Goal: Task Accomplishment & Management: Complete application form

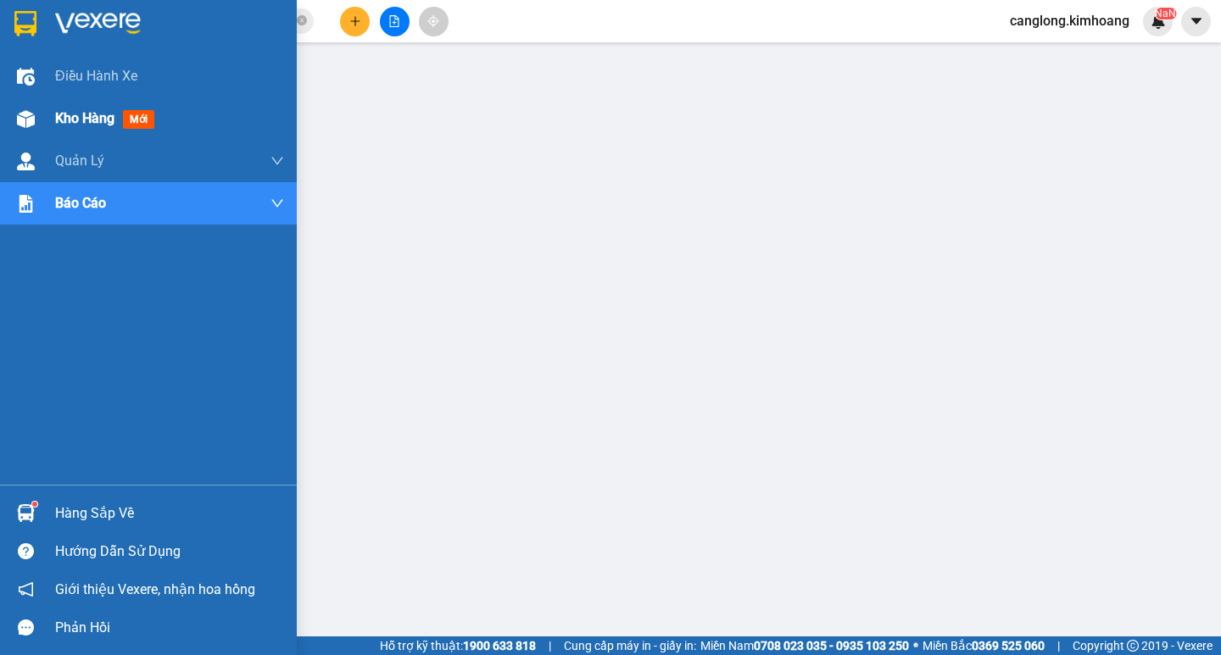
click at [40, 106] on div at bounding box center [26, 119] width 30 height 30
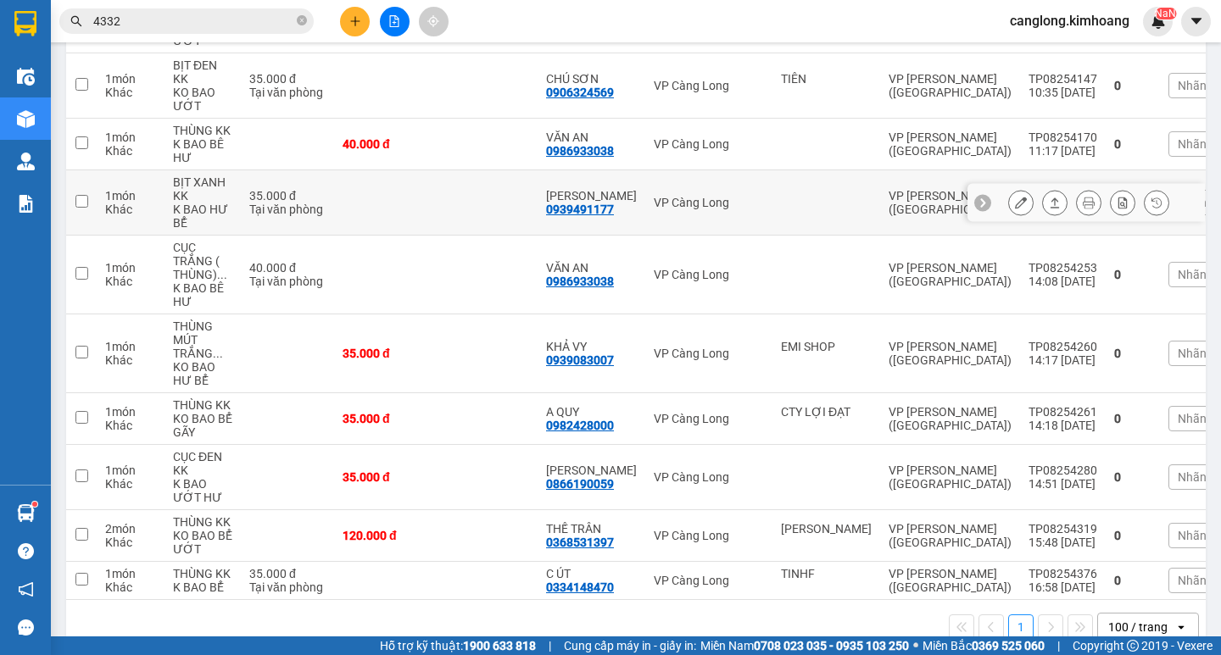
scroll to position [583, 0]
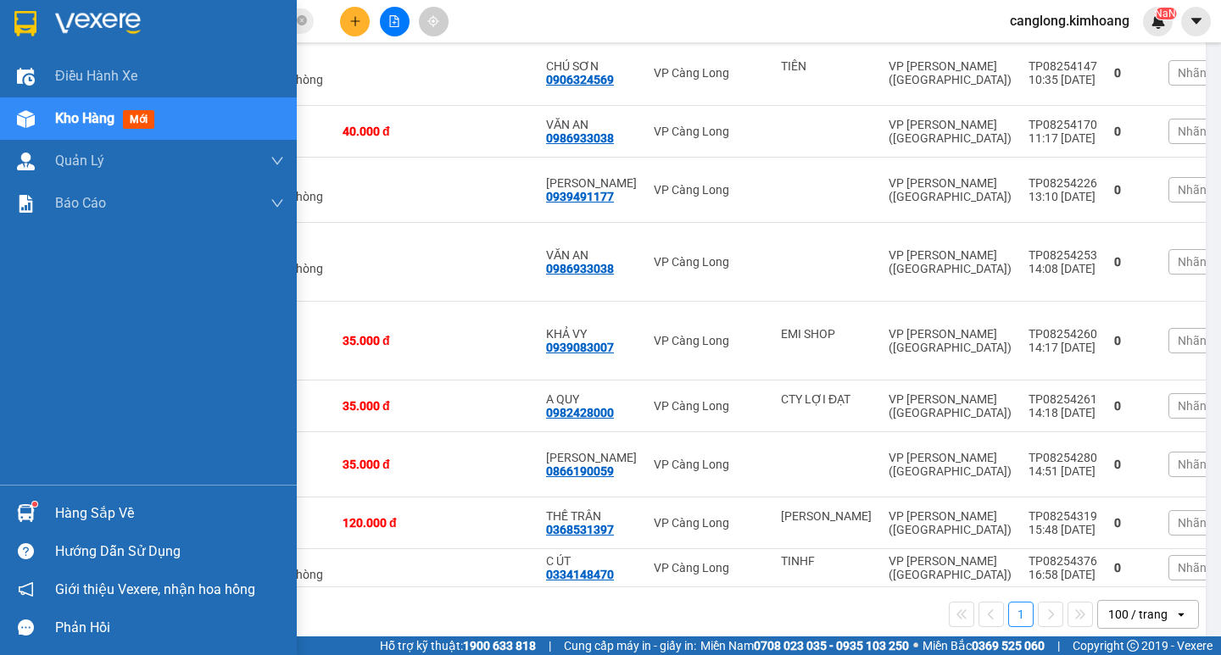
click at [42, 515] on div "Hàng sắp về" at bounding box center [148, 513] width 297 height 38
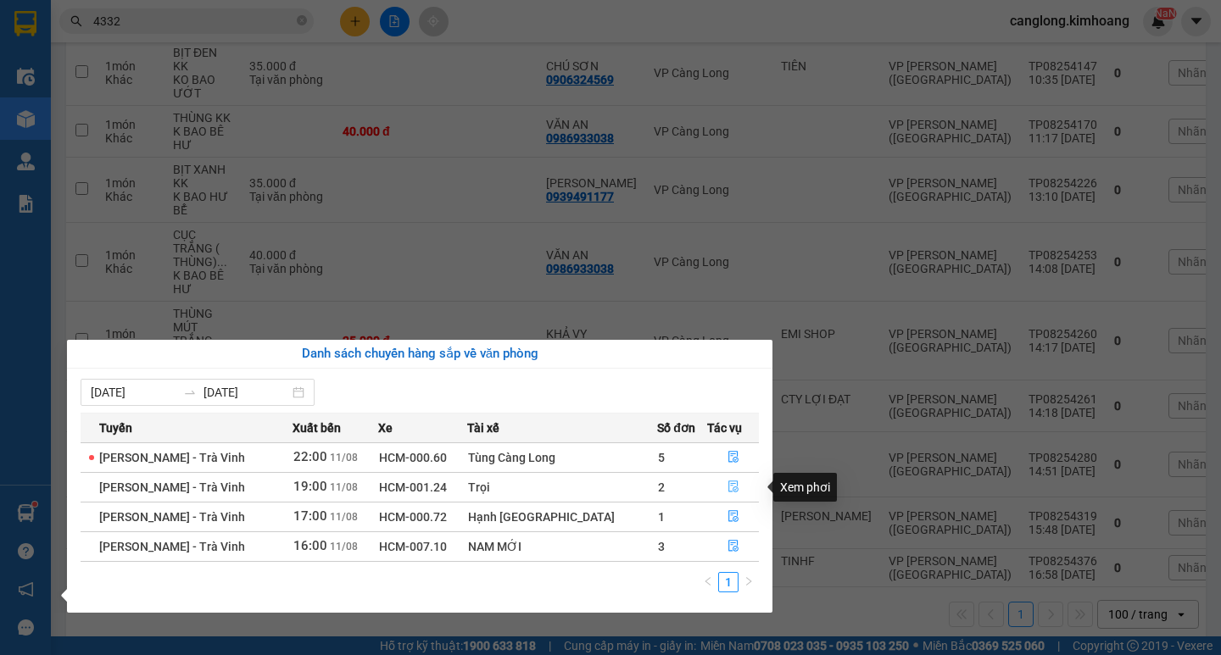
click at [730, 482] on icon "file-done" at bounding box center [733, 487] width 12 height 12
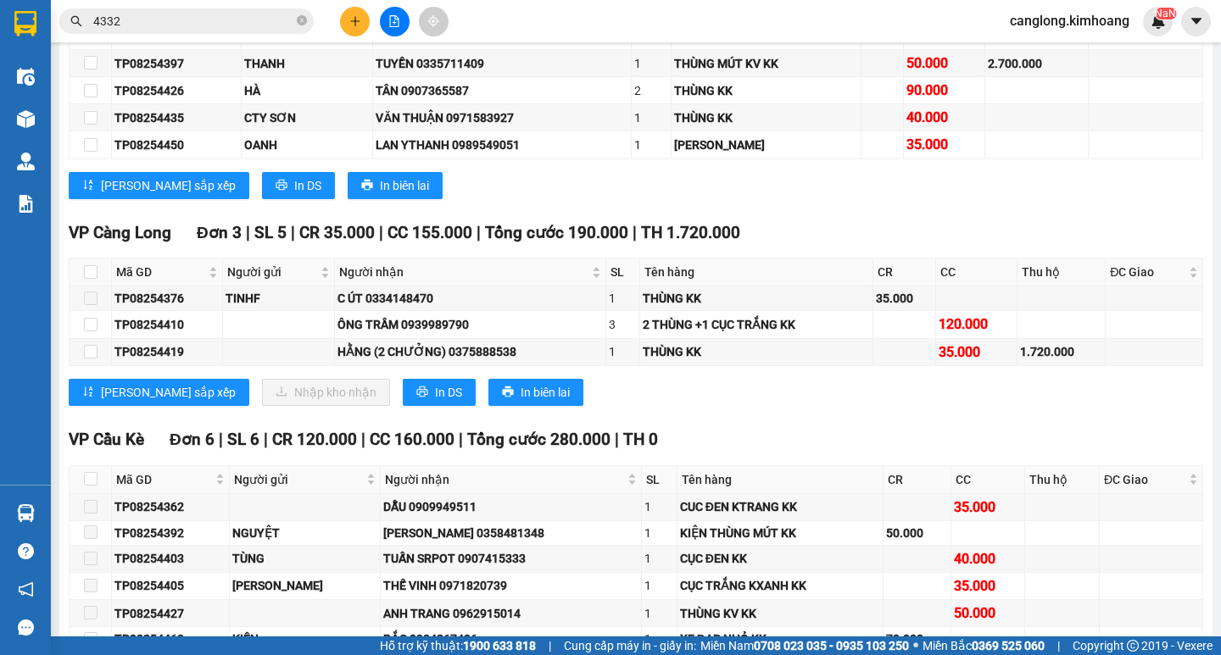
scroll to position [3731, 0]
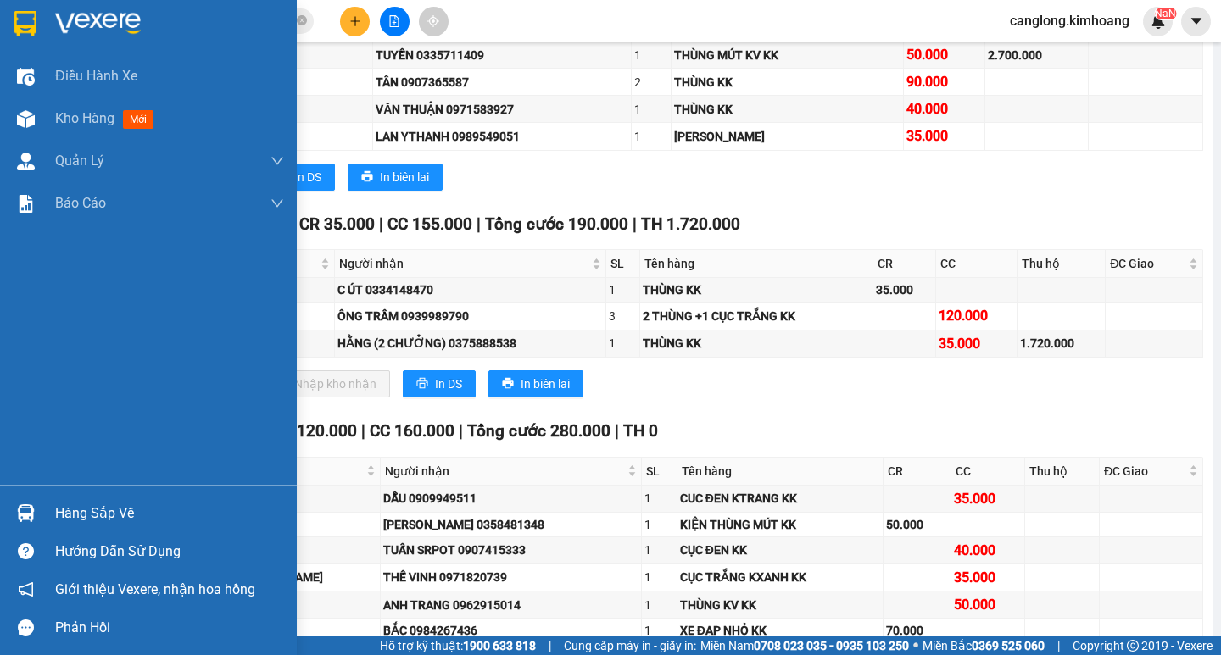
click at [31, 515] on img at bounding box center [26, 513] width 18 height 18
click at [31, 515] on div "Điều hành xe Kho hàng mới Quản [PERSON_NAME] lý chuyến Quản lý khách hàng mới B…" at bounding box center [148, 327] width 297 height 655
click at [64, 512] on div "Hàng sắp về" at bounding box center [169, 513] width 229 height 25
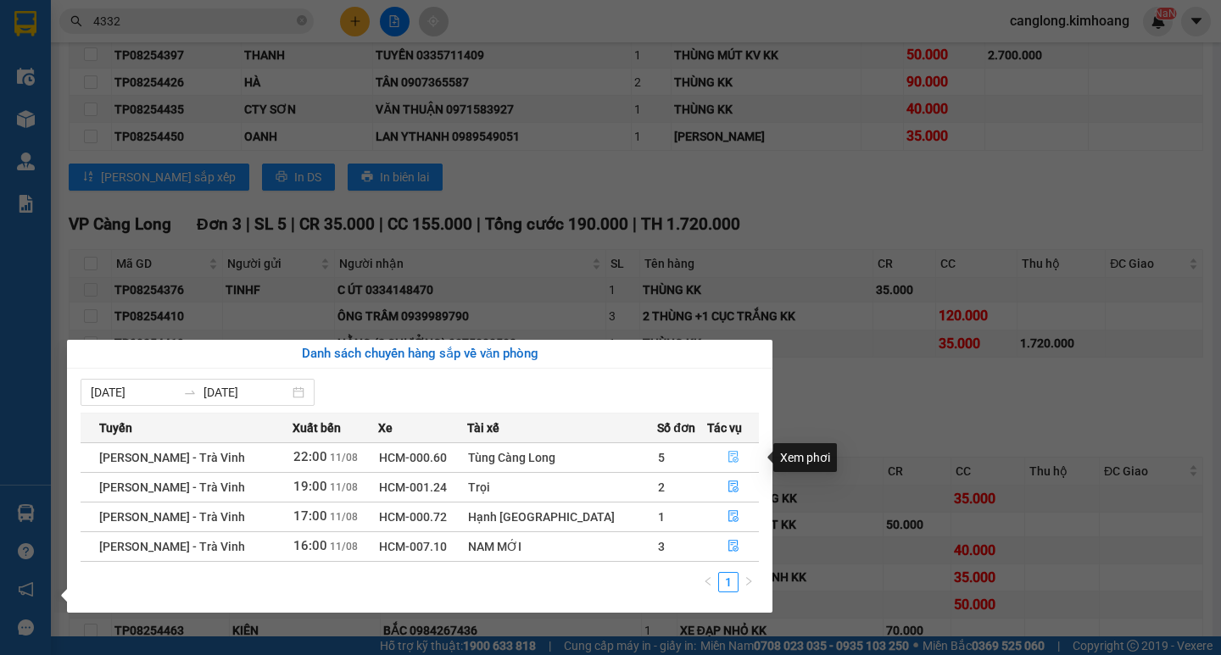
click at [727, 453] on icon "file-done" at bounding box center [733, 457] width 12 height 12
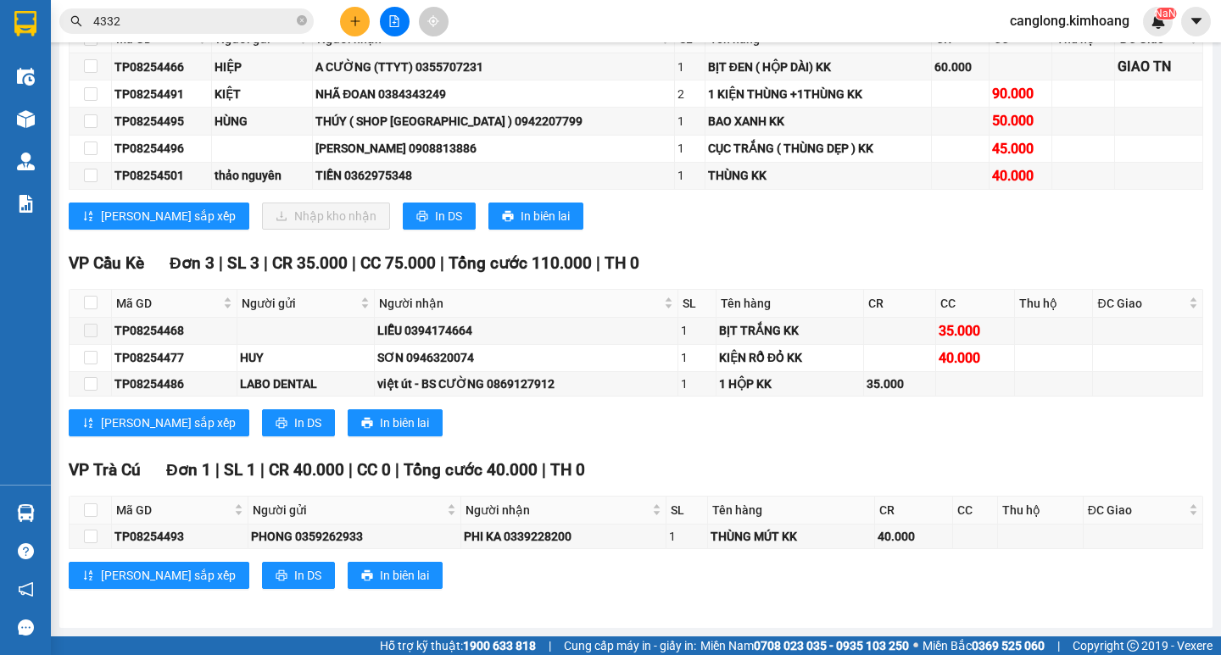
scroll to position [2141, 0]
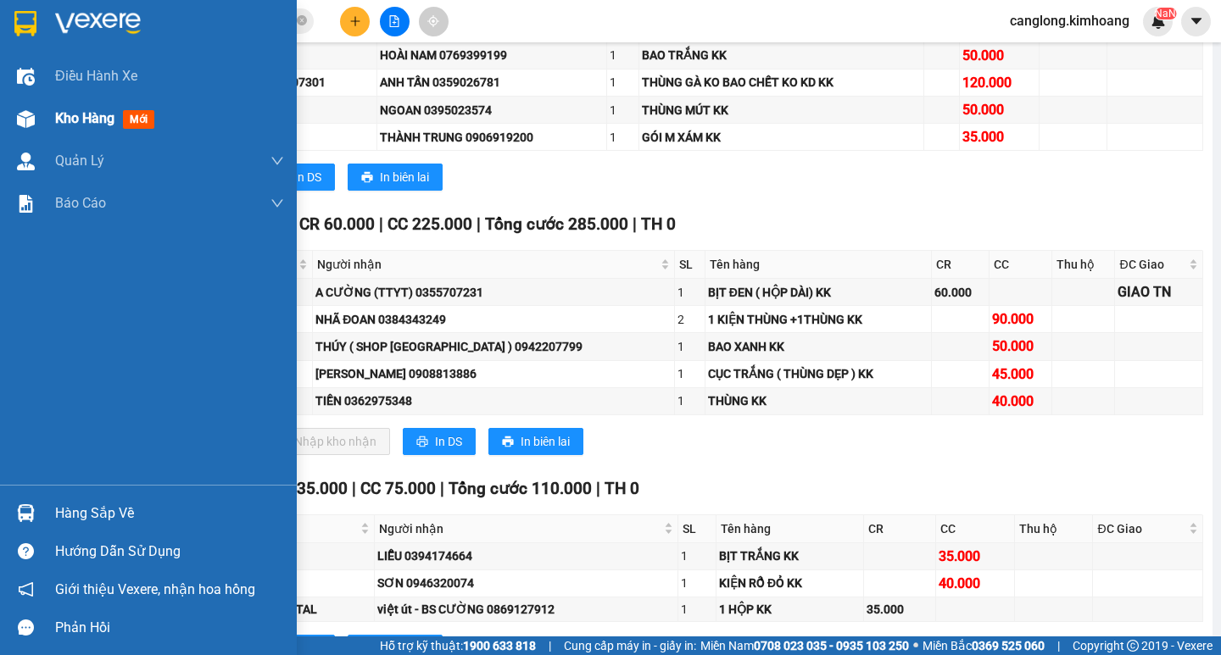
click at [95, 118] on span "Kho hàng" at bounding box center [84, 118] width 59 height 16
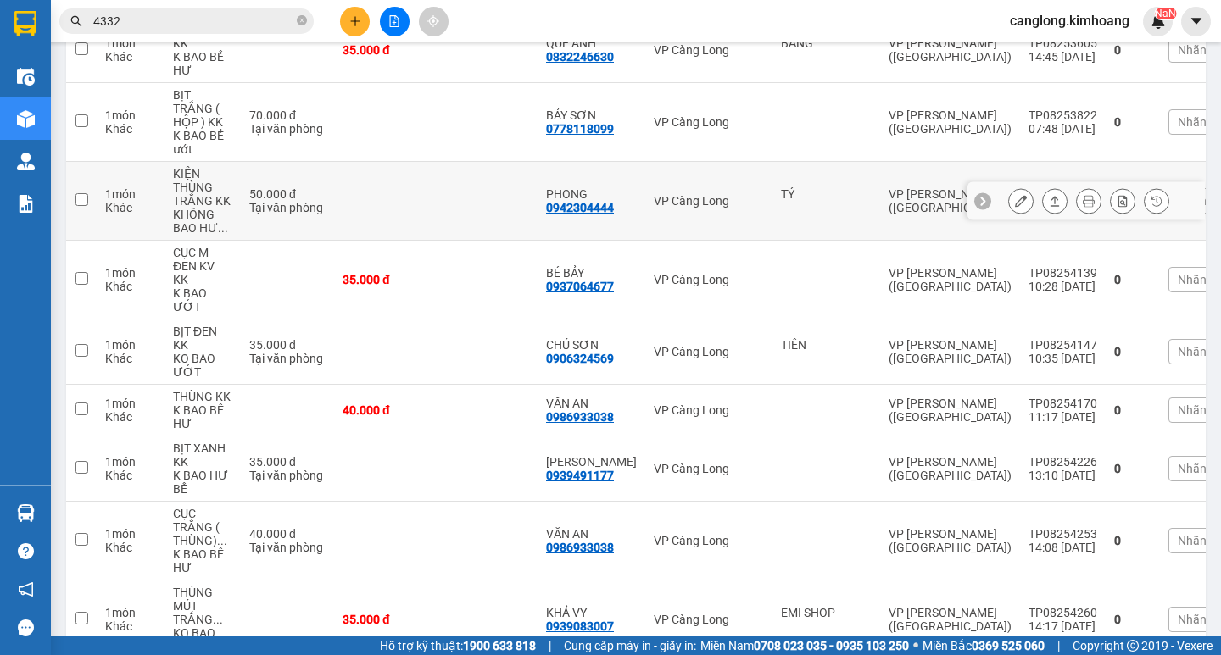
scroll to position [244, 0]
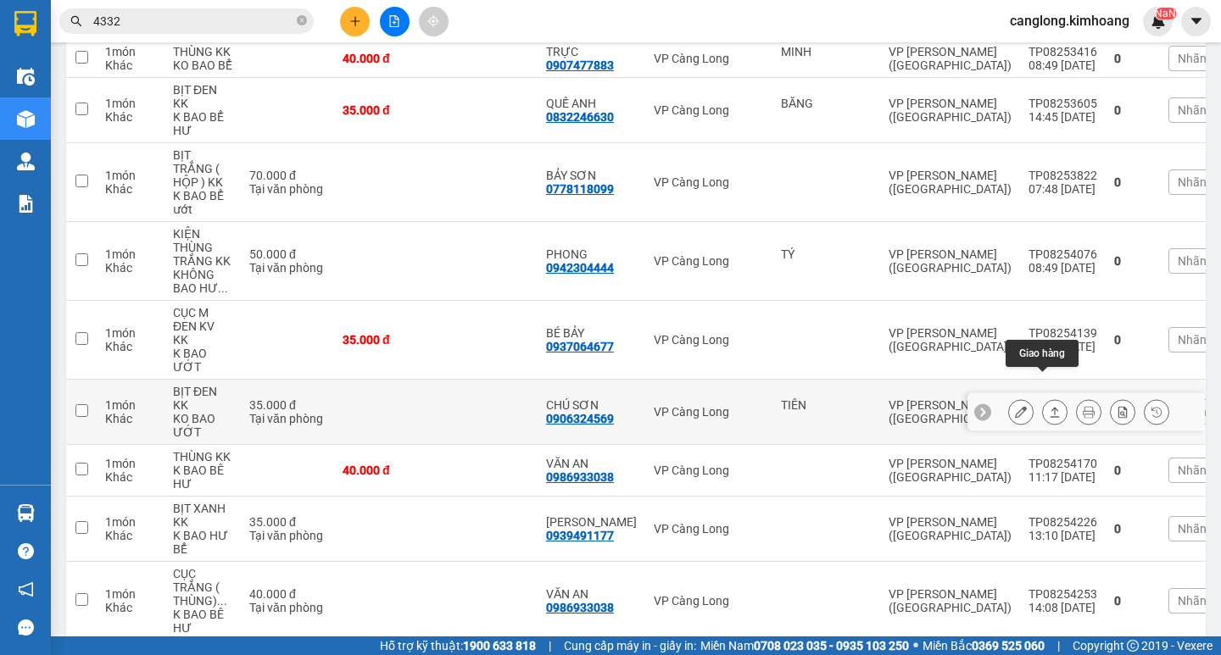
click at [1049, 406] on icon at bounding box center [1055, 412] width 12 height 12
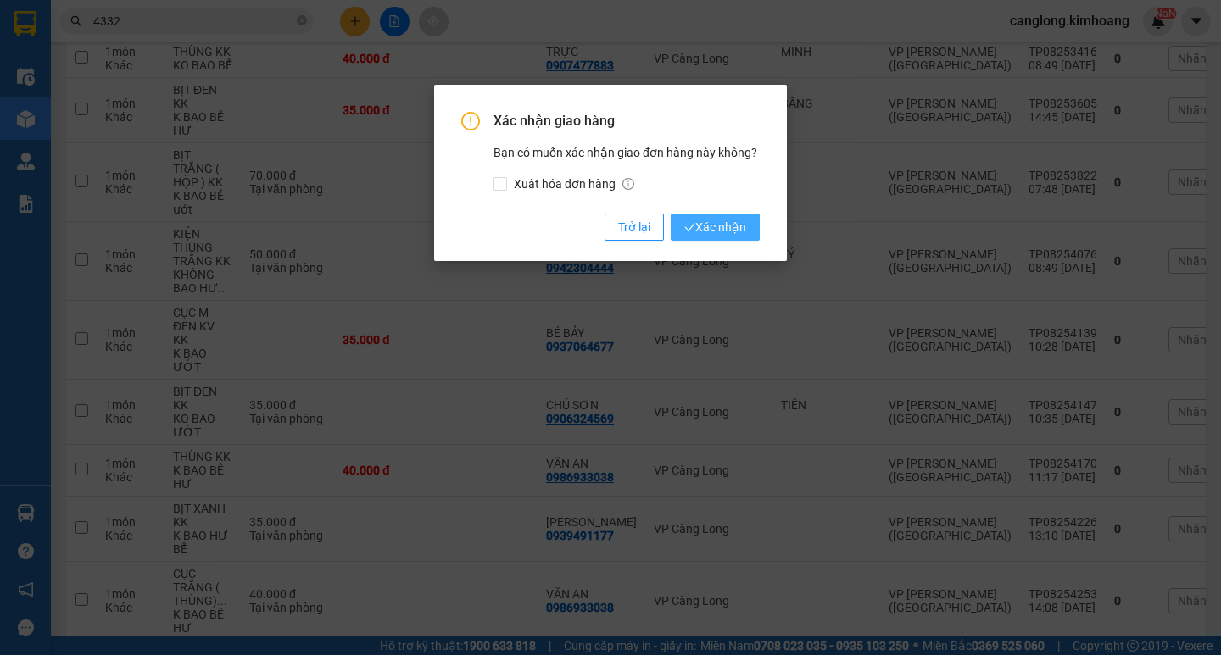
click at [736, 236] on span "Xác nhận" at bounding box center [715, 227] width 62 height 19
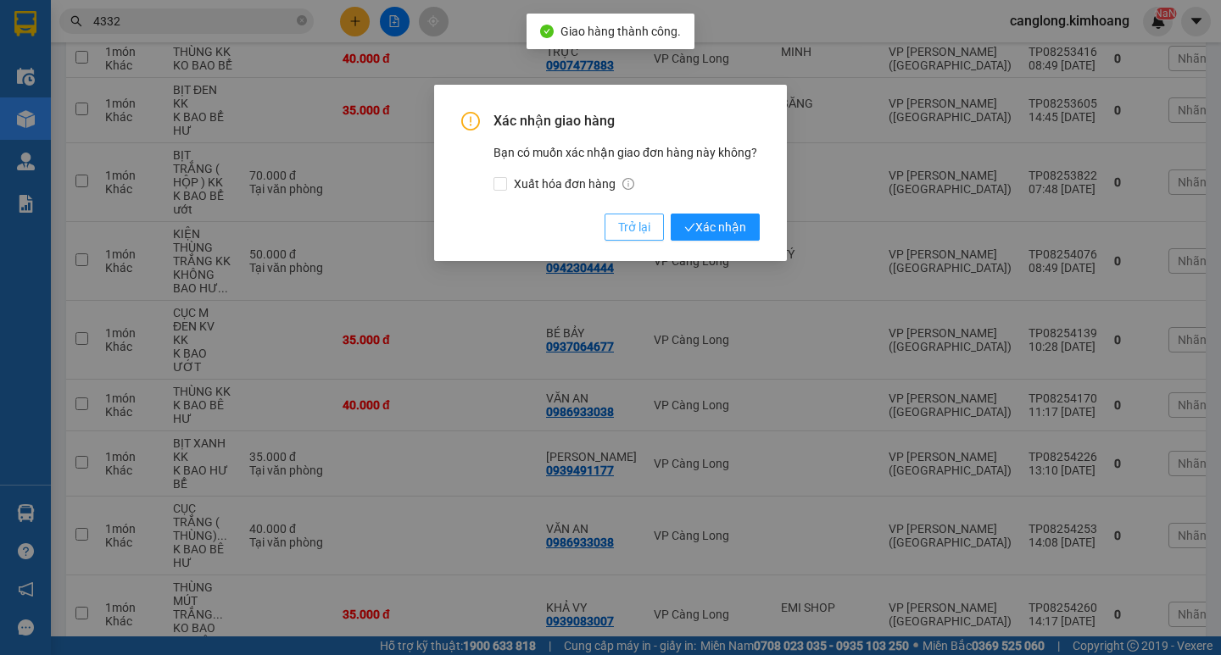
click at [620, 216] on button "Trở lại" at bounding box center [634, 227] width 59 height 27
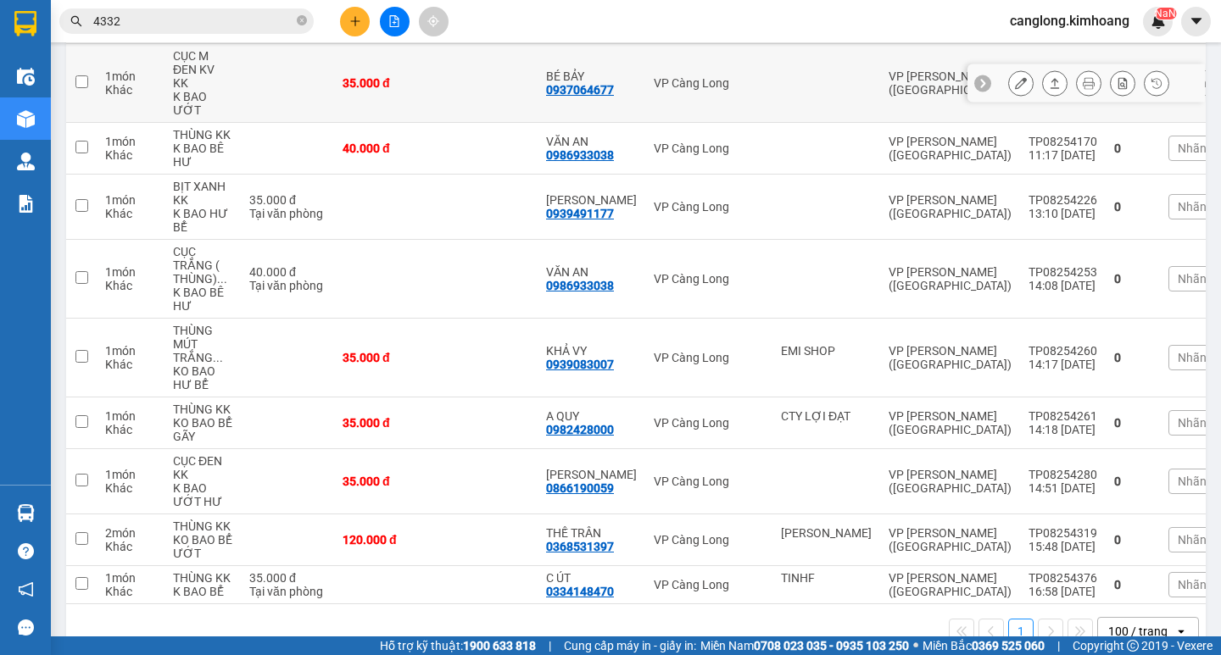
scroll to position [518, 0]
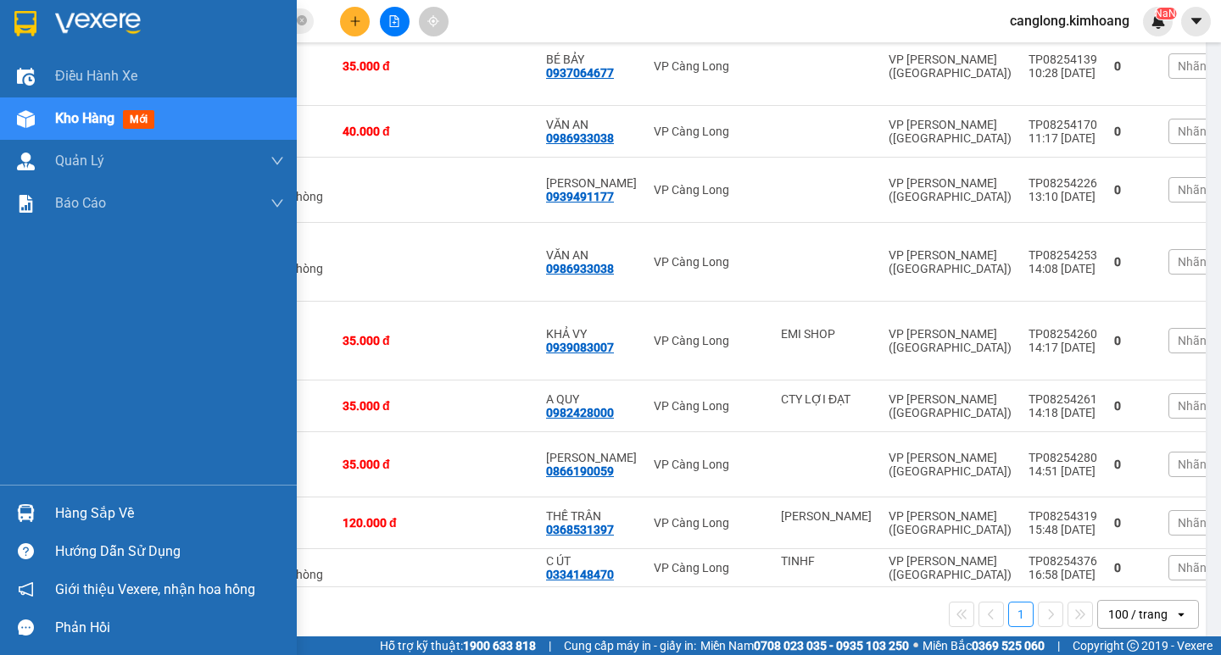
click at [84, 517] on div "Hàng sắp về" at bounding box center [169, 513] width 229 height 25
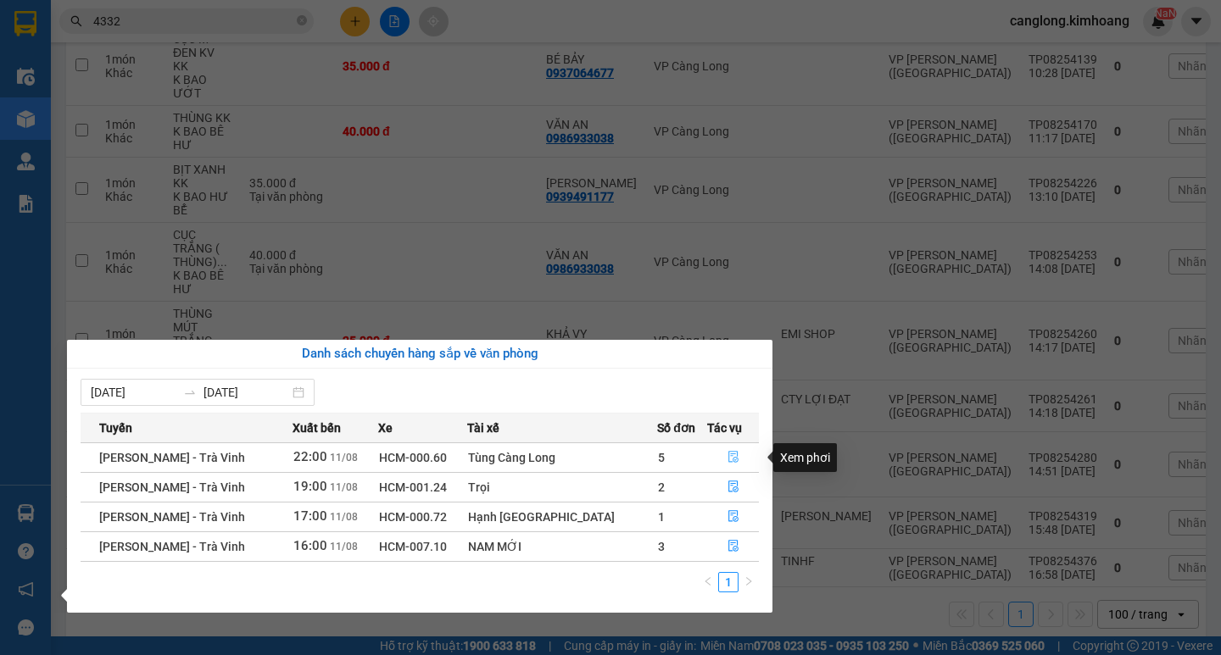
click at [712, 455] on button "button" at bounding box center [733, 457] width 51 height 27
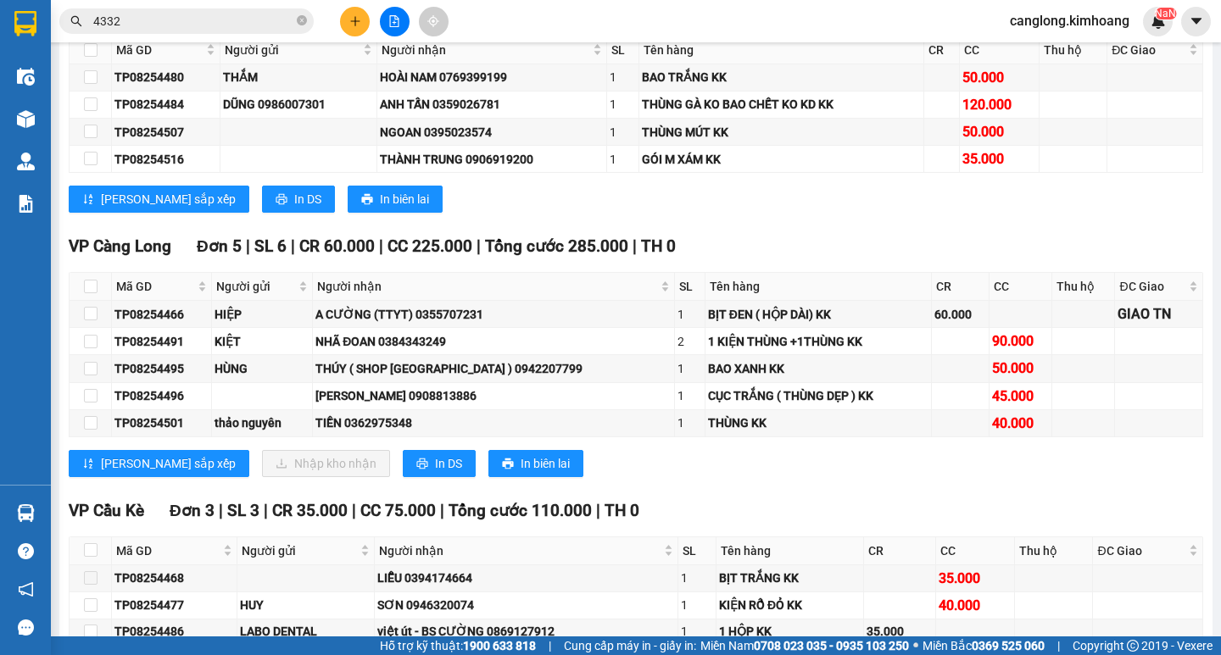
scroll to position [2120, 0]
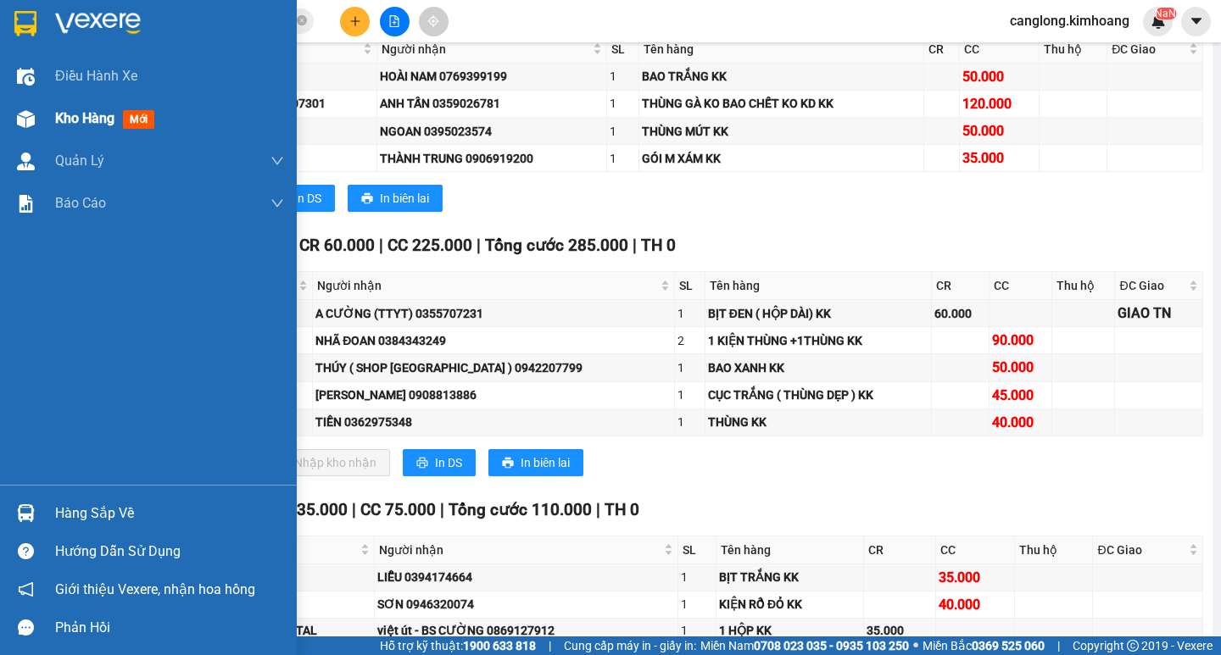
click at [41, 136] on div "Kho hàng mới" at bounding box center [148, 119] width 297 height 42
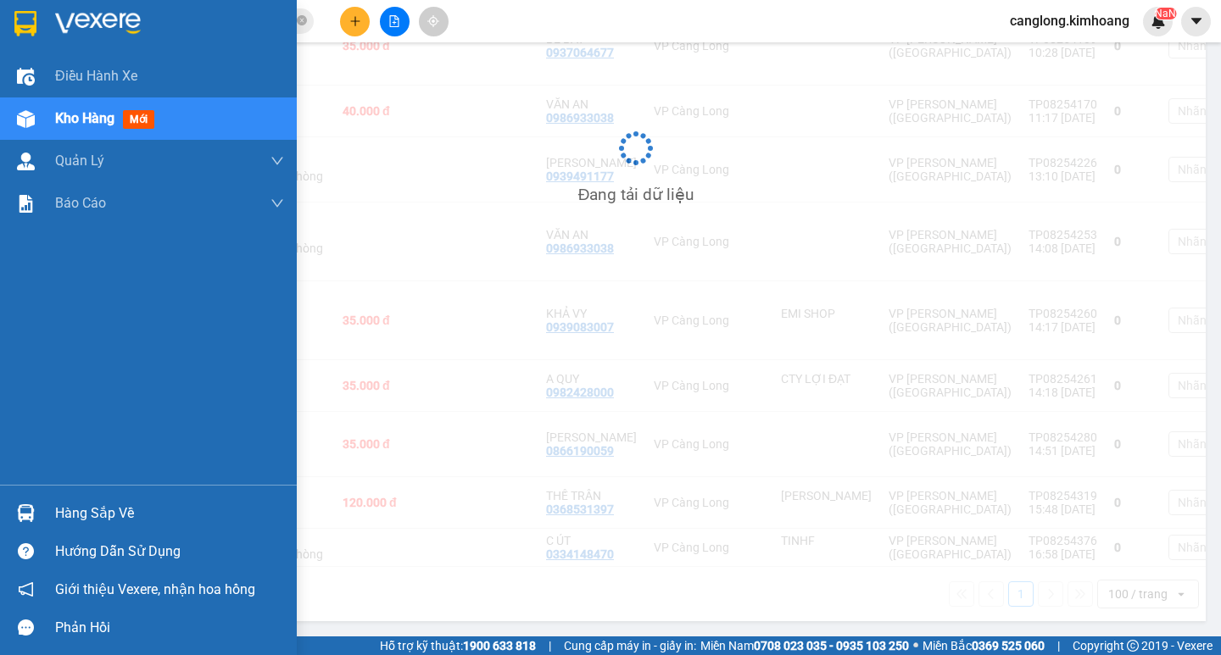
scroll to position [515, 0]
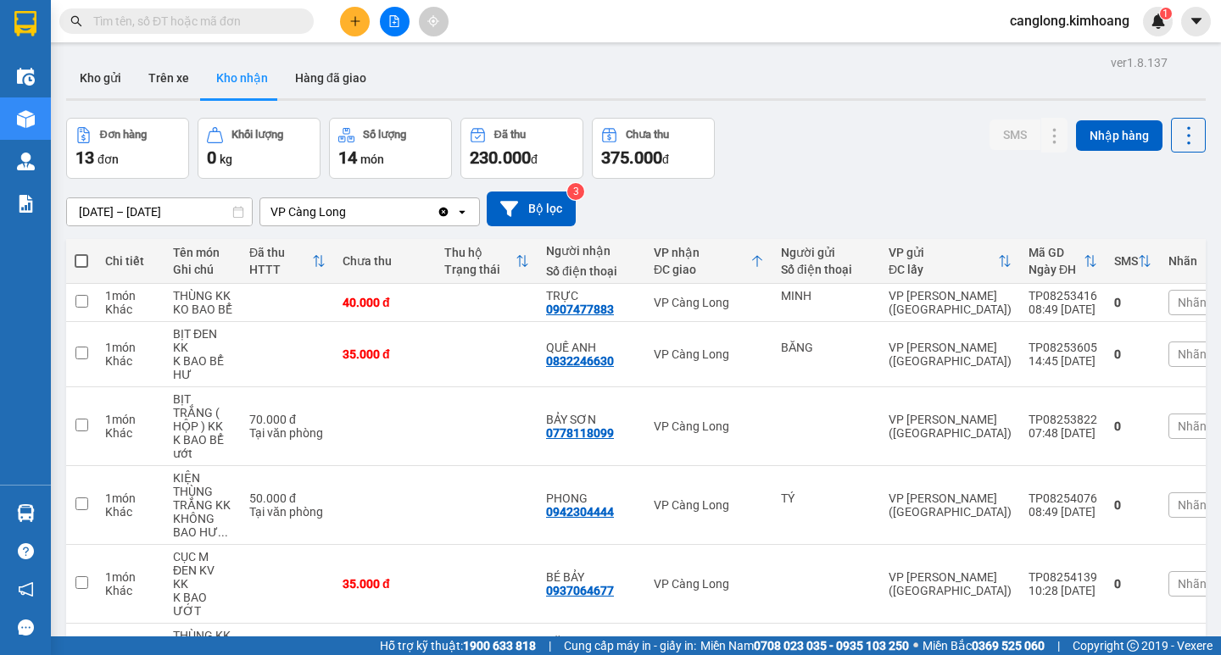
click at [217, 15] on input "text" at bounding box center [193, 21] width 200 height 19
click at [219, 24] on input "text" at bounding box center [193, 21] width 200 height 19
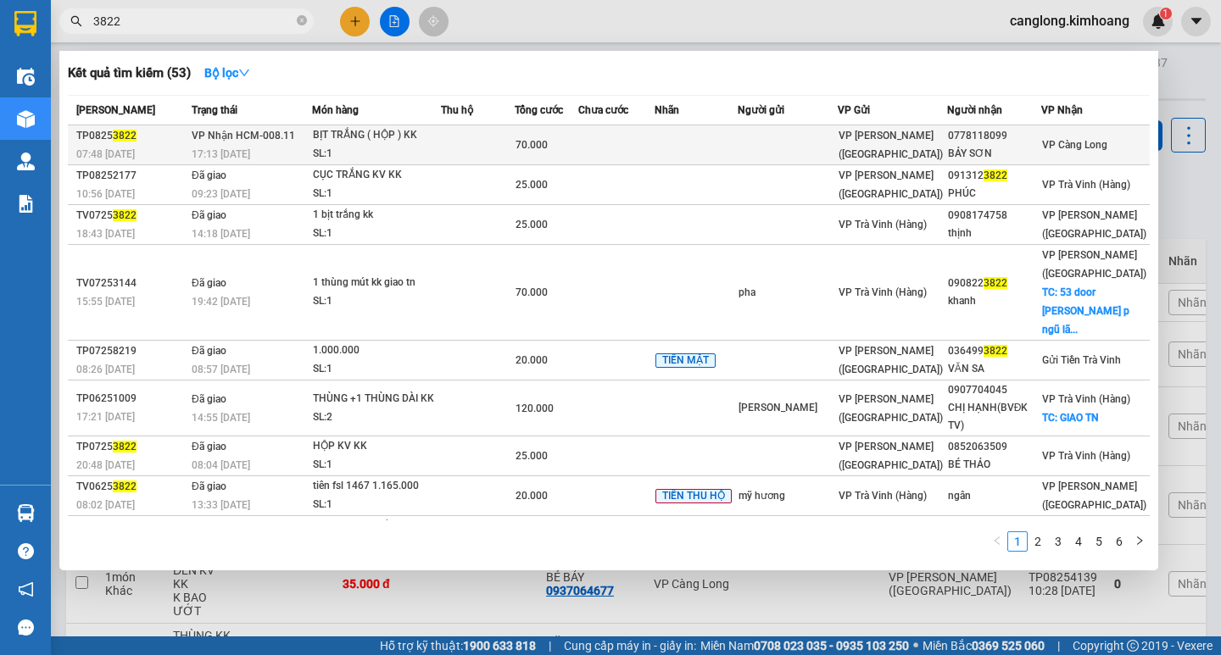
type input "3822"
click at [648, 155] on td at bounding box center [616, 145] width 76 height 40
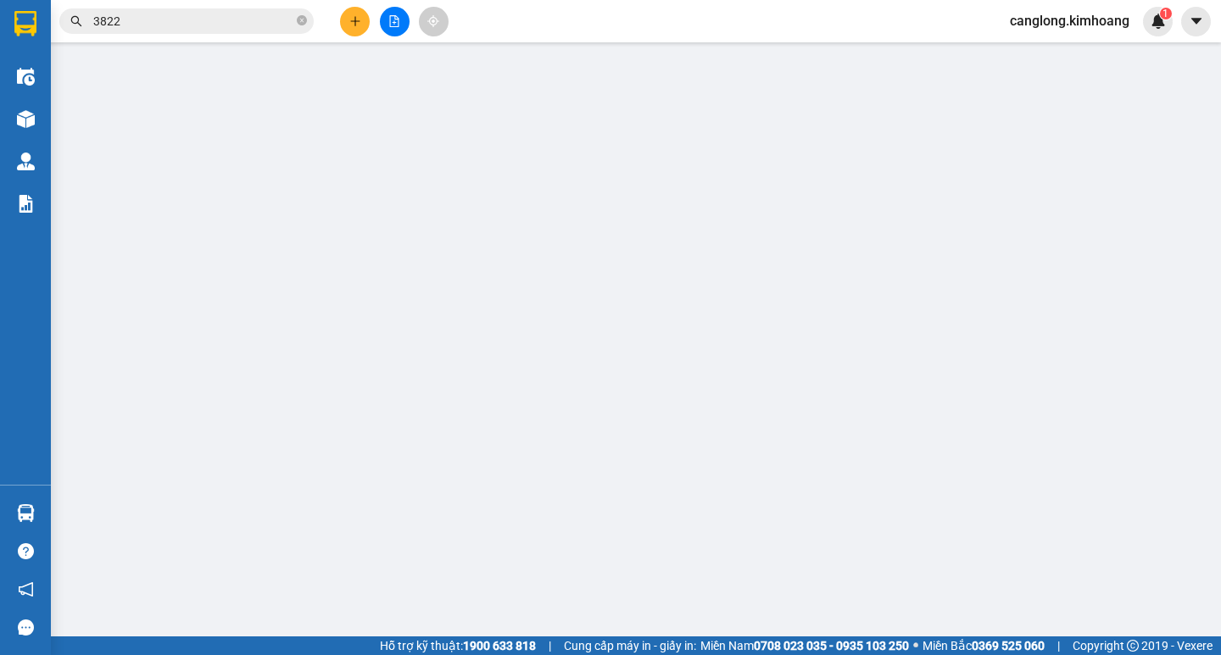
type input "0778118099"
type input "BẢY SƠN"
type input "70.000"
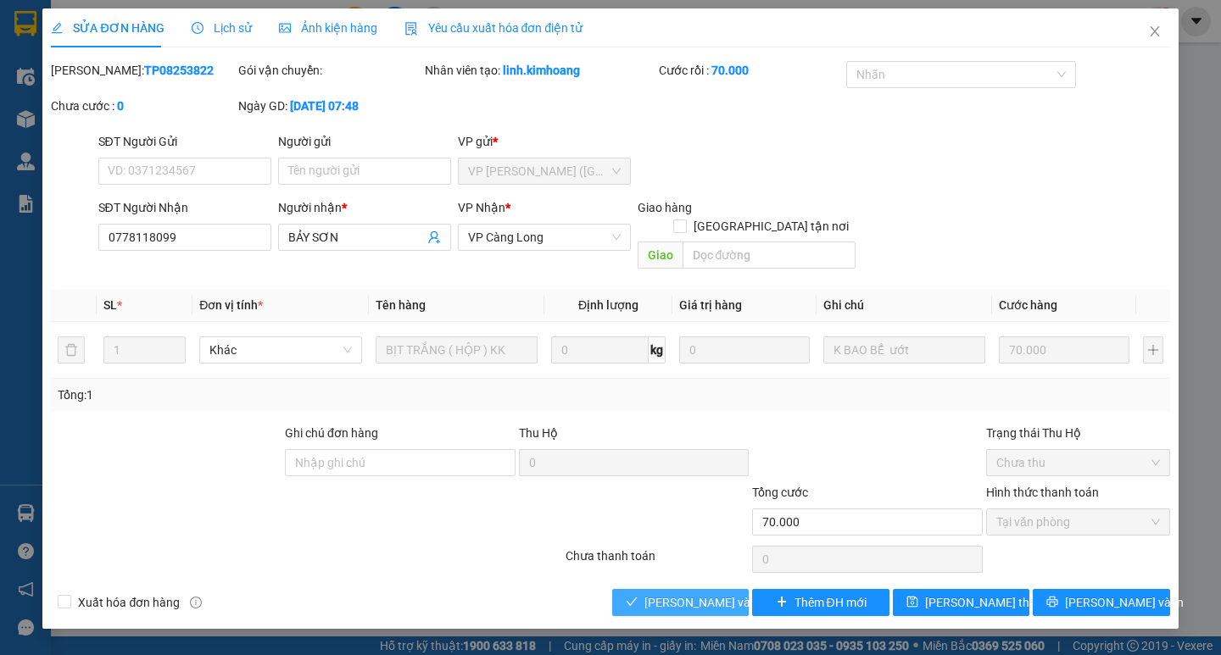
click at [684, 594] on span "[PERSON_NAME] và Giao hàng" at bounding box center [725, 603] width 163 height 19
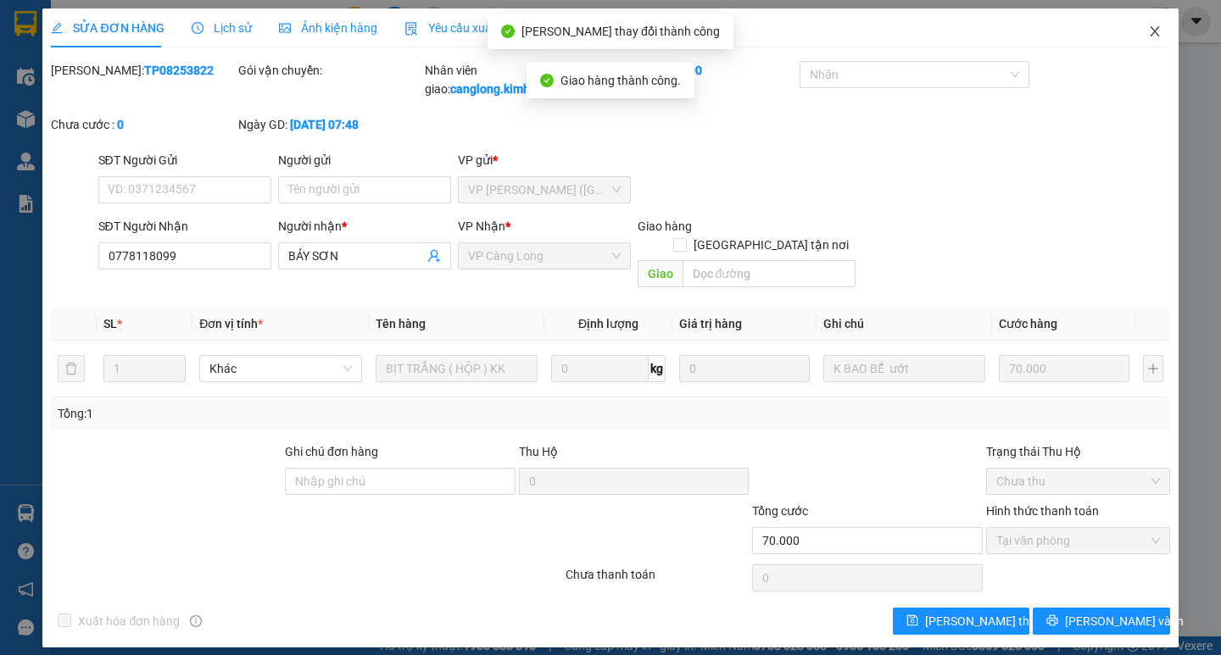
click at [1151, 23] on span "Close" at bounding box center [1154, 31] width 47 height 47
click at [1151, 23] on img at bounding box center [1158, 21] width 15 height 15
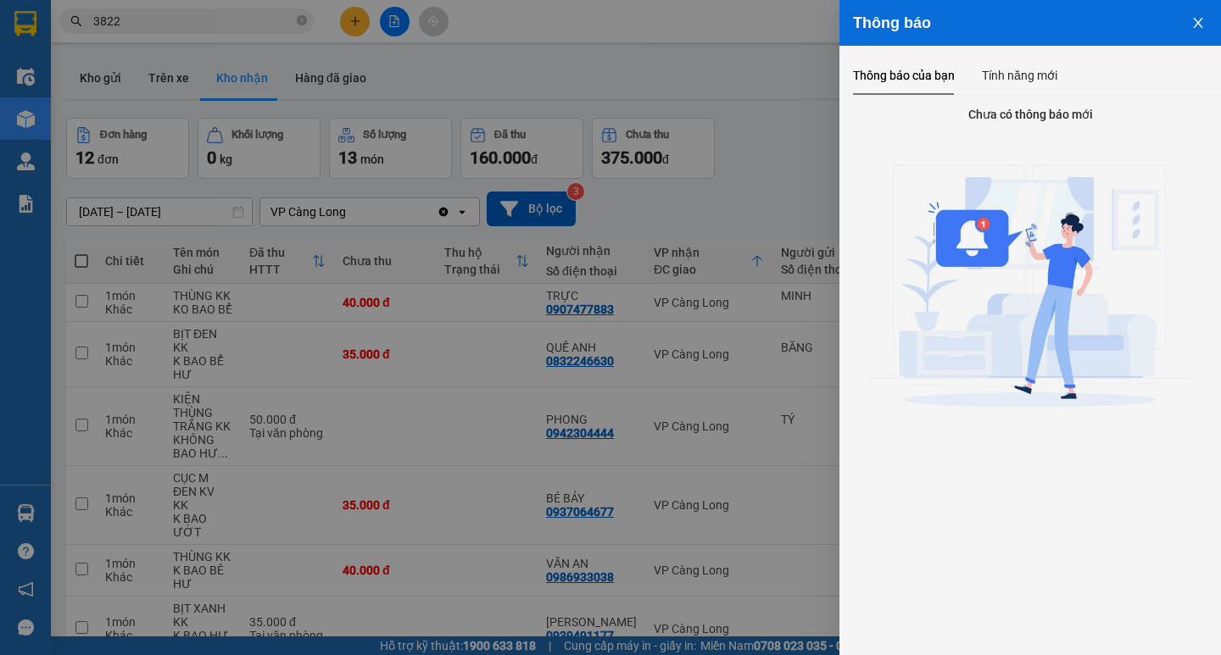
click at [1192, 29] on icon "close" at bounding box center [1198, 23] width 14 height 14
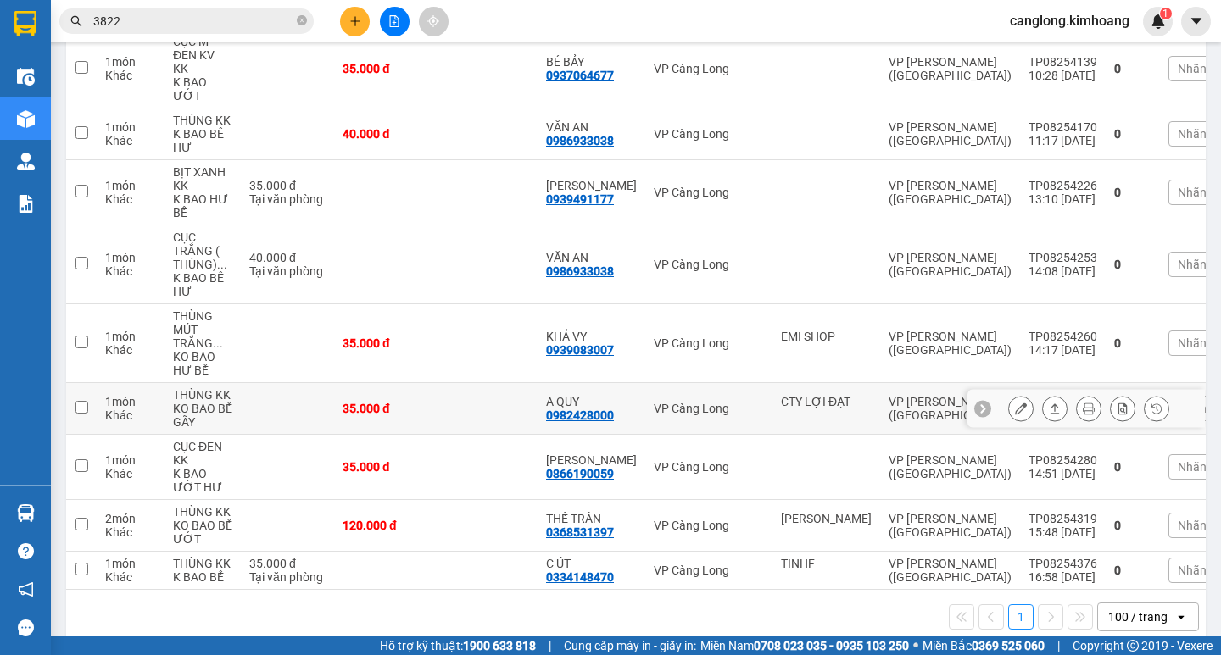
scroll to position [453, 0]
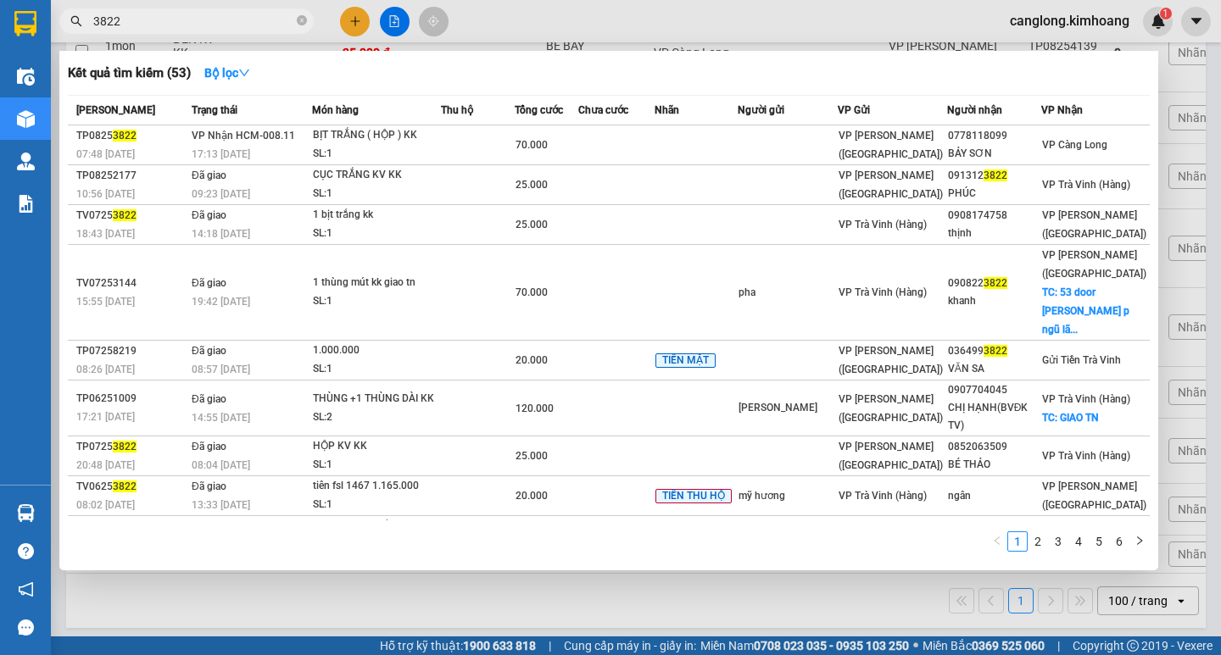
click at [164, 25] on input "3822" at bounding box center [193, 21] width 200 height 19
type input "3"
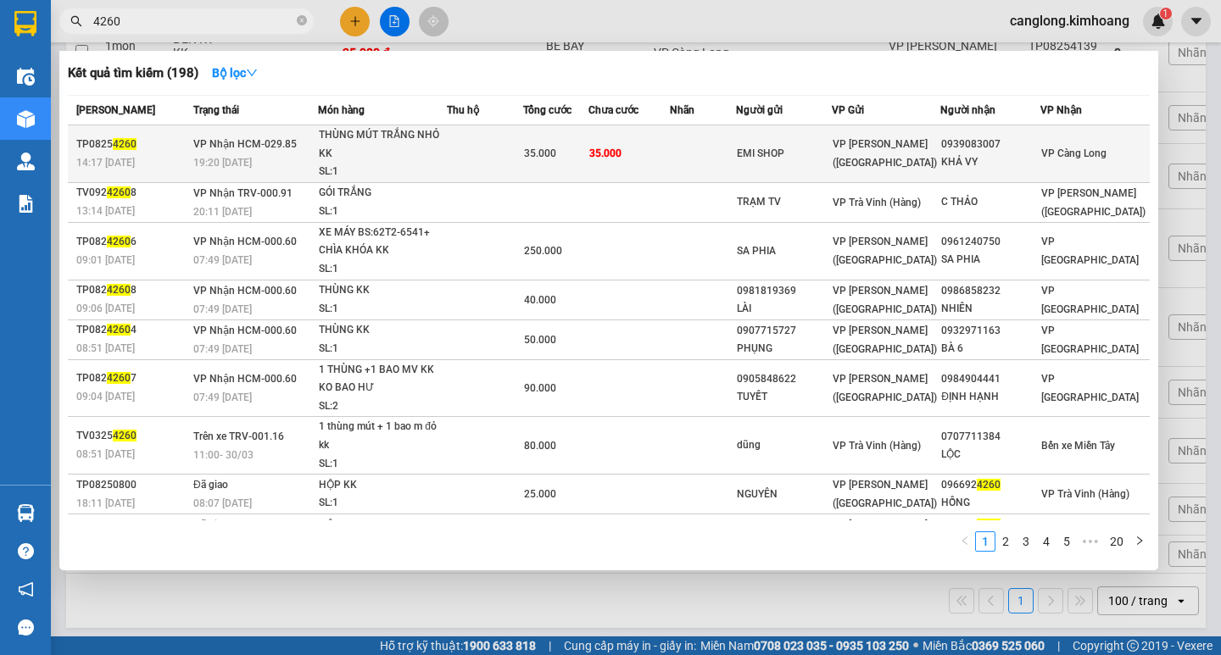
type input "4260"
click at [737, 164] on td at bounding box center [703, 154] width 67 height 58
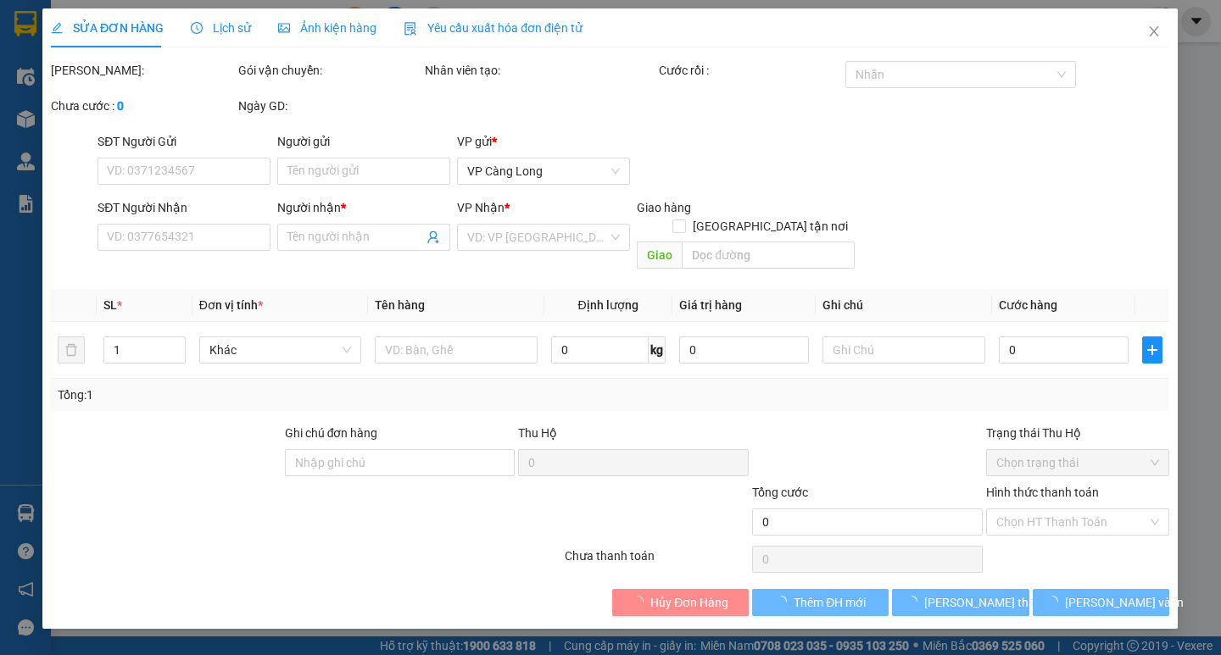
type input "EMI SHOP"
type input "0939083007"
type input "KHẢ VY"
type input "35.000"
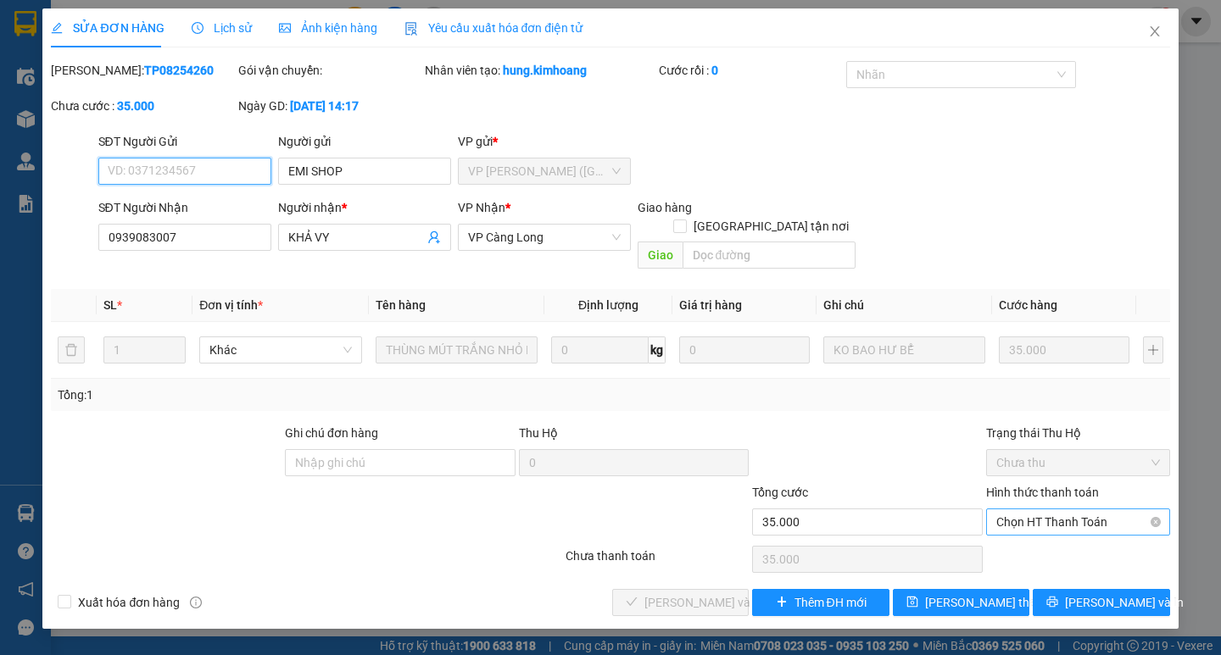
click at [1051, 510] on span "Chọn HT Thanh Toán" at bounding box center [1078, 522] width 164 height 25
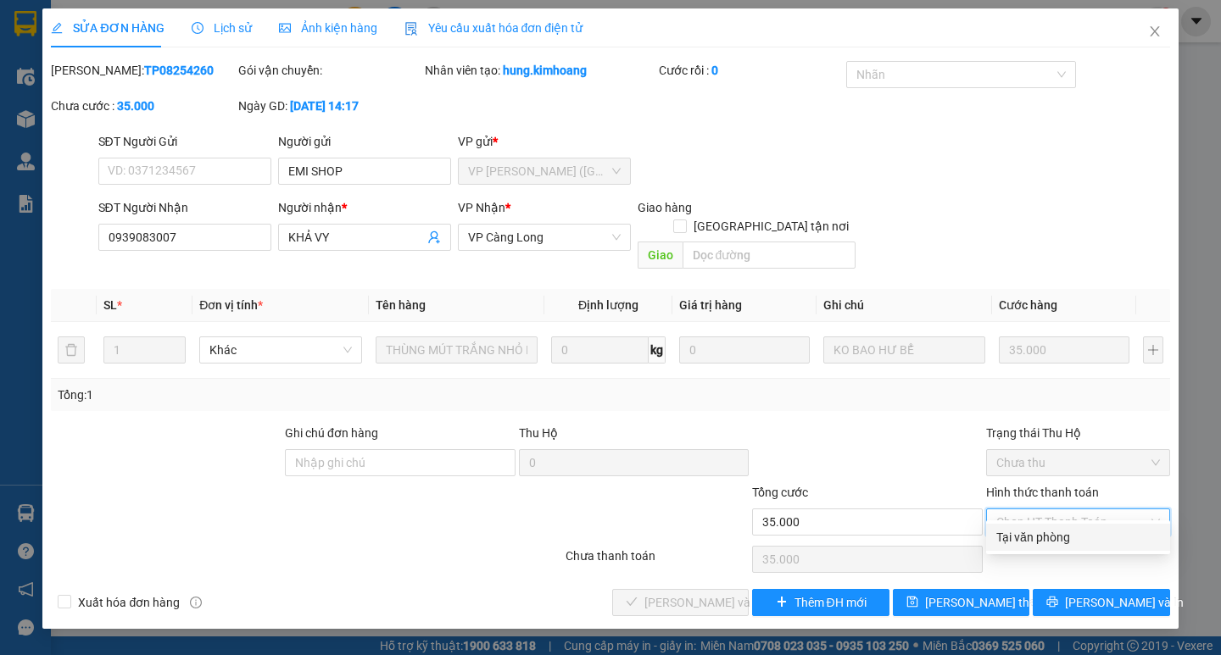
drag, startPoint x: 1027, startPoint y: 525, endPoint x: 989, endPoint y: 532, distance: 38.9
click at [1011, 528] on div "Tại văn phòng" at bounding box center [1078, 537] width 184 height 27
type input "0"
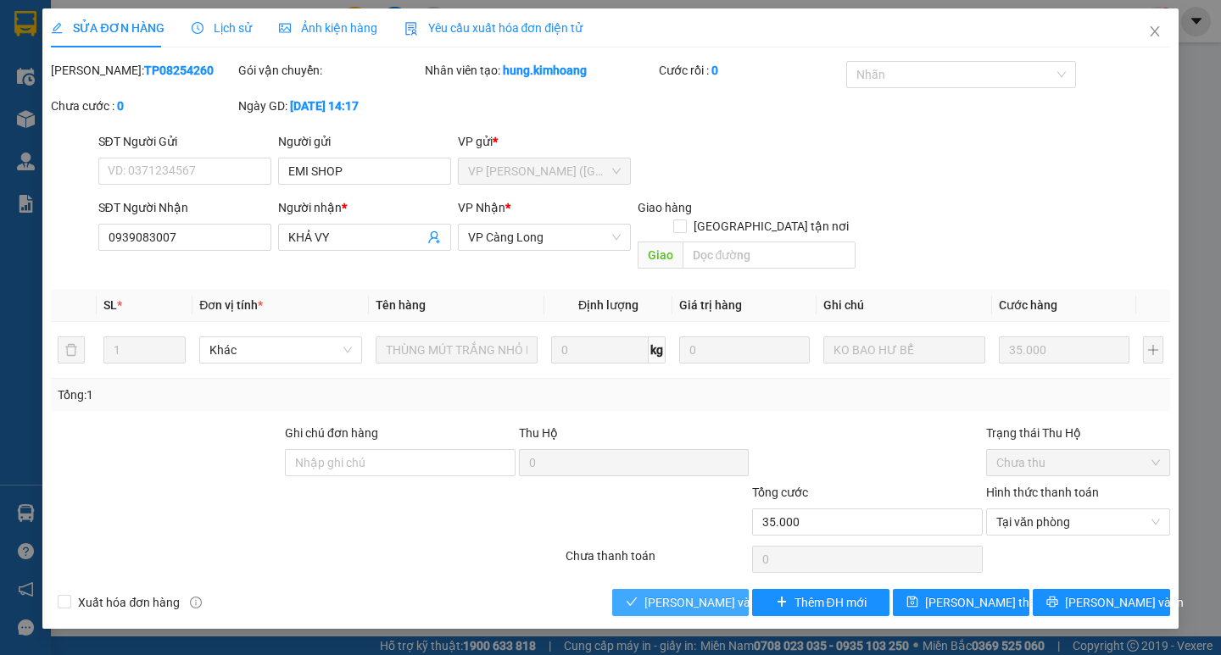
click at [668, 594] on span "[PERSON_NAME] và Giao hàng" at bounding box center [725, 603] width 163 height 19
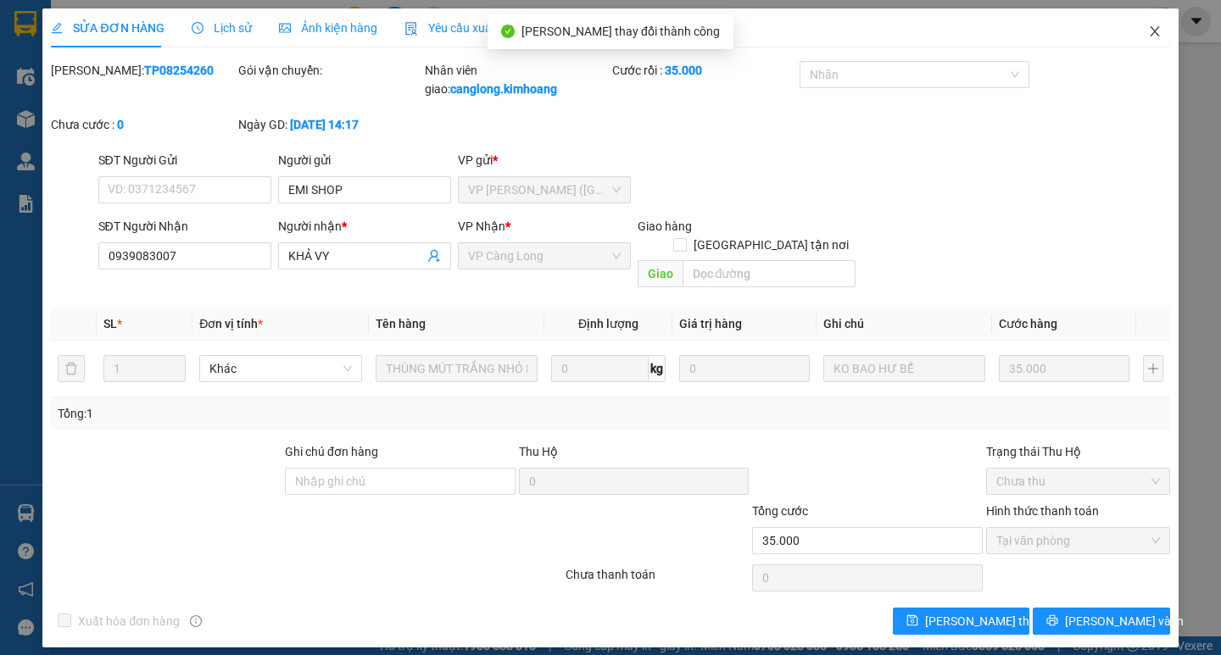
click at [1156, 33] on icon "close" at bounding box center [1155, 32] width 14 height 14
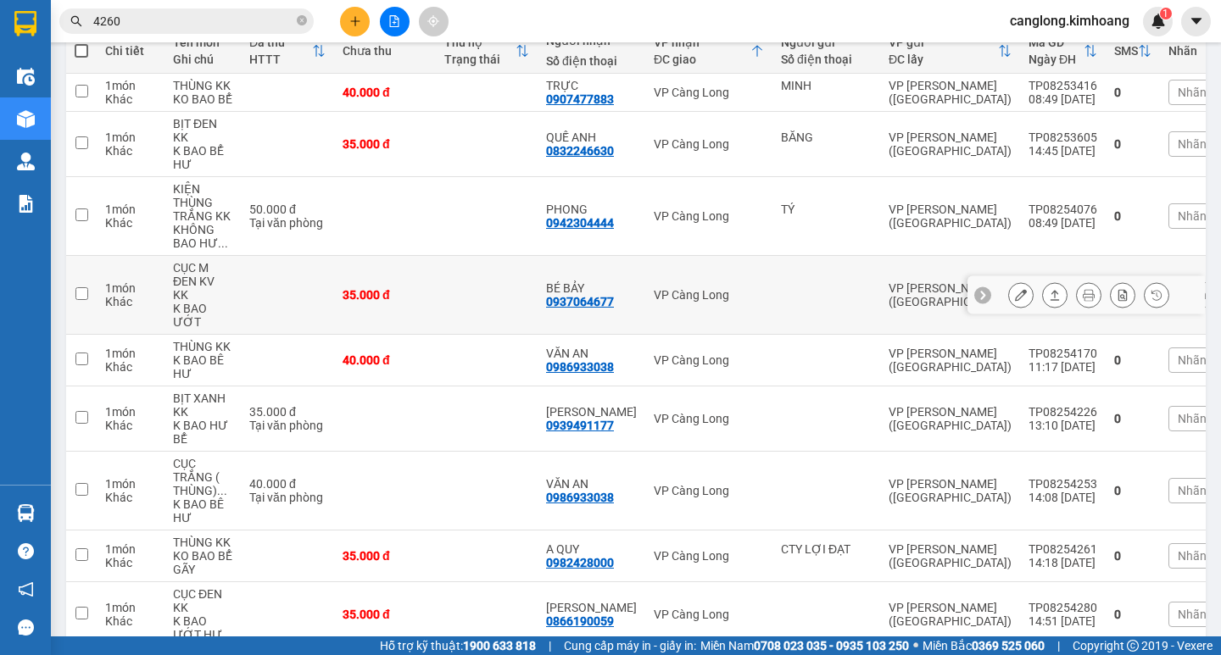
scroll to position [254, 0]
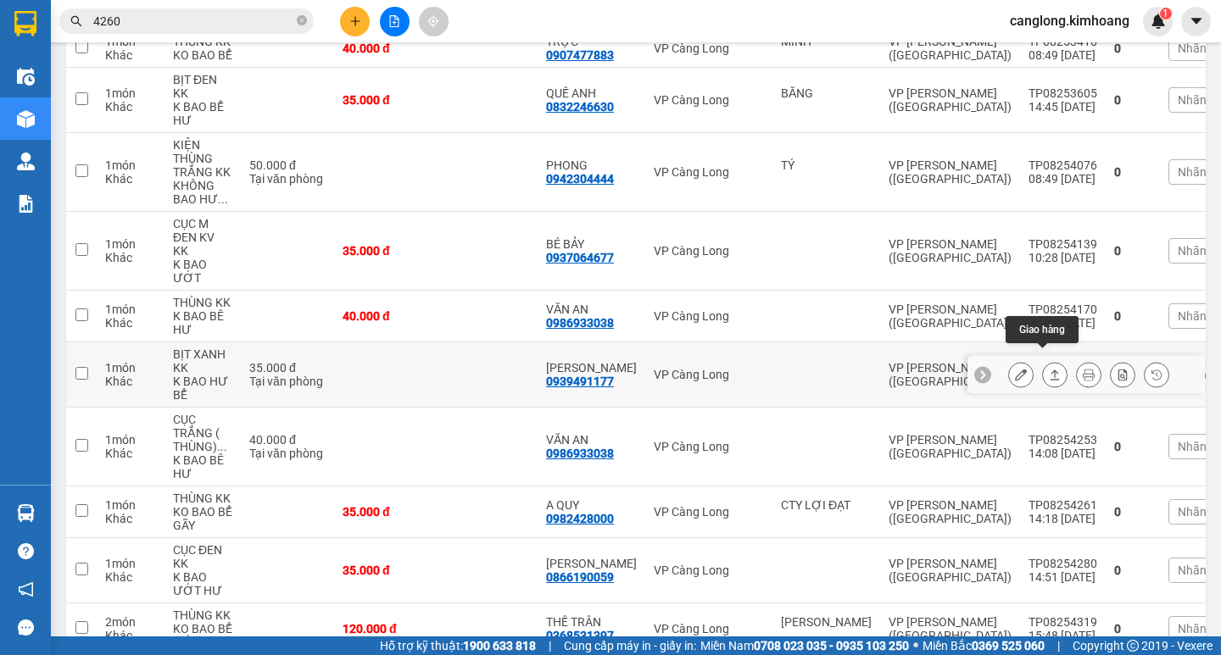
click at [1049, 369] on icon at bounding box center [1055, 375] width 12 height 12
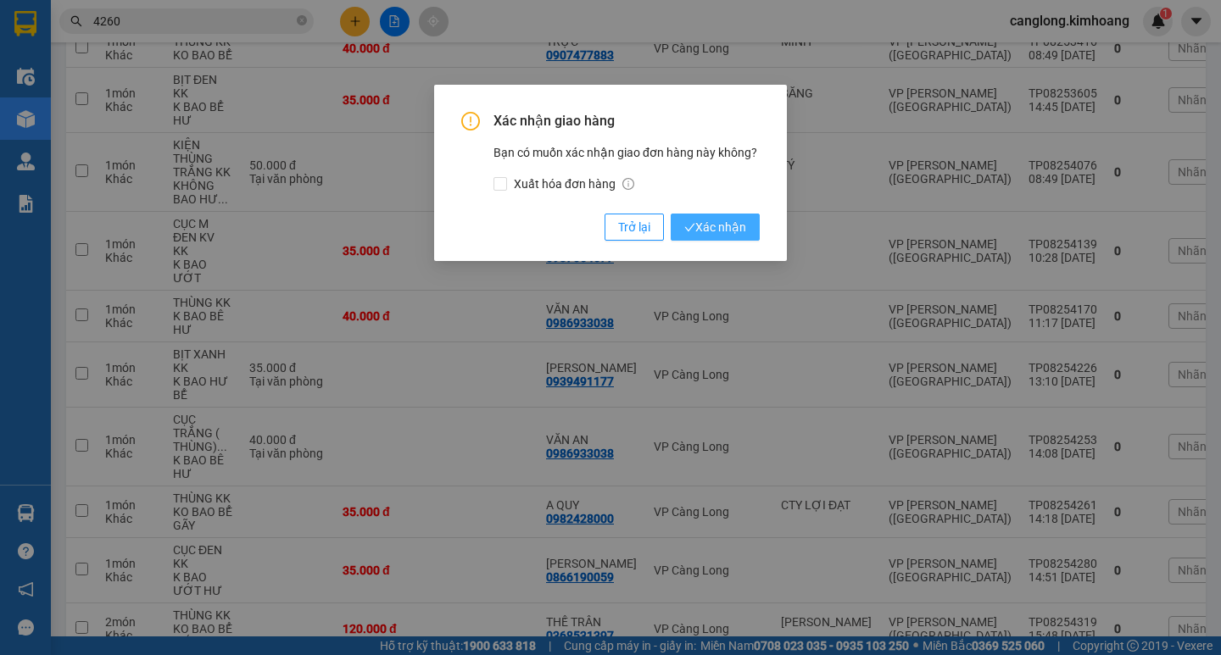
click at [691, 219] on span "Xác nhận" at bounding box center [715, 227] width 62 height 19
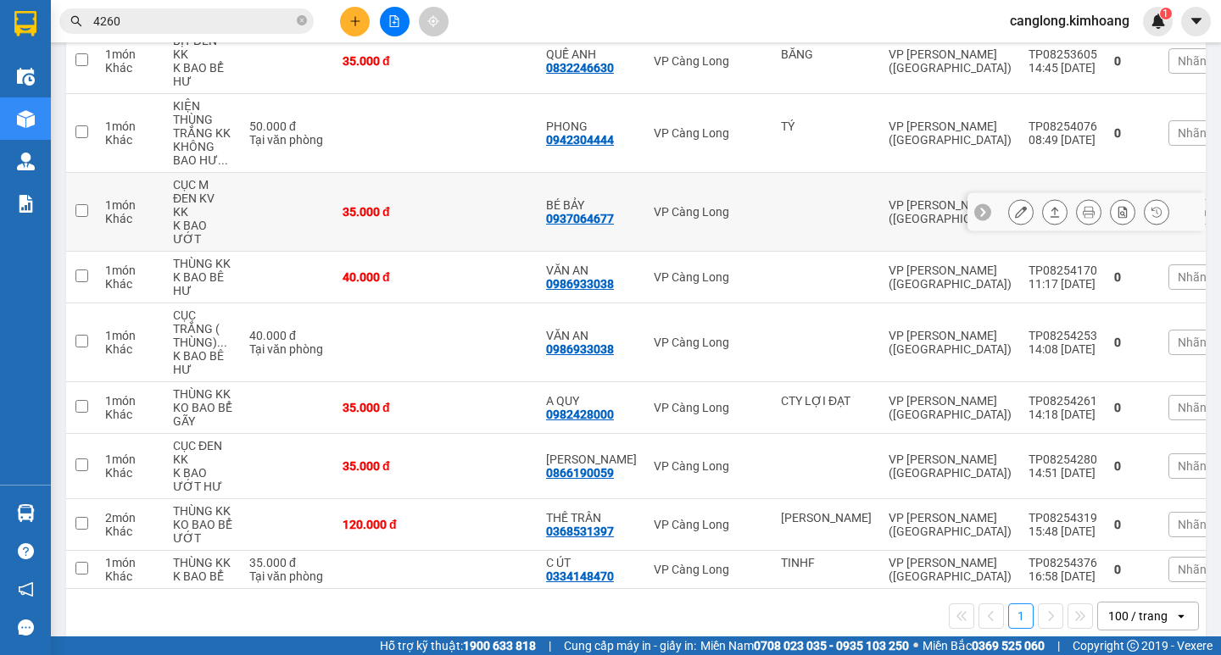
scroll to position [309, 0]
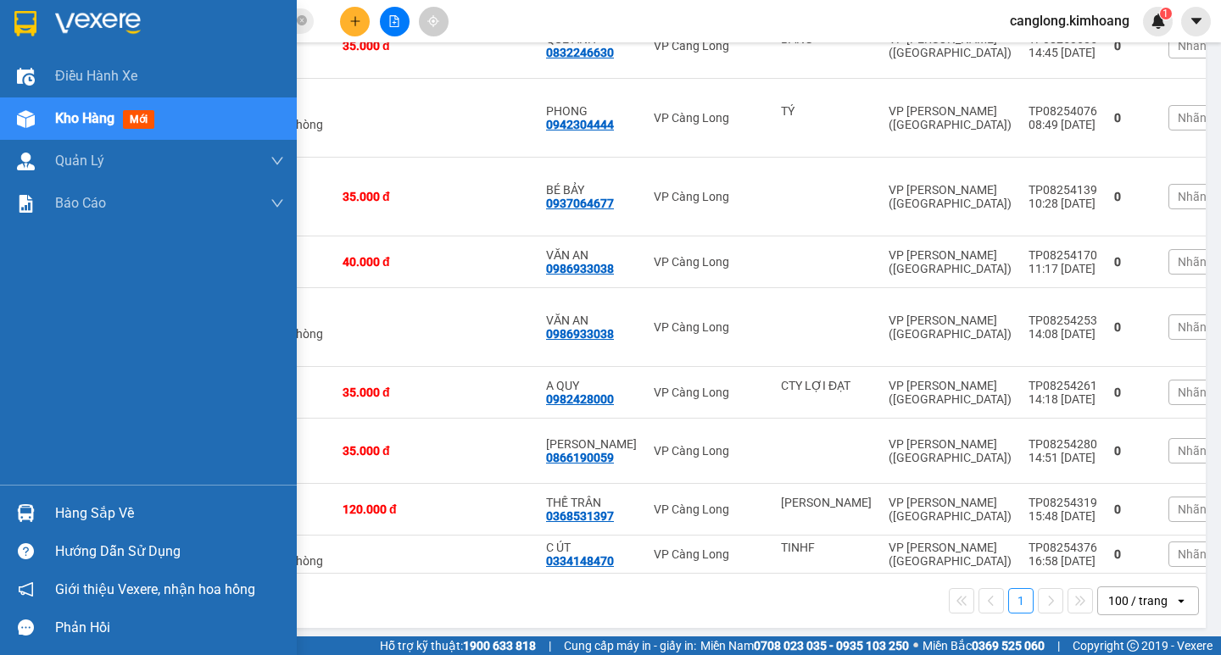
click at [137, 511] on div "Hàng sắp về" at bounding box center [169, 513] width 229 height 25
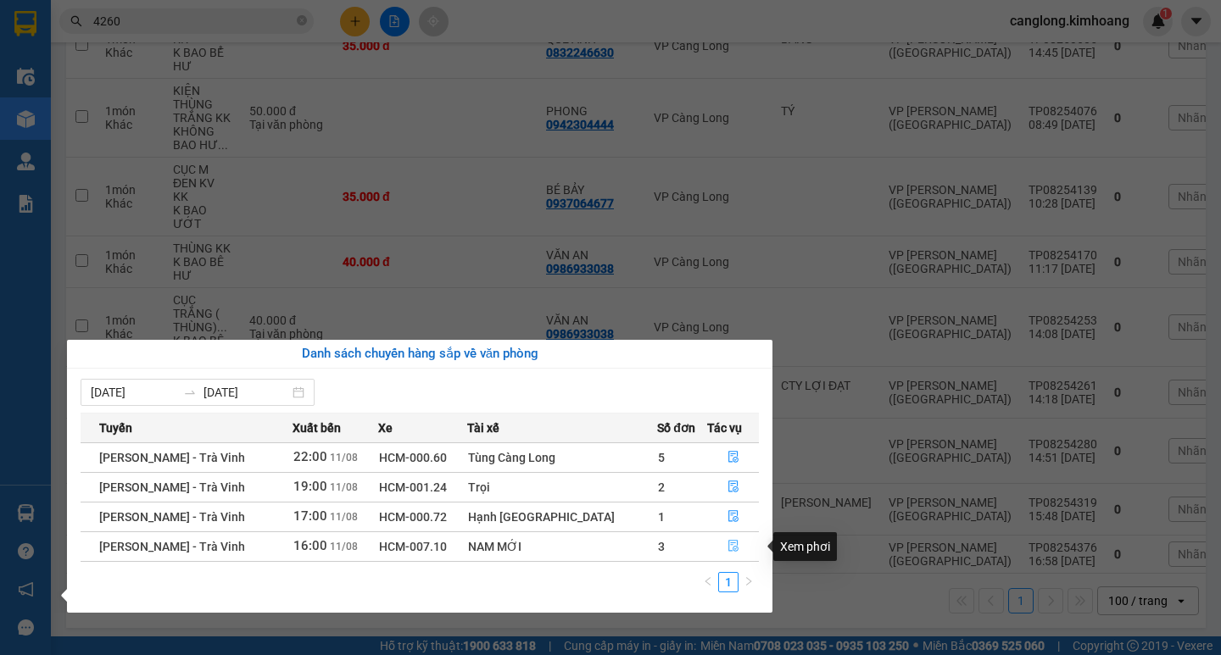
click at [732, 545] on icon "file-done" at bounding box center [733, 547] width 10 height 12
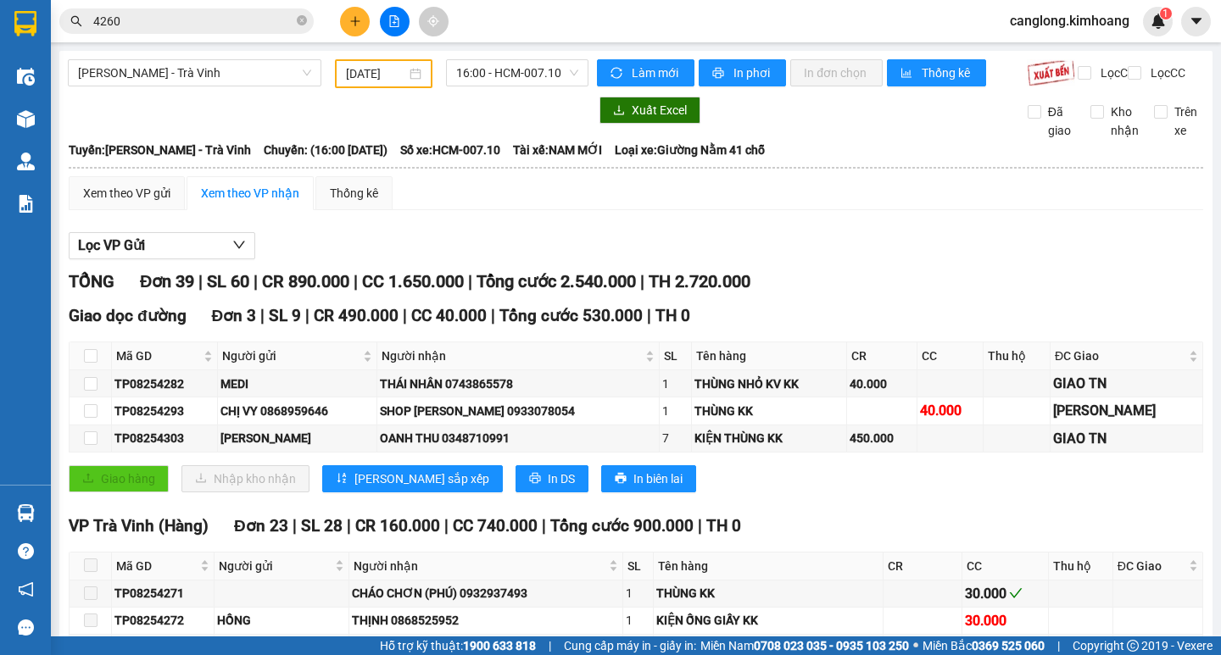
type input "[DATE]"
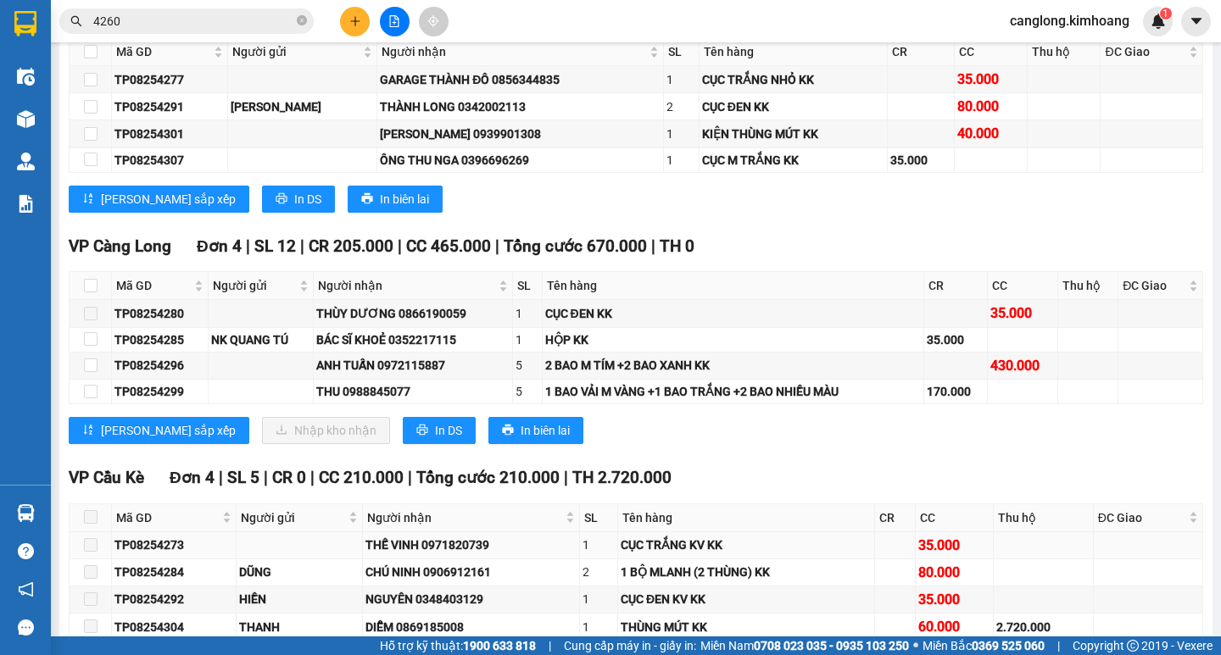
scroll to position [1520, 0]
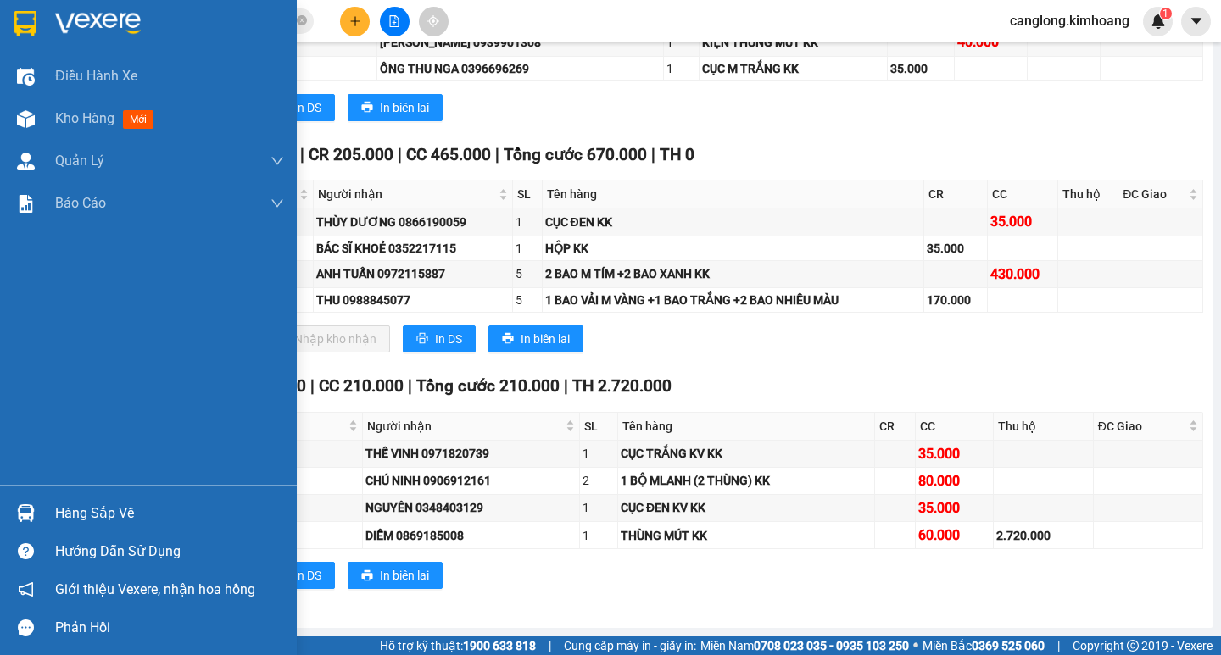
click at [26, 512] on img at bounding box center [26, 513] width 18 height 18
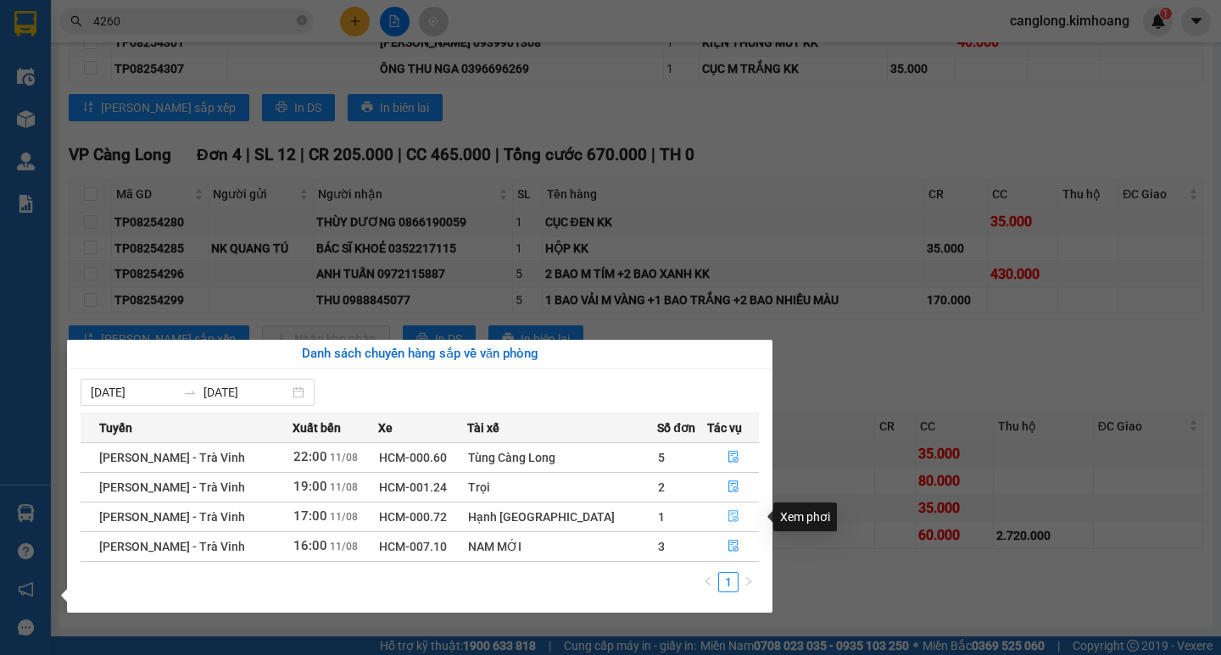
click at [727, 514] on icon "file-done" at bounding box center [733, 516] width 12 height 12
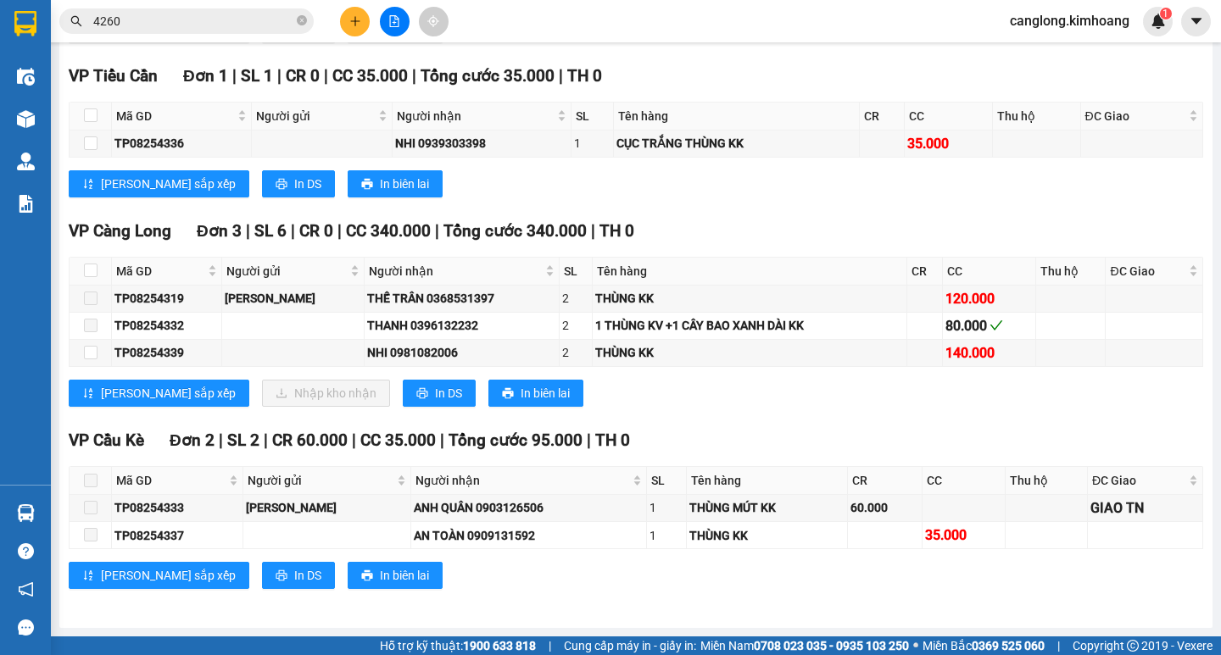
scroll to position [1256, 0]
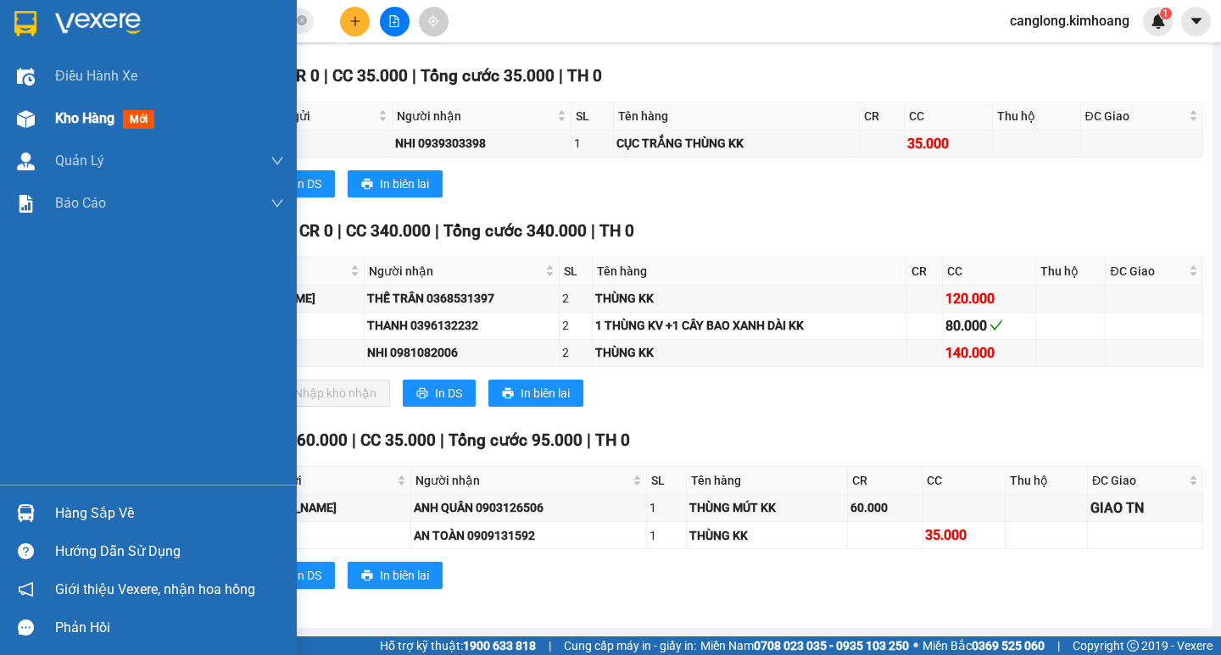
click at [50, 101] on div "Kho hàng mới" at bounding box center [148, 119] width 297 height 42
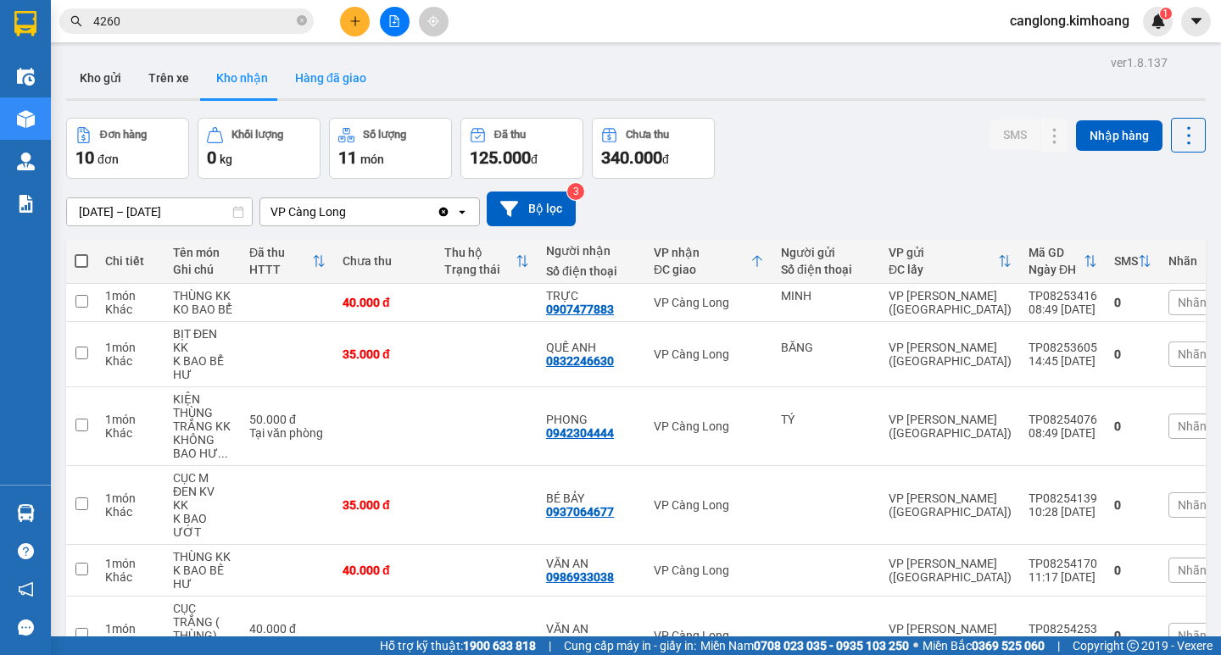
click at [309, 67] on button "Hàng đã giao" at bounding box center [330, 78] width 98 height 41
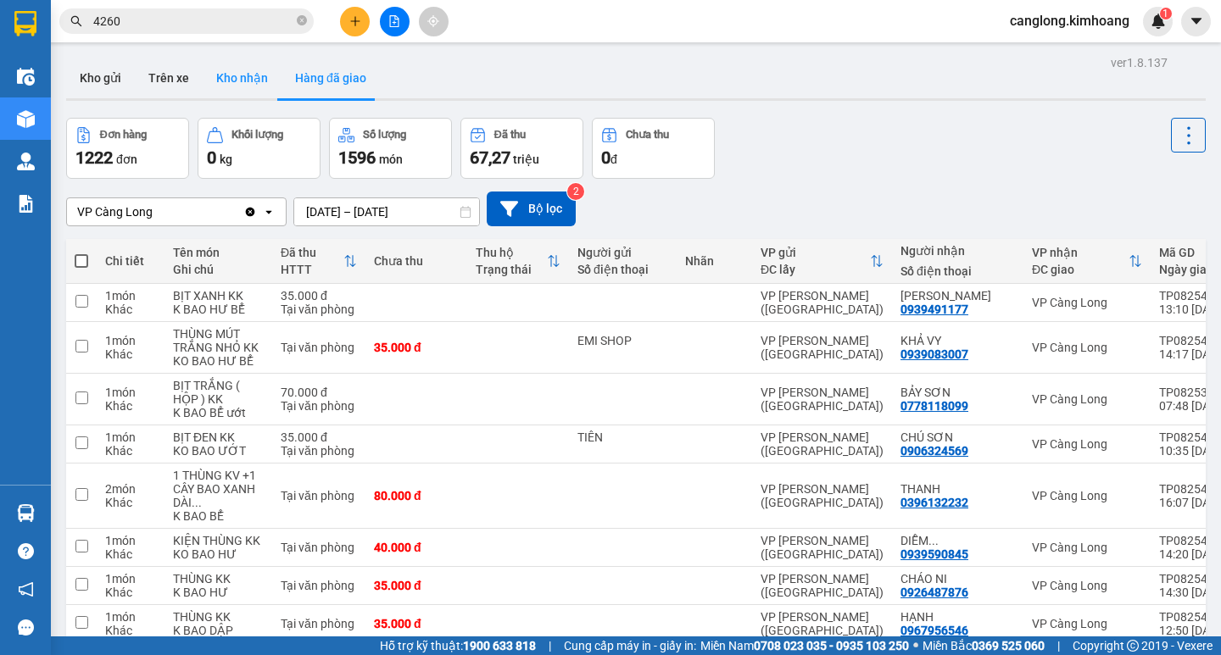
click at [241, 87] on button "Kho nhận" at bounding box center [242, 78] width 79 height 41
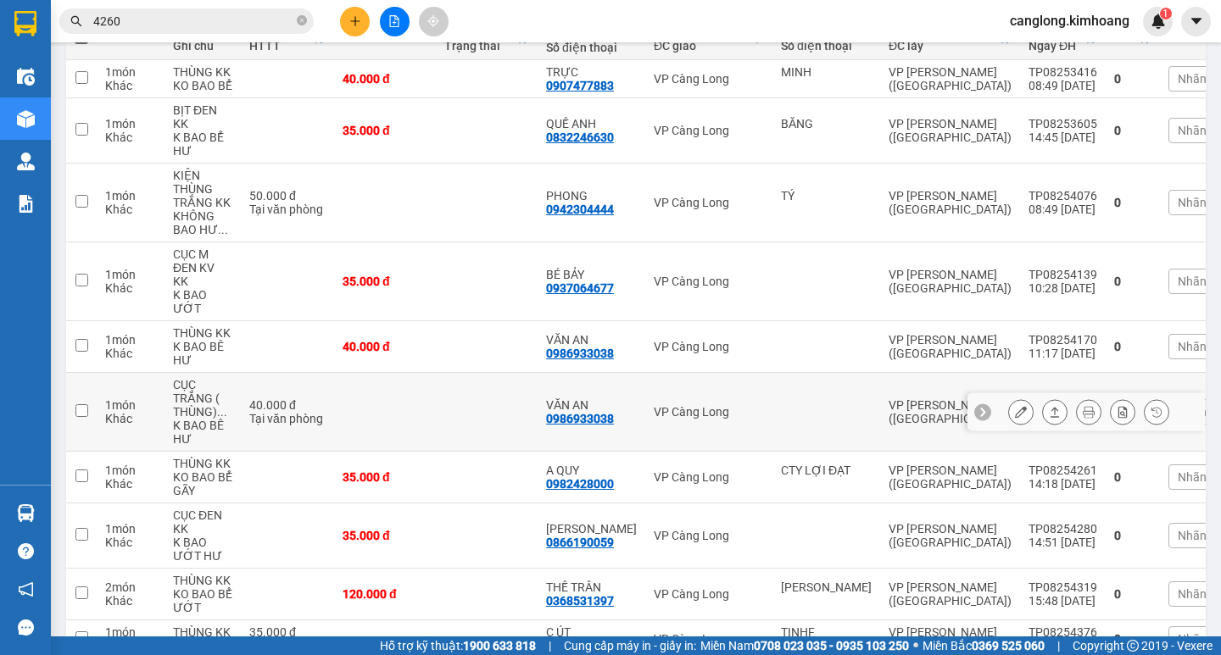
scroll to position [309, 0]
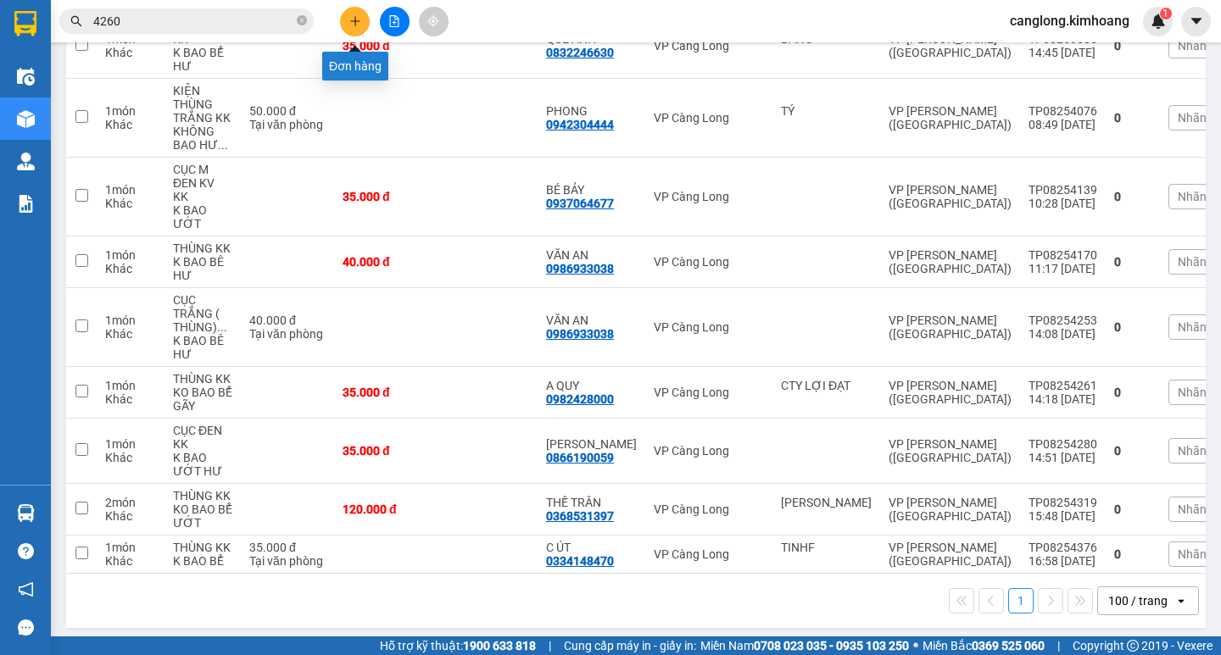
click at [358, 12] on button at bounding box center [355, 22] width 30 height 30
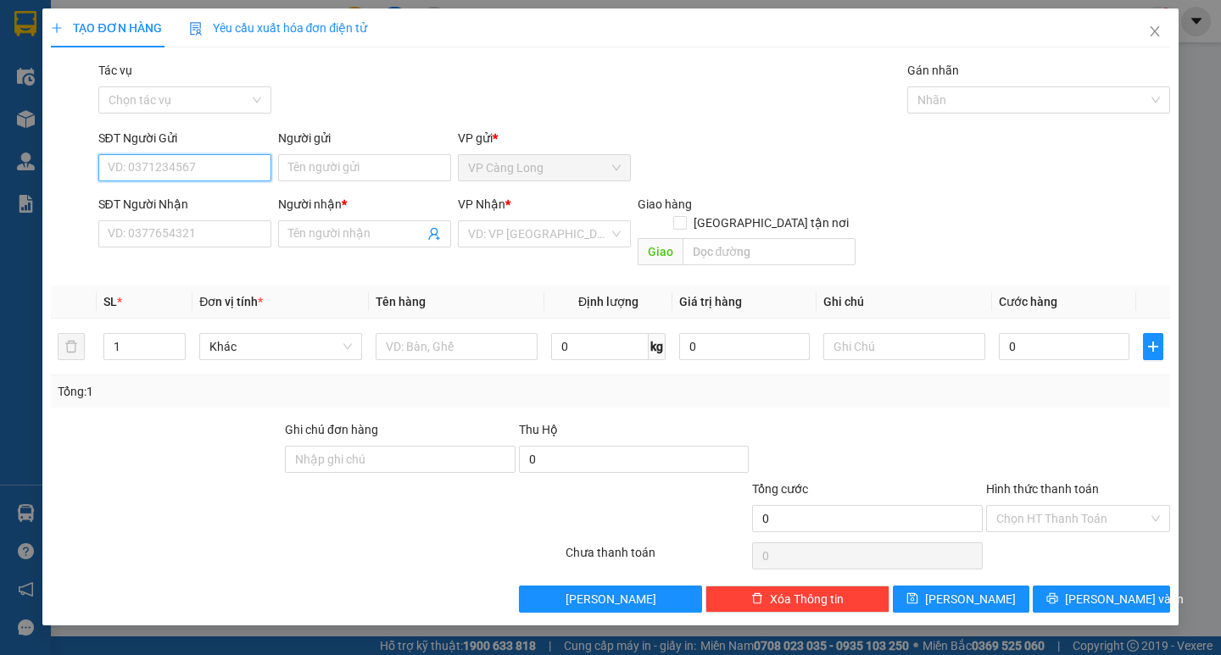
click at [179, 170] on input "SĐT Người Gửi" at bounding box center [184, 167] width 173 height 27
click at [214, 193] on div "0939751769 - [GEOGRAPHIC_DATA]" at bounding box center [204, 201] width 191 height 19
type input "0939751769"
type input "BÉ HAI"
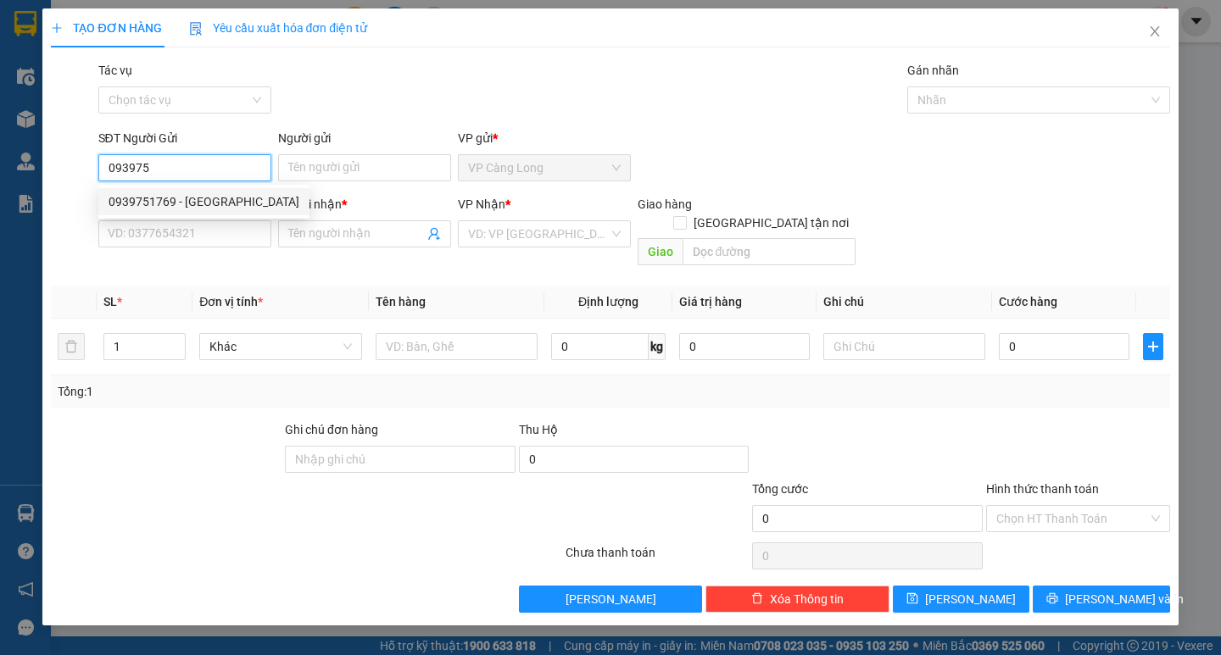
type input "0909785990"
type input "TUẤN"
type input "40.000"
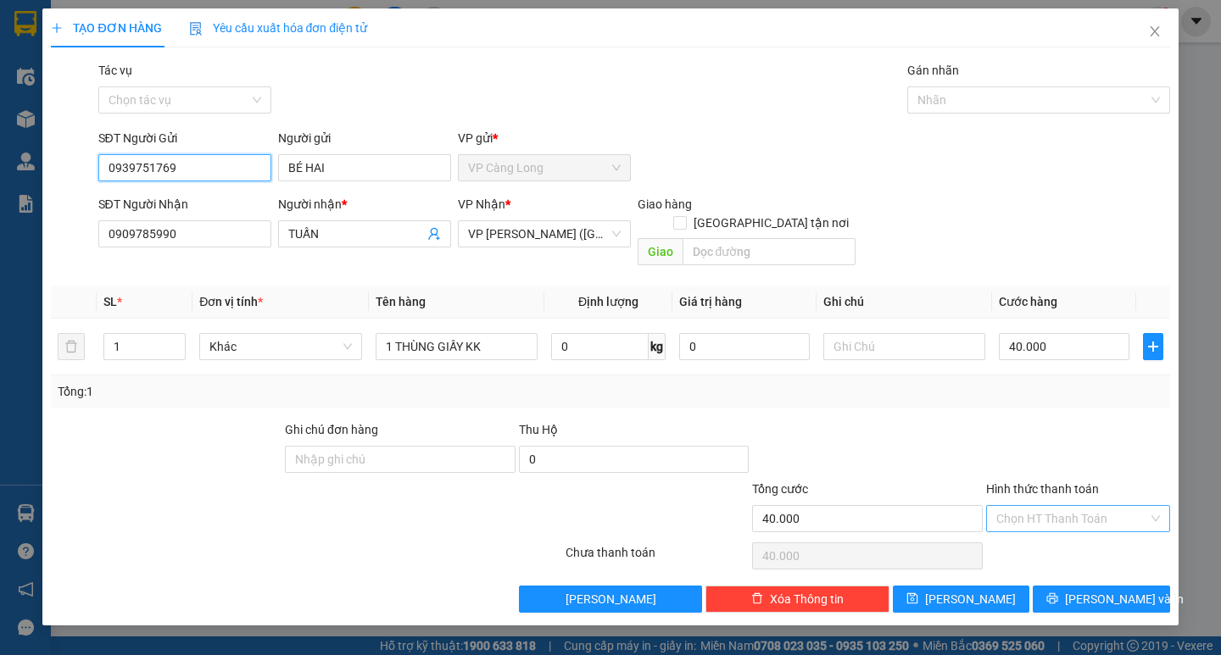
type input "0939751769"
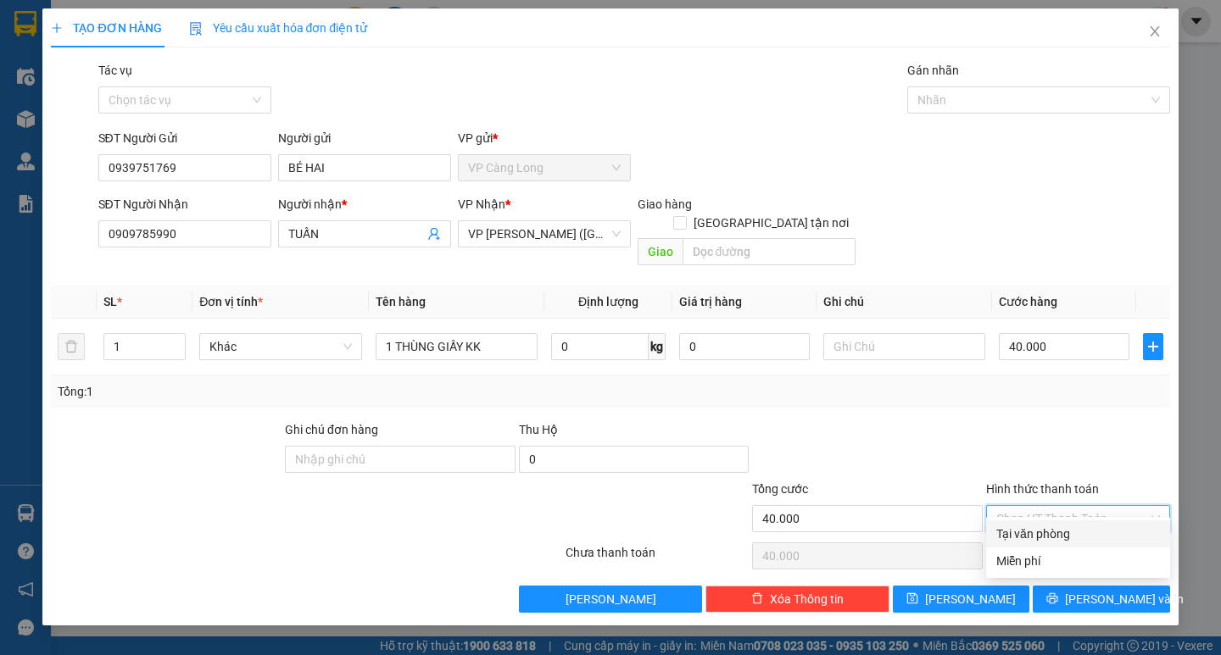
click at [1058, 506] on input "Hình thức thanh toán" at bounding box center [1072, 518] width 152 height 25
click at [1095, 543] on div "Tại văn phòng" at bounding box center [1078, 534] width 164 height 19
type input "0"
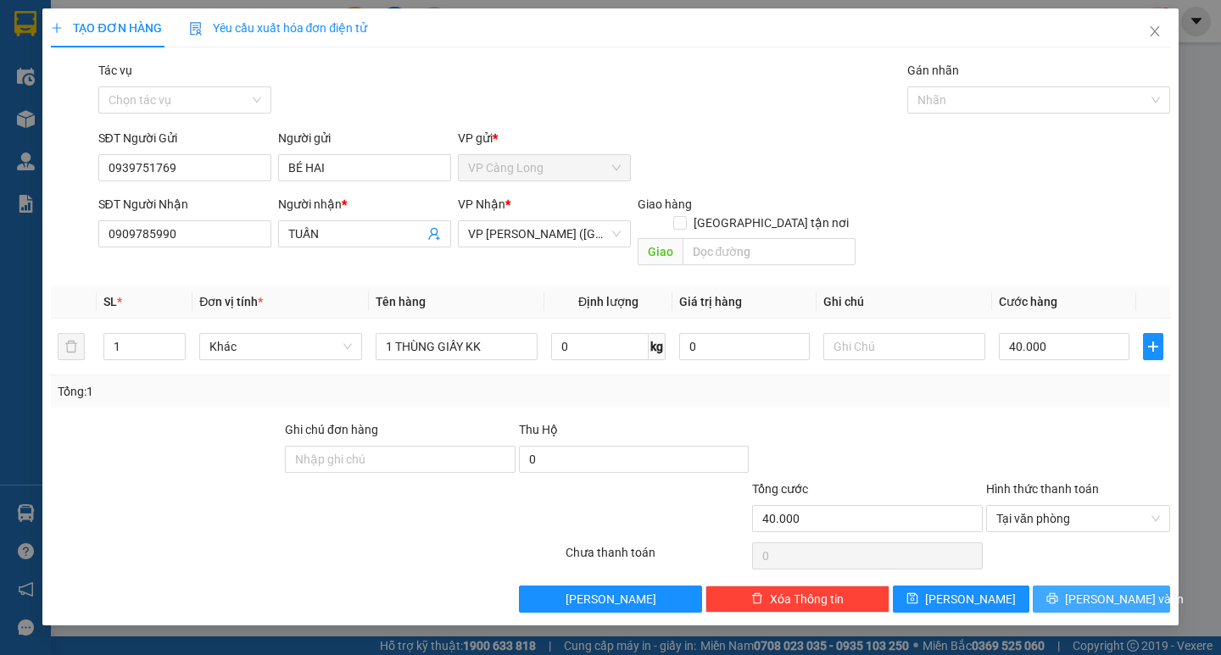
click at [1116, 592] on button "[PERSON_NAME] và In" at bounding box center [1101, 599] width 137 height 27
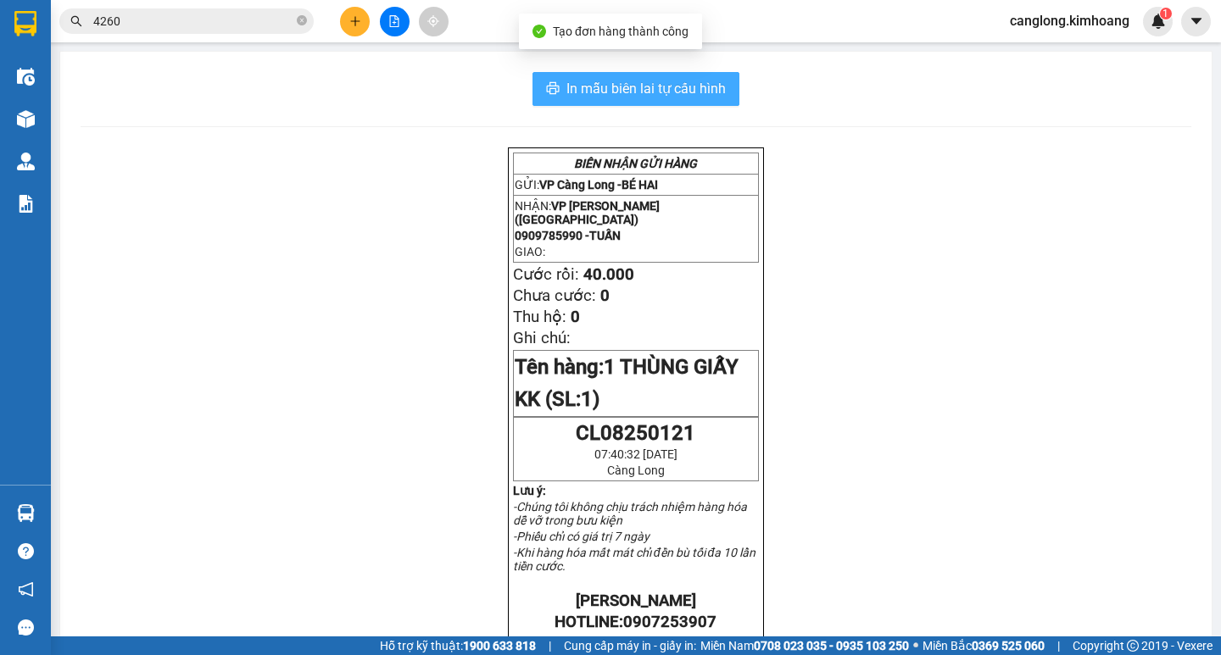
click at [717, 96] on span "In mẫu biên lai tự cấu hình" at bounding box center [645, 88] width 159 height 21
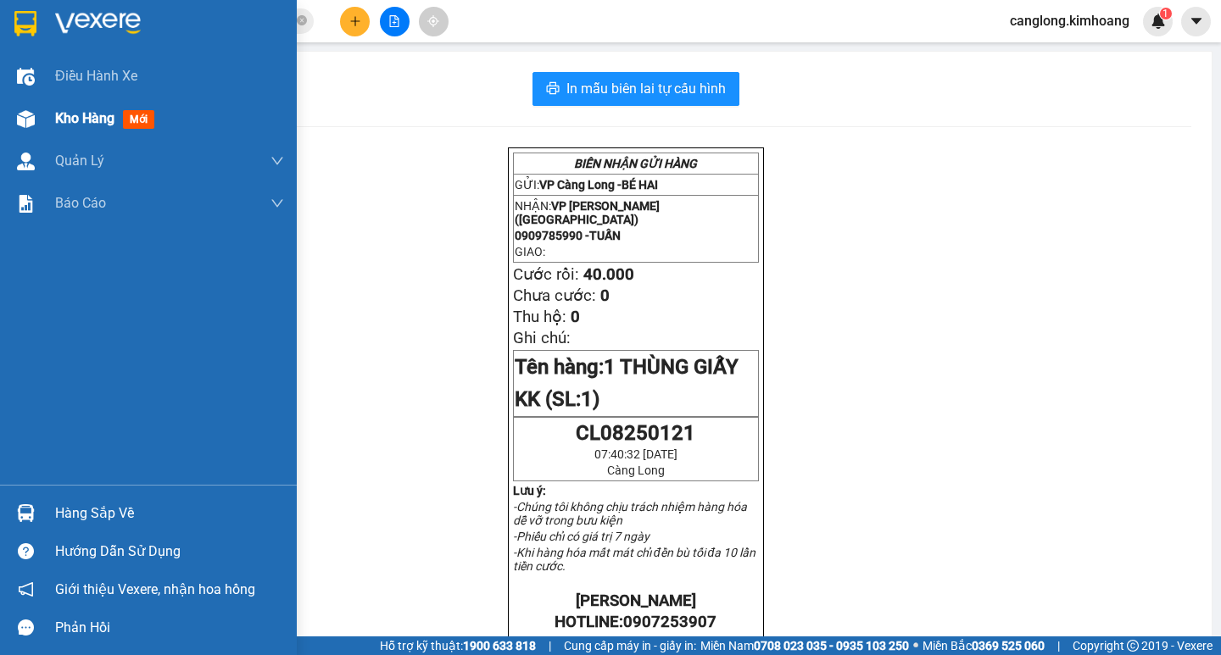
click at [6, 117] on div "Kho hàng mới" at bounding box center [148, 119] width 297 height 42
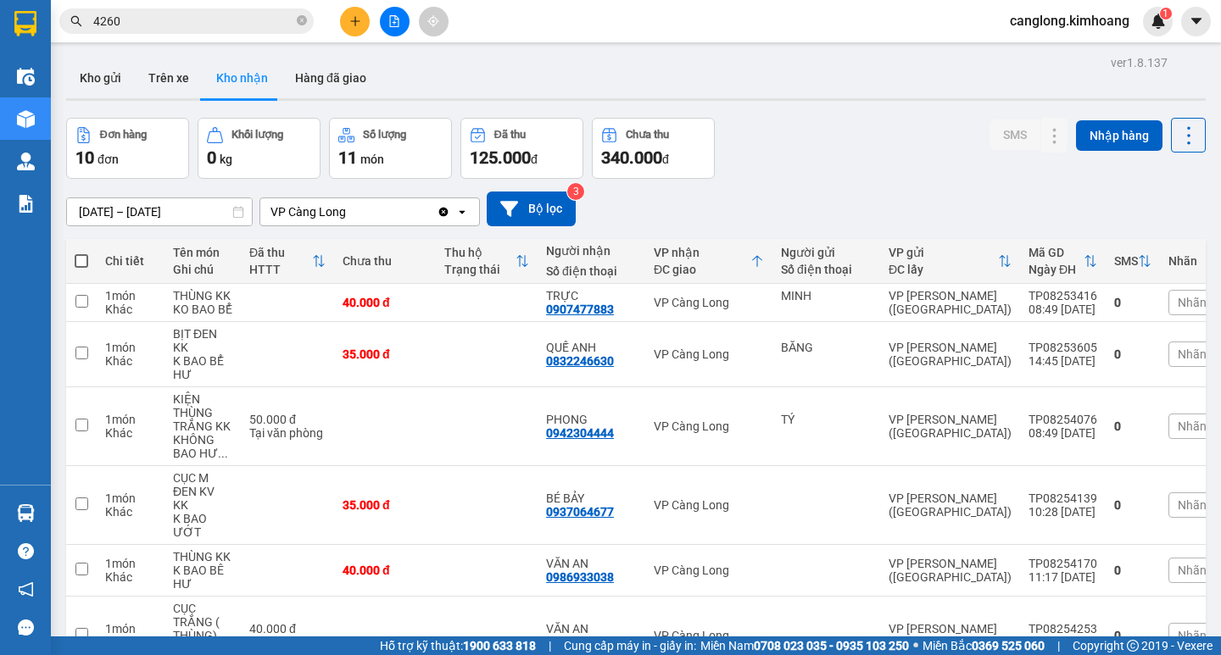
click at [59, 511] on main "ver 1.8.137 Kho gửi Trên xe Kho nhận Hàng đã giao Đơn hàng 10 đơn Khối lượng 0 …" at bounding box center [610, 318] width 1221 height 637
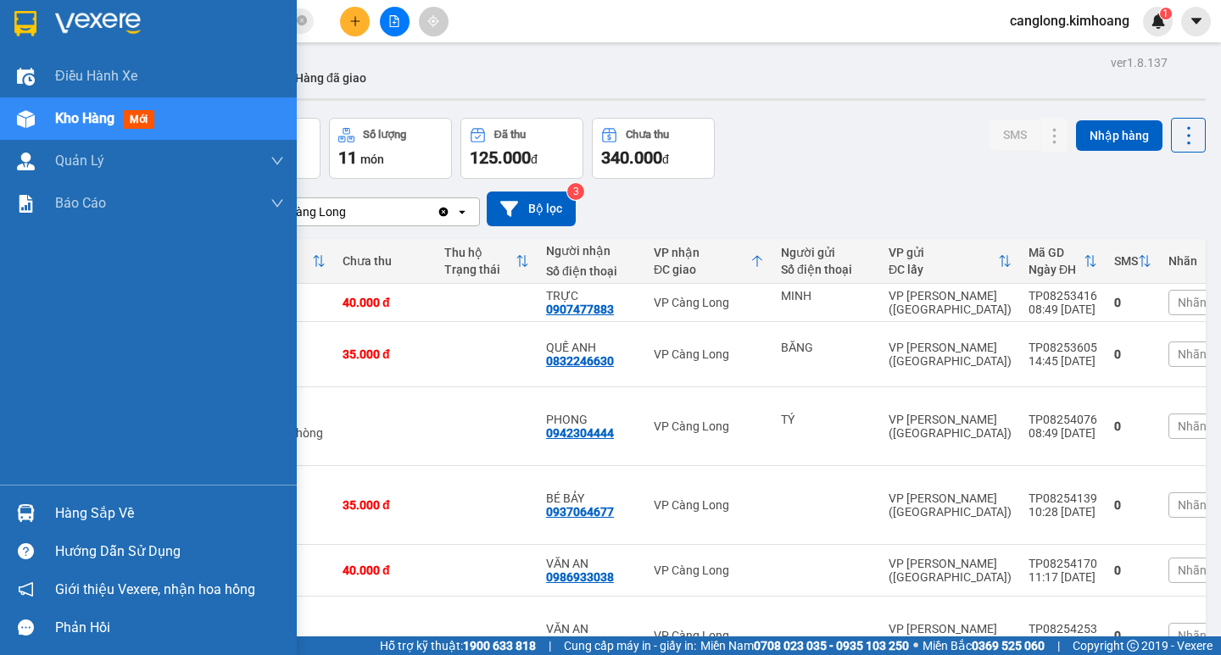
click at [18, 515] on img at bounding box center [26, 513] width 18 height 18
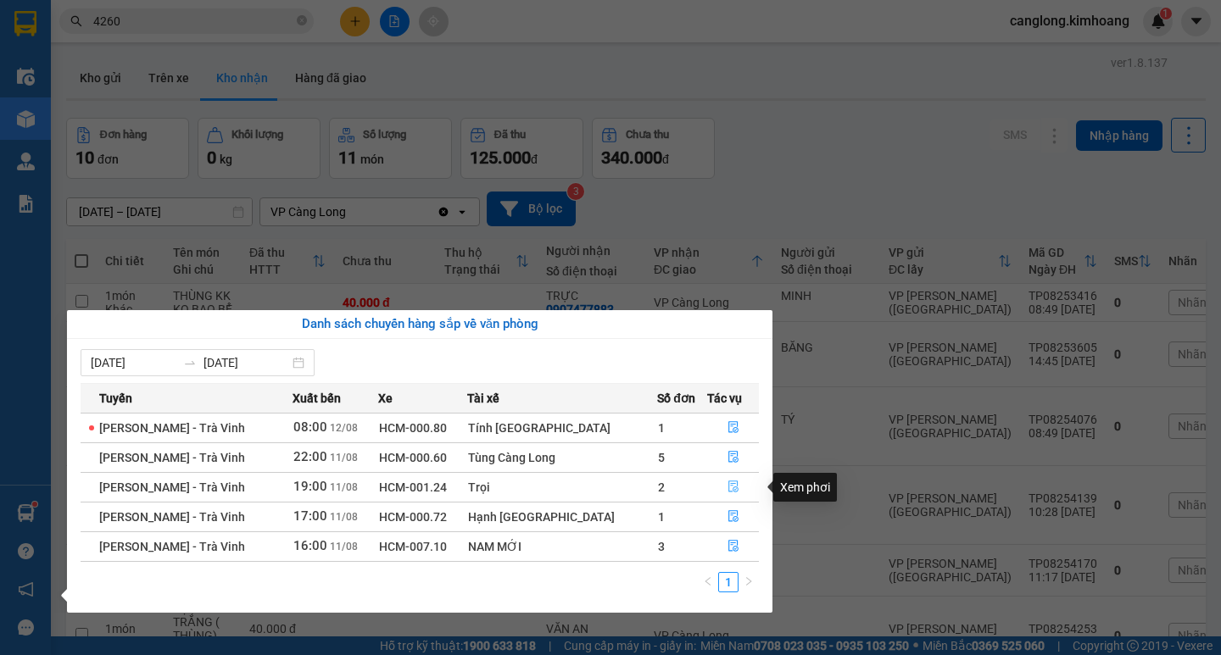
click at [728, 485] on icon "file-done" at bounding box center [733, 487] width 12 height 12
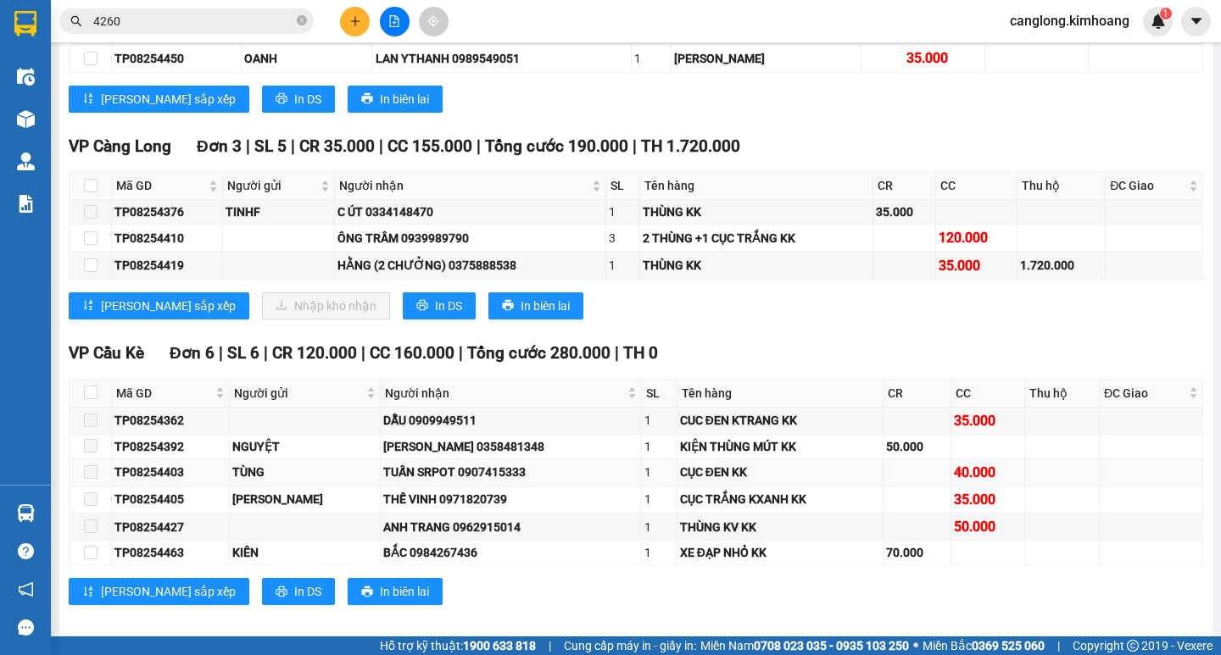
scroll to position [3837, 0]
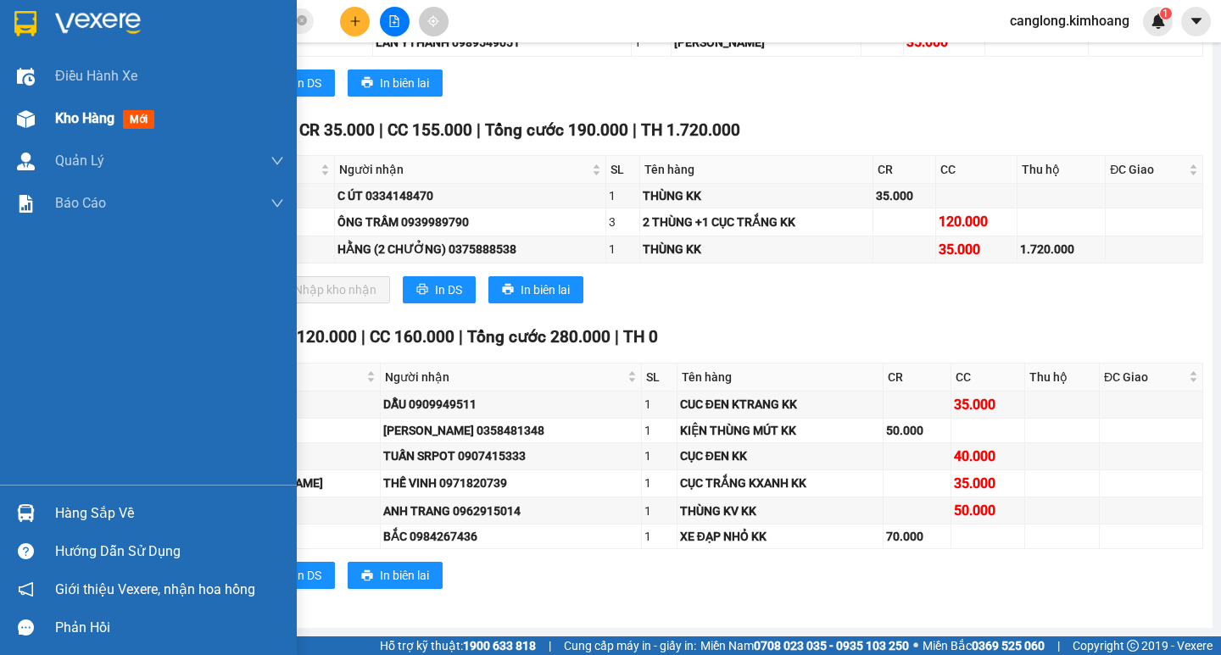
click at [38, 125] on div at bounding box center [26, 119] width 30 height 30
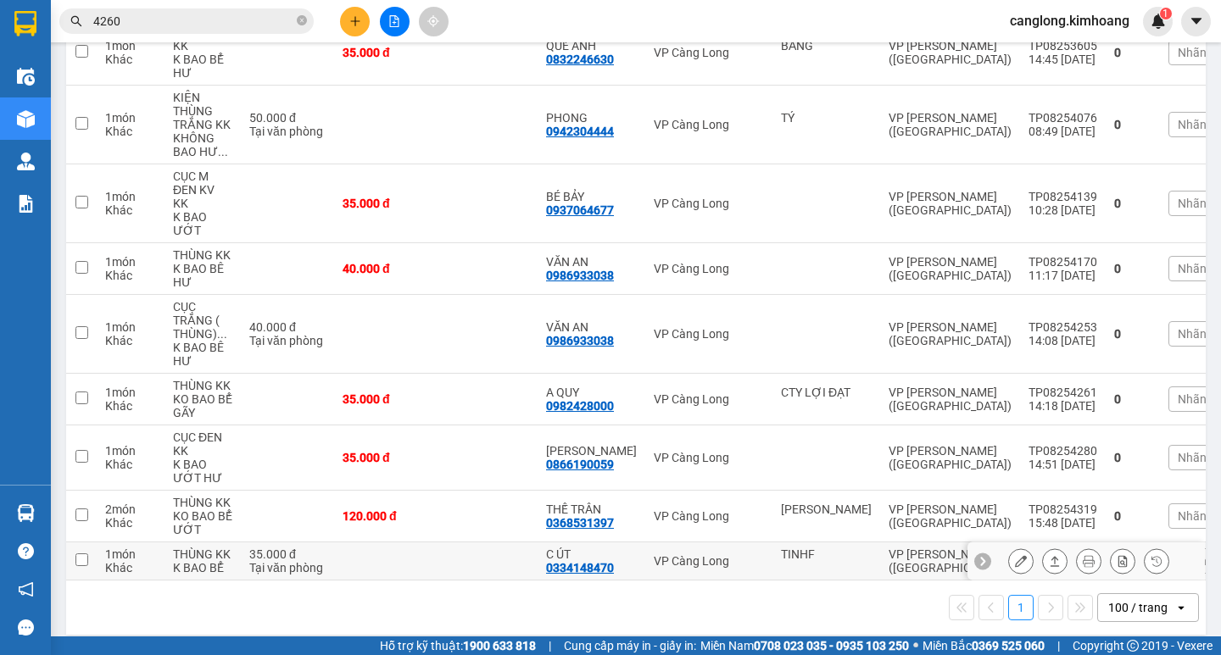
scroll to position [309, 0]
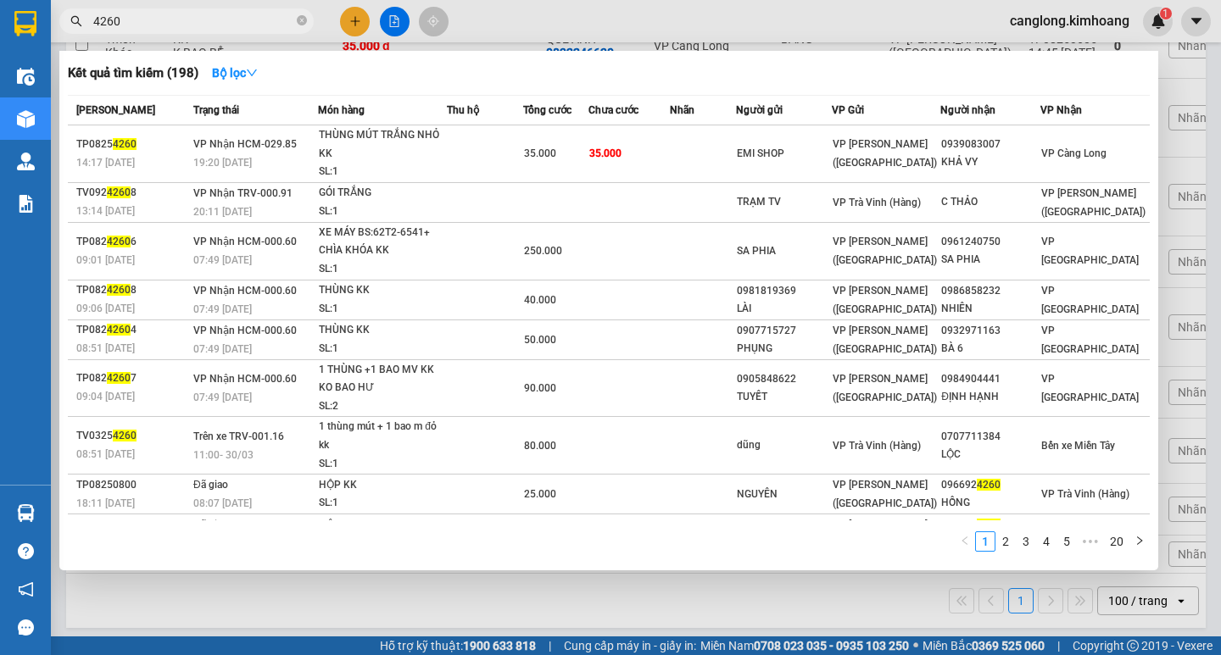
click at [150, 20] on input "4260" at bounding box center [193, 21] width 200 height 19
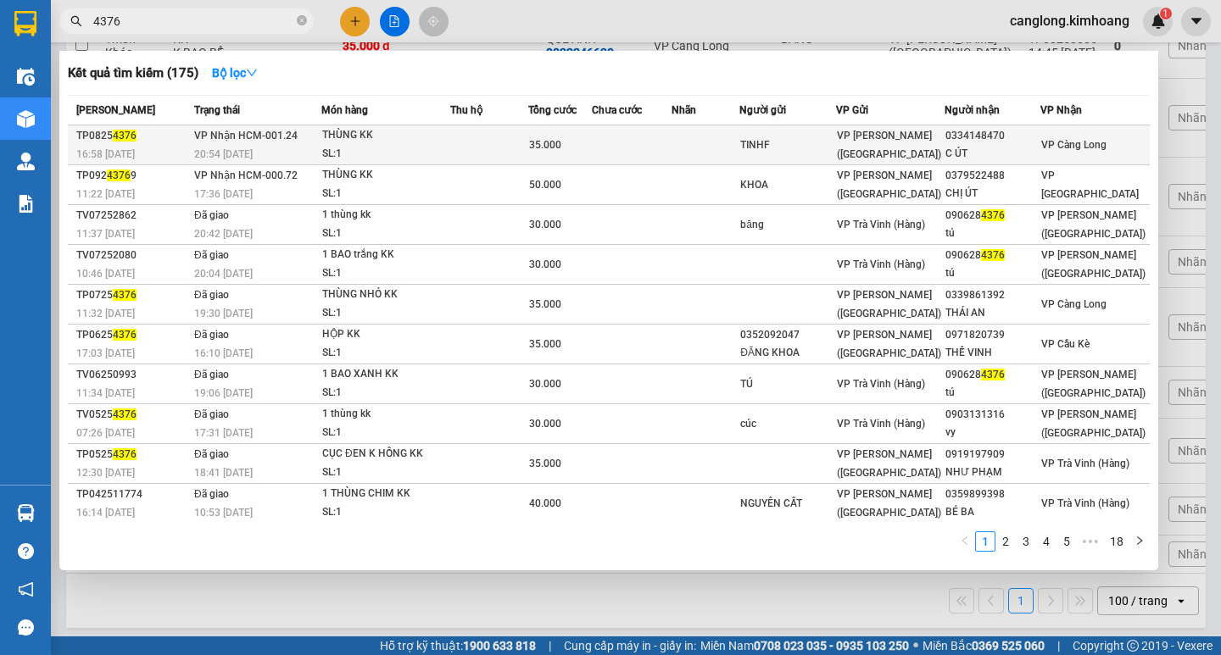
type input "4376"
click at [1029, 136] on div "0334148470" at bounding box center [992, 136] width 94 height 18
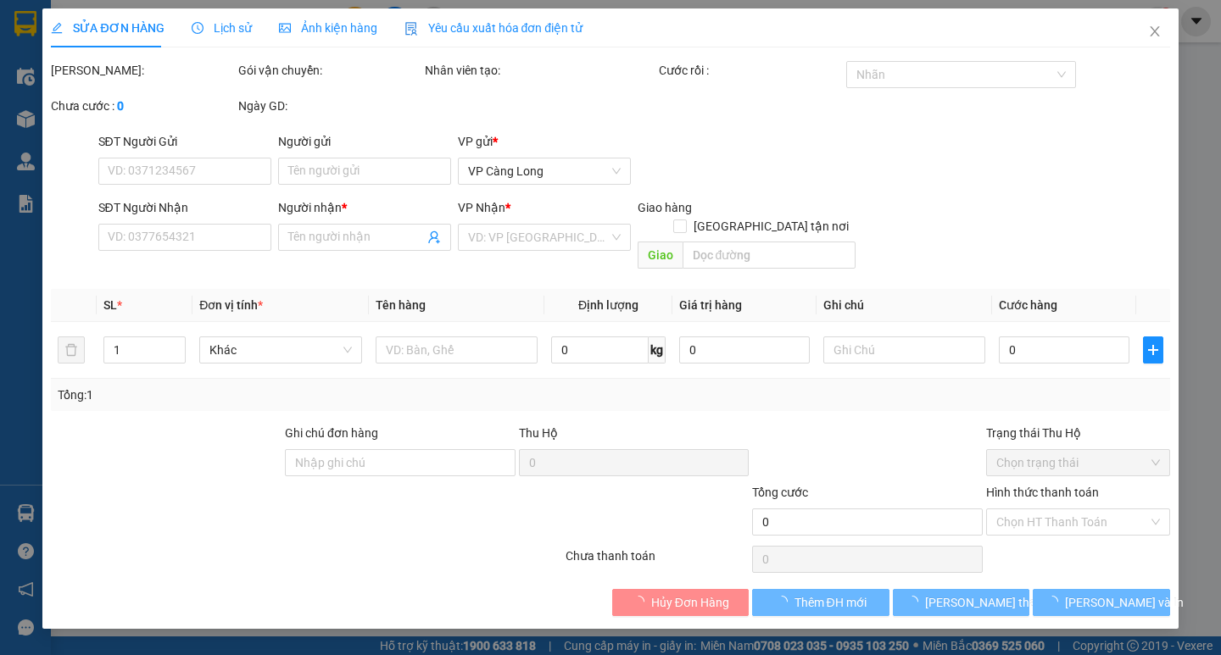
type input "TINHF"
type input "0334148470"
type input "C ÚT"
type input "35.000"
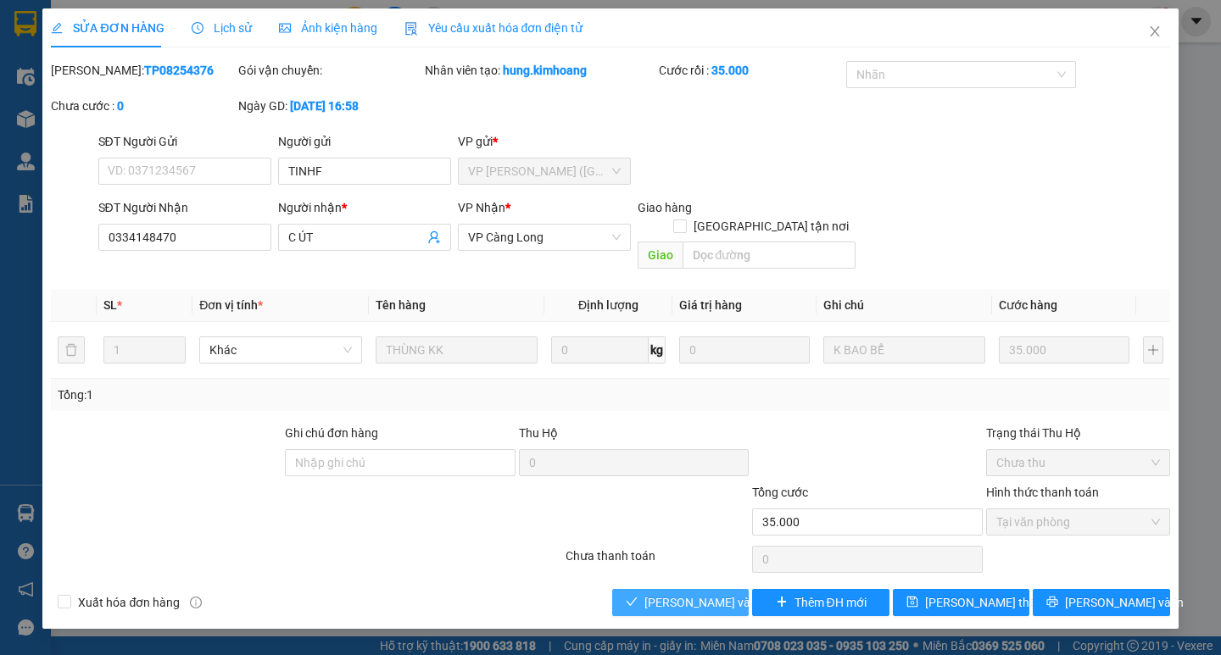
click at [716, 594] on span "Lưu và Giao hàng" at bounding box center [725, 603] width 163 height 19
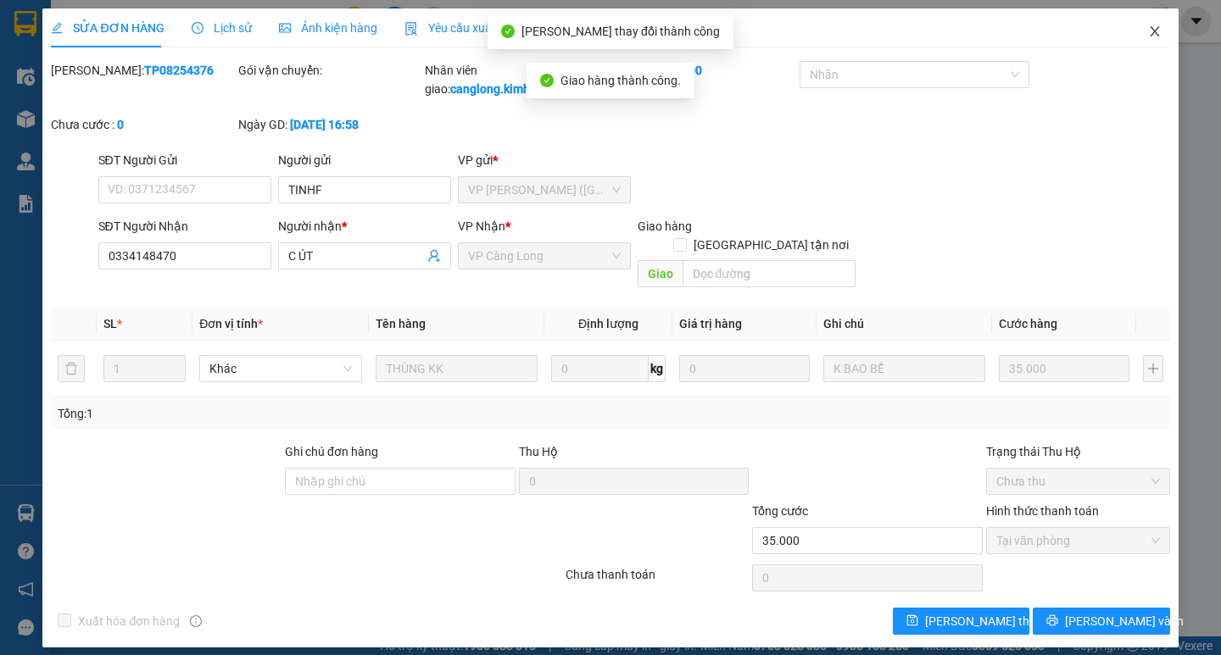
click at [1162, 25] on span "Close" at bounding box center [1154, 31] width 47 height 47
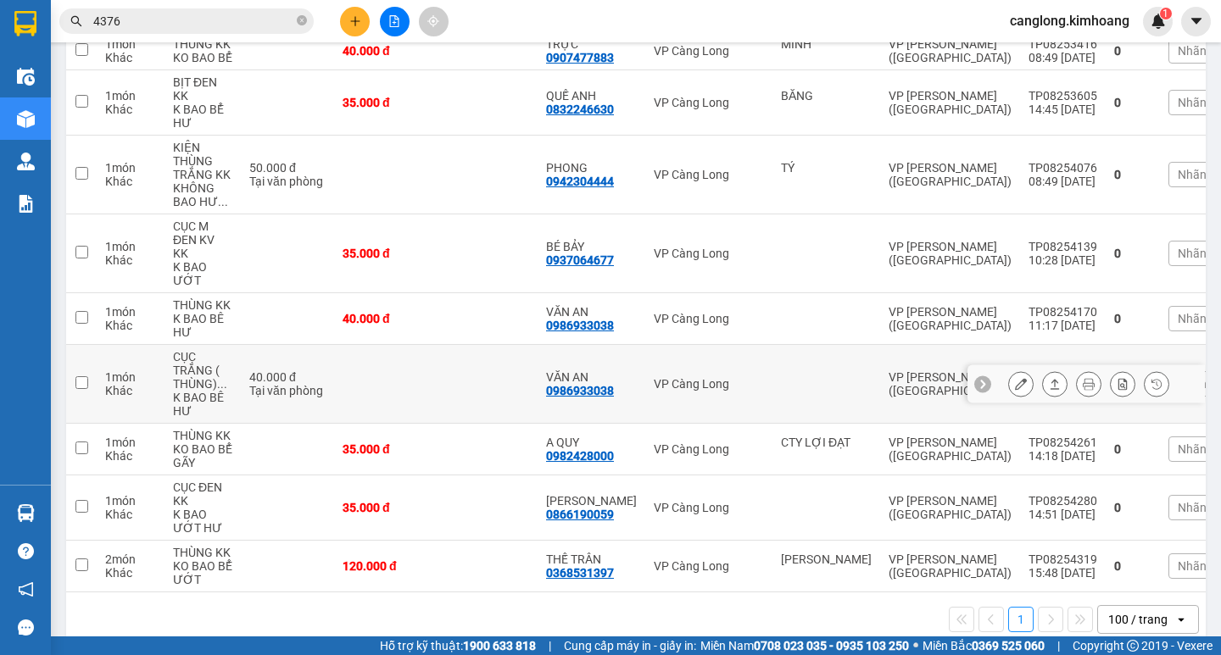
scroll to position [270, 0]
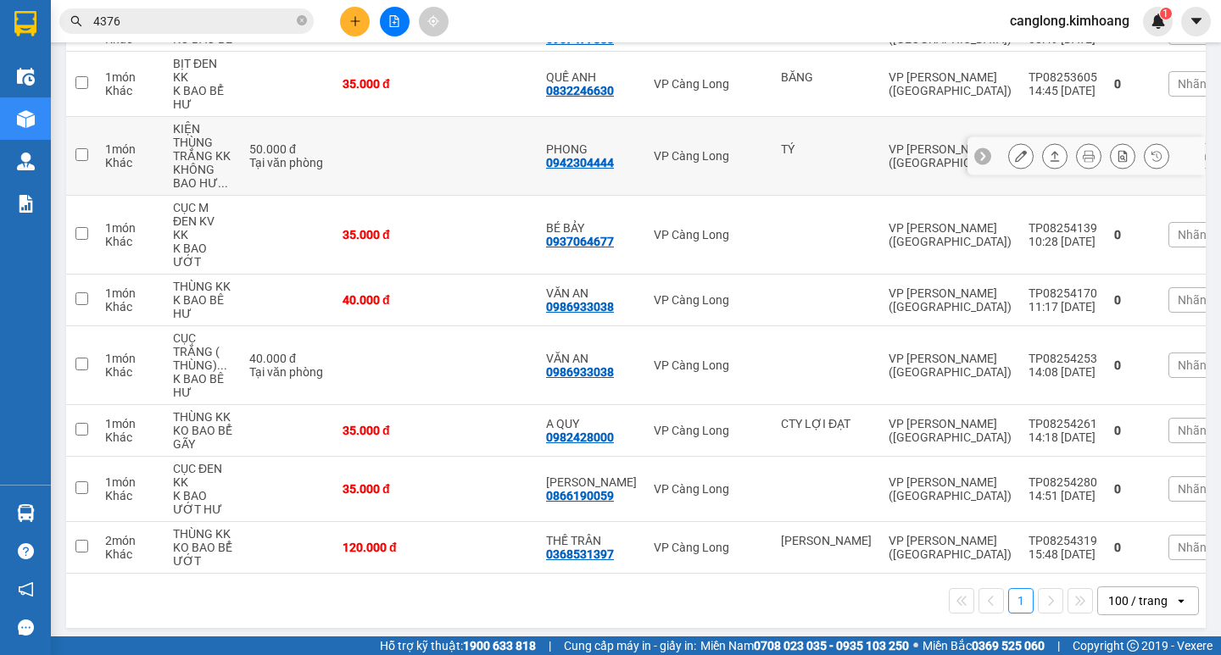
click at [412, 120] on td at bounding box center [385, 156] width 102 height 79
checkbox input "true"
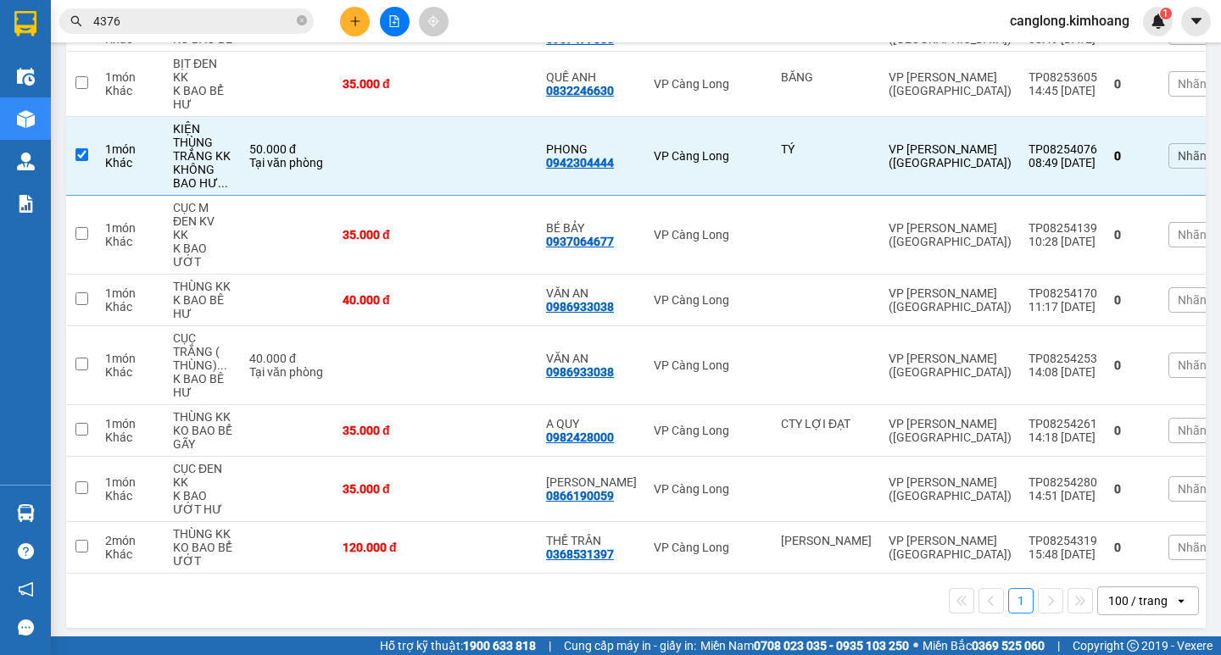
drag, startPoint x: 393, startPoint y: 129, endPoint x: 872, endPoint y: 568, distance: 649.3
click at [872, 574] on div "1 100 / trang open" at bounding box center [636, 601] width 1140 height 54
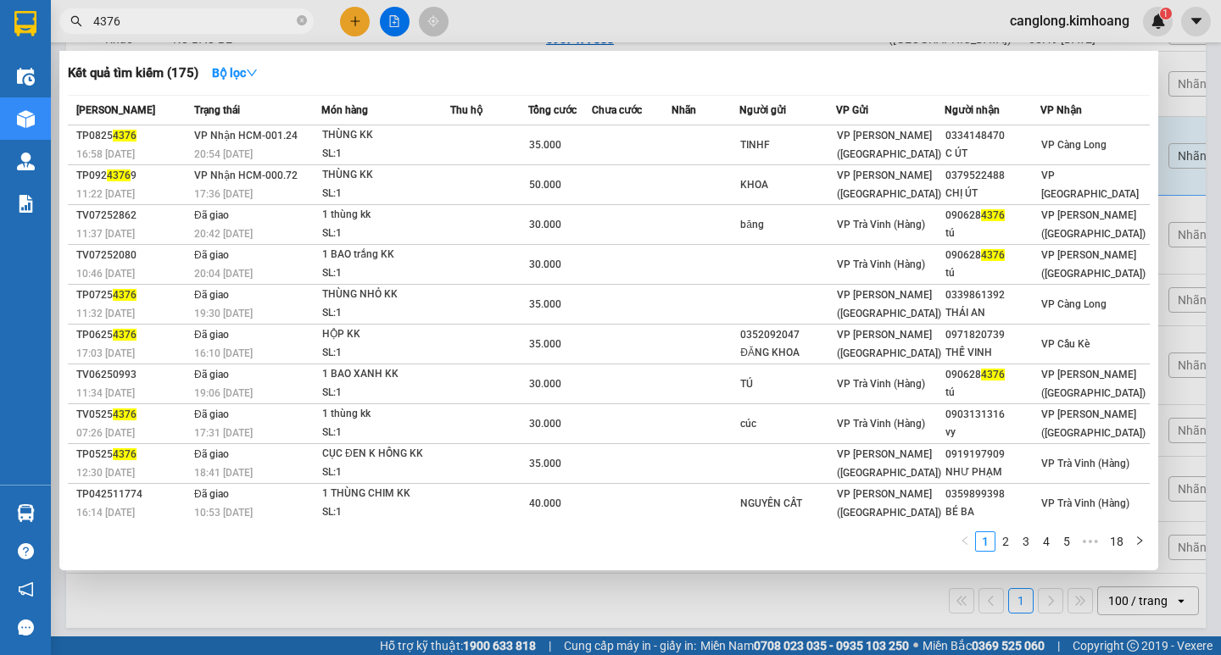
click at [242, 21] on input "4376" at bounding box center [193, 21] width 200 height 19
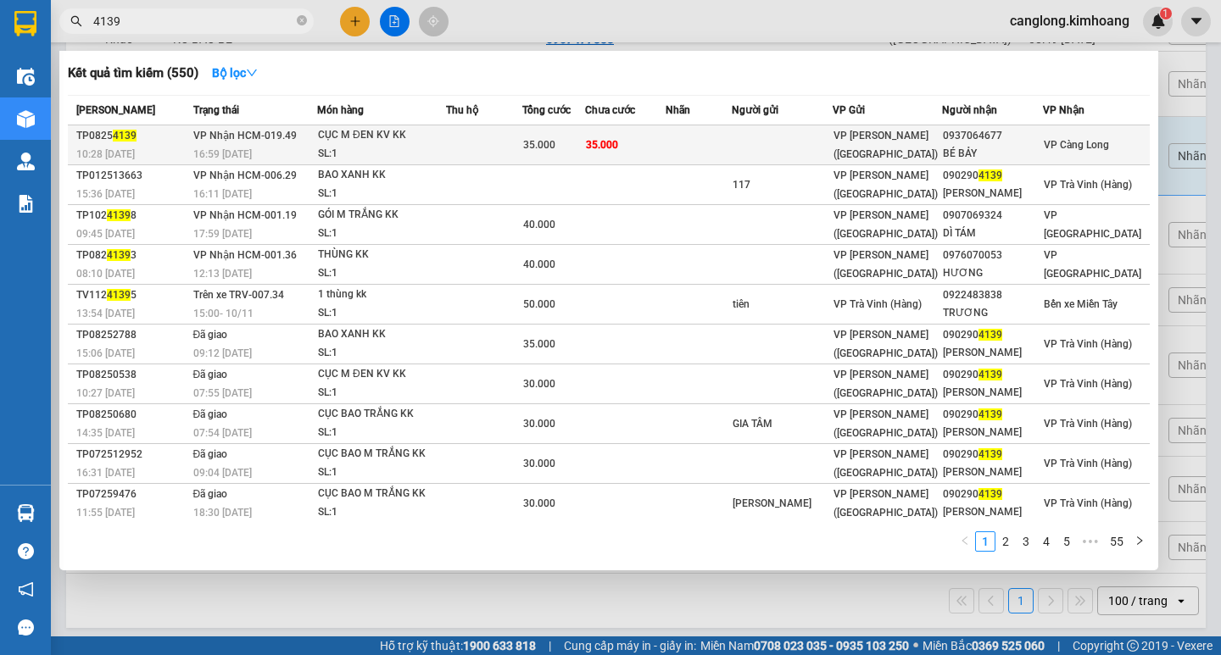
type input "4139"
click at [1103, 142] on span "VP Càng Long" at bounding box center [1076, 145] width 65 height 12
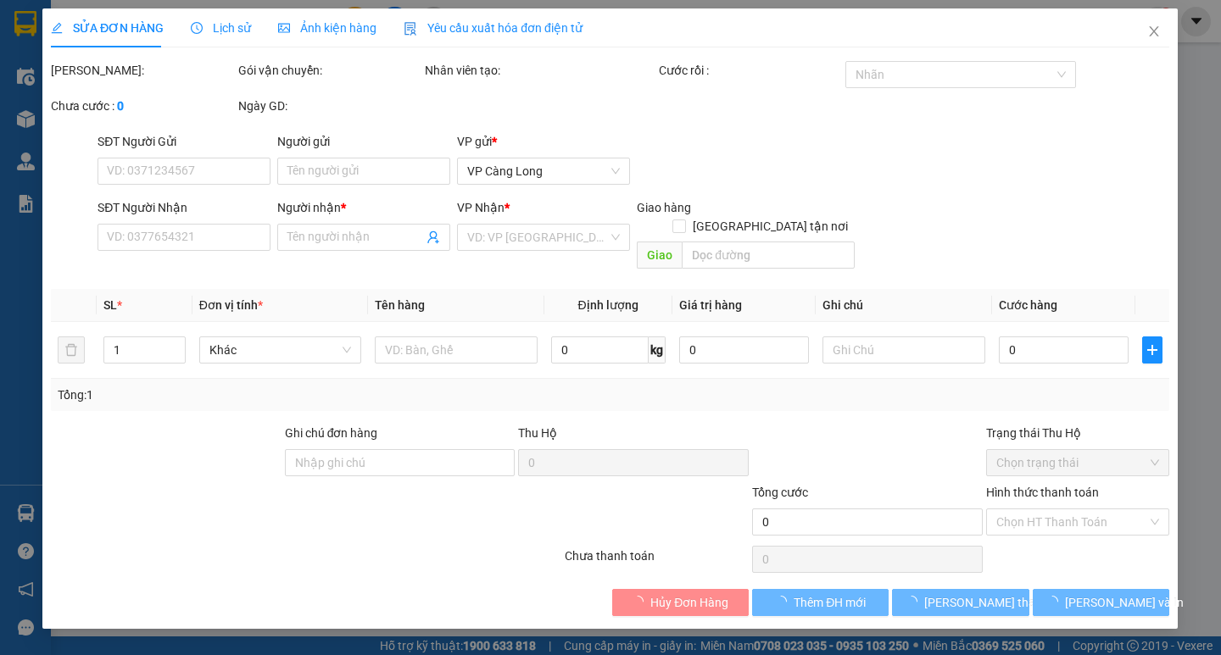
type input "0937064677"
type input "BÉ BẢY"
type input "35.000"
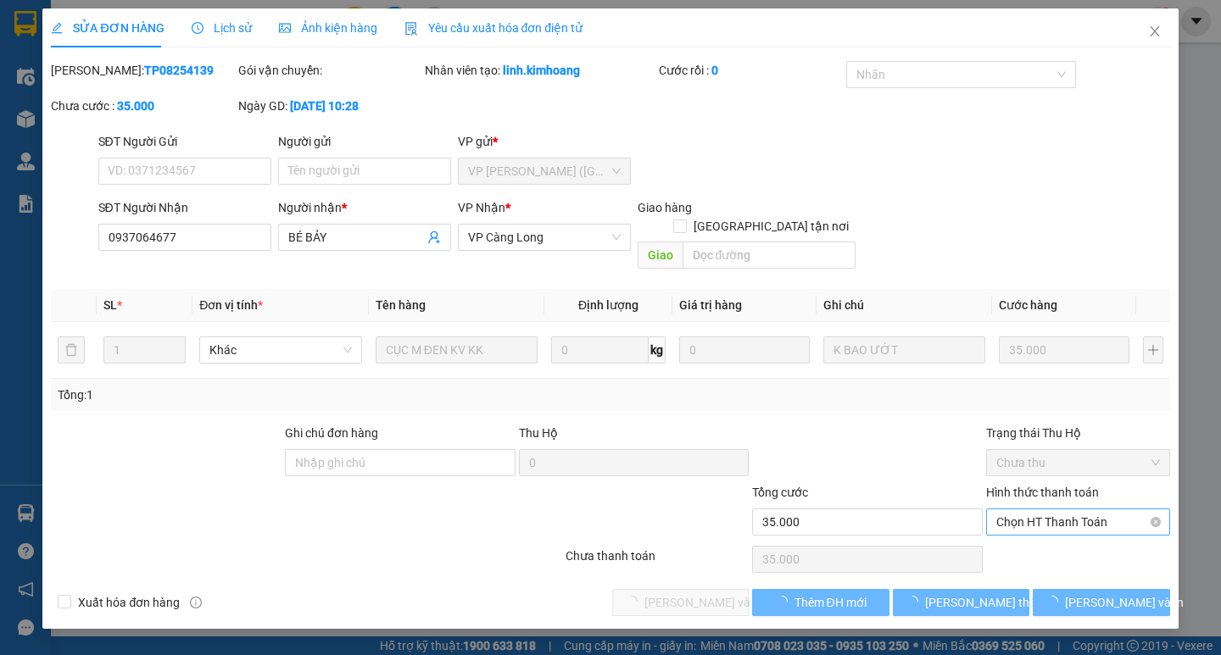
click at [1089, 510] on span "Chọn HT Thanh Toán" at bounding box center [1078, 522] width 164 height 25
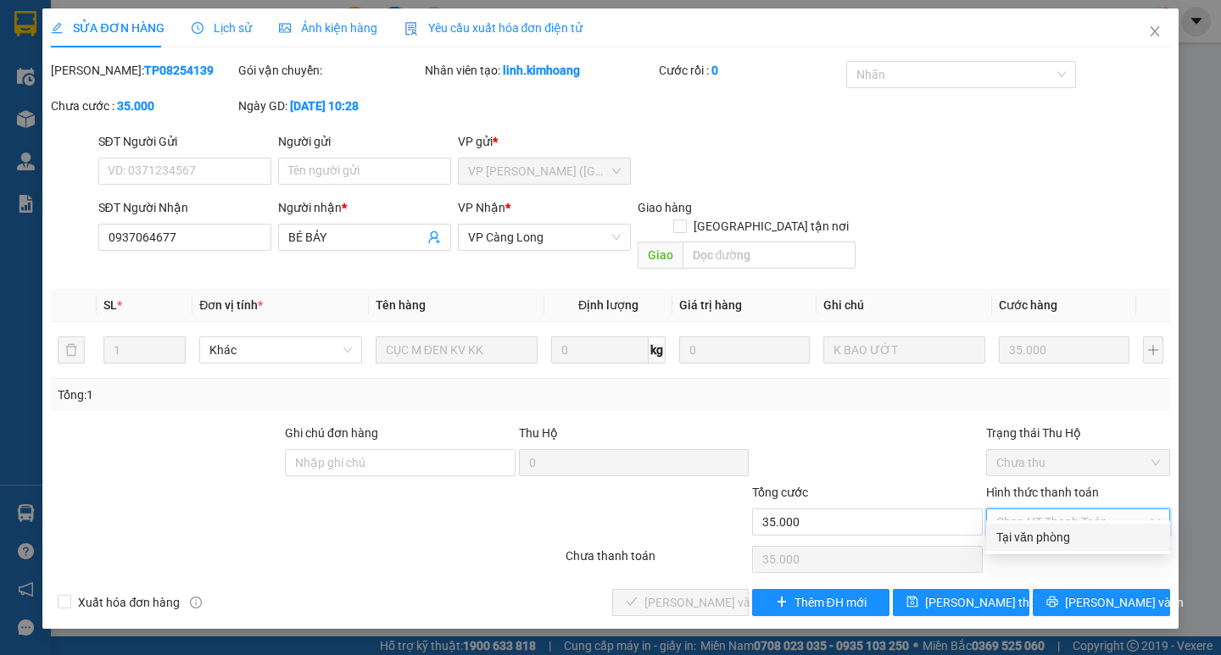
click at [1092, 531] on div "Tại văn phòng" at bounding box center [1078, 537] width 164 height 19
type input "0"
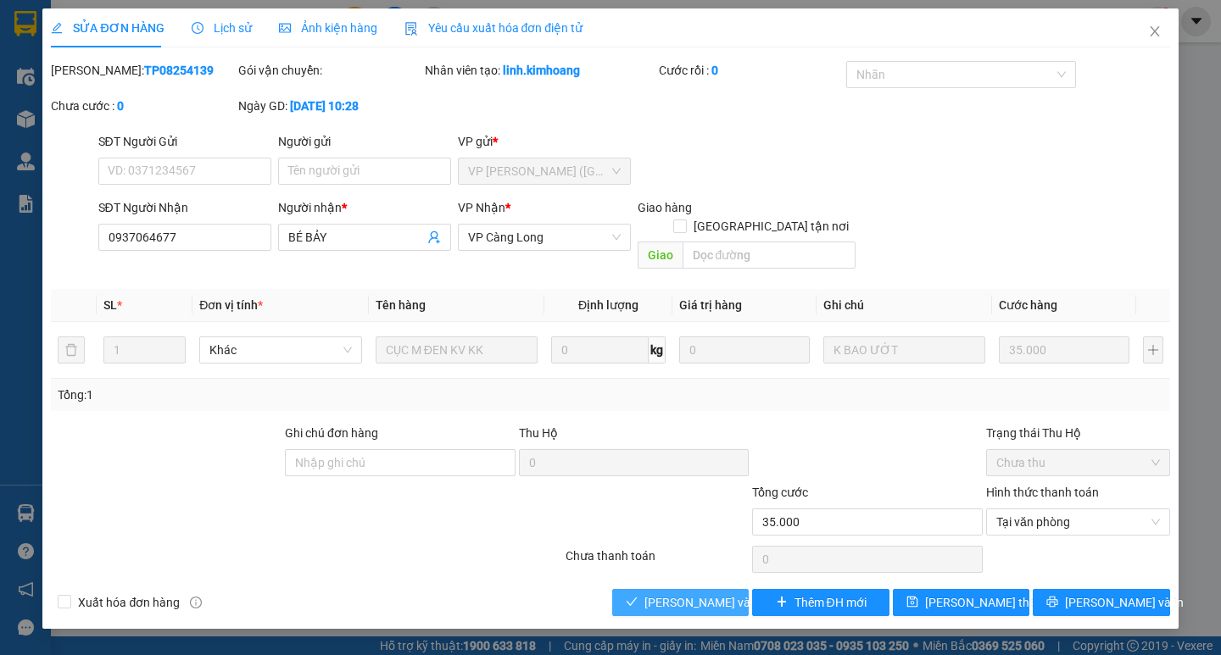
click at [727, 594] on span "Lưu và Giao hàng" at bounding box center [725, 603] width 163 height 19
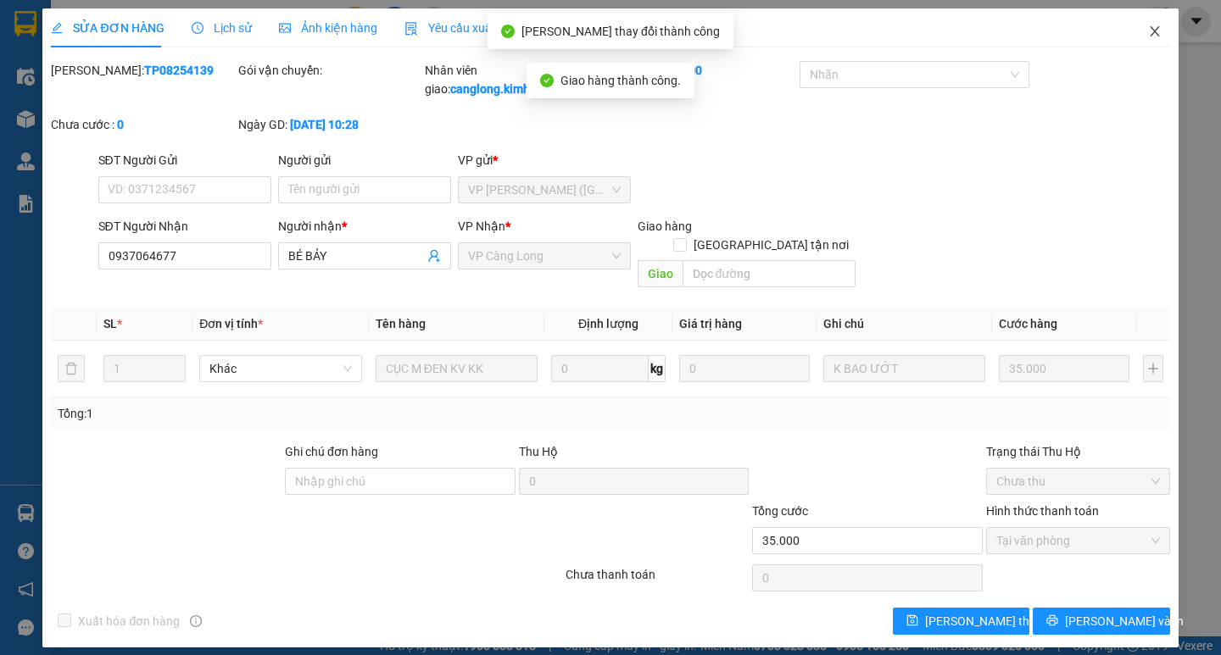
click at [1149, 30] on icon "close" at bounding box center [1155, 32] width 14 height 14
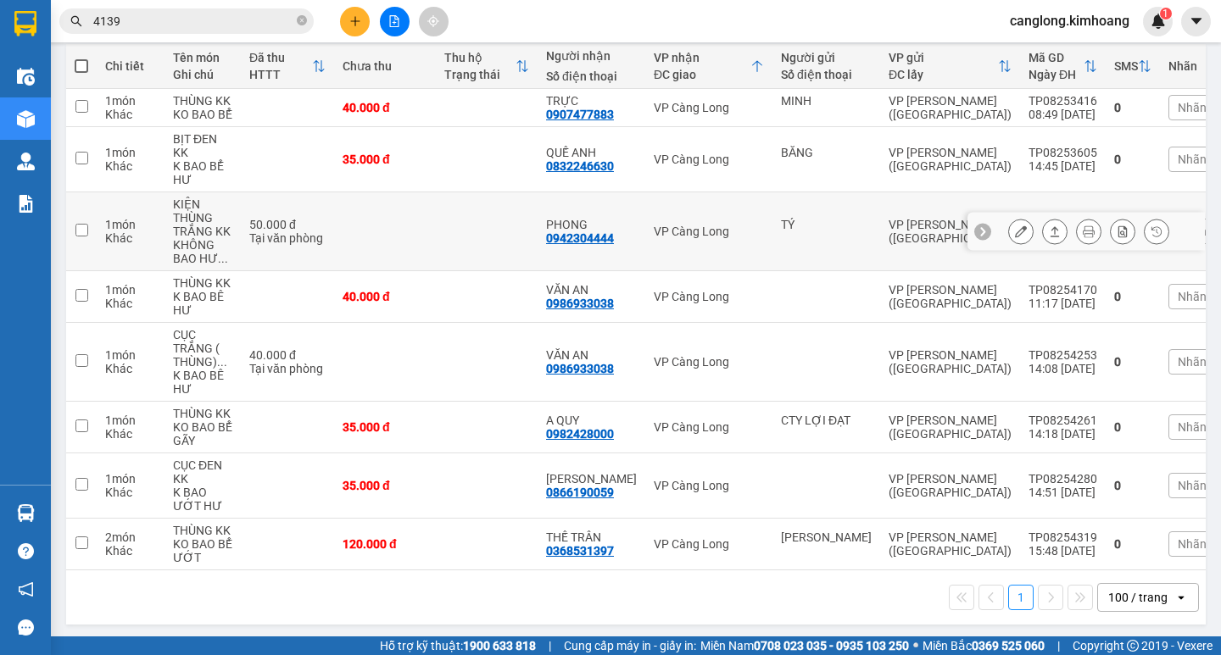
scroll to position [205, 0]
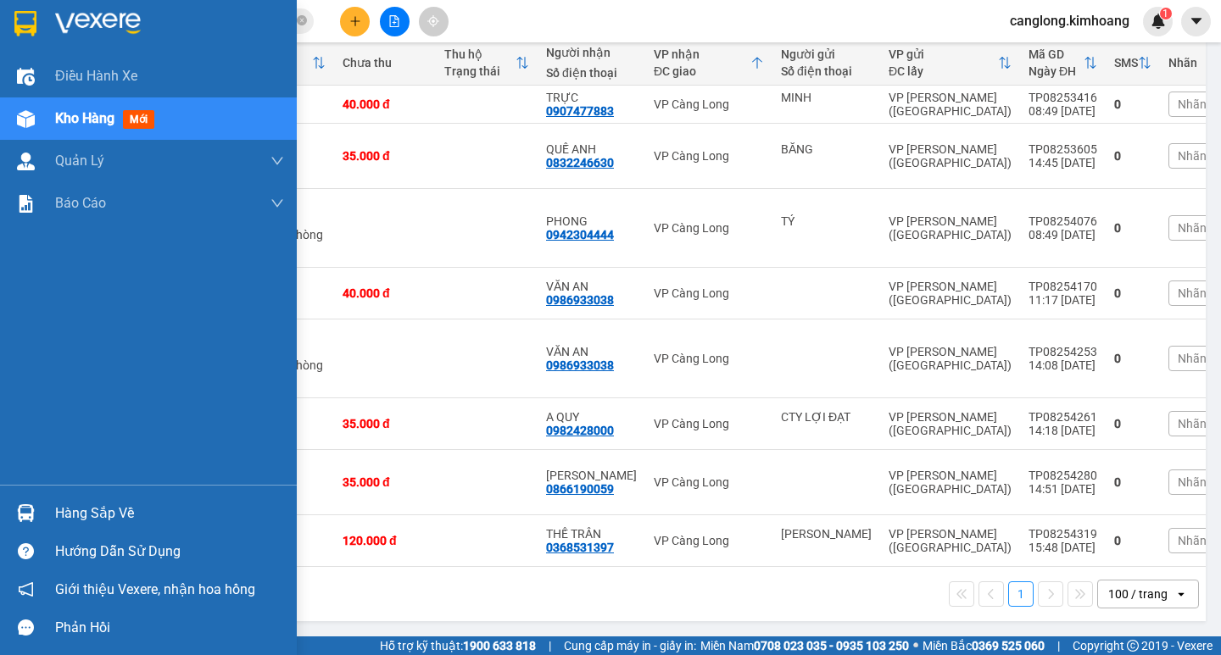
click at [31, 503] on div at bounding box center [26, 514] width 30 height 30
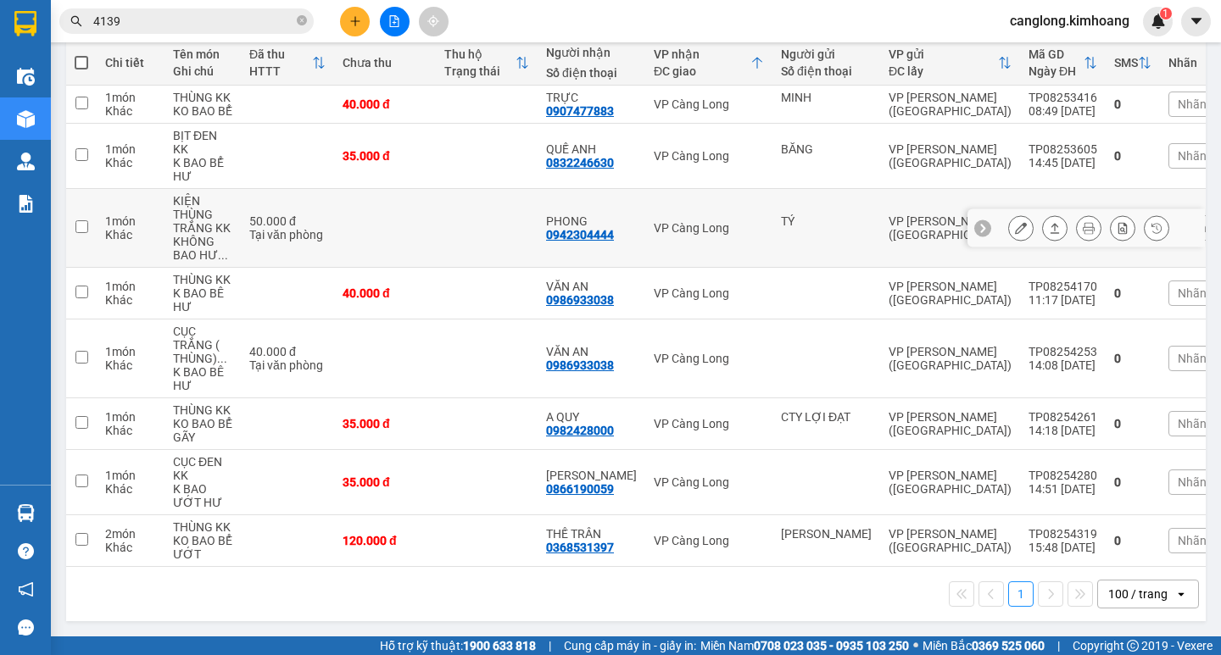
click at [332, 205] on section "Kết quả tìm kiếm ( 550 ) Bộ lọc Mã ĐH Trạng thái Món hàng Thu hộ Tổng cước Chưa…" at bounding box center [610, 327] width 1221 height 655
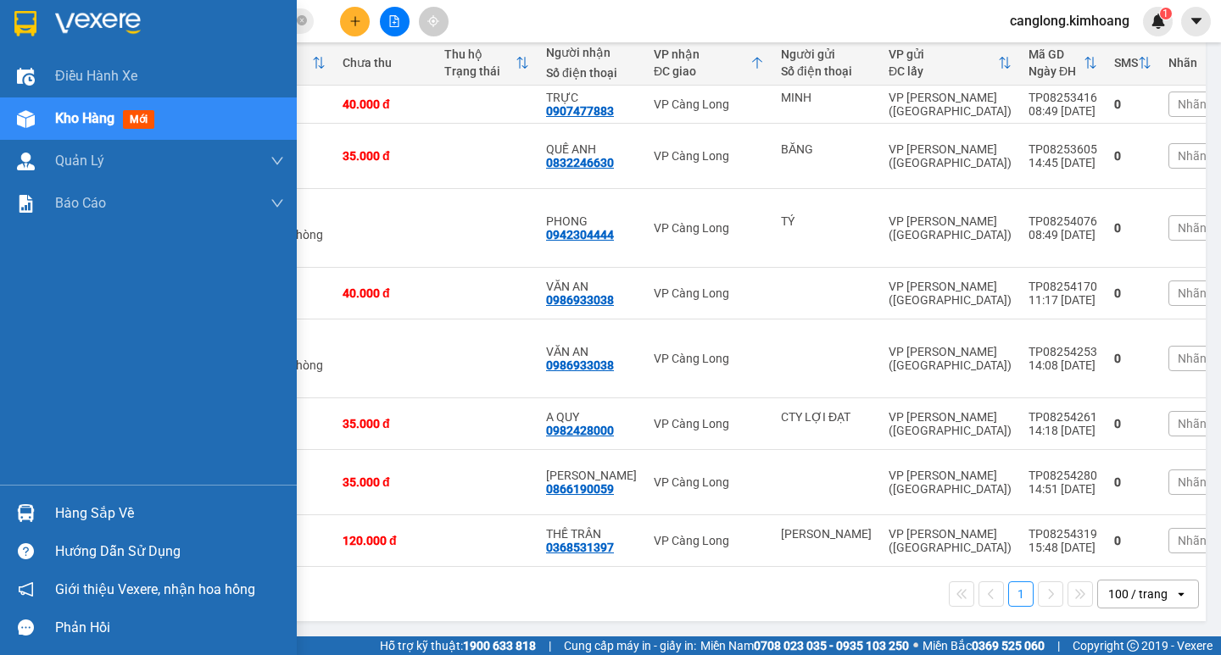
click at [35, 517] on div at bounding box center [26, 514] width 30 height 30
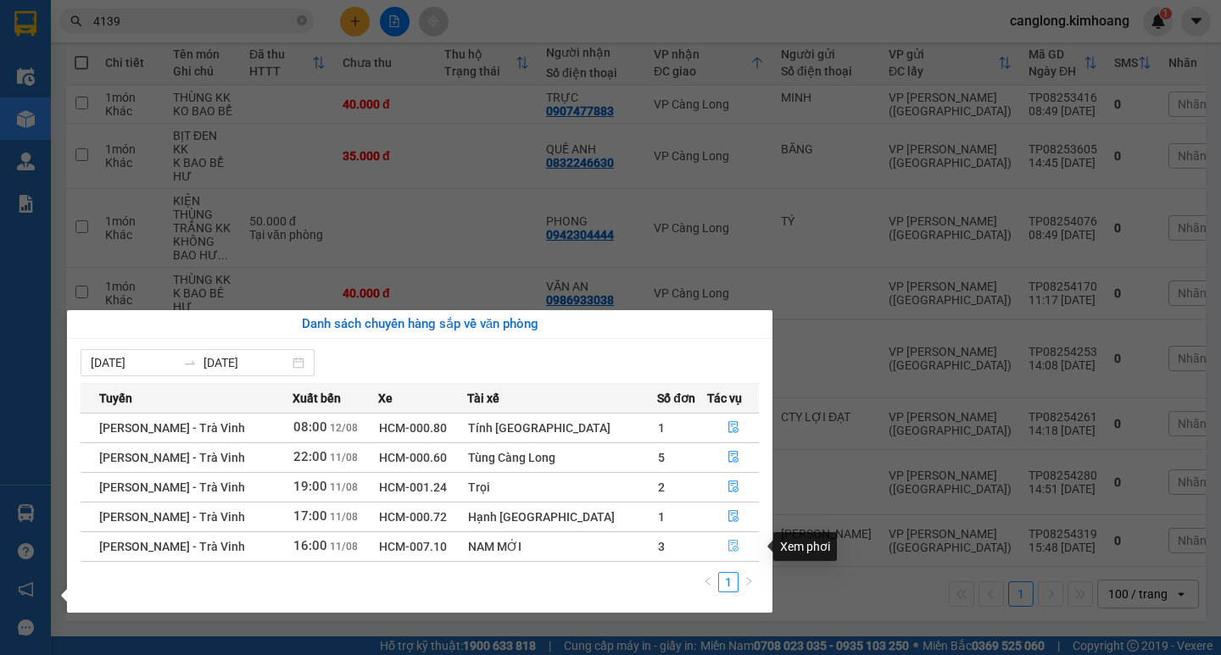
click at [727, 537] on button "button" at bounding box center [733, 546] width 51 height 27
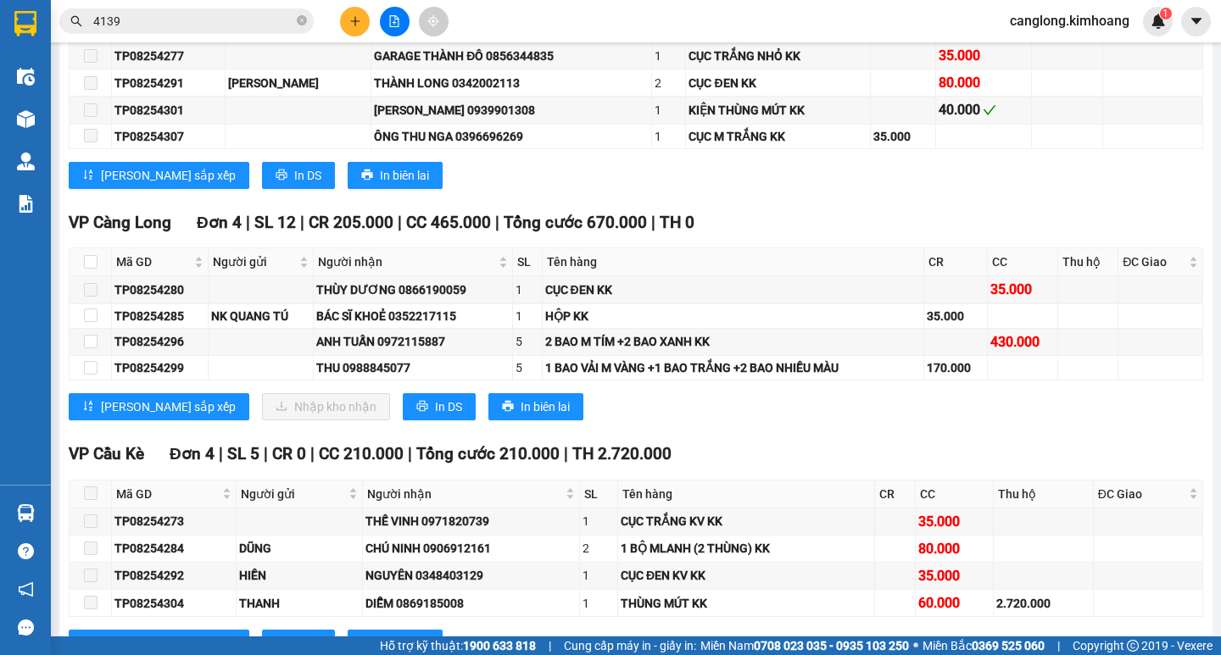
scroll to position [1441, 0]
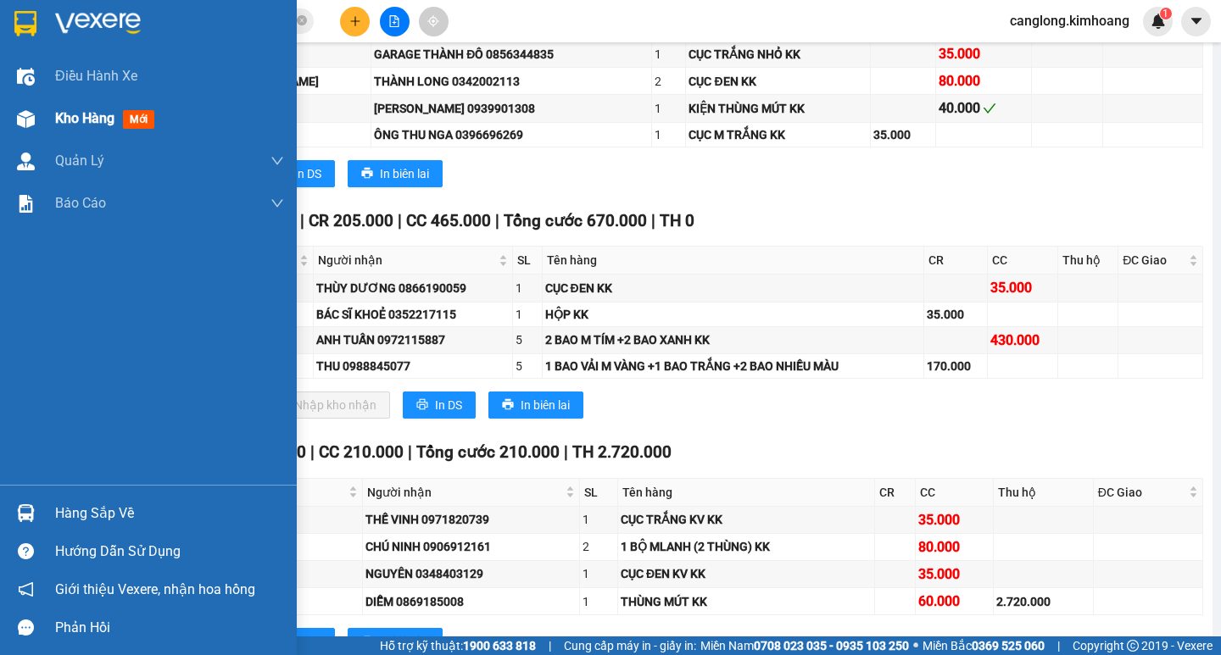
click at [46, 114] on div "Kho hàng mới" at bounding box center [148, 119] width 297 height 42
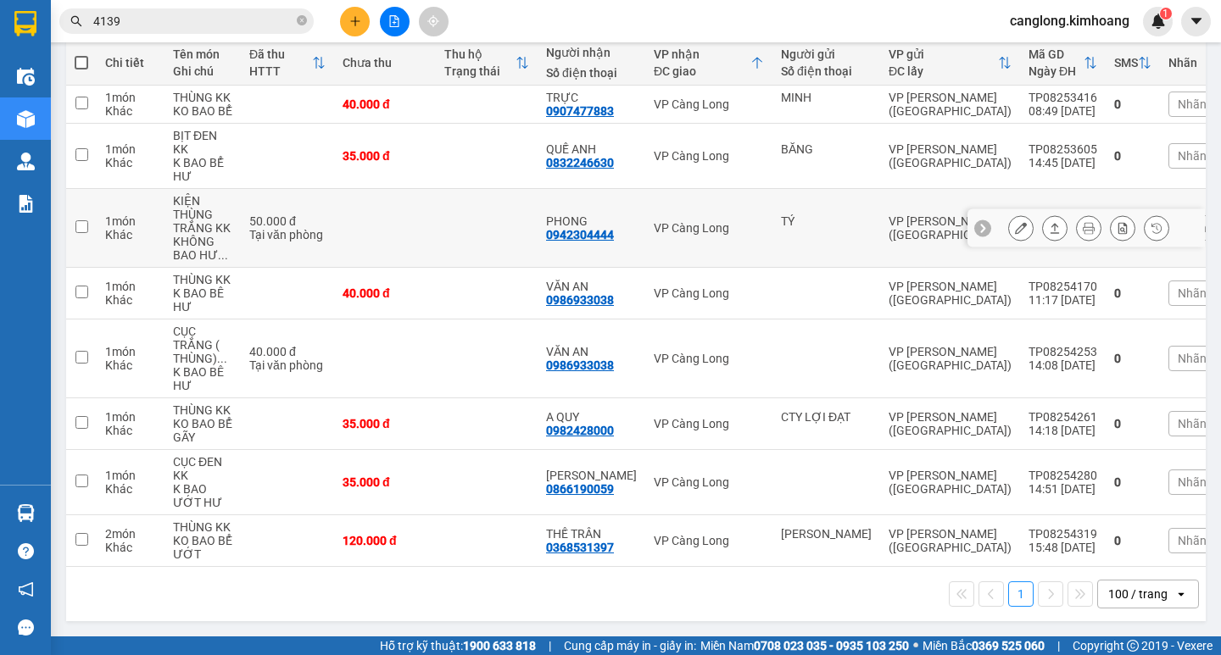
scroll to position [205, 0]
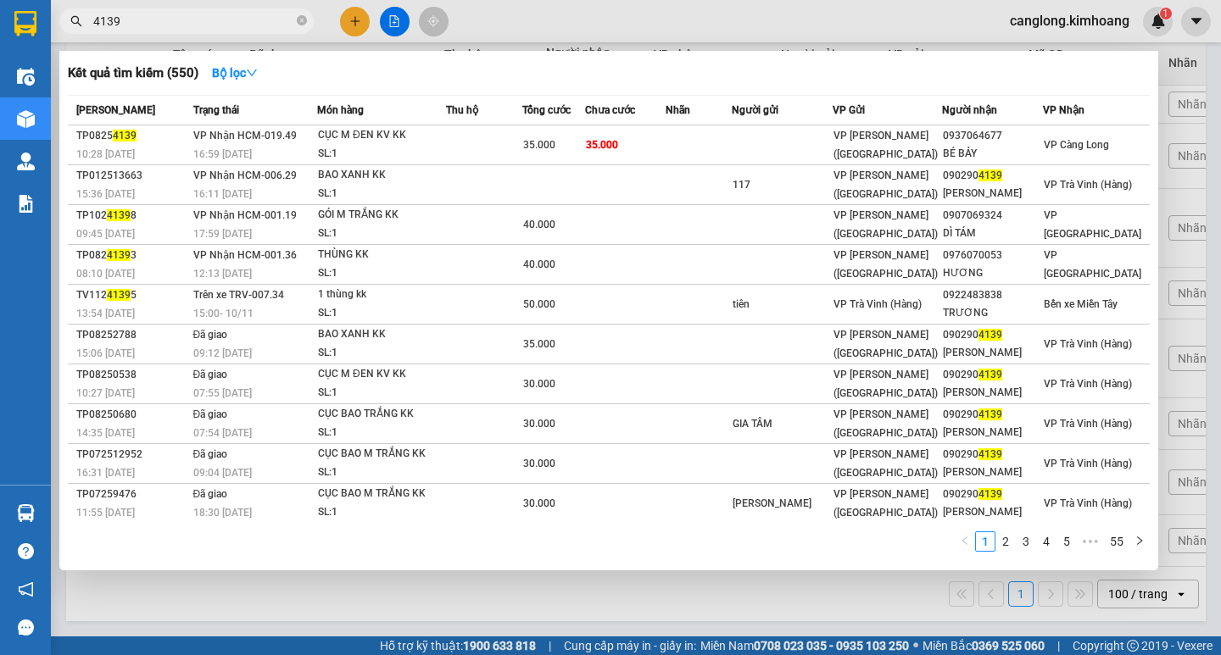
click at [236, 27] on input "4139" at bounding box center [193, 21] width 200 height 19
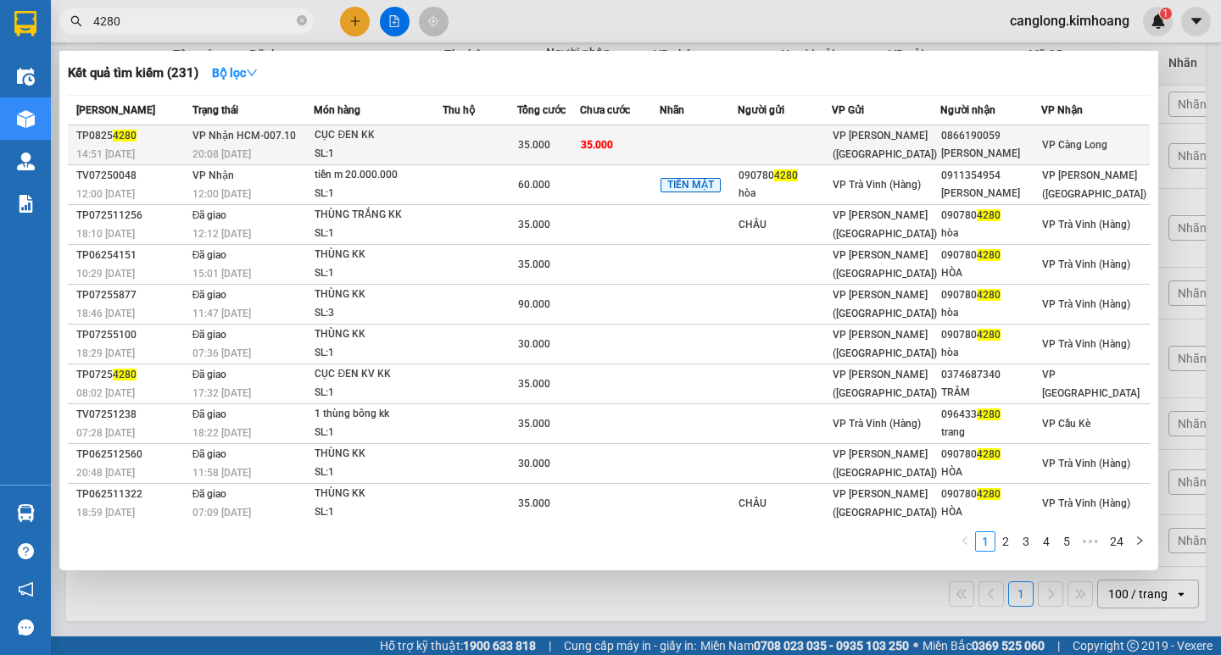
type input "4280"
click at [998, 140] on div "0866190059" at bounding box center [990, 136] width 99 height 18
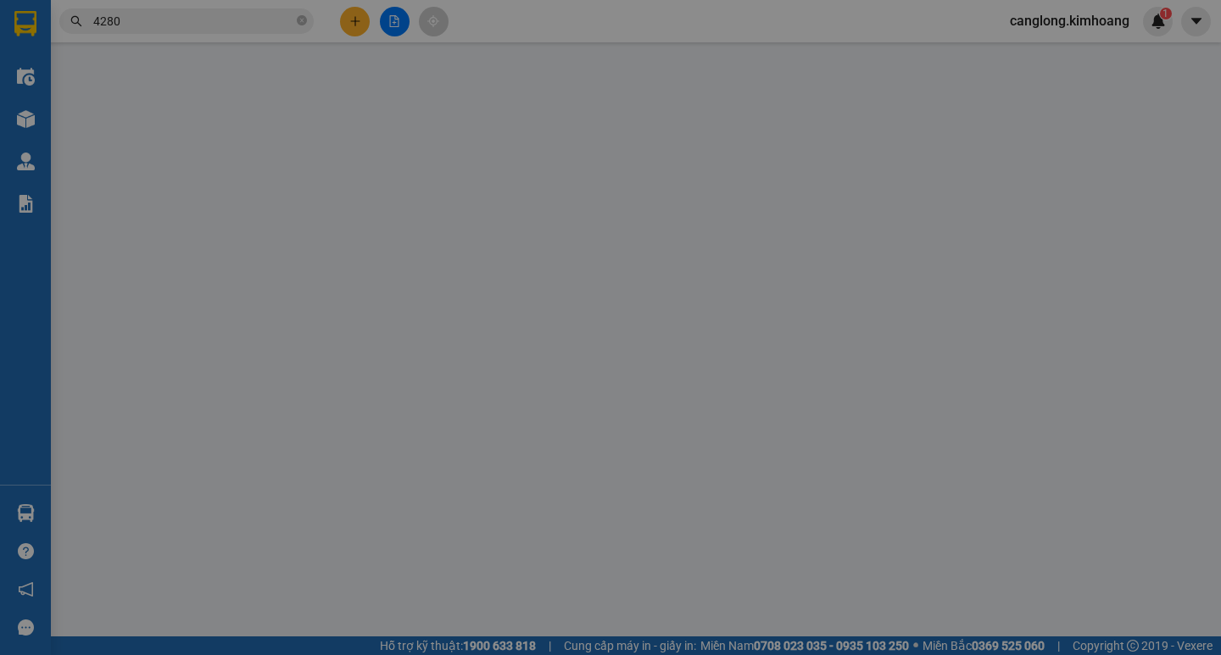
type input "0866190059"
type input "THÙY DƯƠNG"
type input "35.000"
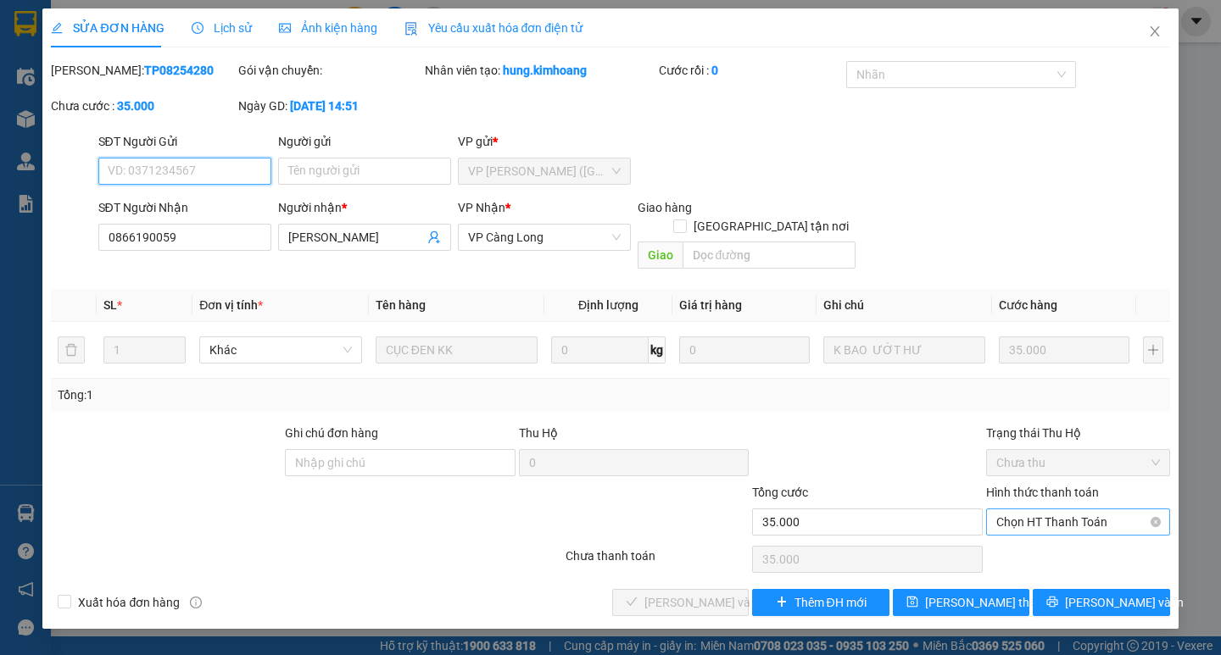
click at [1045, 510] on span "Chọn HT Thanh Toán" at bounding box center [1078, 522] width 164 height 25
click at [1050, 523] on div "Total Paid Fee 0 Total UnPaid Fee 35.000 Cash Collection Total Fee Mã ĐH: TP082…" at bounding box center [610, 338] width 1118 height 555
click at [1037, 510] on span "Chọn HT Thanh Toán" at bounding box center [1078, 522] width 164 height 25
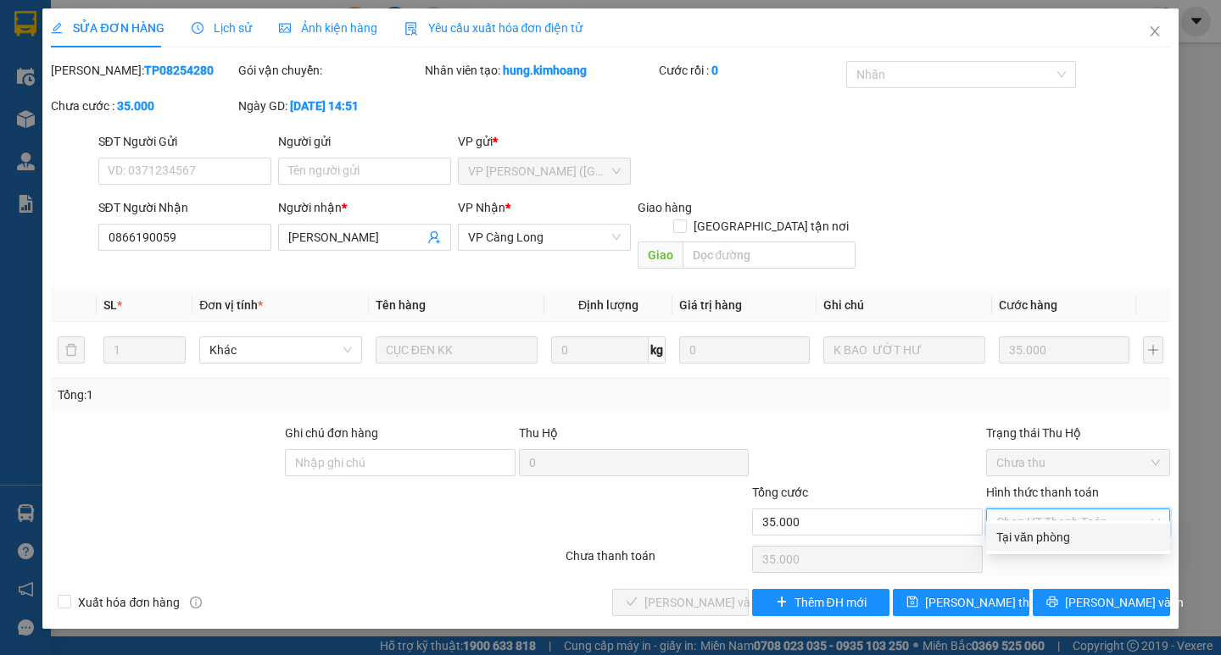
drag, startPoint x: 1048, startPoint y: 531, endPoint x: 1031, endPoint y: 535, distance: 17.5
click at [1042, 534] on div "Tại văn phòng" at bounding box center [1078, 537] width 164 height 19
type input "0"
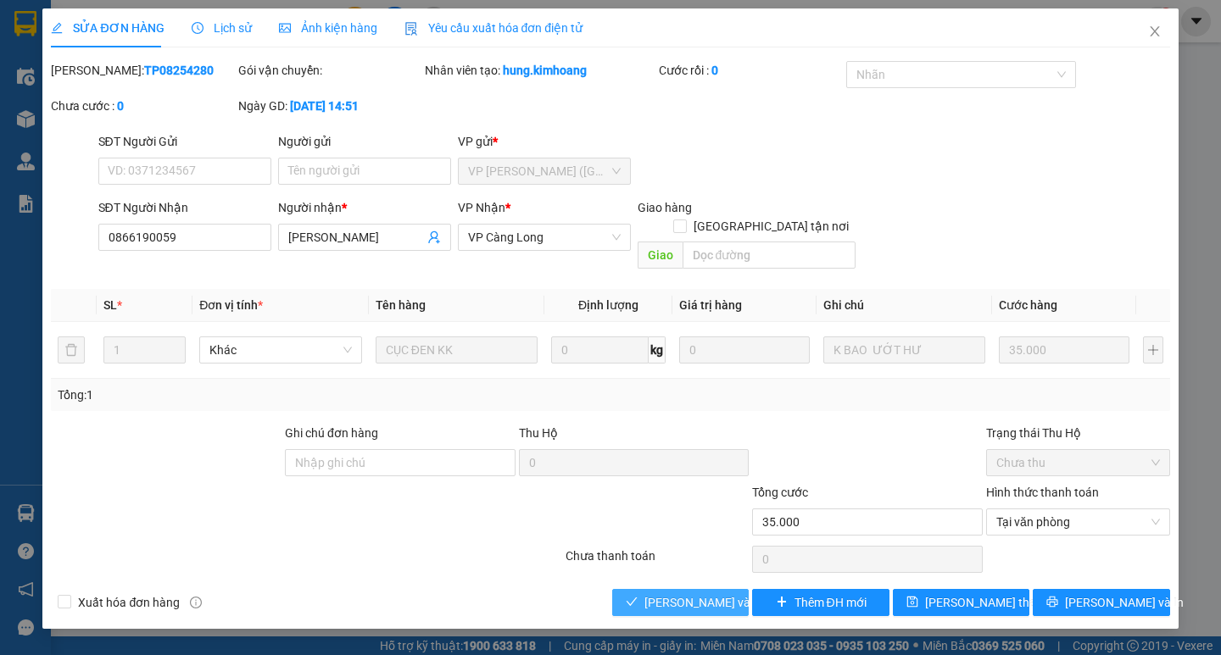
click at [706, 594] on span "Lưu và Giao hàng" at bounding box center [725, 603] width 163 height 19
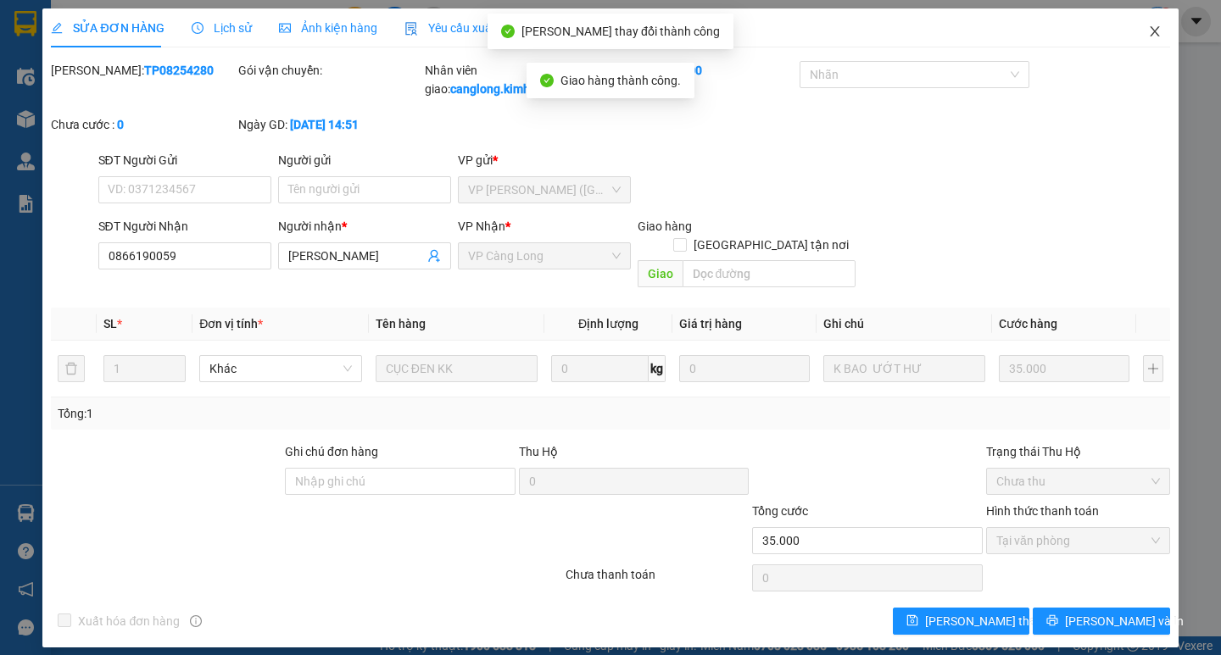
click at [1153, 31] on icon "close" at bounding box center [1155, 32] width 14 height 14
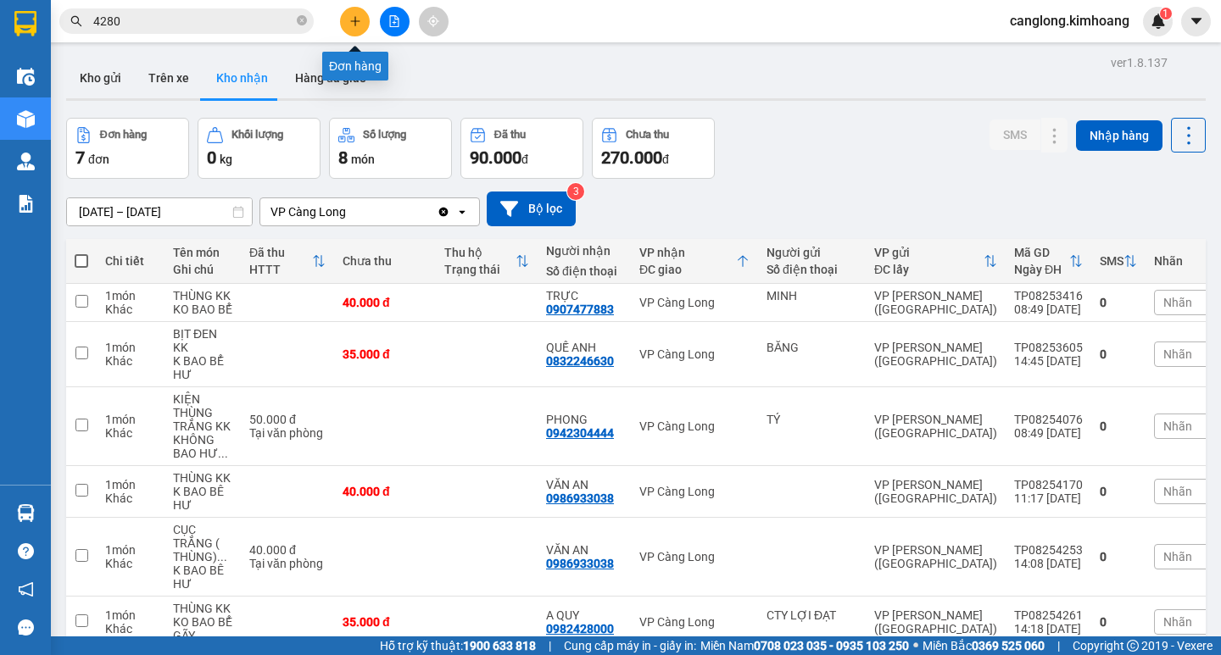
click at [356, 17] on icon "plus" at bounding box center [355, 21] width 12 height 12
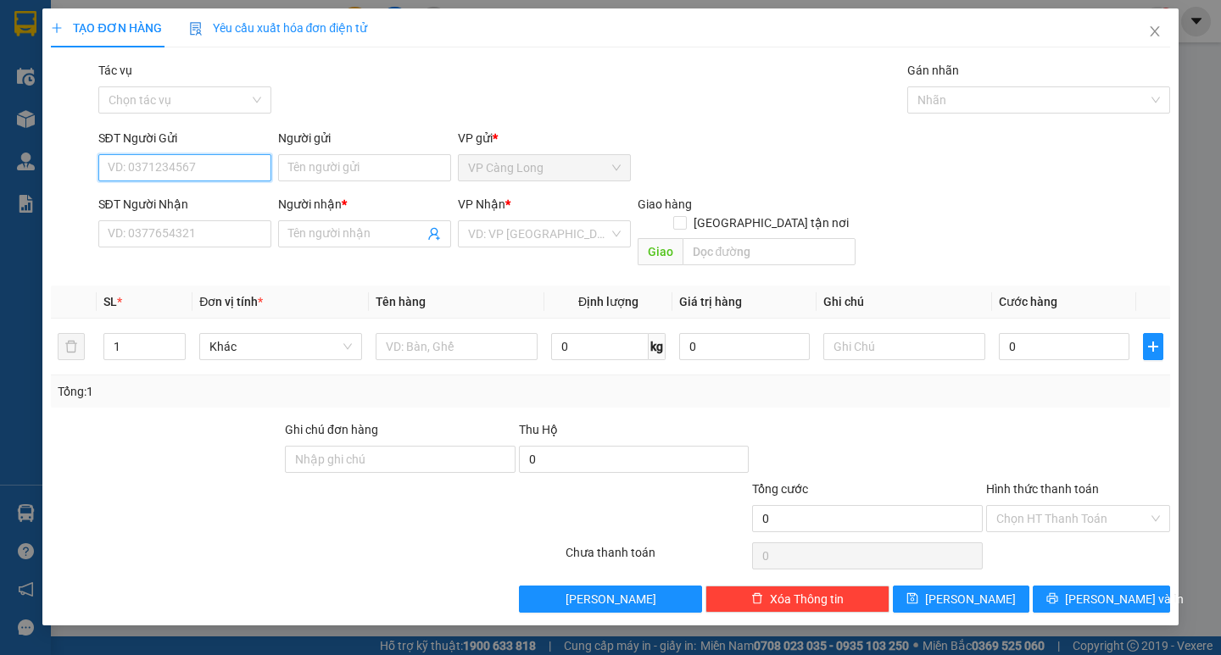
click at [173, 164] on input "SĐT Người Gửi" at bounding box center [184, 167] width 173 height 27
type input "032589444"
click at [304, 174] on input "Người gửi" at bounding box center [364, 167] width 173 height 27
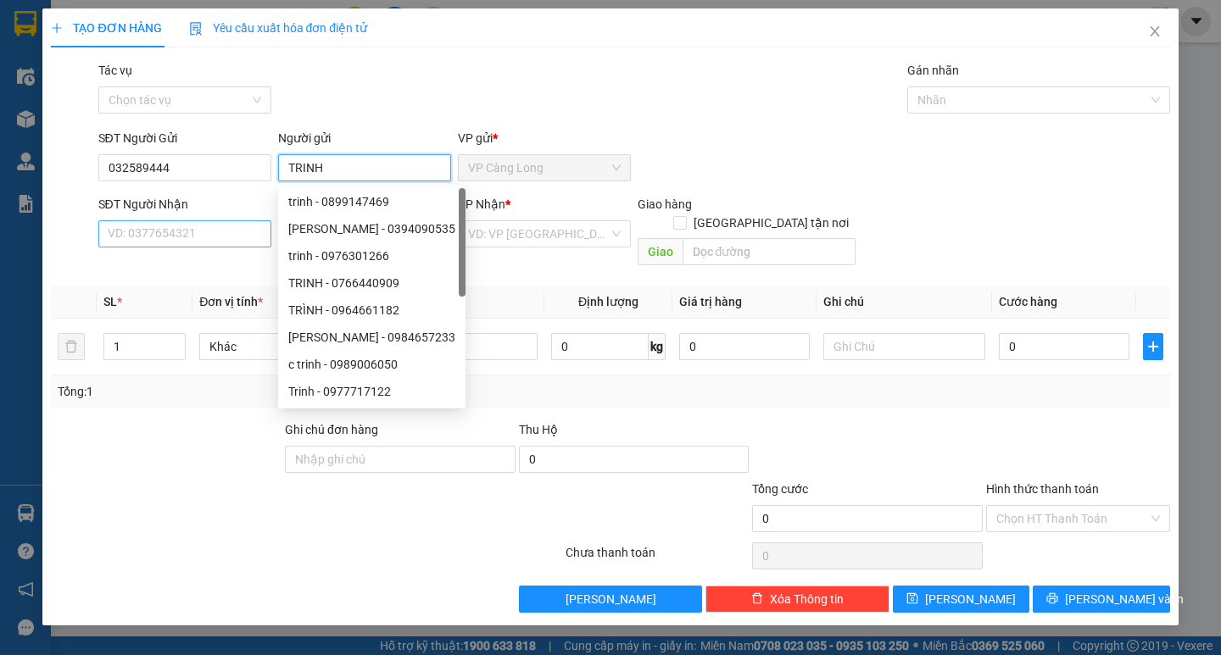
type input "TRINH"
click at [150, 236] on input "SĐT Người Nhận" at bounding box center [184, 233] width 173 height 27
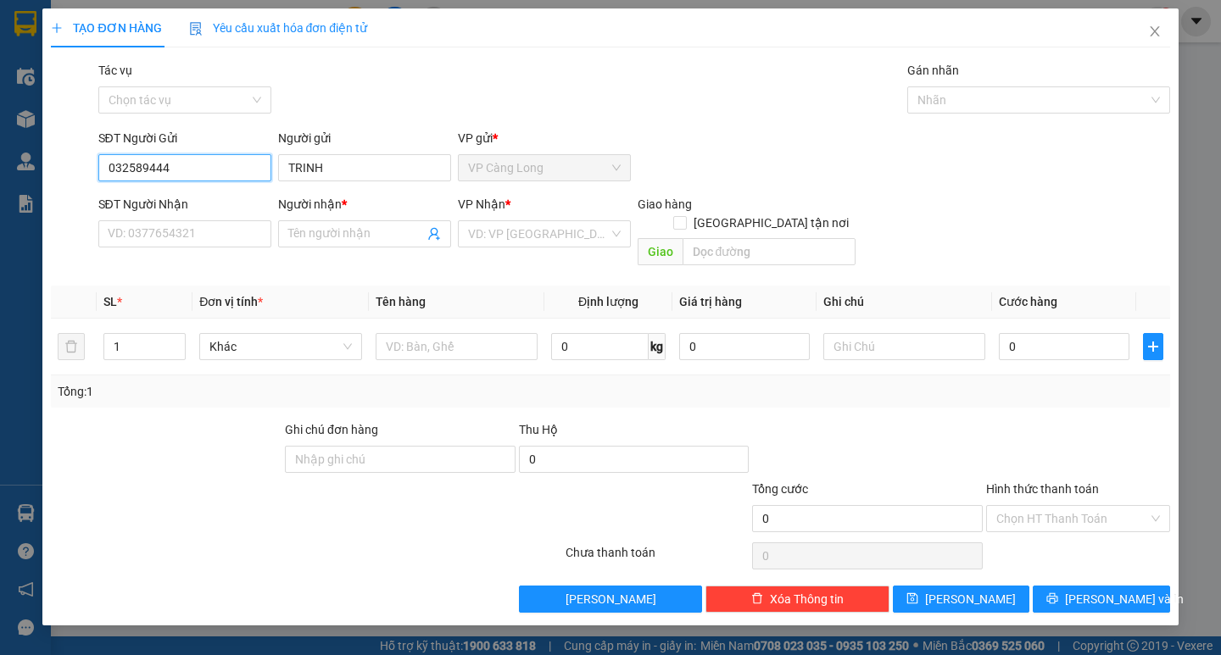
click at [183, 169] on input "032589444" at bounding box center [184, 167] width 173 height 27
type input "0325894449"
click at [159, 242] on input "SĐT Người Nhận" at bounding box center [184, 233] width 173 height 27
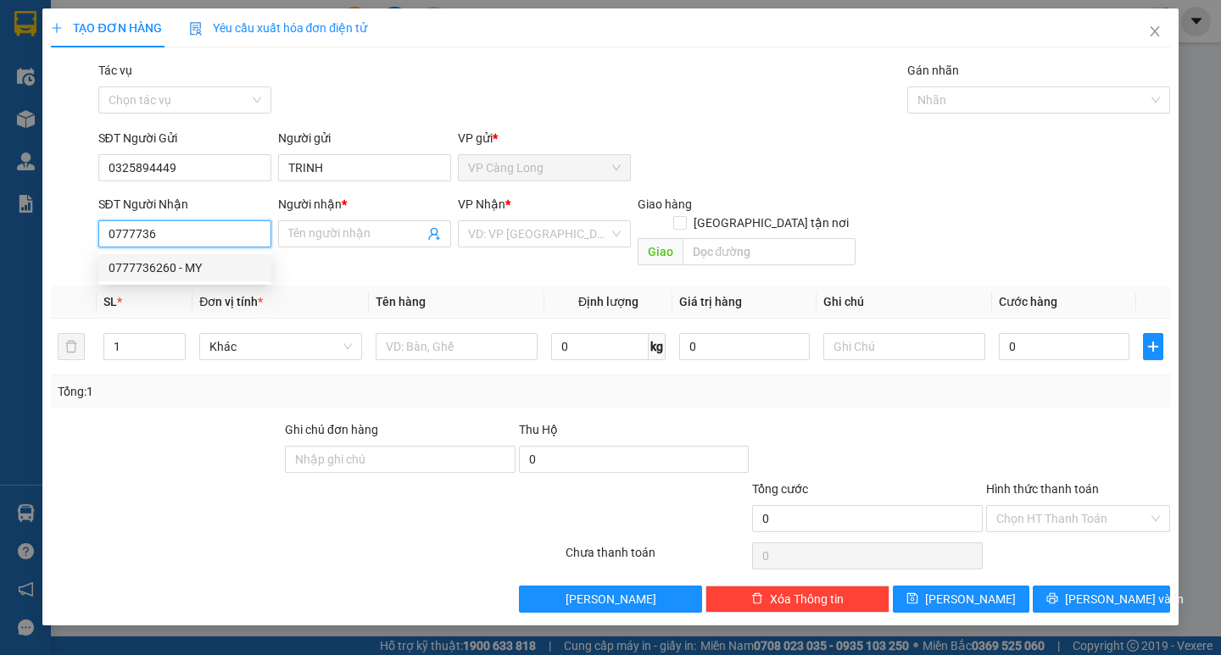
click at [181, 266] on div "0777736260 - MY" at bounding box center [185, 268] width 153 height 19
type input "0777736260"
type input "MY"
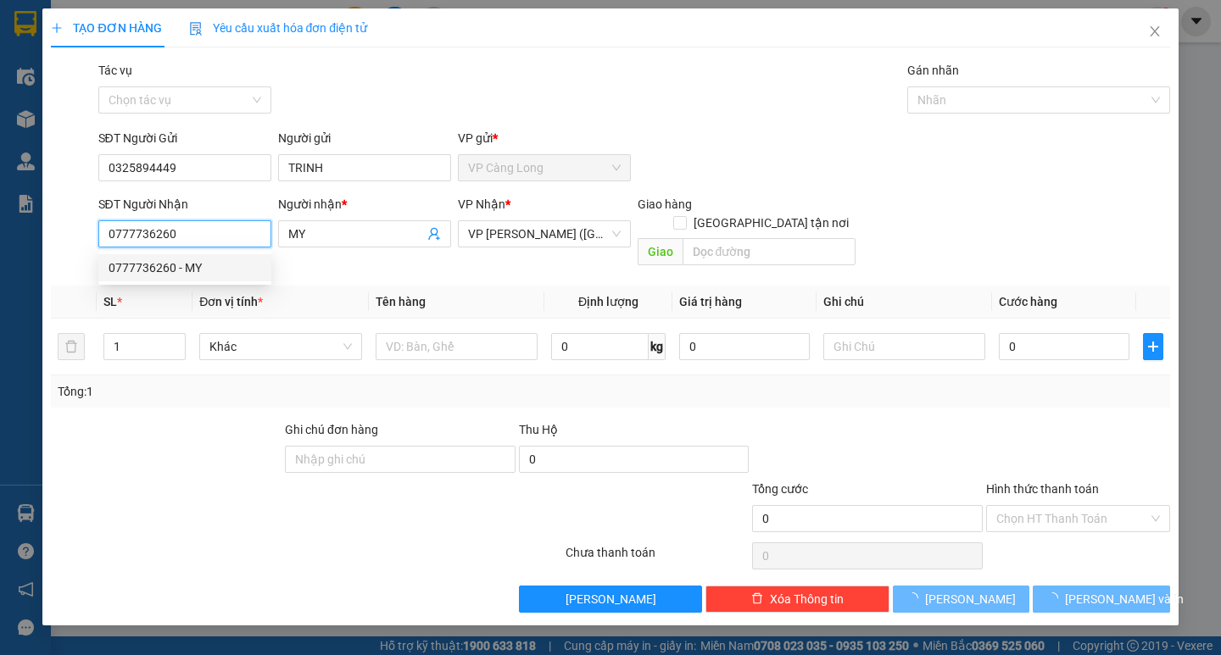
type input "35.000"
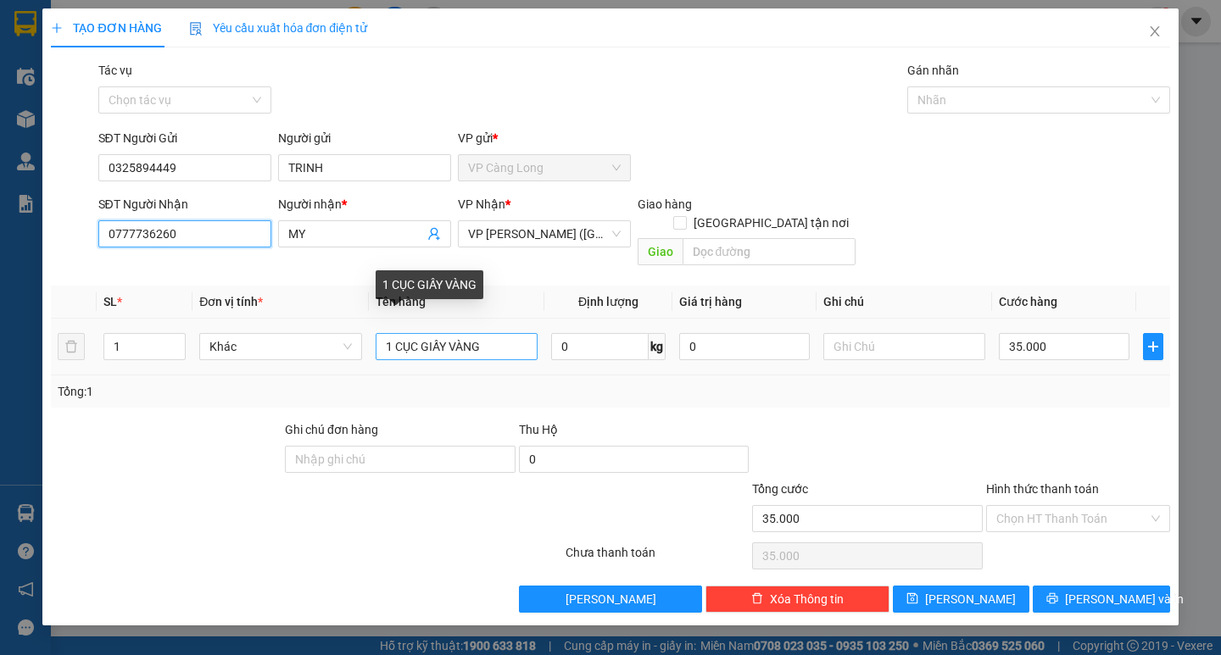
type input "0777736260"
click at [504, 333] on input "1 CỤC GIẤY VÀNG" at bounding box center [457, 346] width 162 height 27
type input "1"
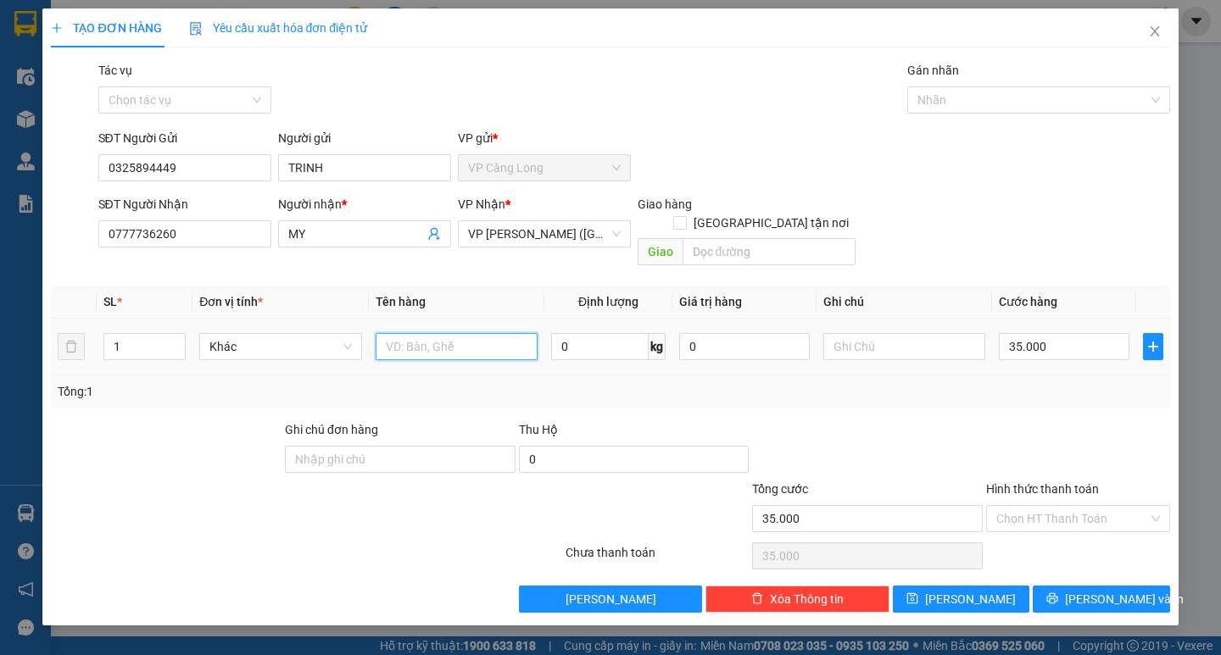
click at [485, 333] on input "text" at bounding box center [457, 346] width 162 height 27
type input "1 THÙNG GIẤY KK"
click at [1116, 590] on span "[PERSON_NAME] và In" at bounding box center [1124, 599] width 119 height 19
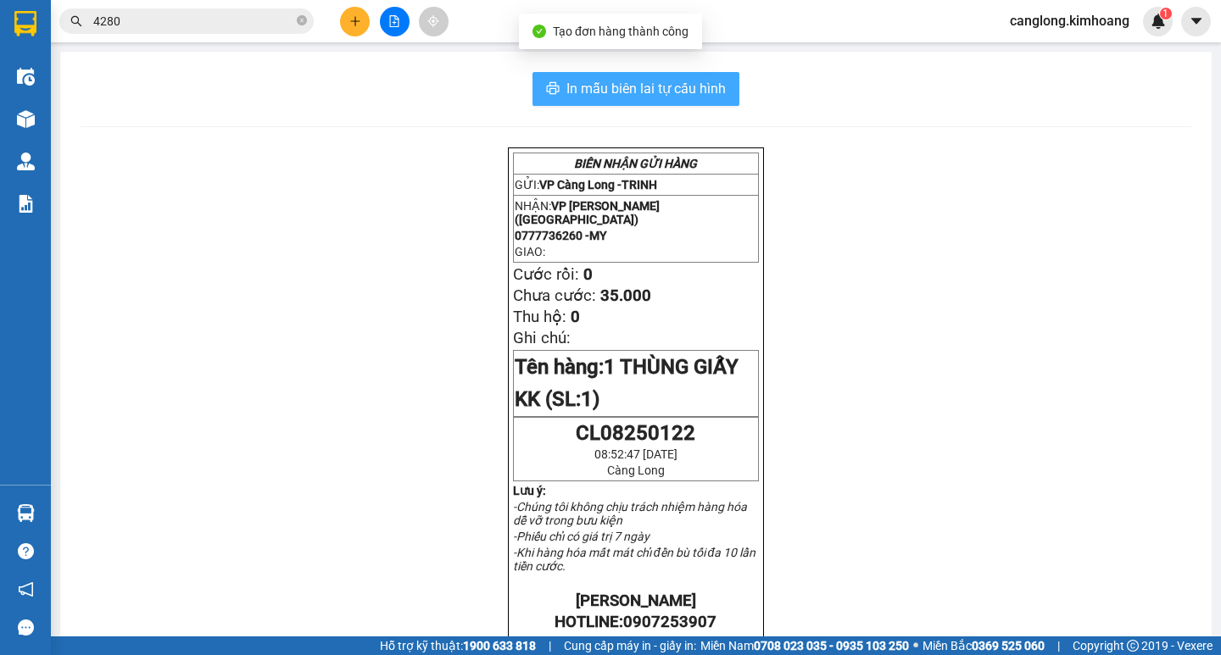
click at [615, 97] on span "In mẫu biên lai tự cấu hình" at bounding box center [645, 88] width 159 height 21
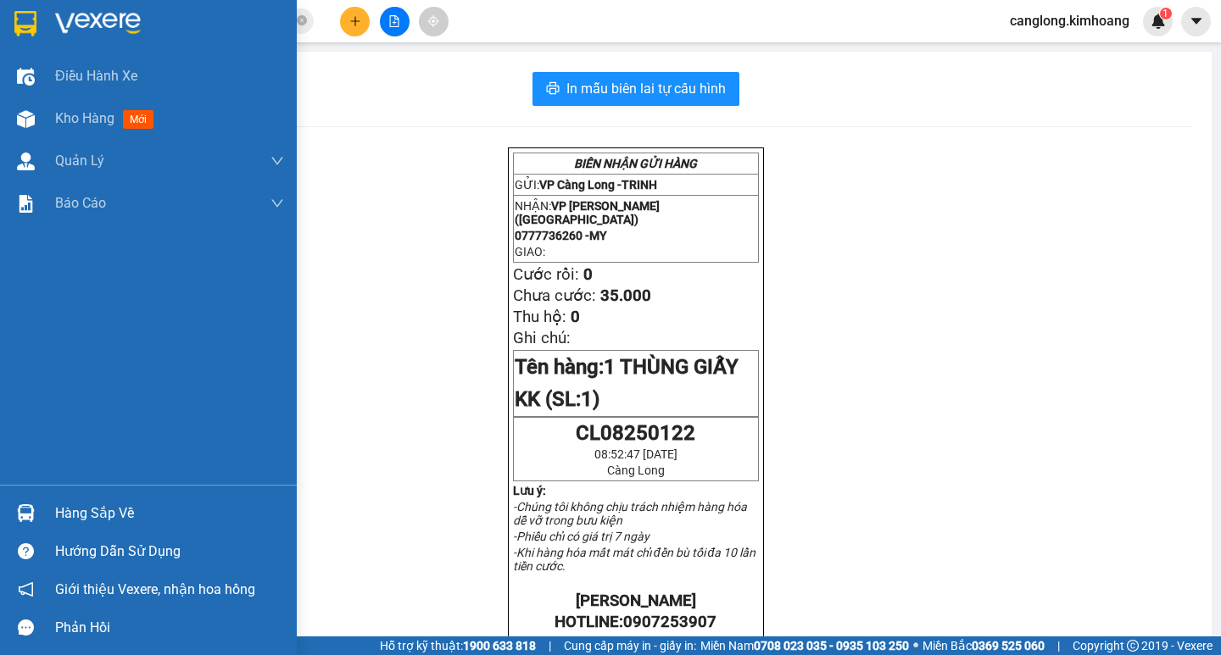
click at [21, 502] on div at bounding box center [26, 514] width 30 height 30
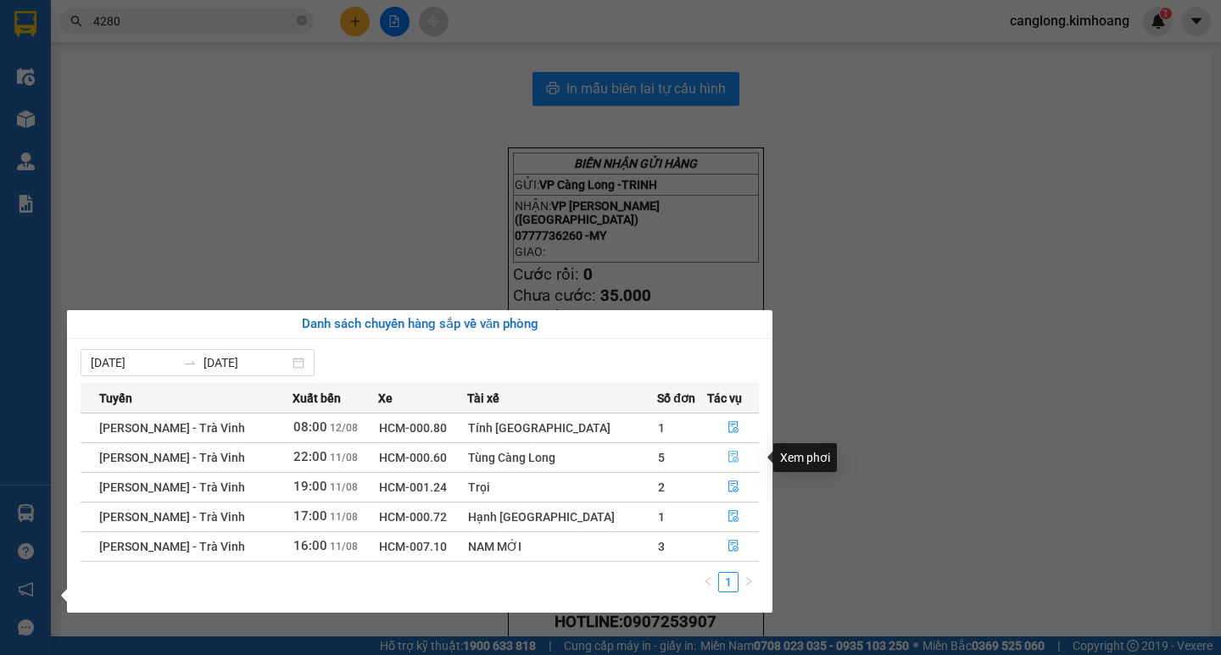
click at [735, 454] on button "button" at bounding box center [733, 457] width 51 height 27
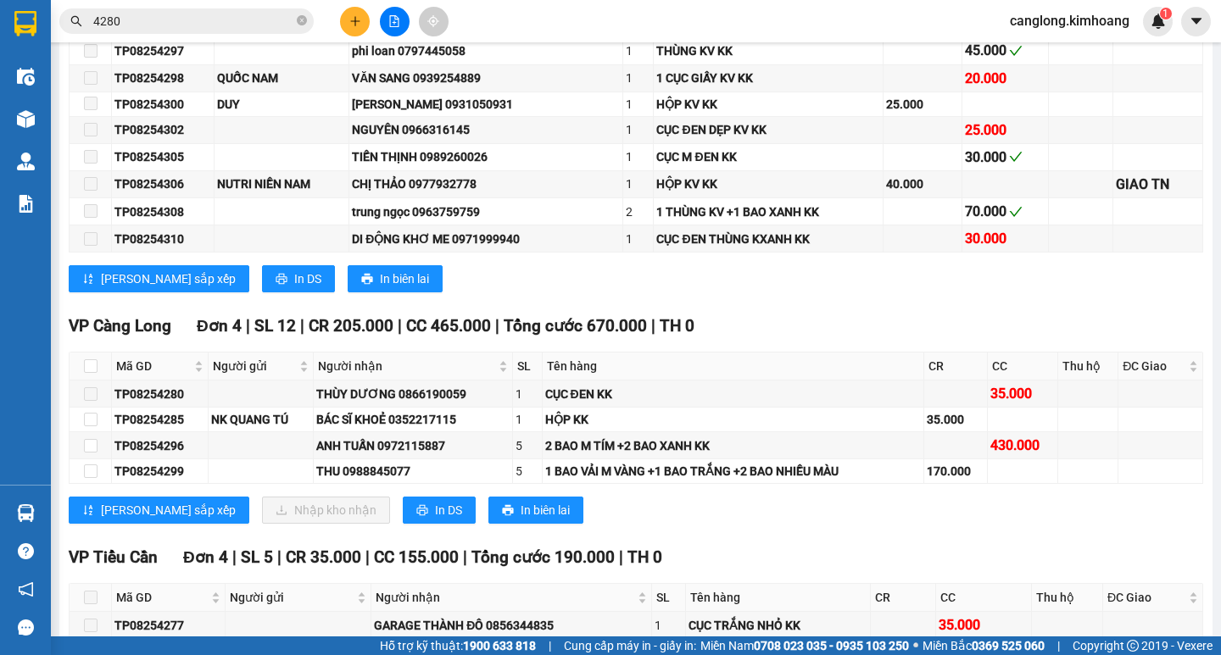
scroll to position [927, 0]
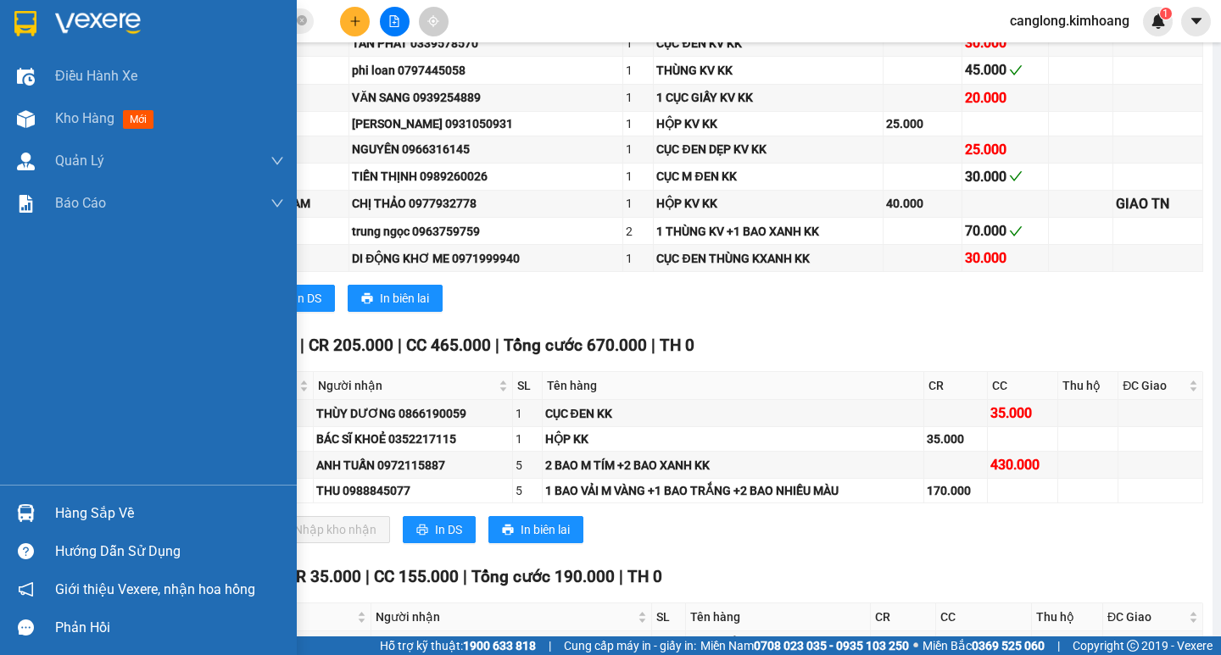
click at [43, 507] on div "Hàng sắp về" at bounding box center [148, 513] width 297 height 38
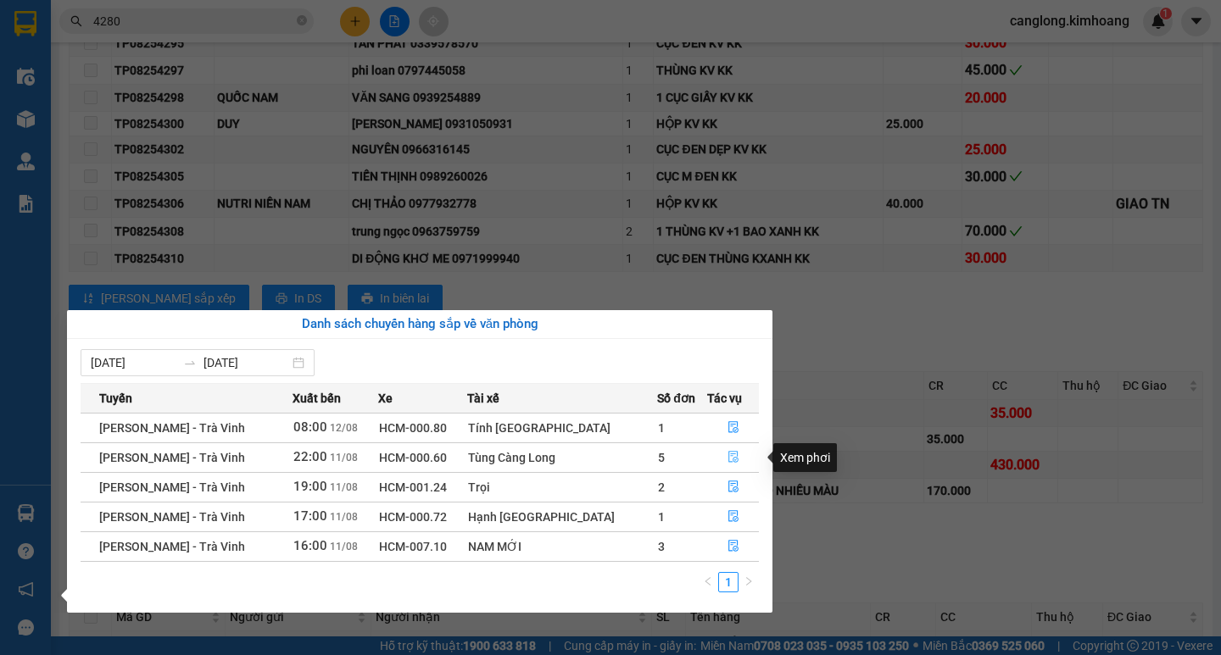
click at [727, 463] on icon "file-done" at bounding box center [733, 457] width 12 height 12
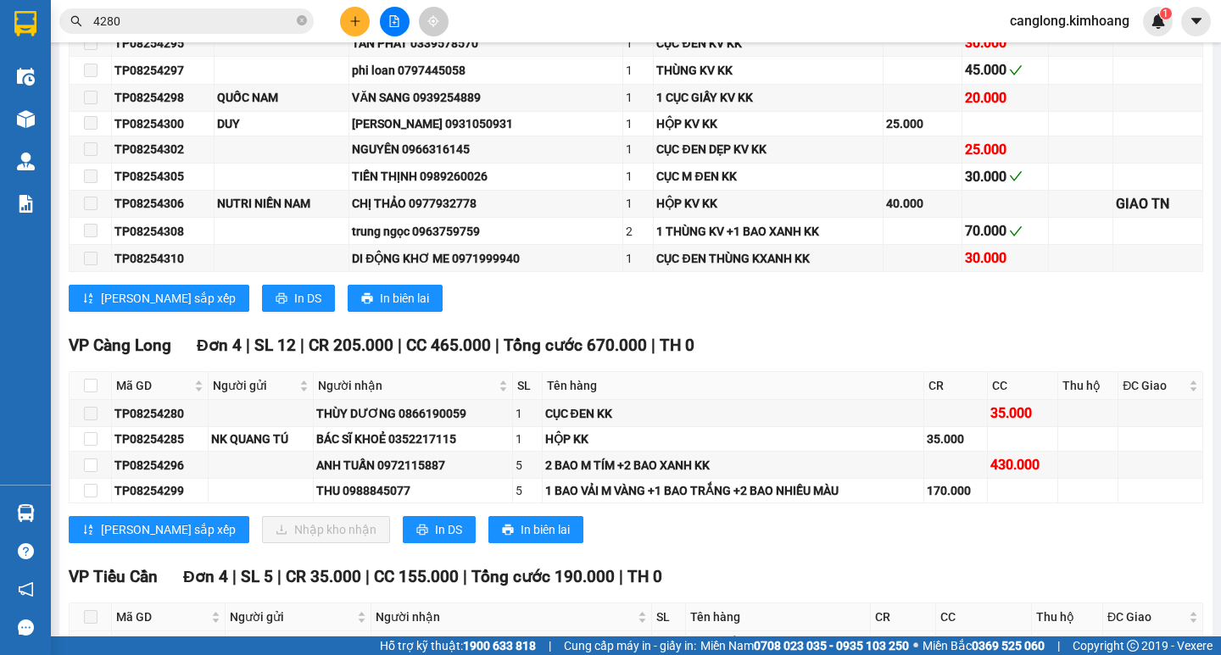
scroll to position [1011, 0]
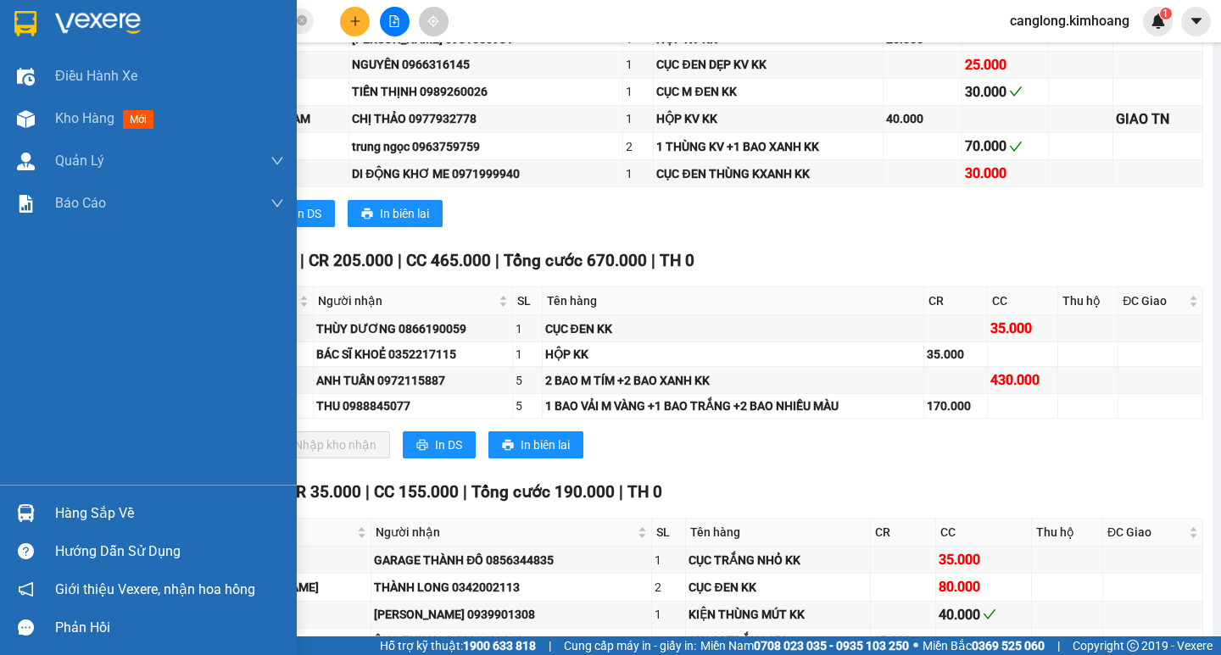
click at [39, 510] on div at bounding box center [26, 514] width 30 height 30
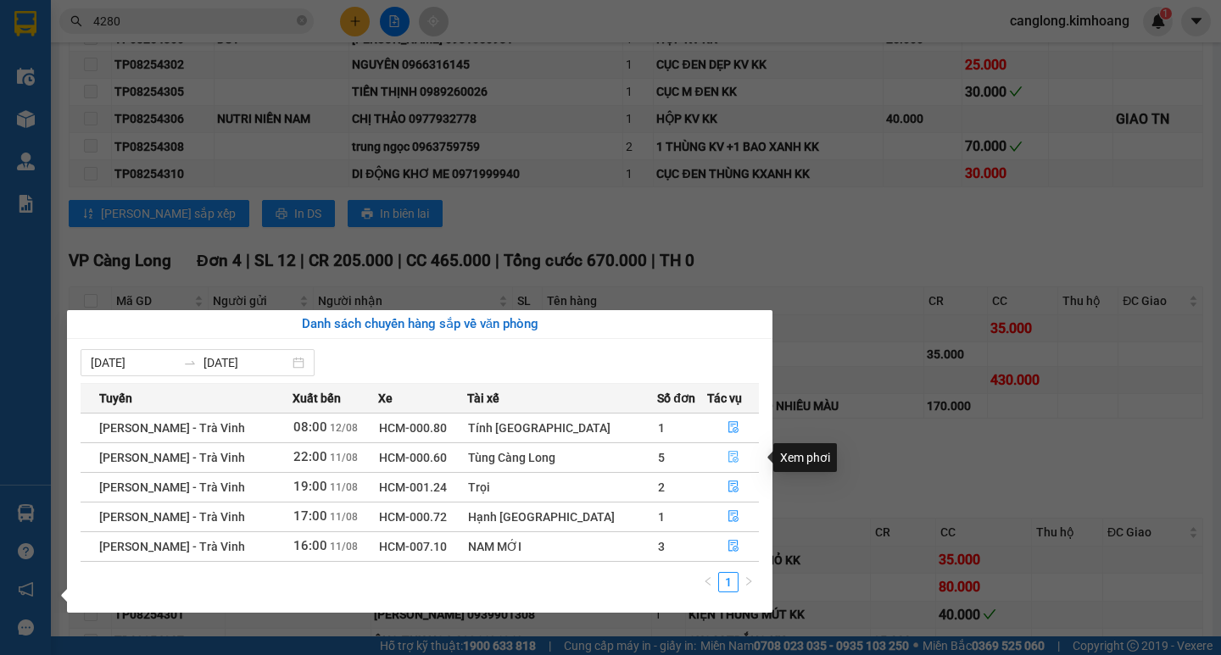
click at [727, 451] on icon "file-done" at bounding box center [733, 457] width 12 height 12
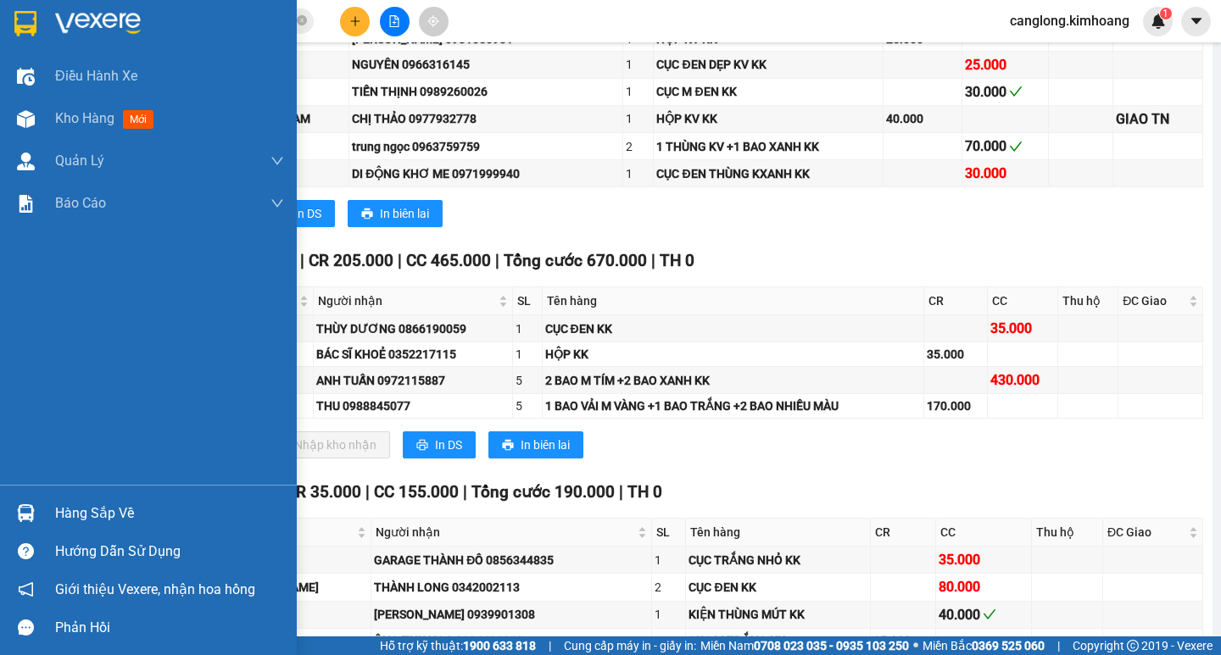
click at [24, 514] on img at bounding box center [26, 513] width 18 height 18
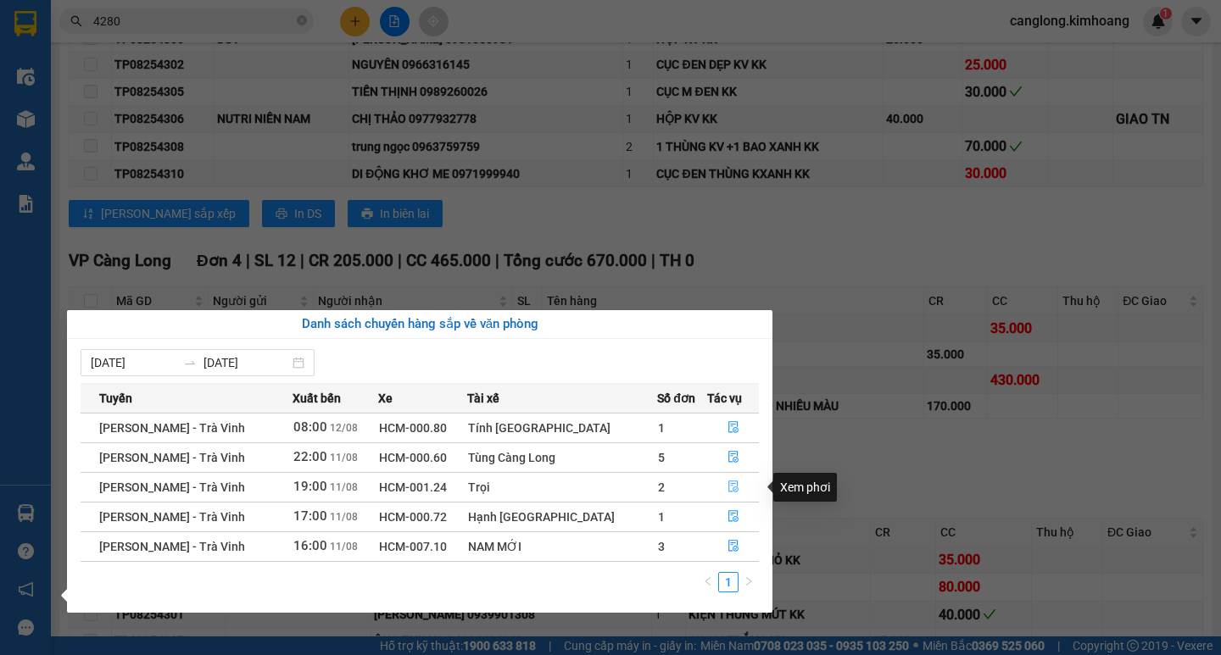
click at [729, 485] on icon "file-done" at bounding box center [733, 487] width 12 height 12
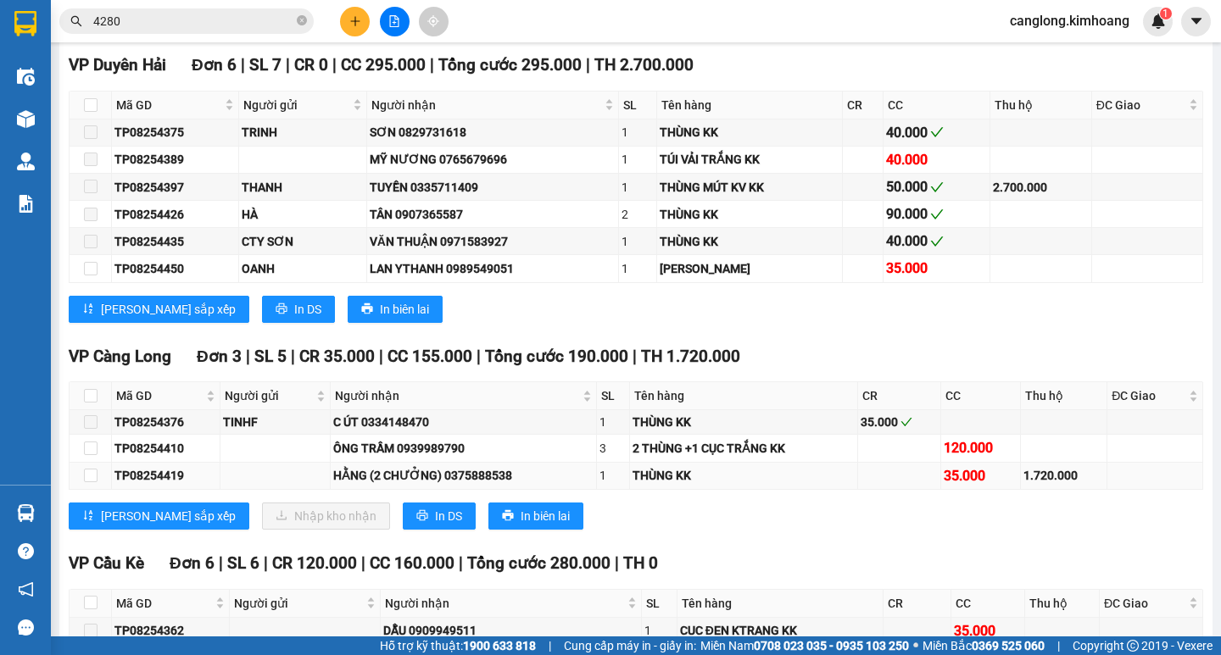
scroll to position [3636, 0]
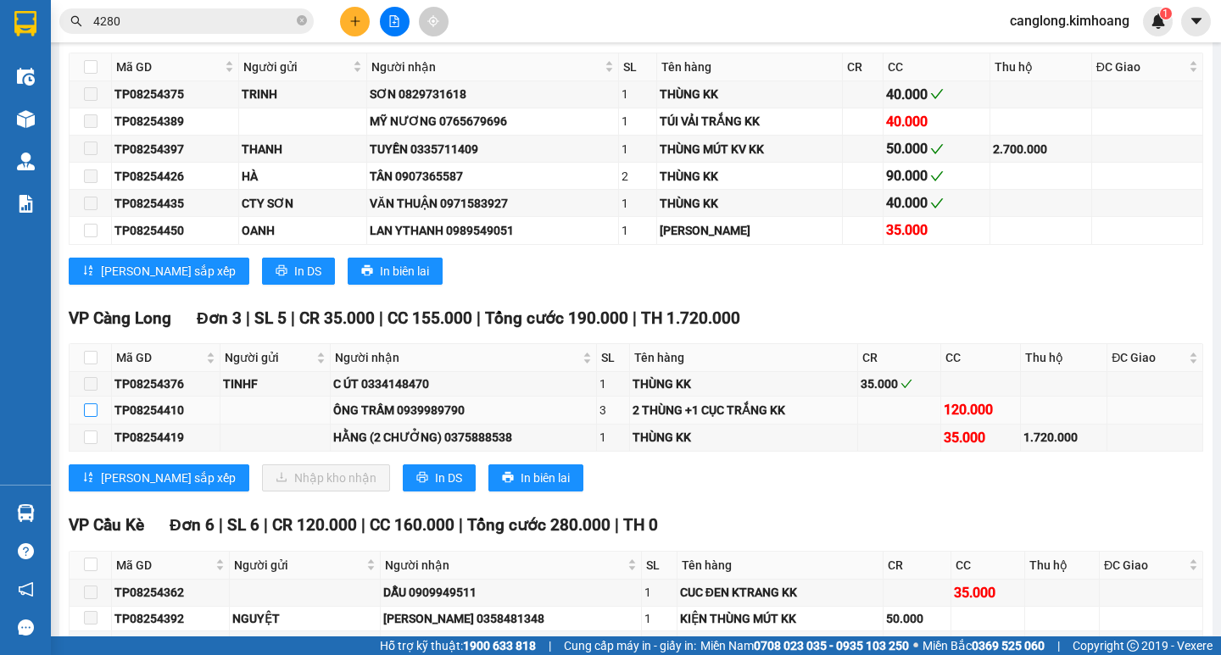
click at [89, 417] on input "checkbox" at bounding box center [91, 411] width 14 height 14
checkbox input "true"
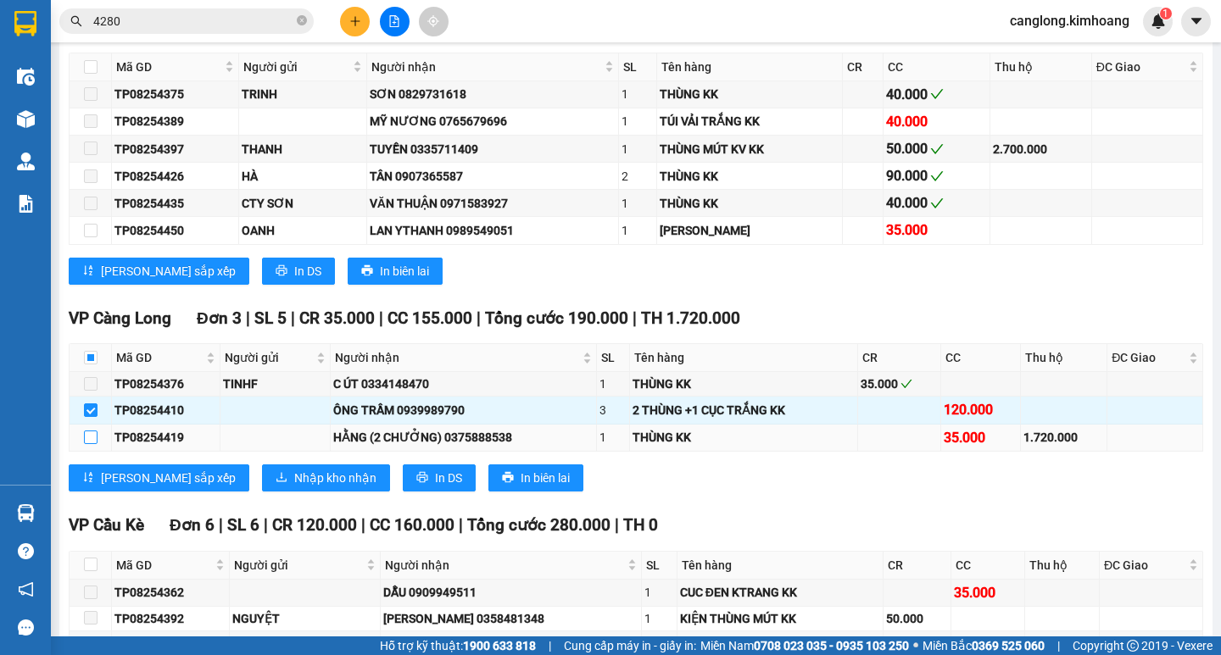
click at [90, 447] on label at bounding box center [91, 437] width 14 height 19
click at [90, 444] on input "checkbox" at bounding box center [91, 438] width 14 height 14
checkbox input "true"
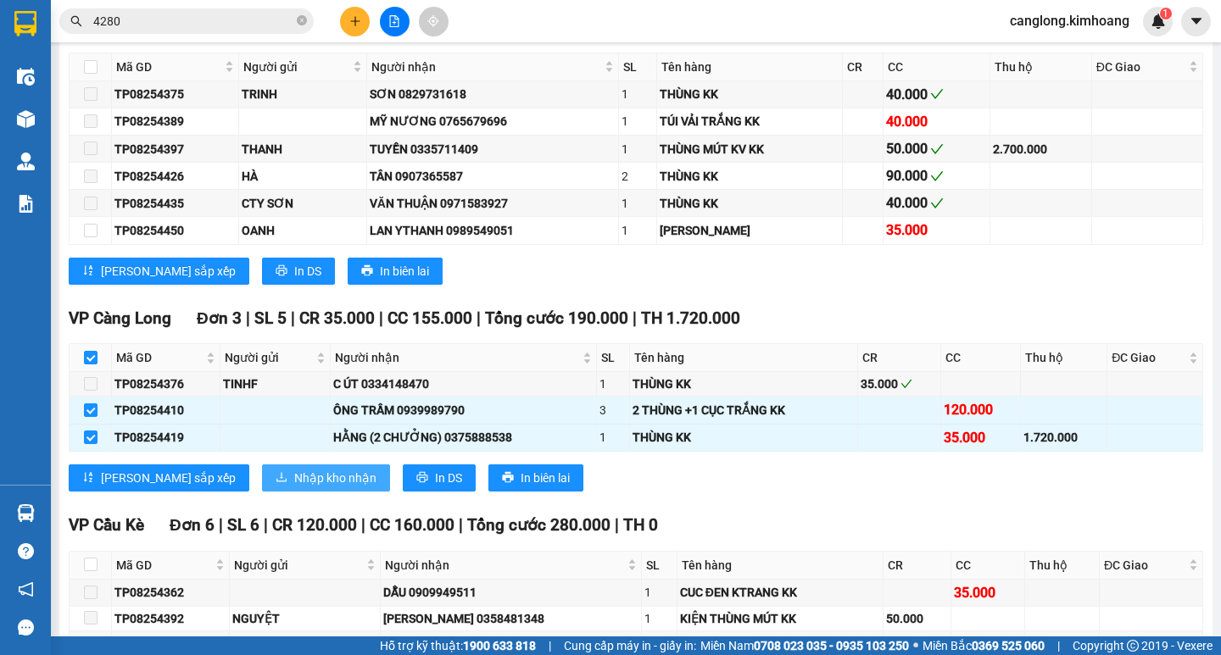
click at [262, 478] on button "Nhập kho nhận" at bounding box center [326, 478] width 128 height 27
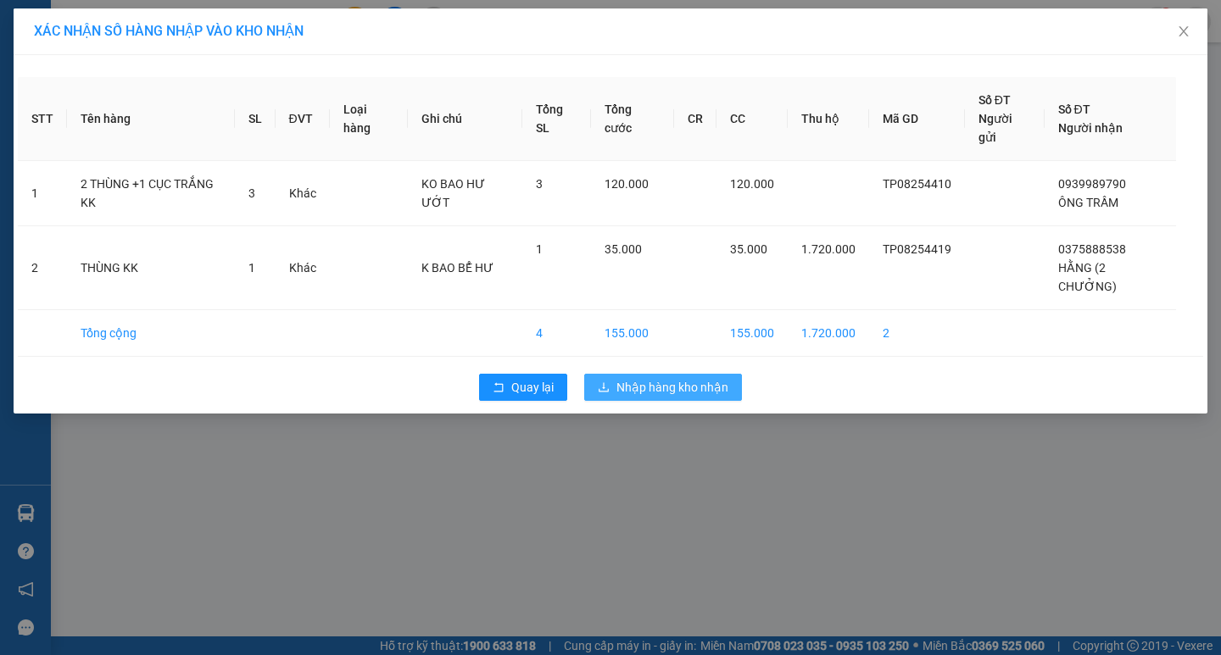
click at [651, 374] on button "Nhập hàng kho nhận" at bounding box center [663, 387] width 158 height 27
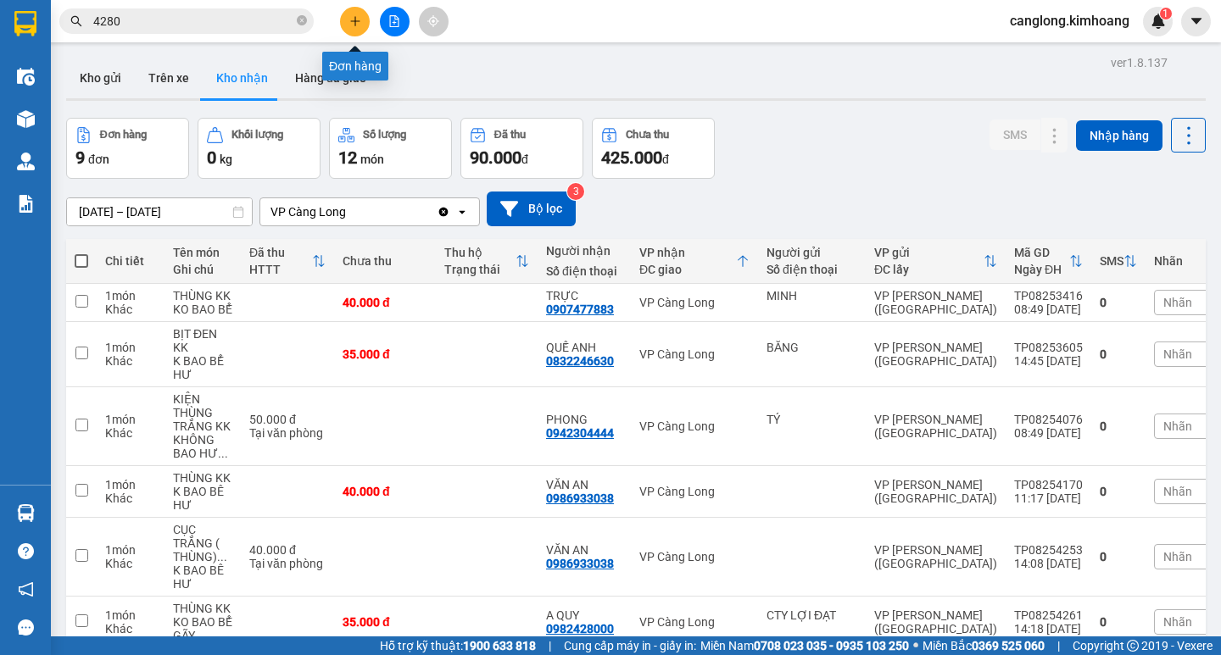
click at [365, 22] on button at bounding box center [355, 22] width 30 height 30
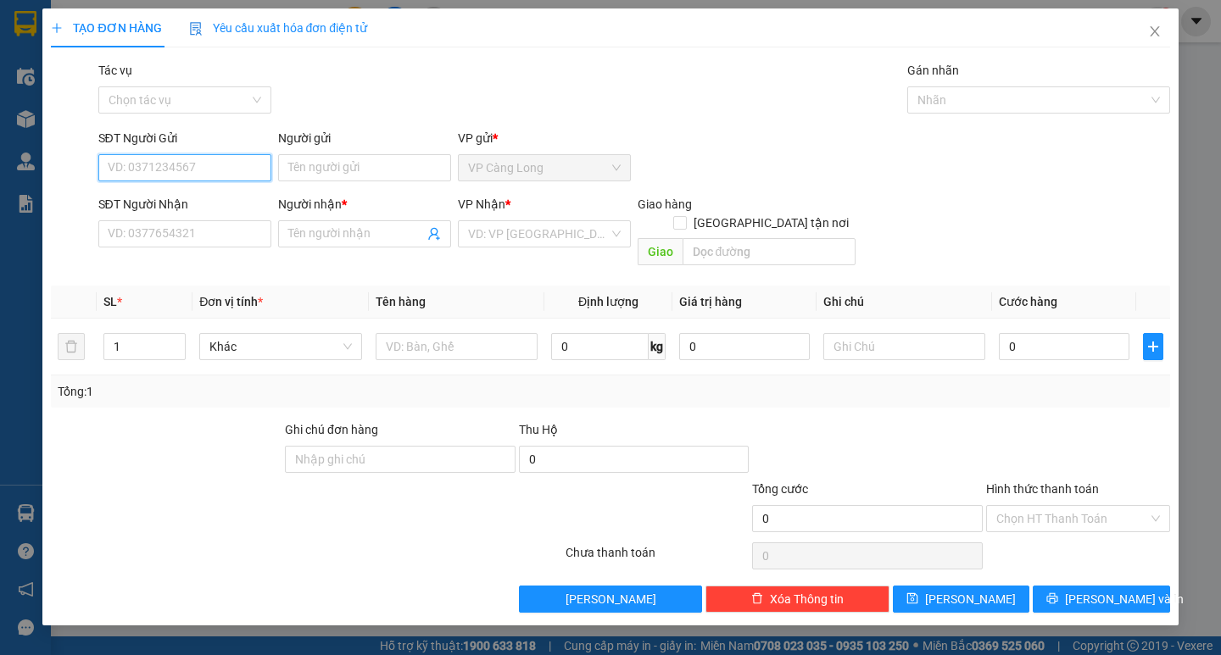
click at [247, 176] on input "SĐT Người Gửi" at bounding box center [184, 167] width 173 height 27
click at [221, 190] on div "0961437008 - PHƯỢNG" at bounding box center [184, 201] width 173 height 27
type input "0961437008"
type input "PHƯỢNG"
type input "0938390982"
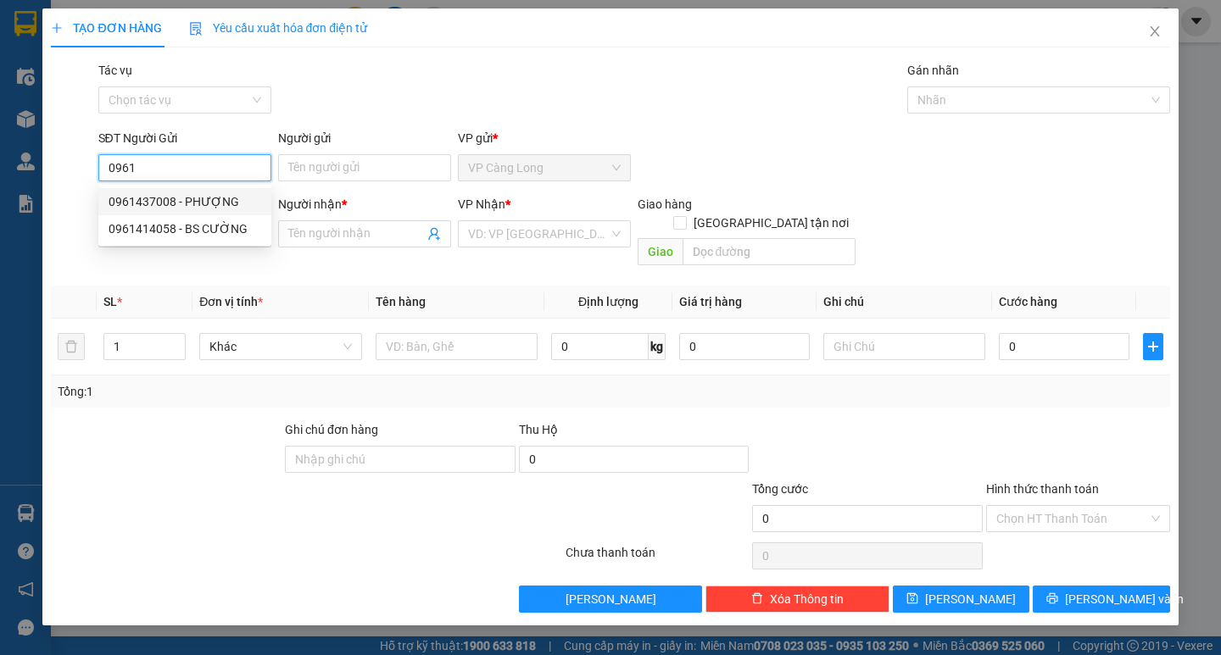
type input "TÂN"
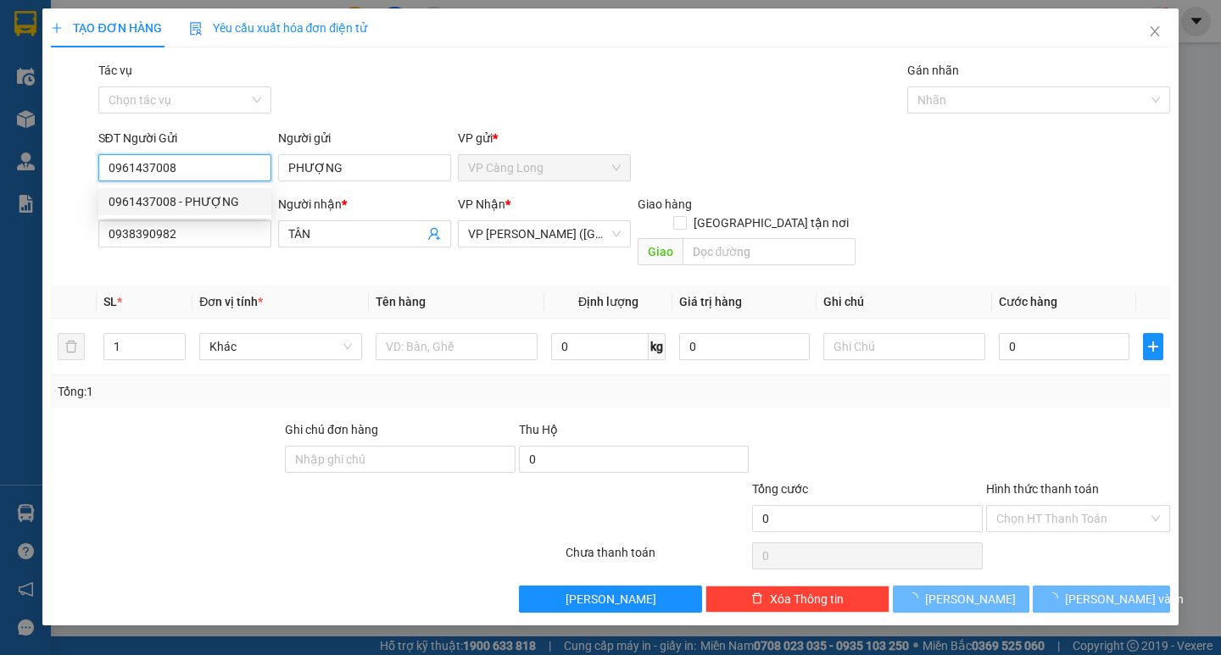
type input "35.000"
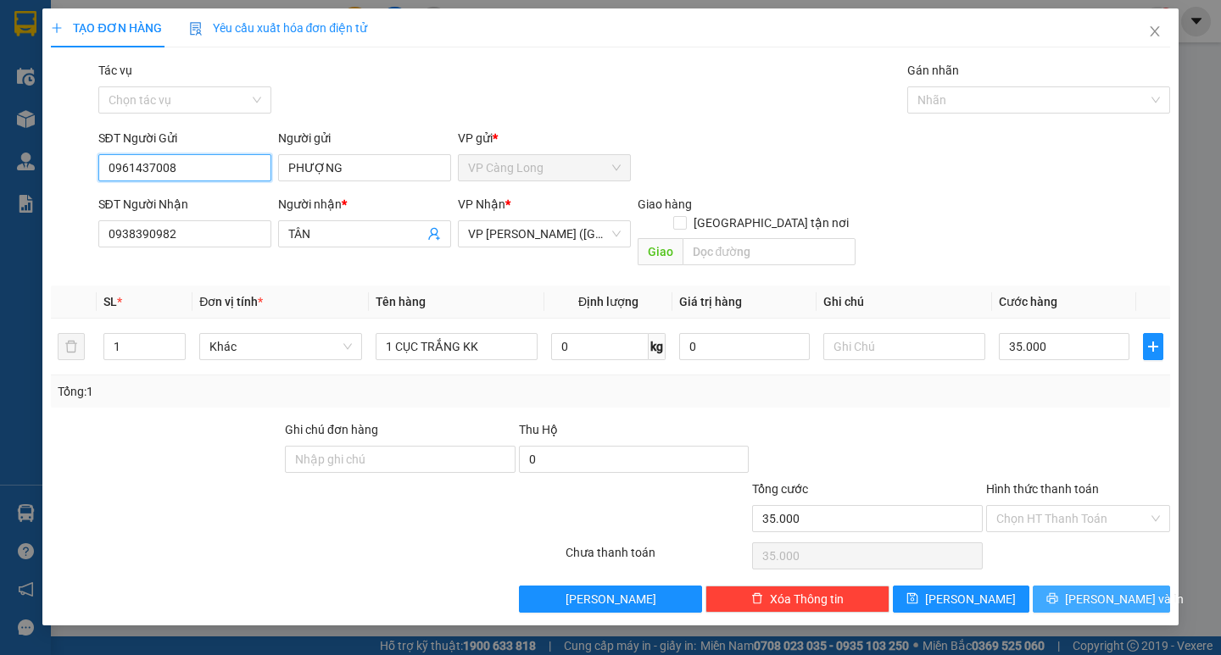
type input "0961437008"
click at [1089, 590] on span "[PERSON_NAME] và In" at bounding box center [1124, 599] width 119 height 19
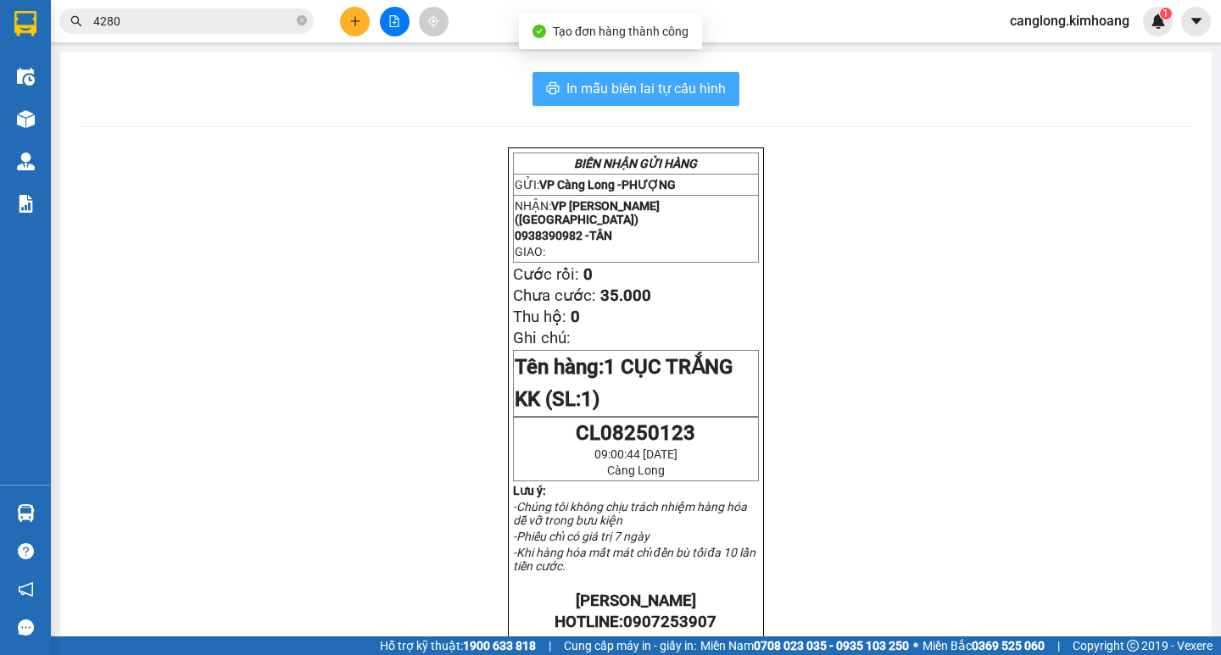
click at [627, 100] on button "In mẫu biên lai tự cấu hình" at bounding box center [635, 89] width 207 height 34
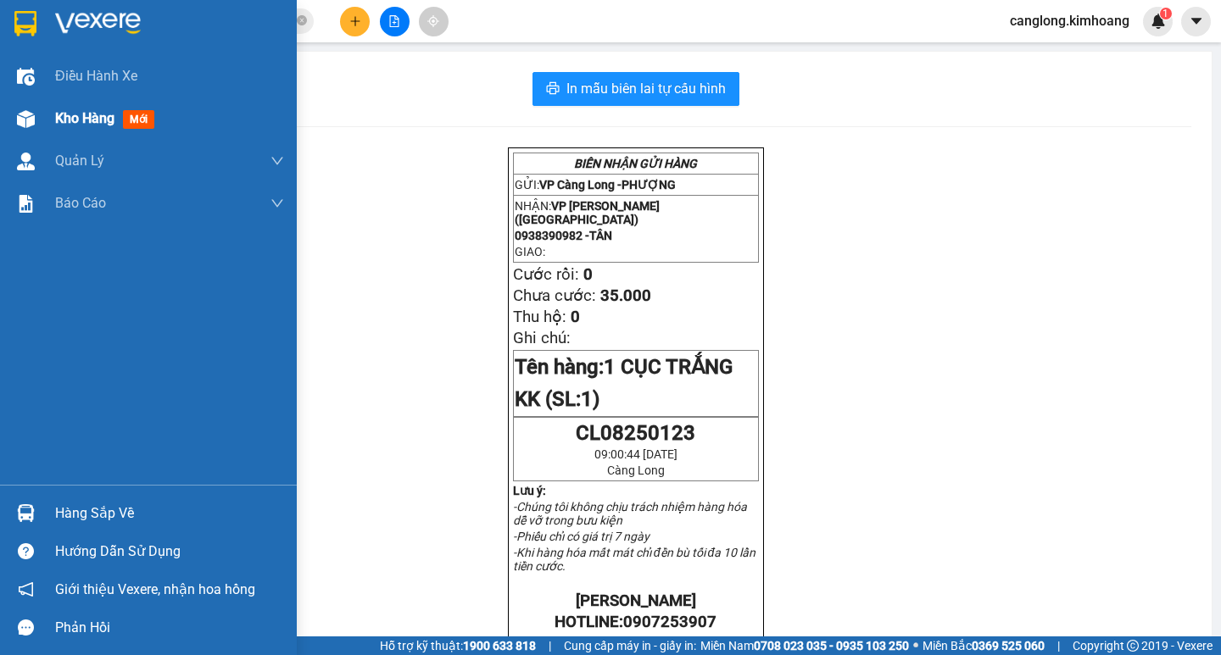
click at [75, 103] on div "Kho hàng mới" at bounding box center [169, 119] width 229 height 42
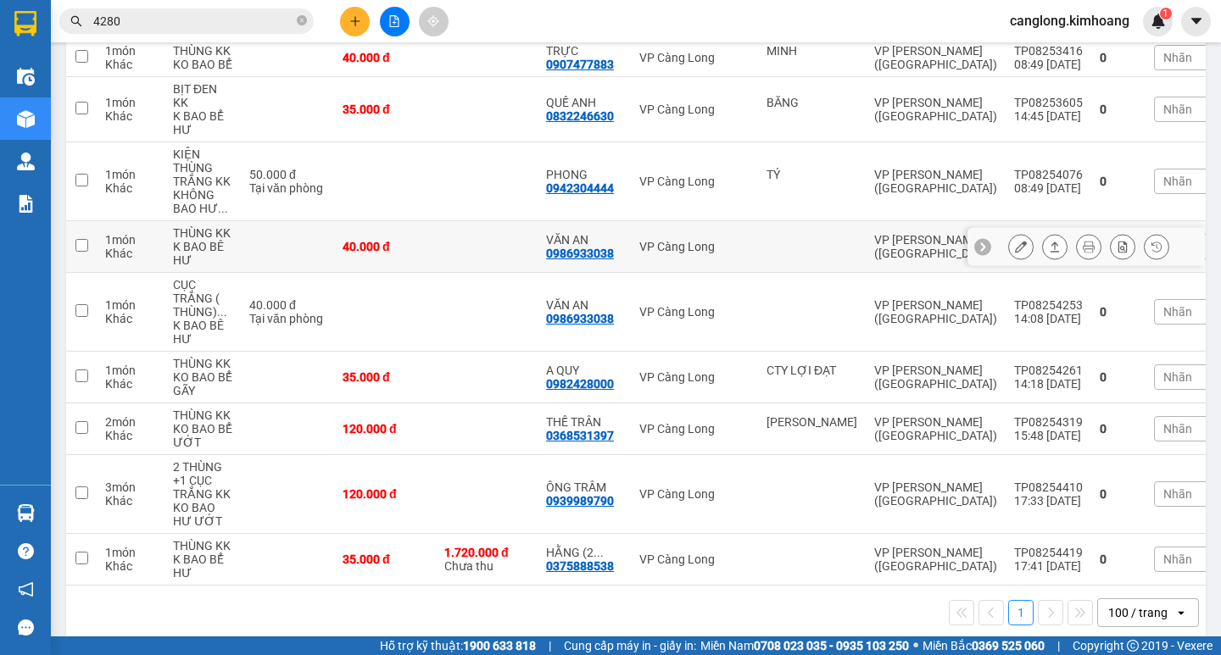
scroll to position [270, 0]
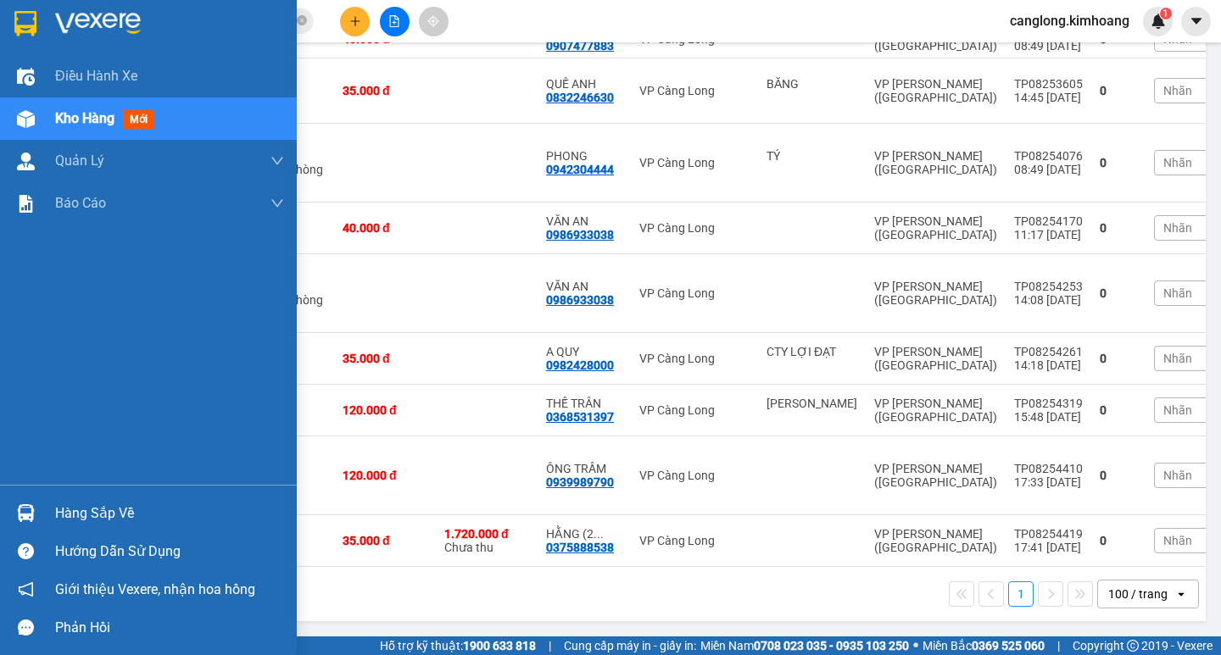
click at [42, 504] on div "Hàng sắp về" at bounding box center [148, 513] width 297 height 38
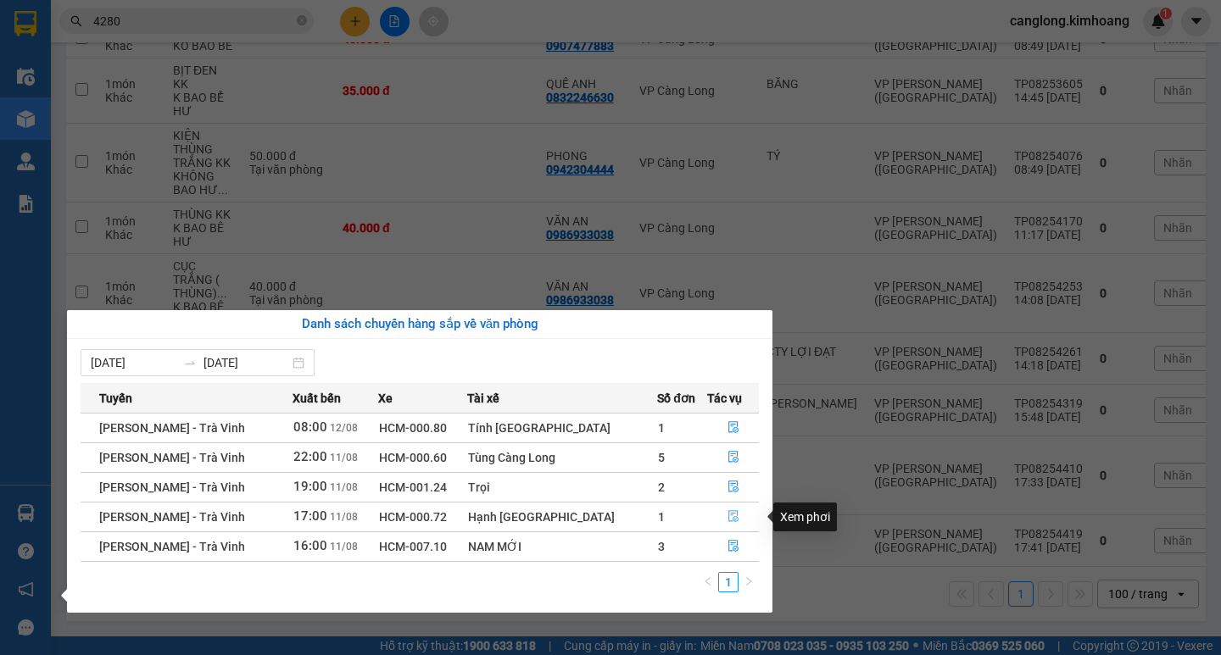
click at [727, 515] on icon "file-done" at bounding box center [733, 516] width 12 height 12
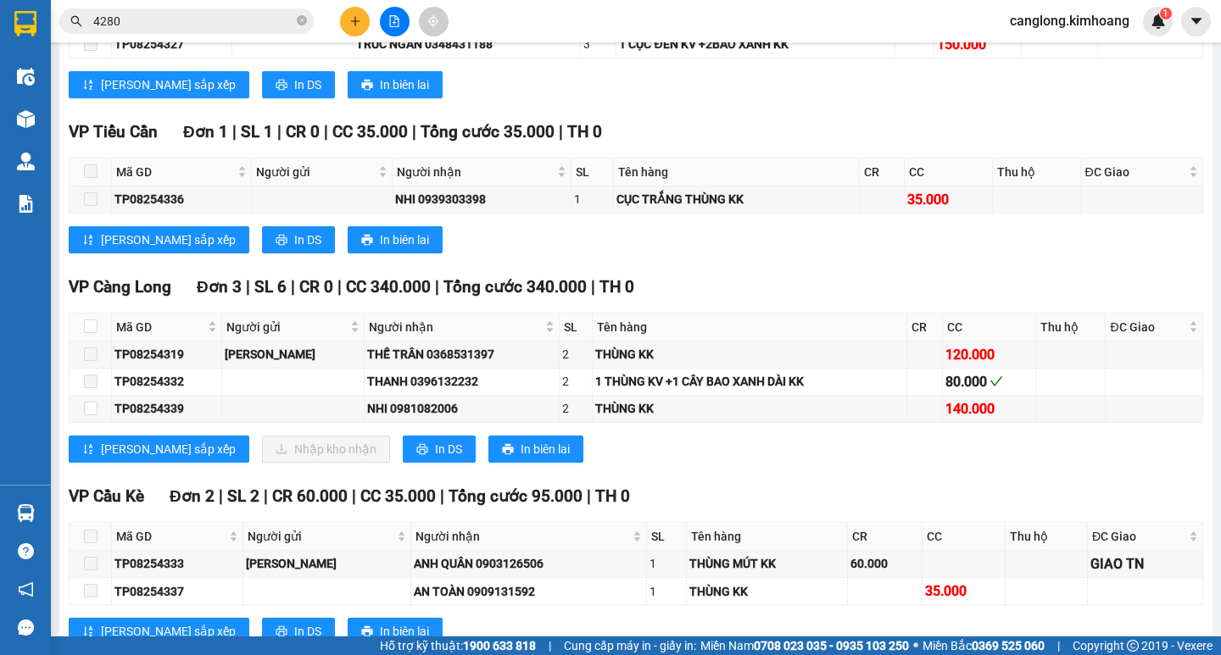
scroll to position [1256, 0]
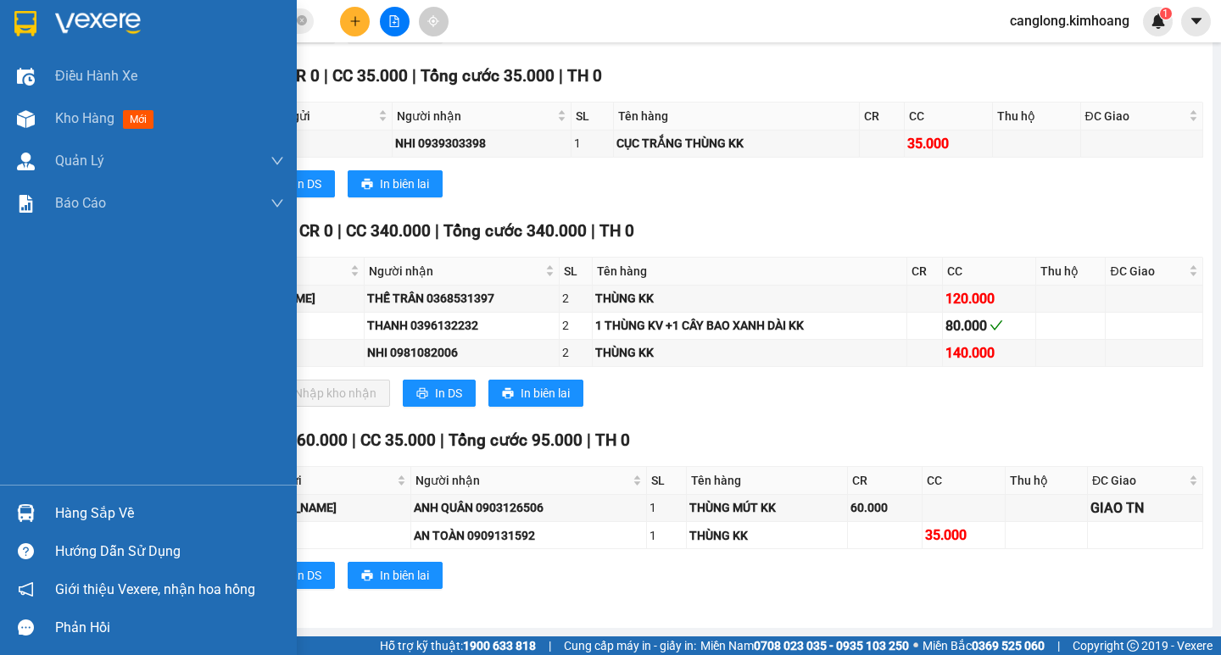
click at [45, 511] on div "Hàng sắp về" at bounding box center [148, 513] width 297 height 38
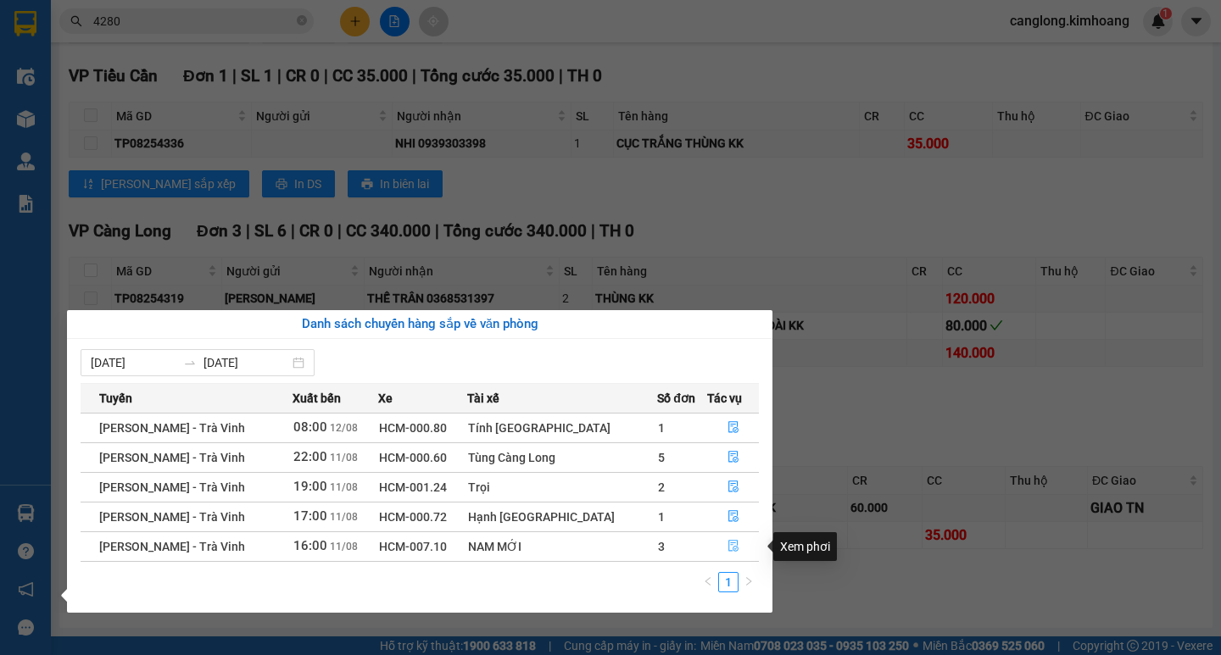
click at [731, 543] on icon "file-done" at bounding box center [733, 546] width 12 height 12
click at [731, 543] on div "THÙNG KK" at bounding box center [766, 536] width 155 height 19
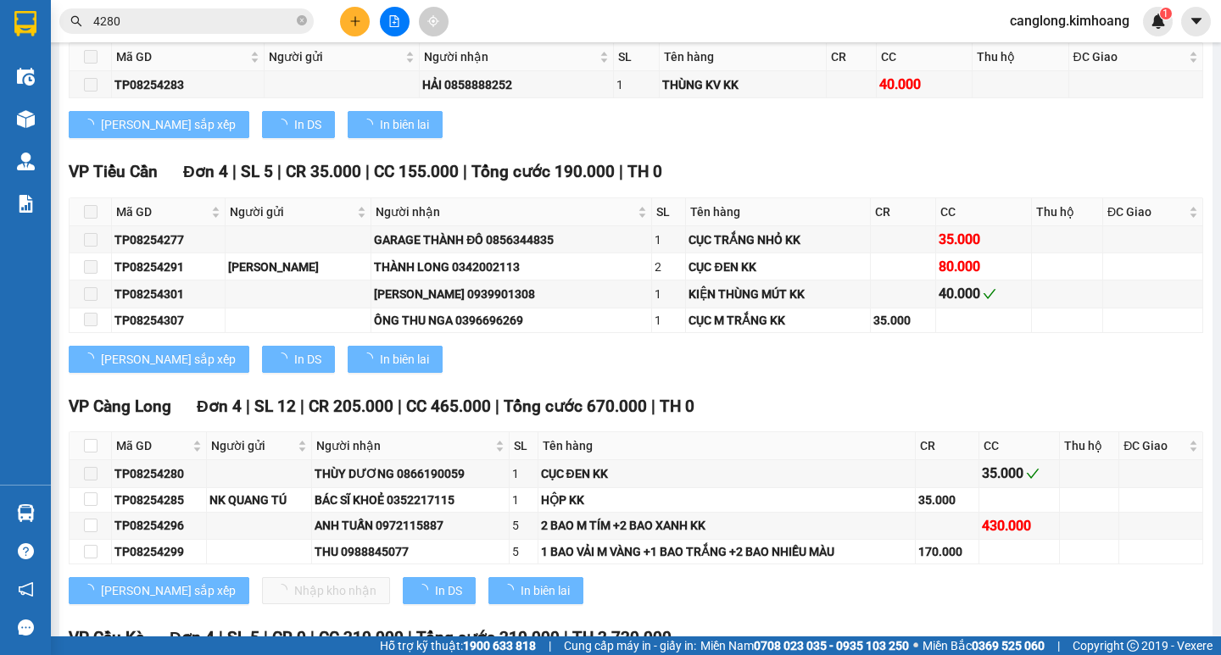
scroll to position [1392, 0]
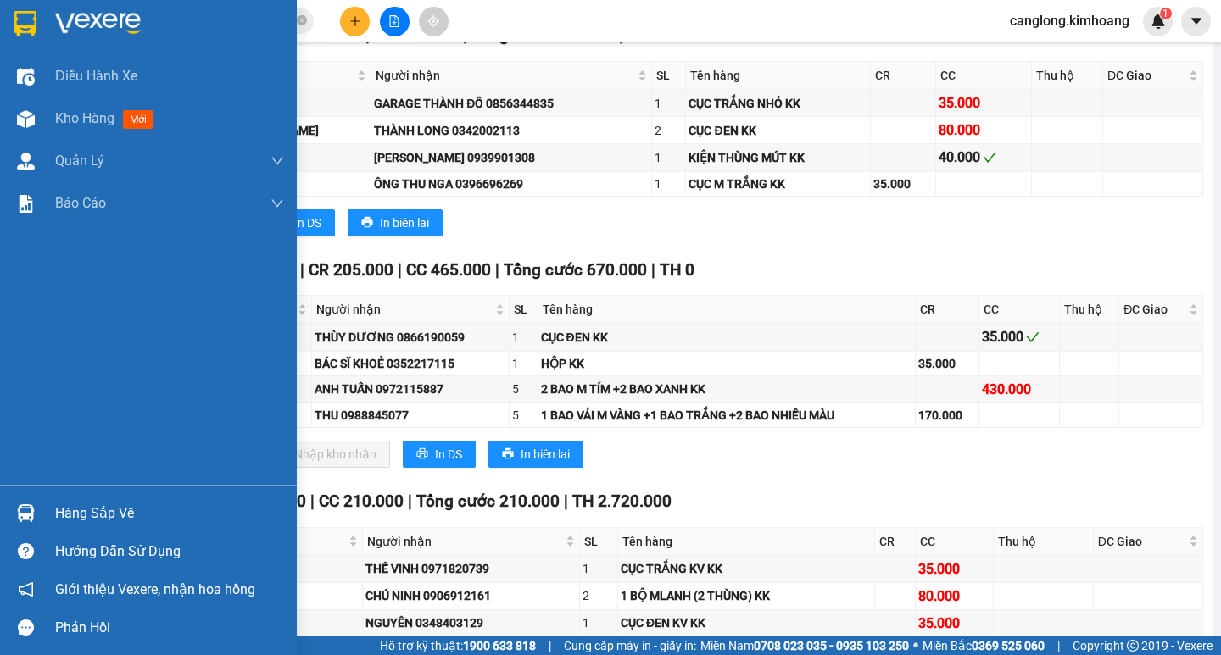
click at [33, 512] on img at bounding box center [26, 513] width 18 height 18
click at [34, 512] on div "Điều hành xe Kho hàng mới Quản [PERSON_NAME] lý chuyến Quản lý khách hàng mới B…" at bounding box center [148, 327] width 297 height 655
click at [126, 503] on div "Hàng sắp về" at bounding box center [169, 513] width 229 height 25
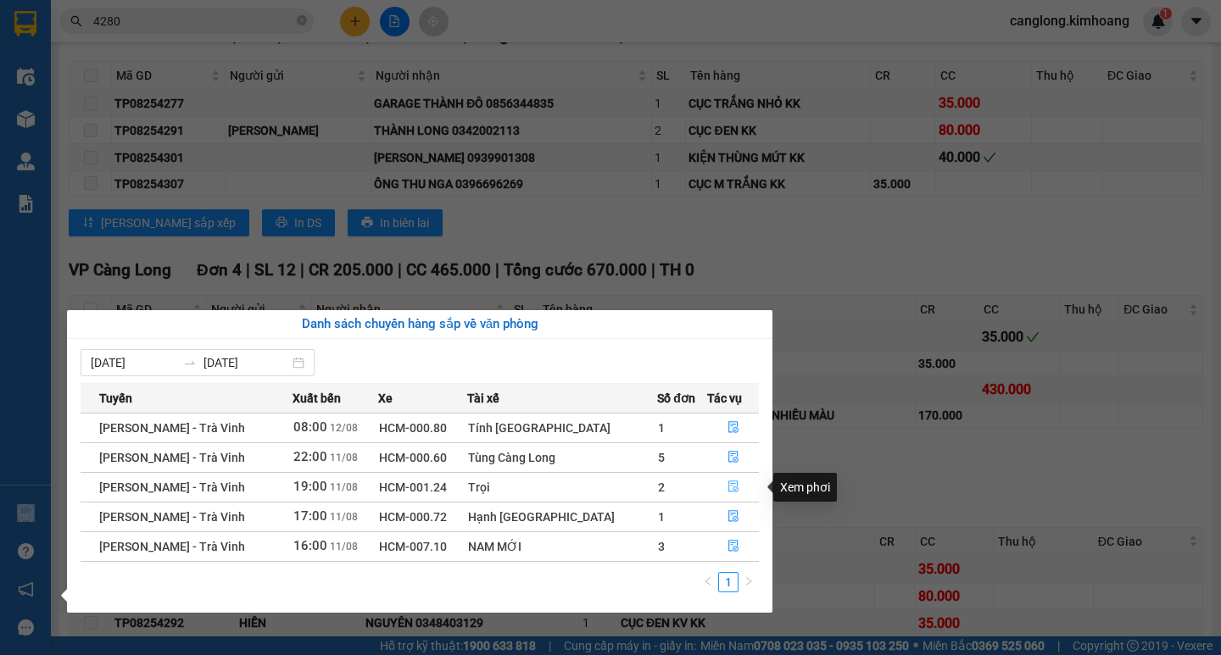
click at [727, 485] on icon "file-done" at bounding box center [733, 487] width 12 height 12
click at [727, 481] on div "VP Càng Long Đơn 4 | SL 12 | CR 205.000 | CC 465.000 | Tổng cước 670.000 | TH 0…" at bounding box center [636, 369] width 1134 height 223
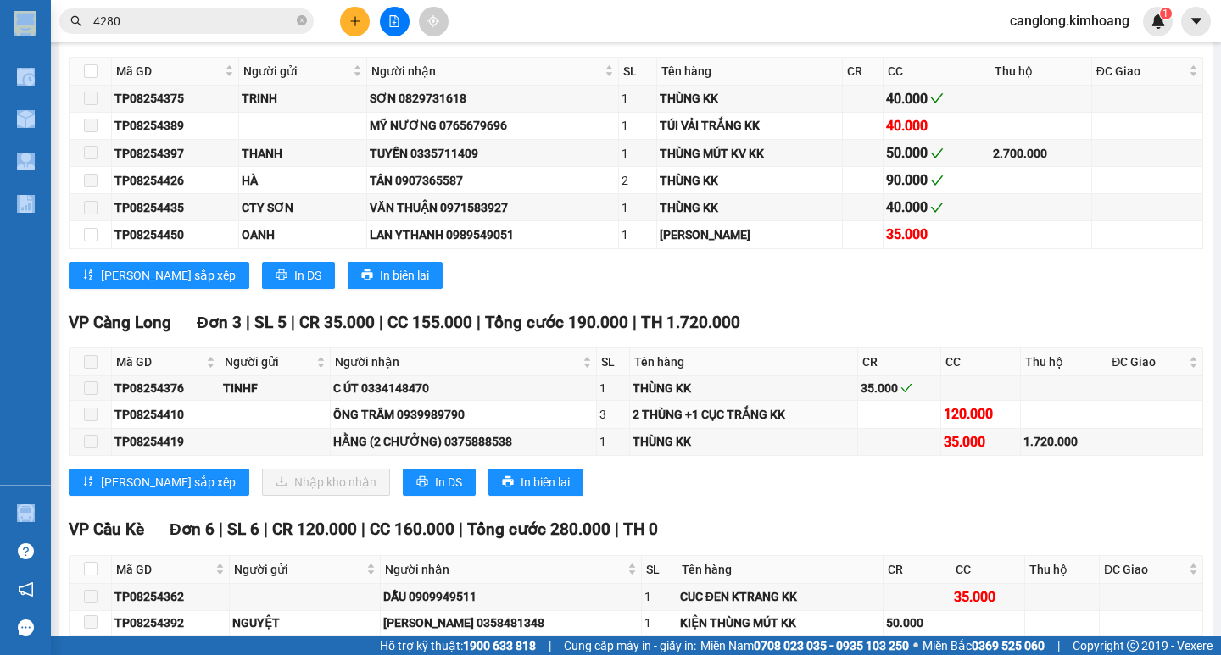
scroll to position [3733, 0]
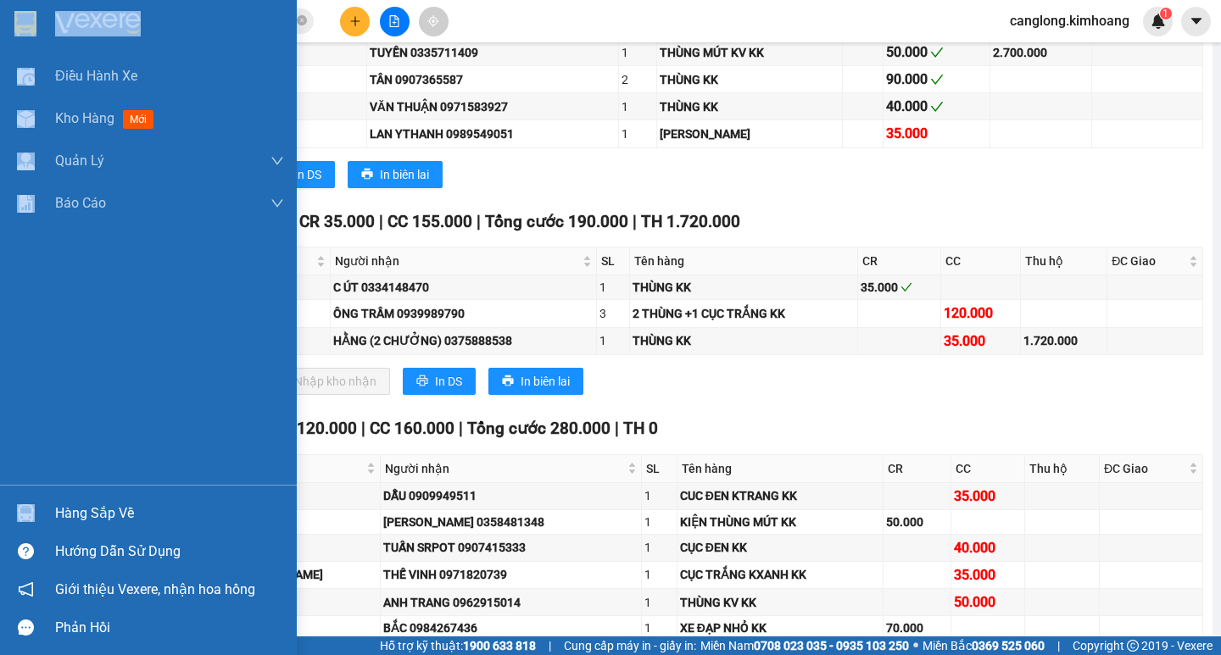
click at [45, 501] on div "Hàng sắp về" at bounding box center [148, 513] width 297 height 38
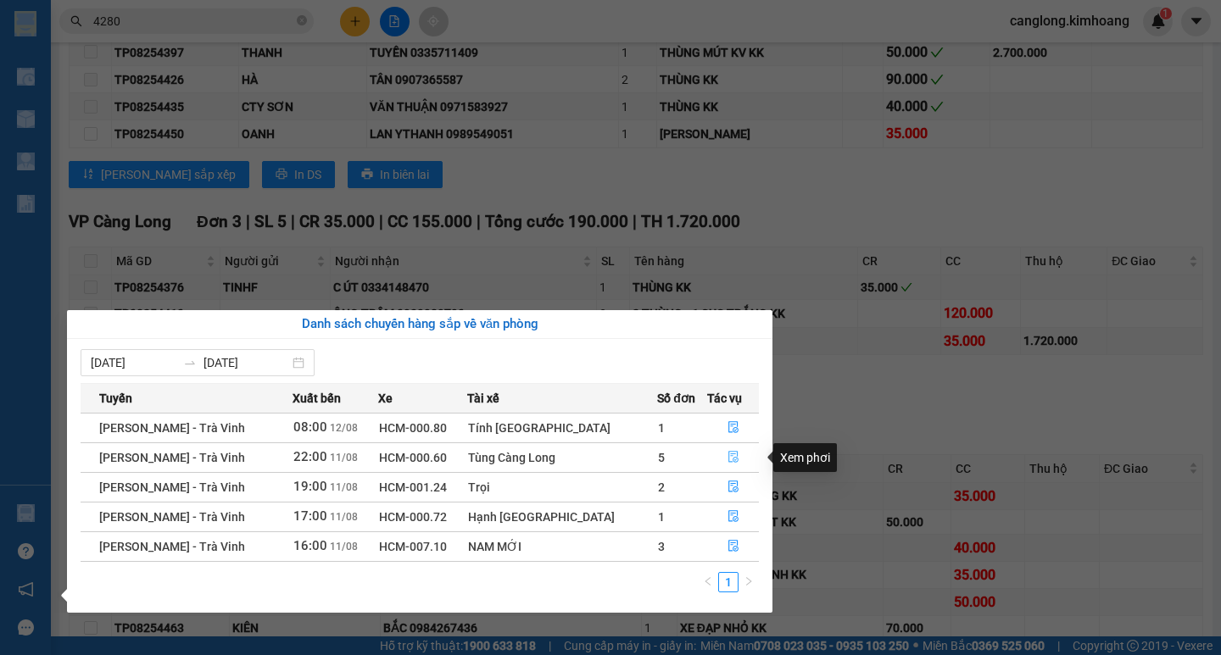
click at [727, 459] on icon "file-done" at bounding box center [733, 457] width 12 height 12
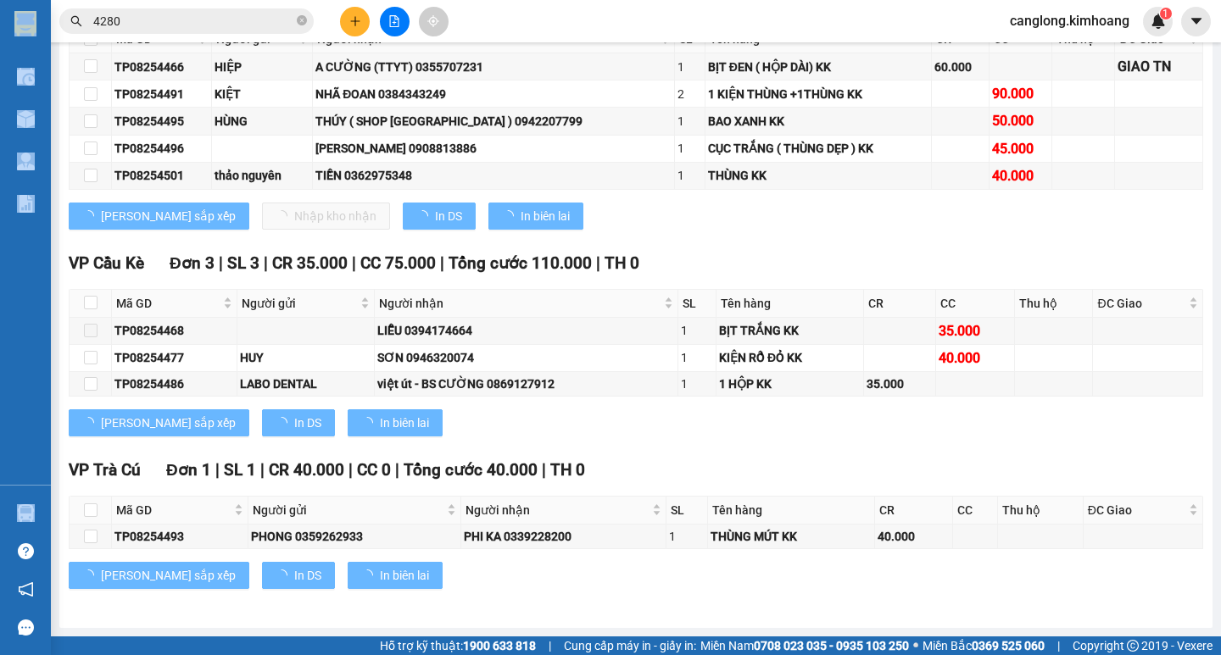
scroll to position [2143, 0]
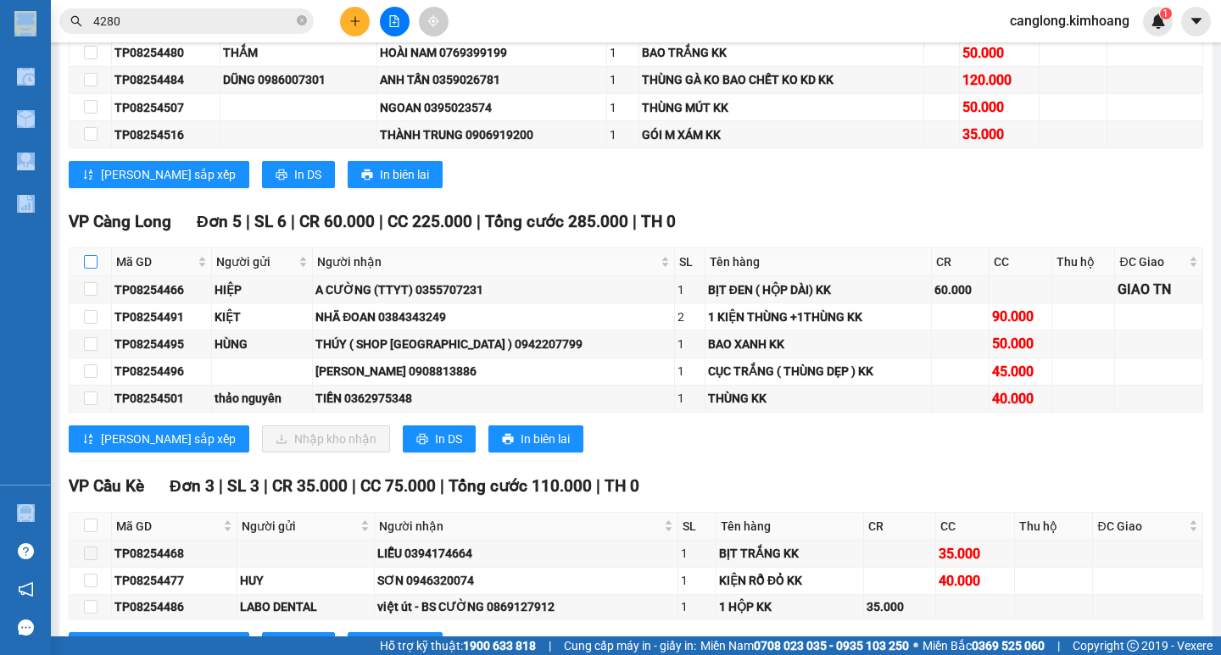
click at [92, 269] on input "checkbox" at bounding box center [91, 262] width 14 height 14
checkbox input "true"
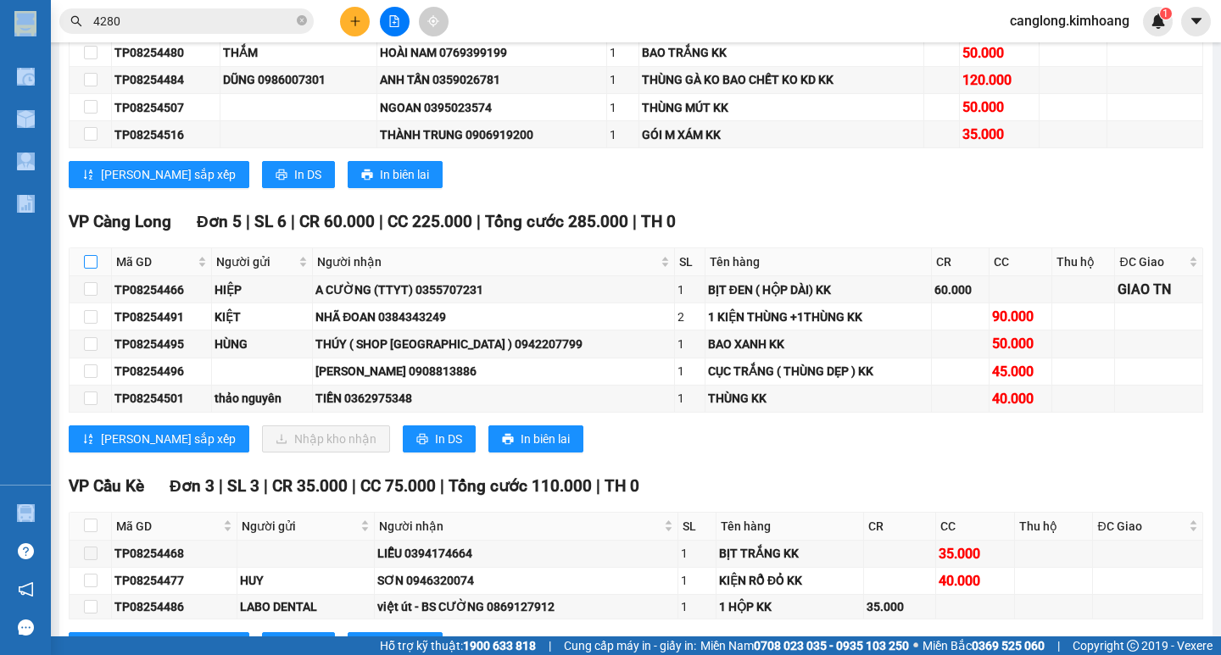
checkbox input "true"
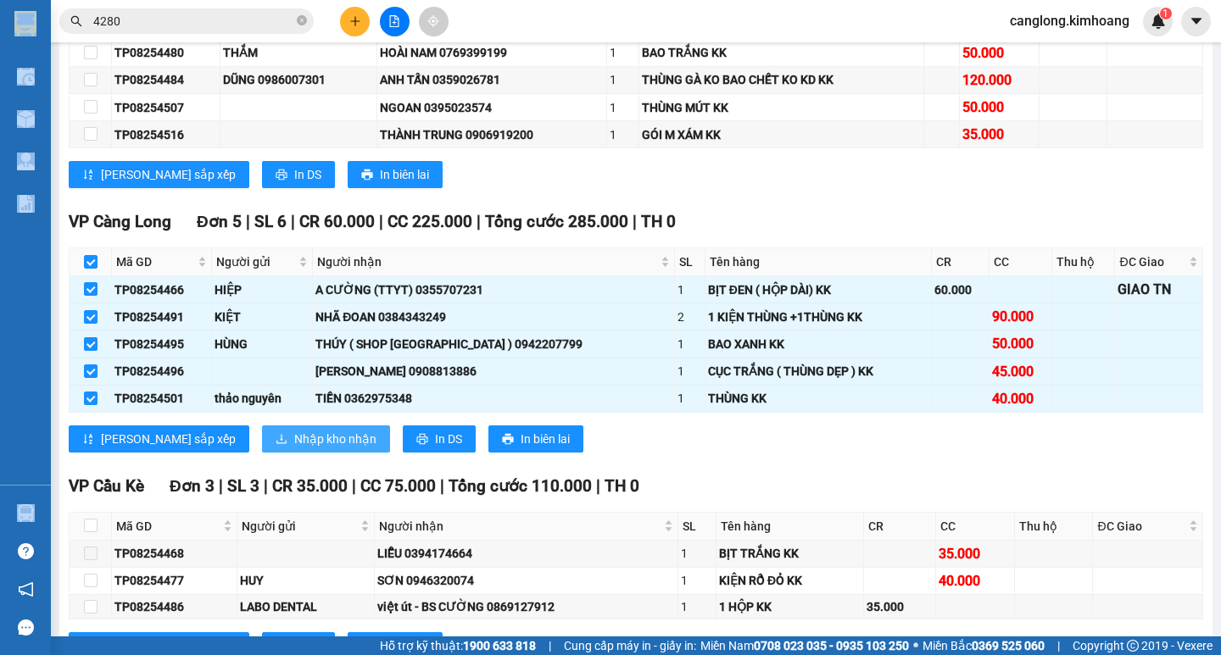
click at [294, 449] on span "Nhập kho nhận" at bounding box center [335, 439] width 82 height 19
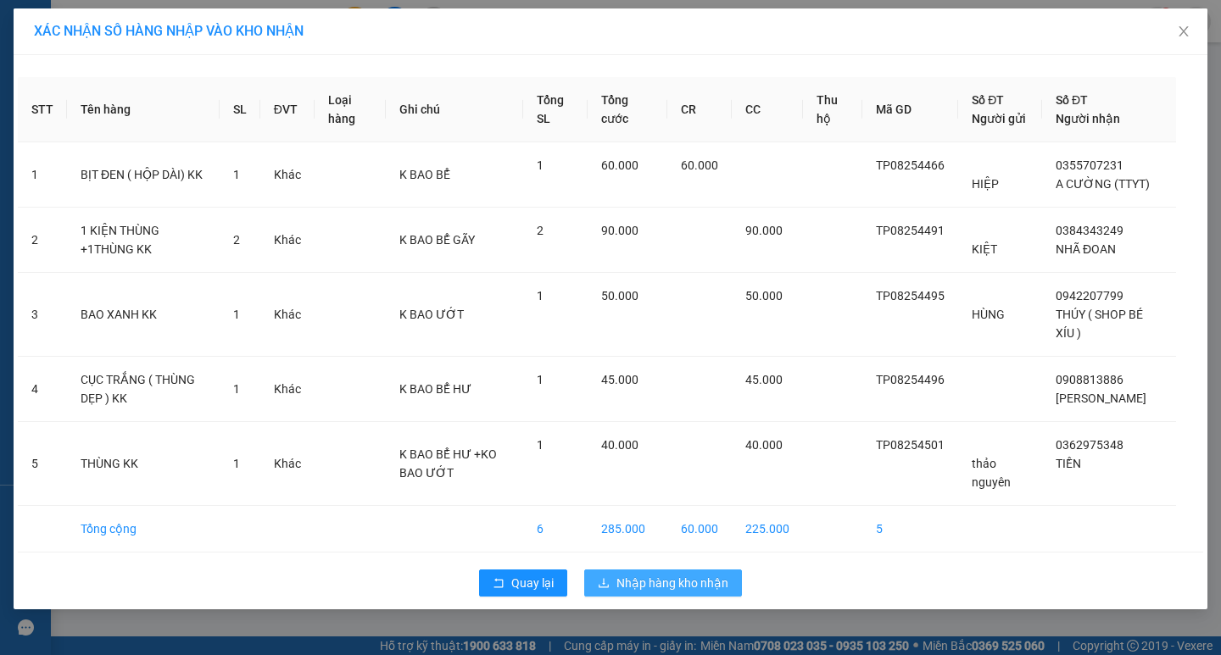
click at [722, 589] on span "Nhập hàng kho nhận" at bounding box center [672, 583] width 112 height 19
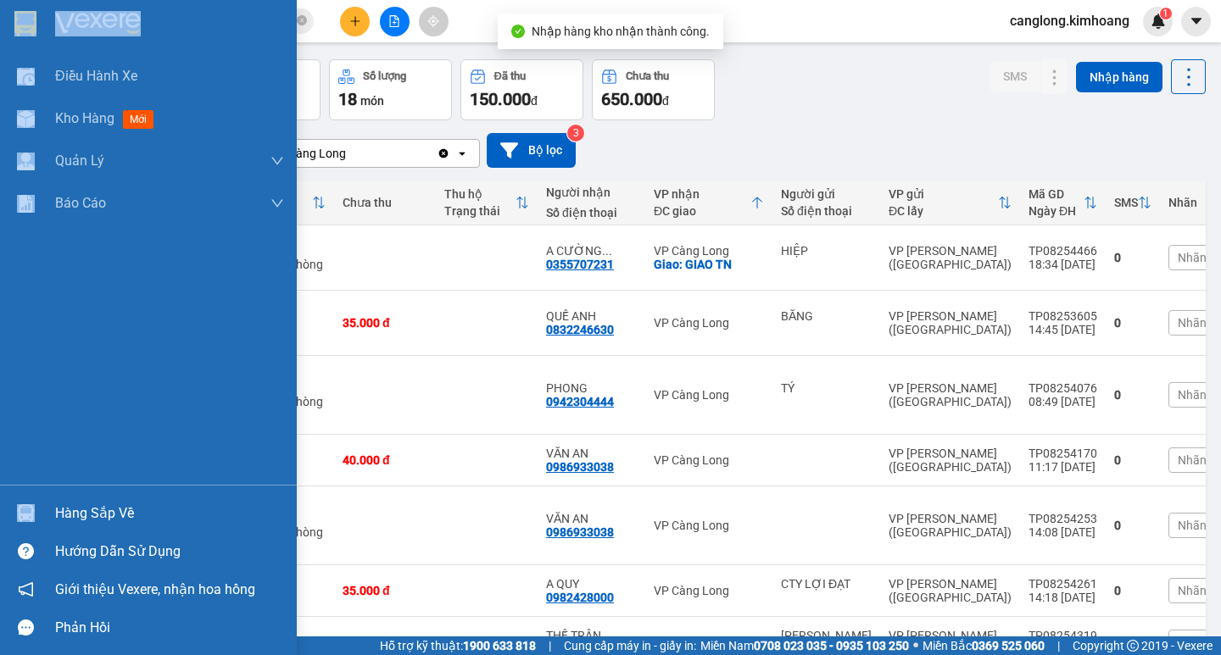
scroll to position [85, 0]
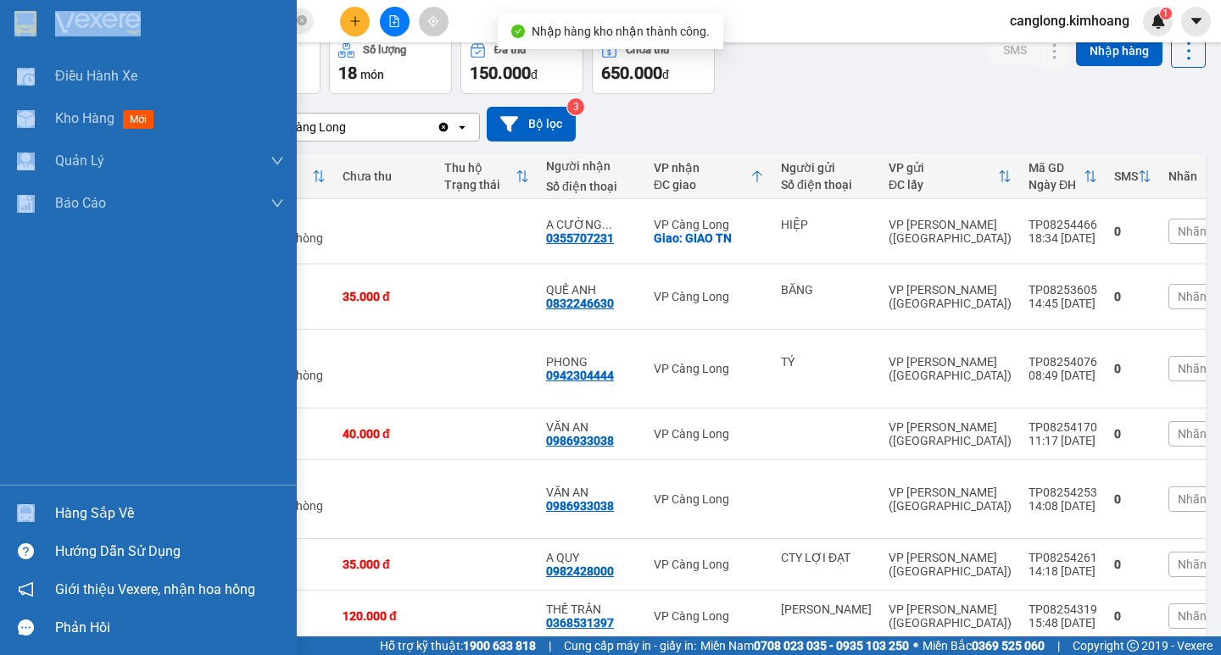
click at [35, 506] on div at bounding box center [26, 514] width 30 height 30
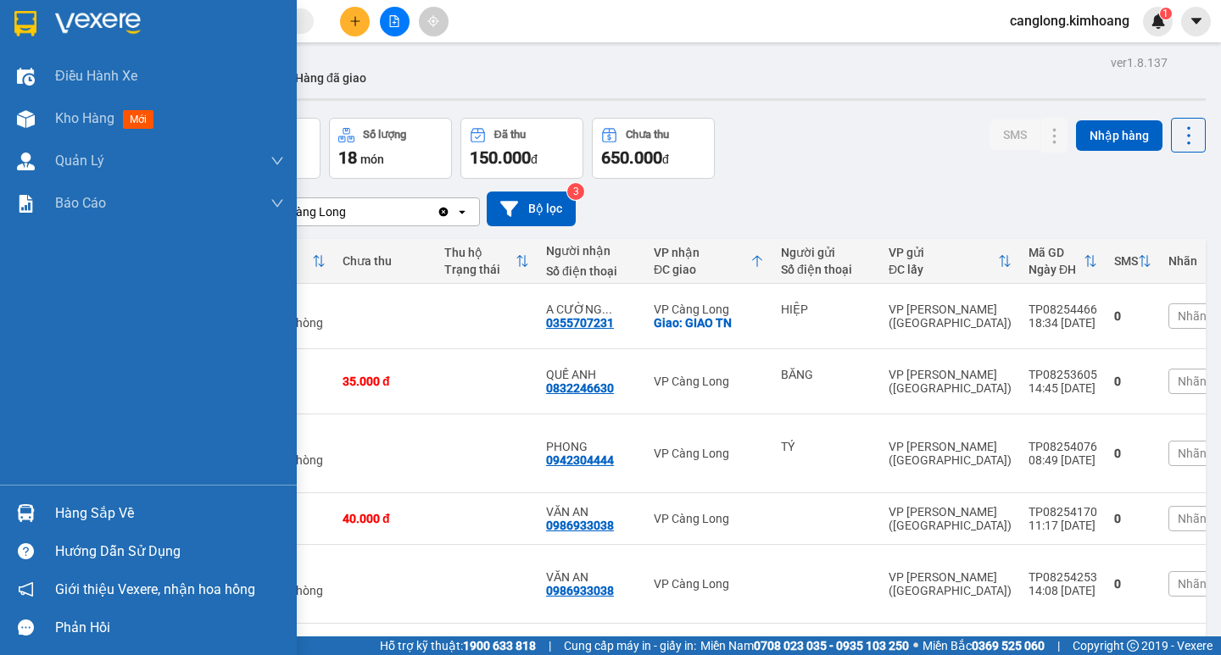
click at [35, 514] on div at bounding box center [26, 514] width 30 height 30
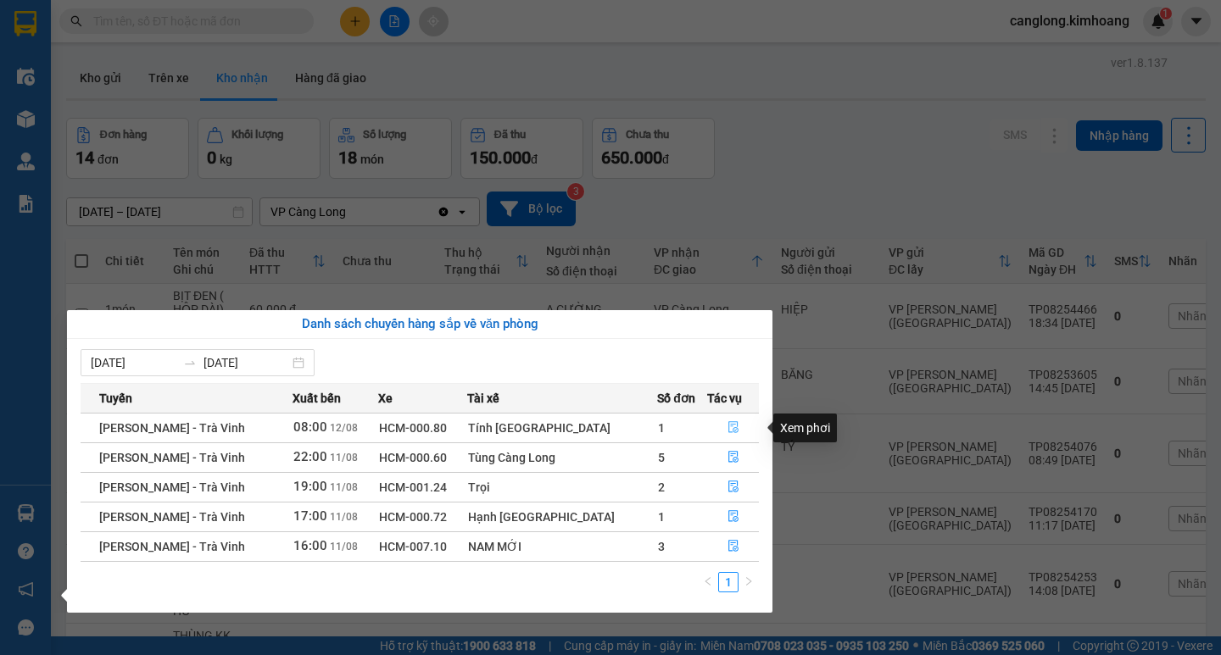
click at [727, 434] on span "file-done" at bounding box center [733, 428] width 12 height 14
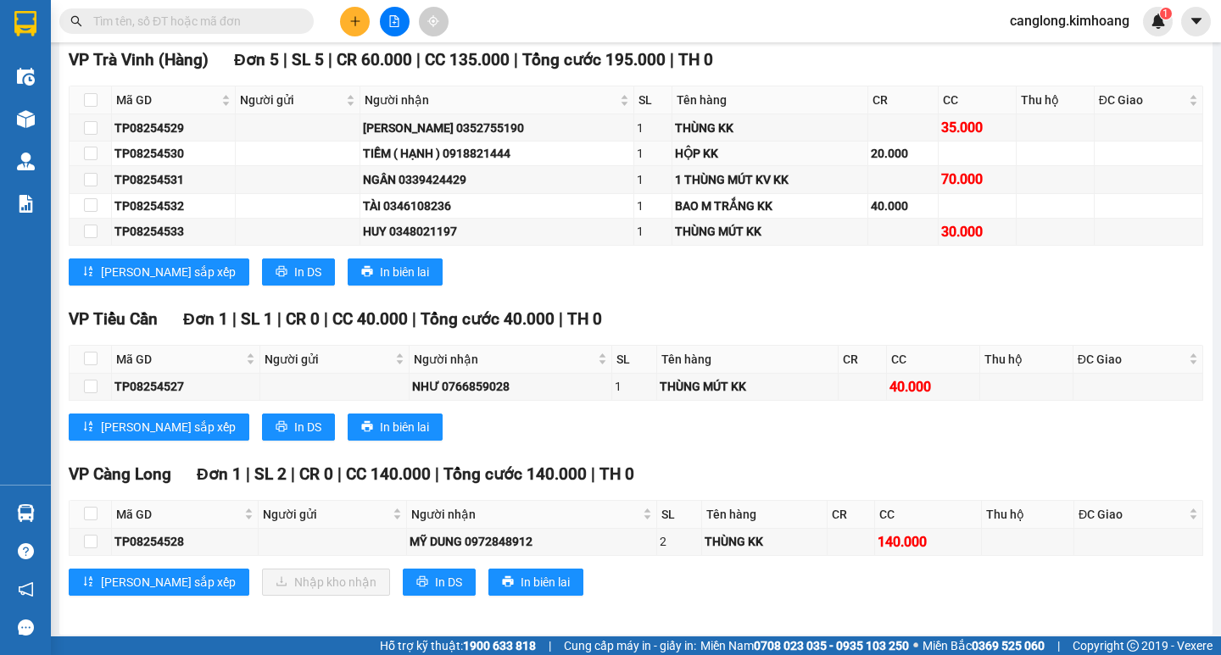
scroll to position [276, 0]
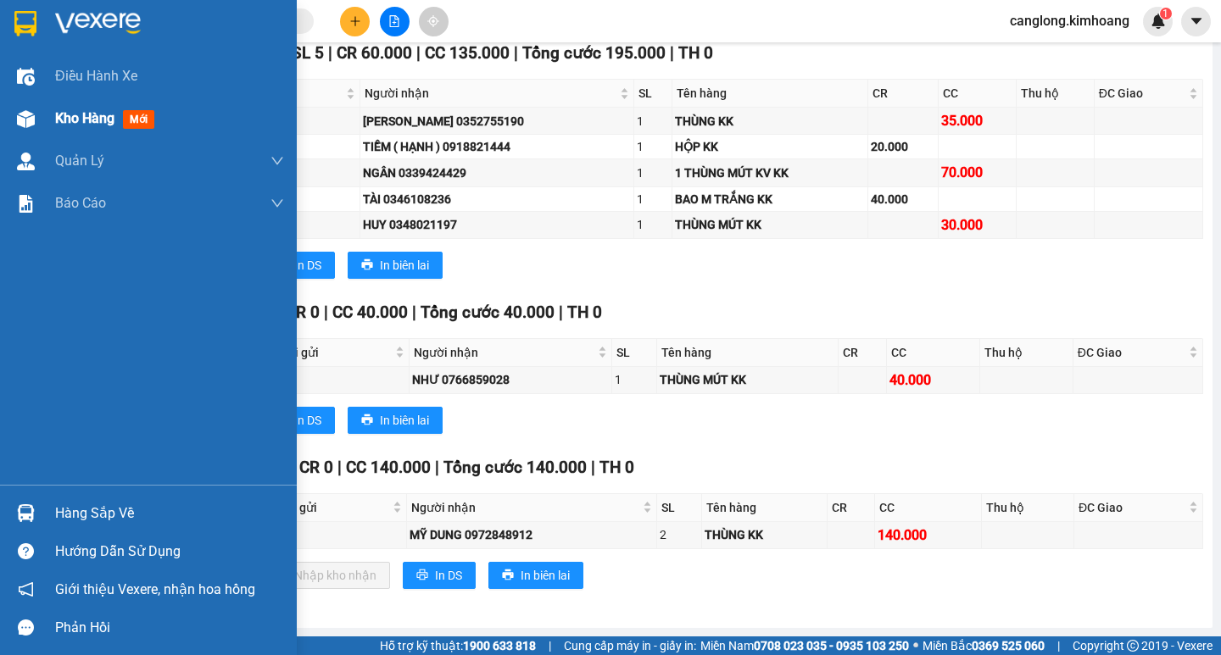
click at [52, 125] on div "Kho hàng mới" at bounding box center [148, 119] width 297 height 42
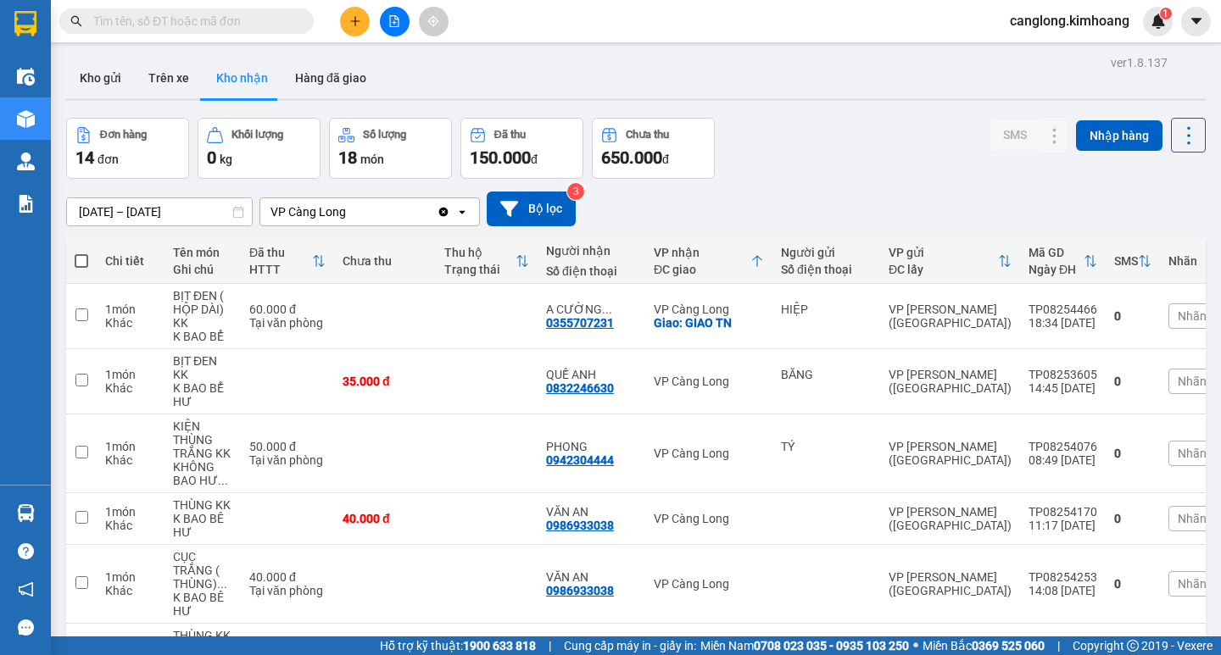
click at [169, 17] on input "text" at bounding box center [193, 21] width 200 height 19
click at [352, 14] on button at bounding box center [355, 22] width 30 height 30
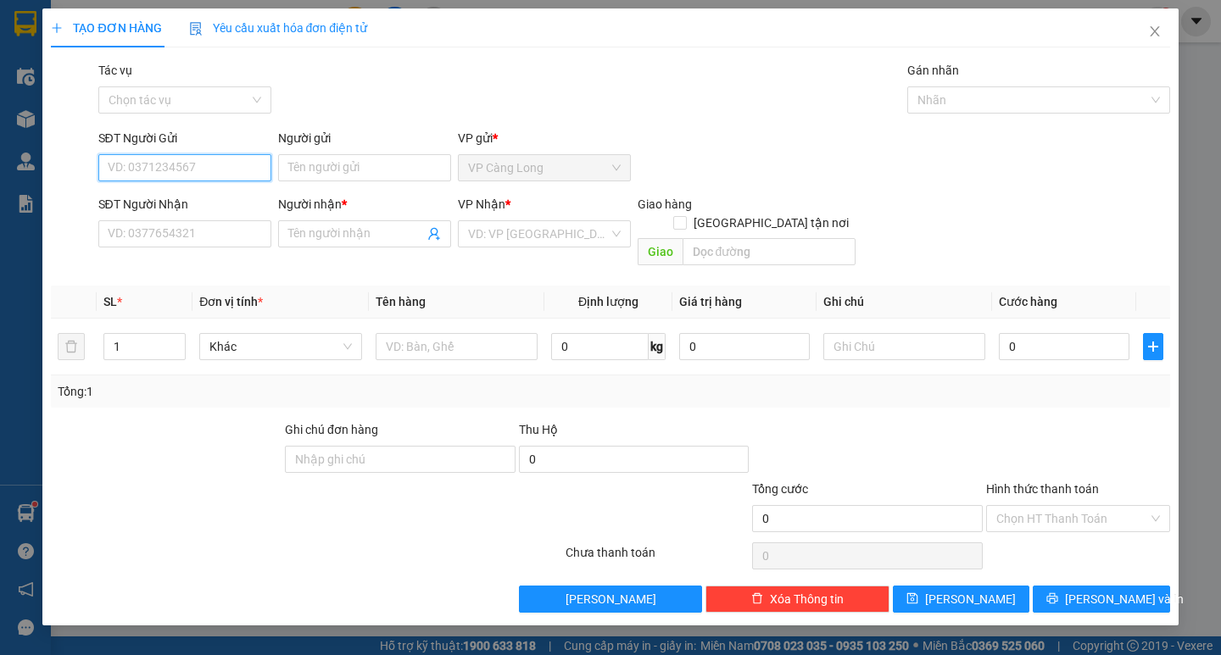
click at [159, 168] on input "SĐT Người Gửi" at bounding box center [184, 167] width 173 height 27
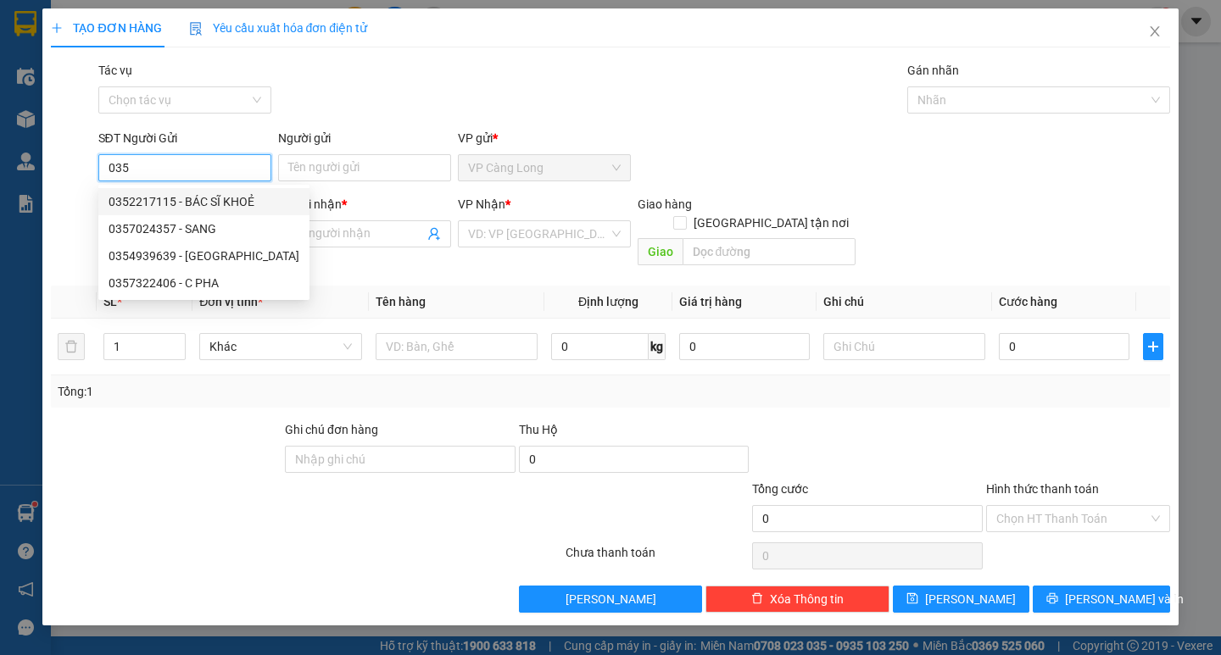
click at [203, 214] on div "0352217115 - BÁC SĨ KHOẺ" at bounding box center [203, 201] width 211 height 27
type input "0352217115"
type input "BÁC SĨ KHOẺ"
type input "0918668425"
type input "LABO QUANG TÚ"
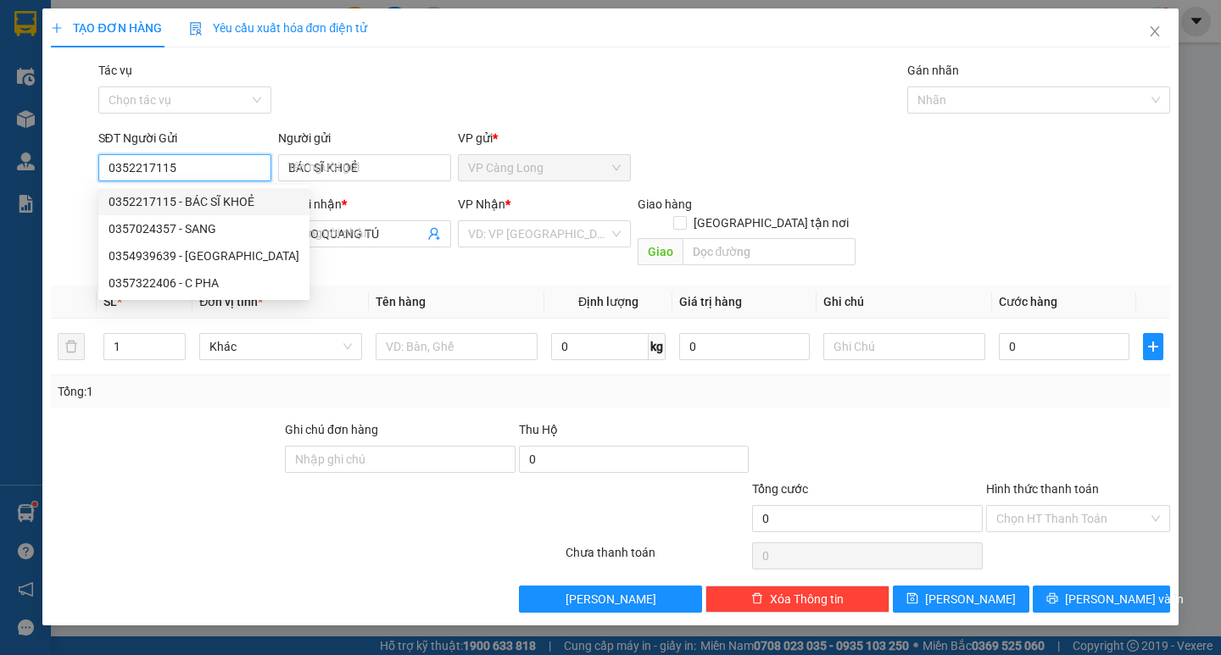
type input "35.000"
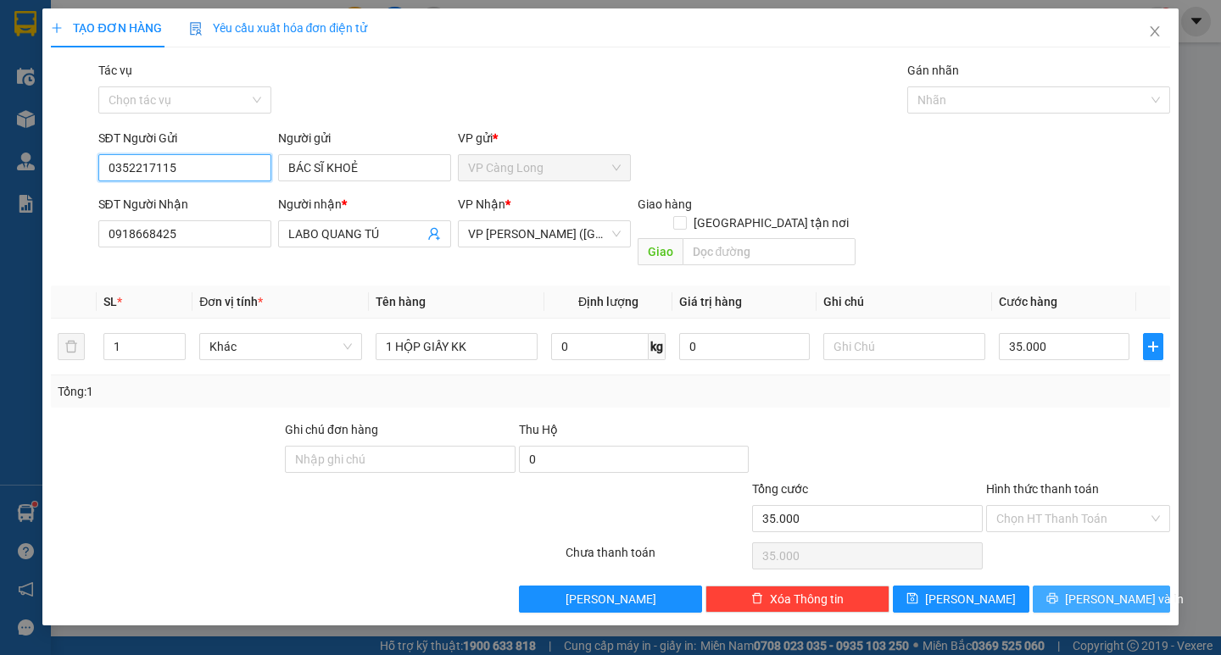
type input "0352217115"
click at [1116, 590] on span "[PERSON_NAME] và In" at bounding box center [1124, 599] width 119 height 19
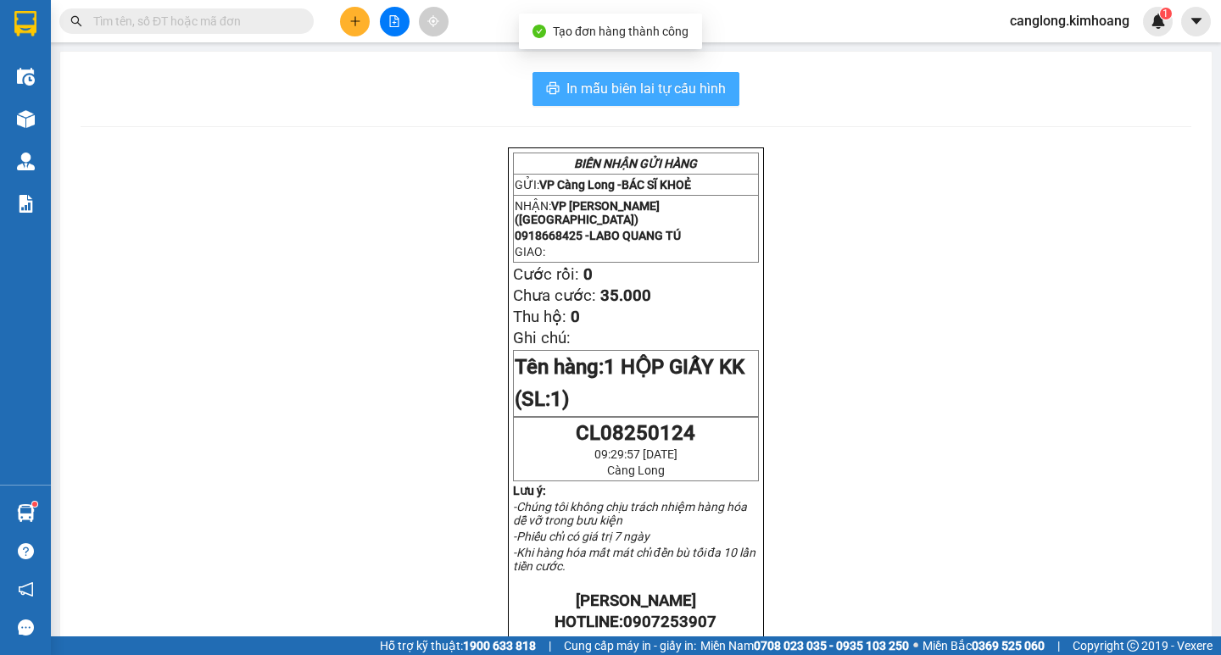
click at [606, 81] on span "In mẫu biên lai tự cấu hình" at bounding box center [645, 88] width 159 height 21
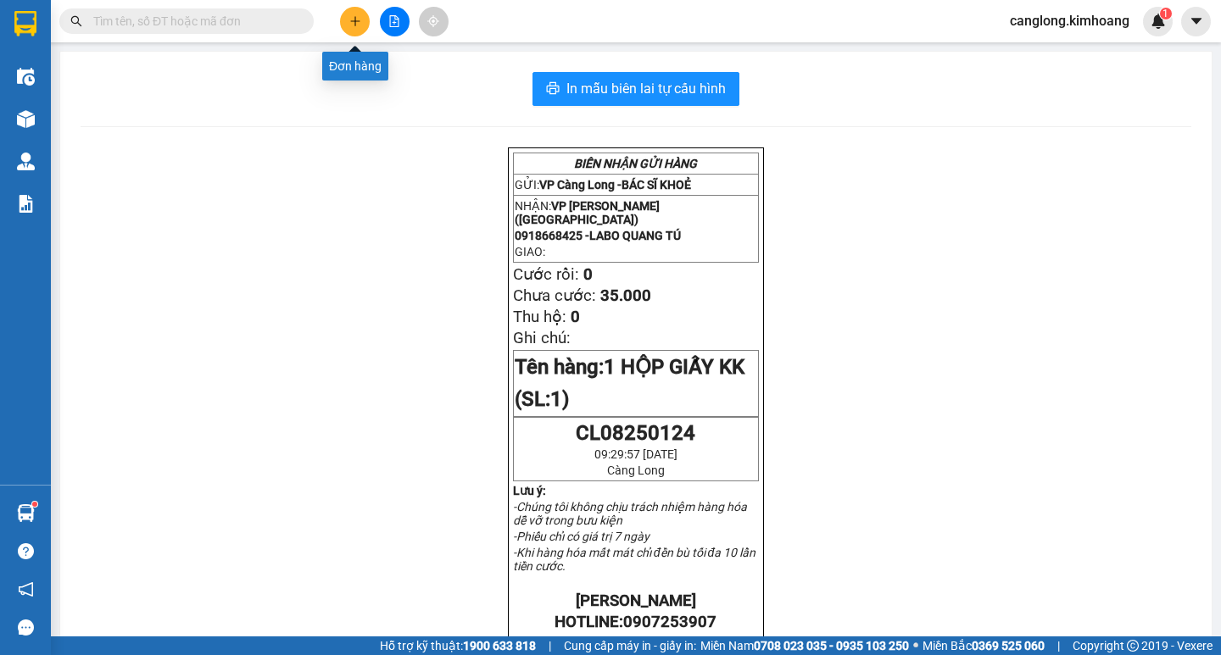
click at [356, 25] on icon "plus" at bounding box center [355, 21] width 12 height 12
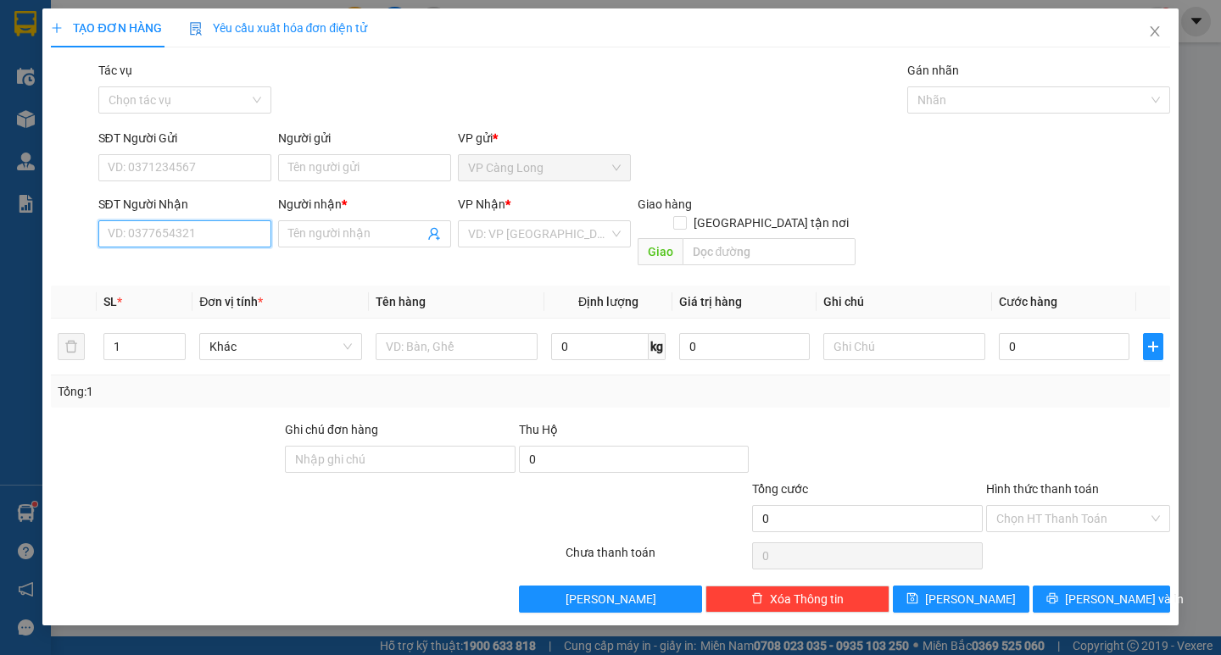
click at [217, 230] on input "SĐT Người Nhận" at bounding box center [184, 233] width 173 height 27
click at [211, 301] on div "0909280636 - HÙNG" at bounding box center [185, 295] width 153 height 19
type input "0909280636"
type input "HÙNG"
type input "40.000"
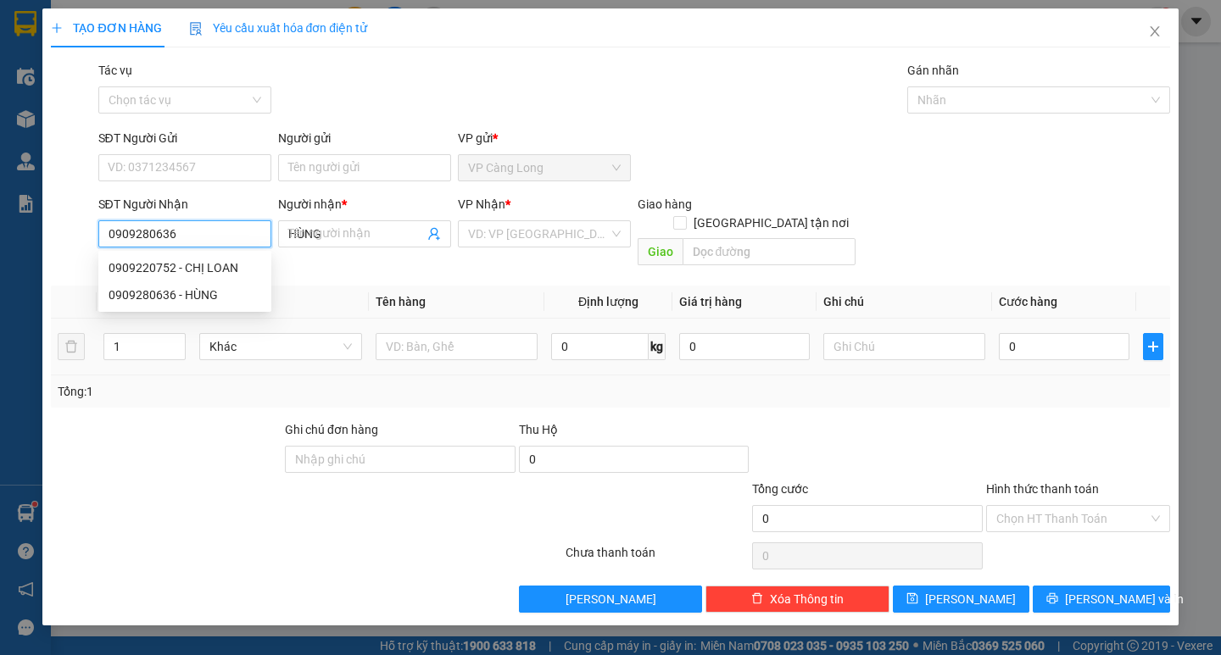
type input "40.000"
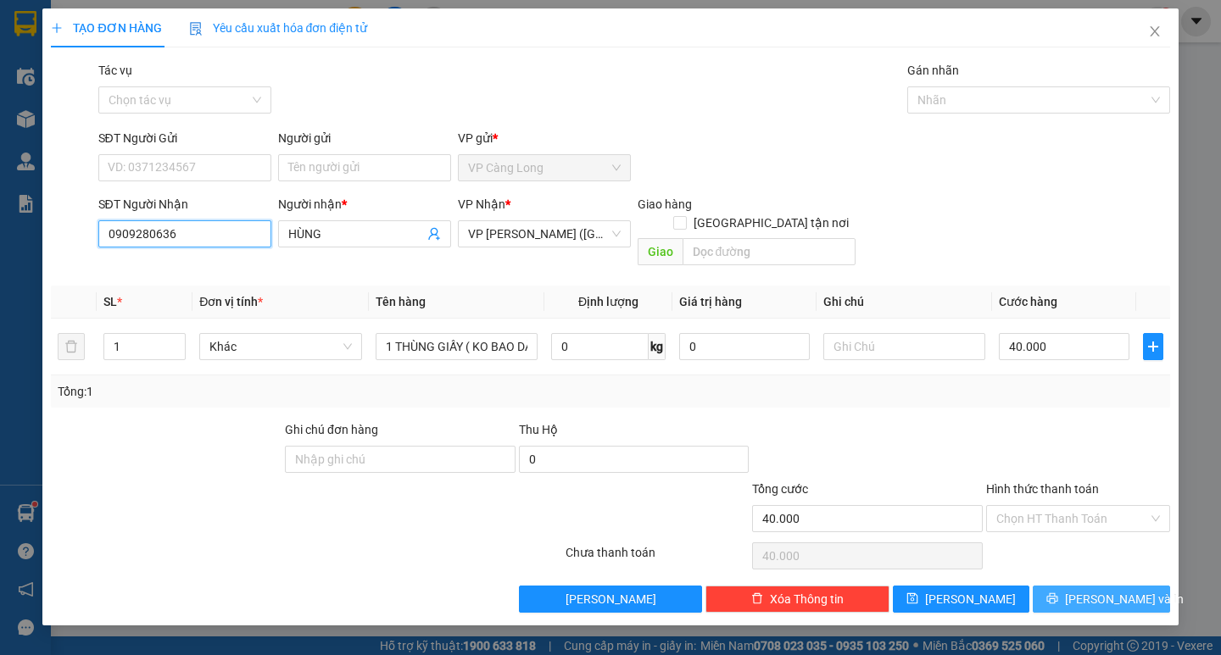
type input "0909280636"
click at [1081, 587] on button "[PERSON_NAME] và In" at bounding box center [1101, 599] width 137 height 27
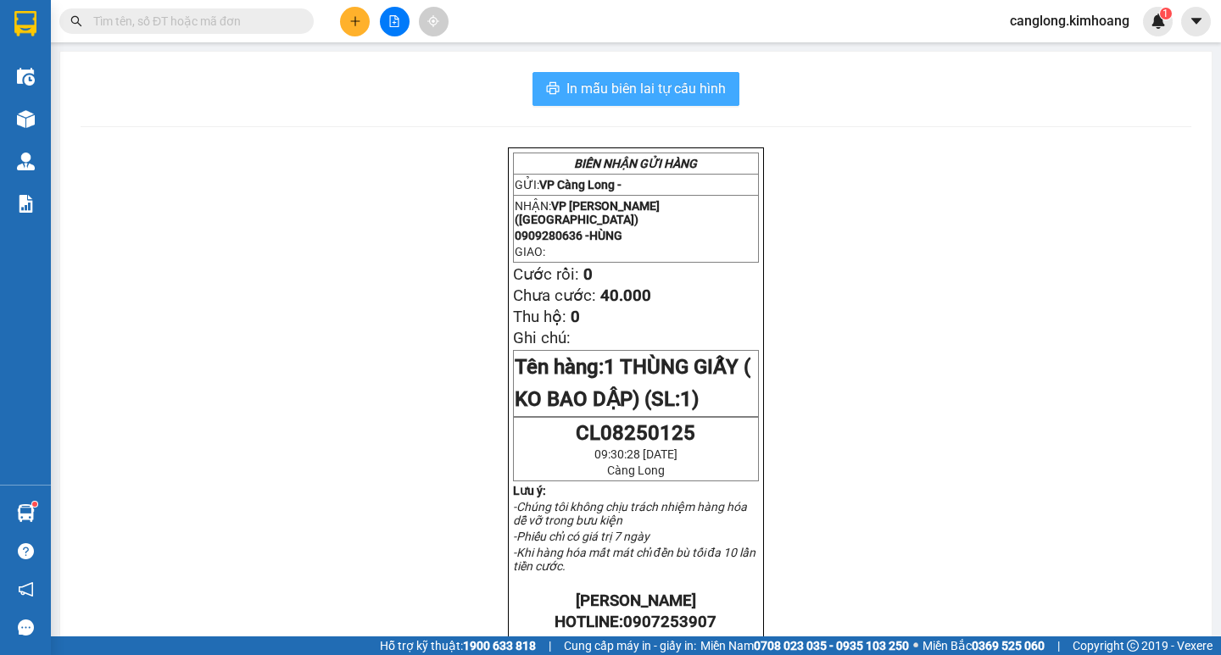
click at [699, 95] on span "In mẫu biên lai tự cấu hình" at bounding box center [645, 88] width 159 height 21
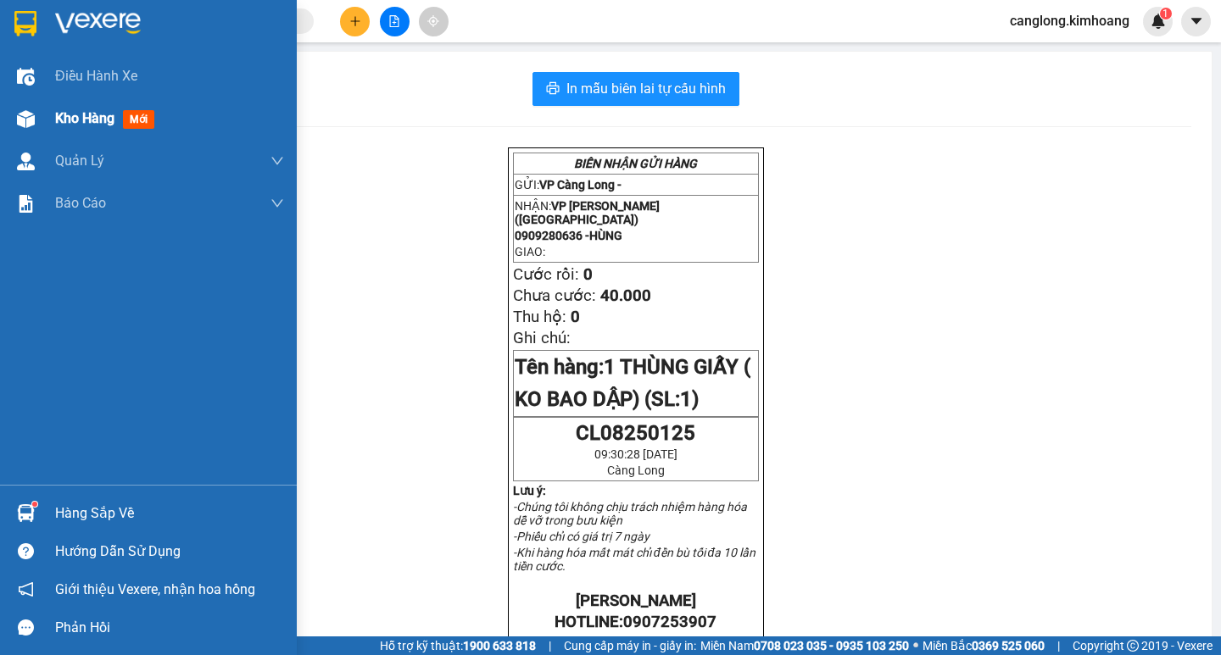
drag, startPoint x: 37, startPoint y: 125, endPoint x: 101, endPoint y: 121, distance: 63.7
click at [37, 125] on div at bounding box center [26, 119] width 30 height 30
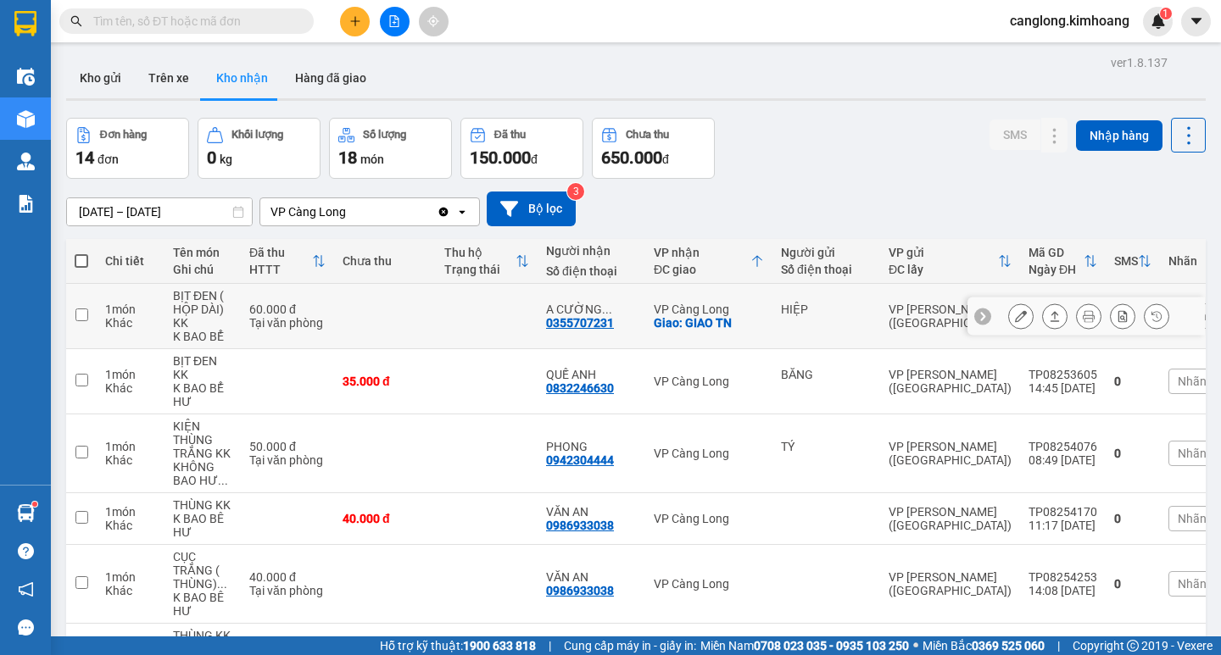
click at [812, 325] on div "HIỆP" at bounding box center [826, 316] width 91 height 27
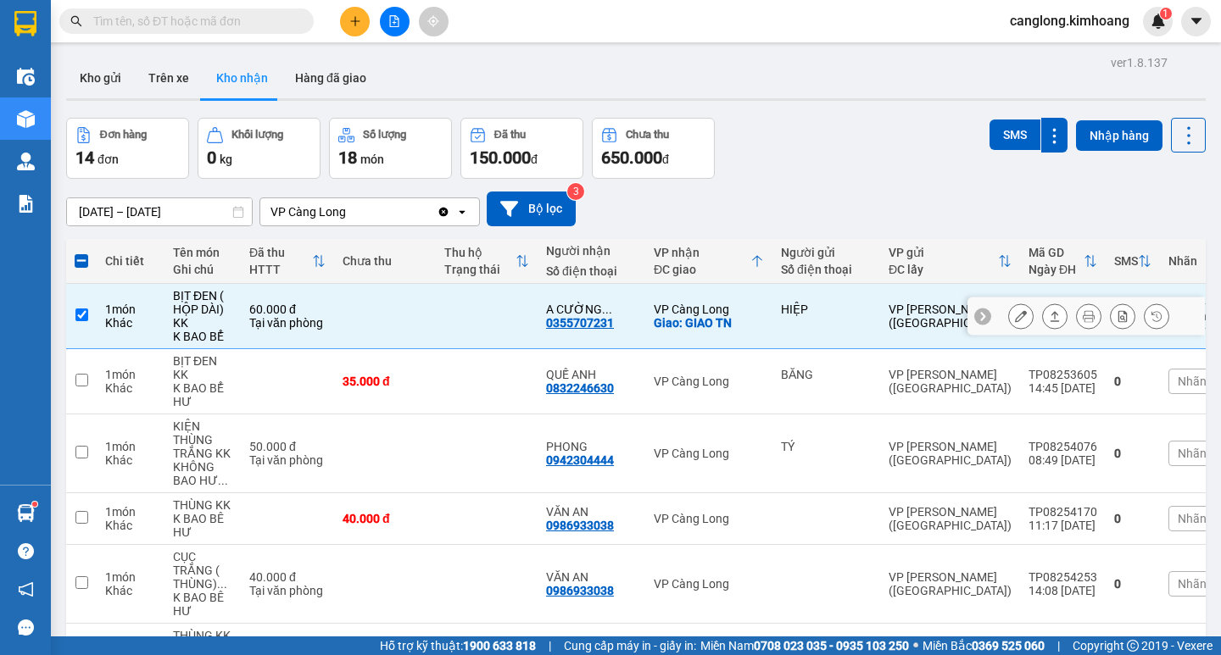
click at [1043, 309] on button at bounding box center [1055, 317] width 24 height 30
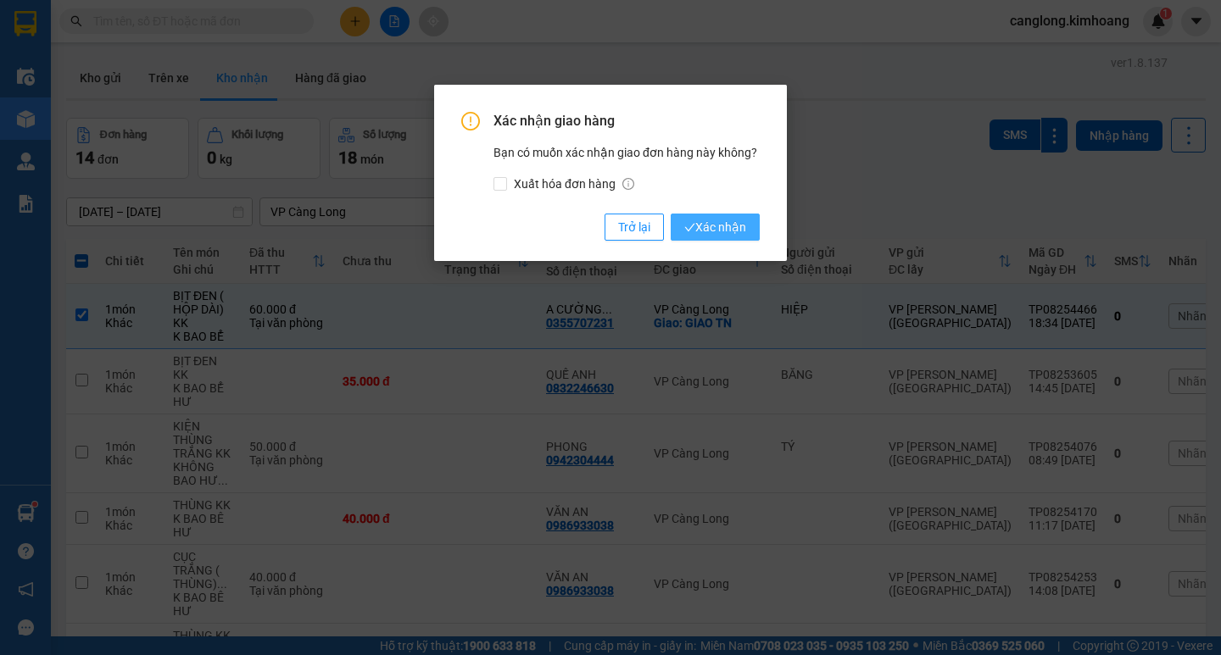
click at [755, 231] on button "Xác nhận" at bounding box center [715, 227] width 89 height 27
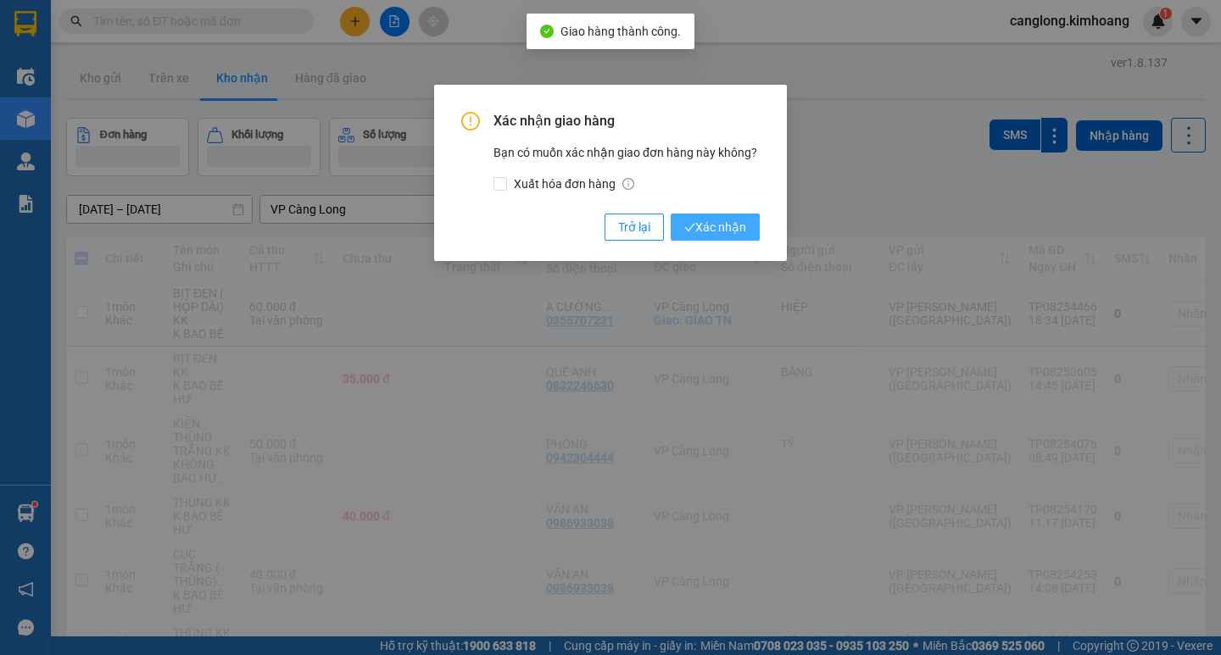
checkbox input "false"
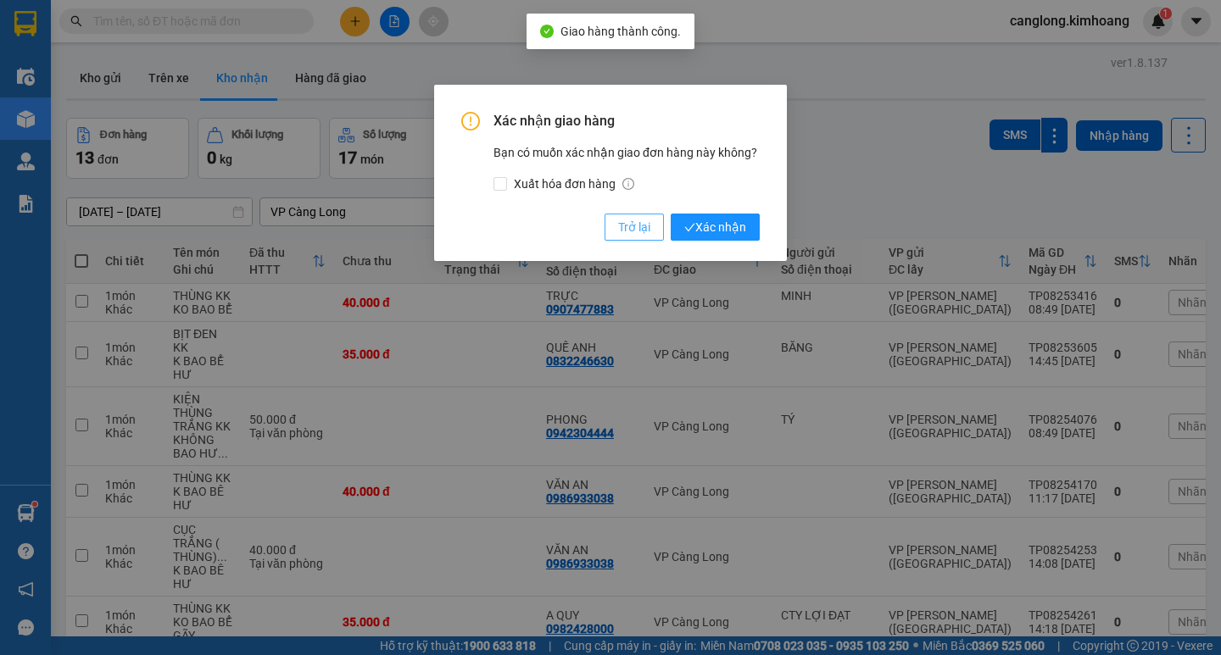
click at [621, 226] on span "Trở lại" at bounding box center [634, 227] width 32 height 19
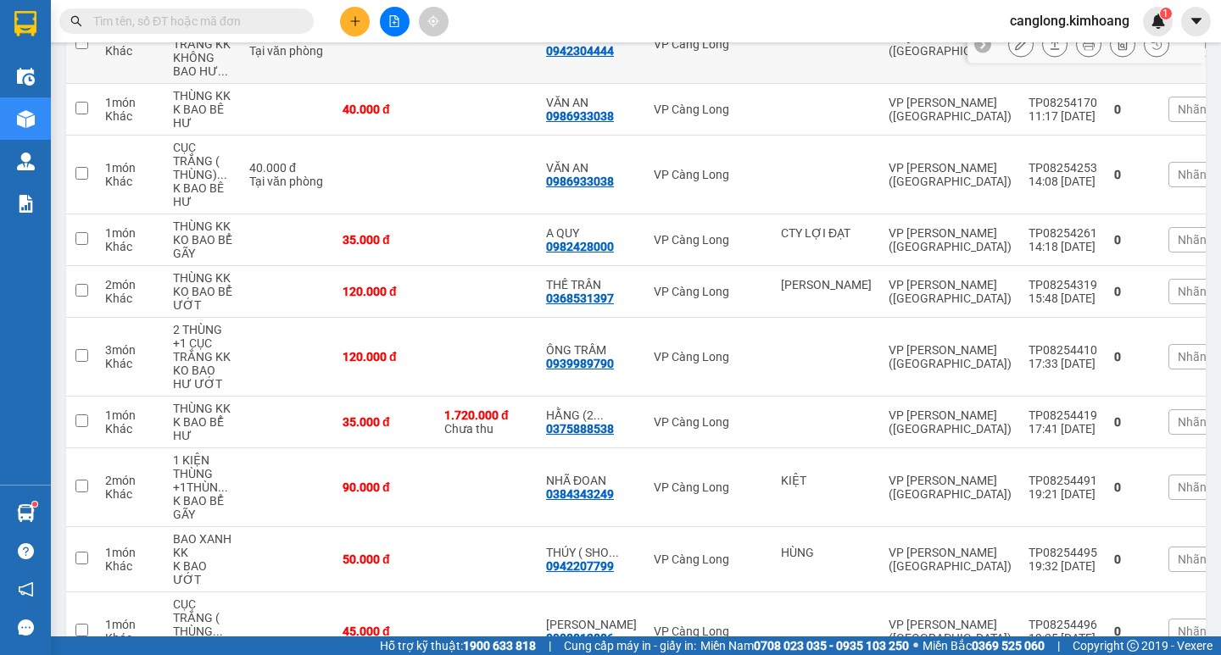
scroll to position [424, 0]
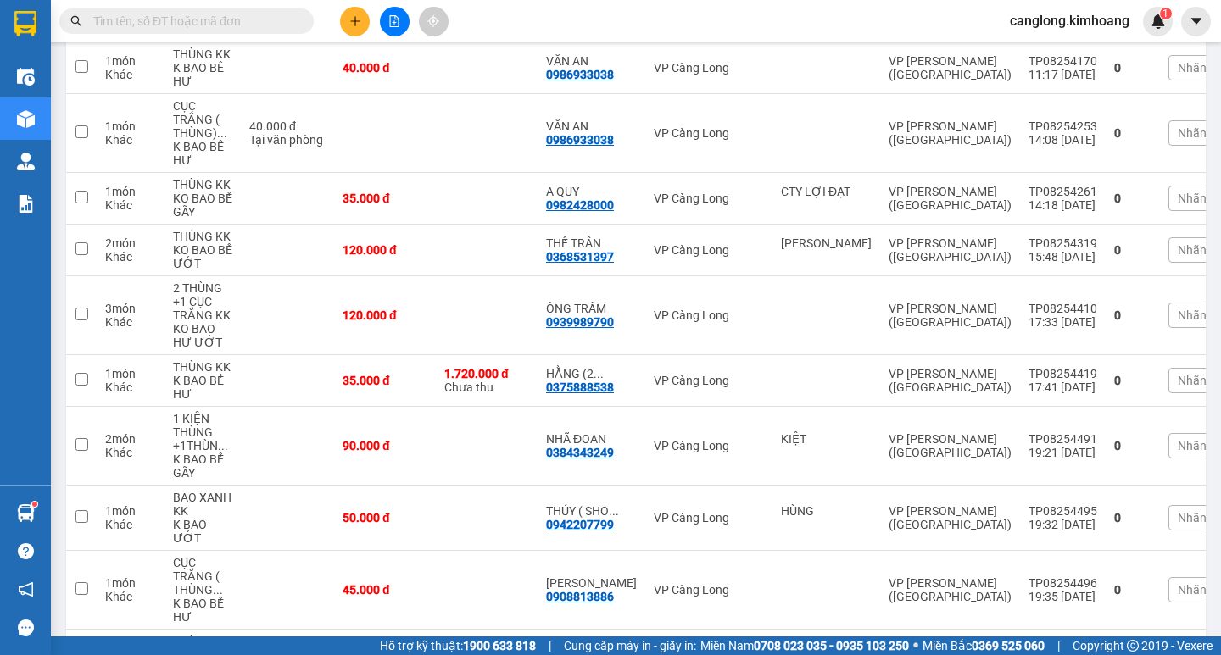
click at [152, 19] on input "text" at bounding box center [193, 21] width 200 height 19
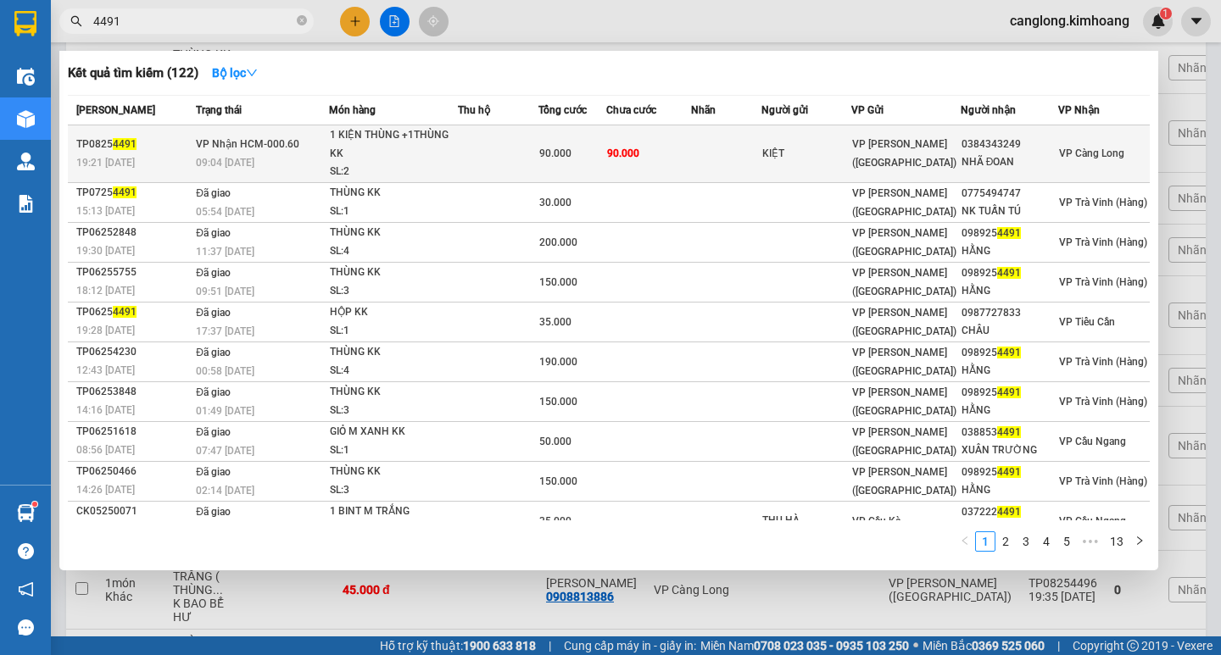
type input "4491"
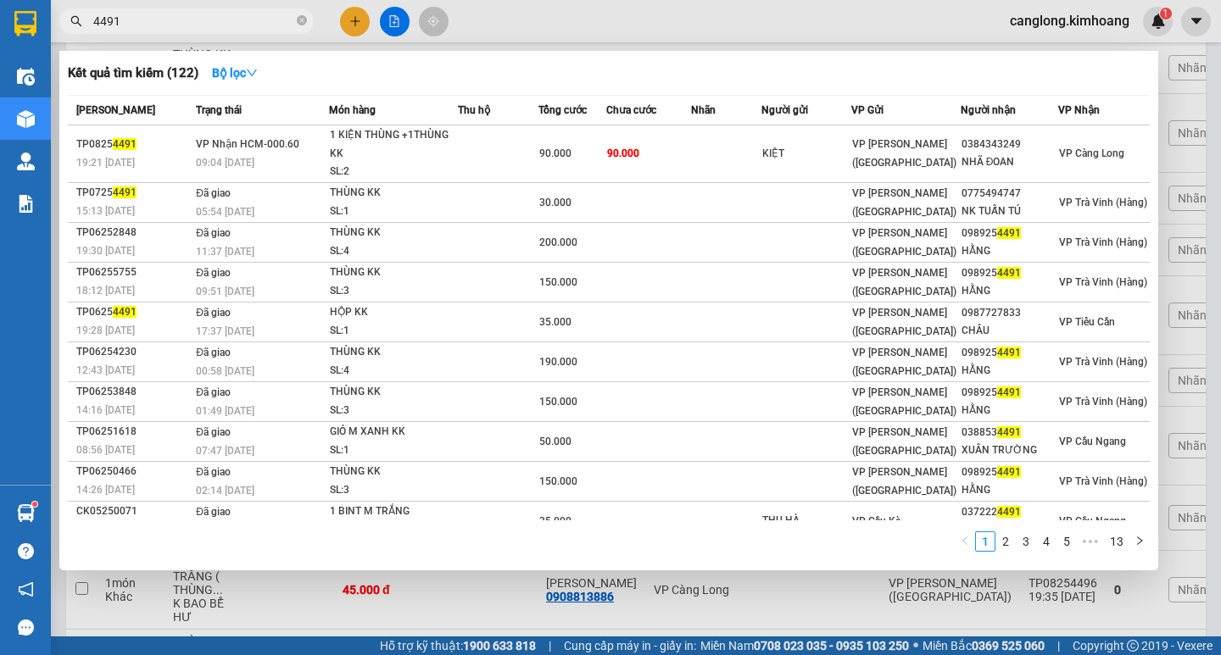
click at [532, 147] on td at bounding box center [498, 154] width 81 height 58
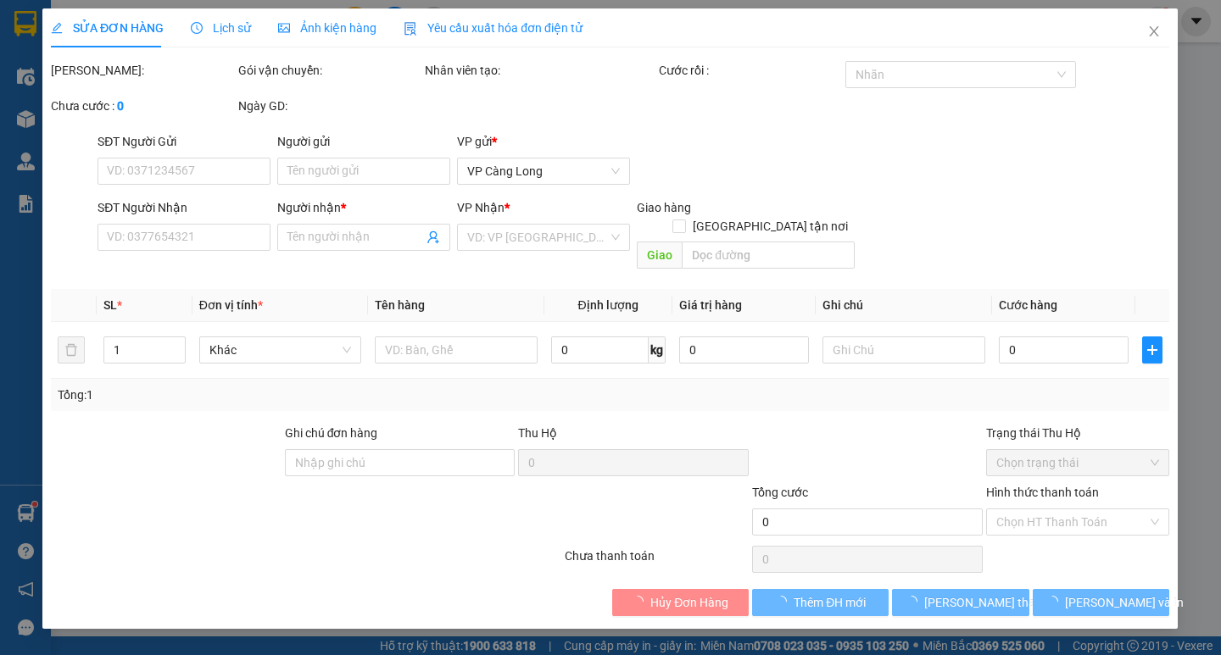
type input "KIỆT"
type input "0384343249"
type input "NHÃ ĐOAN"
type input "90.000"
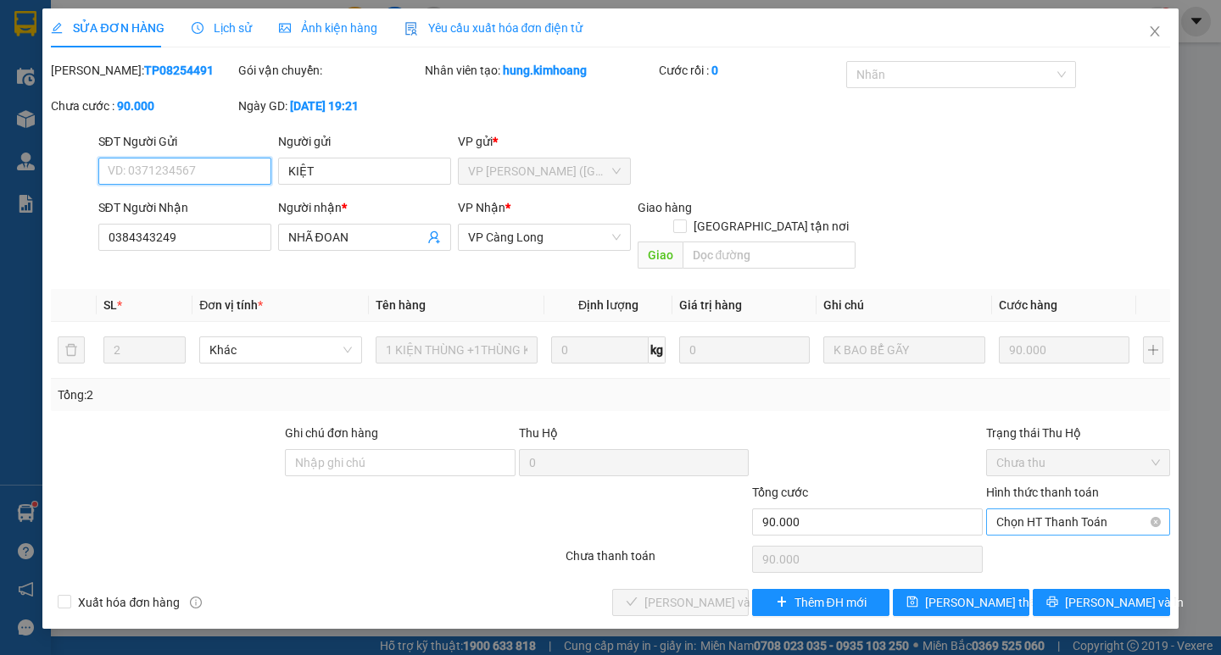
click at [1013, 510] on span "Chọn HT Thanh Toán" at bounding box center [1078, 522] width 164 height 25
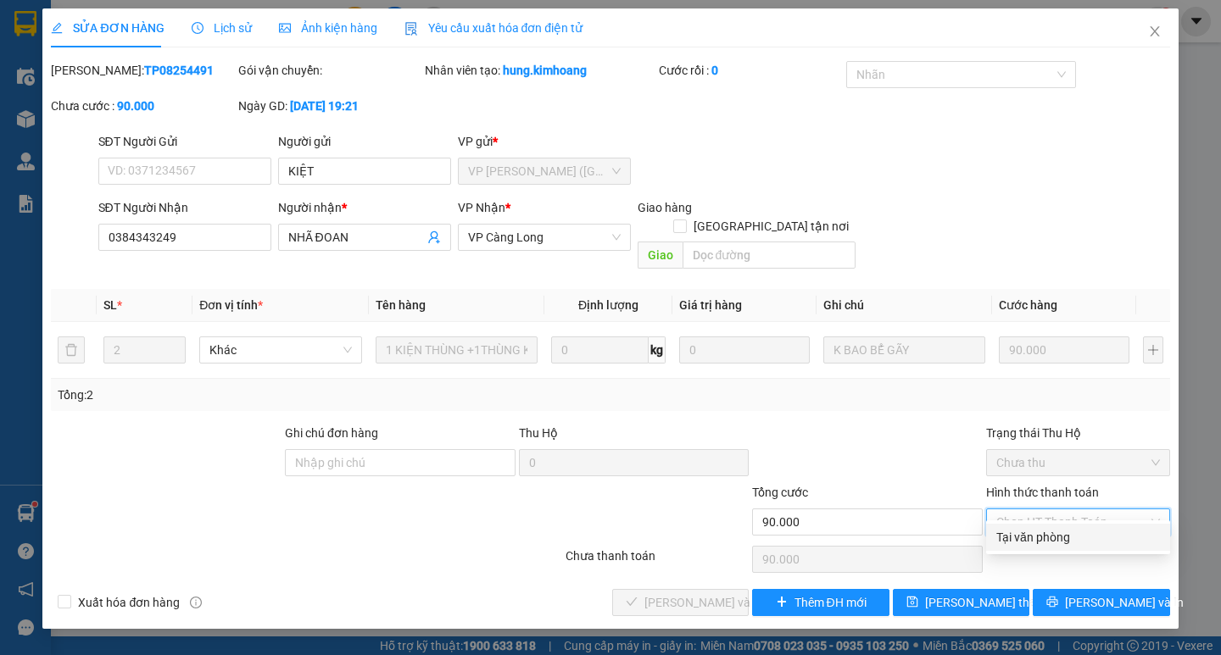
click at [1013, 532] on div "Tại văn phòng" at bounding box center [1078, 537] width 164 height 19
type input "0"
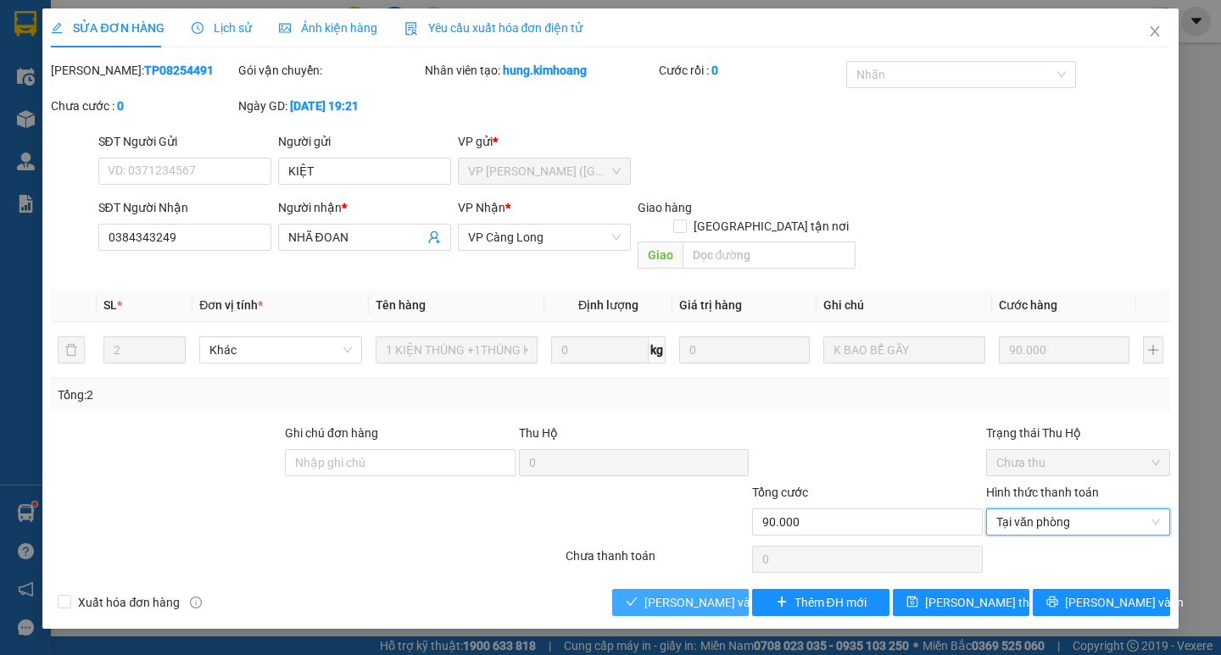
click at [701, 594] on span "[PERSON_NAME] và Giao hàng" at bounding box center [725, 603] width 163 height 19
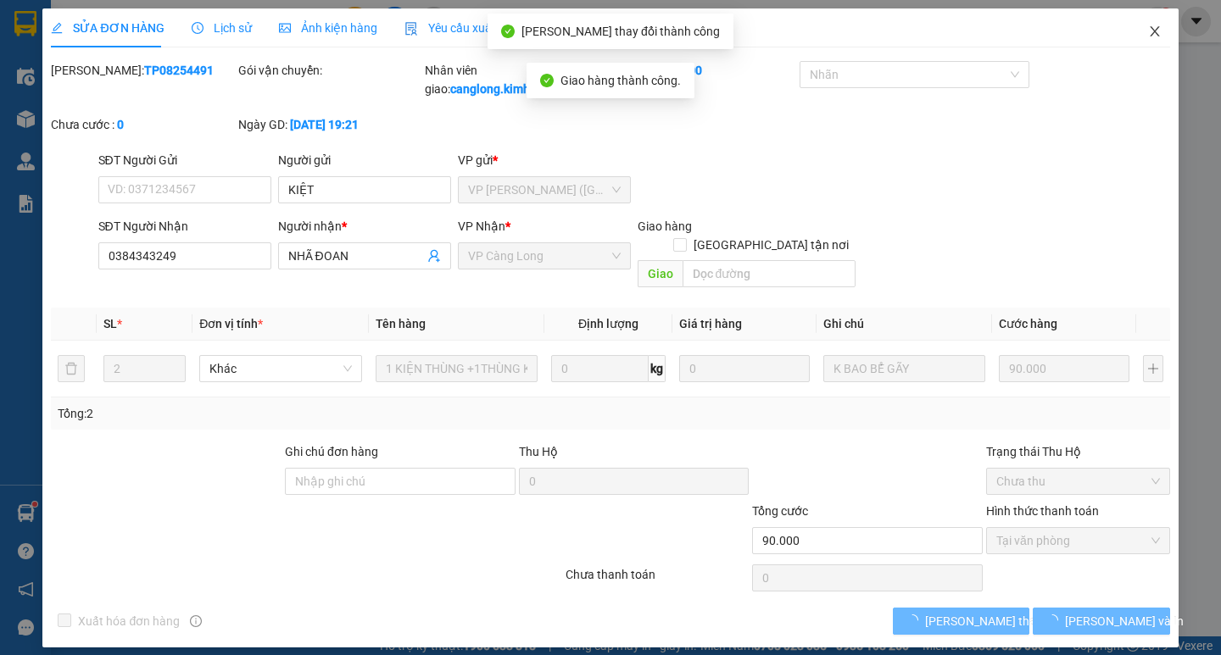
click at [1150, 25] on span "Close" at bounding box center [1154, 31] width 47 height 47
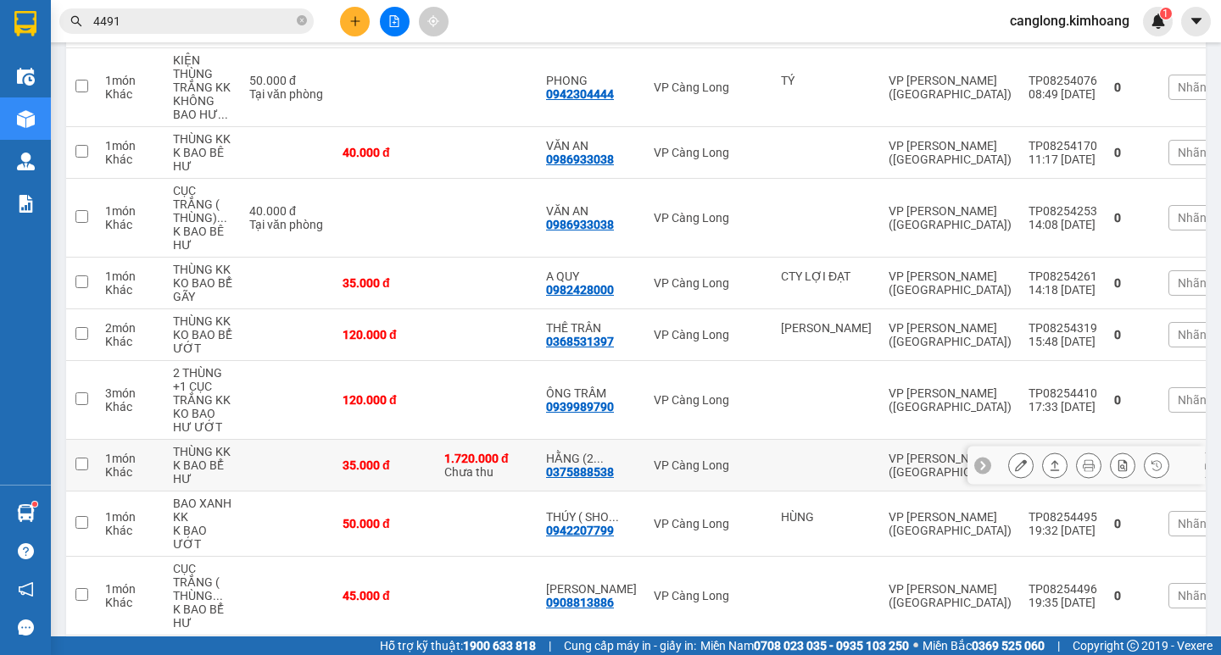
scroll to position [424, 0]
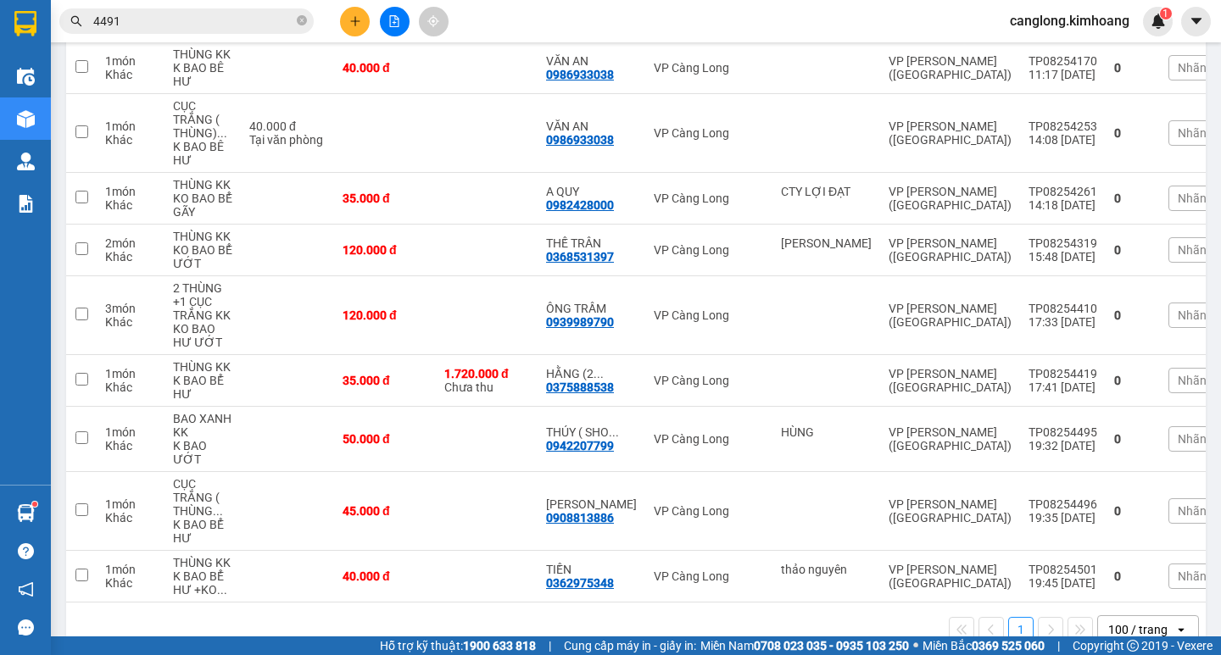
click at [264, 28] on input "4491" at bounding box center [193, 21] width 200 height 19
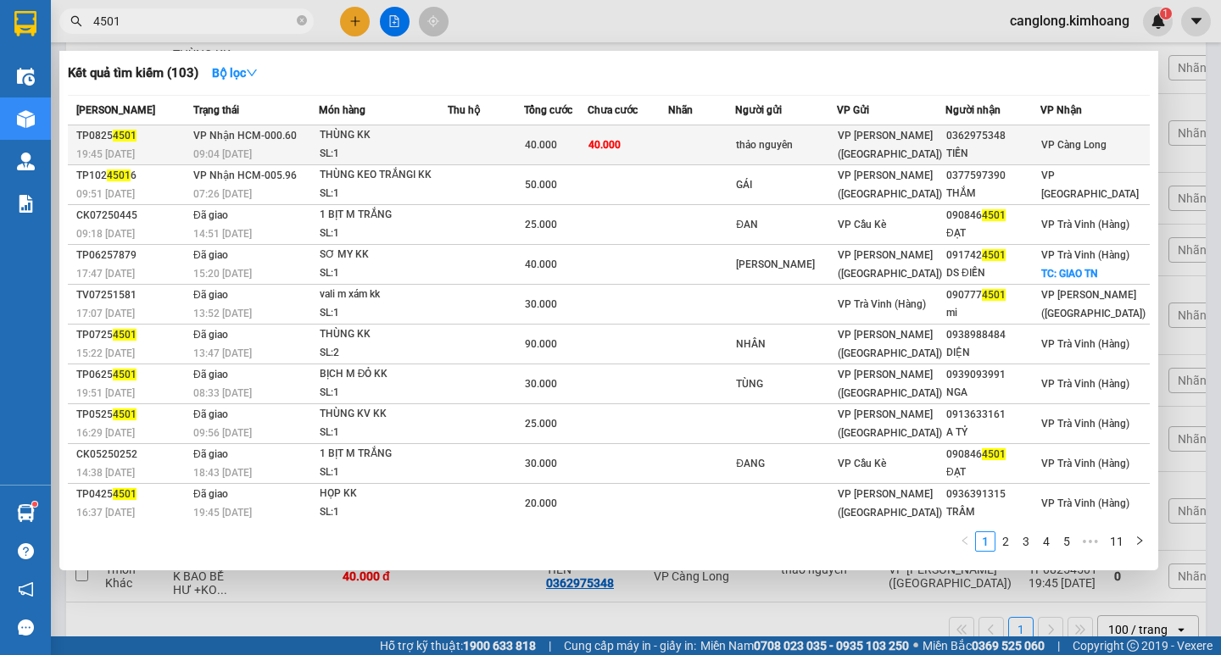
type input "4501"
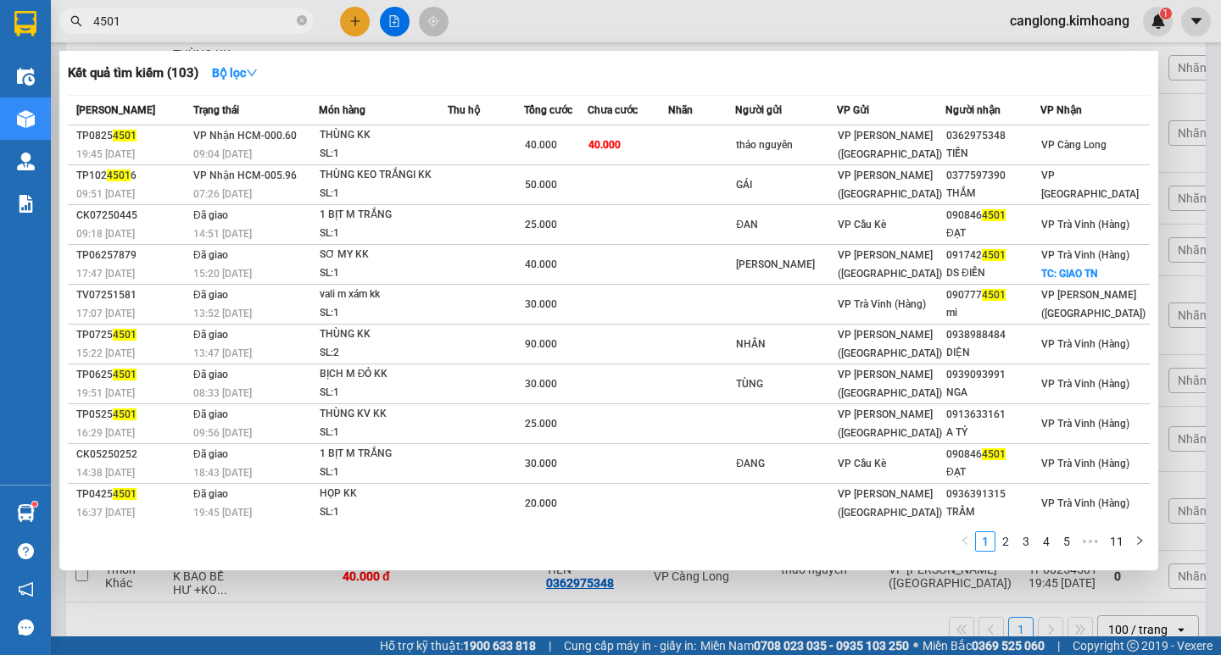
click at [580, 142] on div "40.000" at bounding box center [556, 145] width 62 height 19
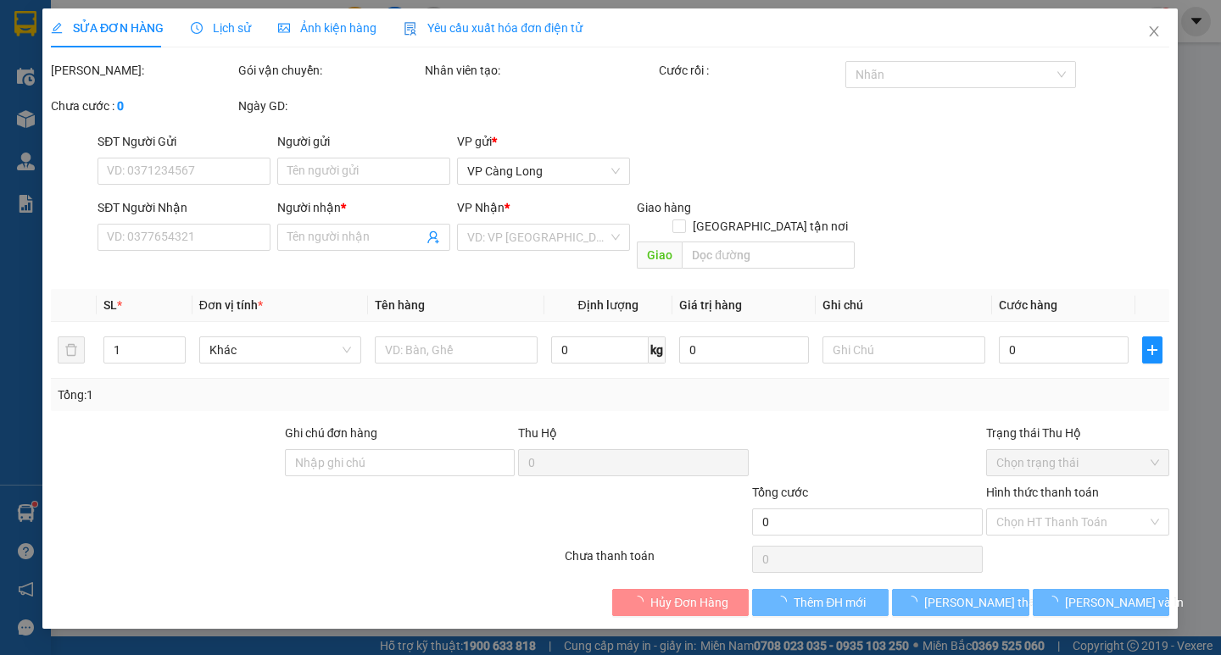
type input "thảo nguyên"
type input "0362975348"
type input "TIỀN"
type input "40.000"
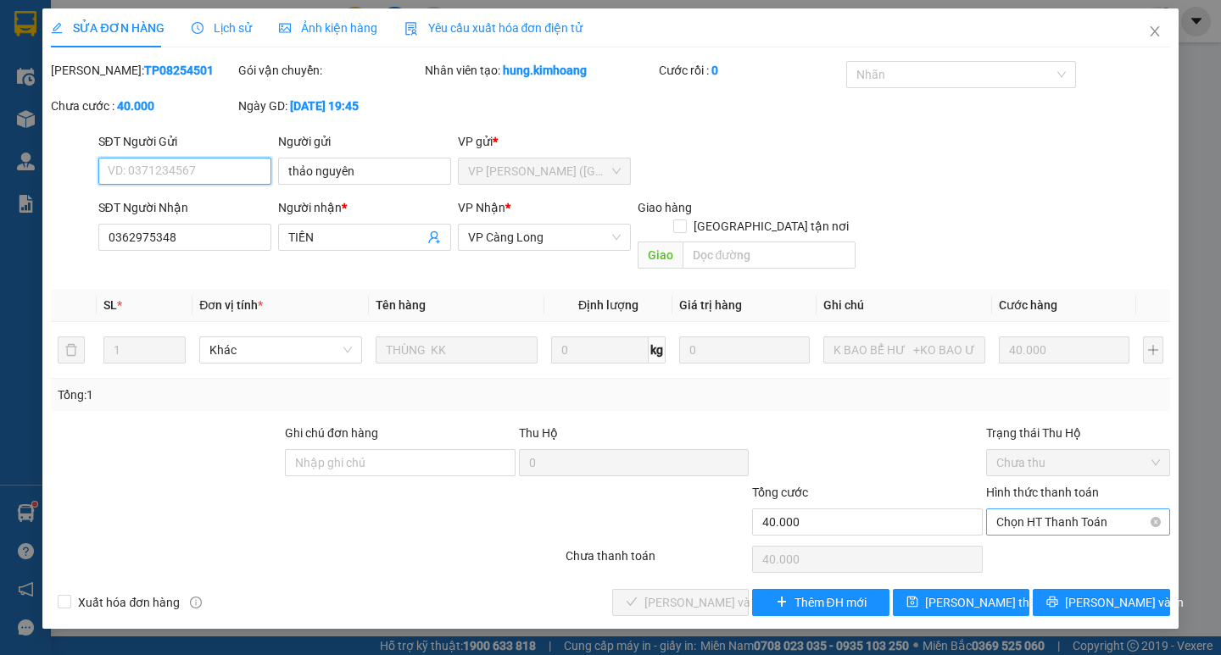
click at [1010, 510] on span "Chọn HT Thanh Toán" at bounding box center [1078, 522] width 164 height 25
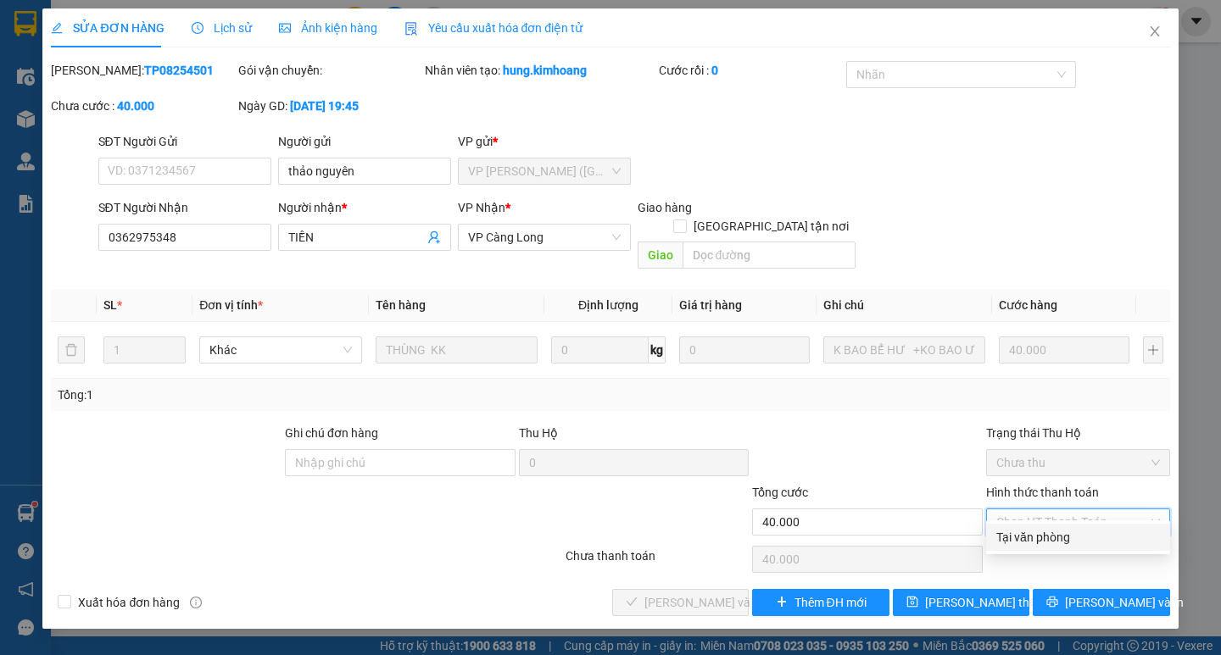
click at [1026, 528] on div "Tại văn phòng" at bounding box center [1078, 537] width 164 height 19
type input "0"
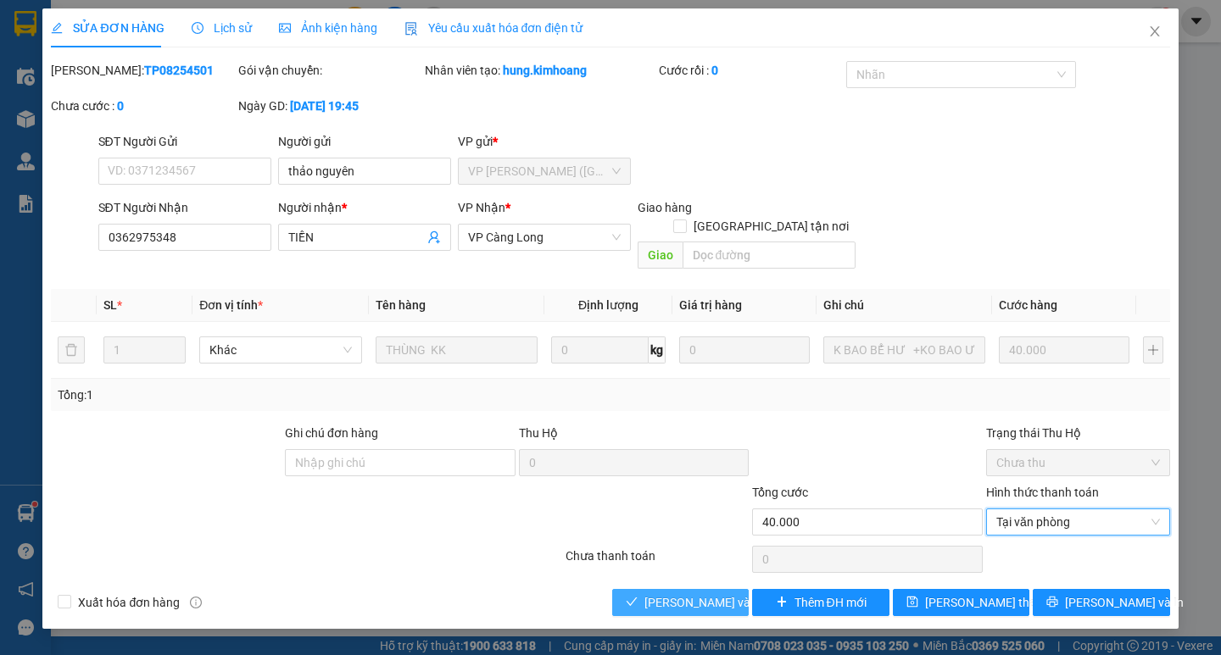
click at [730, 594] on span "[PERSON_NAME] và Giao hàng" at bounding box center [725, 603] width 163 height 19
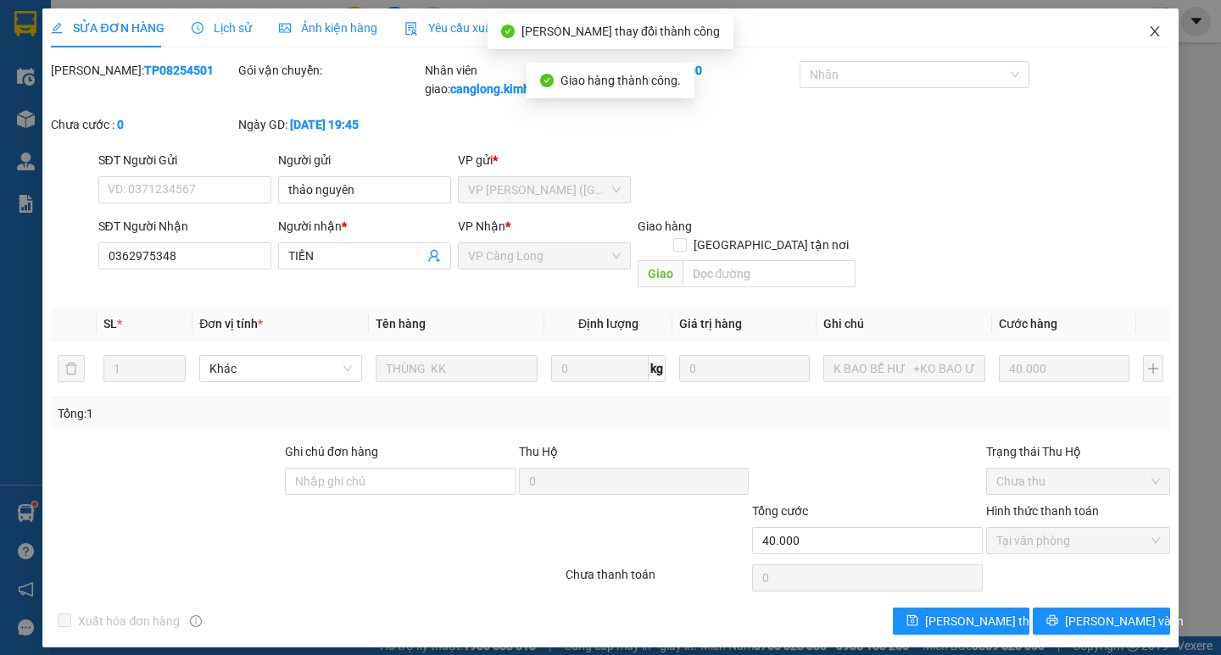
click at [1151, 37] on icon "close" at bounding box center [1155, 32] width 14 height 14
click at [1151, 37] on div "Kết quả tìm kiếm ( 103 ) Bộ lọc Mã ĐH Trạng thái Món hàng Thu hộ Tổng cước Chưa…" at bounding box center [610, 21] width 1221 height 42
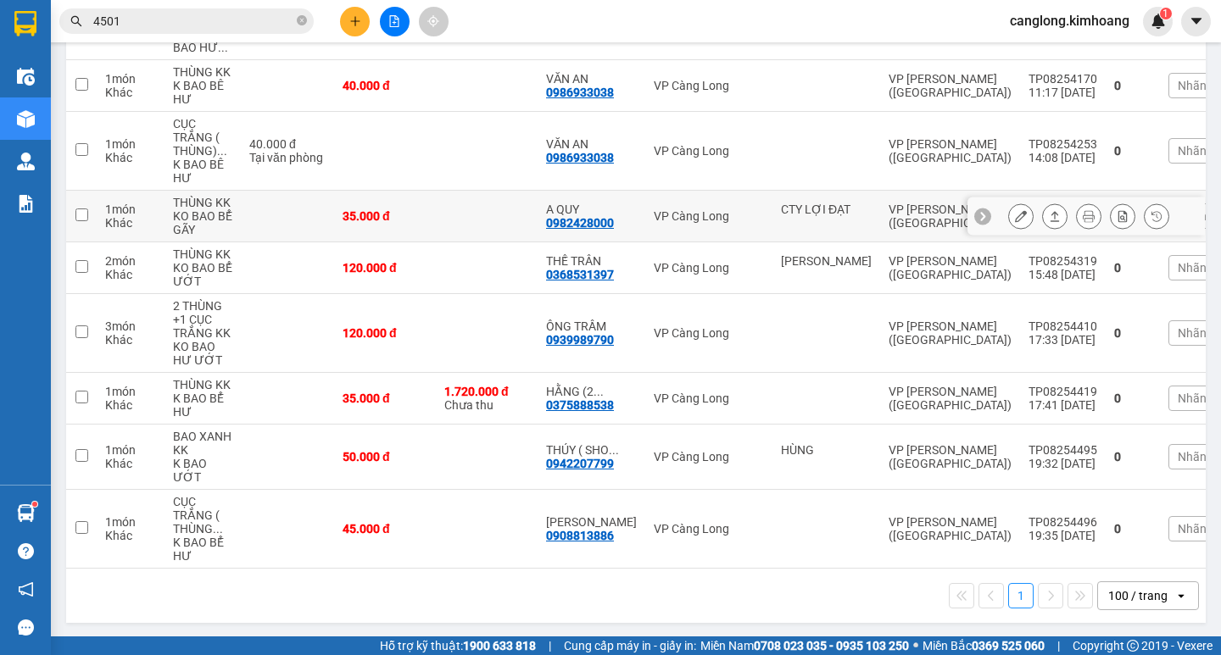
scroll to position [415, 0]
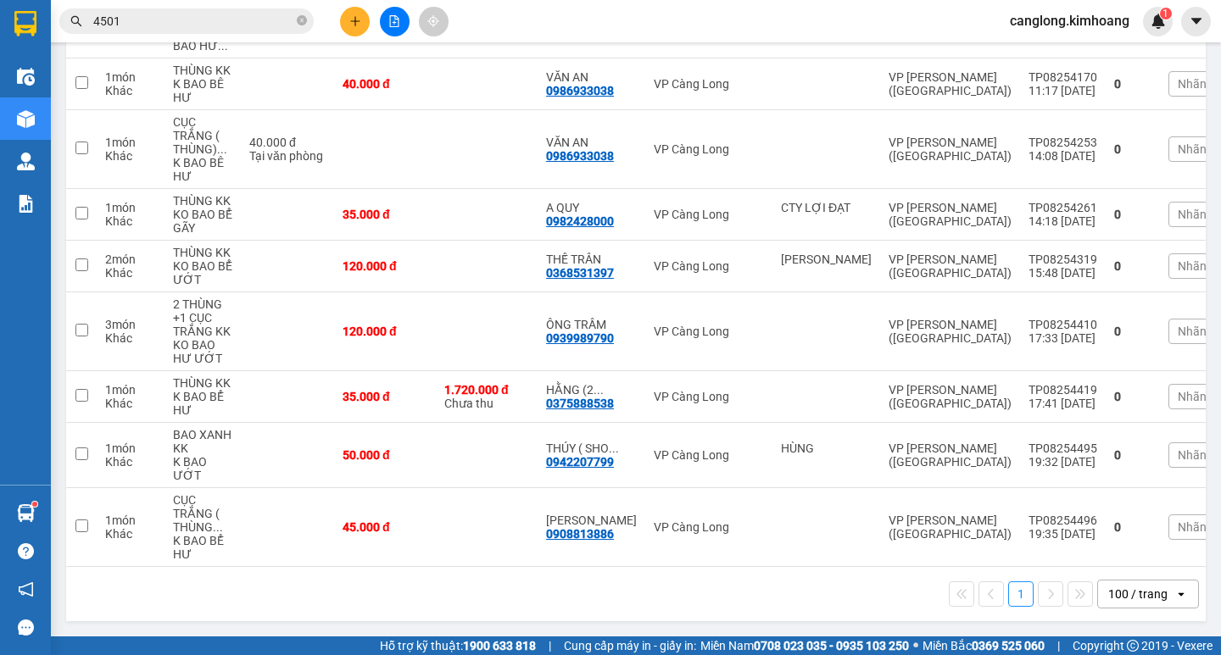
click at [212, 19] on input "4501" at bounding box center [193, 21] width 200 height 19
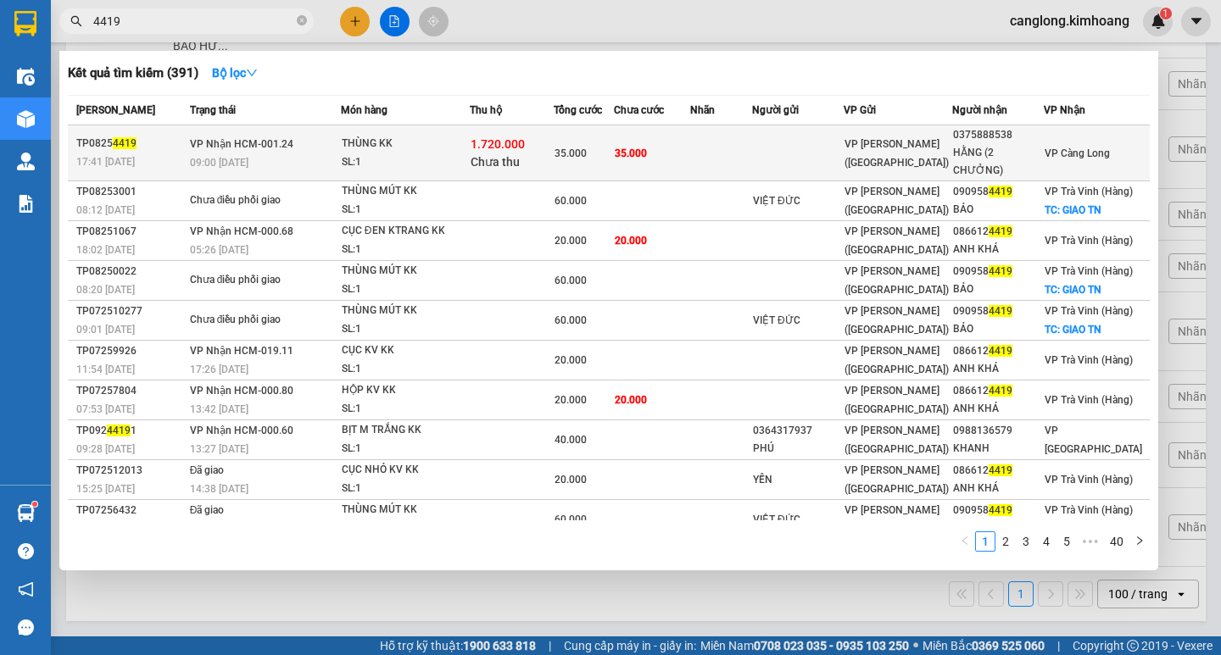
type input "4419"
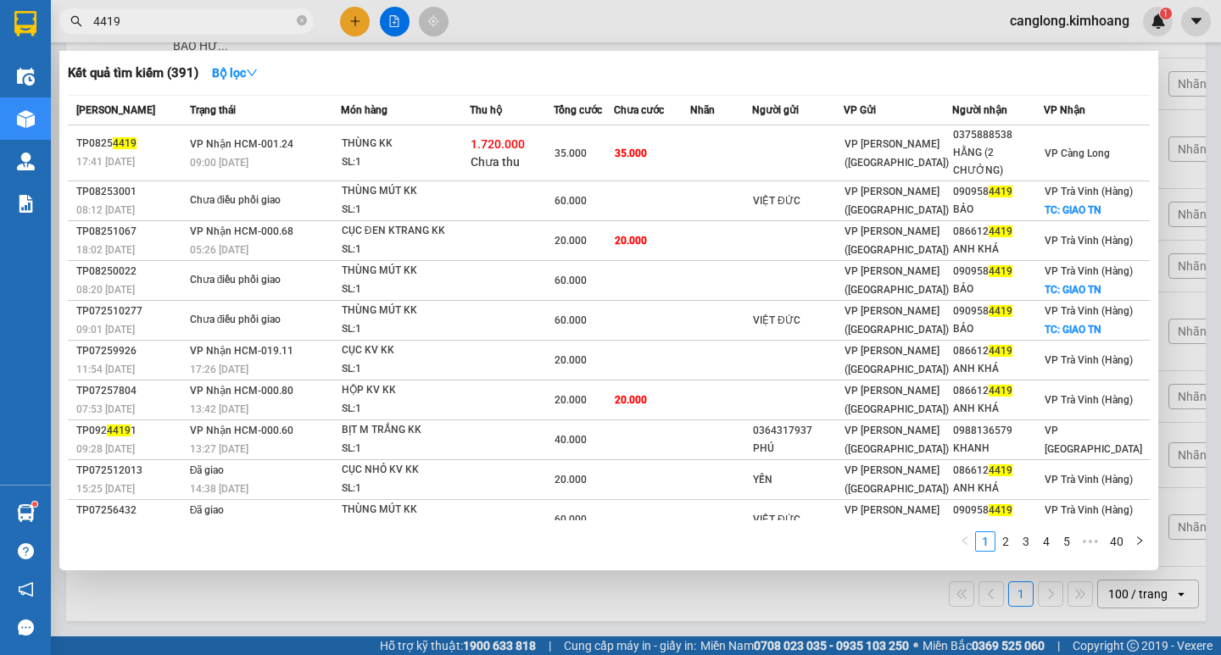
click at [732, 142] on td at bounding box center [721, 153] width 62 height 56
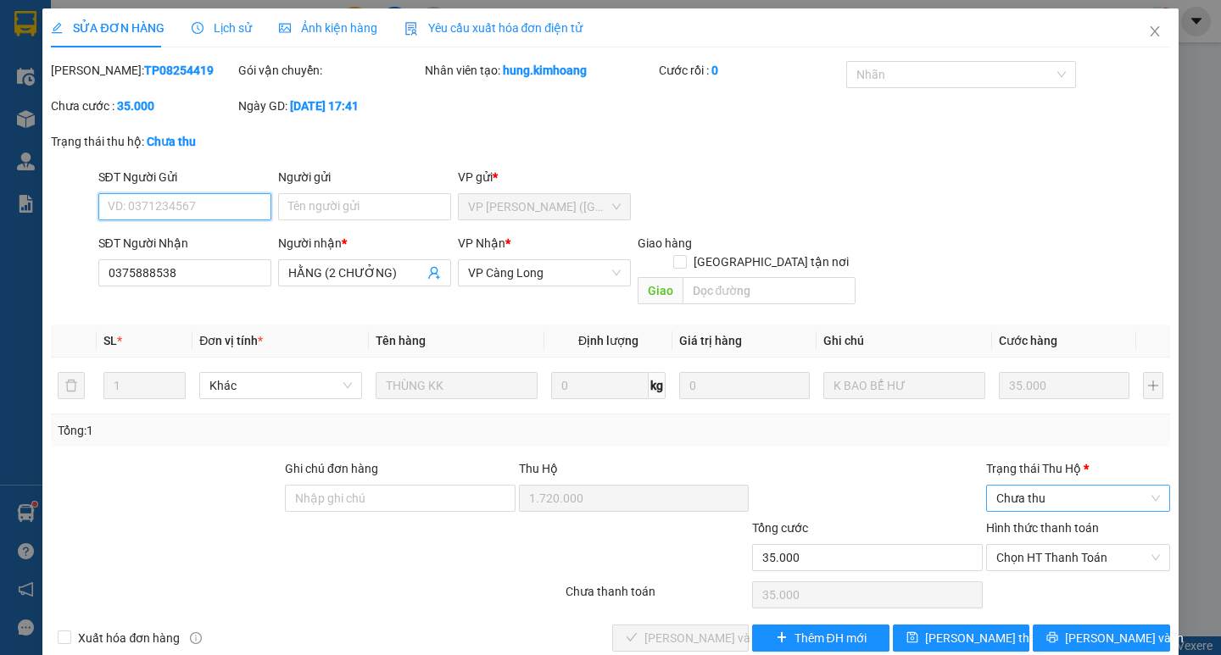
drag, startPoint x: 1131, startPoint y: 481, endPoint x: 1120, endPoint y: 481, distance: 11.0
click at [1127, 486] on span "Chưa thu" at bounding box center [1078, 498] width 164 height 25
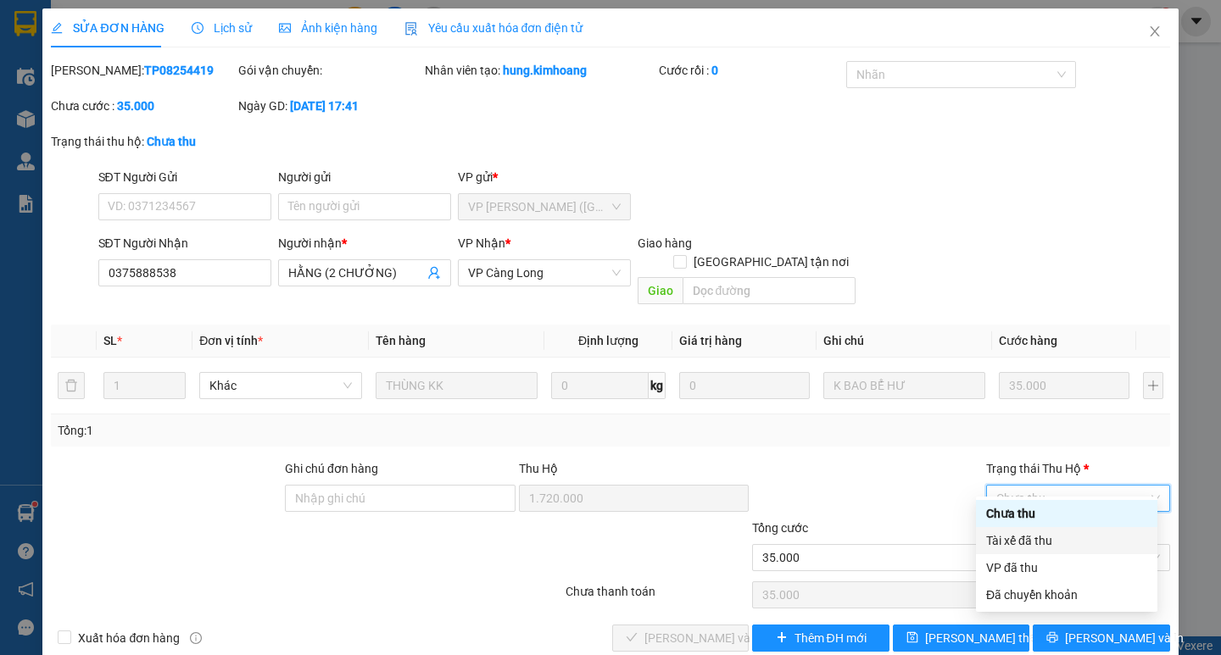
click at [1078, 549] on div "Tài xế đã thu" at bounding box center [1066, 541] width 161 height 19
click at [1077, 549] on span "Chọn HT Thanh Toán" at bounding box center [1078, 557] width 164 height 25
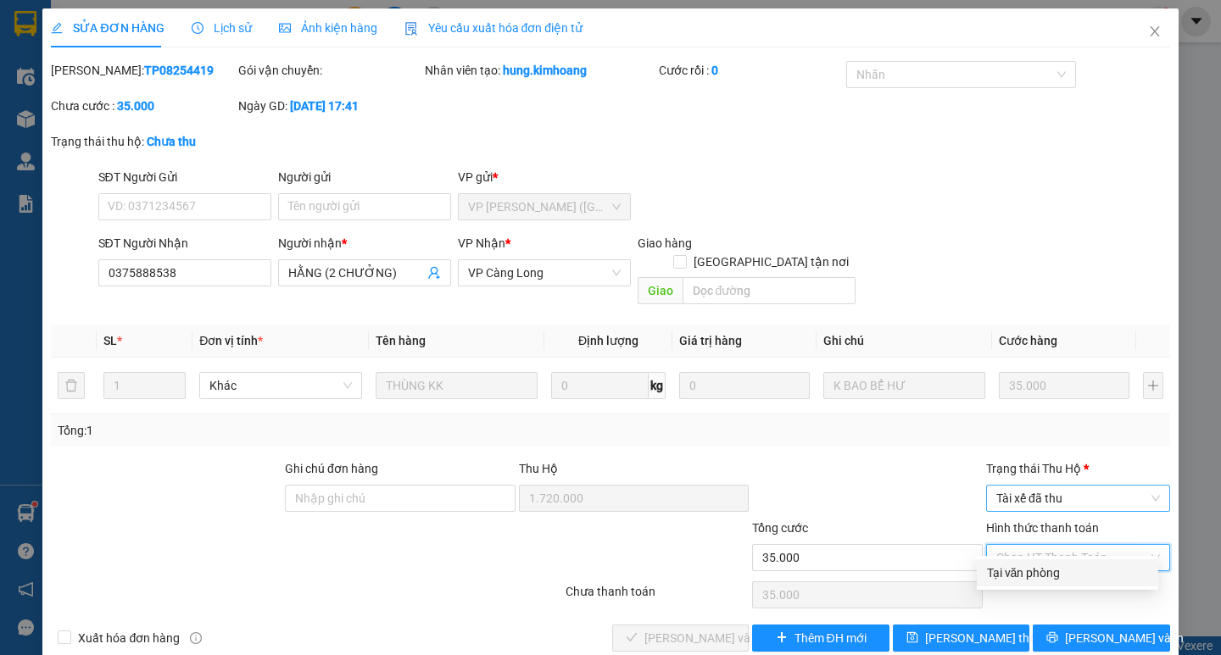
click at [1072, 486] on span "Tài xế đã thu" at bounding box center [1078, 498] width 164 height 25
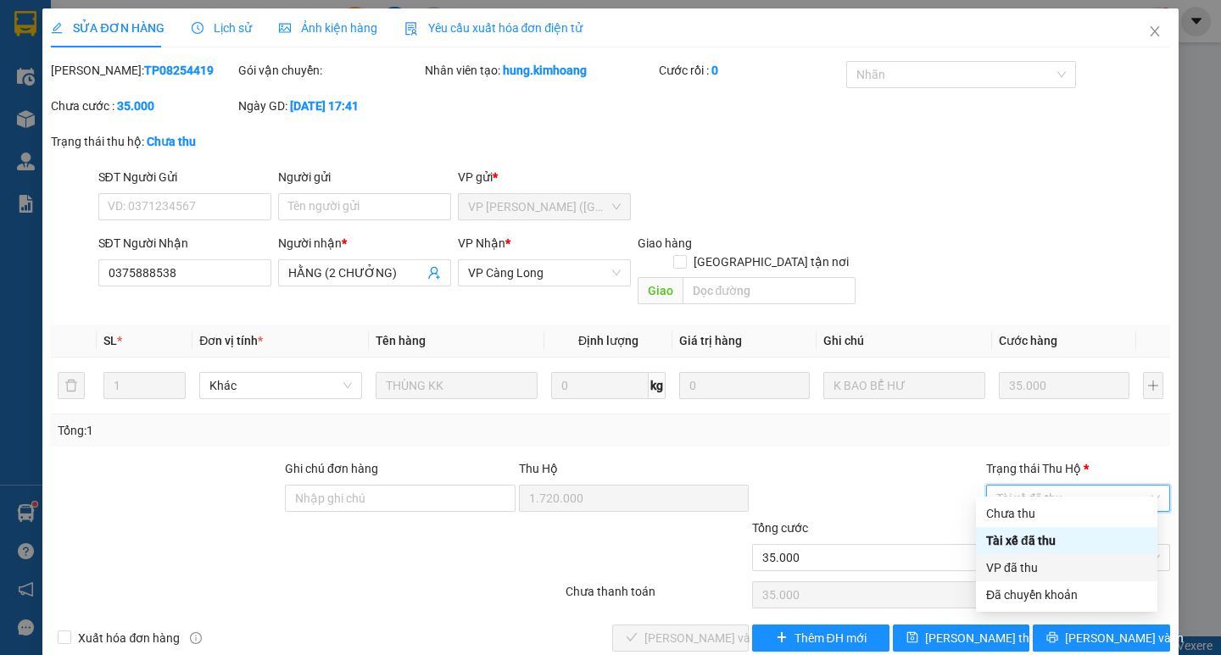
click at [1058, 567] on div "VP đã thu" at bounding box center [1066, 568] width 161 height 19
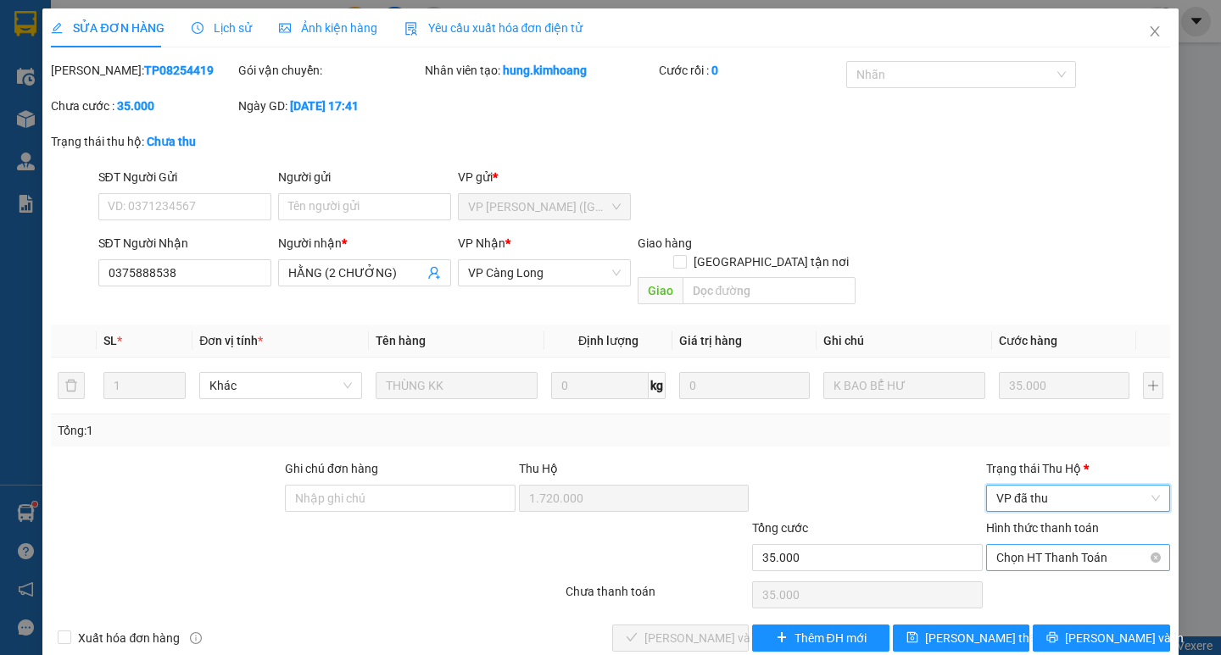
click at [1058, 545] on span "Chọn HT Thanh Toán" at bounding box center [1078, 557] width 164 height 25
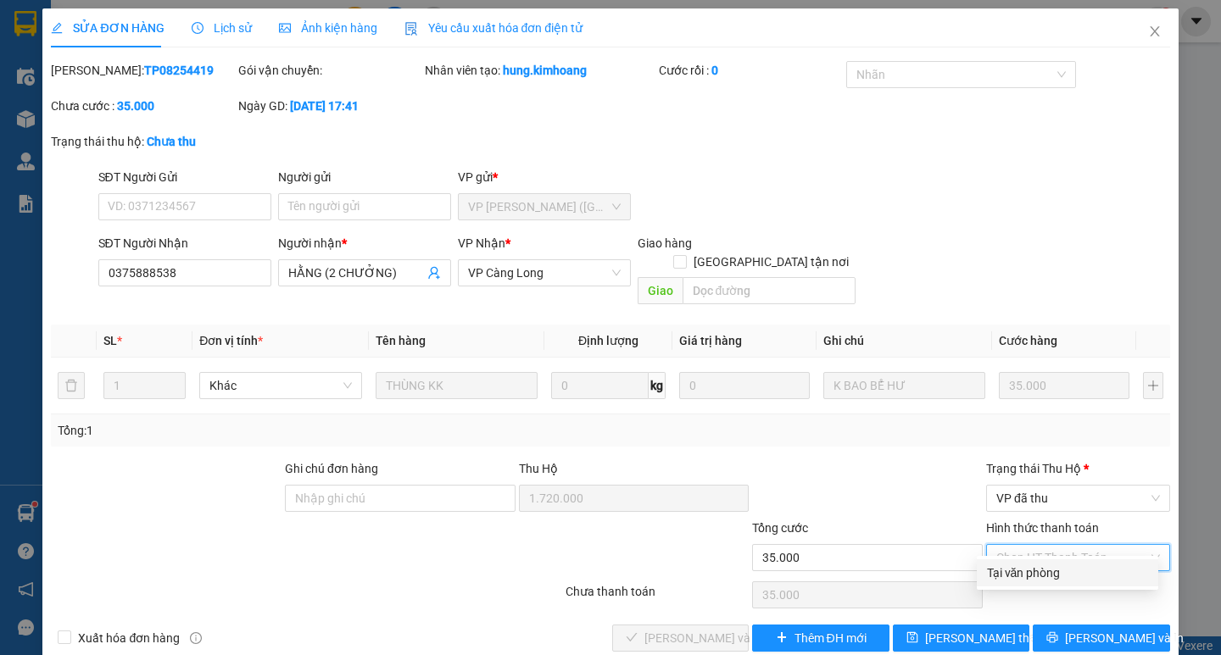
click at [1056, 571] on div "Tại văn phòng" at bounding box center [1067, 573] width 161 height 19
type input "0"
click at [1056, 578] on div "Chọn HT Thanh Toán" at bounding box center [1077, 595] width 187 height 34
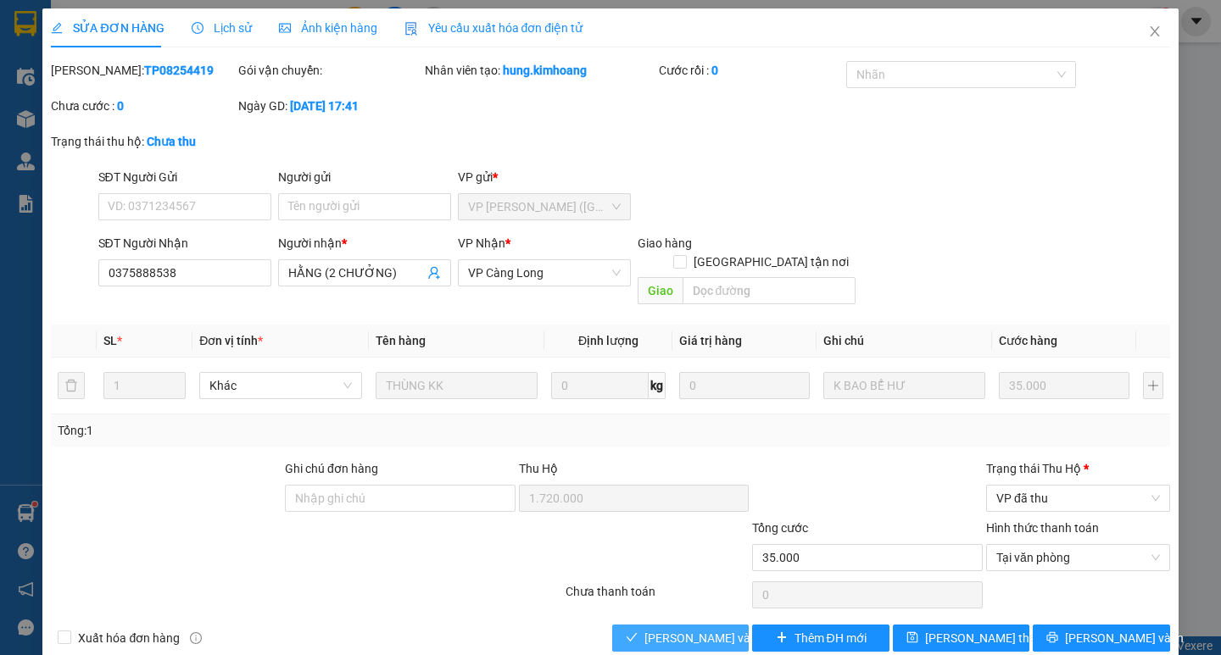
click at [710, 629] on span "[PERSON_NAME] và Giao hàng" at bounding box center [725, 638] width 163 height 19
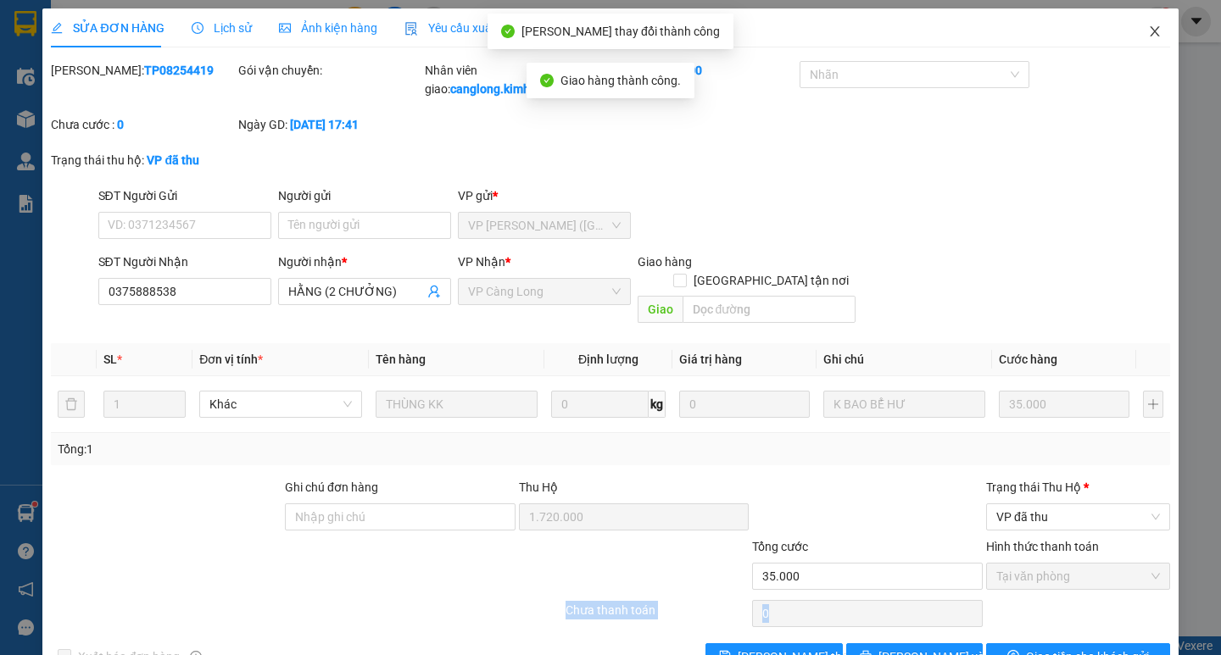
click at [1148, 29] on icon "close" at bounding box center [1155, 32] width 14 height 14
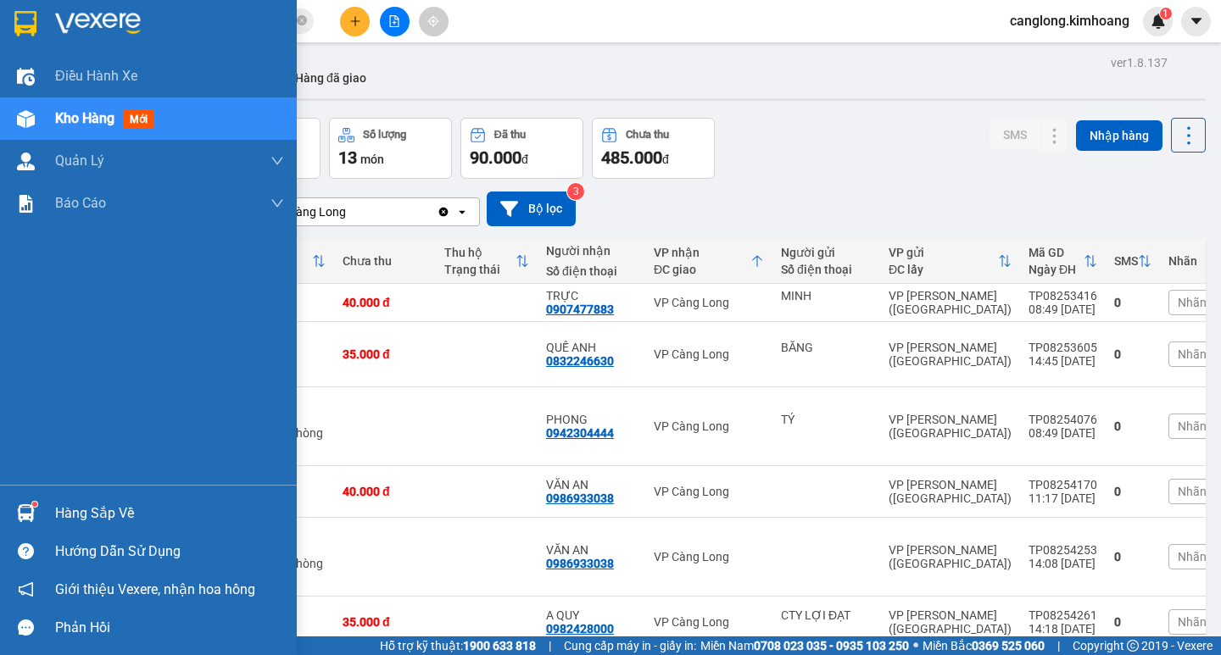
click at [44, 504] on div "Hàng sắp về" at bounding box center [148, 513] width 297 height 38
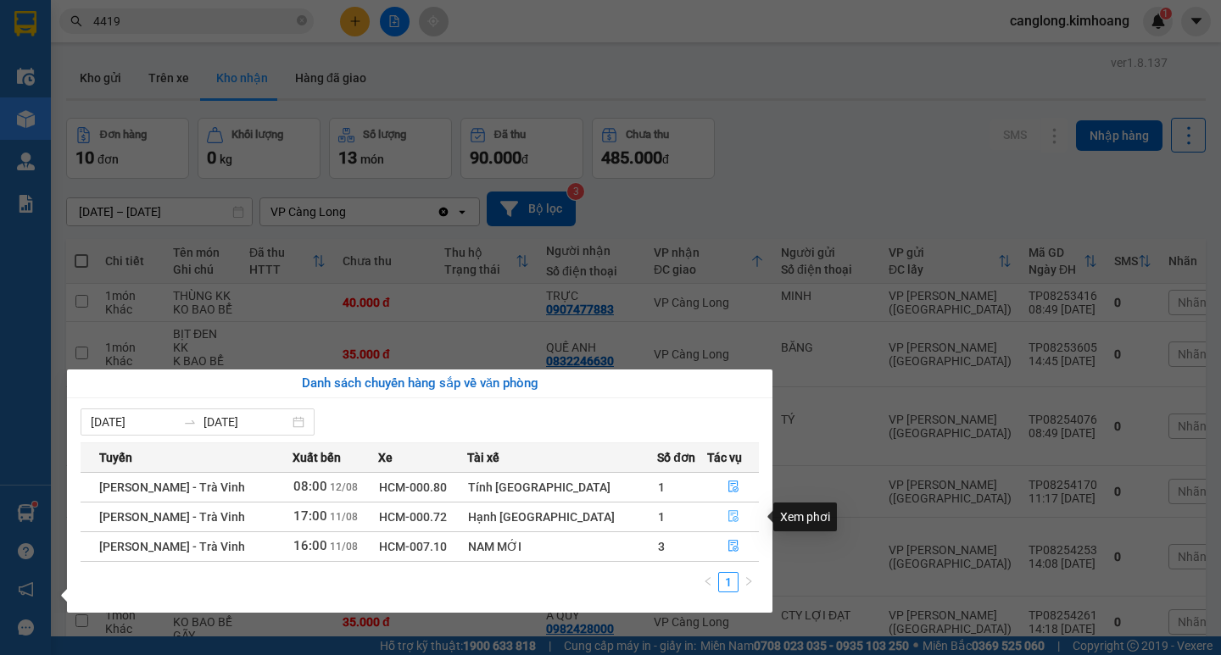
click at [728, 516] on icon "file-done" at bounding box center [733, 517] width 10 height 12
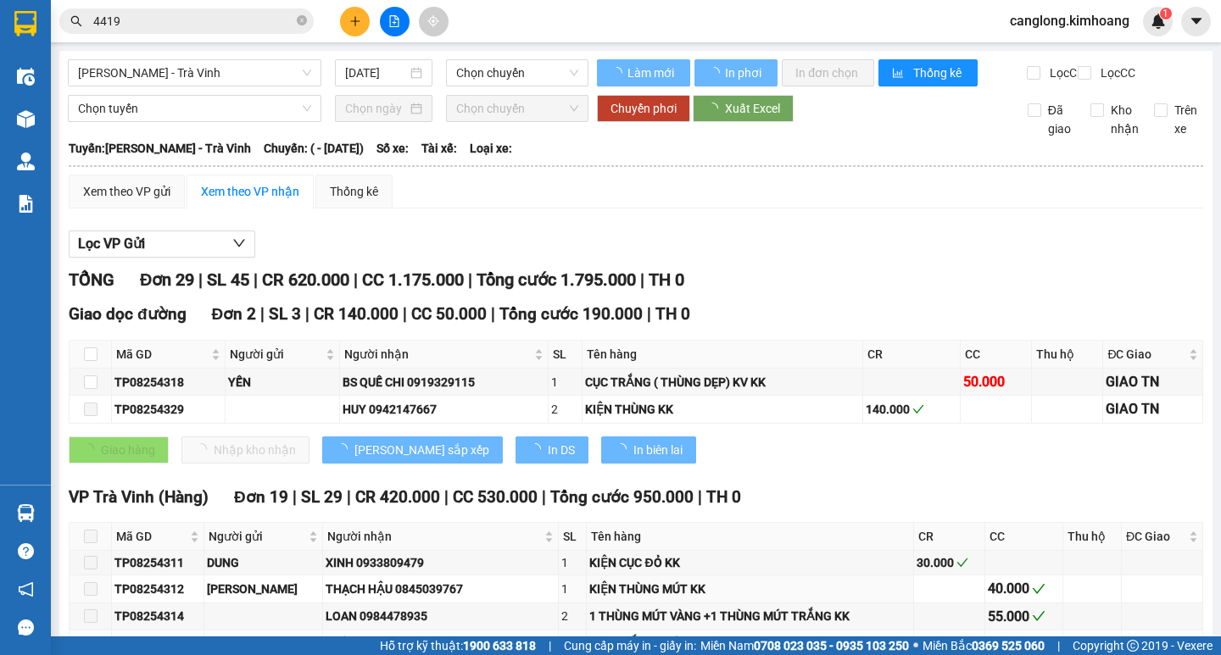
type input "[DATE]"
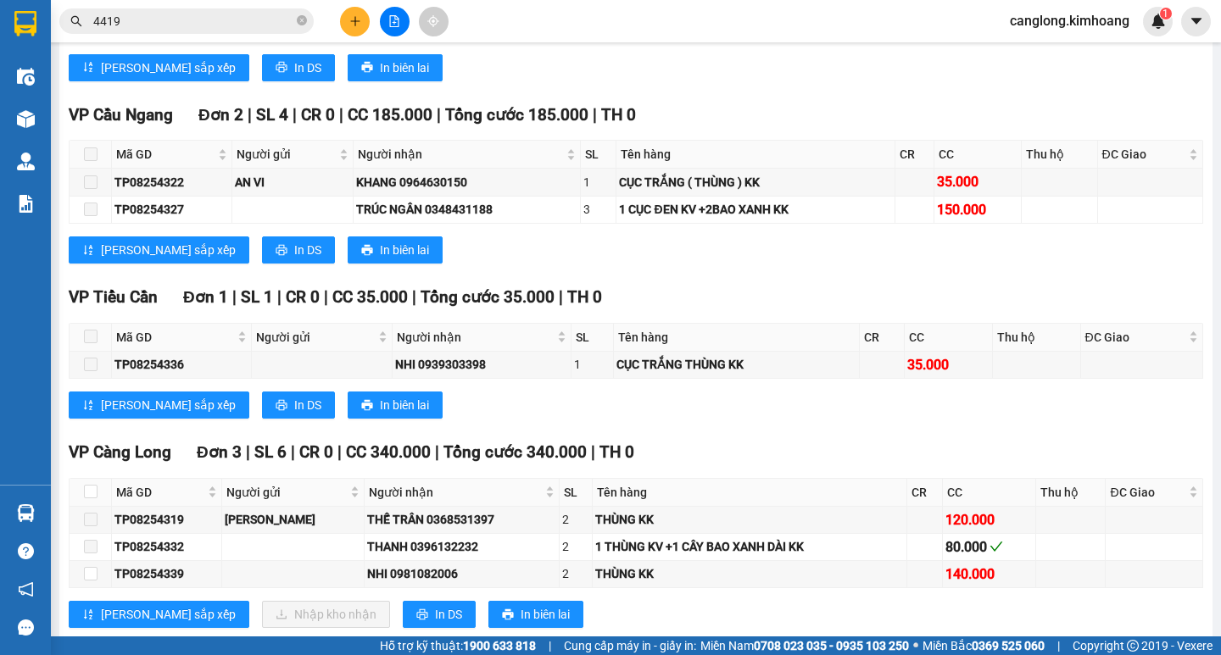
scroll to position [1256, 0]
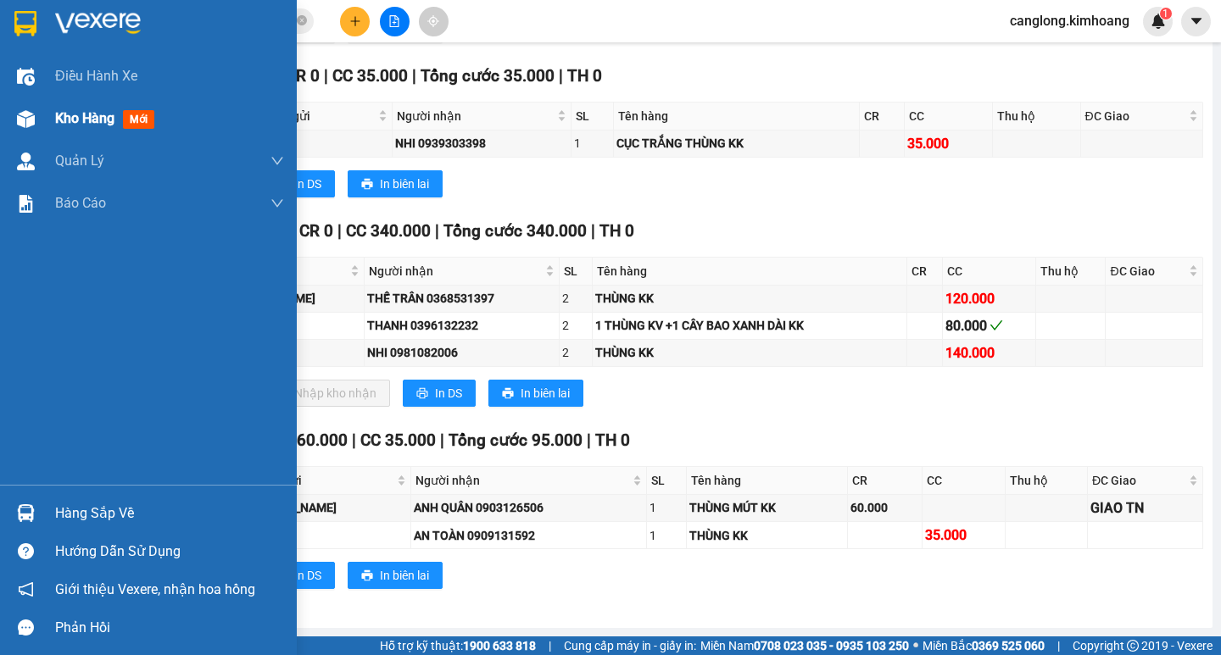
click at [62, 110] on span "Kho hàng" at bounding box center [84, 118] width 59 height 16
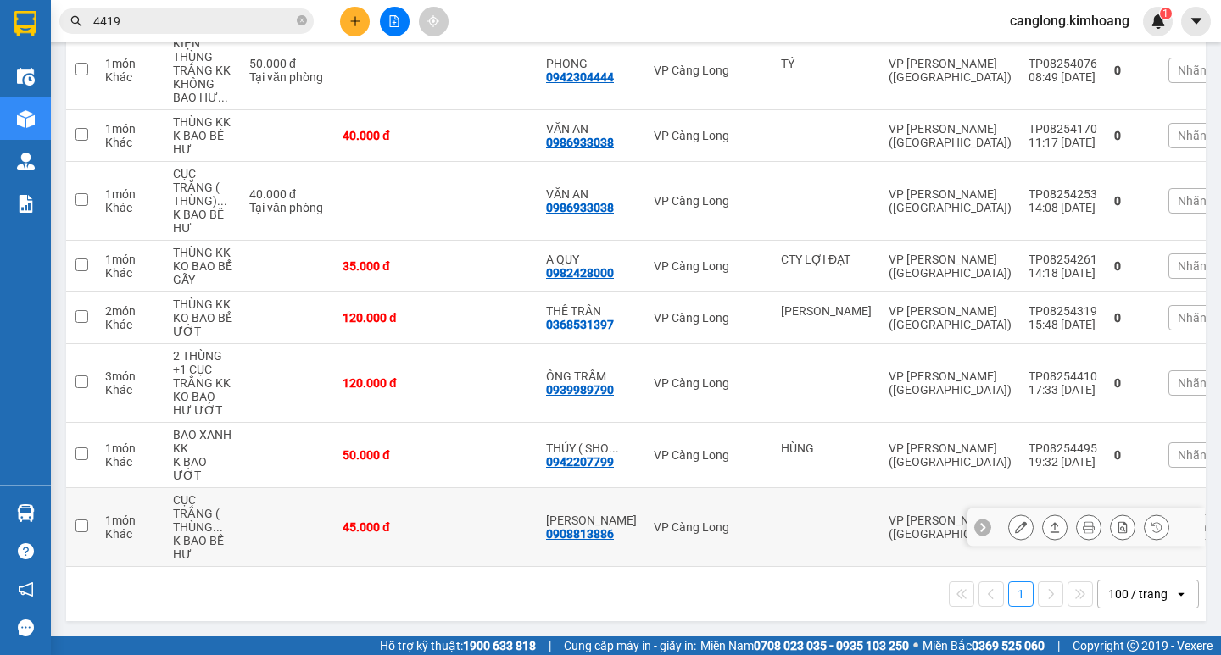
scroll to position [363, 0]
drag, startPoint x: 1094, startPoint y: 540, endPoint x: 1220, endPoint y: 688, distance: 194.9
click at [1220, 655] on html "Kết quả tìm kiếm ( 391 ) Bộ lọc Mã ĐH Trạng thái Món hàng Thu hộ Tổng cước Chưa…" at bounding box center [610, 327] width 1221 height 655
drag, startPoint x: 1209, startPoint y: 613, endPoint x: 449, endPoint y: 386, distance: 793.7
click at [447, 376] on td at bounding box center [487, 383] width 102 height 79
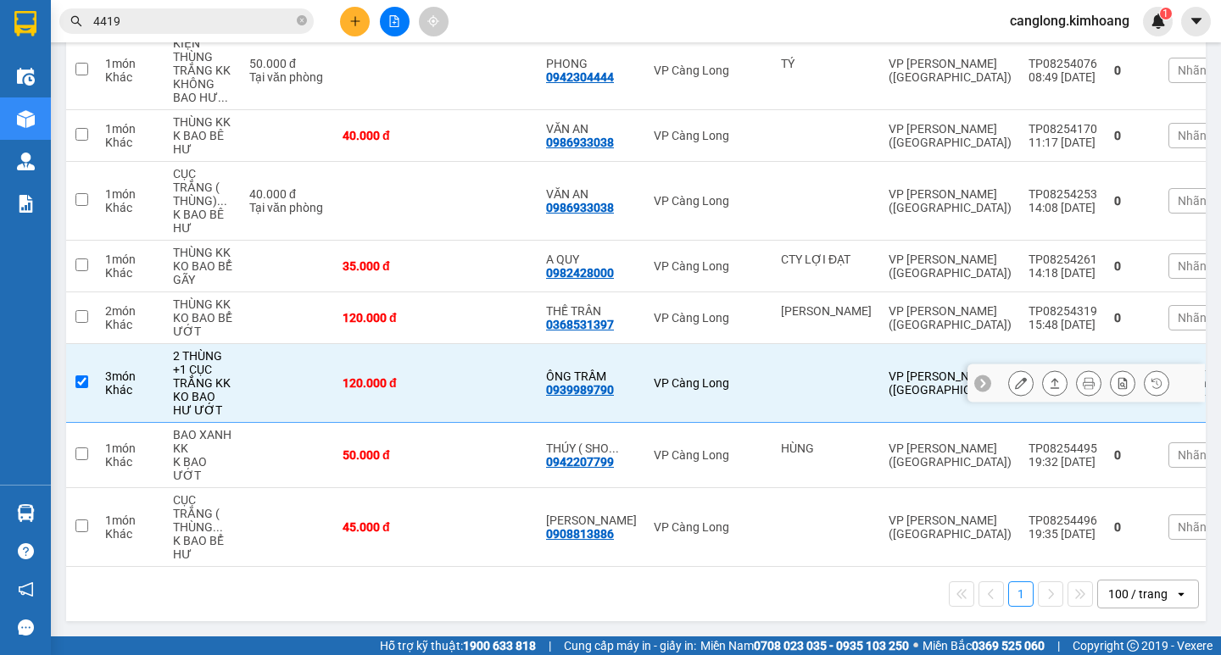
click at [599, 405] on td "ÔNG TRẦM 0939989790" at bounding box center [592, 383] width 108 height 79
checkbox input "false"
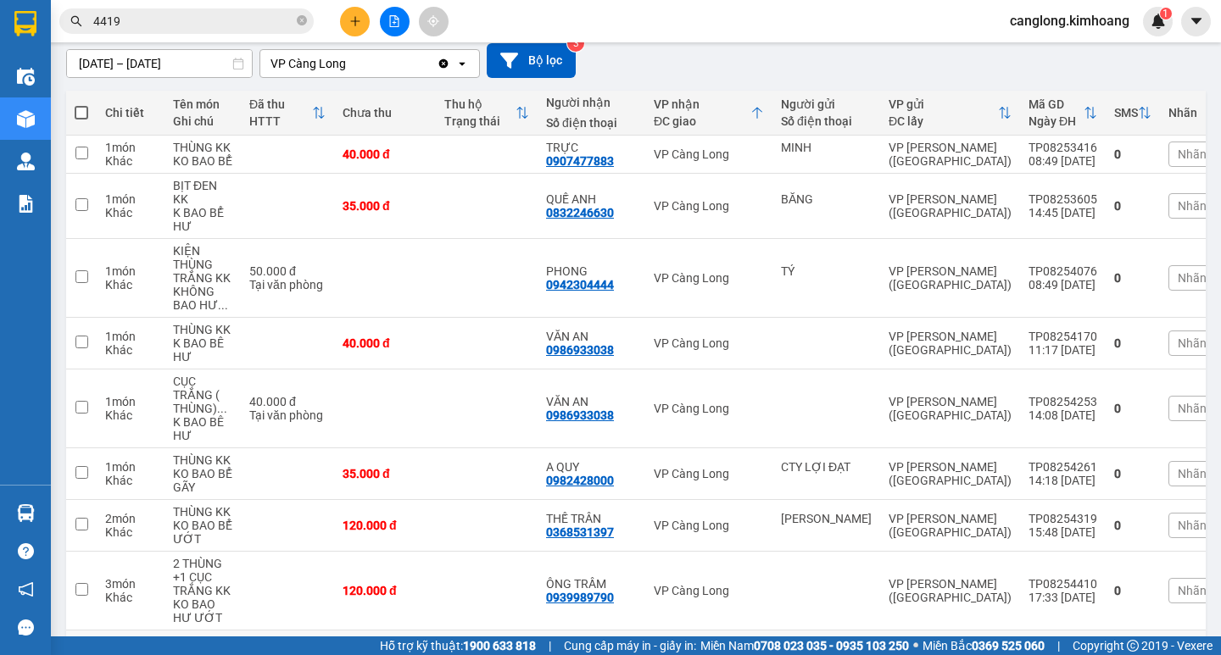
scroll to position [0, 0]
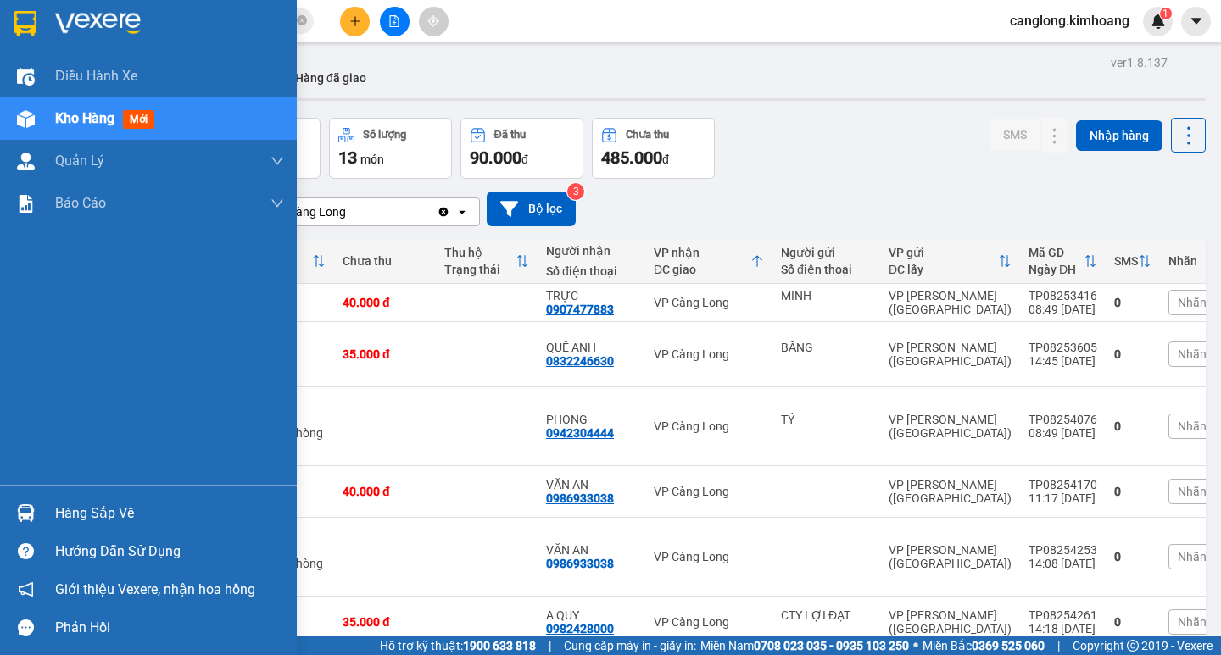
click at [35, 500] on div at bounding box center [26, 514] width 30 height 30
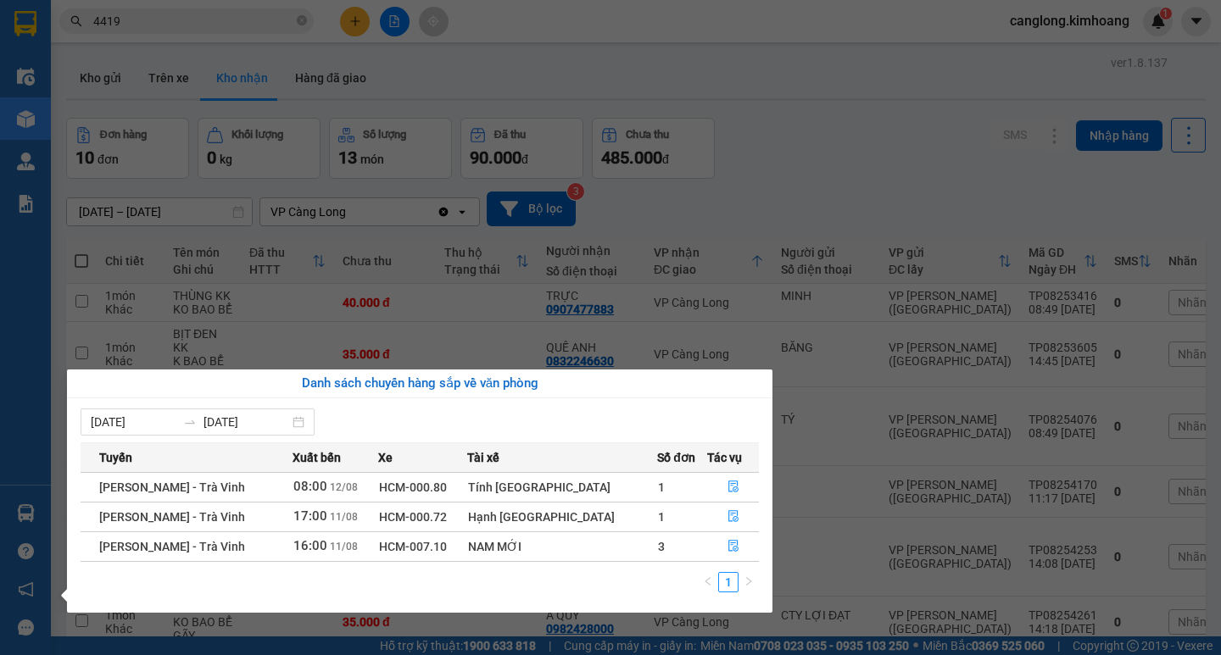
click at [867, 132] on section "Kết quả tìm kiếm ( 391 ) Bộ lọc Mã ĐH Trạng thái Món hàng Thu hộ Tổng cước Chưa…" at bounding box center [610, 327] width 1221 height 655
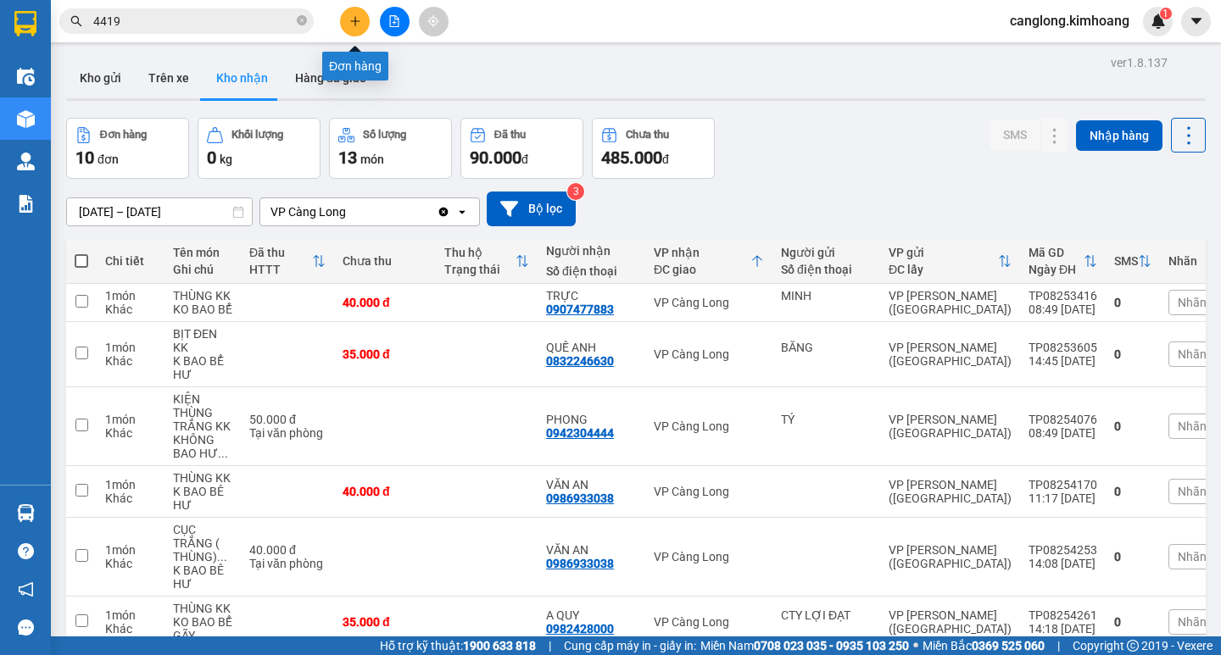
click at [359, 20] on icon "plus" at bounding box center [355, 21] width 12 height 12
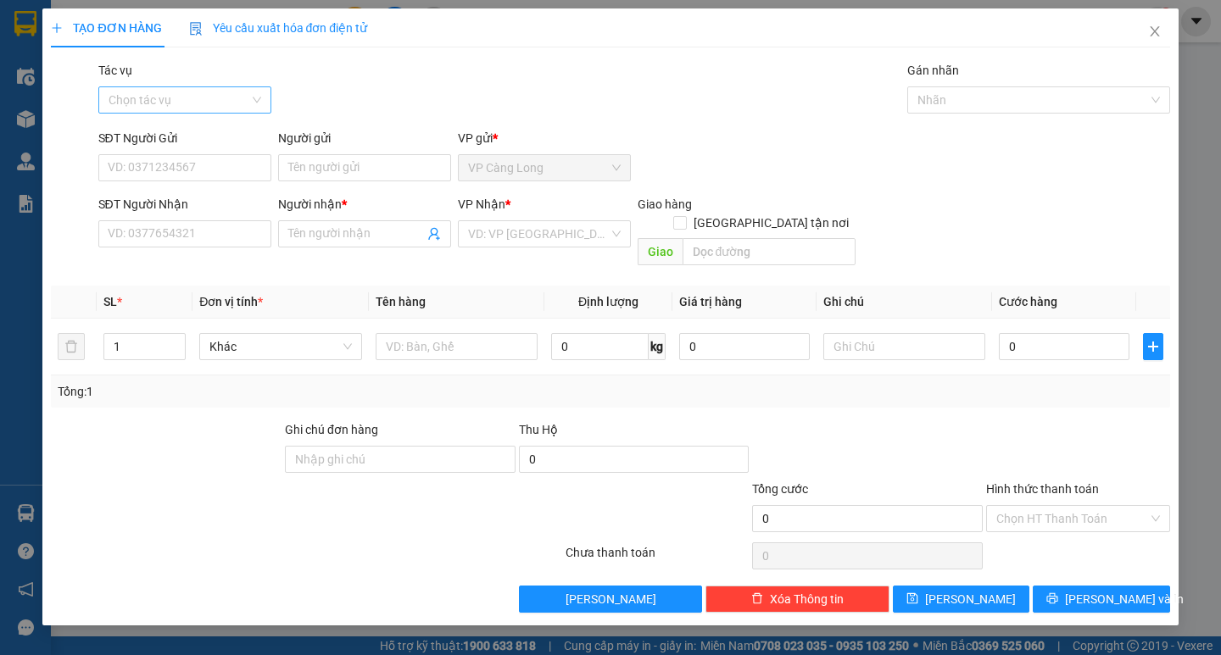
click at [211, 98] on input "Tác vụ" at bounding box center [179, 99] width 141 height 25
click at [202, 166] on div "Nhập hàng kho nhận" at bounding box center [185, 161] width 153 height 19
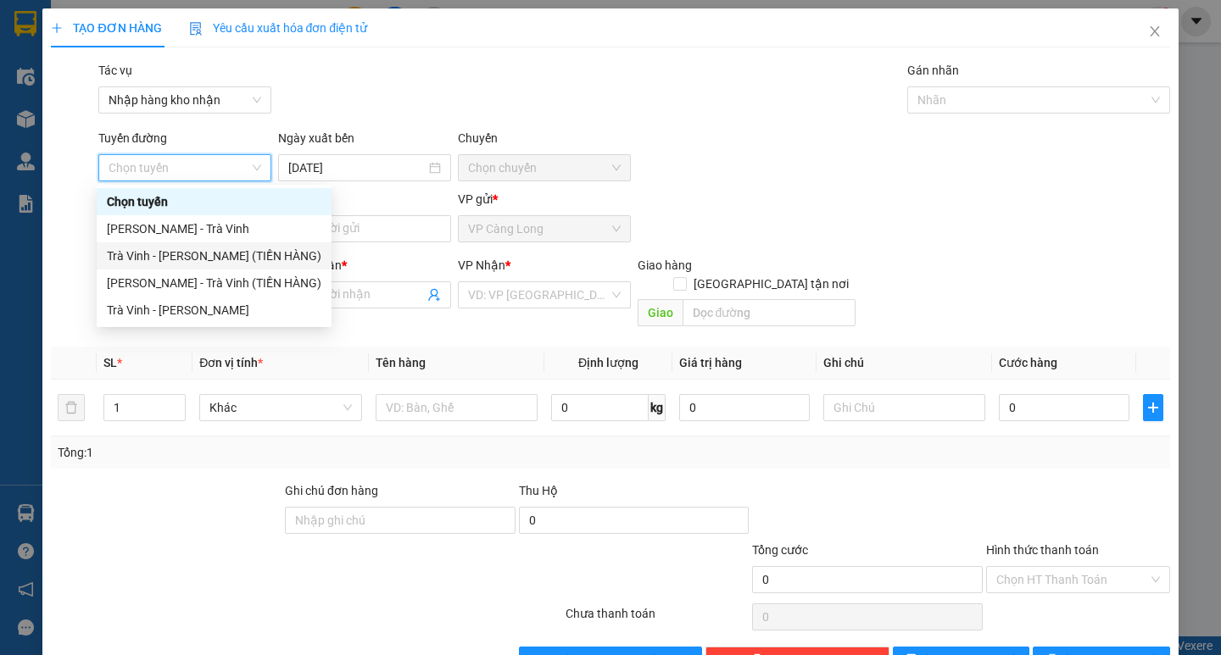
click at [236, 258] on div "Trà Vinh - Hồ Chí Minh (TIỀN HÀNG)" at bounding box center [214, 256] width 215 height 19
click at [236, 258] on div "SĐT Người Nhận" at bounding box center [184, 265] width 173 height 19
click at [236, 281] on input "SĐT Người Nhận" at bounding box center [184, 294] width 173 height 27
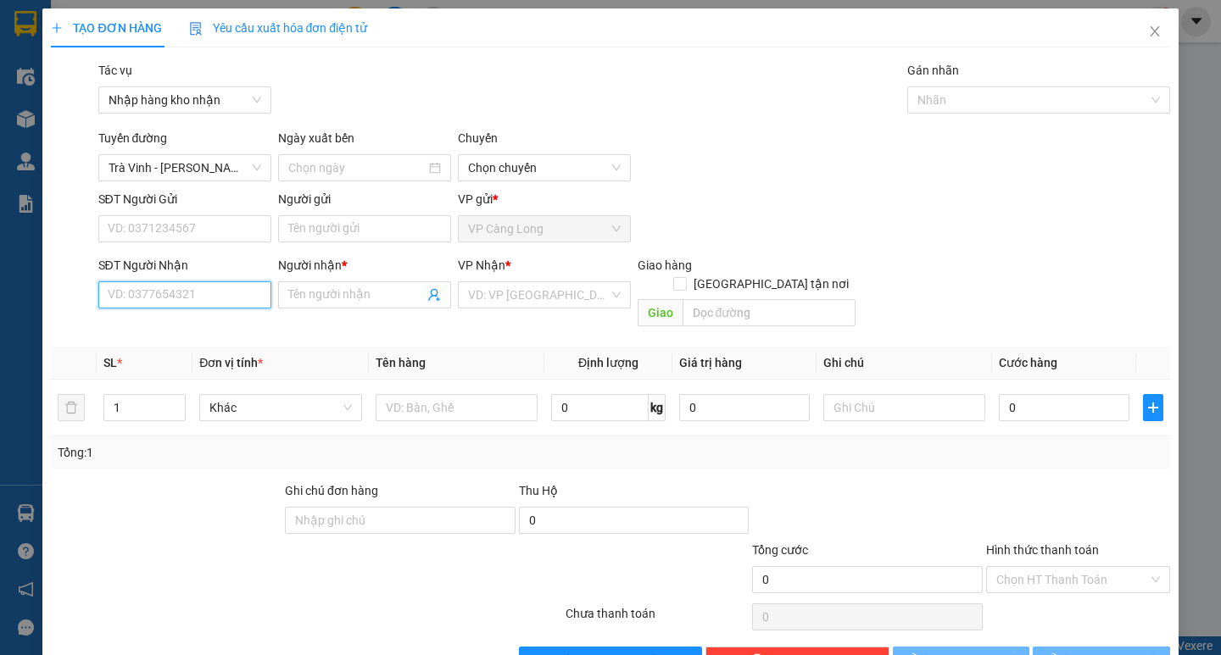
type input "[DATE]"
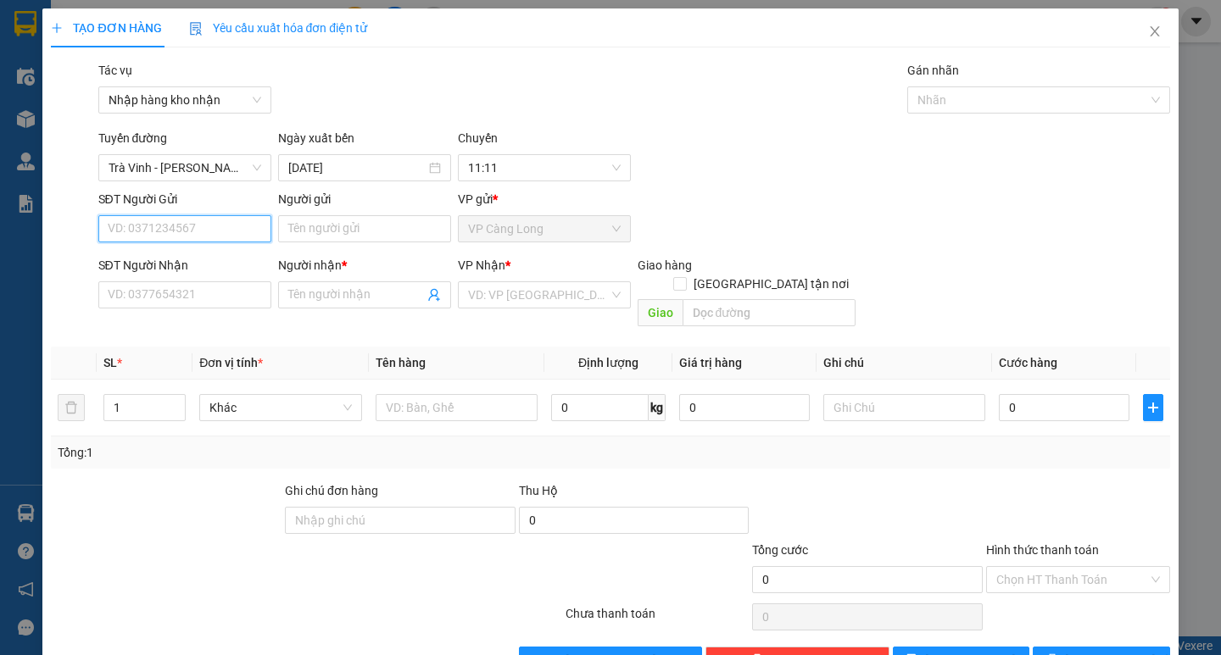
click at [193, 227] on input "SĐT Người Gửi" at bounding box center [184, 228] width 173 height 27
click at [301, 232] on input "Người gửi" at bounding box center [364, 228] width 173 height 27
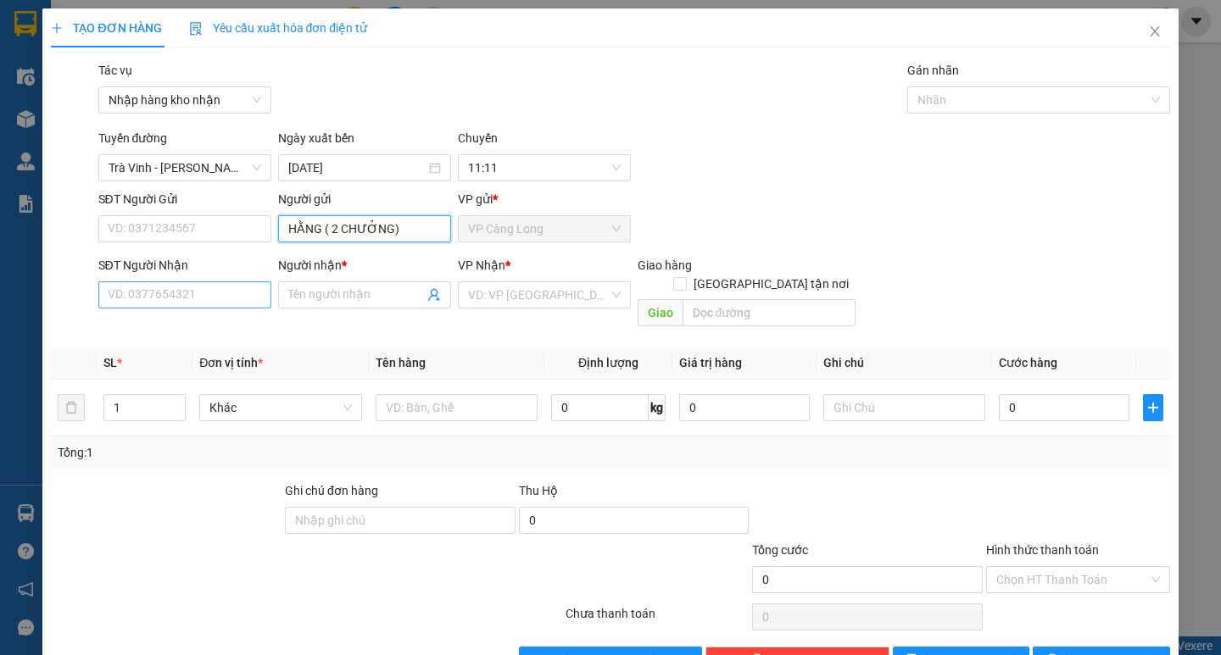
type input "HẰNG ( 2 CHƯỞNG)"
click at [176, 296] on input "SĐT Người Nhận" at bounding box center [184, 294] width 173 height 27
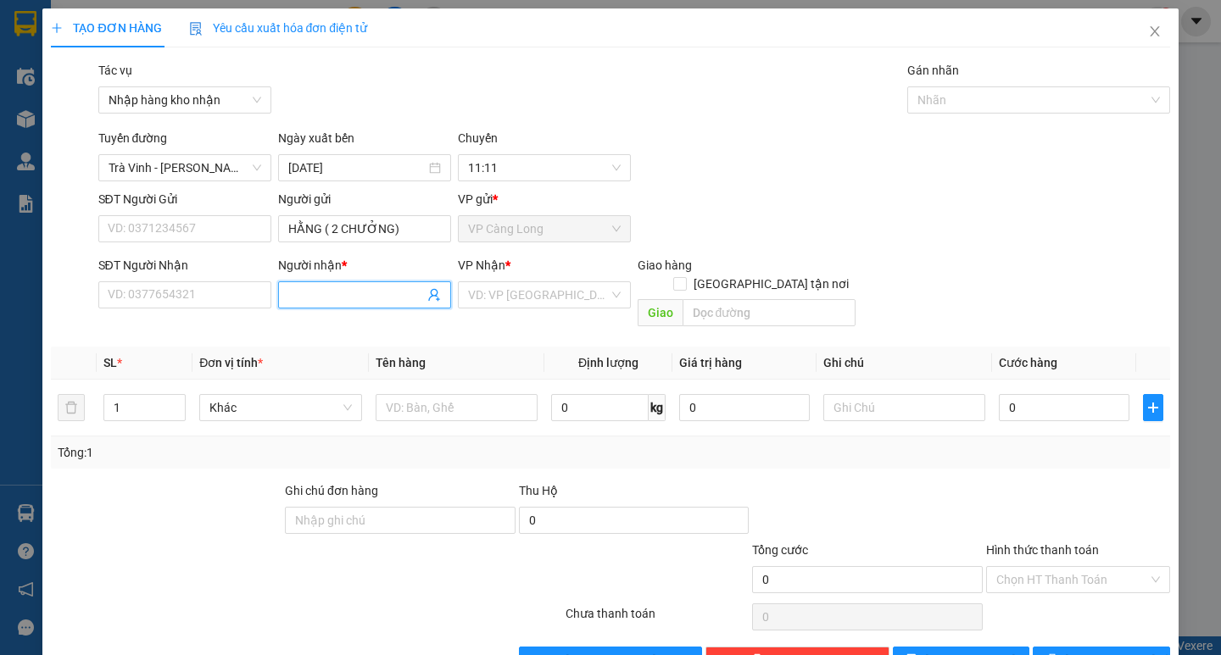
click at [326, 293] on input "Người nhận *" at bounding box center [356, 295] width 136 height 19
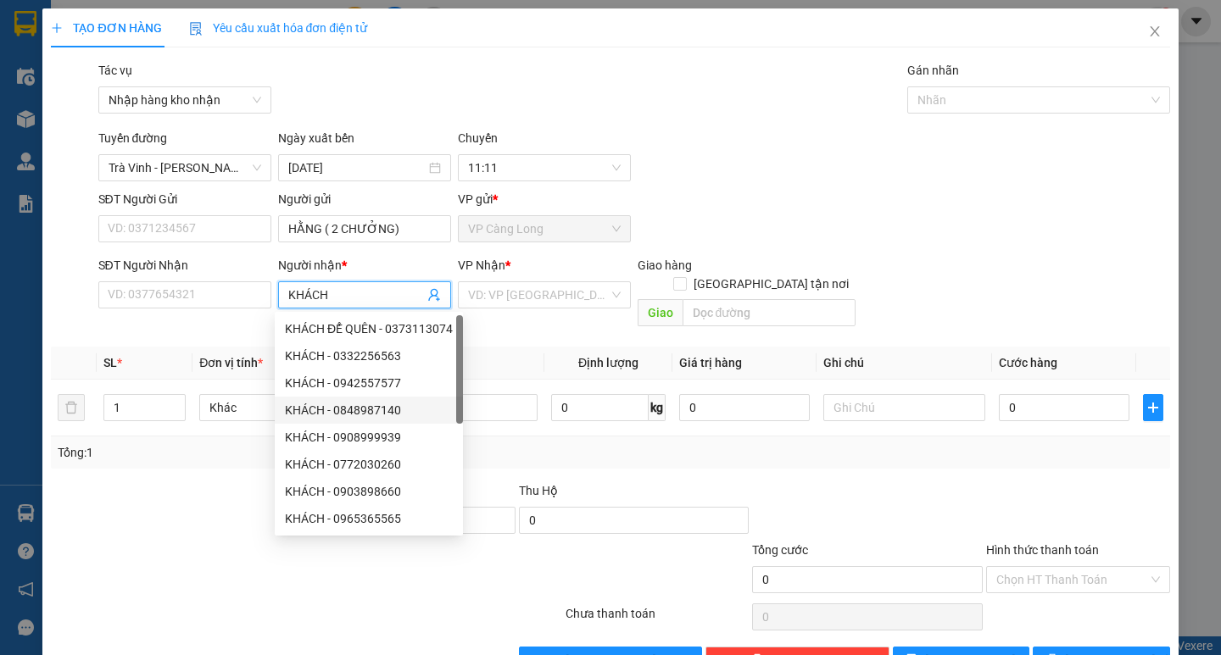
type input "KHÁCH"
click at [579, 426] on td "0 kg" at bounding box center [608, 408] width 128 height 57
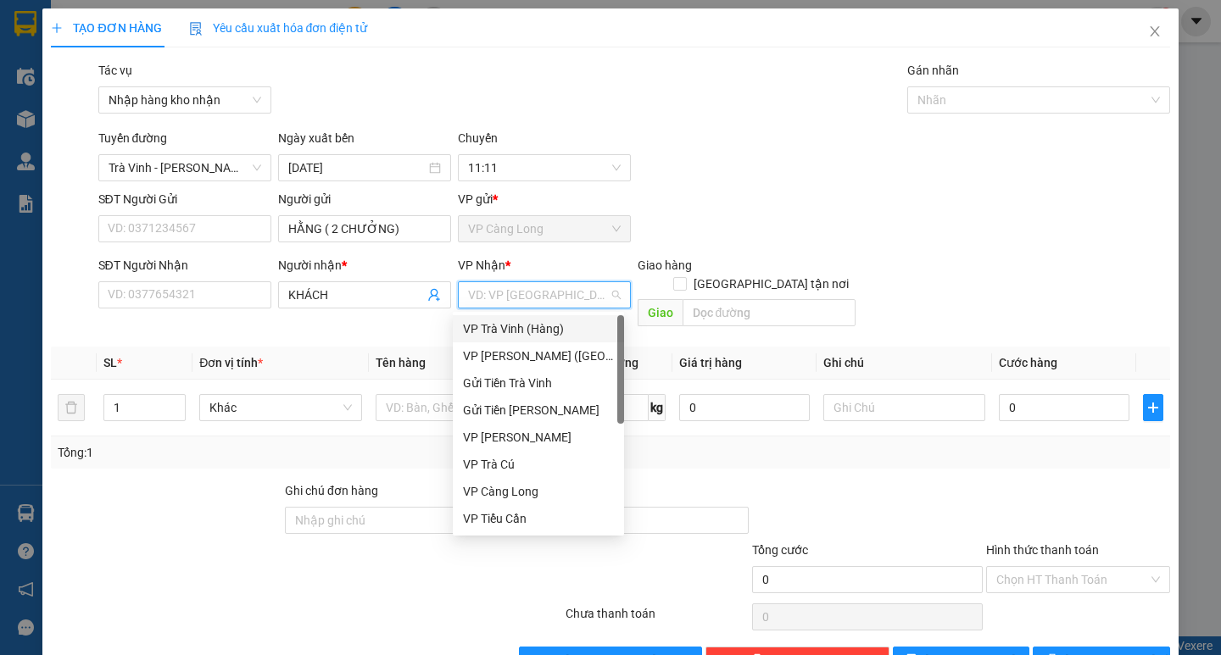
click at [476, 288] on input "search" at bounding box center [538, 294] width 141 height 25
click at [566, 354] on div "VP [PERSON_NAME] ([GEOGRAPHIC_DATA])" at bounding box center [538, 356] width 151 height 19
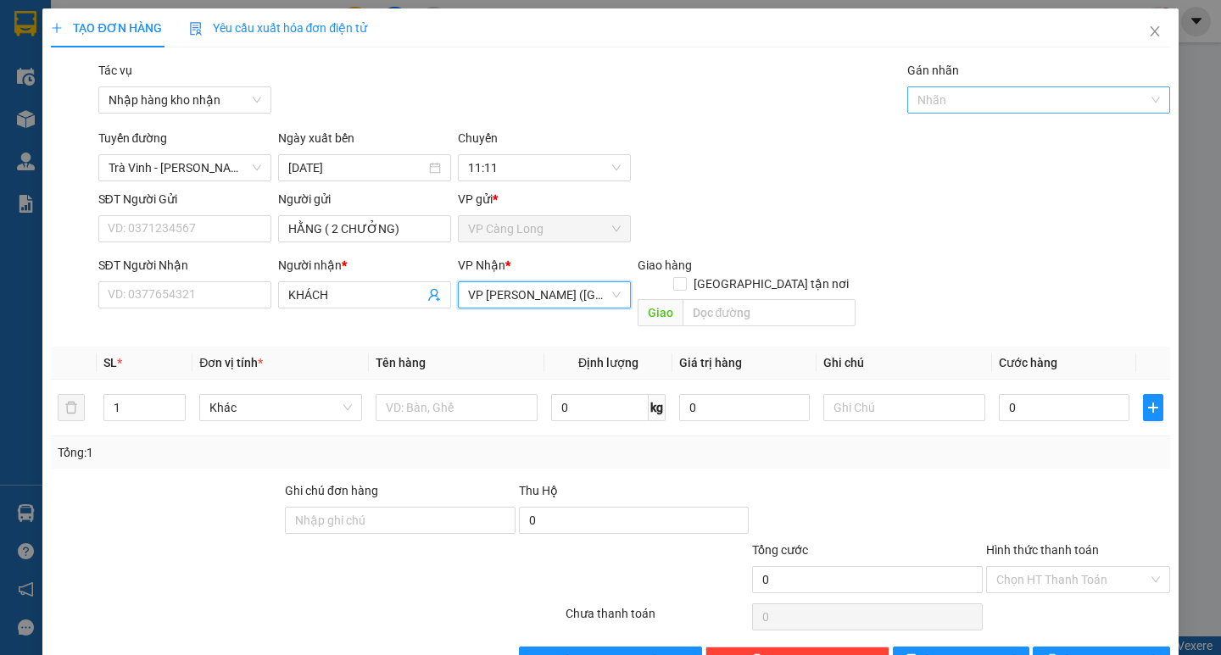
click at [1014, 103] on div at bounding box center [1029, 100] width 237 height 20
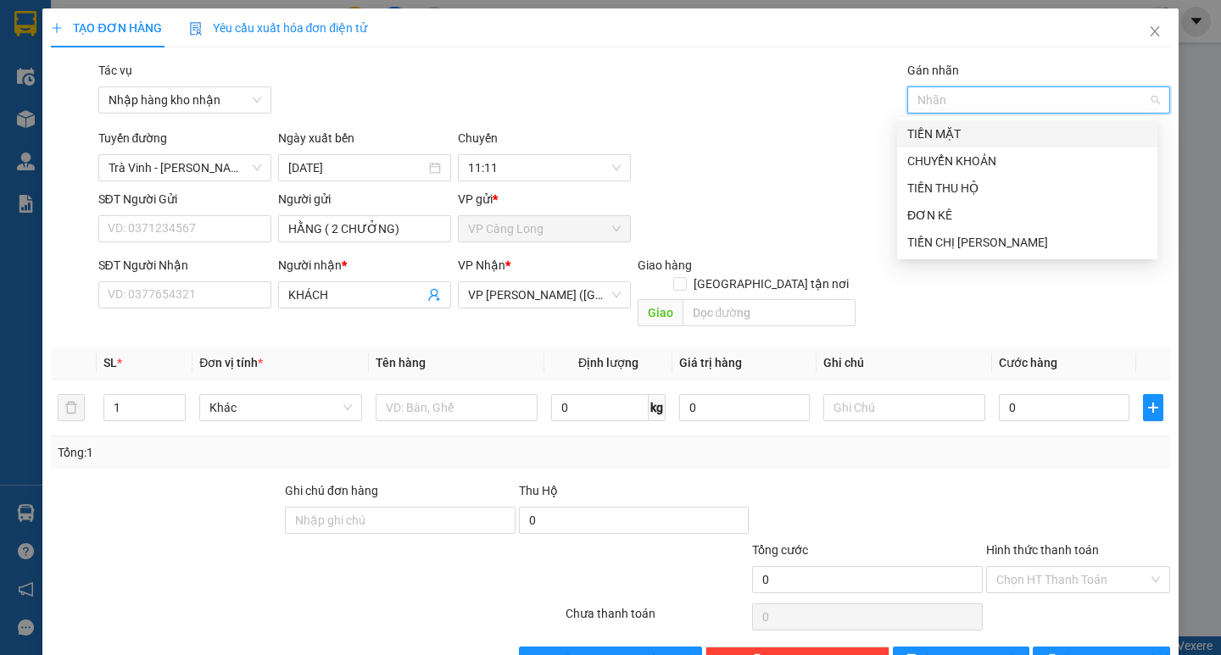
click at [962, 133] on div "TIỀN MẶT" at bounding box center [1027, 134] width 240 height 19
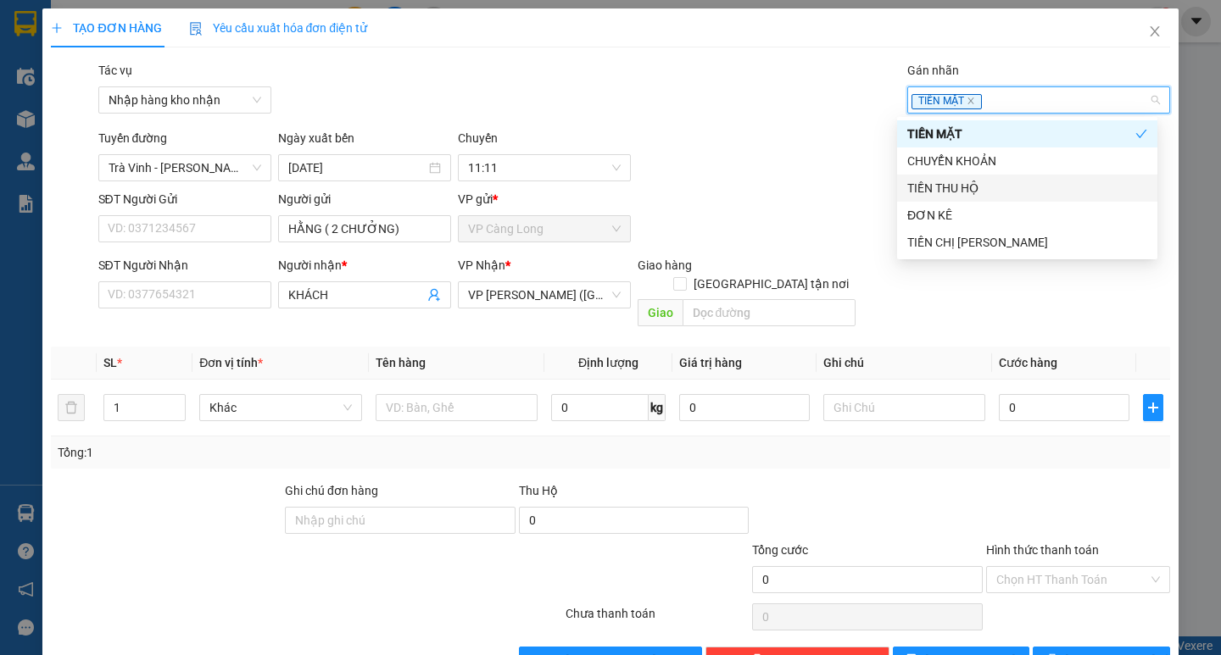
click at [964, 185] on div "TIỀN THU HỘ" at bounding box center [1027, 188] width 240 height 19
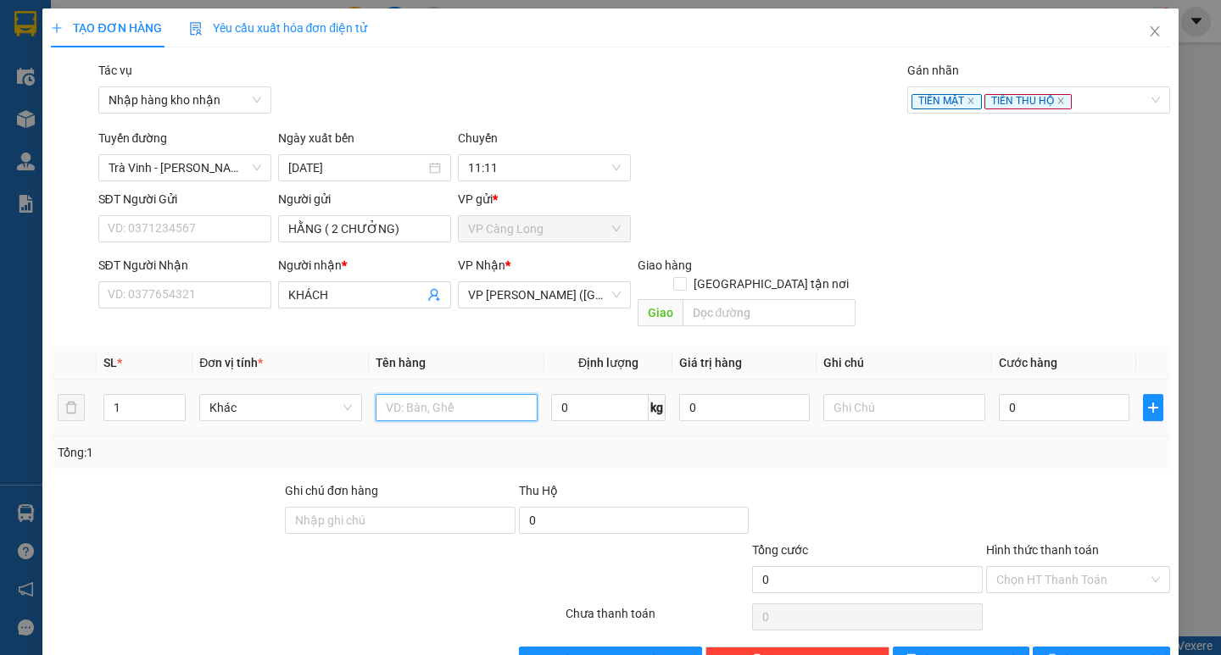
click at [411, 394] on input "text" at bounding box center [457, 407] width 162 height 27
type input "TLS 1.720,000 TP 08254419"
click at [999, 394] on input "0" at bounding box center [1064, 407] width 131 height 27
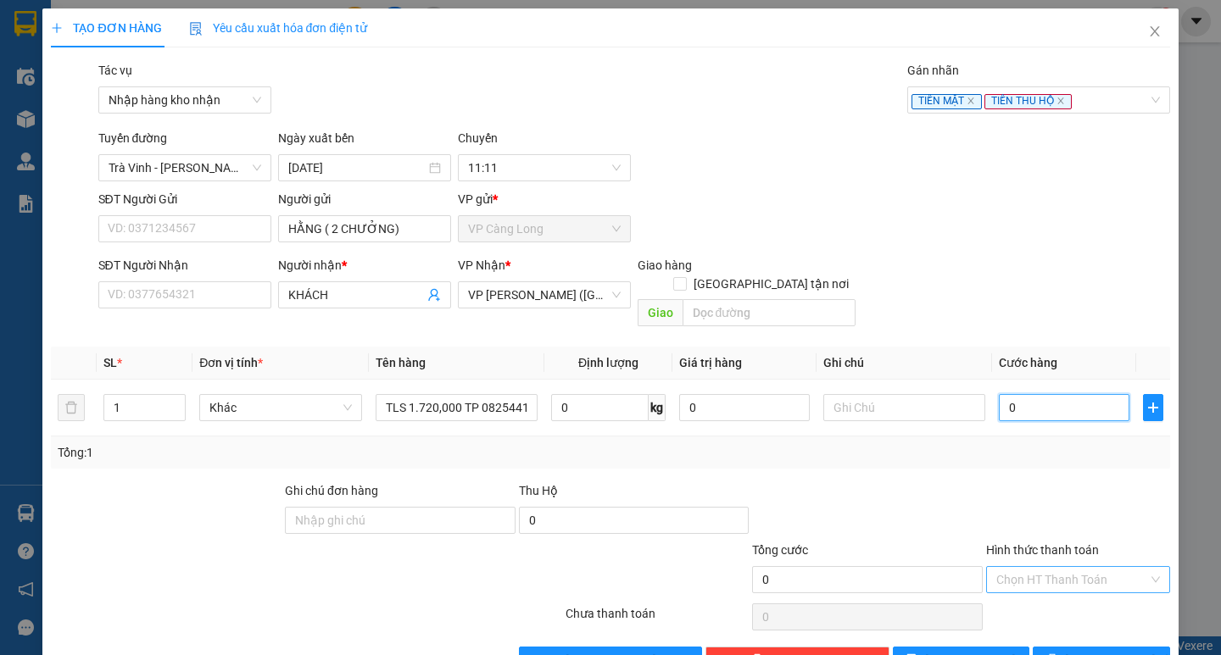
type input "3"
type input "30"
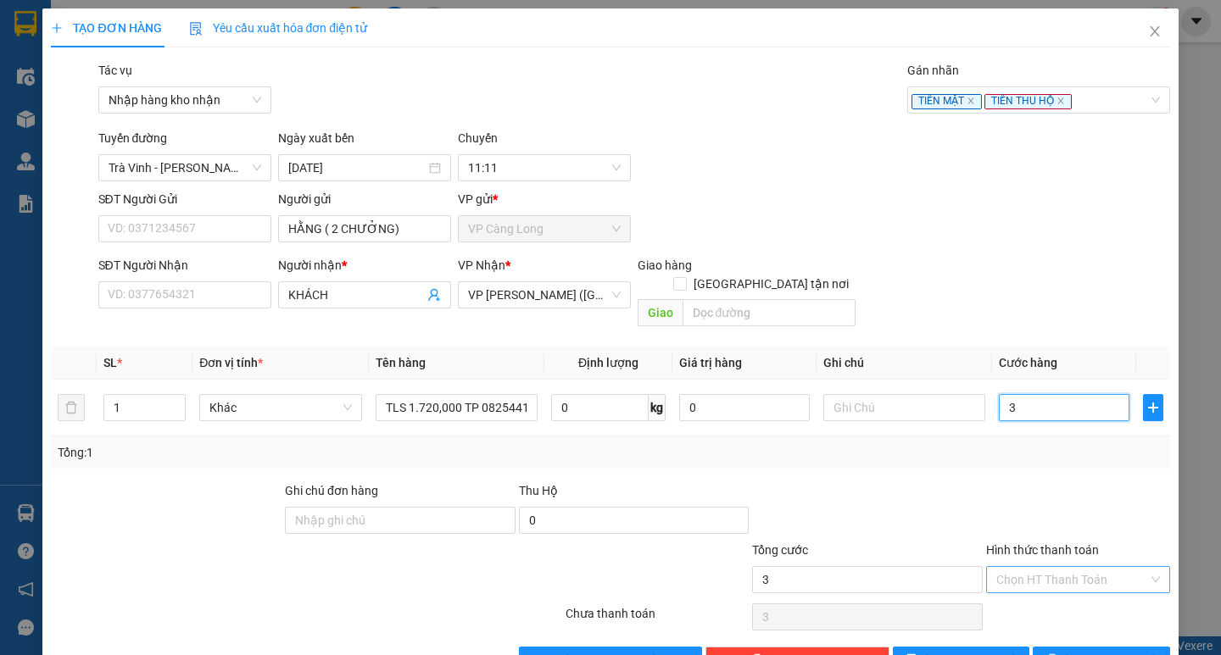
type input "30"
type input "300"
type input "3.000"
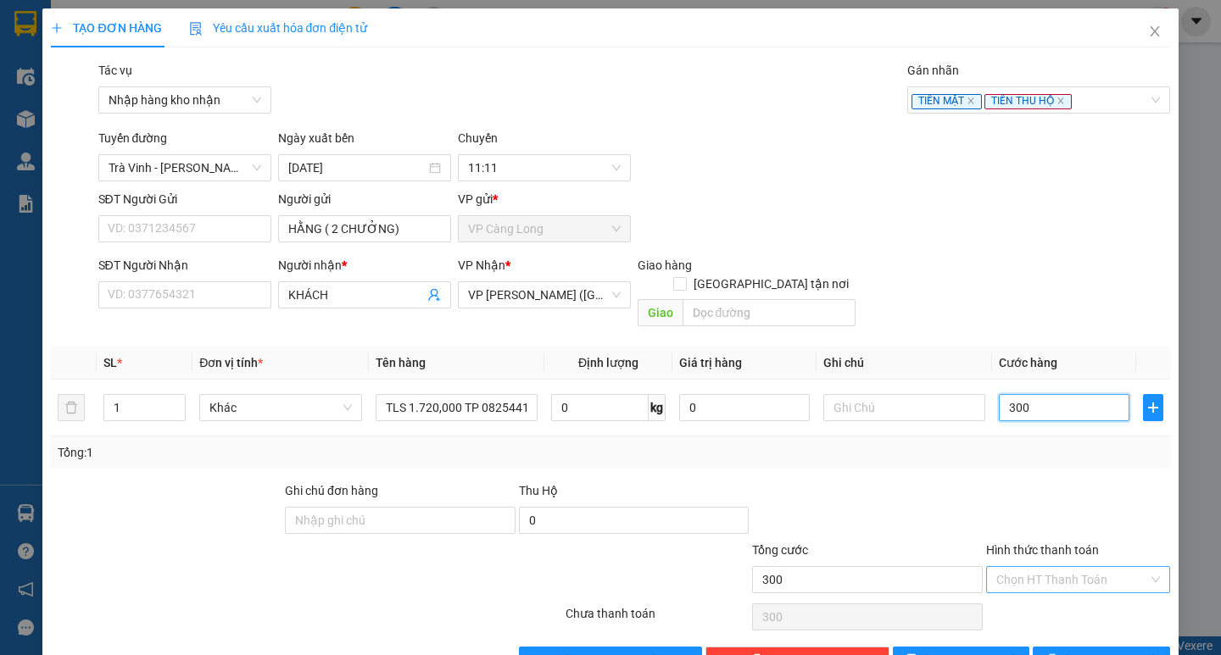
type input "3.000"
type input "30.000"
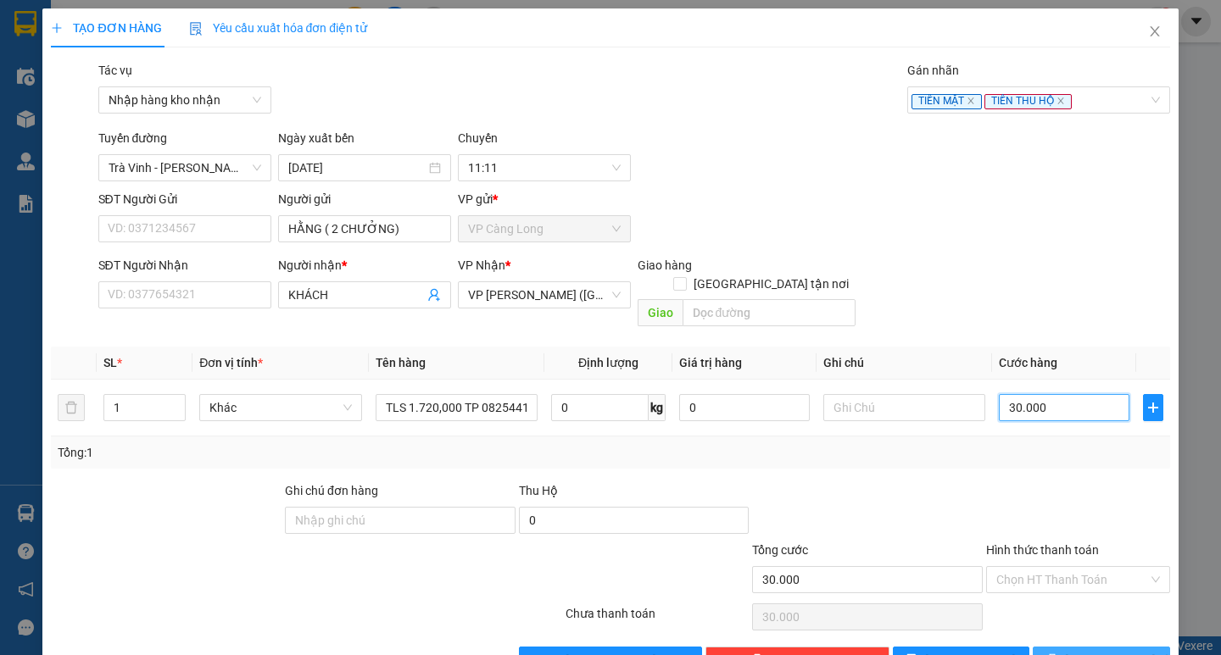
type input "30.000"
click at [1069, 647] on button "[PERSON_NAME] và In" at bounding box center [1101, 660] width 137 height 27
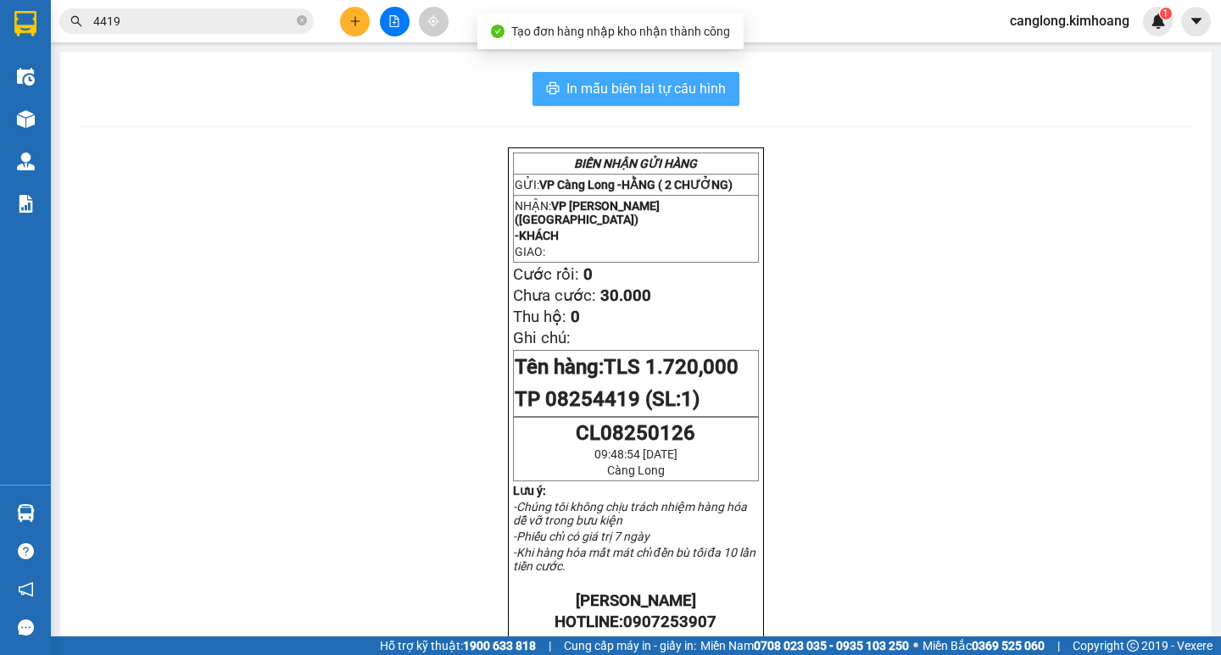
click at [623, 91] on span "In mẫu biên lai tự cấu hình" at bounding box center [645, 88] width 159 height 21
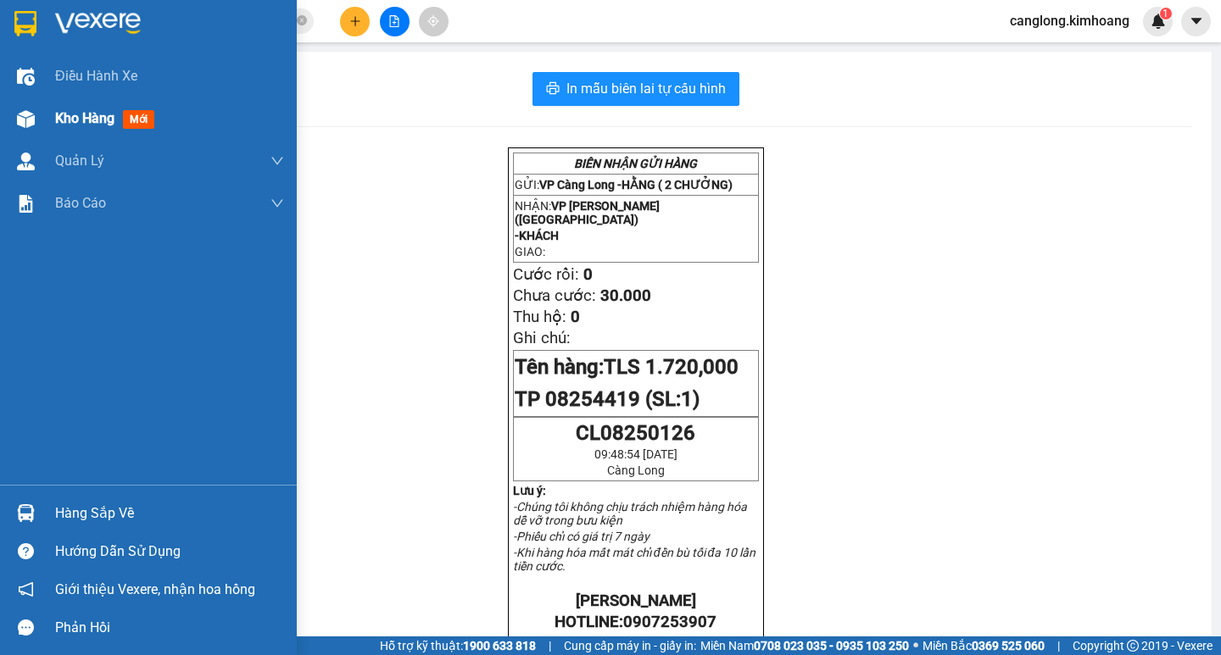
click at [21, 131] on div at bounding box center [26, 119] width 30 height 30
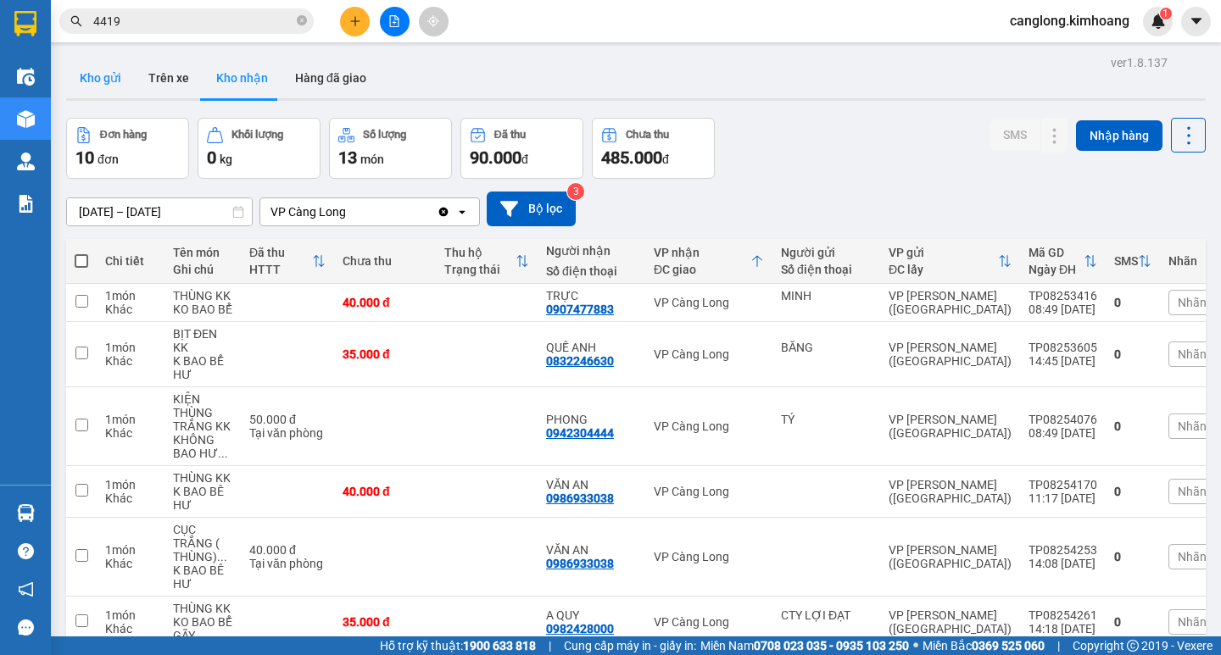
click at [111, 75] on button "Kho gửi" at bounding box center [100, 78] width 69 height 41
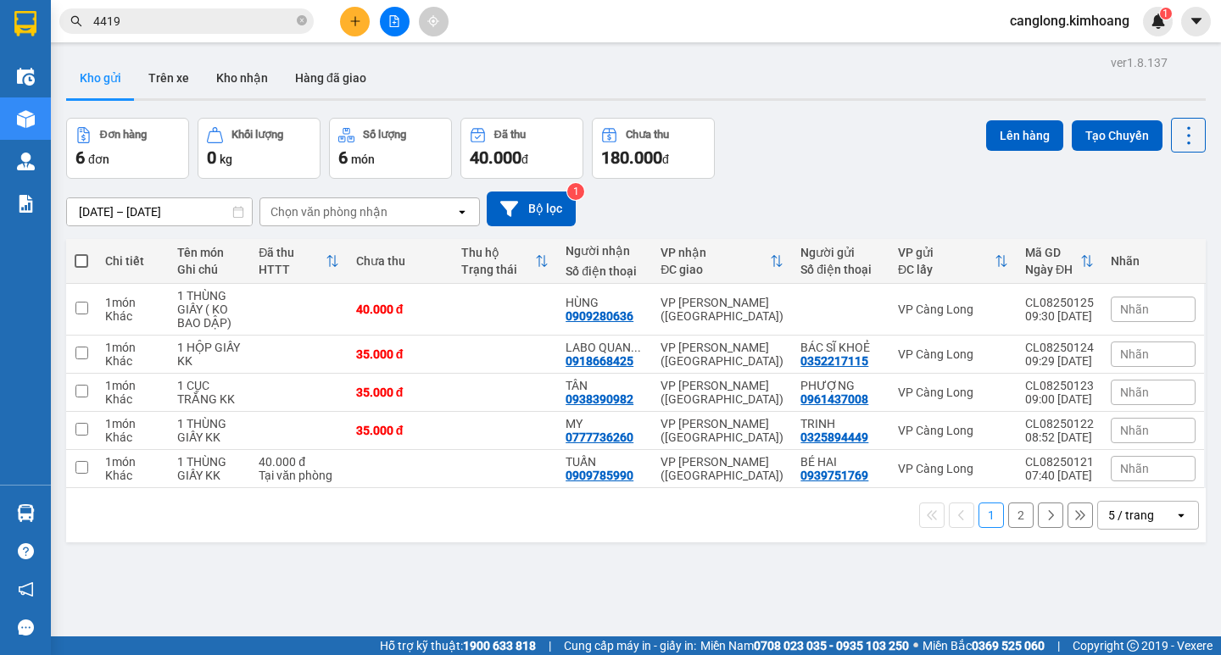
click at [1008, 512] on button "2" at bounding box center [1020, 515] width 25 height 25
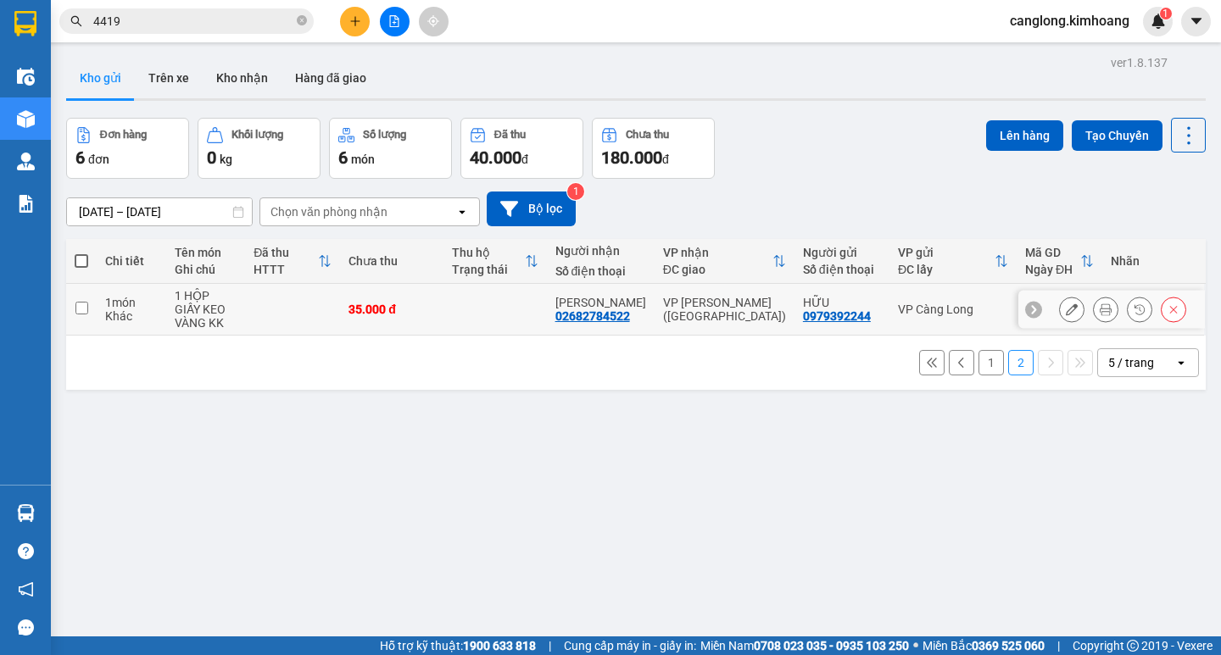
click at [435, 303] on div "35.000 đ" at bounding box center [391, 310] width 86 height 14
click at [430, 307] on div "35.000 đ" at bounding box center [391, 310] width 86 height 14
checkbox input "true"
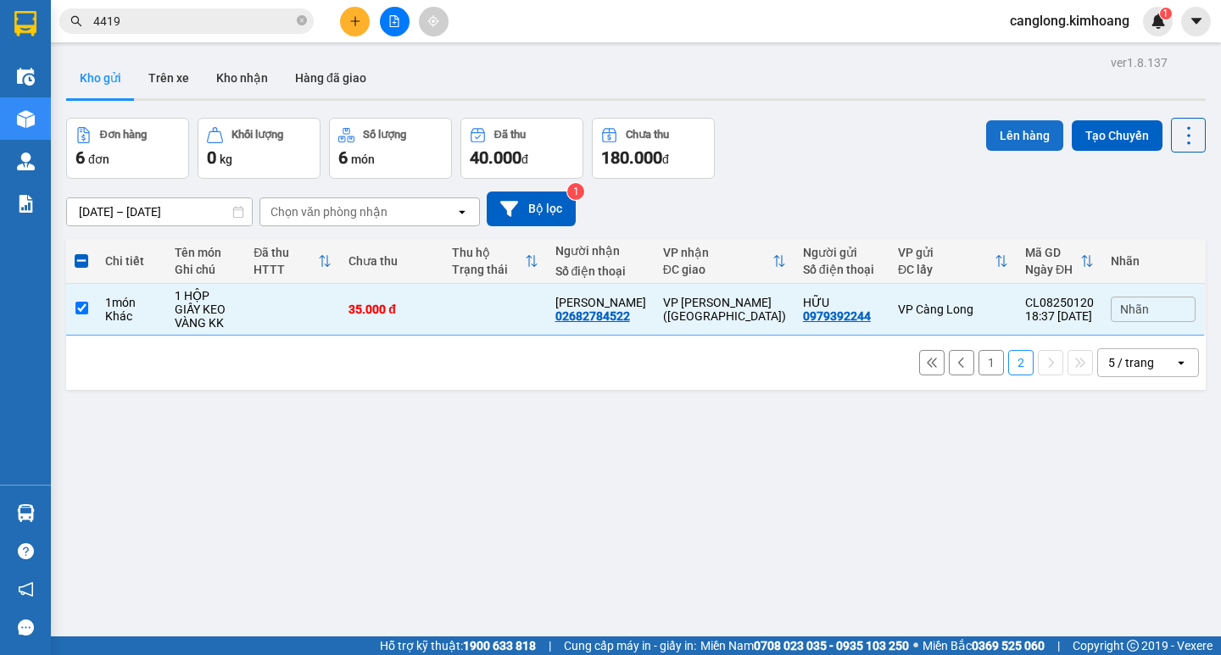
click at [1027, 127] on button "Lên hàng" at bounding box center [1024, 135] width 77 height 31
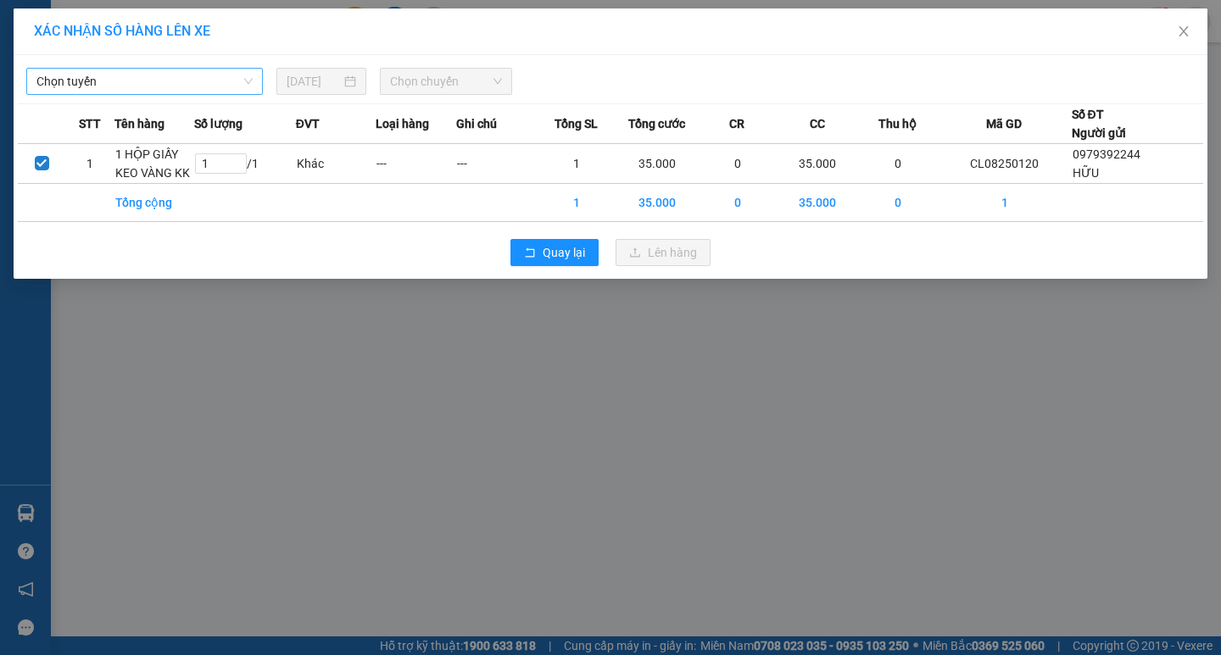
click at [222, 74] on span "Chọn tuyến" at bounding box center [144, 81] width 216 height 25
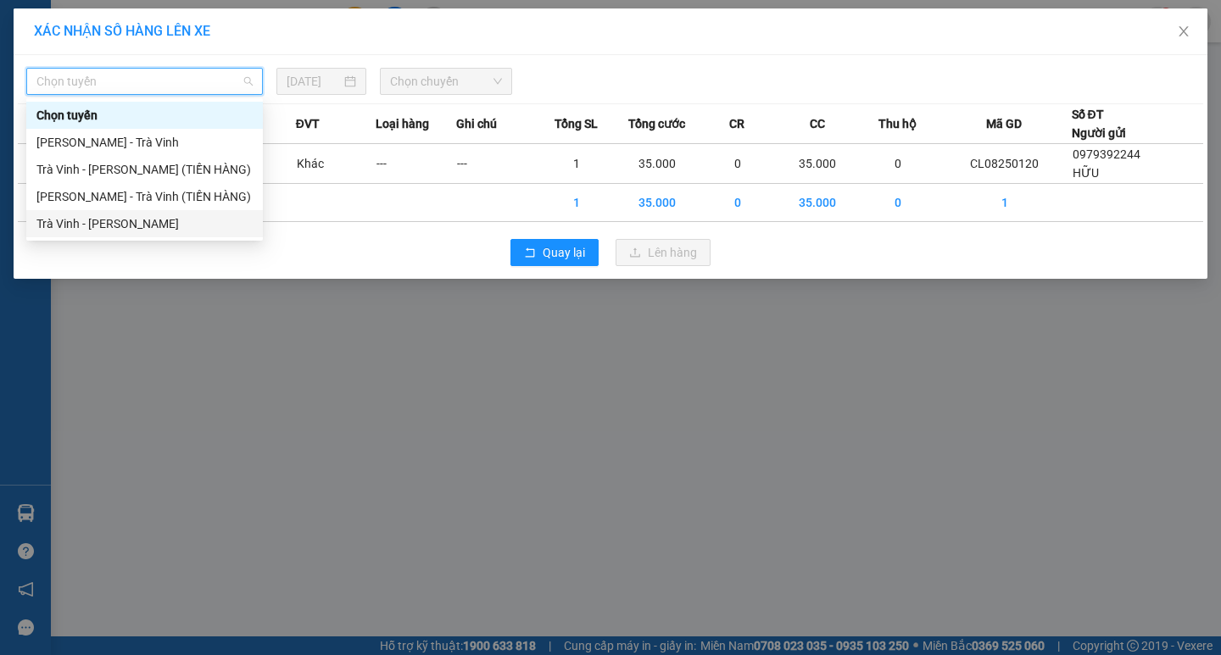
click at [132, 220] on div "Trà Vinh - Hồ Chí Minh" at bounding box center [144, 224] width 216 height 19
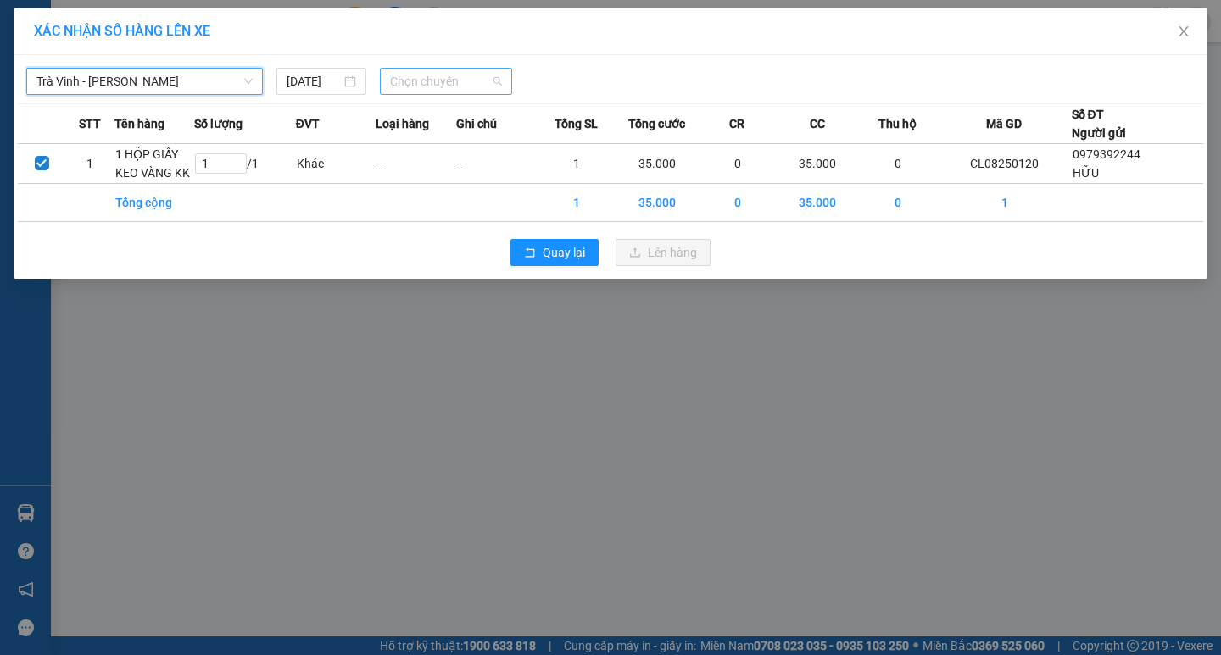
click at [473, 90] on span "Chọn chuyến" at bounding box center [446, 81] width 112 height 25
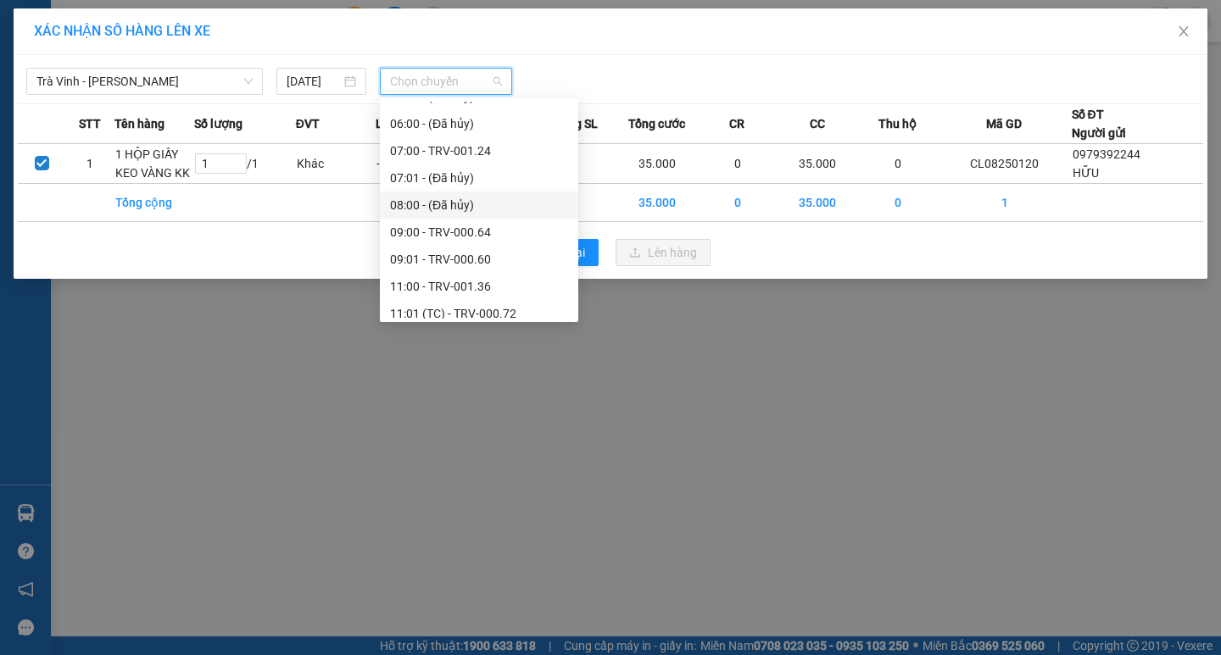
scroll to position [339, 0]
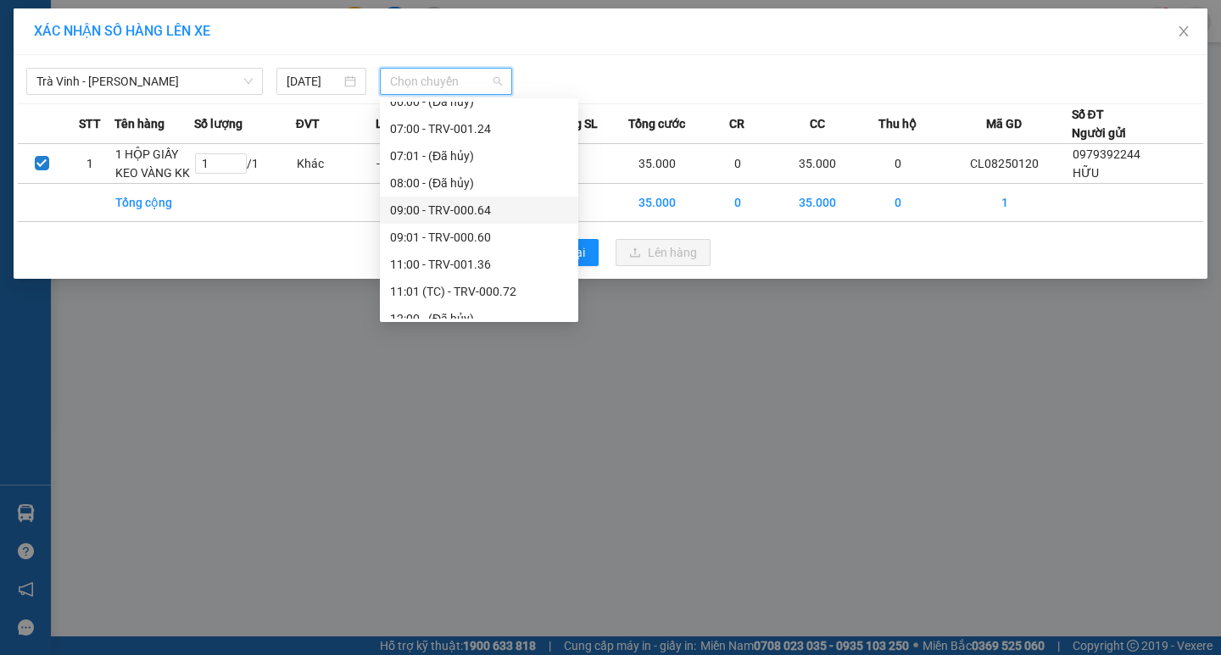
click at [436, 217] on div "09:00 - TRV-000.64" at bounding box center [479, 210] width 178 height 19
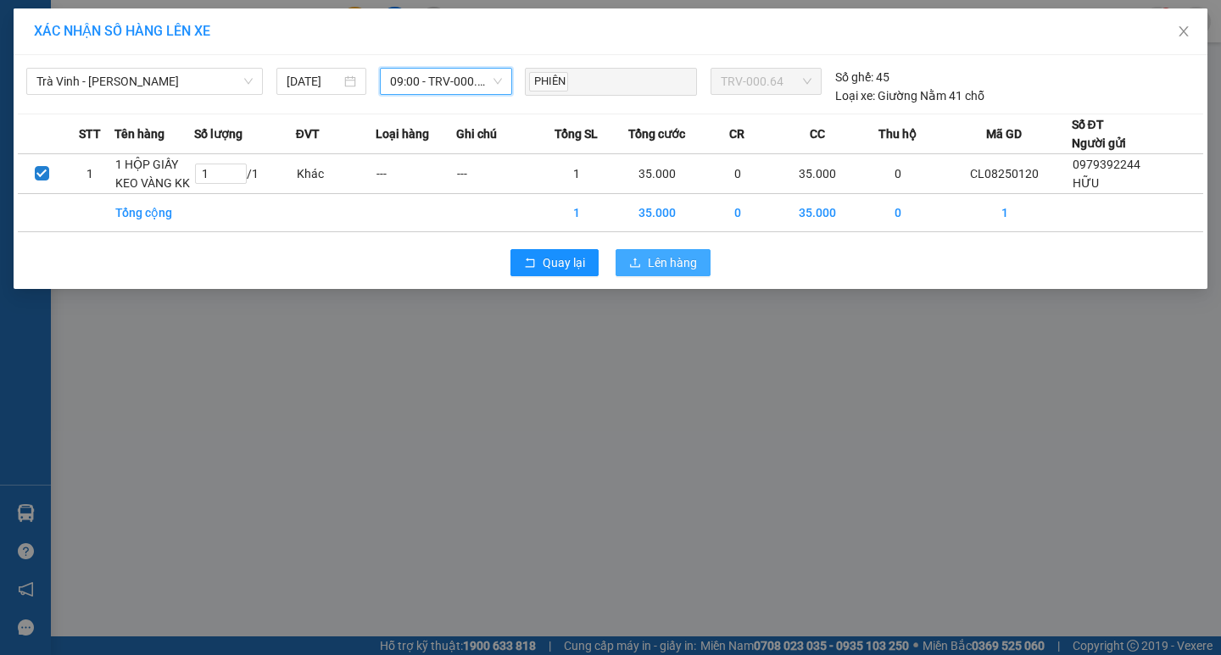
click at [687, 259] on span "Lên hàng" at bounding box center [672, 263] width 49 height 19
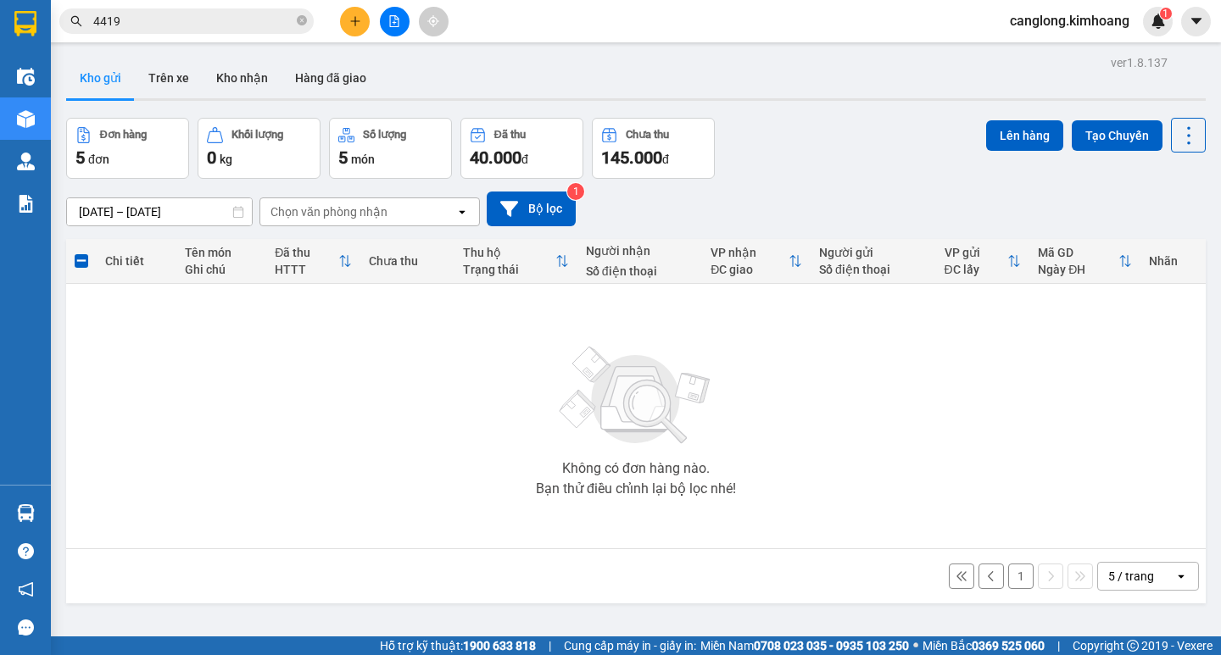
click at [1015, 577] on button "1" at bounding box center [1020, 576] width 25 height 25
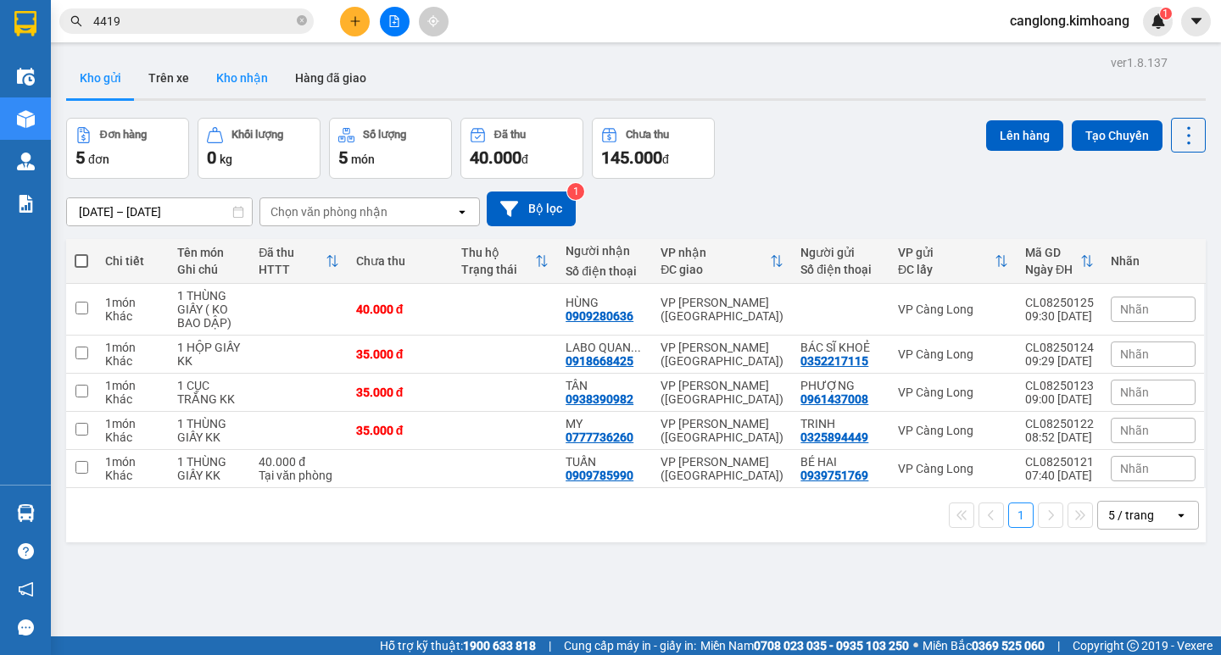
click at [254, 81] on button "Kho nhận" at bounding box center [242, 78] width 79 height 41
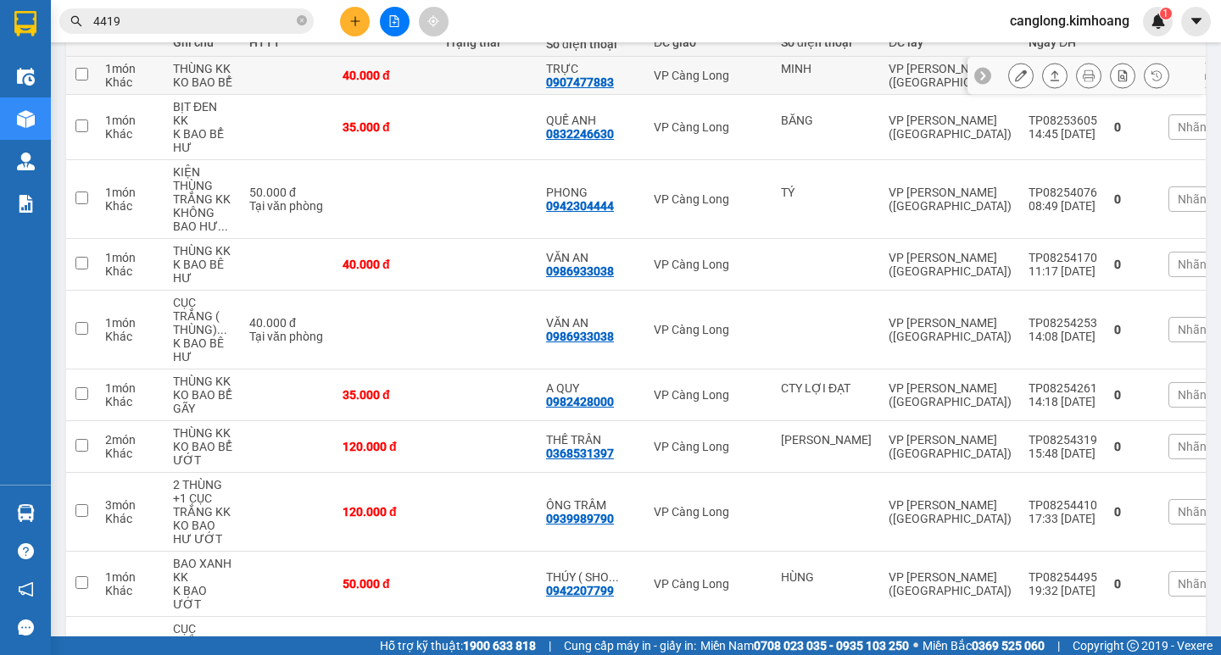
scroll to position [24, 0]
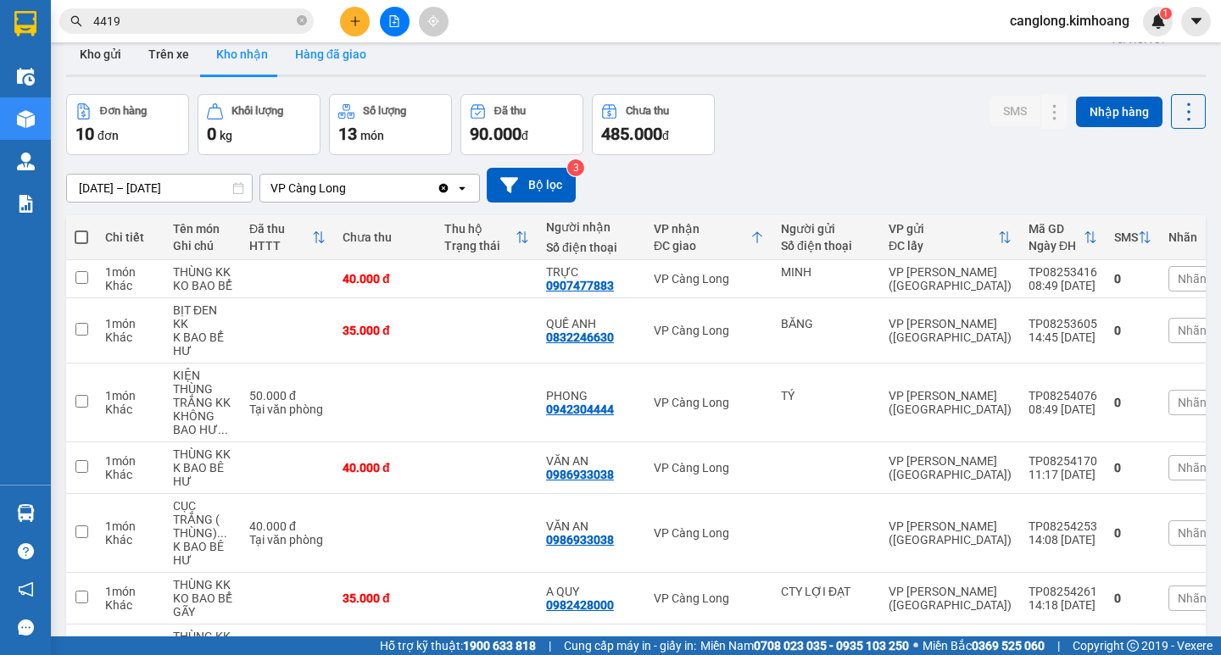
click at [306, 61] on button "Hàng đã giao" at bounding box center [330, 54] width 98 height 41
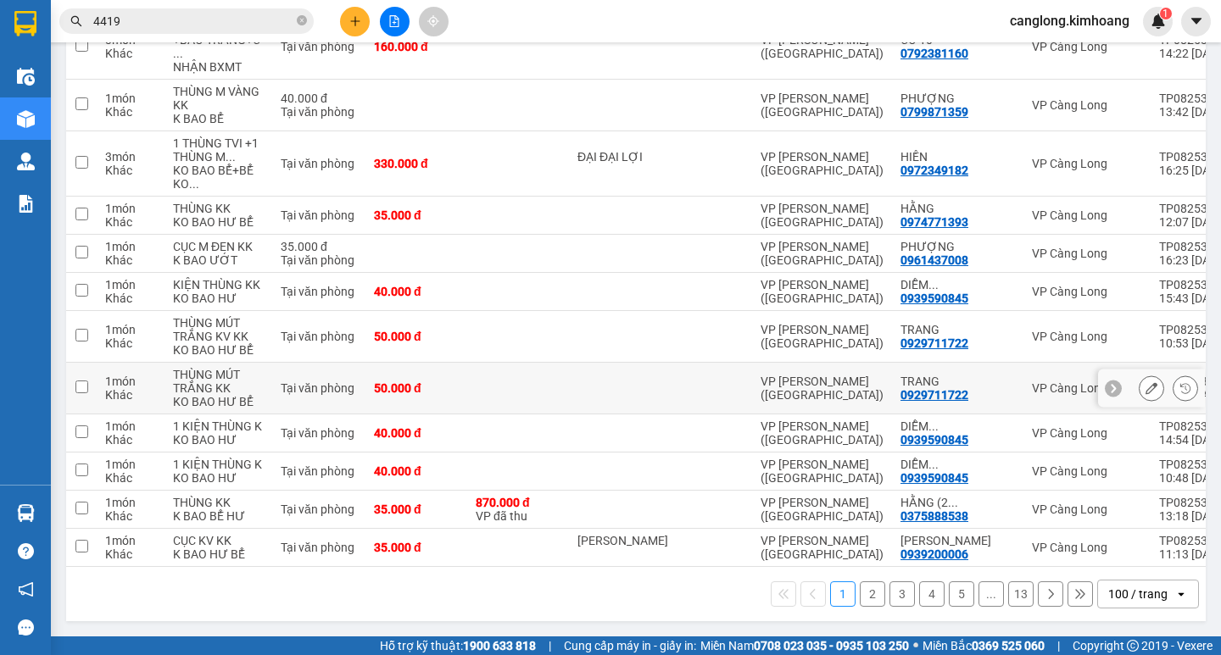
scroll to position [6008, 0]
click at [862, 592] on button "2" at bounding box center [872, 594] width 25 height 25
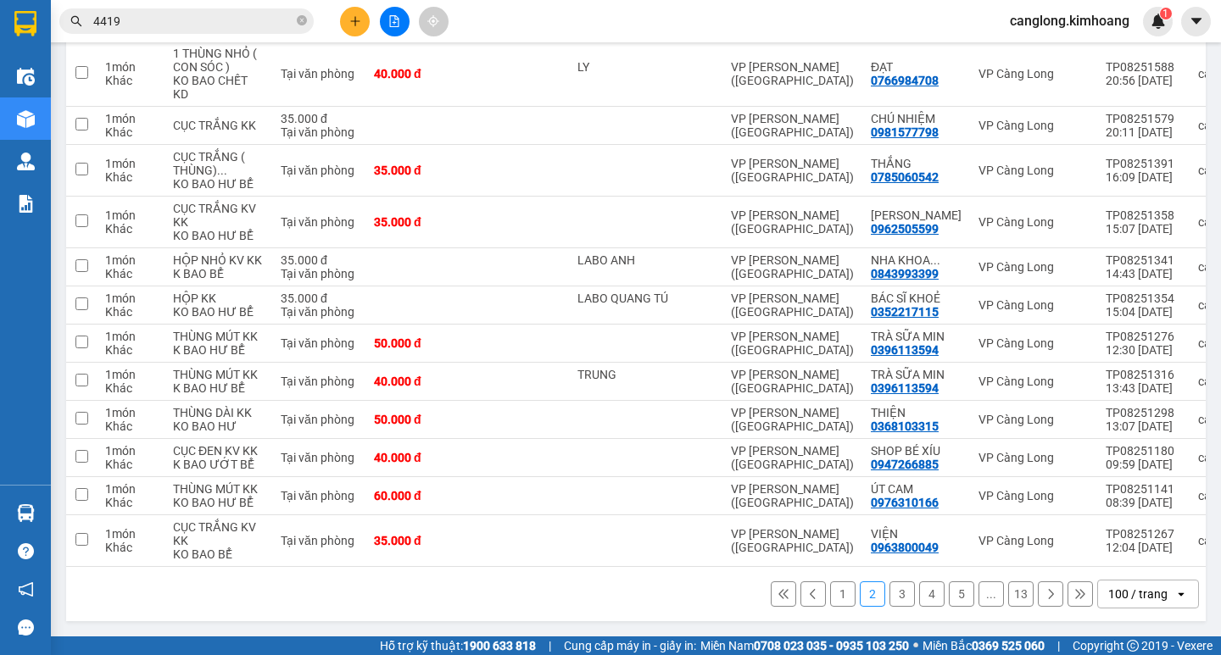
scroll to position [5601, 0]
click at [807, 588] on icon at bounding box center [813, 594] width 12 height 12
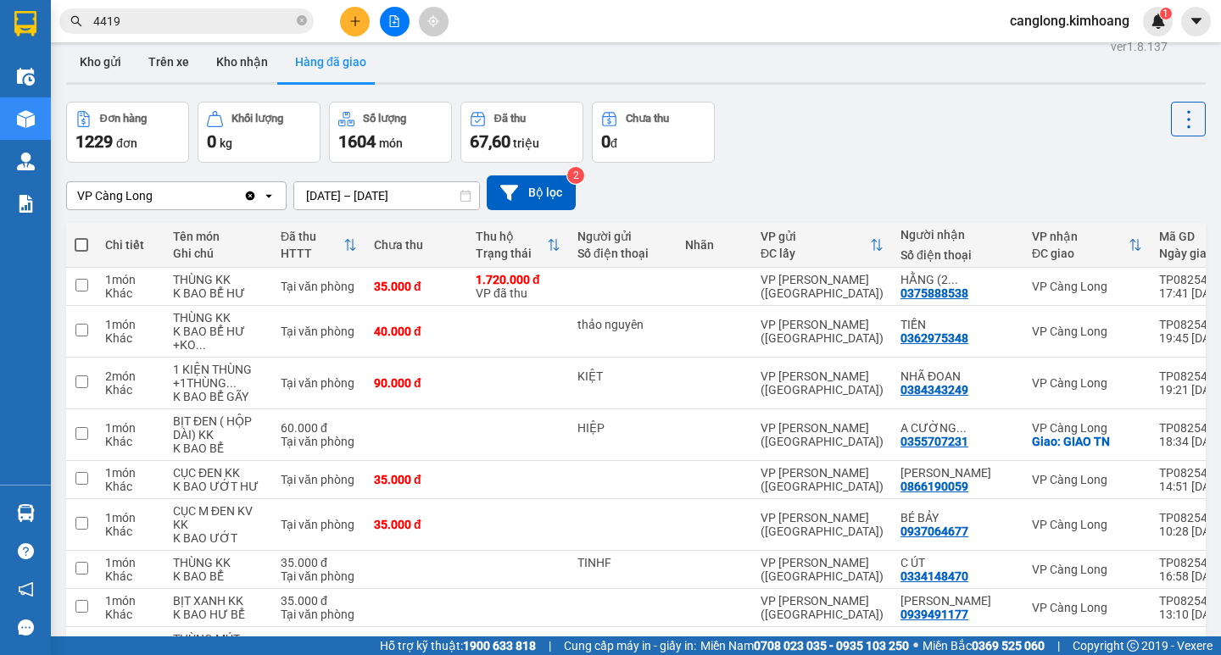
scroll to position [0, 0]
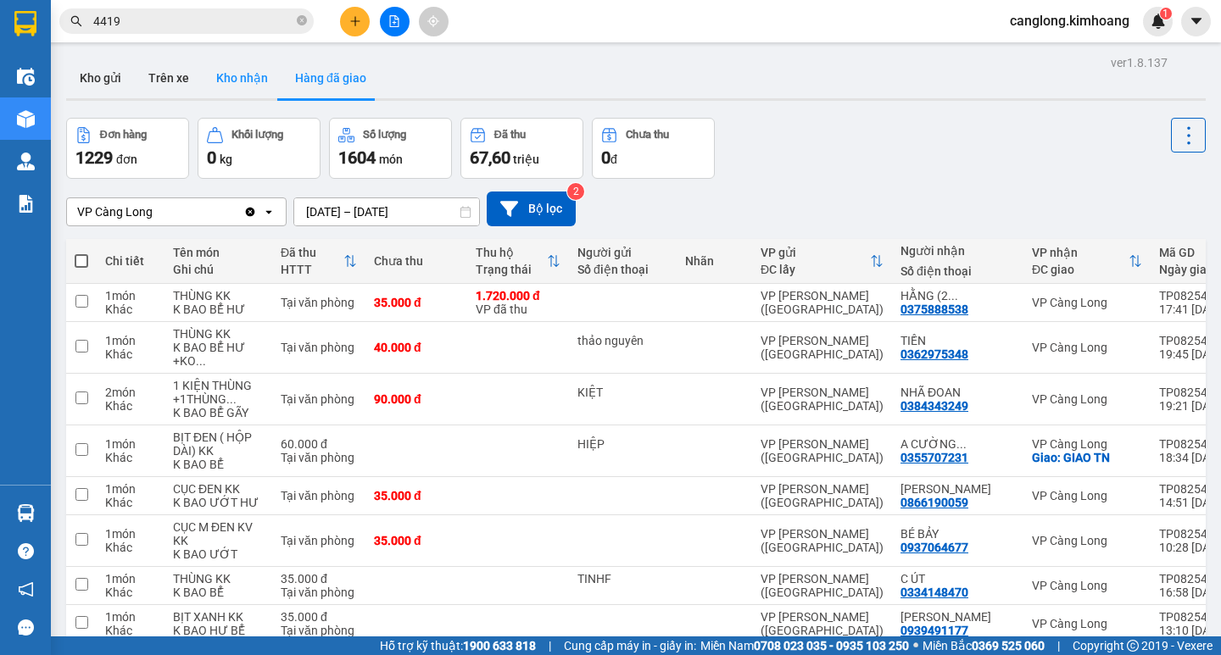
click at [265, 84] on button "Kho nhận" at bounding box center [242, 78] width 79 height 41
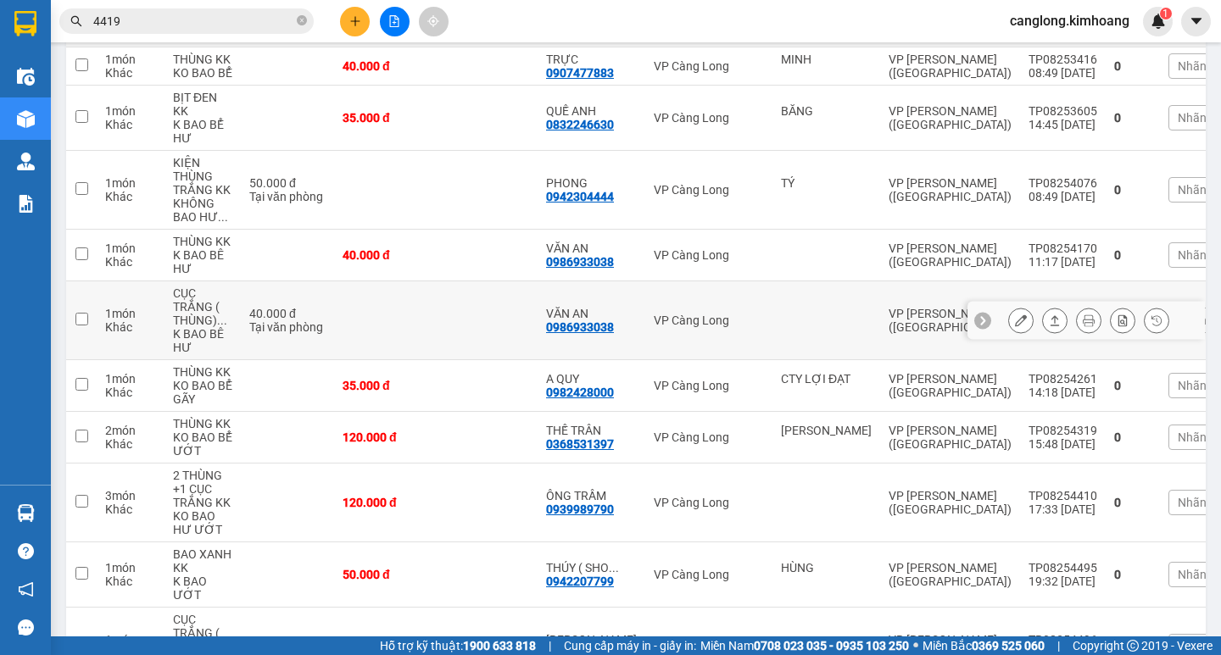
scroll to position [363, 0]
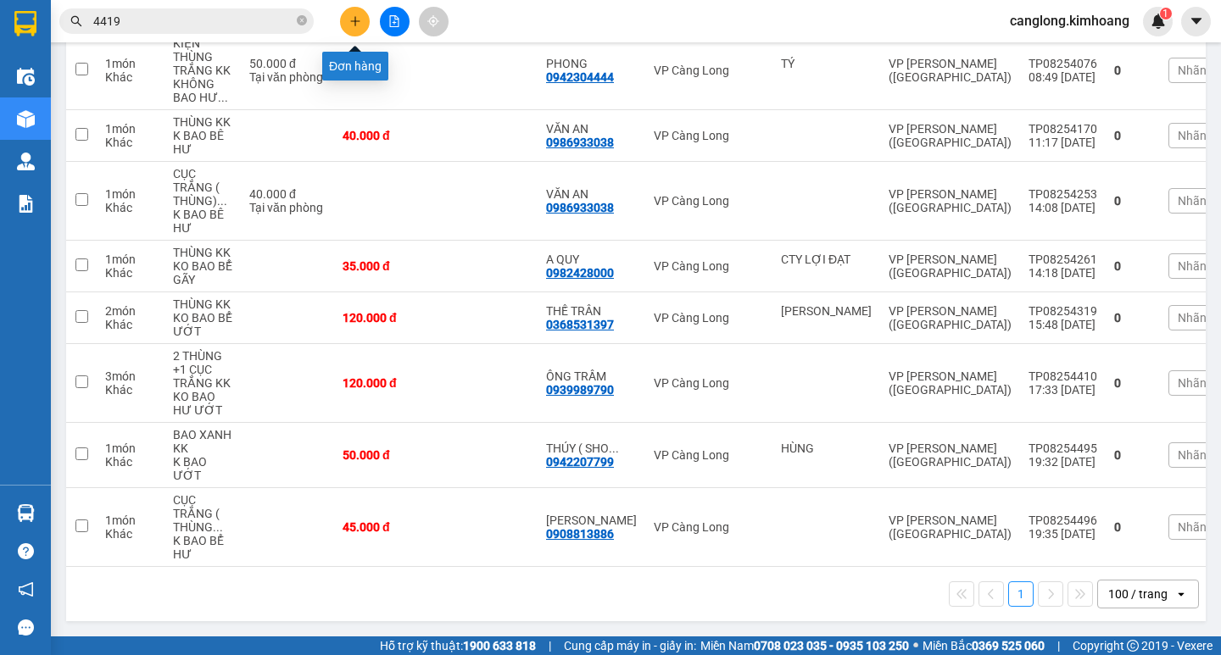
click at [352, 20] on icon "plus" at bounding box center [355, 21] width 12 height 12
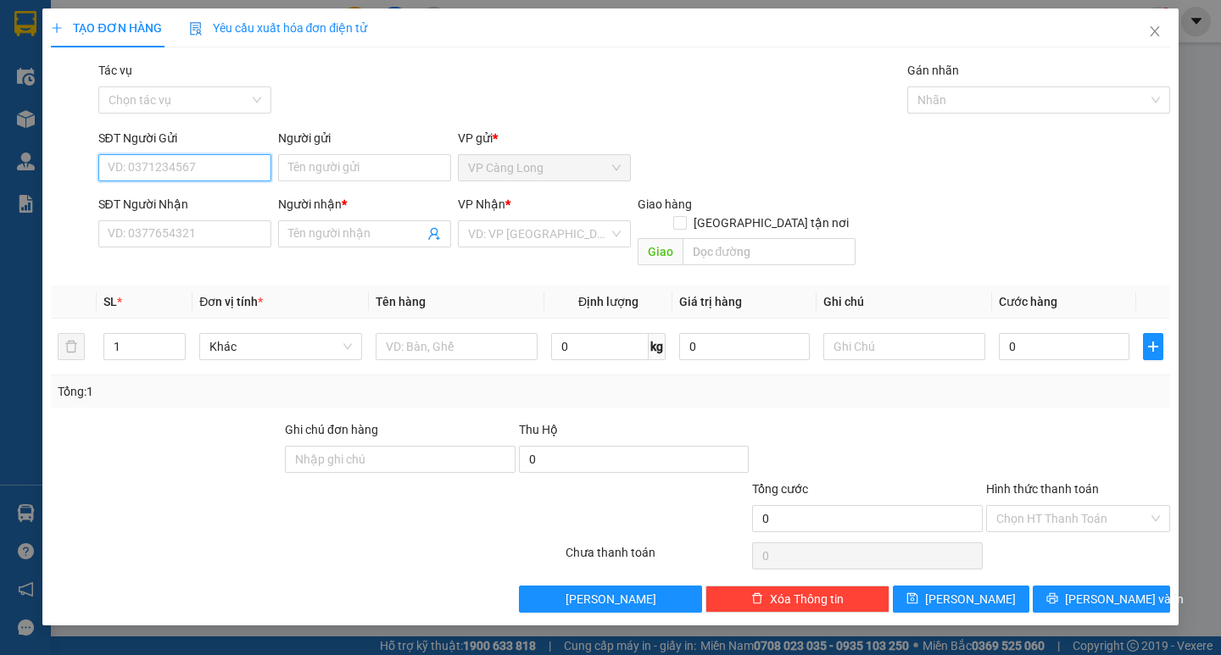
click at [204, 170] on input "SĐT Người Gửi" at bounding box center [184, 167] width 173 height 27
click at [162, 233] on input "SĐT Người Nhận" at bounding box center [184, 233] width 173 height 27
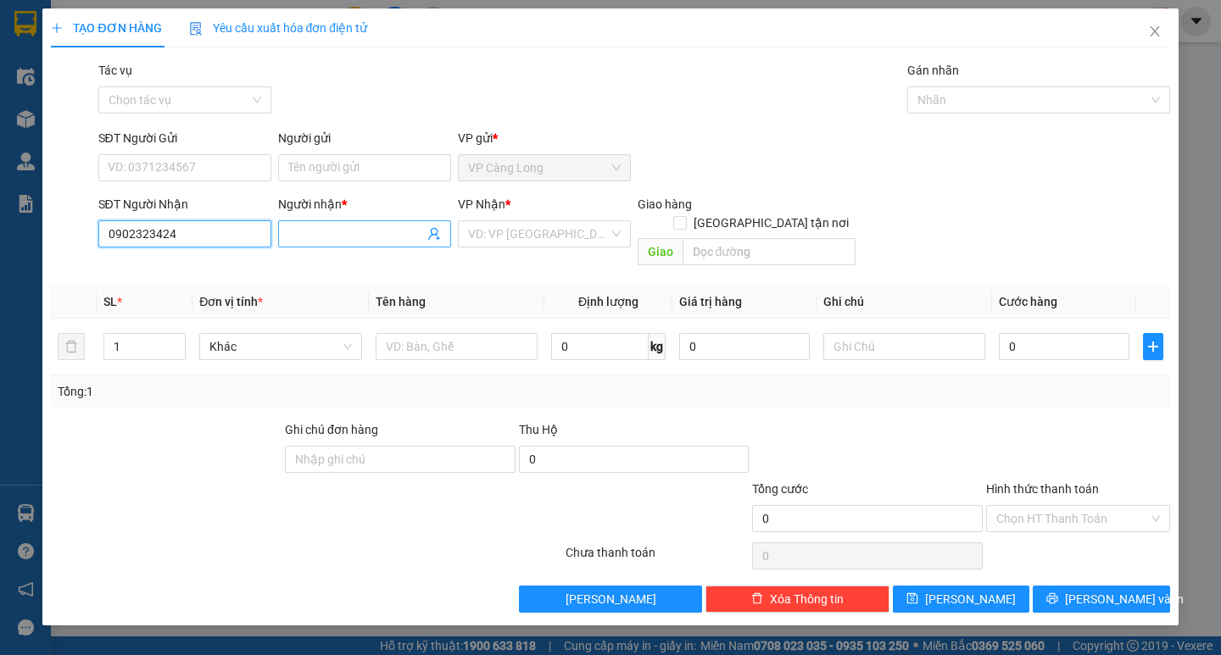
type input "0902323424"
click at [331, 226] on input "Người nhận *" at bounding box center [356, 234] width 136 height 19
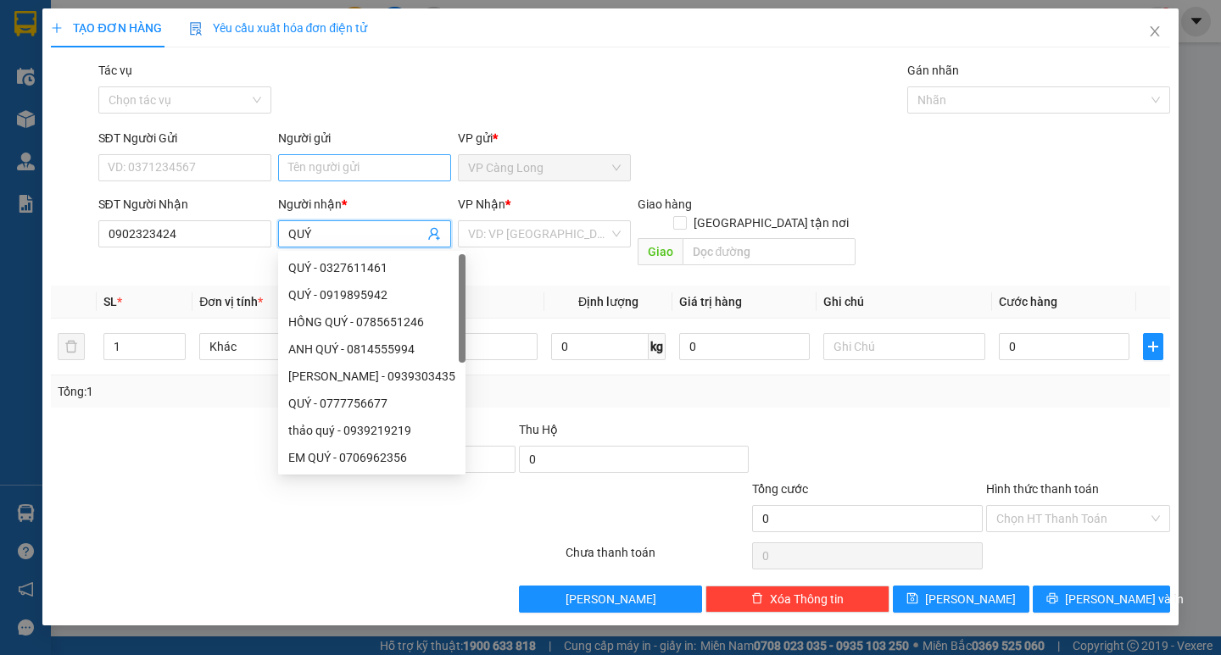
type input "QUÝ"
click at [391, 172] on input "Người gửi" at bounding box center [364, 167] width 173 height 27
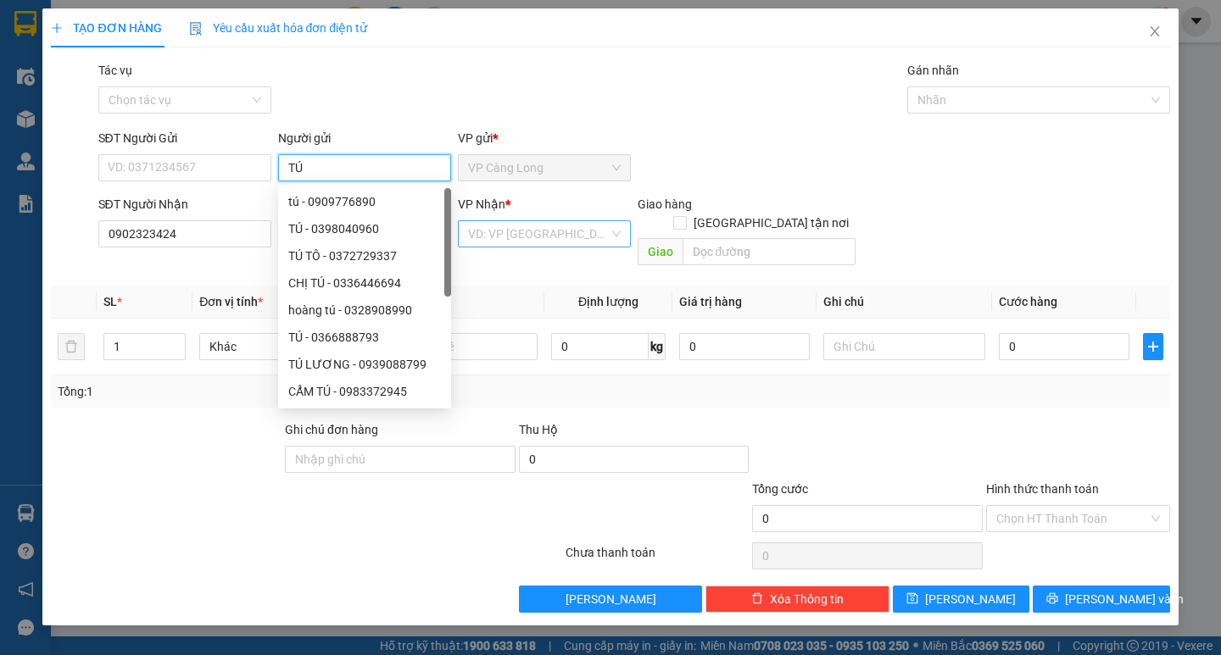
type input "TÚ"
click at [580, 226] on input "search" at bounding box center [538, 233] width 141 height 25
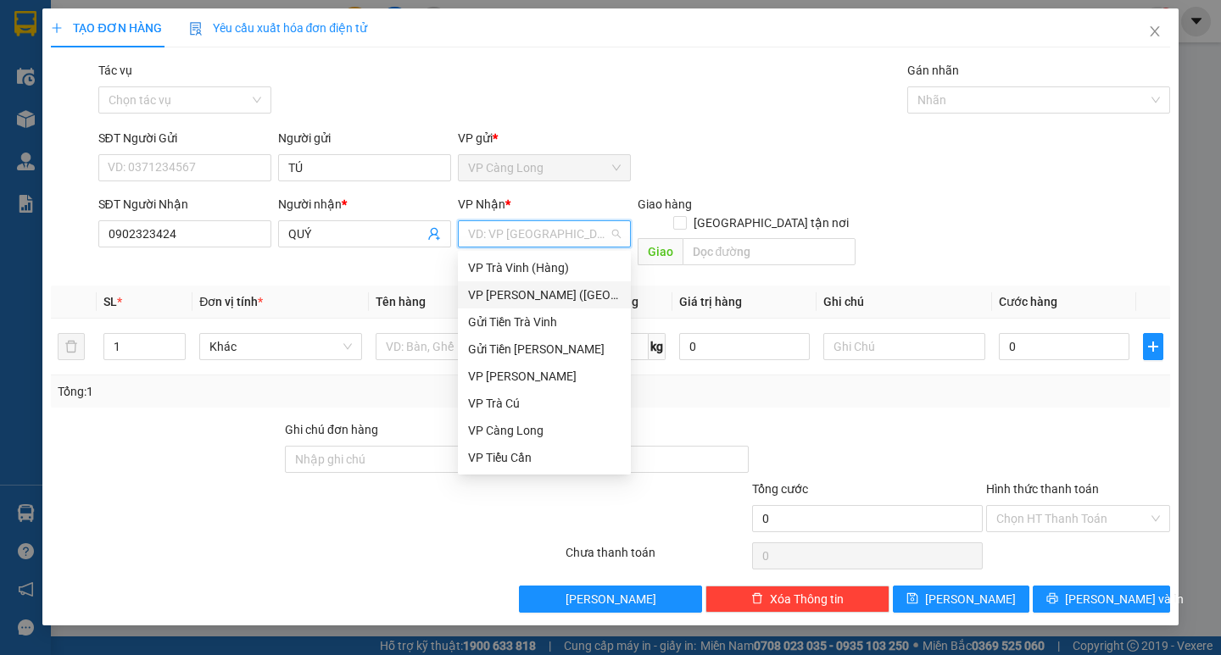
click at [516, 288] on div "VP [PERSON_NAME] ([GEOGRAPHIC_DATA])" at bounding box center [544, 295] width 153 height 19
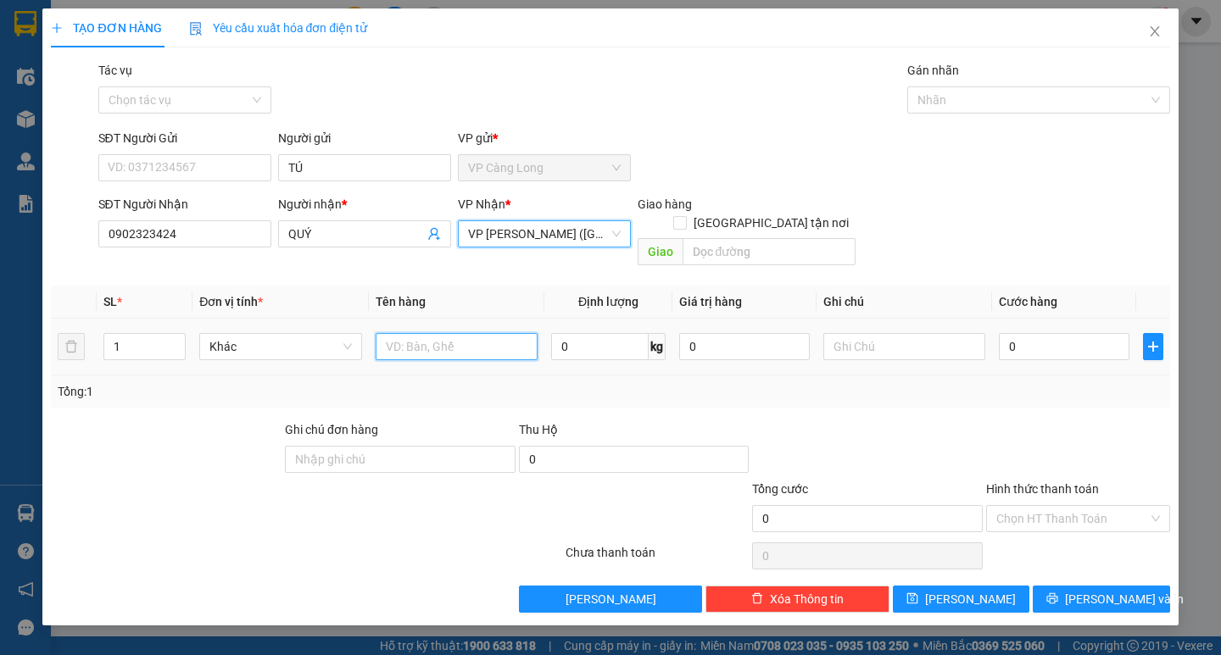
click at [443, 333] on input "text" at bounding box center [457, 346] width 162 height 27
type input "1 BAO ĐỎ KK"
click at [1021, 330] on div "0" at bounding box center [1064, 347] width 131 height 34
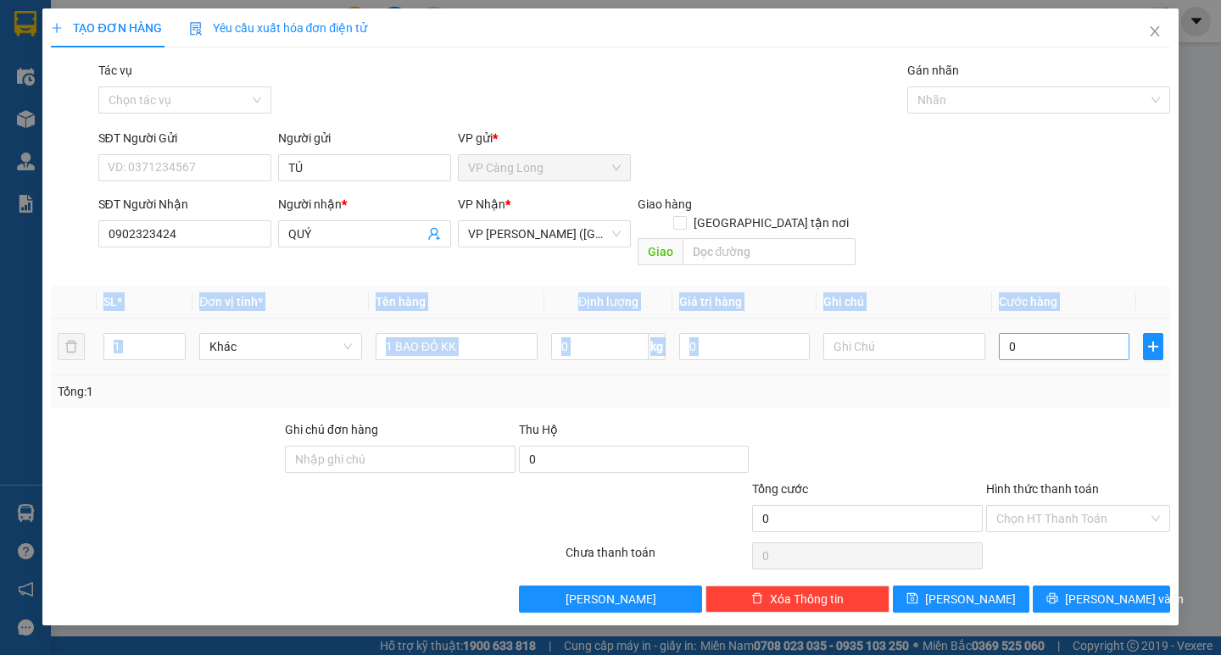
drag, startPoint x: 1021, startPoint y: 314, endPoint x: 1012, endPoint y: 318, distance: 9.5
click at [1020, 330] on div "0" at bounding box center [1064, 347] width 131 height 34
click at [1007, 333] on input "0" at bounding box center [1064, 346] width 131 height 27
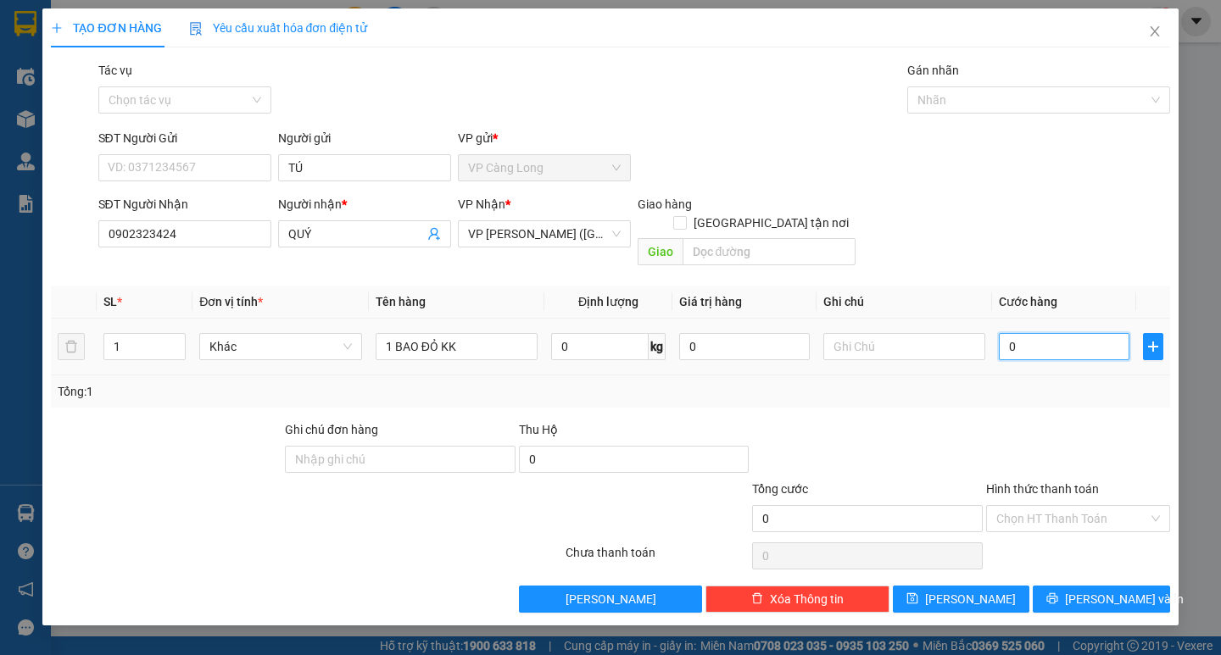
click at [1007, 333] on input "0" at bounding box center [1064, 346] width 131 height 27
click at [1005, 333] on input "0" at bounding box center [1064, 346] width 131 height 27
type input "30"
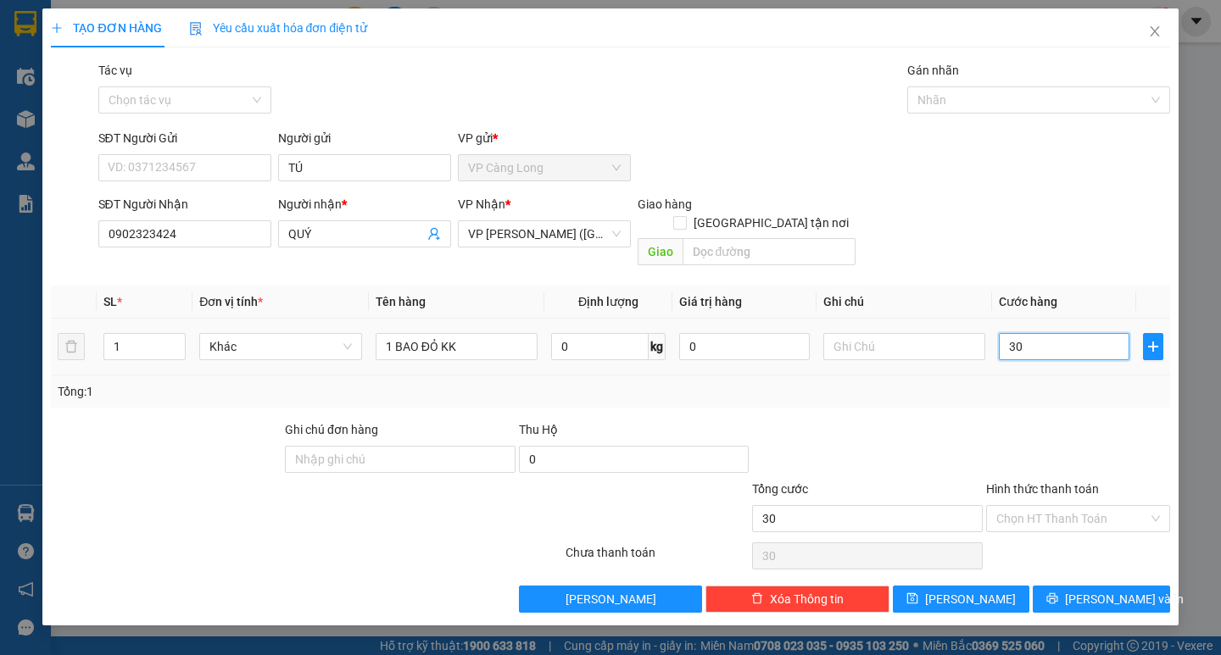
type input "350"
type input "3.590"
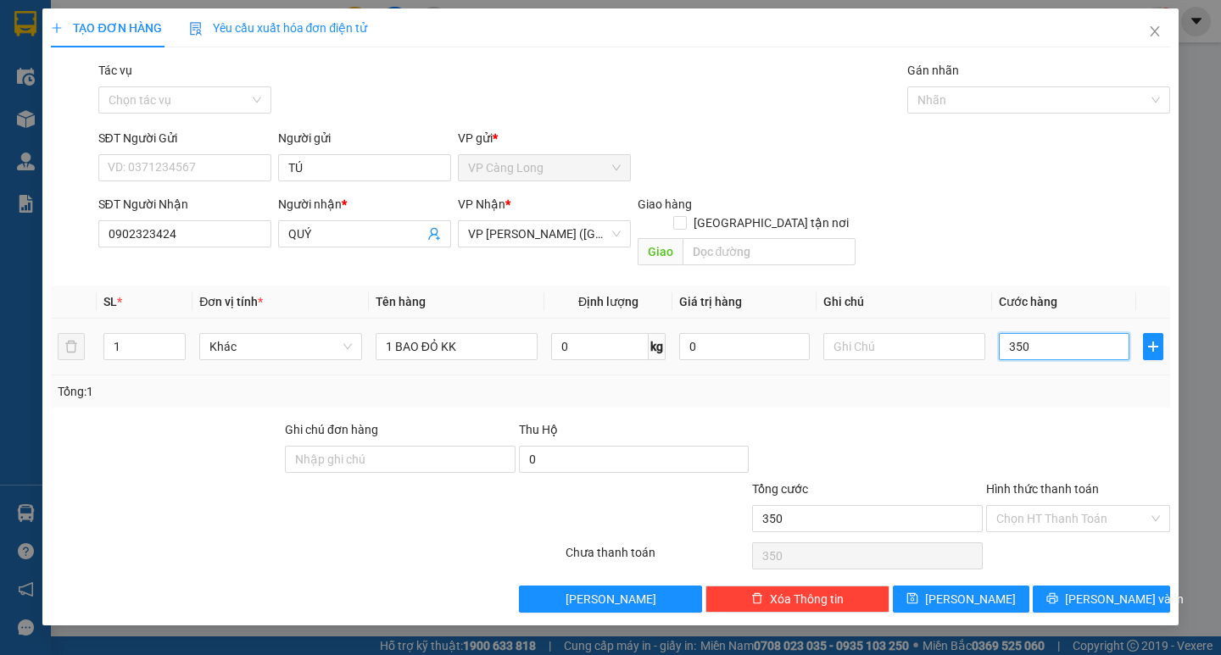
type input "3.590"
type input "359"
type input "35"
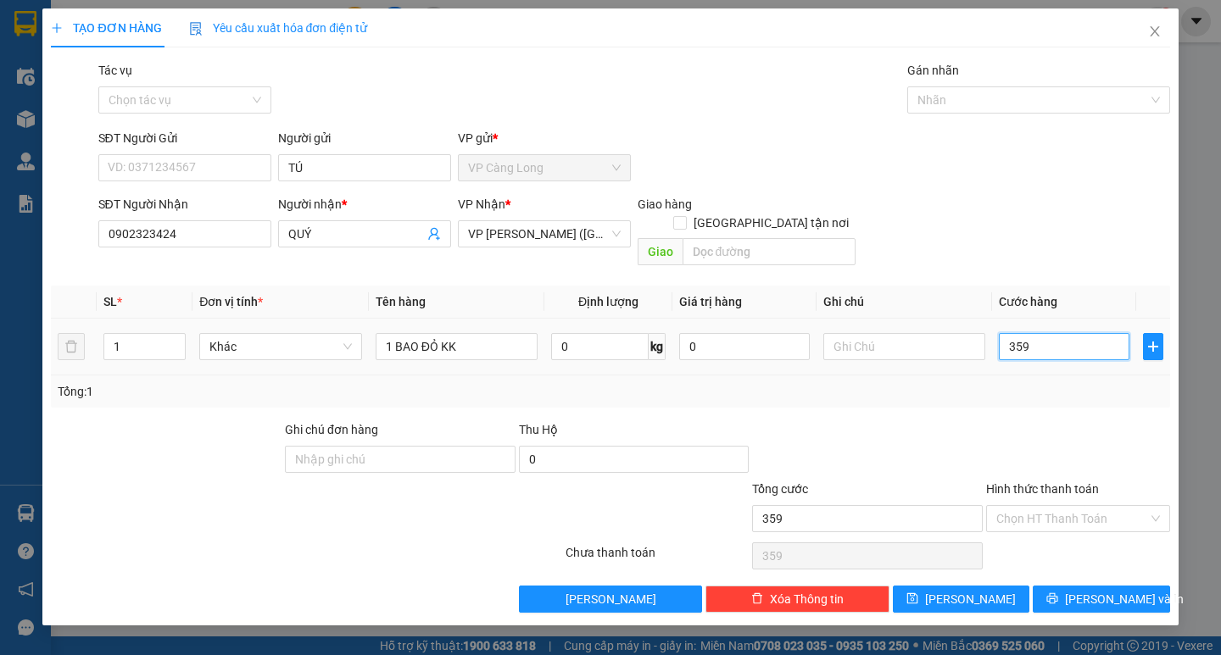
type input "35"
type input "350"
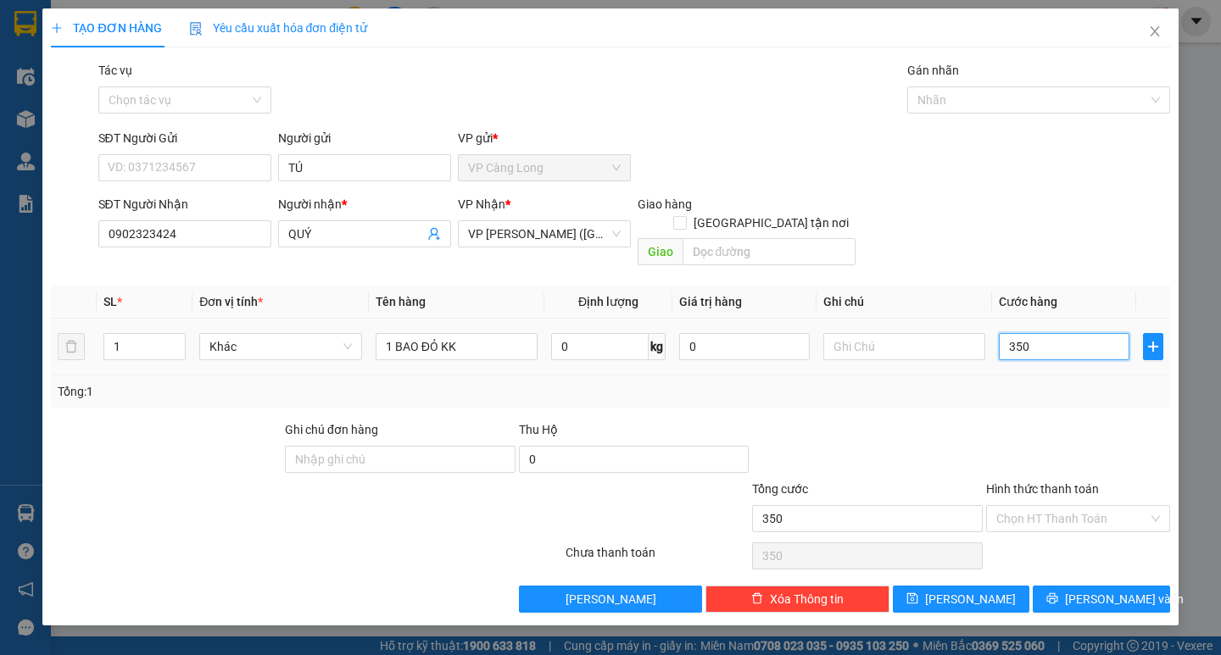
type input "3.500"
type input "35.000"
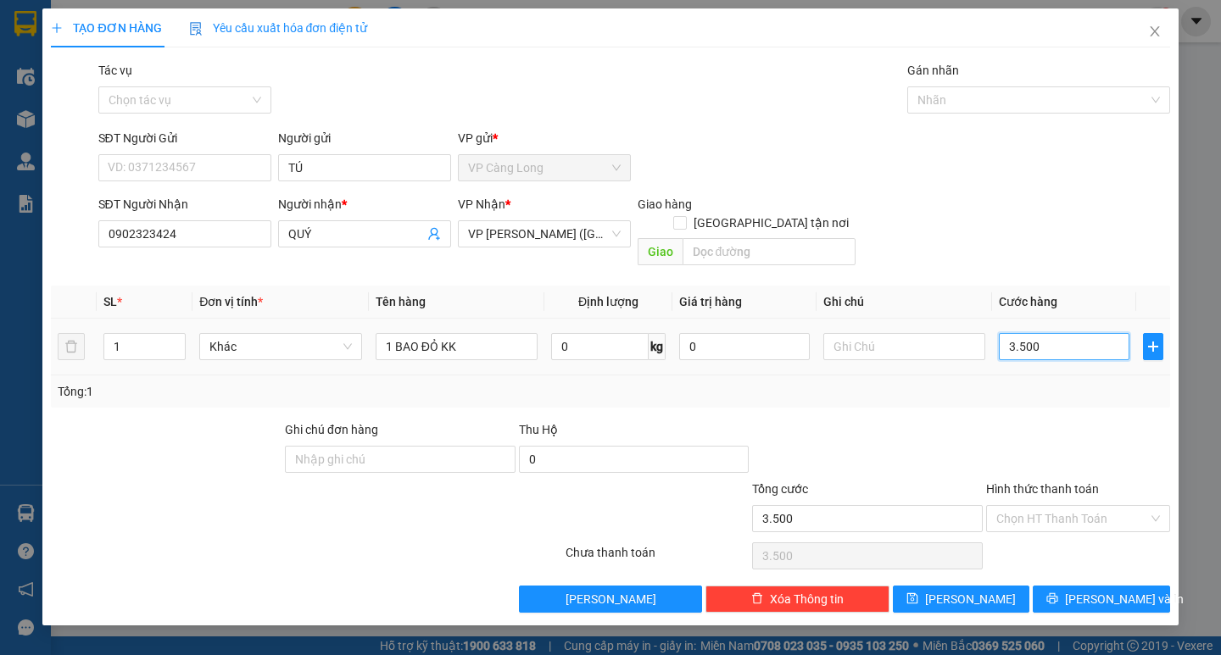
type input "35.000"
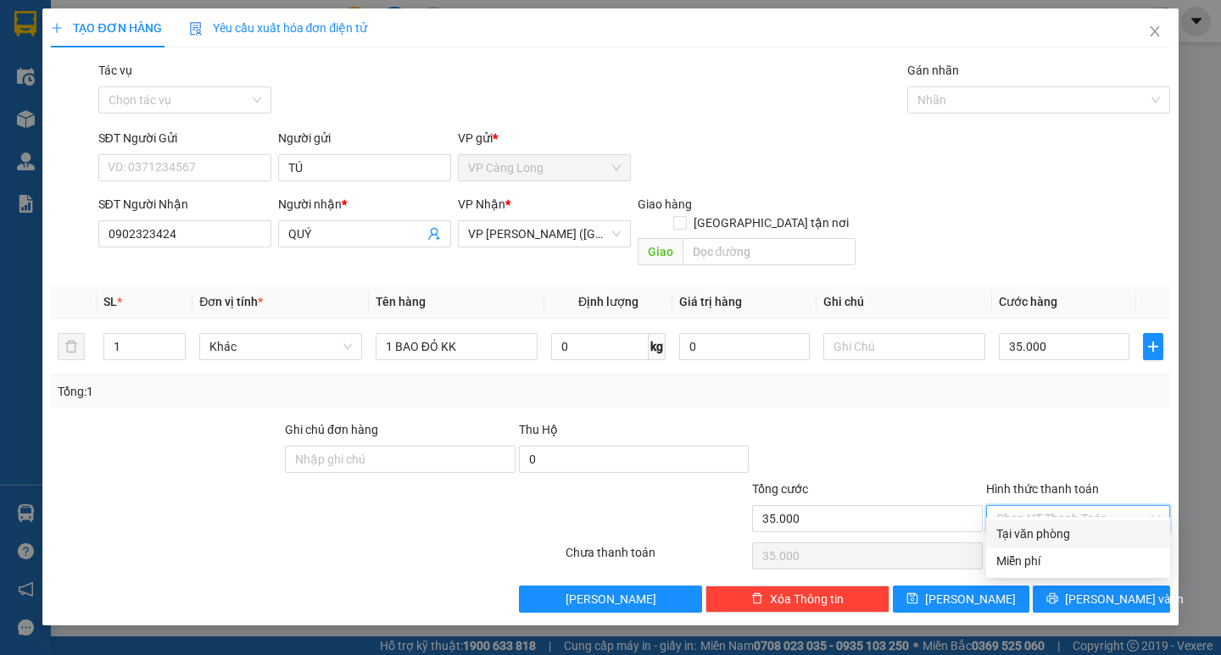
click at [1058, 506] on input "Hình thức thanh toán" at bounding box center [1072, 518] width 152 height 25
click at [1045, 532] on div "Tại văn phòng" at bounding box center [1078, 534] width 164 height 19
type input "0"
click at [1066, 586] on button "Lưu và In" at bounding box center [1101, 599] width 137 height 27
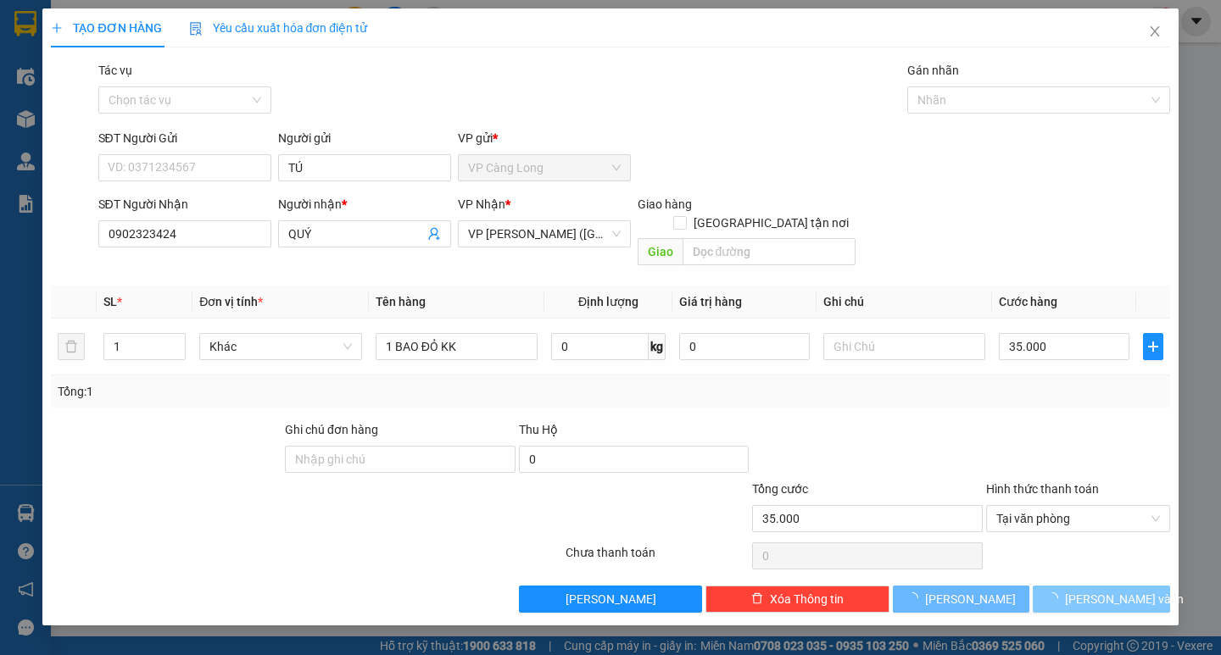
click at [1066, 586] on button "Lưu và In" at bounding box center [1101, 599] width 137 height 27
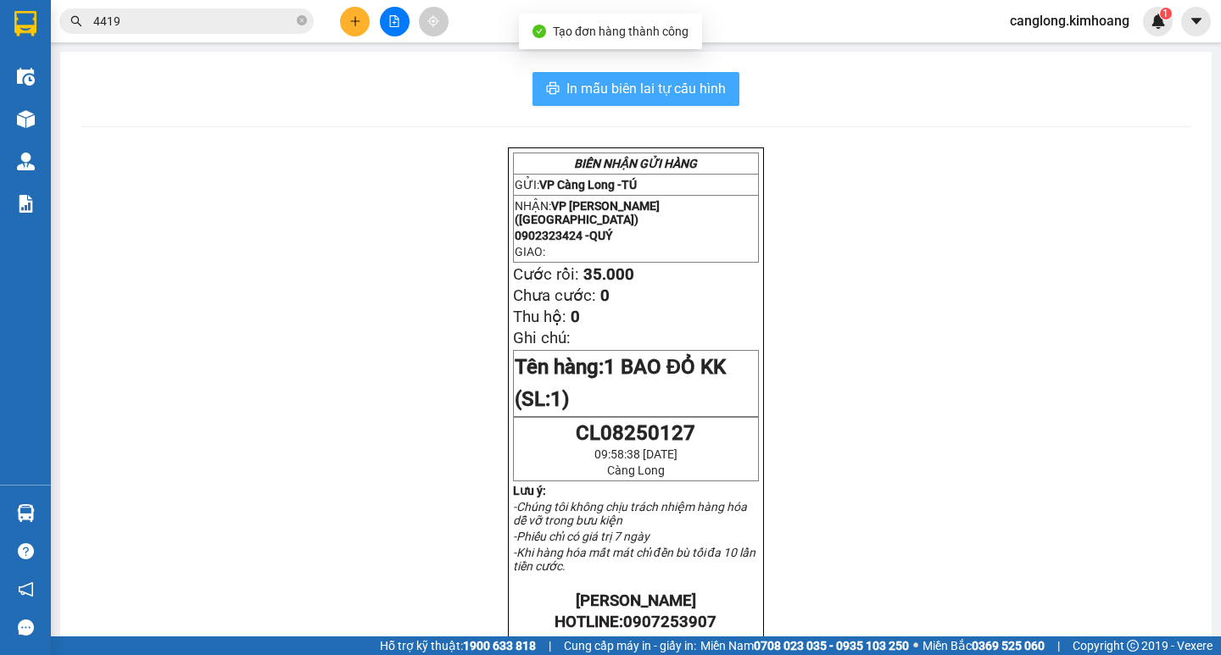
click at [586, 84] on span "In mẫu biên lai tự cấu hình" at bounding box center [645, 88] width 159 height 21
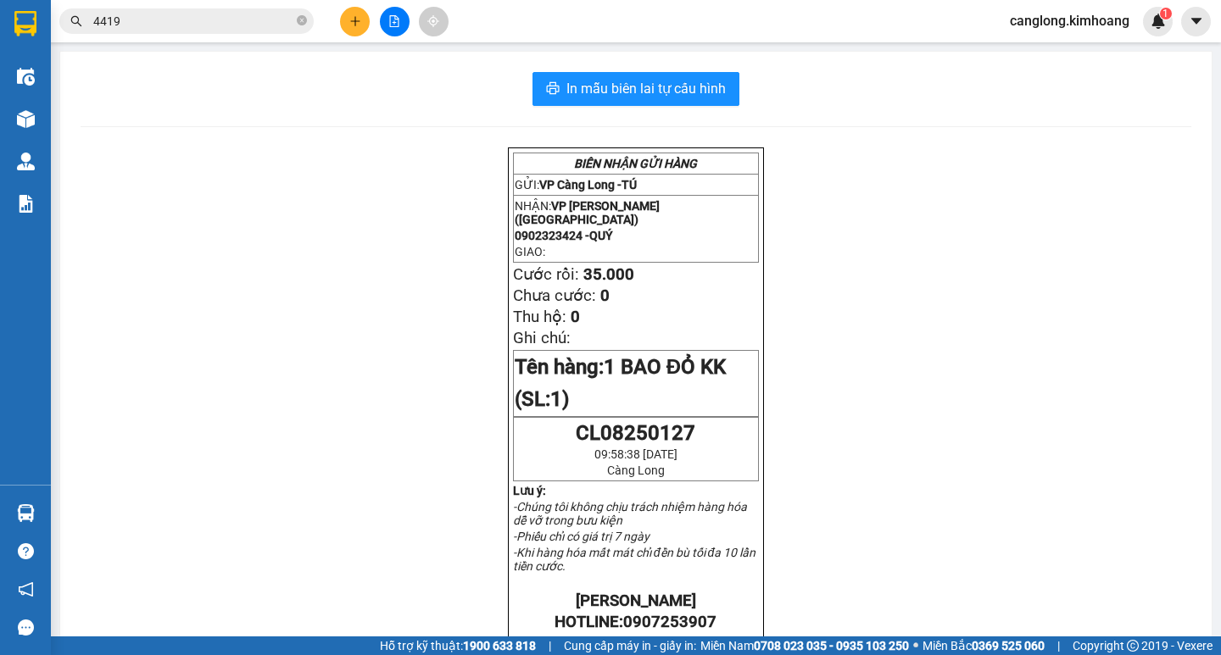
drag, startPoint x: 894, startPoint y: 460, endPoint x: 862, endPoint y: 427, distance: 45.6
click at [862, 427] on div "BIÊN NHẬN GỬI HÀNG GỬI: VP Càng Long - TÚ NHẬN: VP Trần Phú (Hàng) 0902323424 -…" at bounding box center [636, 630] width 1111 height 964
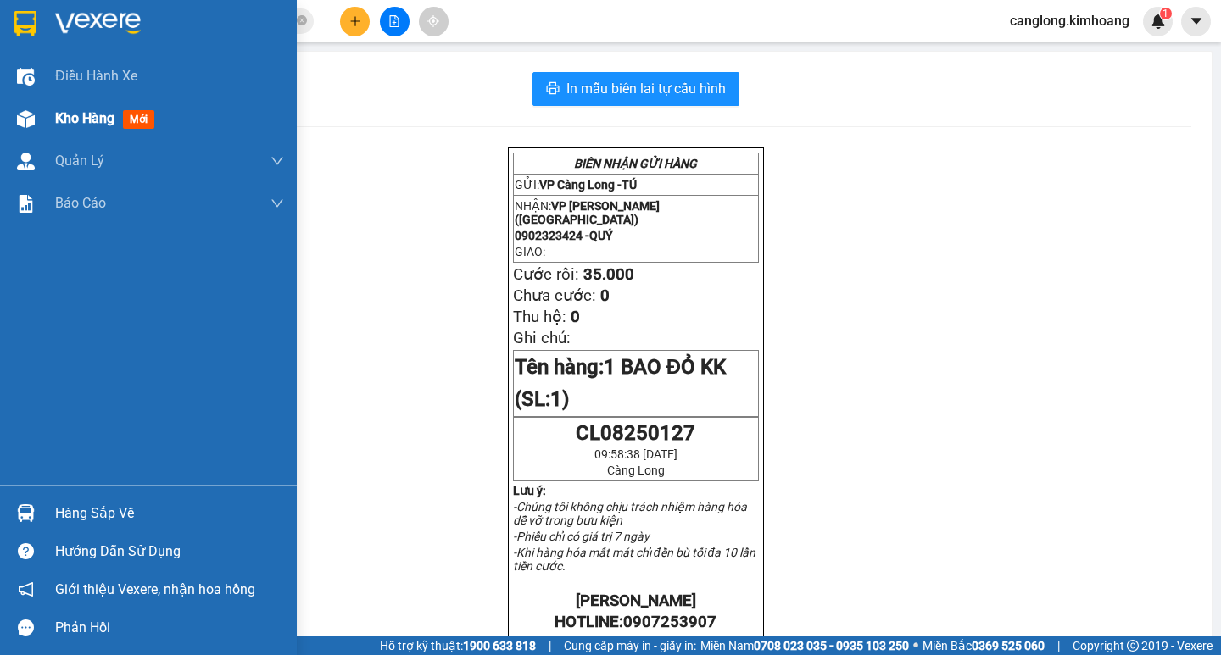
click at [13, 106] on div at bounding box center [26, 119] width 30 height 30
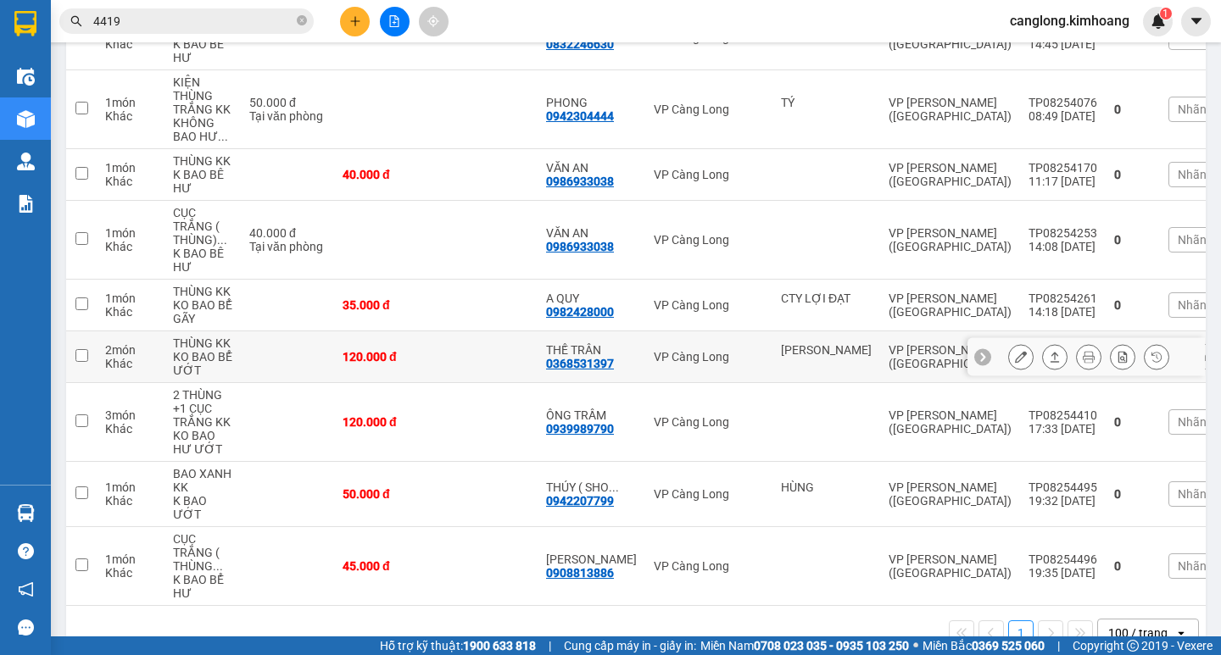
scroll to position [363, 0]
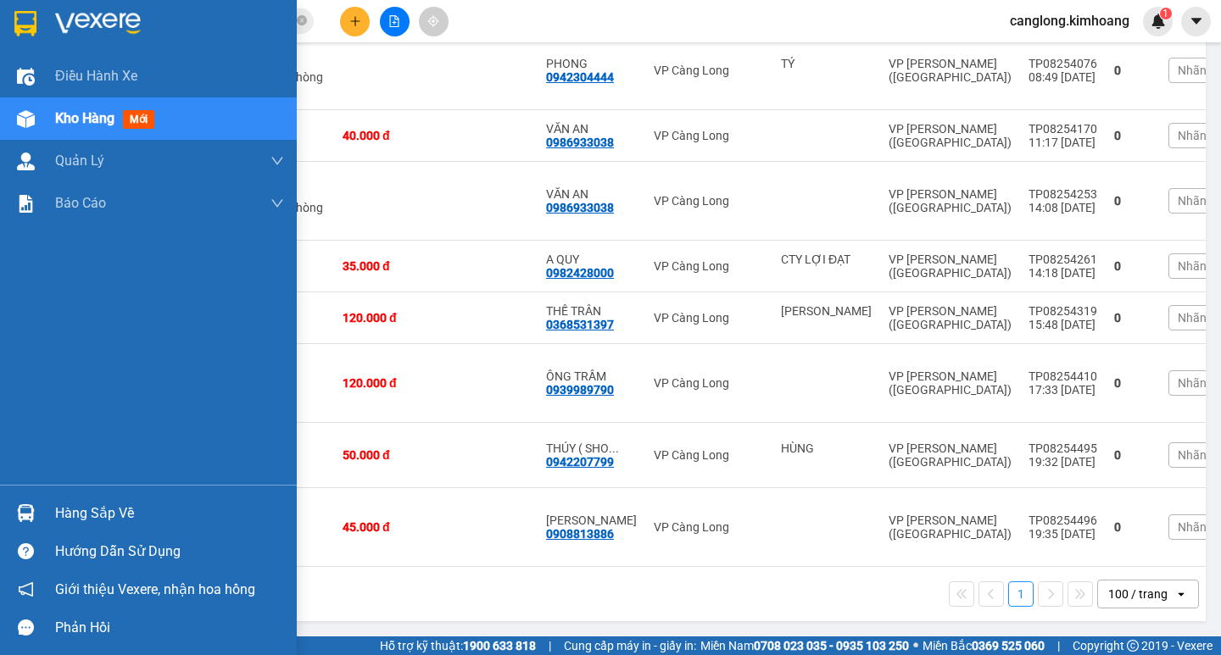
click at [160, 515] on div "Hàng sắp về" at bounding box center [169, 513] width 229 height 25
click at [160, 515] on body "Kết quả tìm kiếm ( 391 ) Bộ lọc Mã ĐH Trạng thái Món hàng Thu hộ Tổng cước Chưa…" at bounding box center [610, 327] width 1221 height 655
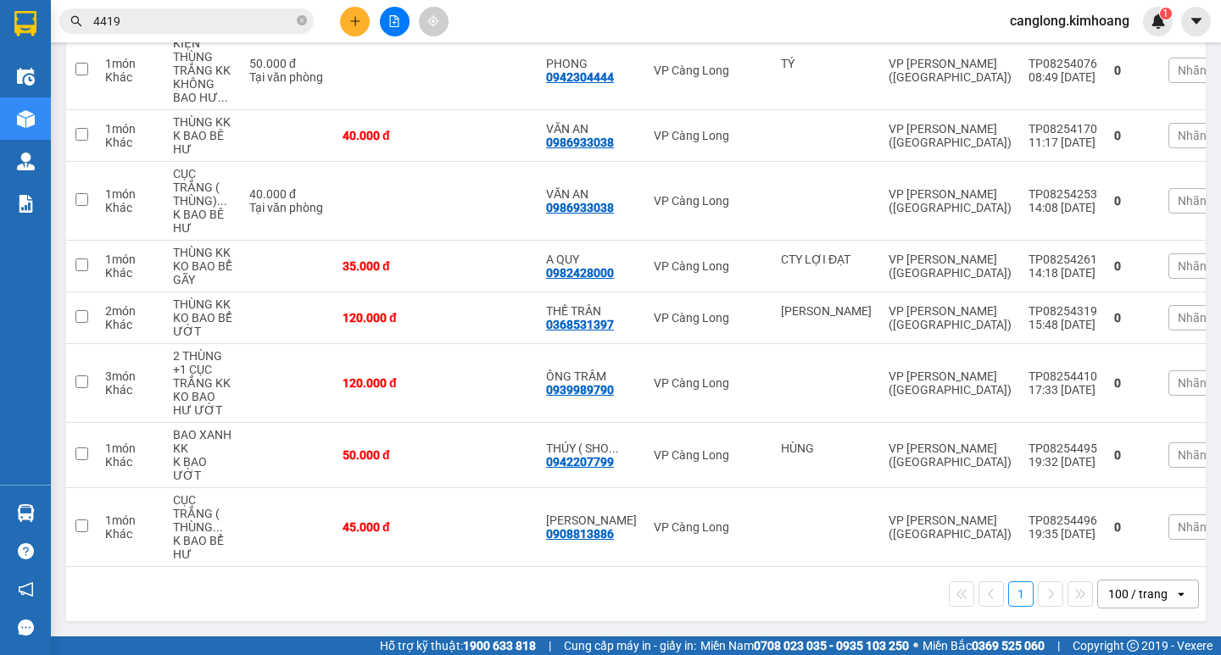
click at [199, 24] on input "4419" at bounding box center [193, 21] width 200 height 19
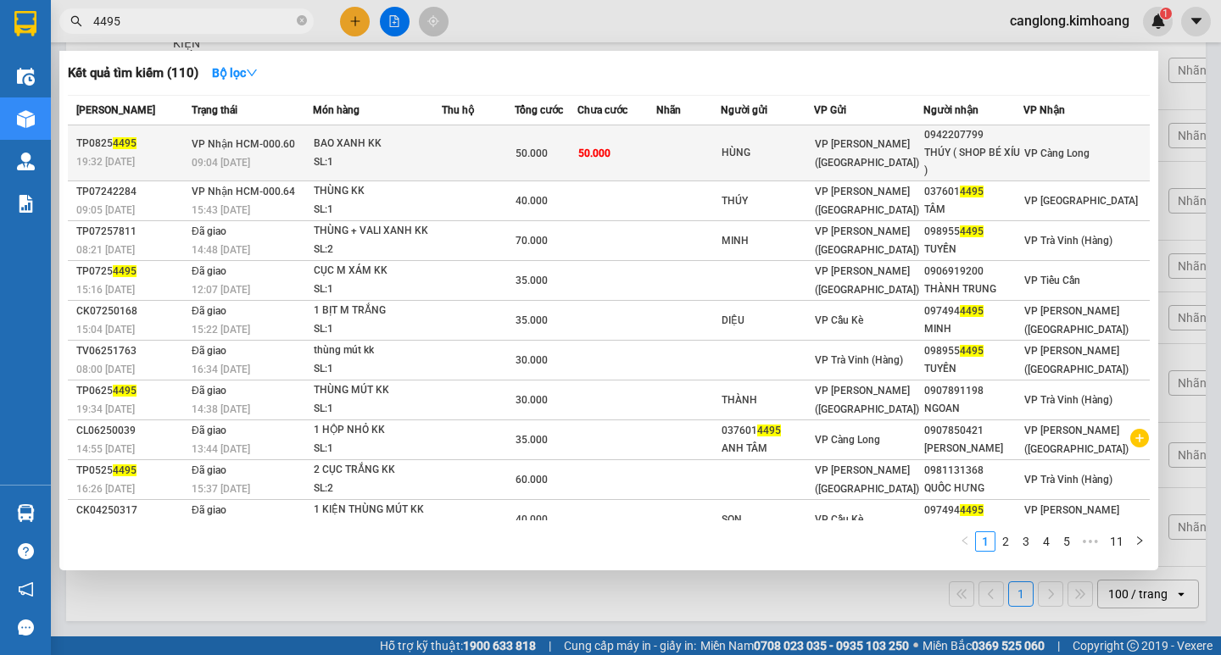
type input "4495"
click at [721, 155] on td at bounding box center [688, 153] width 64 height 56
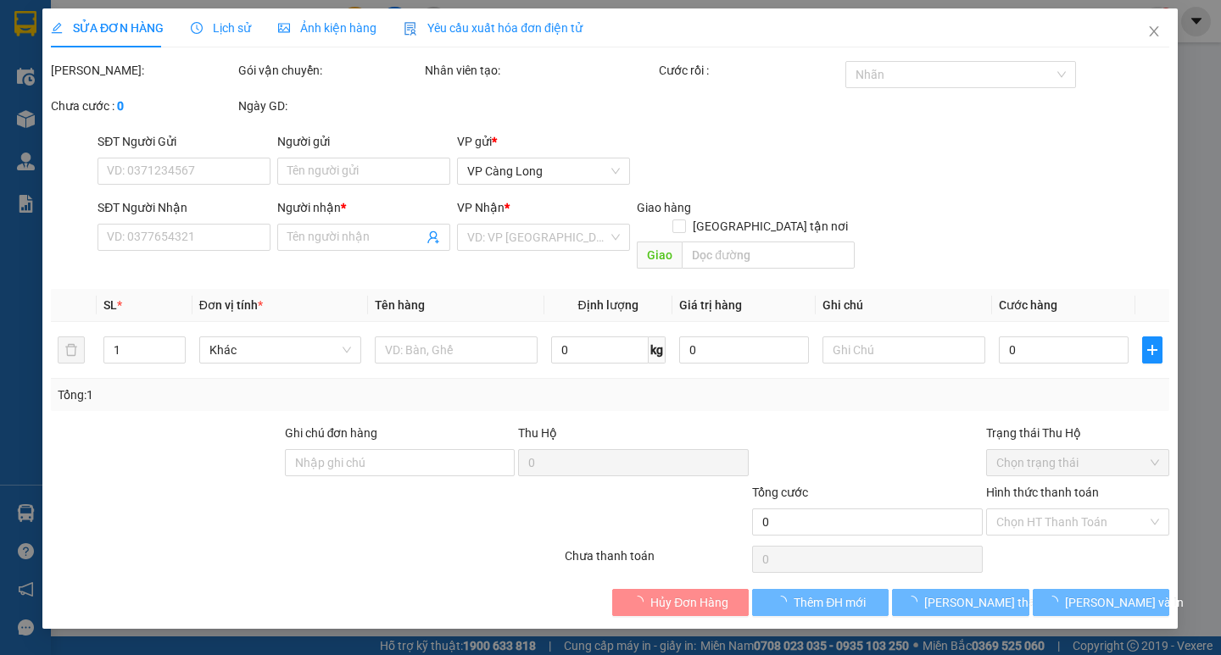
type input "HÙNG"
type input "0942207799"
type input "THÚY ( SHOP BÉ XÍU )"
type input "50.000"
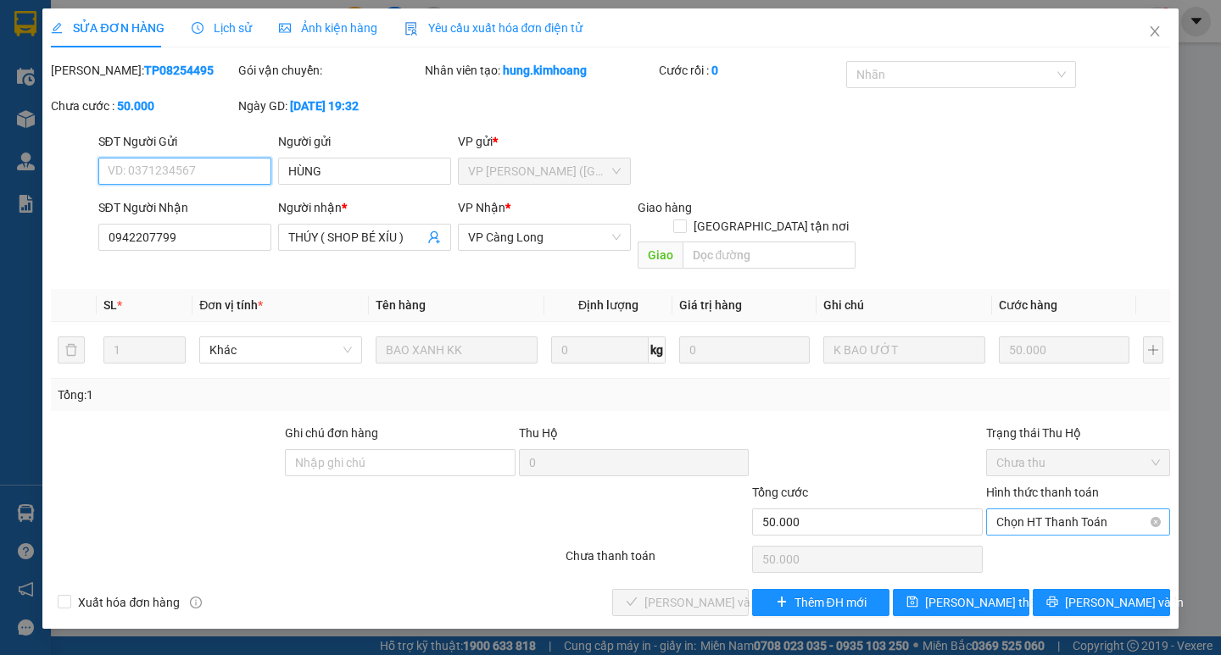
click at [1036, 510] on span "Chọn HT Thanh Toán" at bounding box center [1078, 522] width 164 height 25
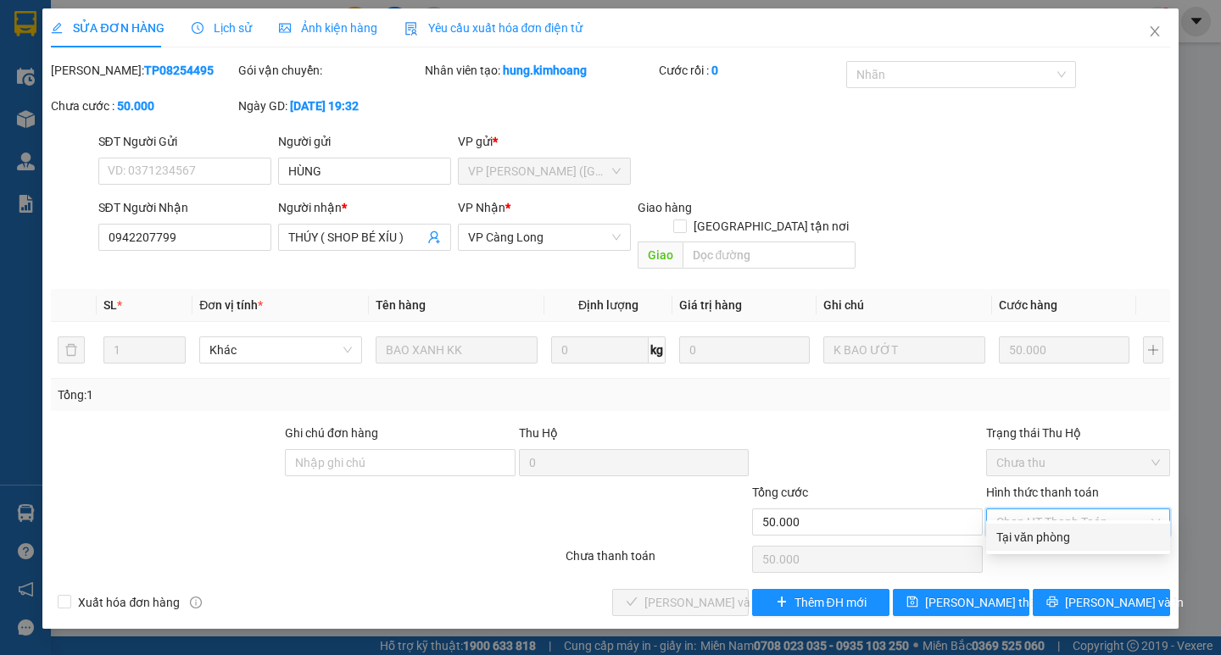
click at [1037, 526] on div "Tại văn phòng" at bounding box center [1078, 537] width 184 height 27
type input "0"
click at [1029, 543] on div "Chọn HT Thanh Toán" at bounding box center [1077, 560] width 187 height 34
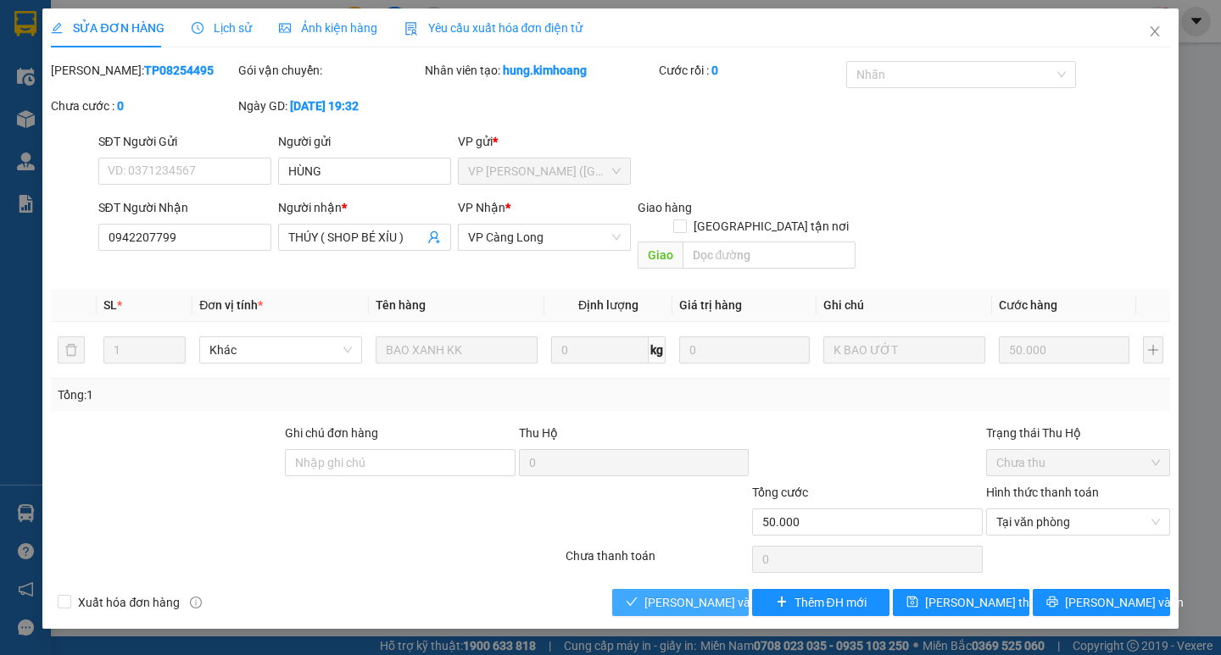
click at [677, 594] on span "Lưu và Giao hàng" at bounding box center [725, 603] width 163 height 19
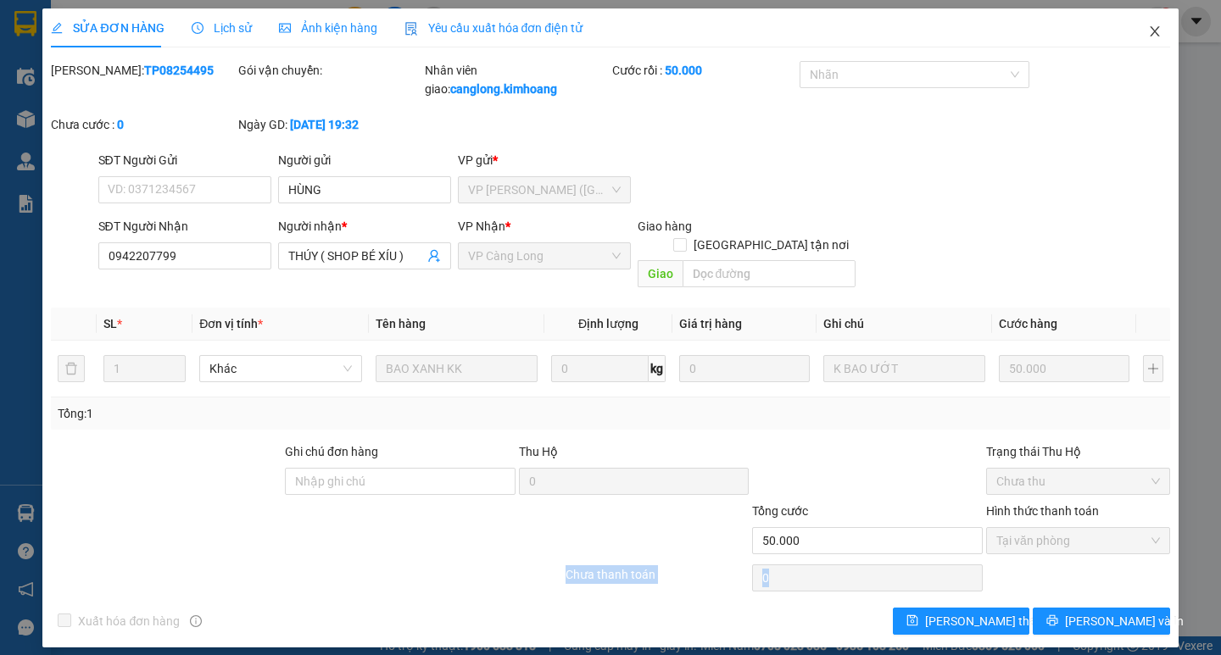
click at [1167, 35] on span "Close" at bounding box center [1154, 31] width 47 height 47
drag, startPoint x: 1167, startPoint y: 35, endPoint x: 1154, endPoint y: 7, distance: 31.1
click at [1167, 36] on div "canglong.kimhoang 1" at bounding box center [1084, 22] width 176 height 30
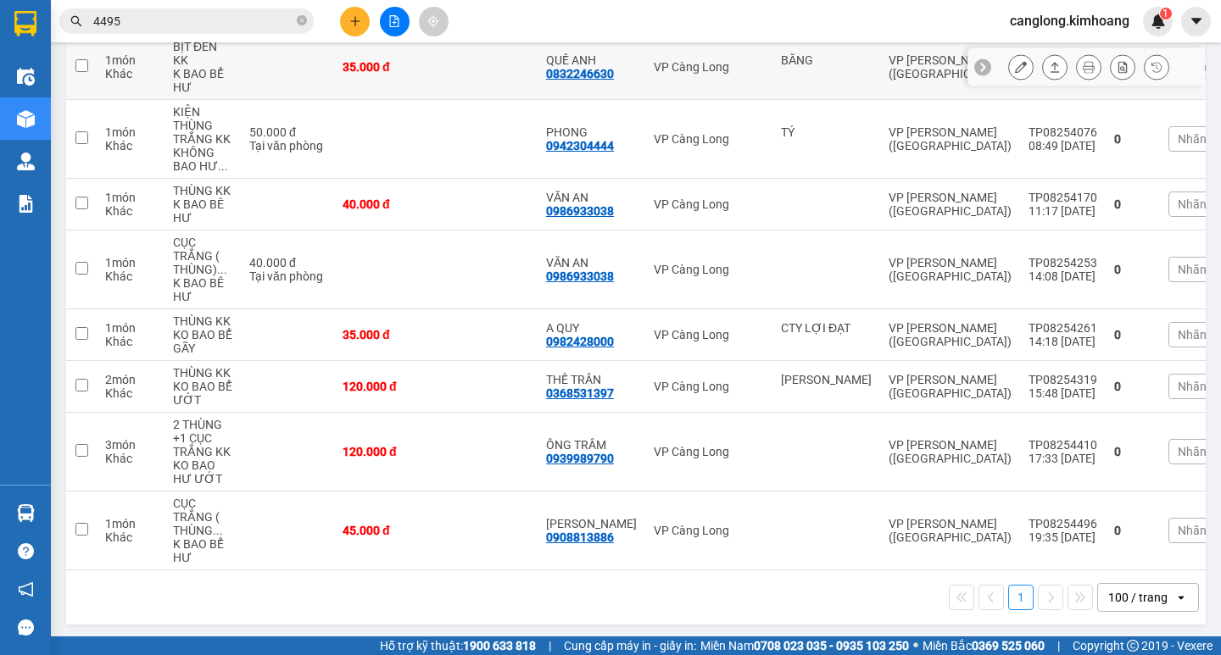
scroll to position [298, 0]
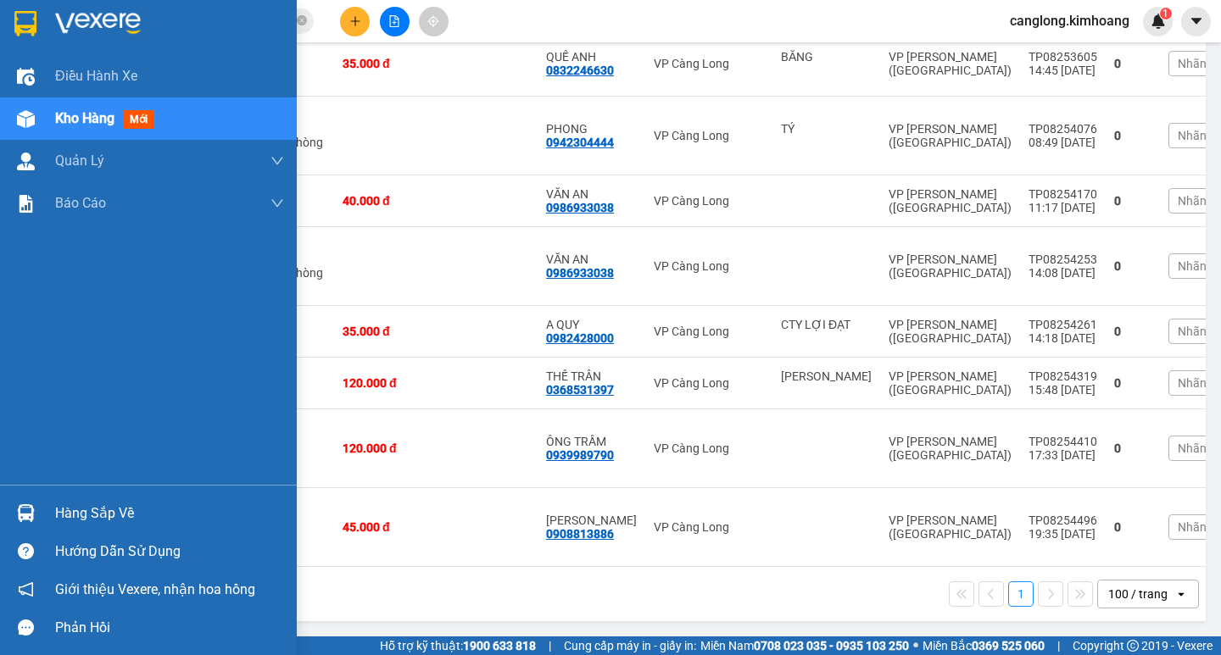
click at [89, 504] on div "Hàng sắp về" at bounding box center [169, 513] width 229 height 25
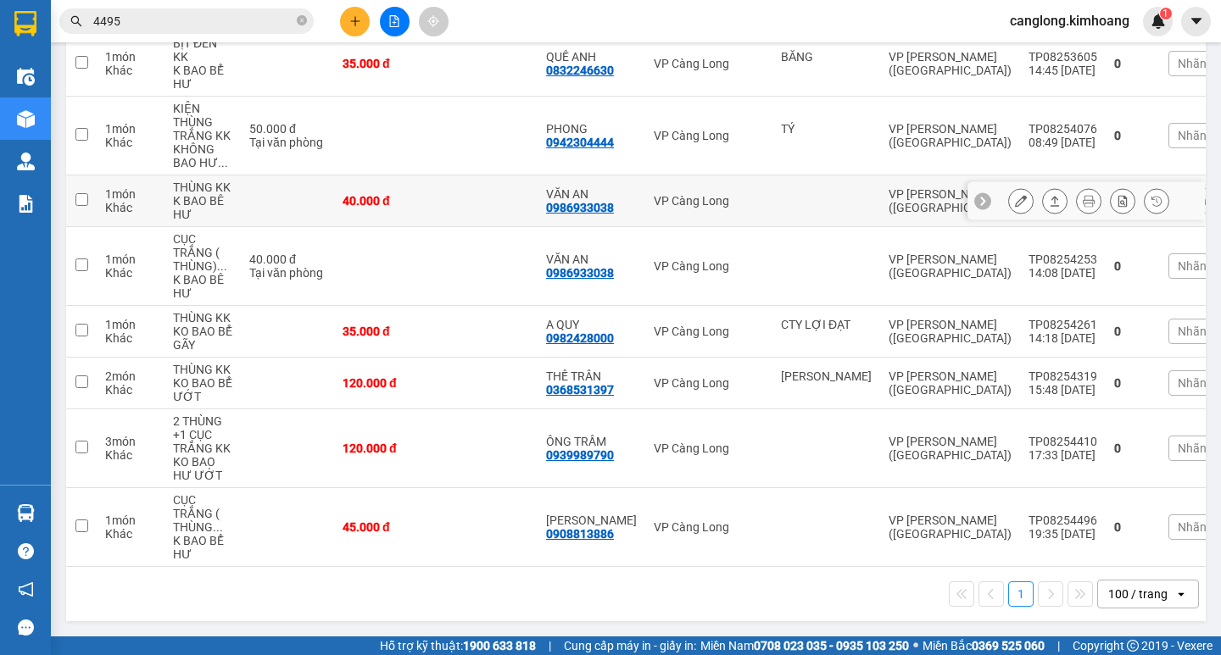
click at [712, 199] on section "Kết quả tìm kiếm ( 110 ) Bộ lọc Mã ĐH Trạng thái Món hàng Thu hộ Tổng cước Chưa…" at bounding box center [610, 327] width 1221 height 655
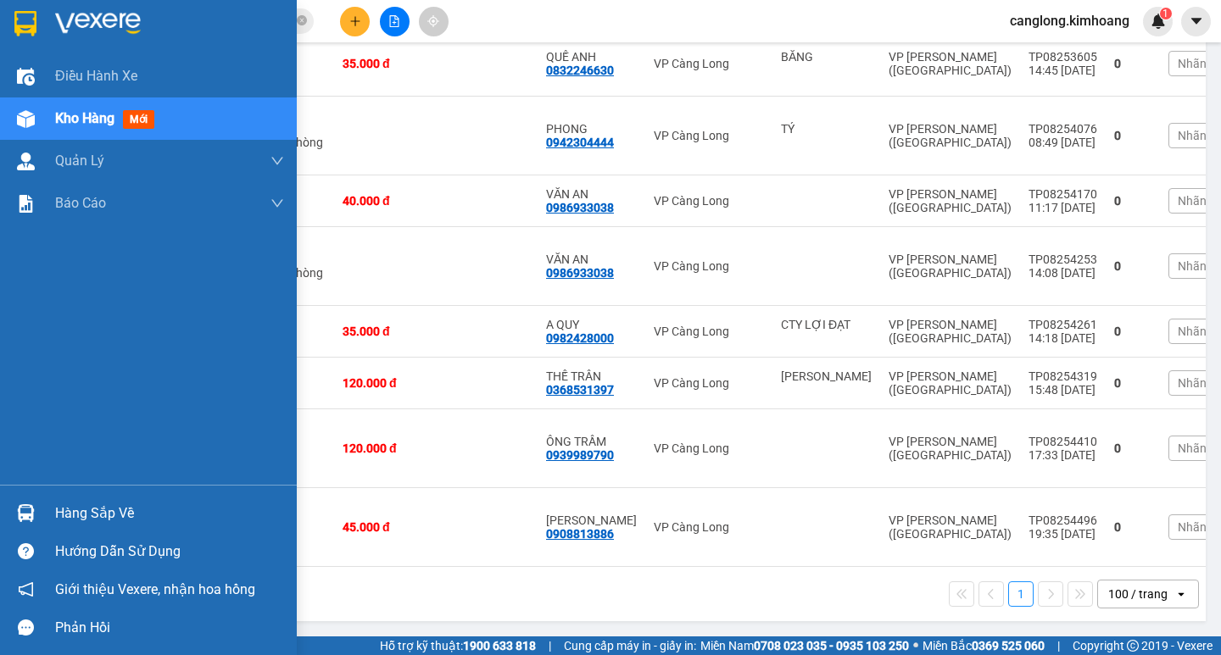
click at [14, 501] on div at bounding box center [26, 514] width 30 height 30
click at [14, 501] on div "Điều hành xe Kho hàng mới Quản [PERSON_NAME] lý chuyến Quản lý khách hàng mới B…" at bounding box center [148, 327] width 297 height 655
click at [77, 376] on div "Điều hành xe Kho hàng mới Quản Lý Quản lý chuyến Quản lý khách hàng mới Báo cáo…" at bounding box center [148, 270] width 297 height 430
click at [81, 346] on div "Điều hành xe Kho hàng mới Quản Lý Quản lý chuyến Quản lý khách hàng mới Báo cáo…" at bounding box center [148, 270] width 297 height 430
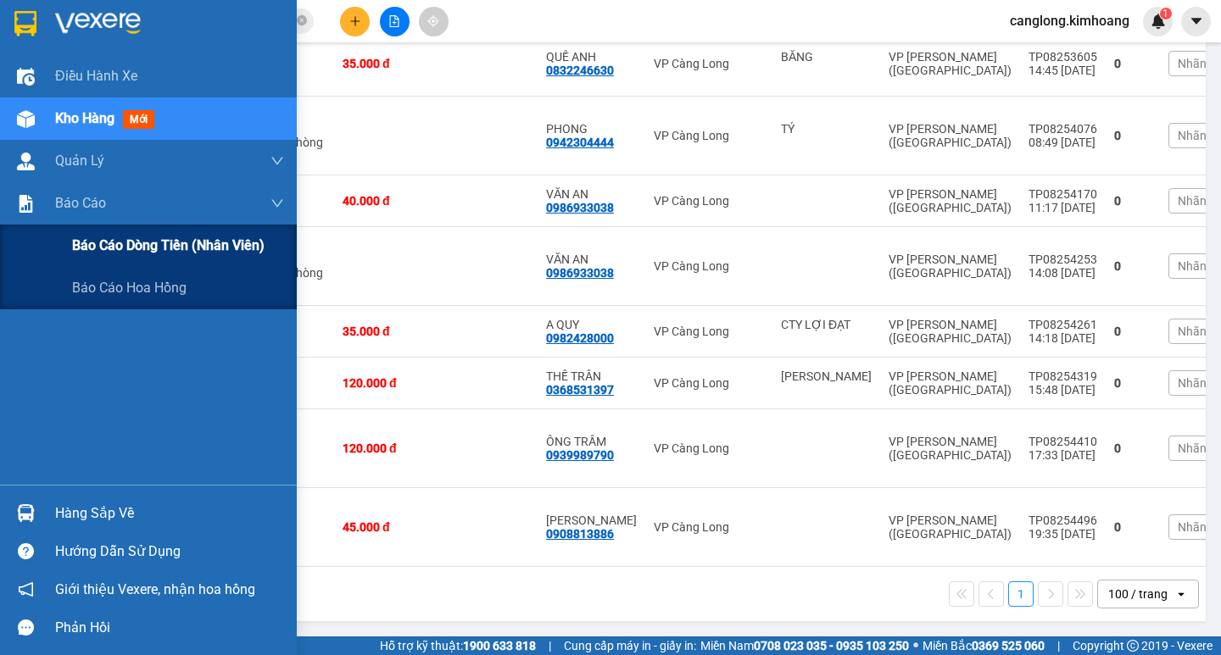
click at [109, 245] on span "Báo cáo dòng tiền (nhân viên)" at bounding box center [168, 245] width 192 height 21
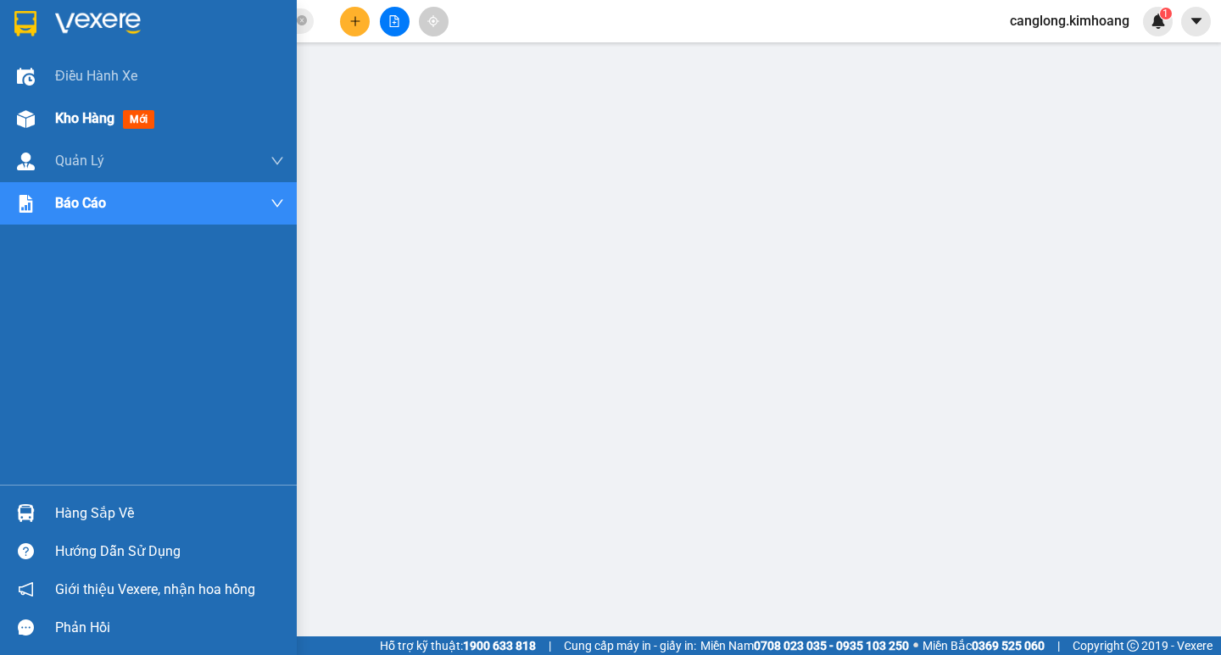
click at [47, 110] on div "Kho hàng mới" at bounding box center [148, 119] width 297 height 42
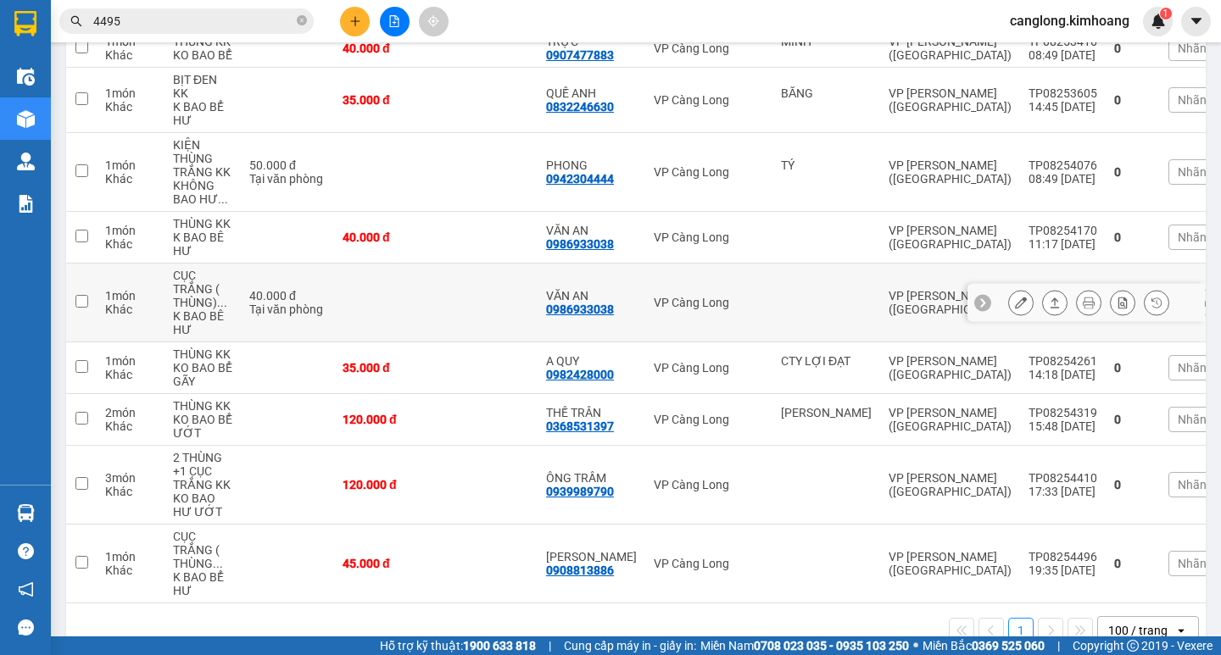
scroll to position [298, 0]
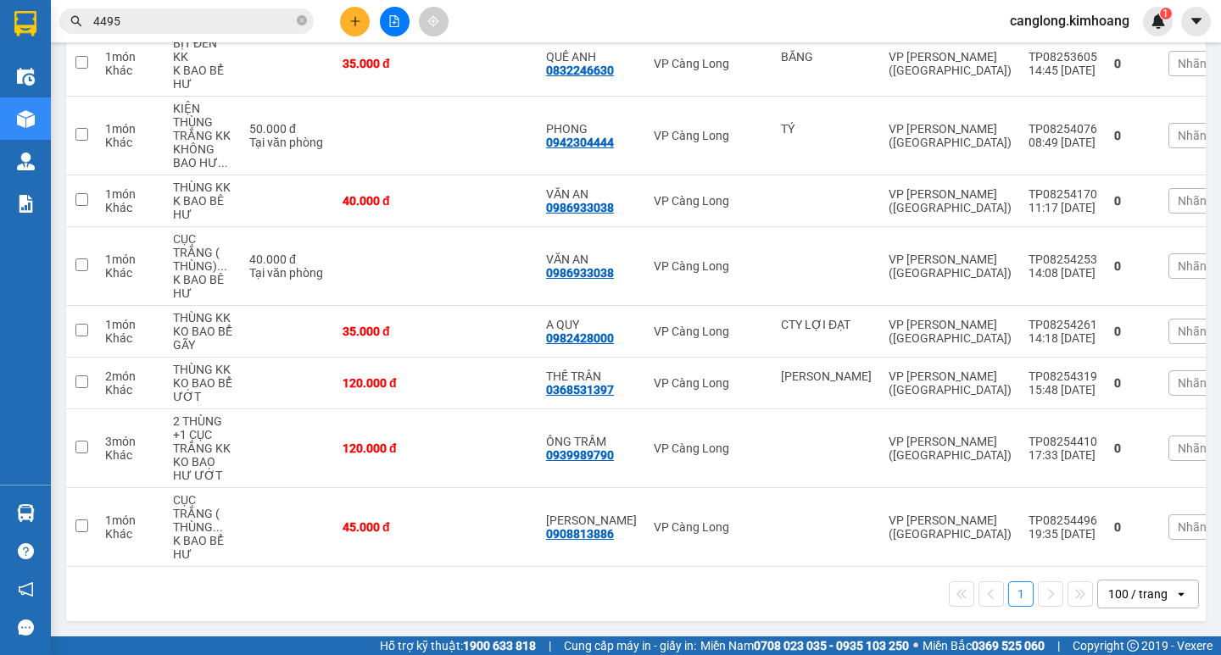
click at [259, 25] on input "4495" at bounding box center [193, 21] width 200 height 19
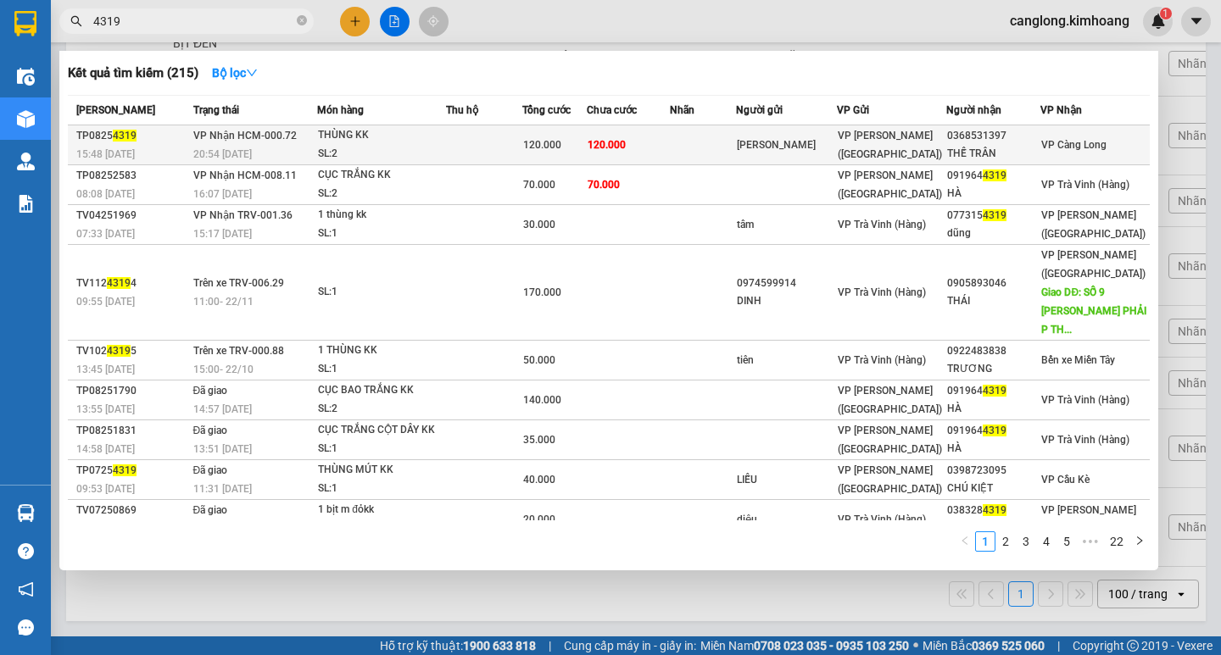
type input "4319"
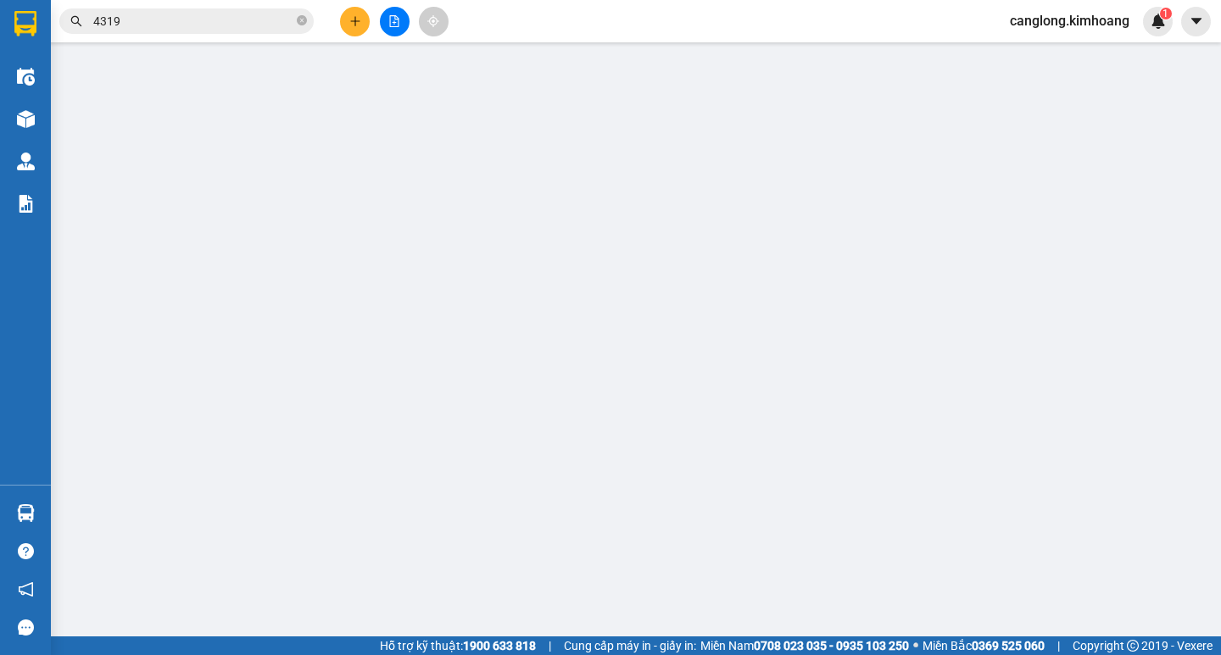
type input "ANNA"
type input "0368531397"
type input "THẾ TRÂN"
type input "120.000"
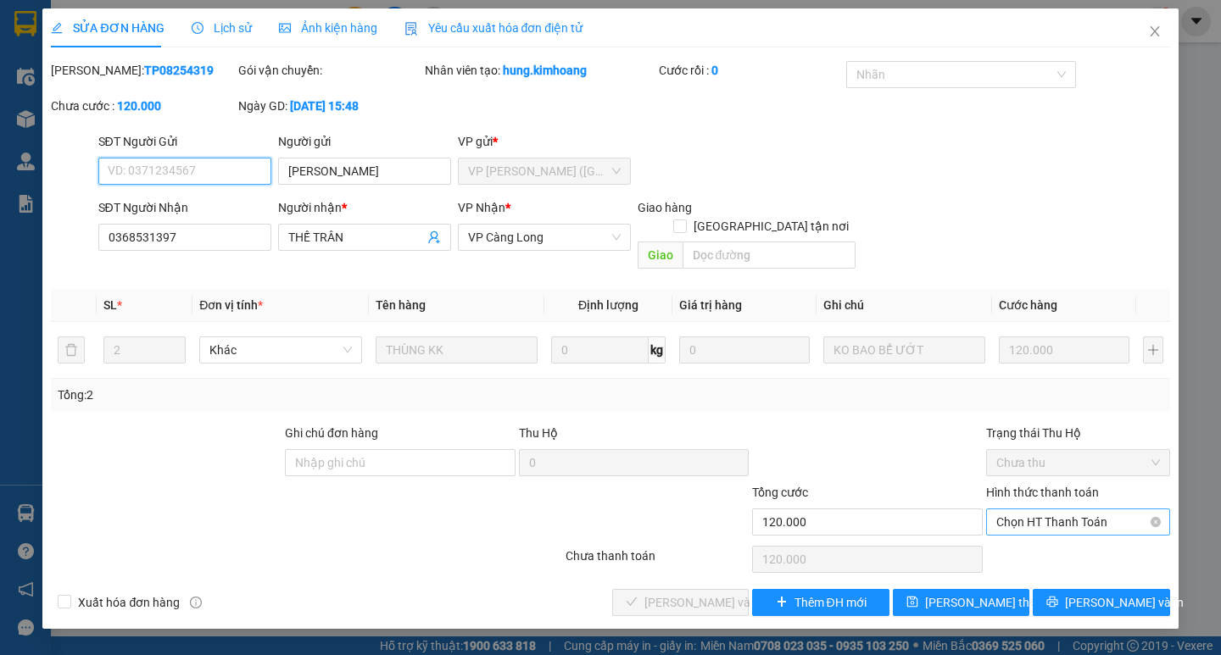
click at [1027, 510] on span "Chọn HT Thanh Toán" at bounding box center [1078, 522] width 164 height 25
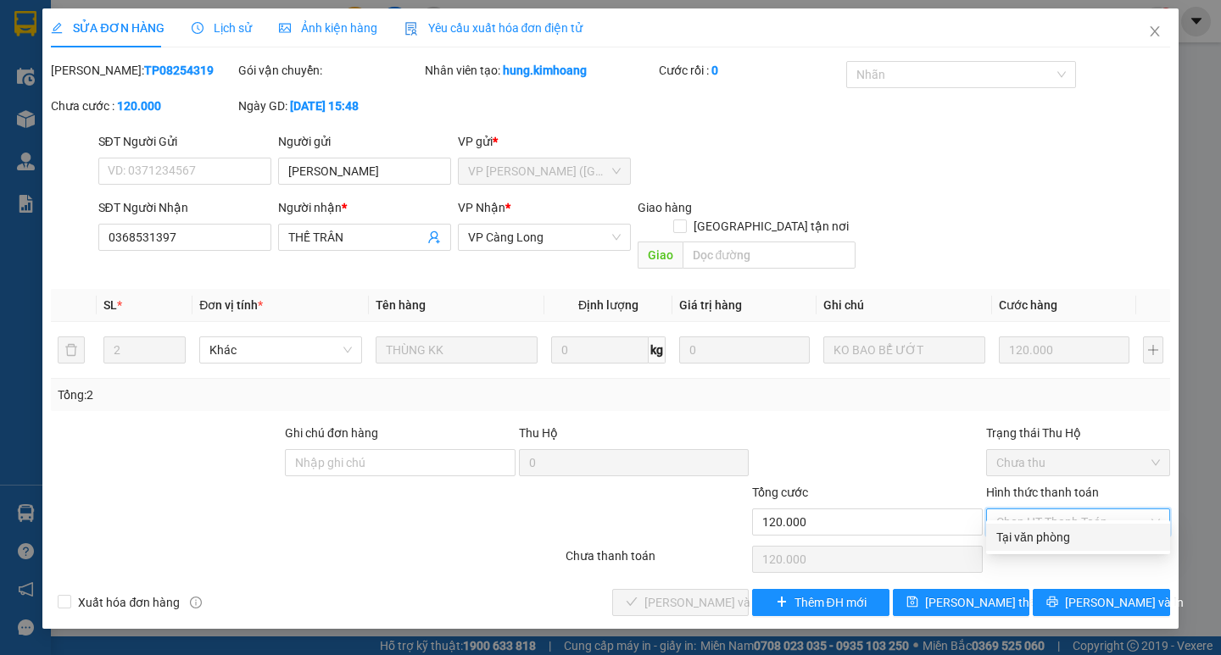
click at [1033, 531] on div "Tại văn phòng" at bounding box center [1078, 537] width 164 height 19
type input "0"
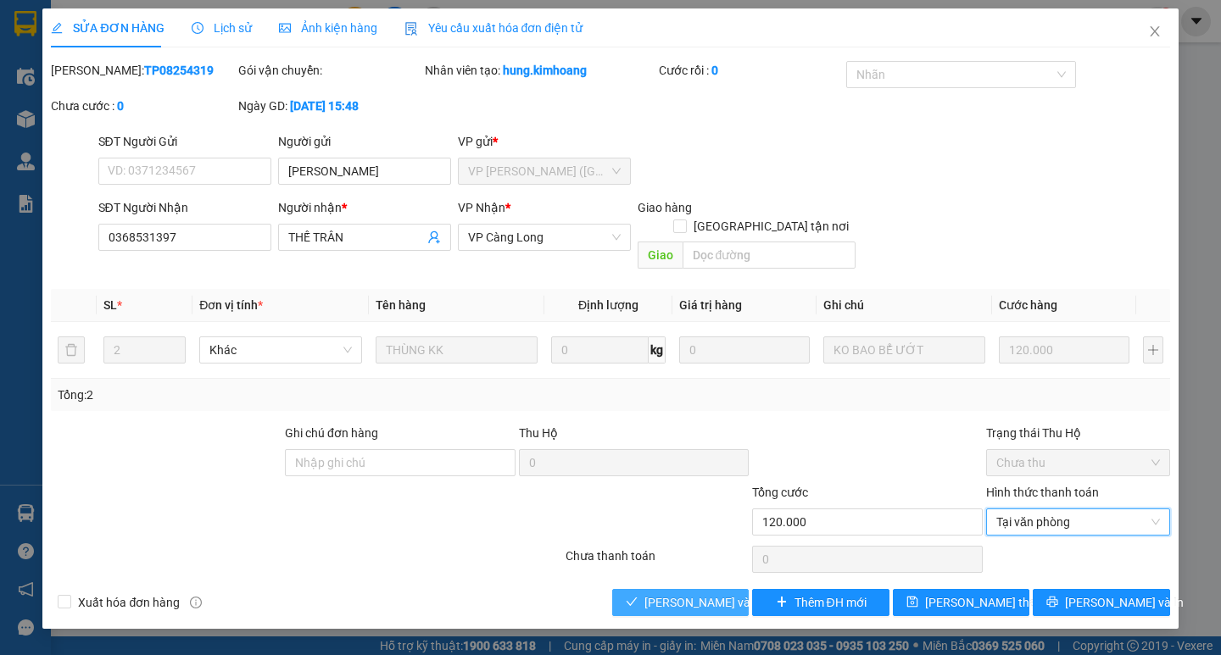
click at [726, 594] on span "Lưu và Giao hàng" at bounding box center [725, 603] width 163 height 19
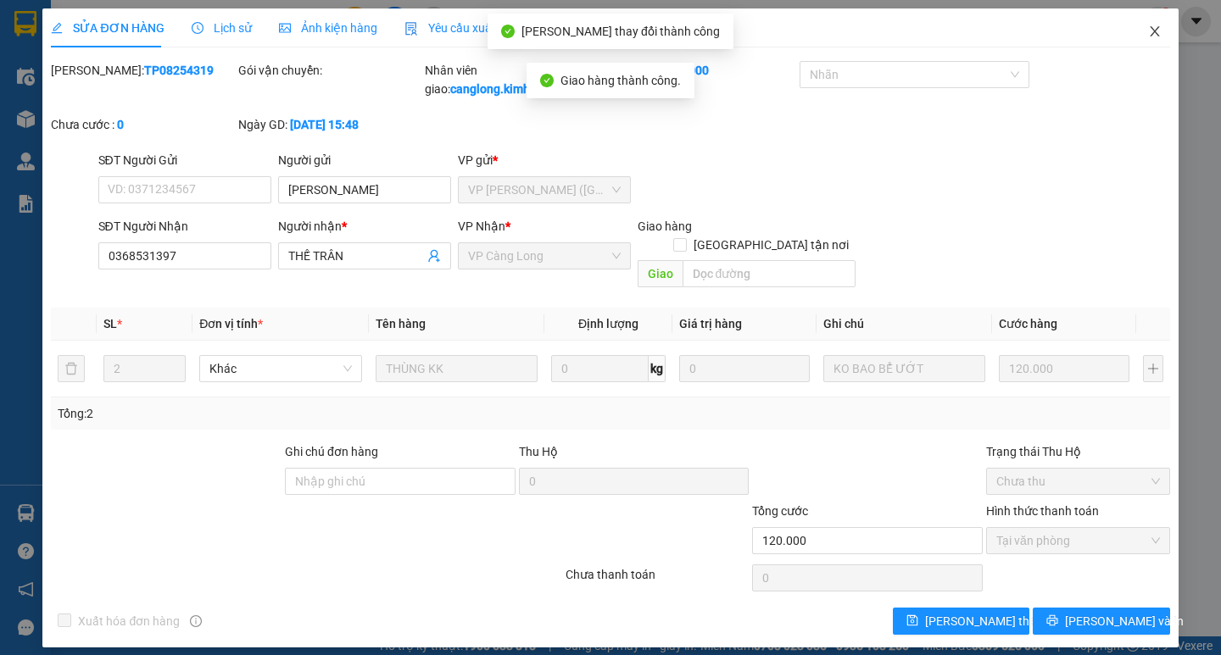
click at [1148, 30] on icon "close" at bounding box center [1155, 32] width 14 height 14
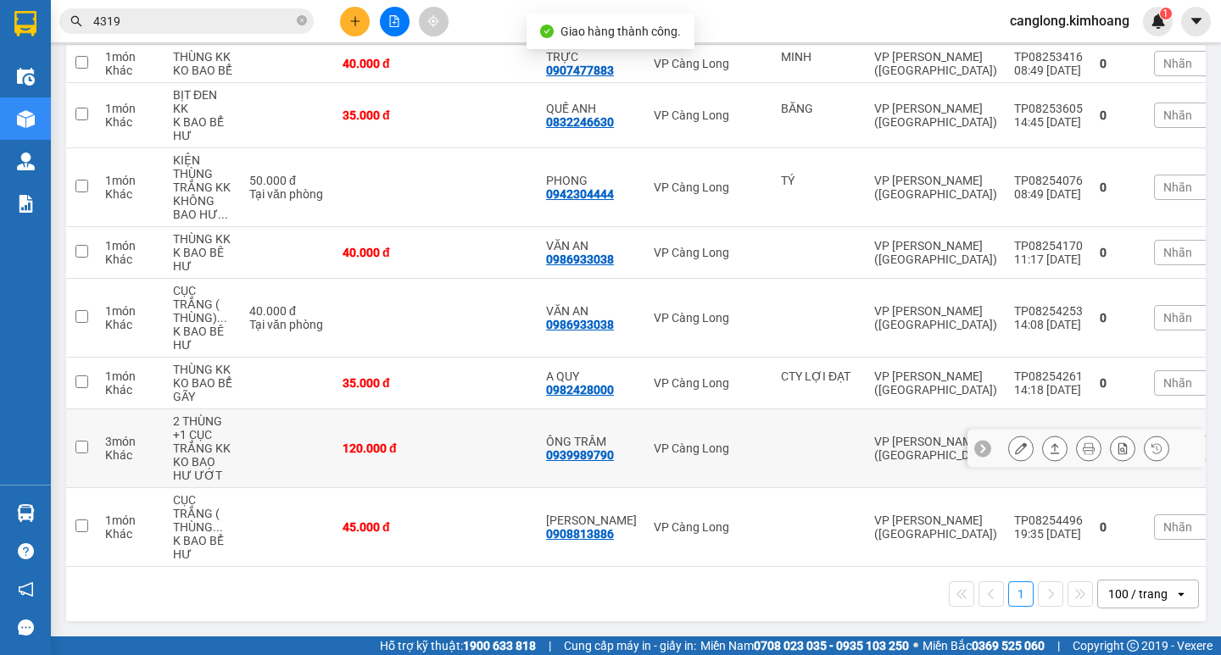
scroll to position [246, 0]
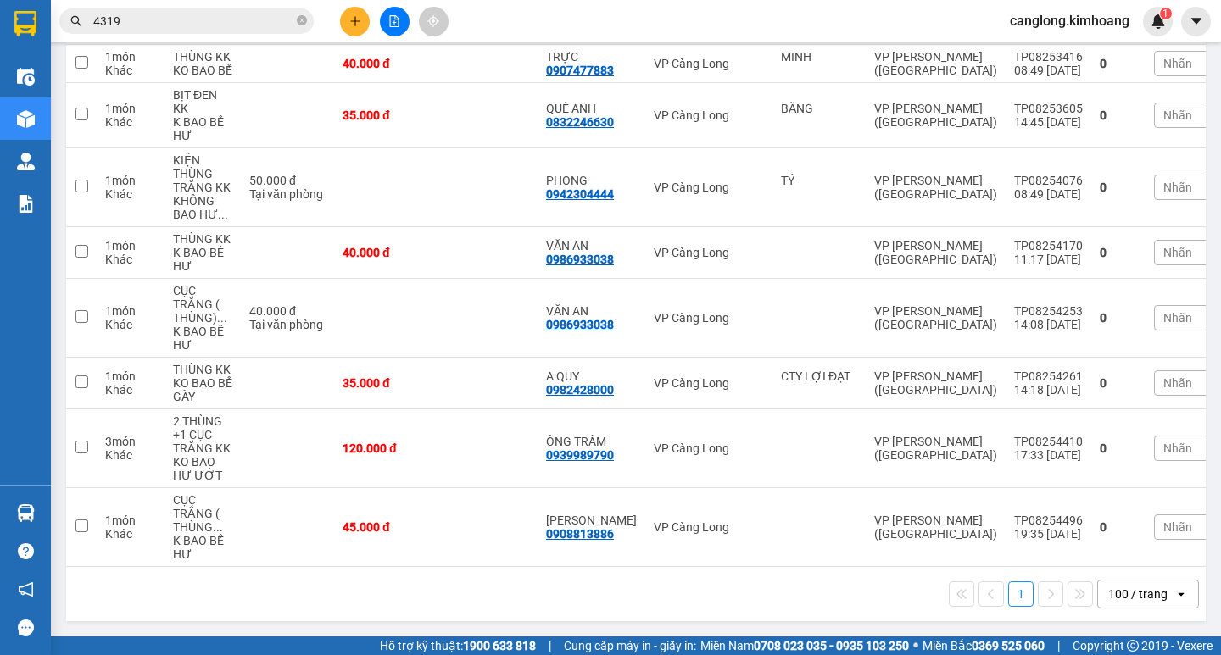
click at [239, 23] on input "4319" at bounding box center [193, 21] width 200 height 19
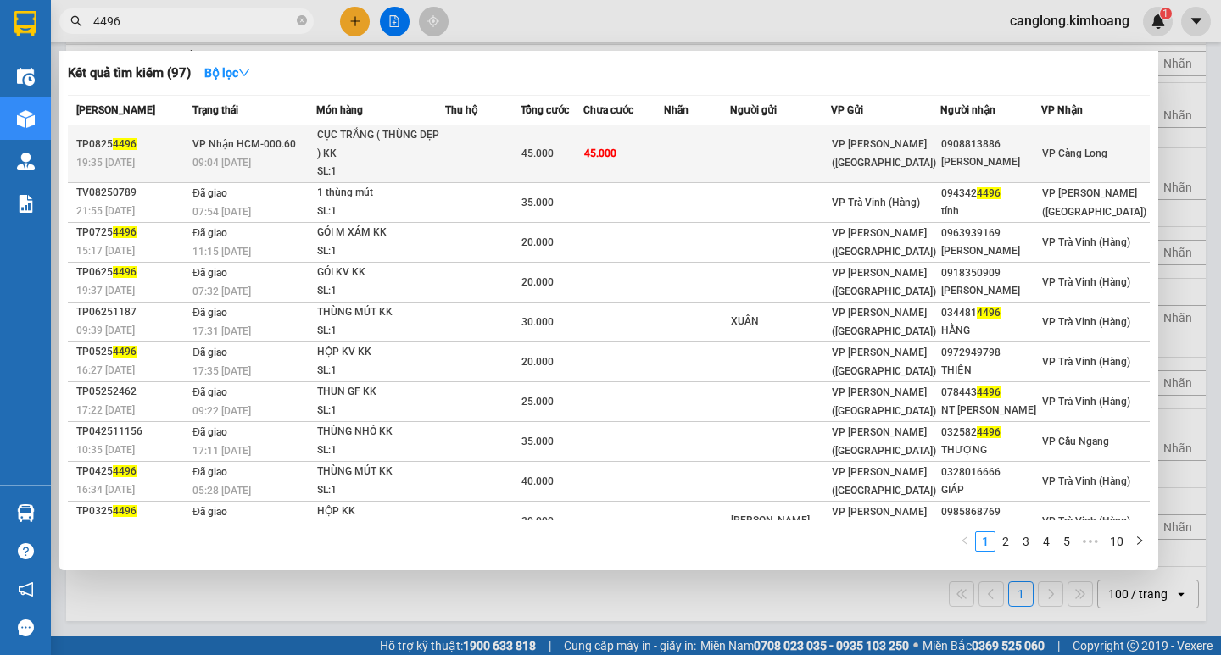
type input "4496"
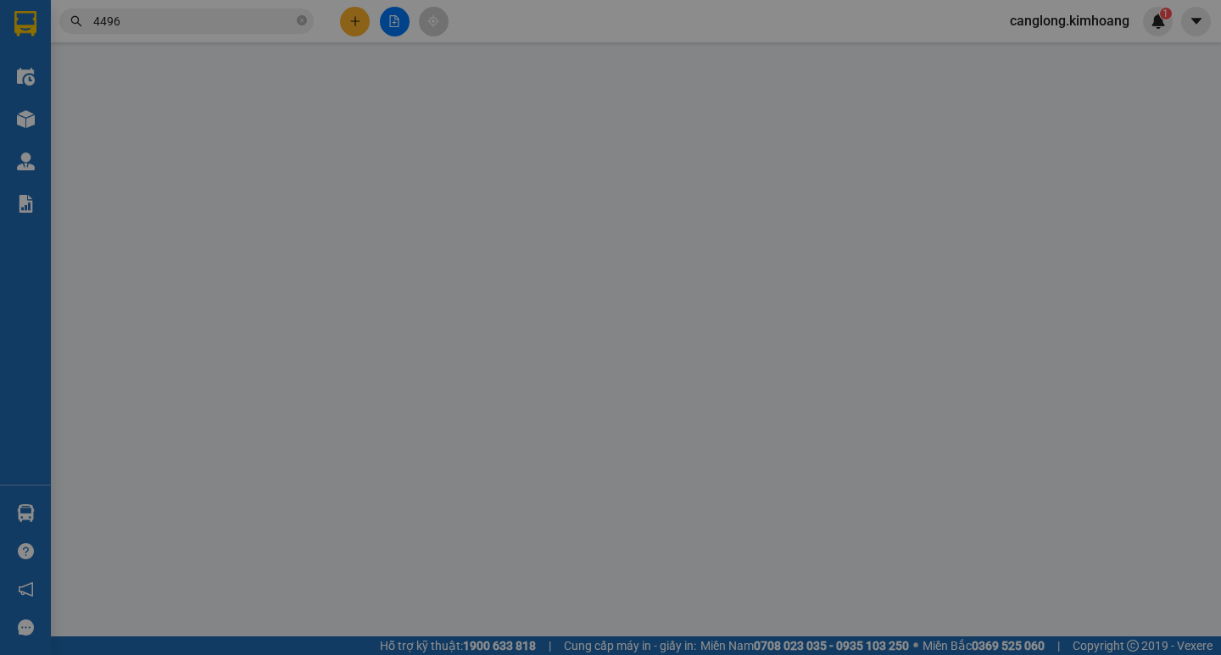
type input "0908813886"
type input "THÚY HẰNG"
type input "45.000"
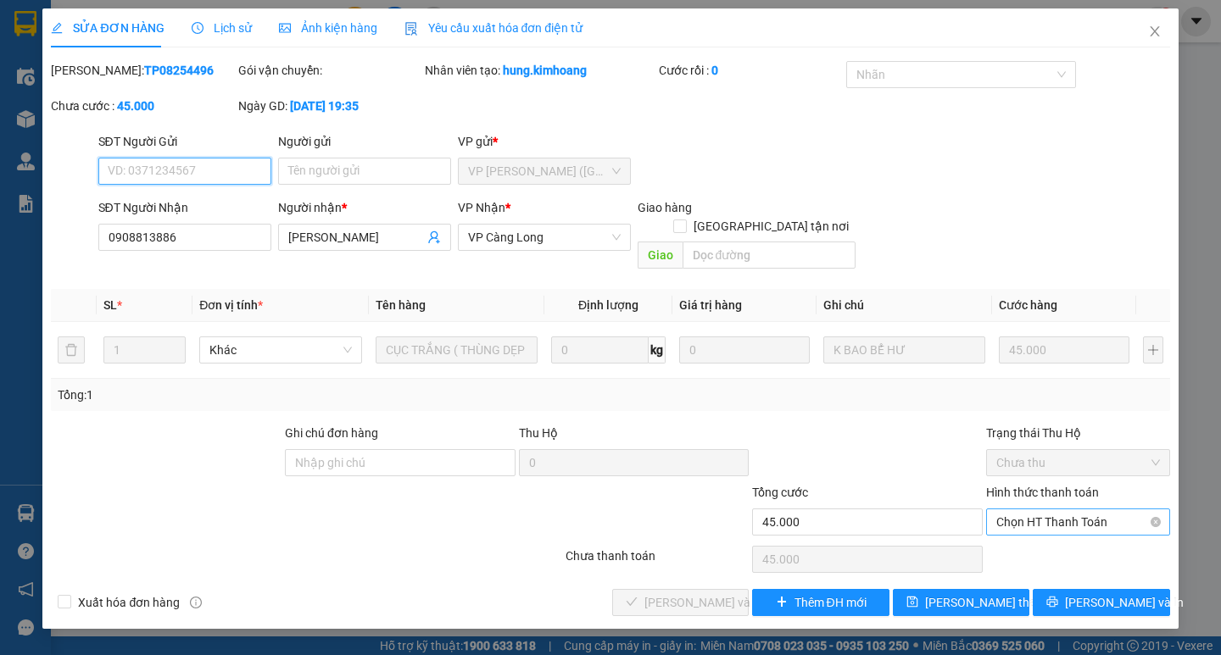
click at [1007, 510] on span "Chọn HT Thanh Toán" at bounding box center [1078, 522] width 164 height 25
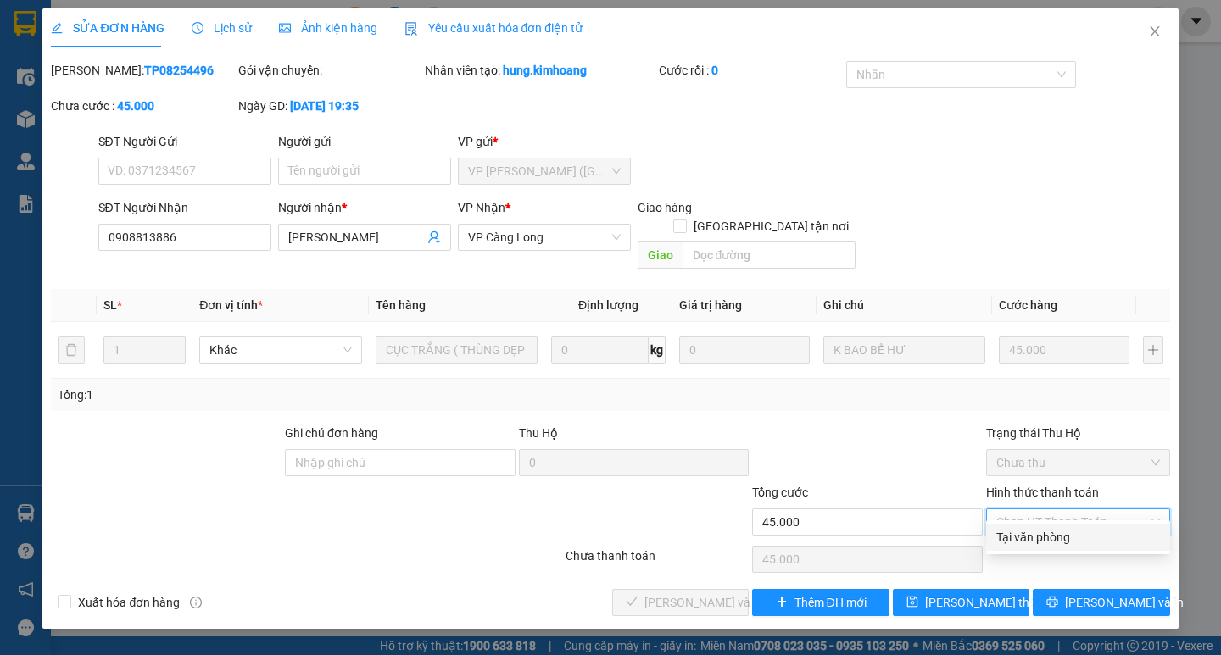
drag, startPoint x: 1003, startPoint y: 532, endPoint x: 858, endPoint y: 568, distance: 149.5
click at [1003, 532] on div "Tại văn phòng" at bounding box center [1078, 537] width 164 height 19
type input "0"
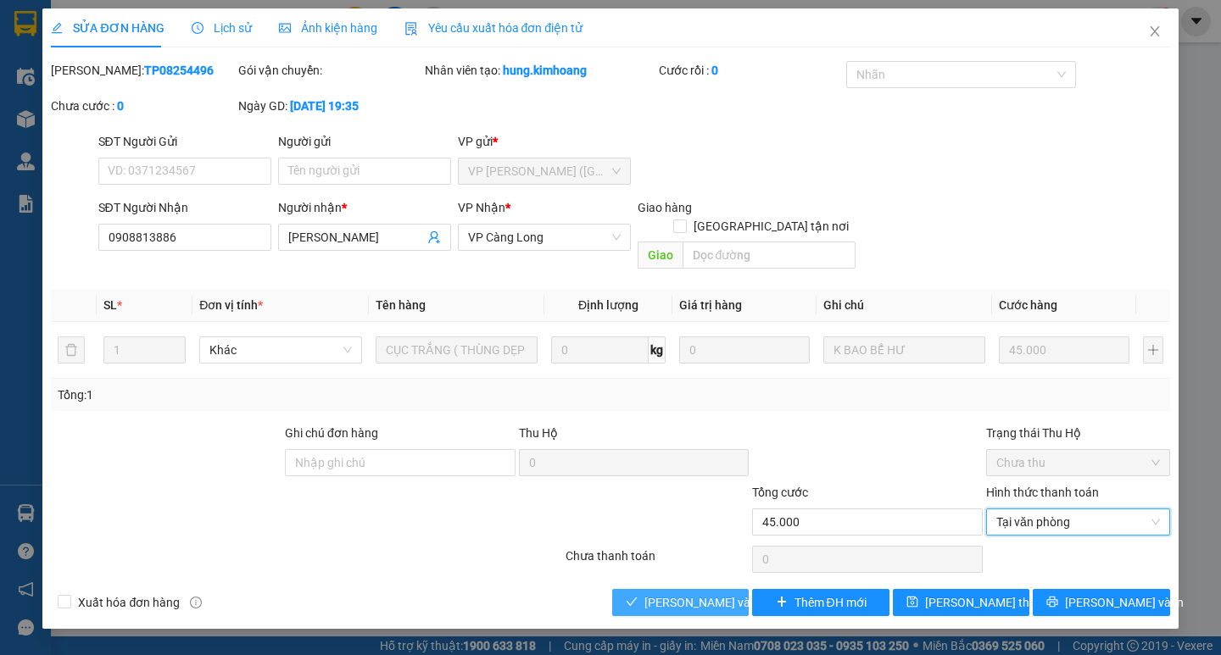
click at [704, 594] on span "Lưu và Giao hàng" at bounding box center [725, 603] width 163 height 19
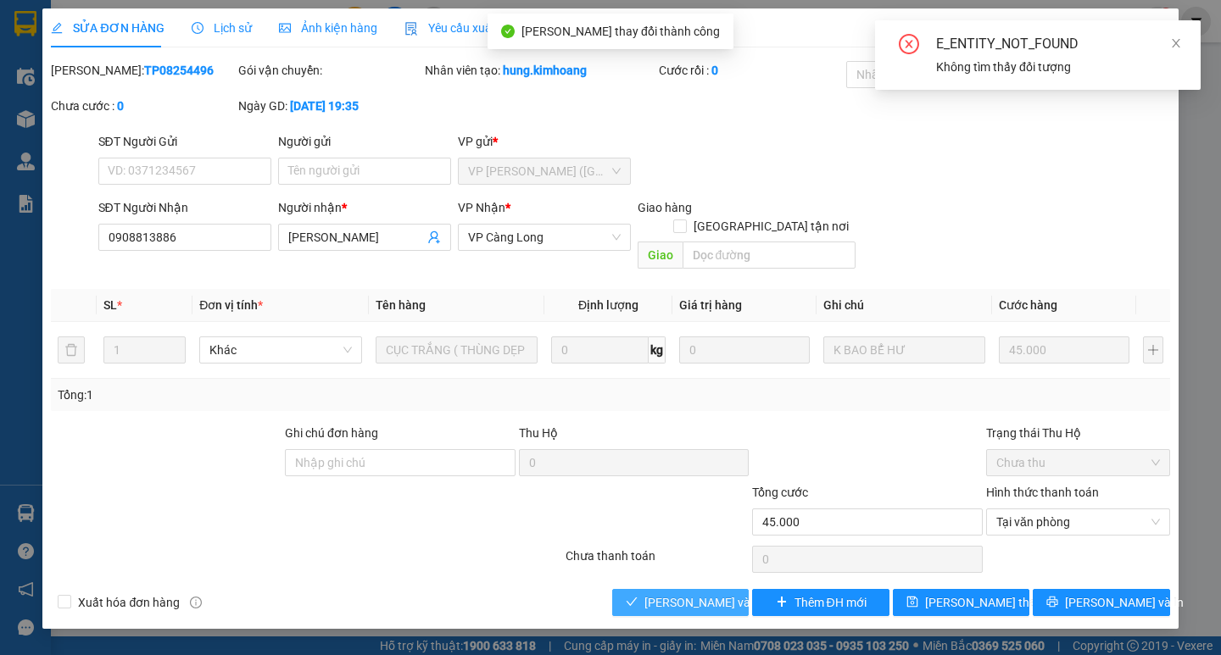
click at [711, 594] on span "Lưu và Giao hàng" at bounding box center [725, 603] width 163 height 19
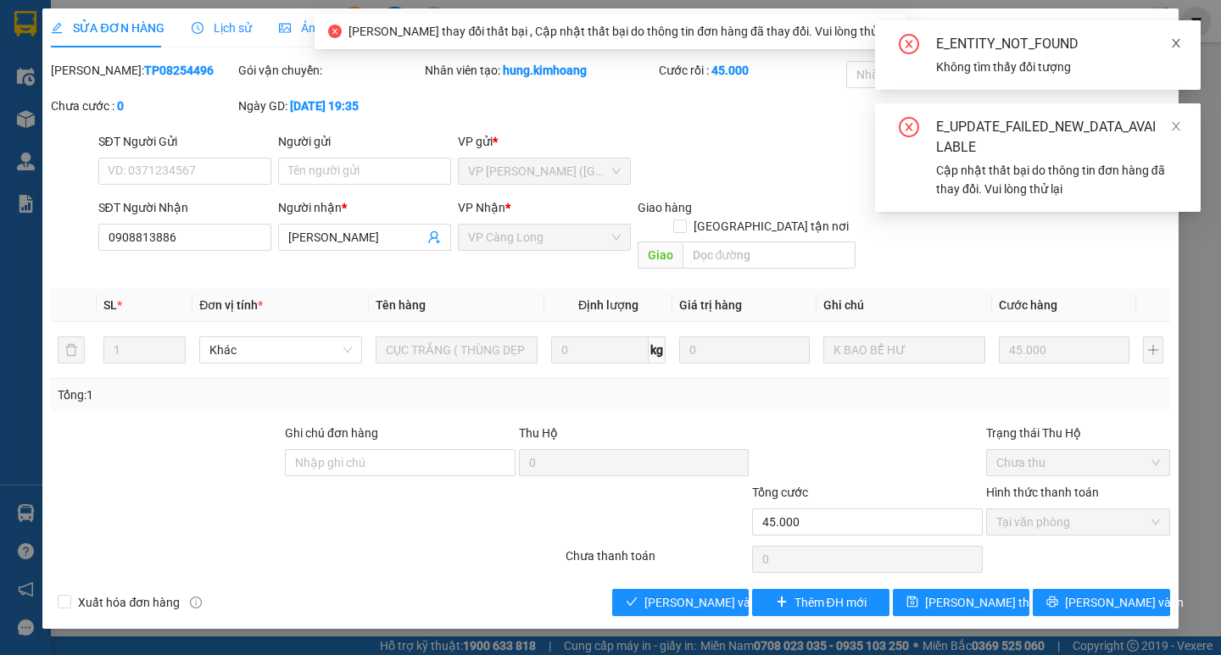
click at [1177, 47] on icon "close" at bounding box center [1176, 43] width 12 height 12
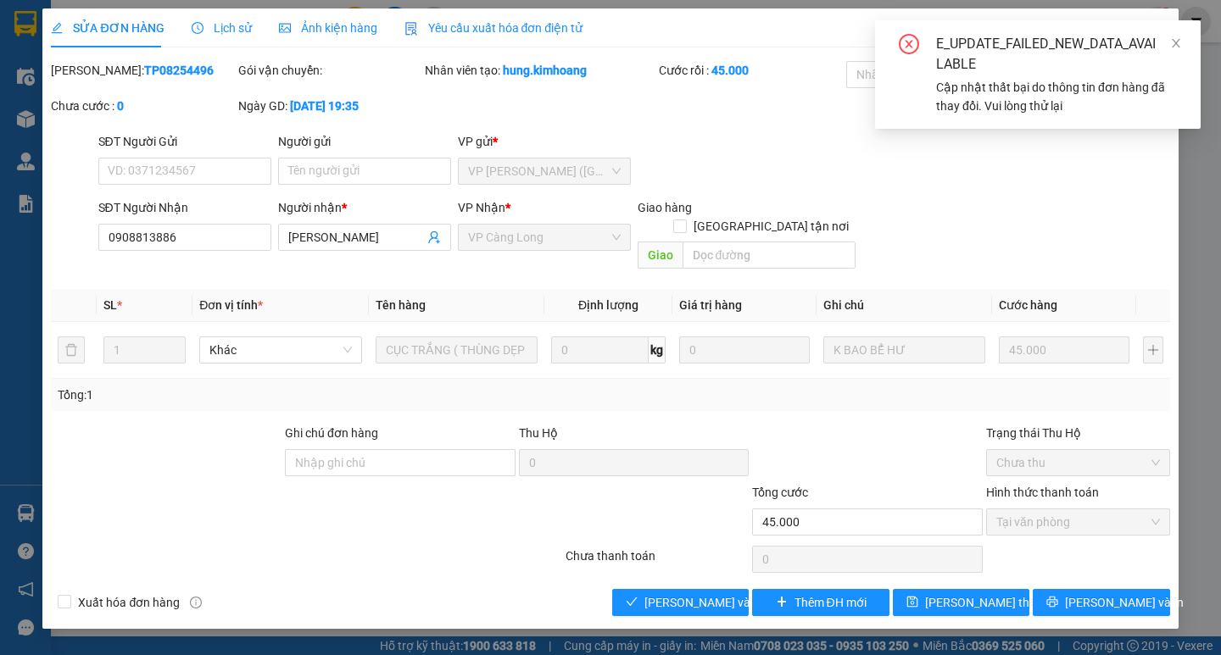
click at [1168, 42] on div "E_UPDATE_FAILED_NEW_DATA_AVAILABLE" at bounding box center [1058, 54] width 244 height 41
click at [1173, 38] on icon "close" at bounding box center [1176, 43] width 12 height 12
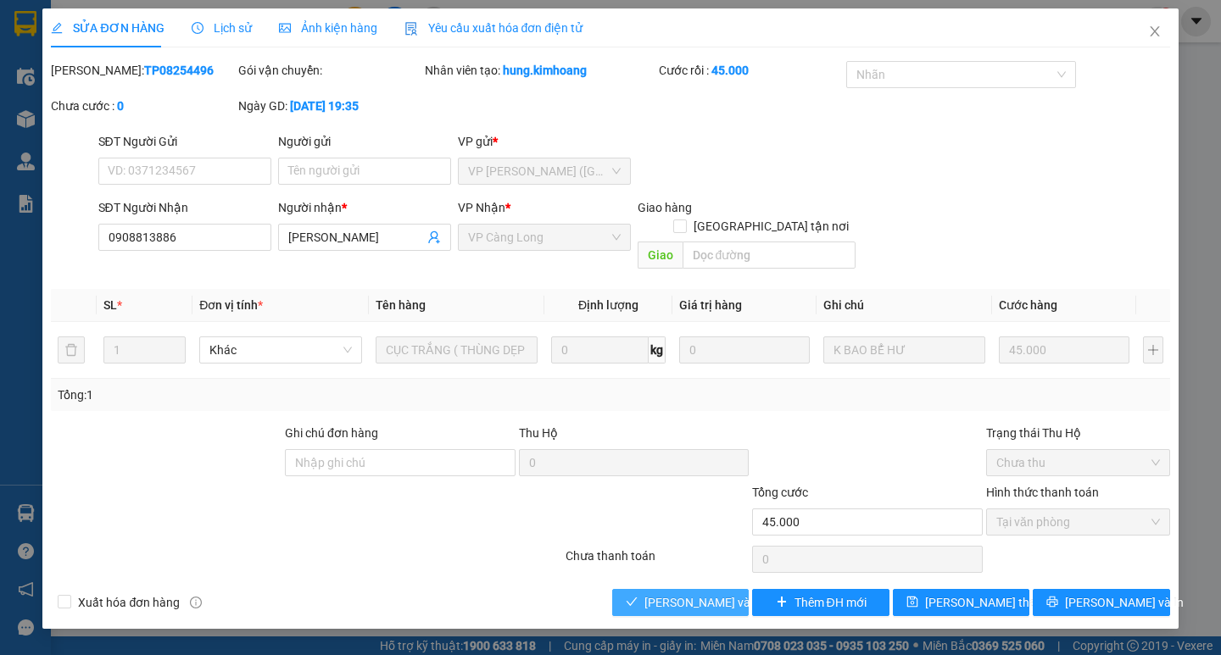
drag, startPoint x: 704, startPoint y: 577, endPoint x: 704, endPoint y: 586, distance: 9.3
click at [704, 594] on span "Lưu và Giao hàng" at bounding box center [725, 603] width 163 height 19
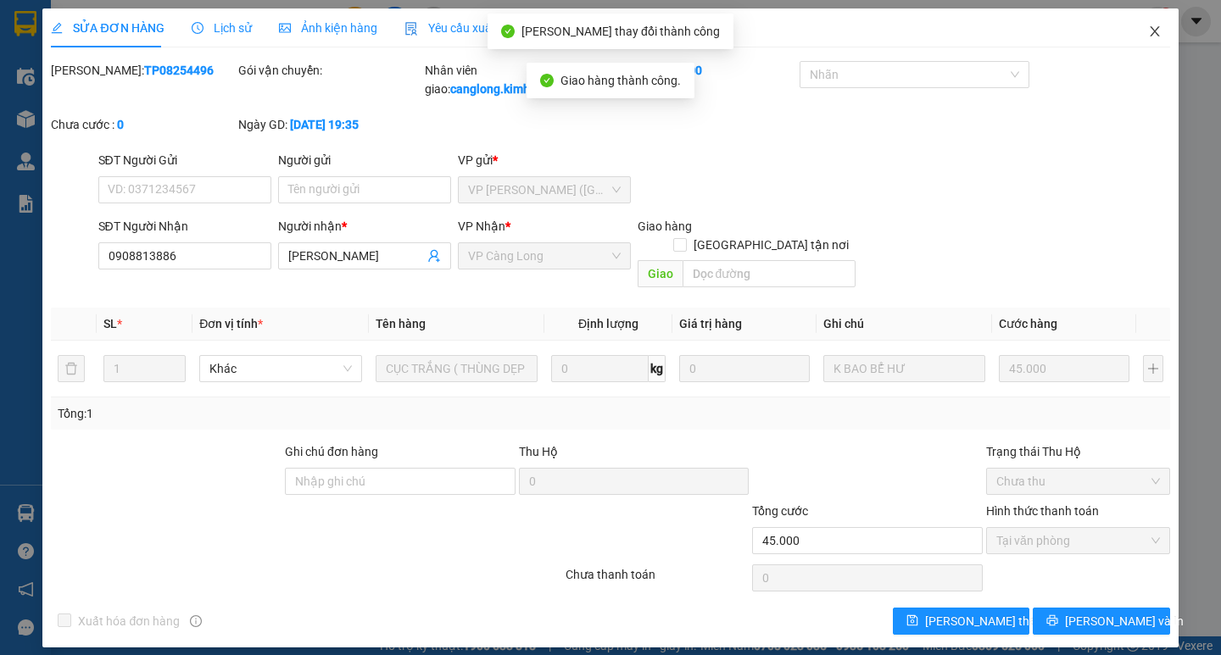
click at [1152, 26] on icon "close" at bounding box center [1155, 32] width 14 height 14
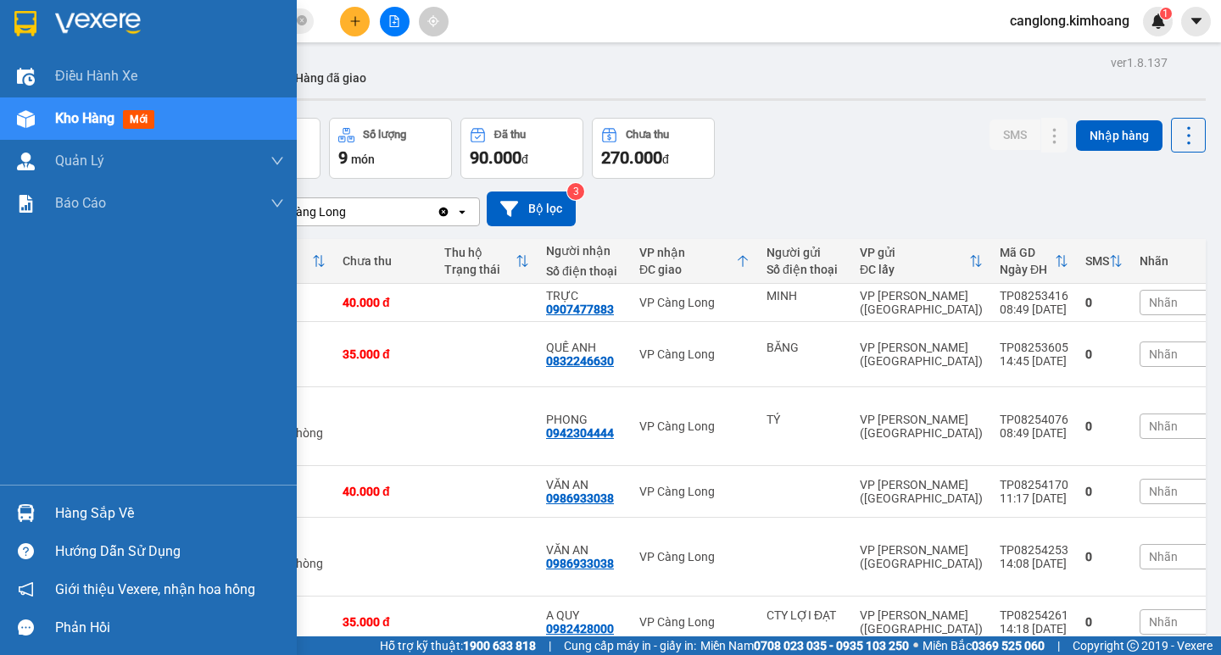
click at [59, 503] on div "Hàng sắp về" at bounding box center [169, 513] width 229 height 25
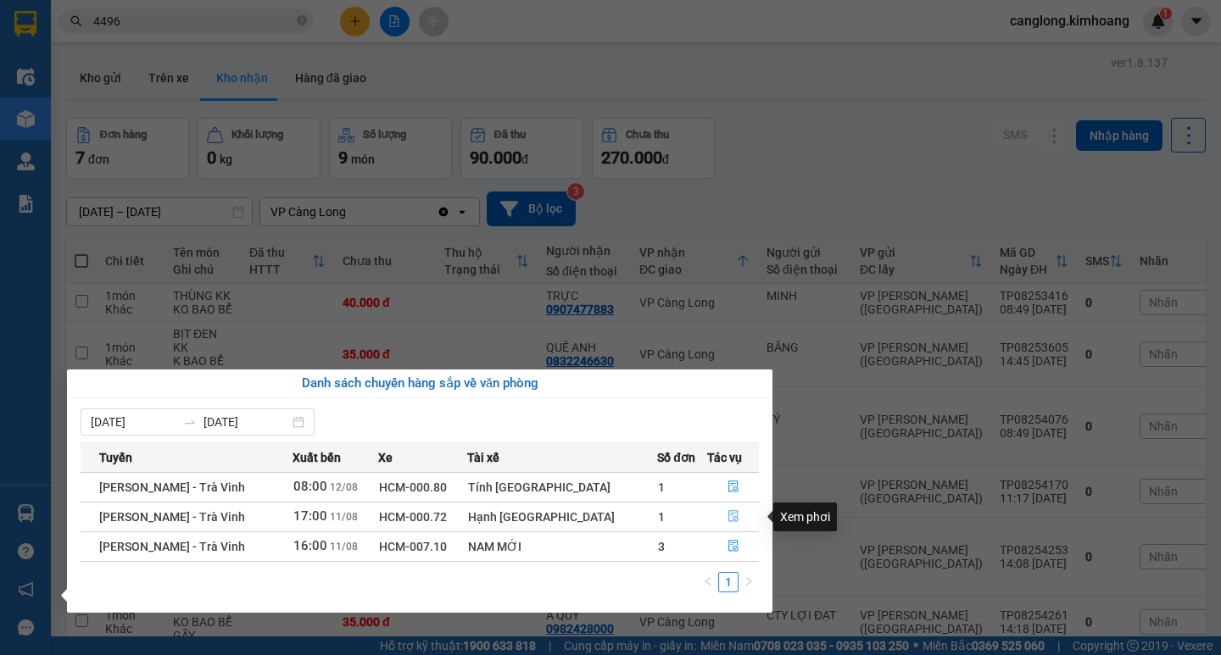
click at [733, 510] on button "button" at bounding box center [733, 517] width 51 height 27
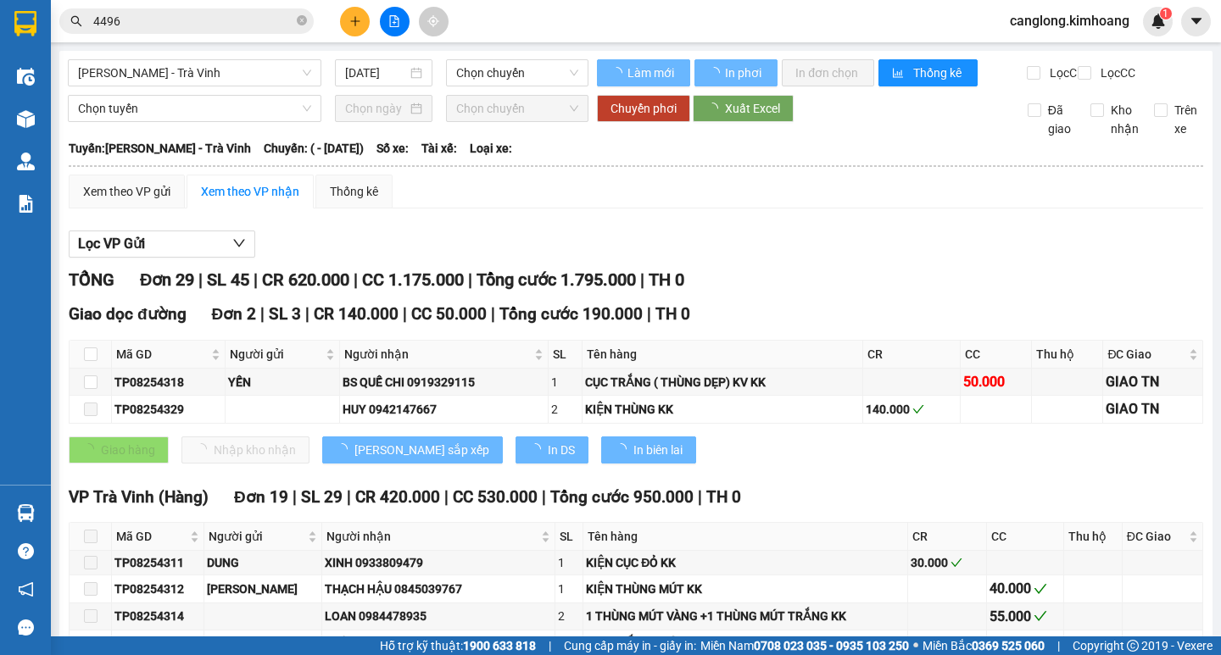
type input "11/08/2025"
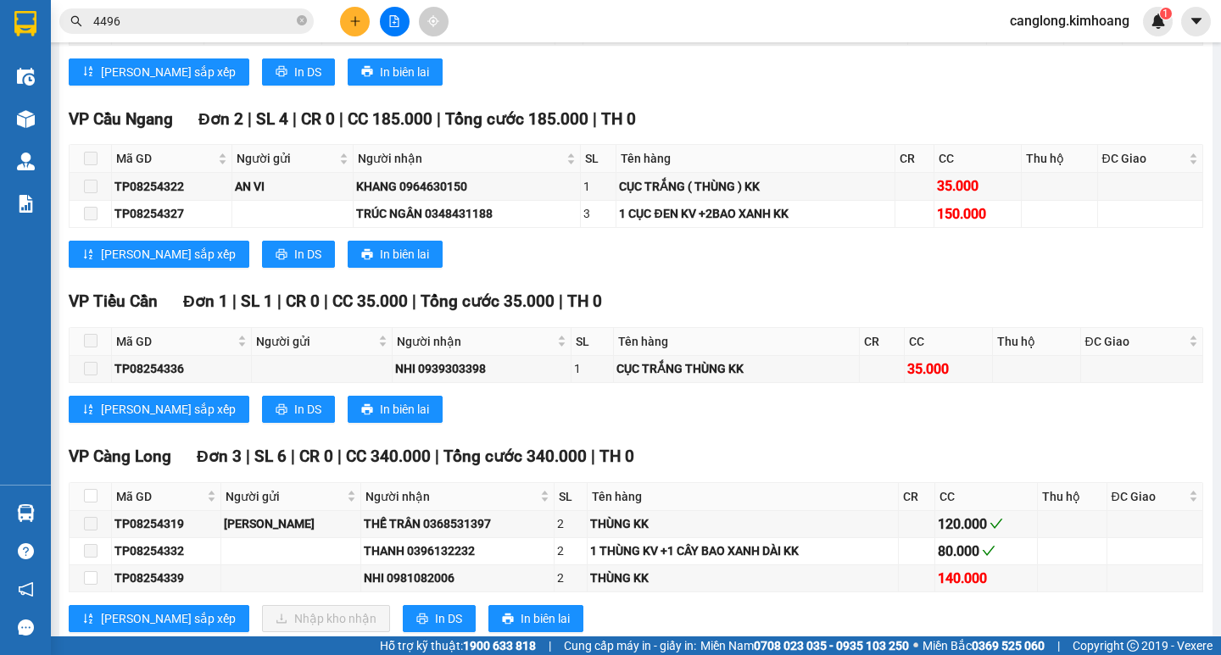
scroll to position [1187, 0]
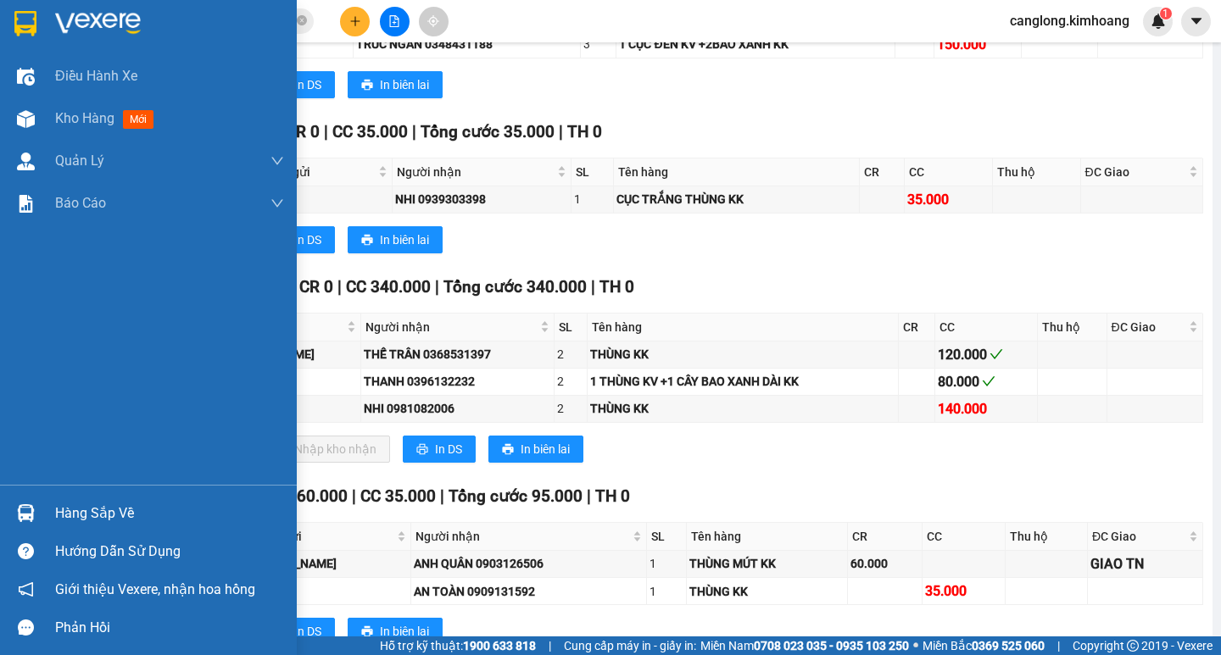
click at [60, 515] on div "Hàng sắp về" at bounding box center [169, 513] width 229 height 25
click at [60, 515] on div "Điều hành xe Kho hàng mới Quản [PERSON_NAME] lý chuyến Quản lý khách hàng mới B…" at bounding box center [148, 327] width 297 height 655
click at [83, 513] on div "Hàng sắp về" at bounding box center [169, 513] width 229 height 25
click at [83, 513] on body "Kết quả tìm kiếm ( 97 ) Bộ lọc Mã ĐH Trạng thái Món hàng Thu hộ Tổng cước Chưa …" at bounding box center [610, 327] width 1221 height 655
click at [83, 512] on div "Hàng sắp về" at bounding box center [169, 513] width 229 height 25
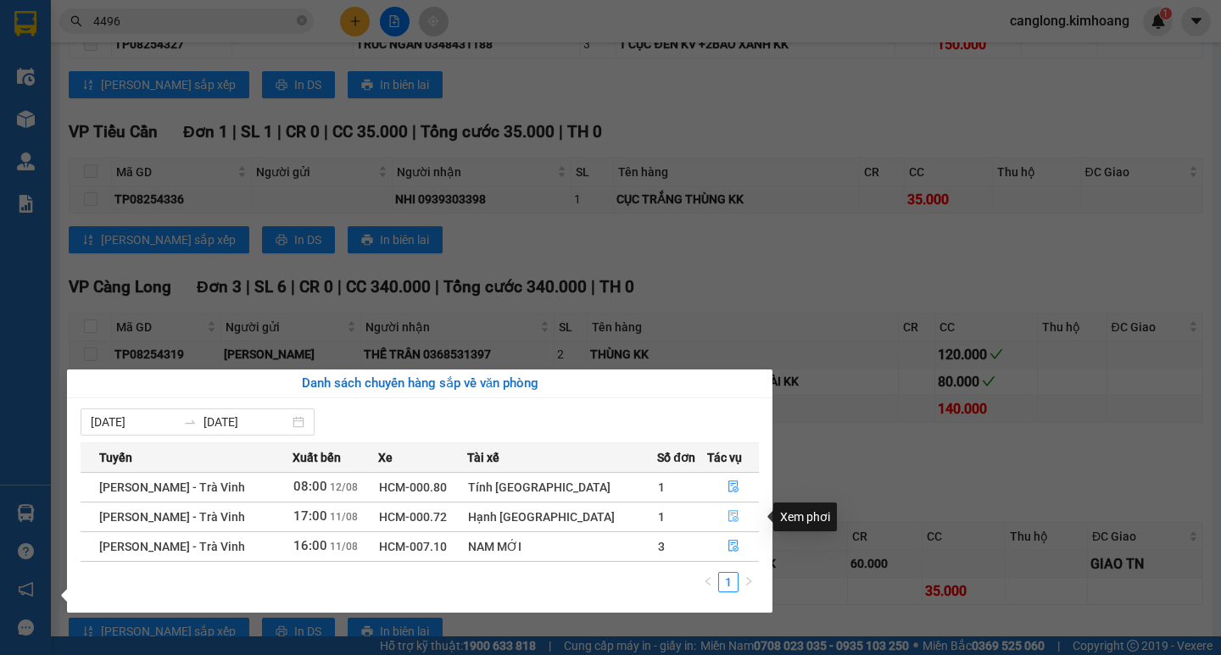
click at [728, 513] on icon "file-done" at bounding box center [733, 517] width 10 height 12
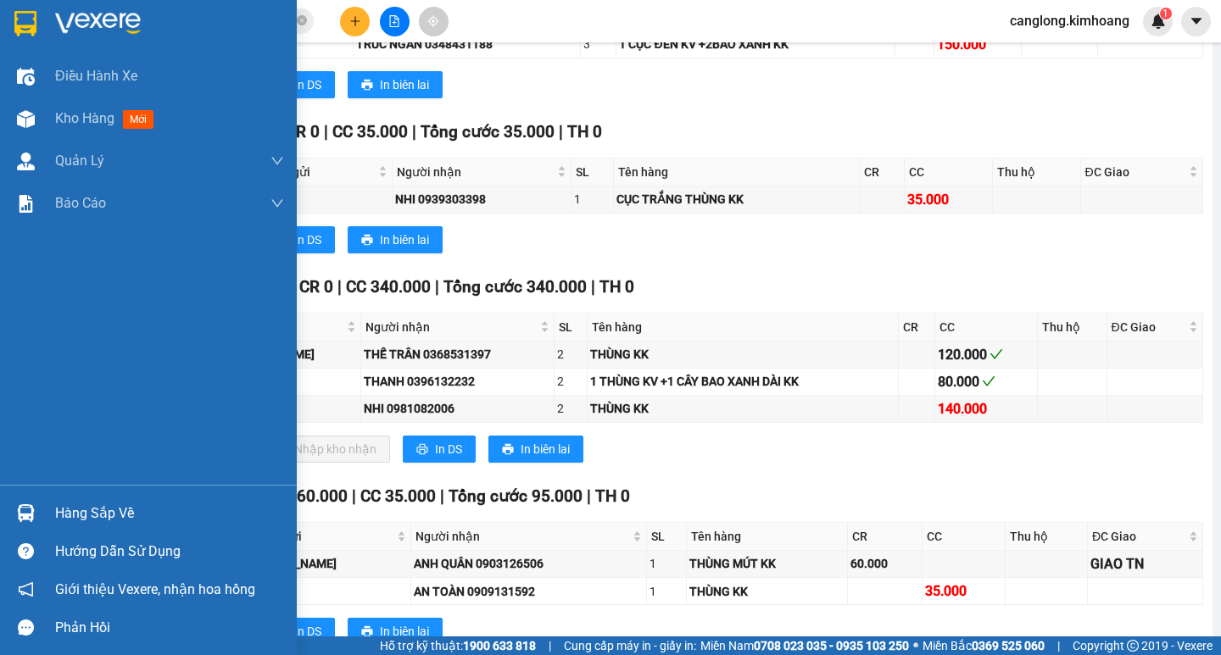
click at [64, 507] on div "Hàng sắp về" at bounding box center [169, 513] width 229 height 25
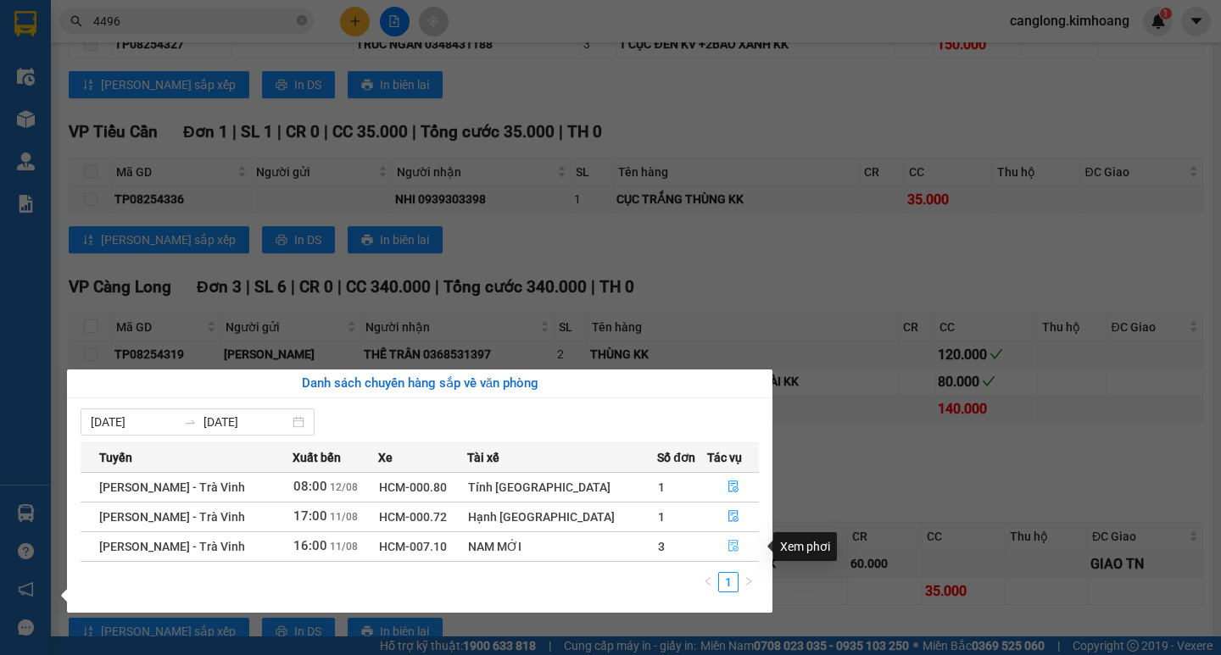
click at [719, 539] on button "button" at bounding box center [733, 546] width 51 height 27
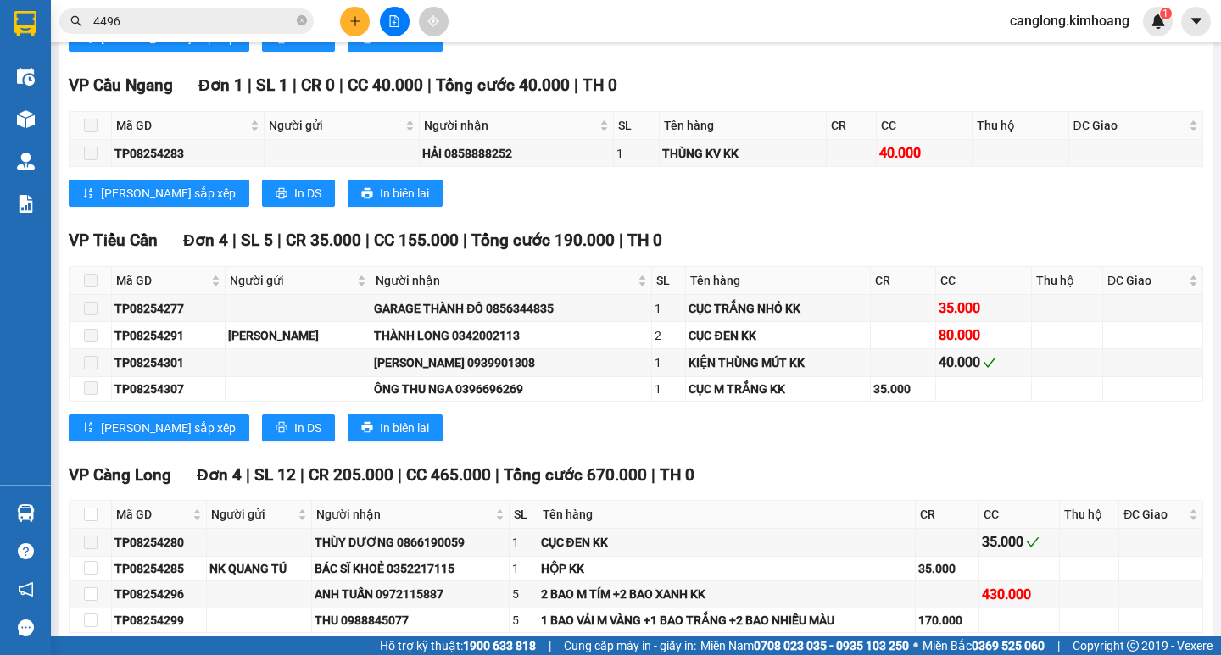
scroll to position [1324, 0]
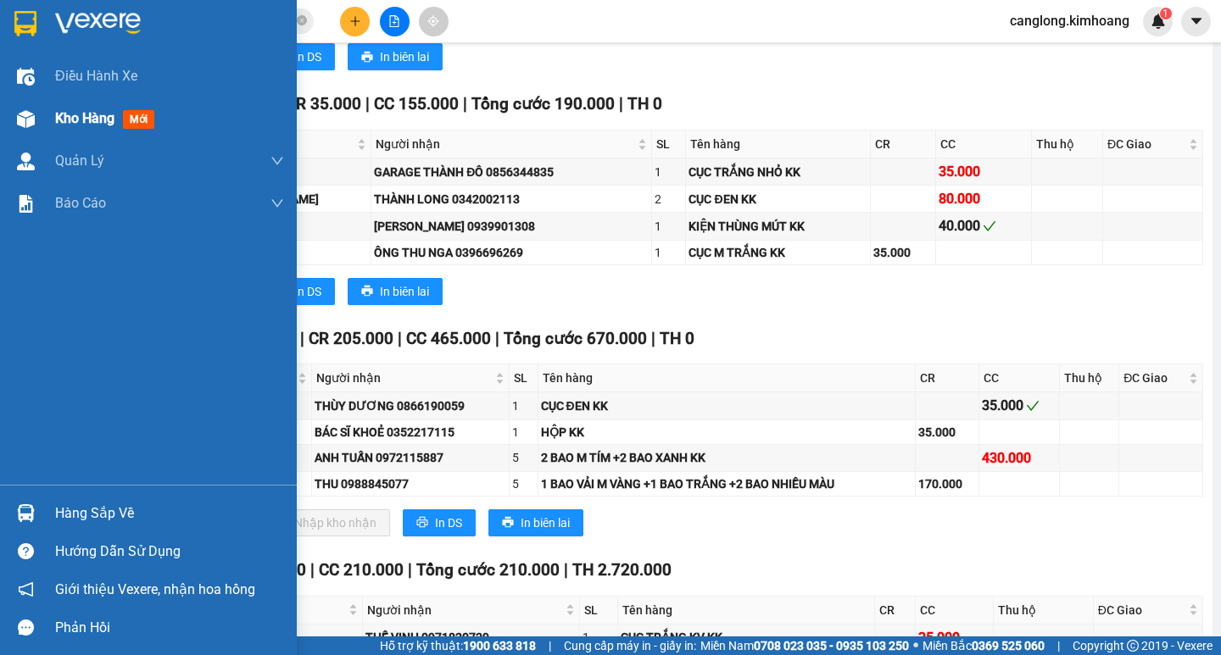
click at [20, 114] on img at bounding box center [26, 119] width 18 height 18
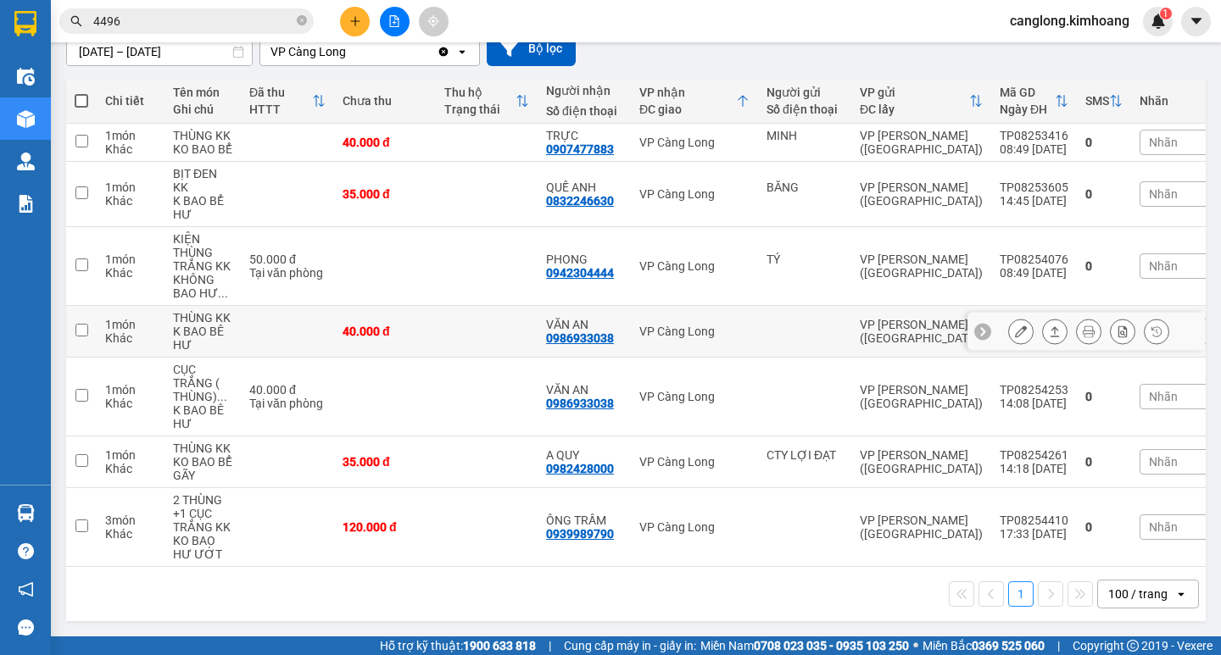
scroll to position [167, 0]
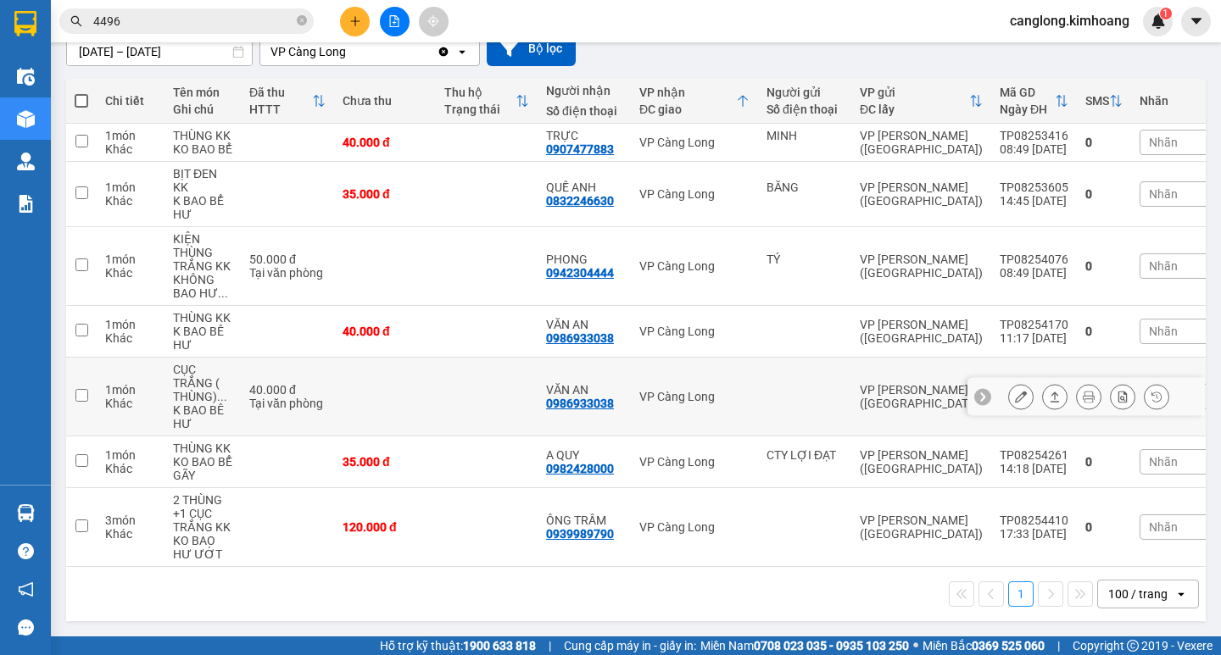
click at [549, 200] on tbody "1 món Khác THÙNG KK KO BAO BỂ 40.000 đ TRỰC 0907477883 VP Càng Long MINH VP Trầ…" at bounding box center [650, 345] width 1168 height 443
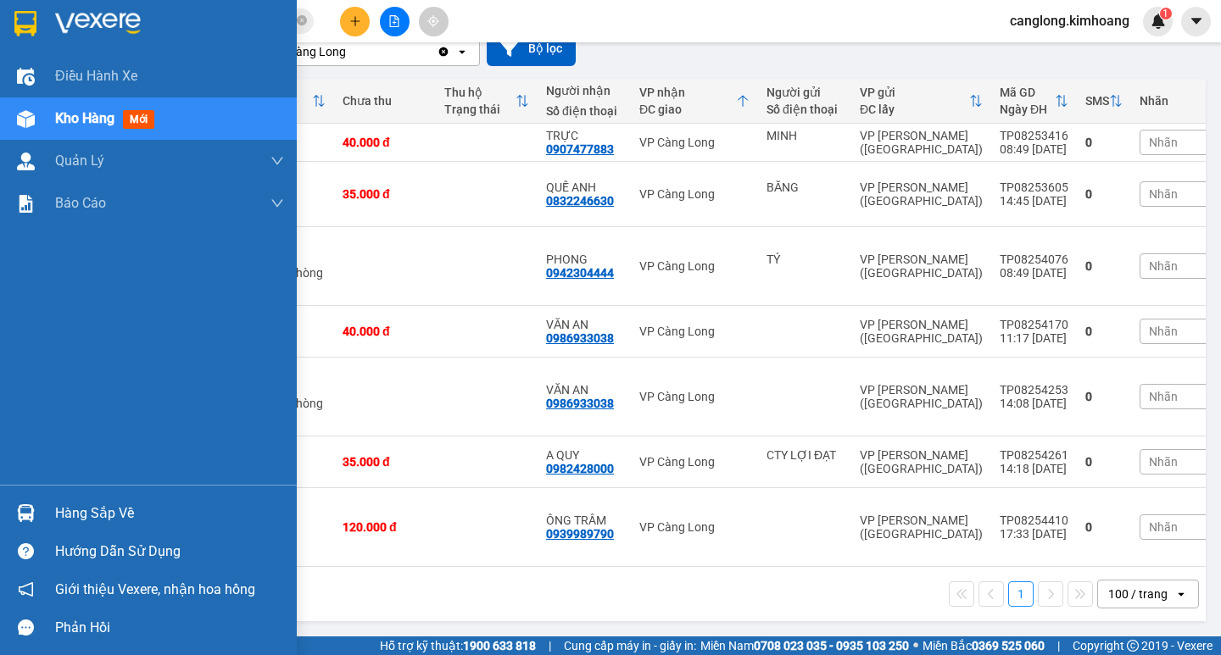
drag, startPoint x: 67, startPoint y: 233, endPoint x: 0, endPoint y: 415, distance: 194.2
click at [64, 289] on div "Điều hành xe Kho hàng mới Quản Lý Quản lý chuyến Quản lý khách hàng mới Báo cáo…" at bounding box center [148, 270] width 297 height 430
click at [2, 500] on div "Hàng sắp về" at bounding box center [148, 513] width 297 height 38
click at [118, 512] on div "Hàng sắp về" at bounding box center [169, 513] width 229 height 25
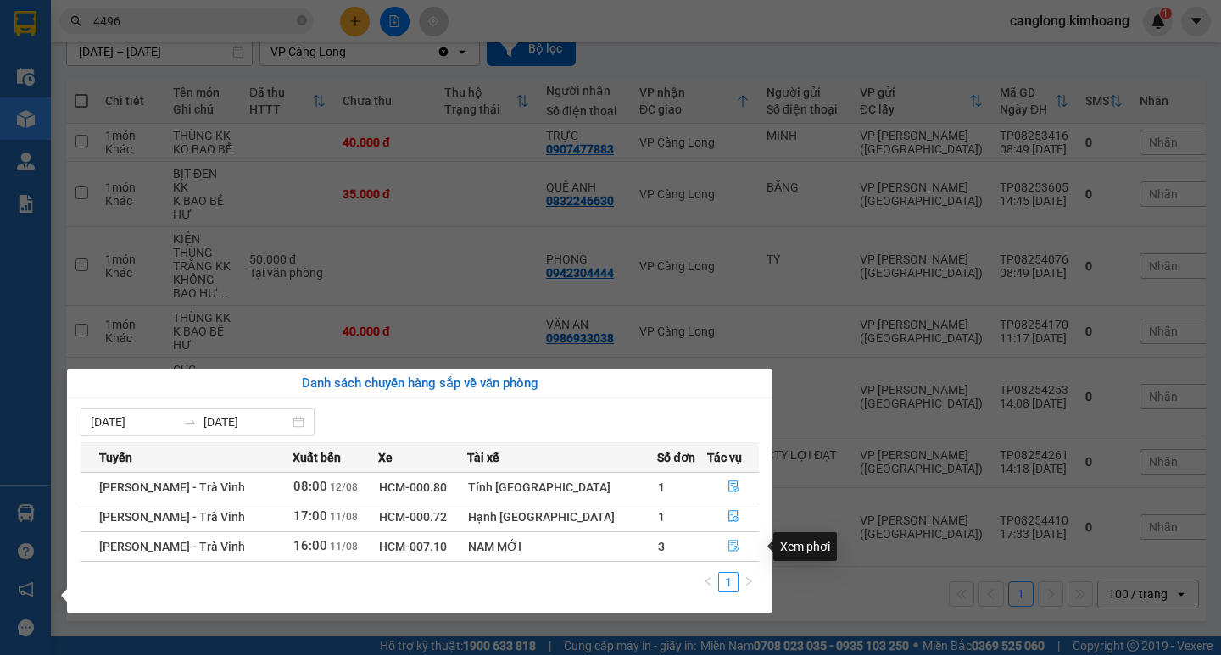
click at [727, 540] on icon "file-done" at bounding box center [733, 546] width 12 height 12
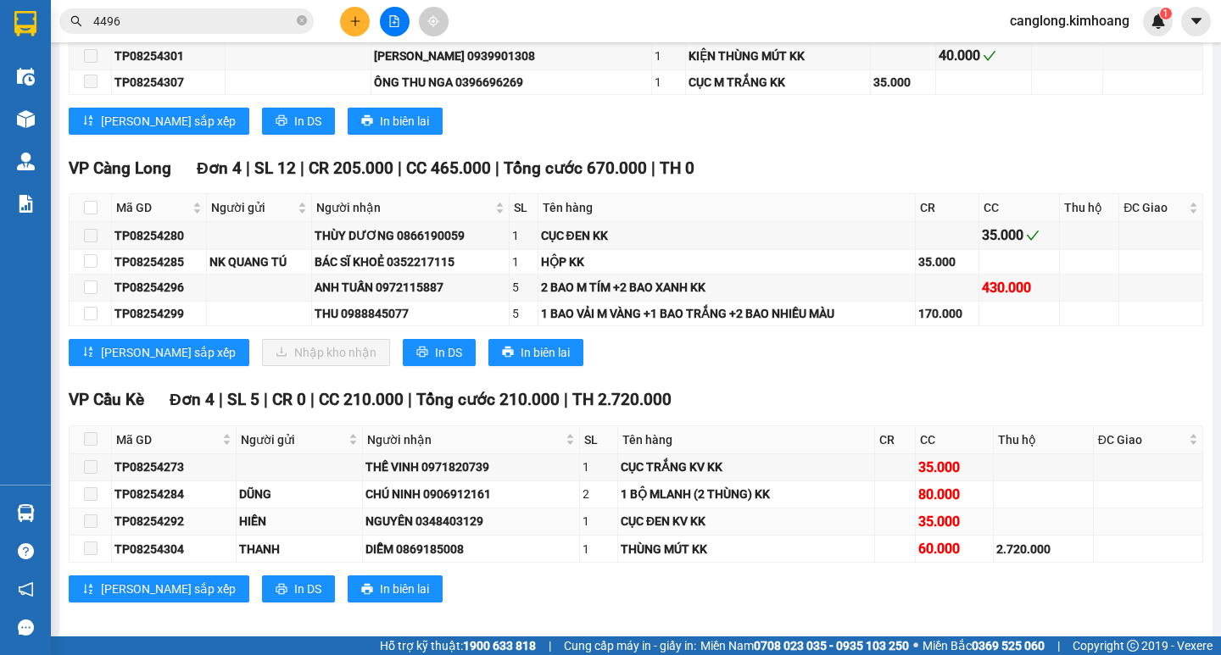
scroll to position [1520, 0]
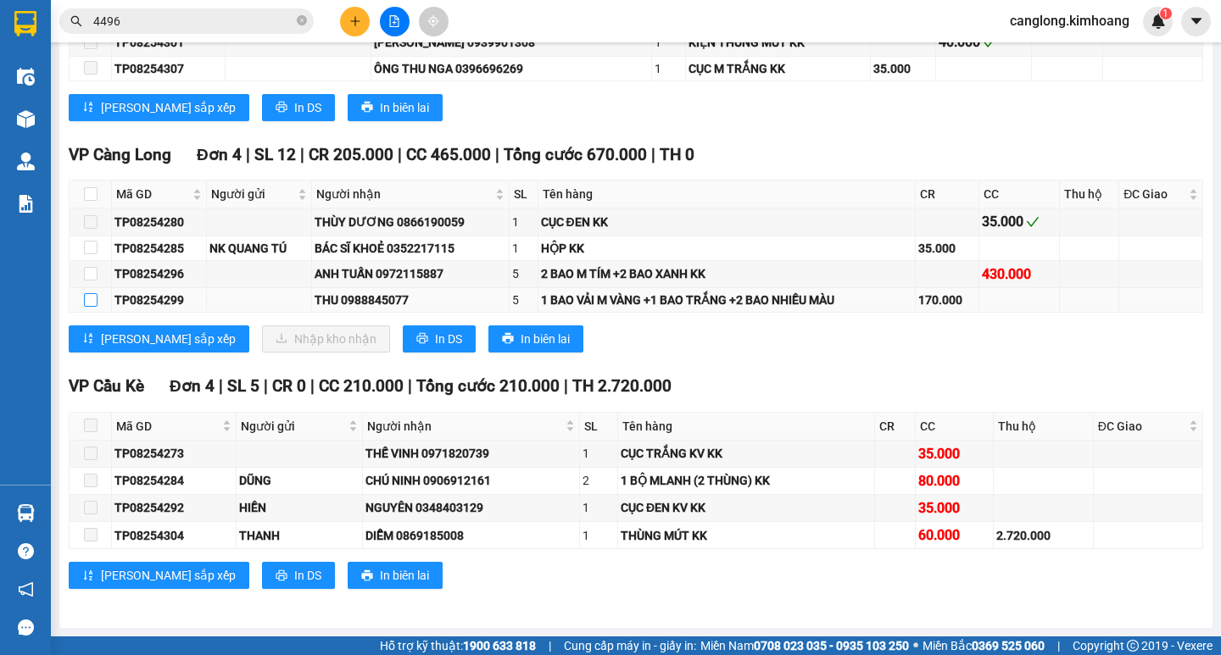
click at [95, 304] on input "checkbox" at bounding box center [91, 300] width 14 height 14
checkbox input "true"
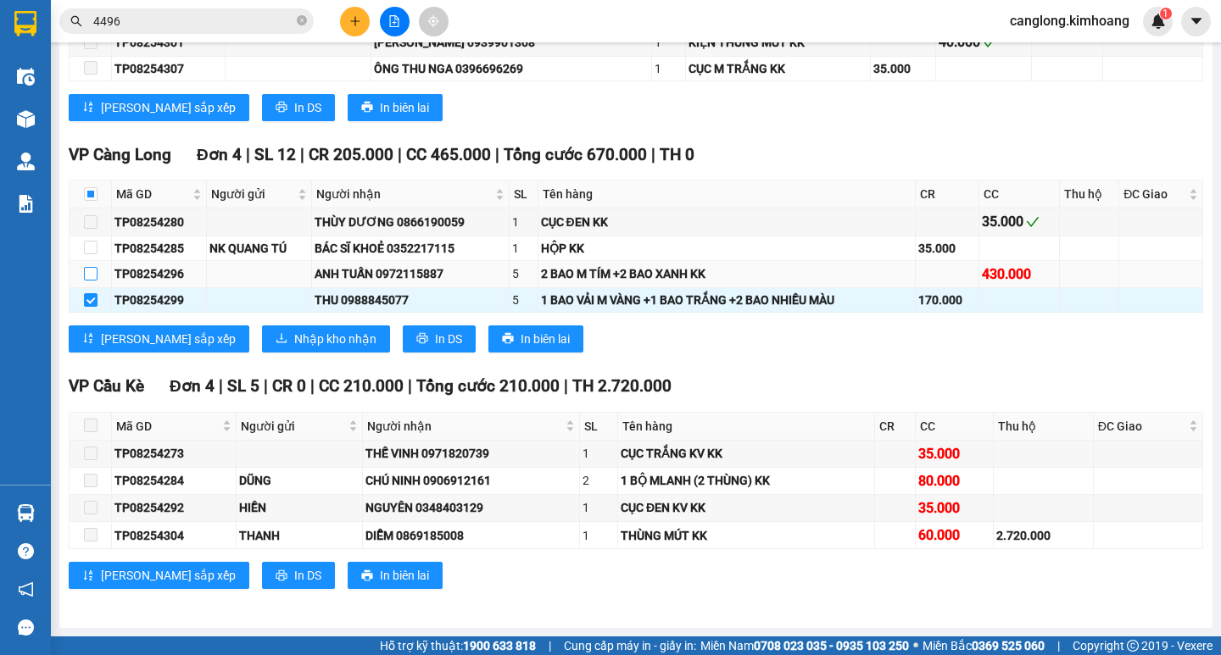
click at [95, 278] on input "checkbox" at bounding box center [91, 274] width 14 height 14
checkbox input "true"
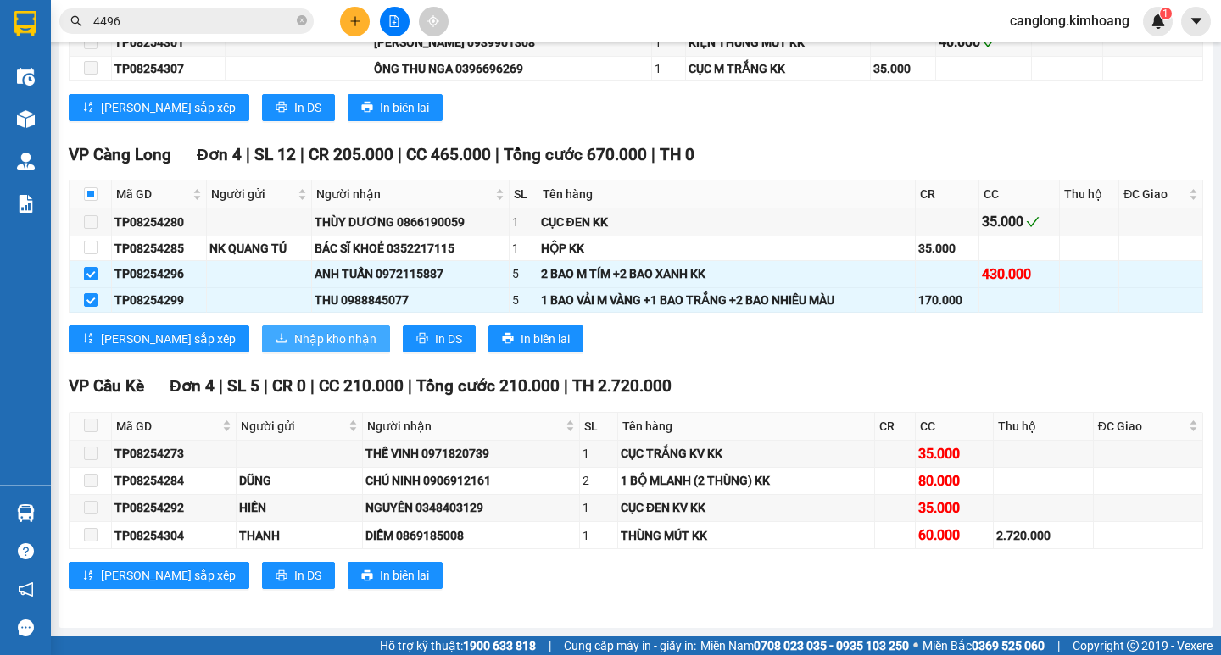
click at [262, 343] on button "Nhập kho nhận" at bounding box center [326, 339] width 128 height 27
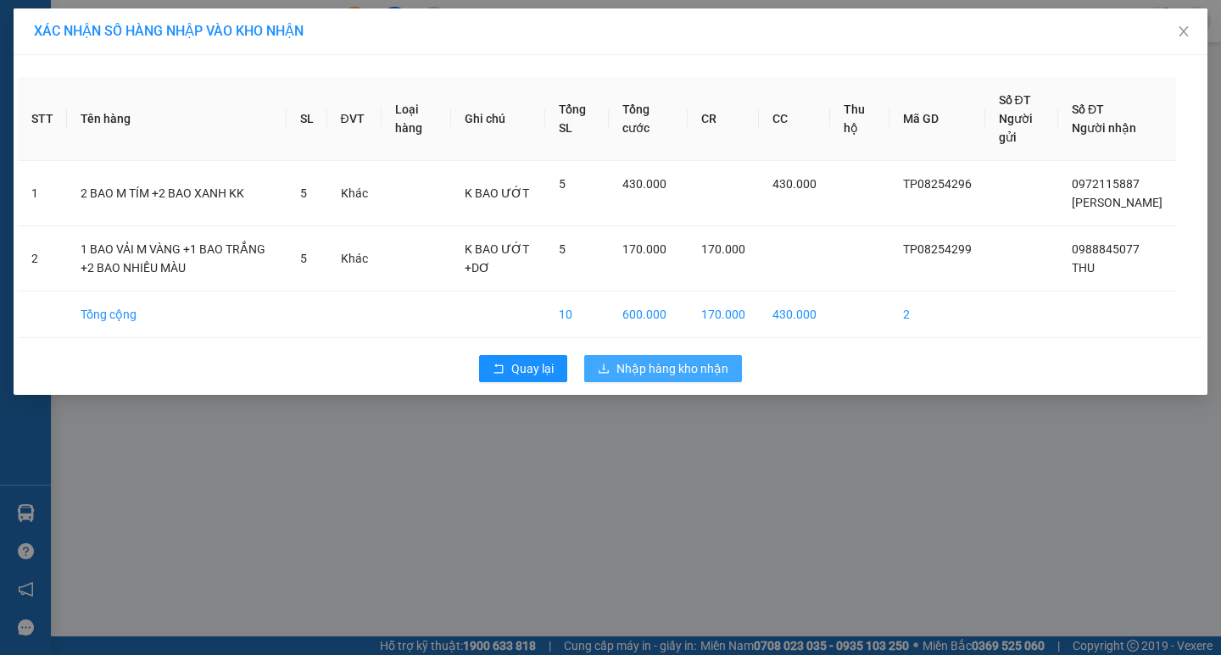
click at [627, 369] on span "Nhập hàng kho nhận" at bounding box center [672, 368] width 112 height 19
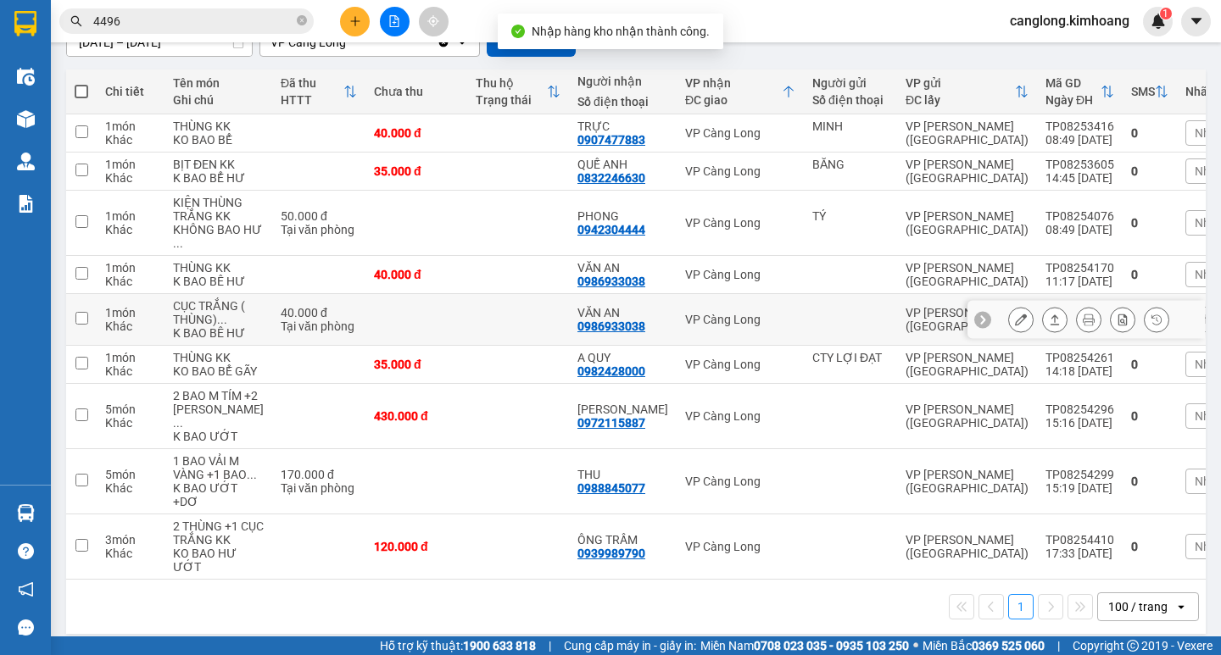
scroll to position [325, 0]
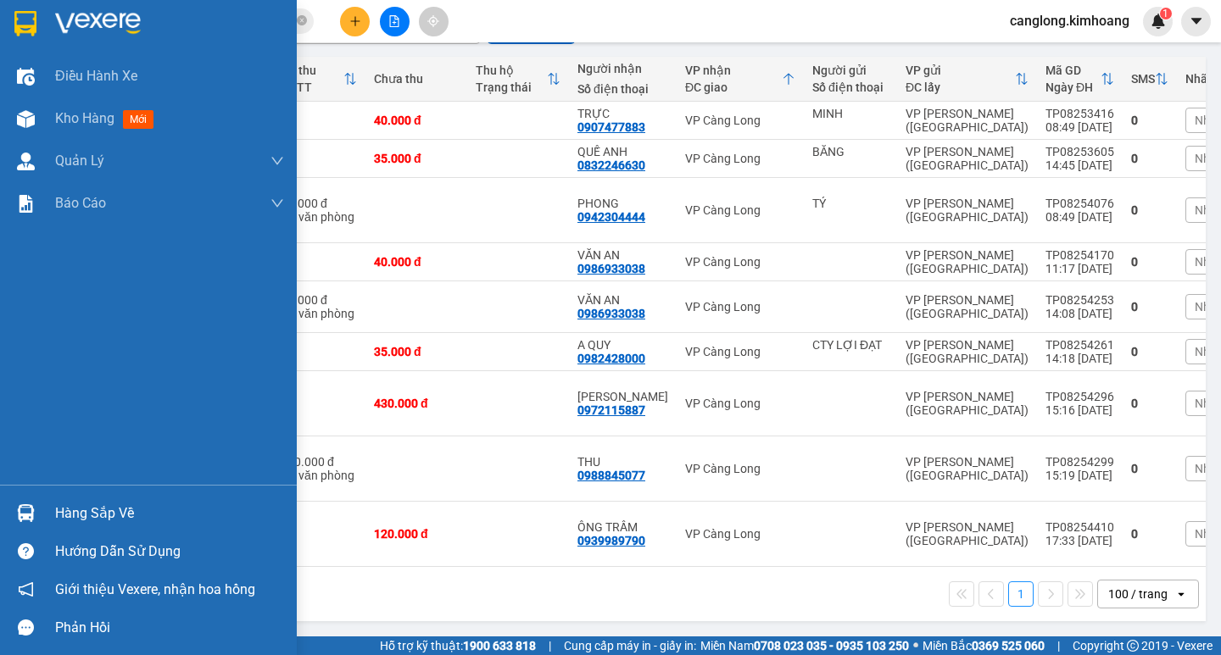
click at [114, 517] on div "Hàng sắp về" at bounding box center [169, 513] width 229 height 25
click at [114, 517] on body "Kết quả tìm kiếm ( 97 ) Bộ lọc Mã ĐH Trạng thái Món hàng Thu hộ Tổng cước Chưa …" at bounding box center [610, 327] width 1221 height 655
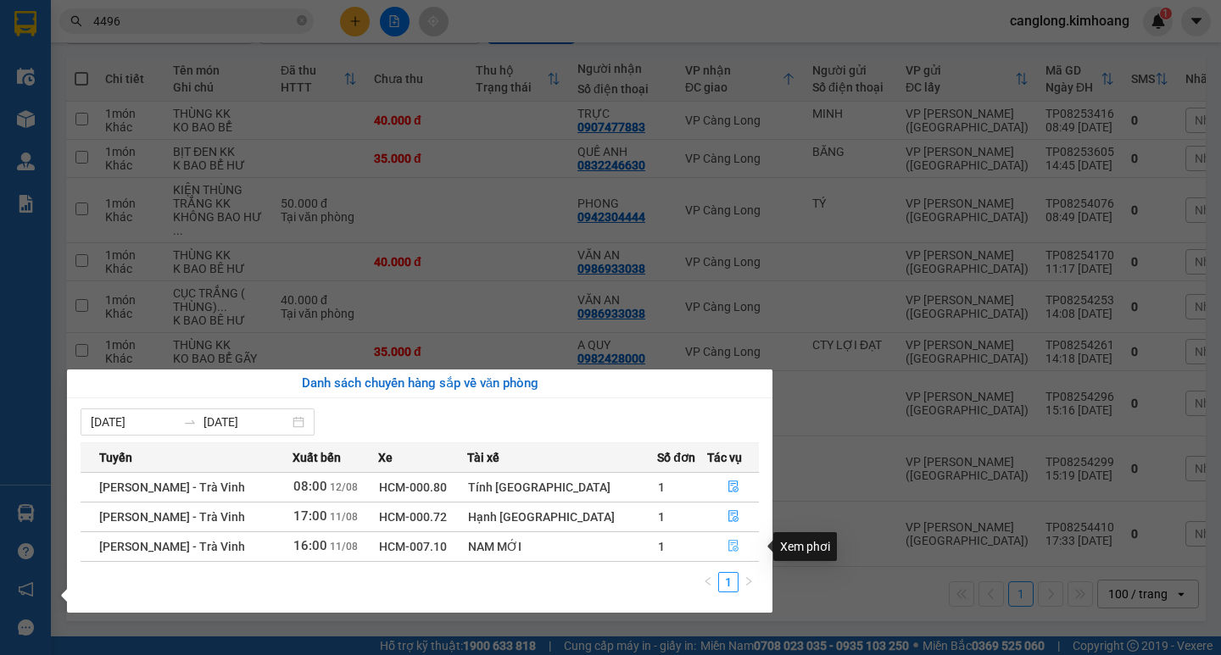
click at [732, 544] on button "button" at bounding box center [733, 546] width 51 height 27
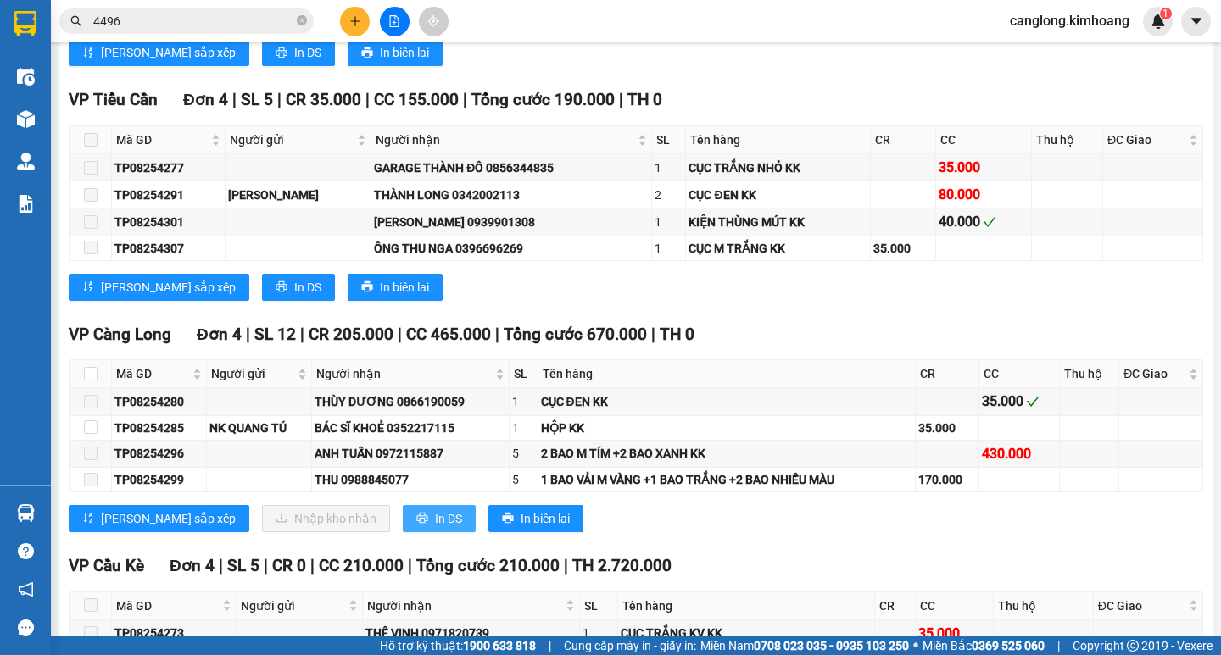
scroll to position [1357, 0]
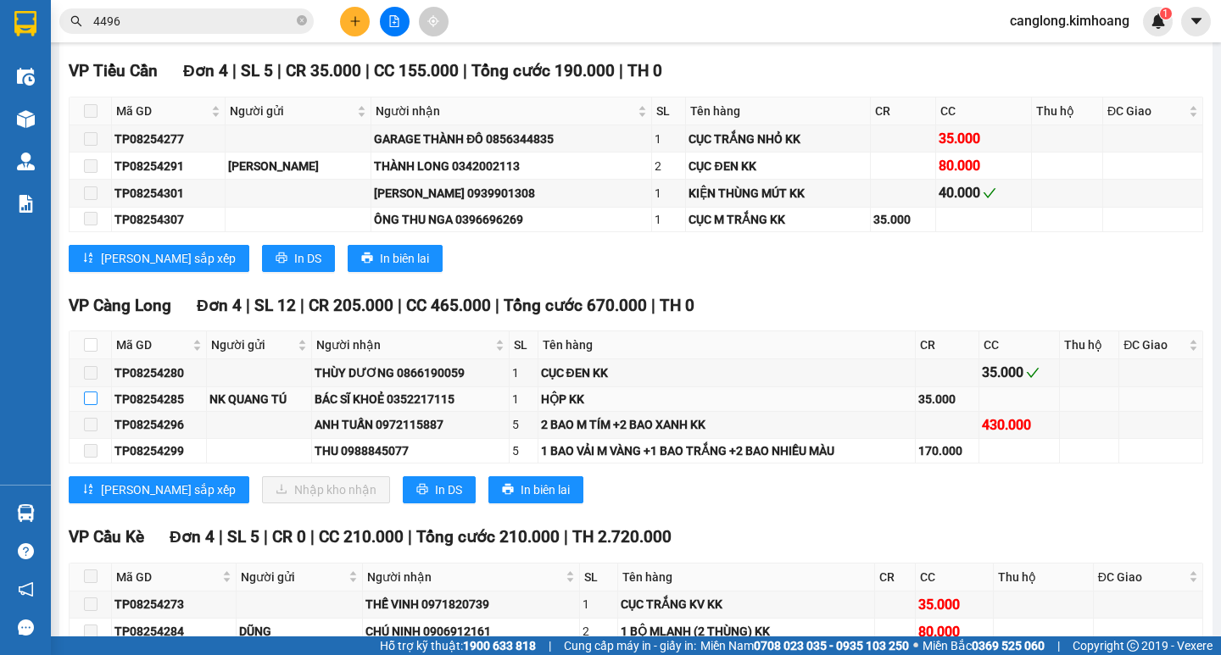
click at [92, 404] on input "checkbox" at bounding box center [91, 399] width 14 height 14
checkbox input "true"
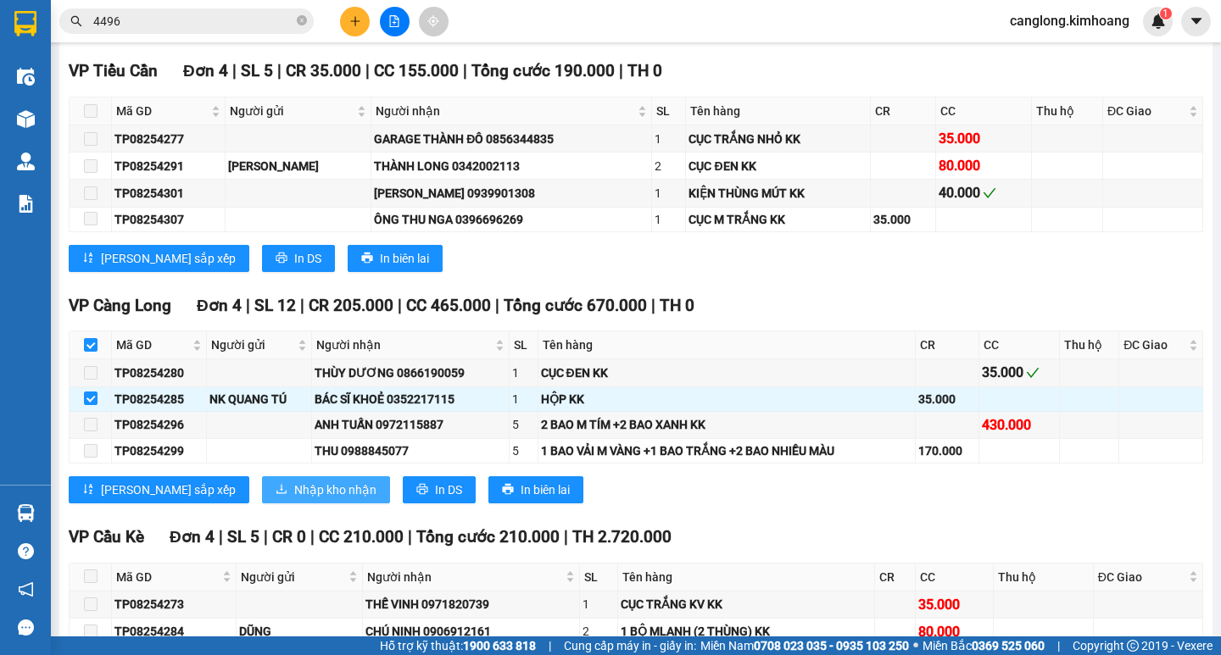
click at [294, 498] on span "Nhập kho nhận" at bounding box center [335, 490] width 82 height 19
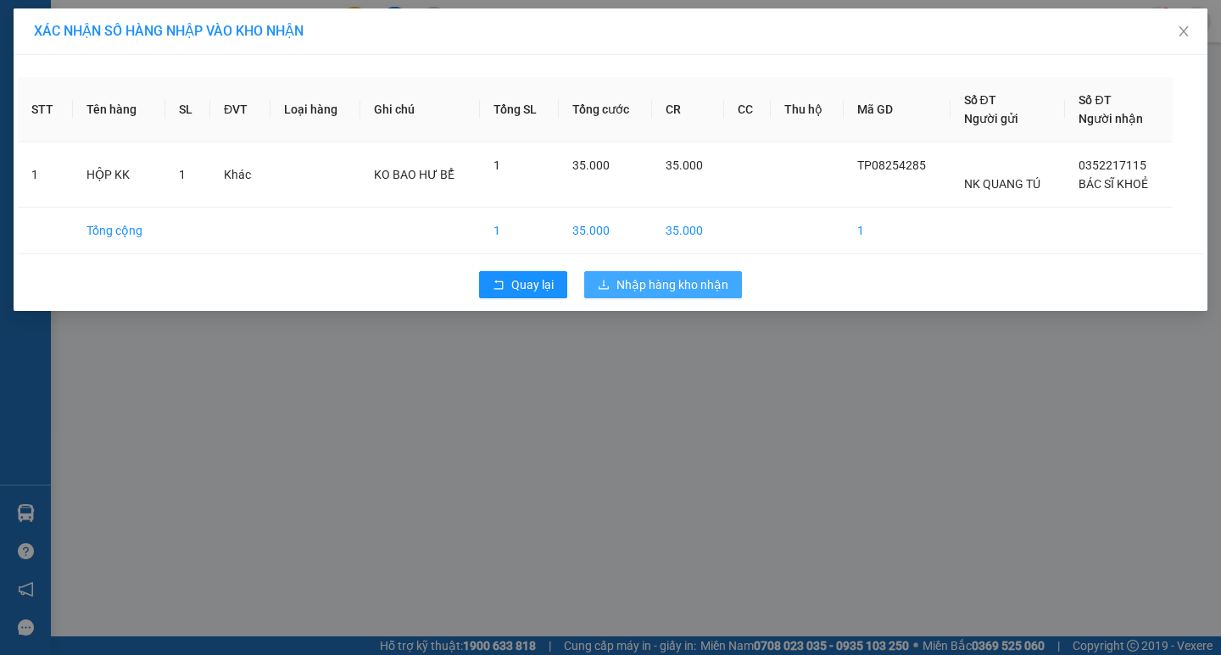
click at [682, 293] on span "Nhập hàng kho nhận" at bounding box center [672, 285] width 112 height 19
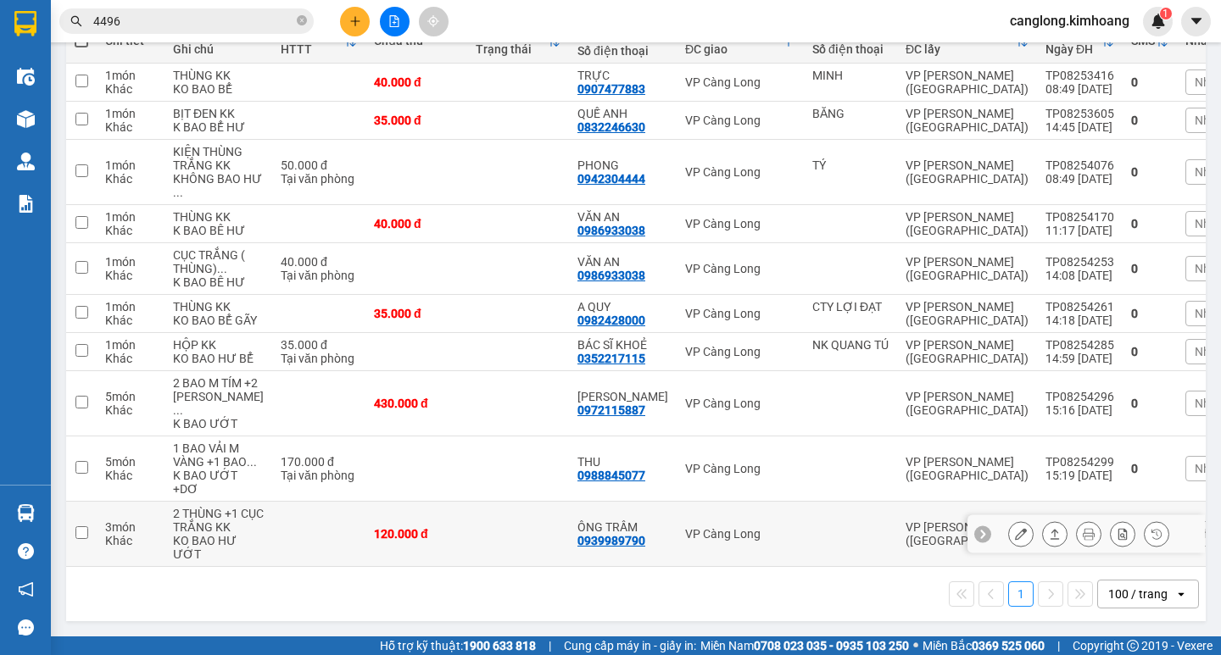
scroll to position [376, 0]
click at [231, 24] on input "4496" at bounding box center [193, 21] width 200 height 19
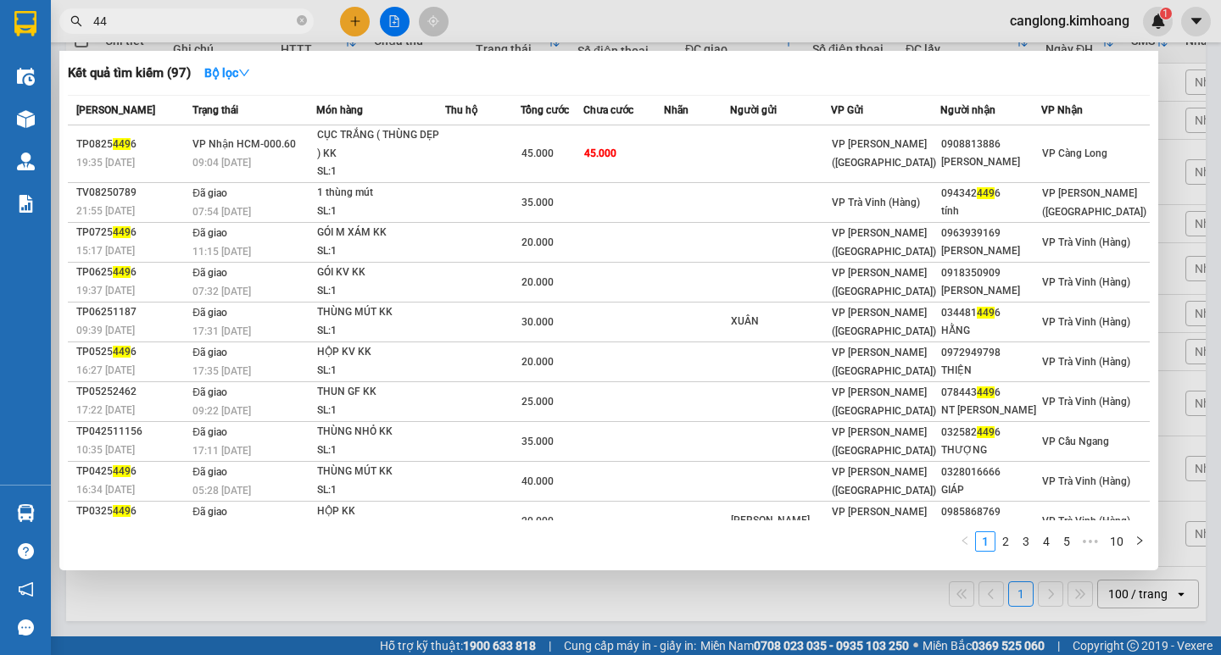
type input "4"
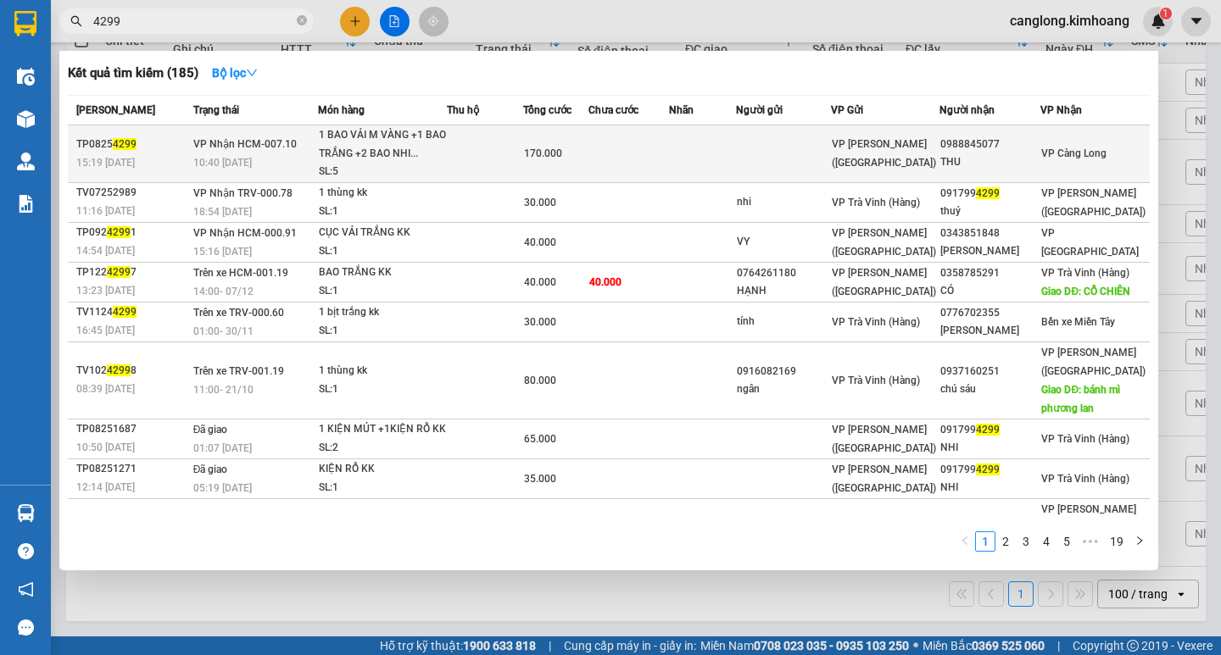
type input "4299"
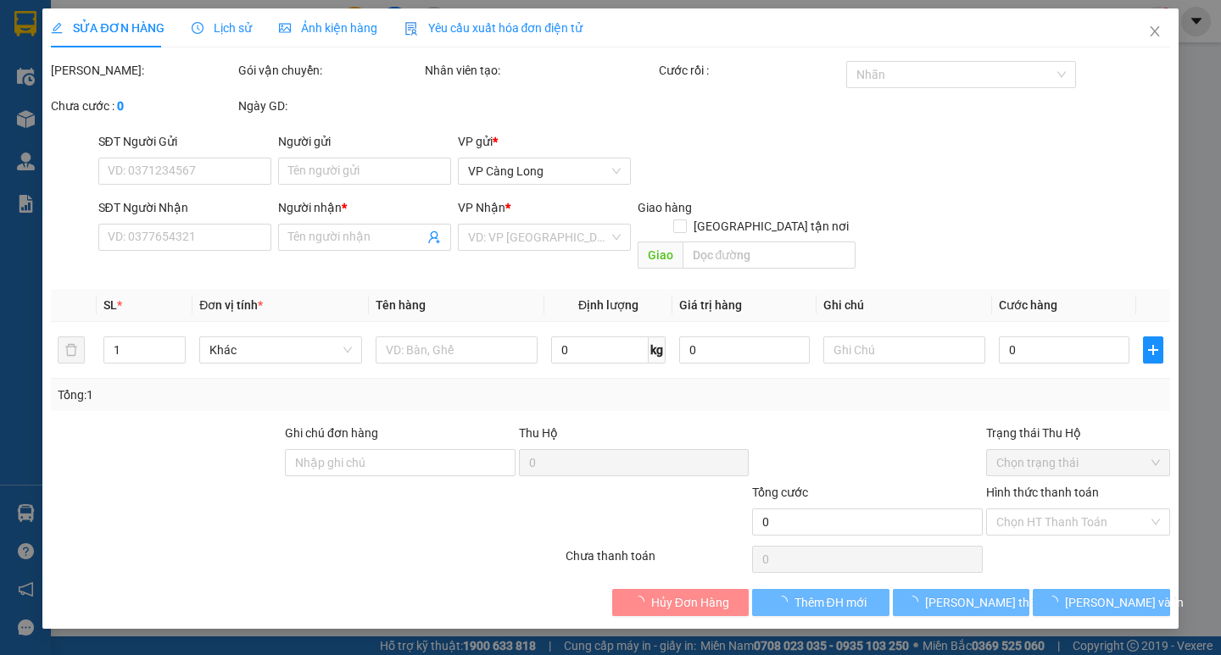
type input "0988845077"
type input "THU"
type input "170.000"
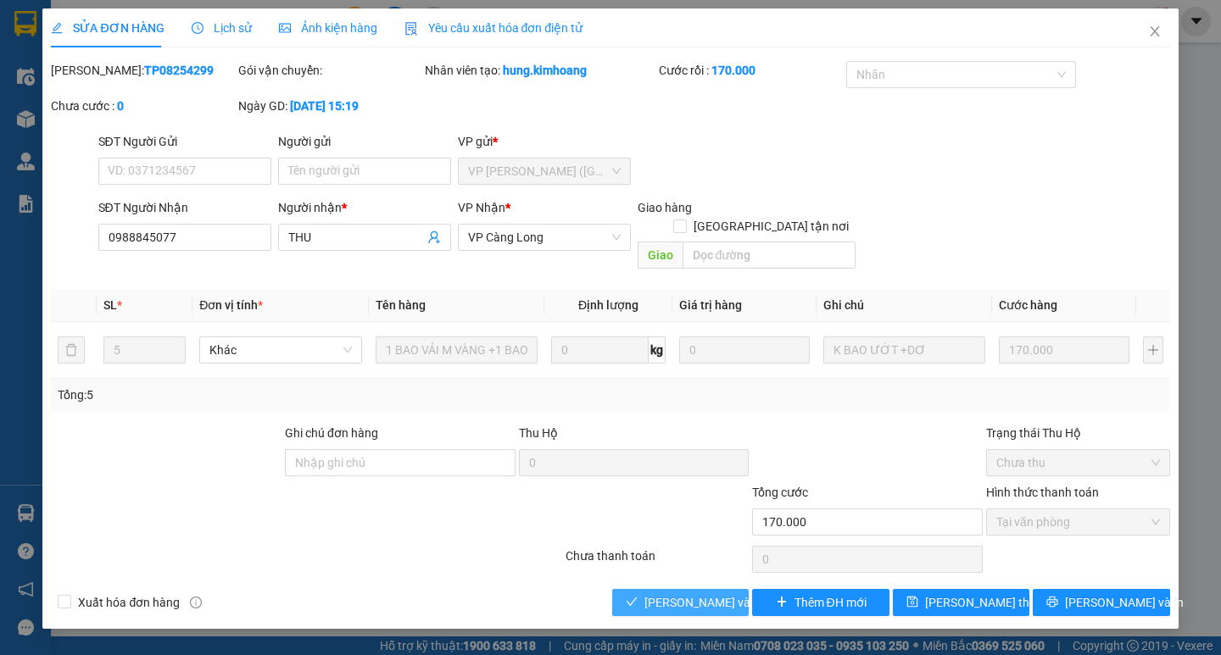
click at [731, 594] on span "Lưu và Giao hàng" at bounding box center [725, 603] width 163 height 19
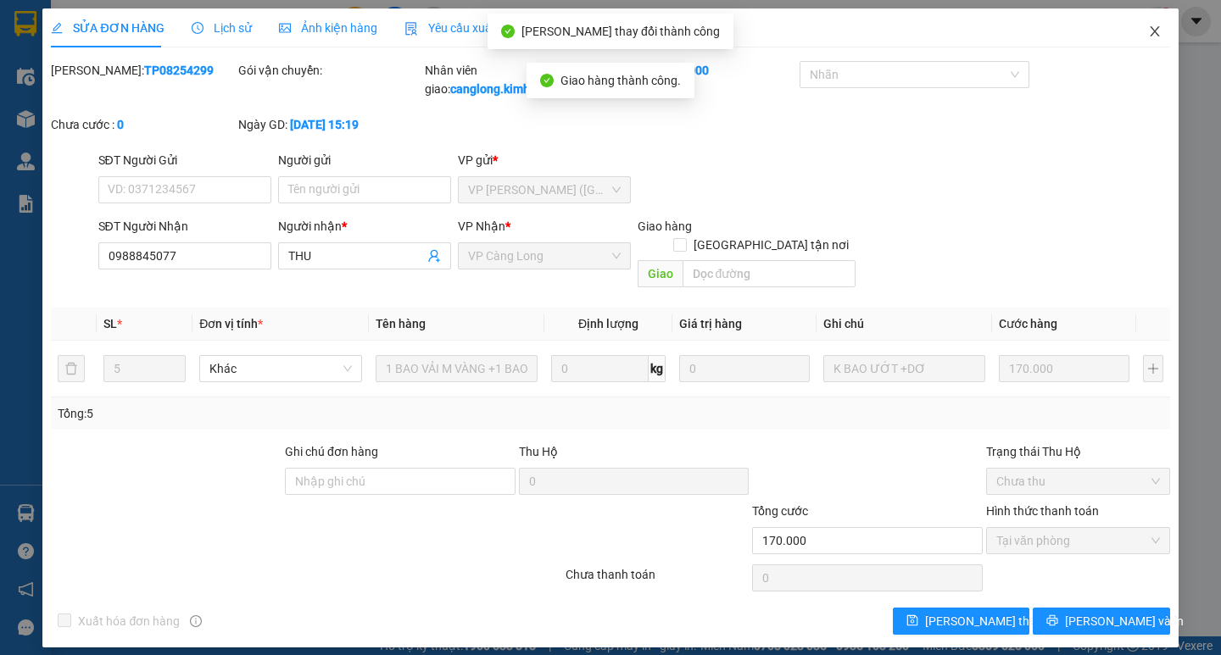
click at [1145, 28] on span "Close" at bounding box center [1154, 31] width 47 height 47
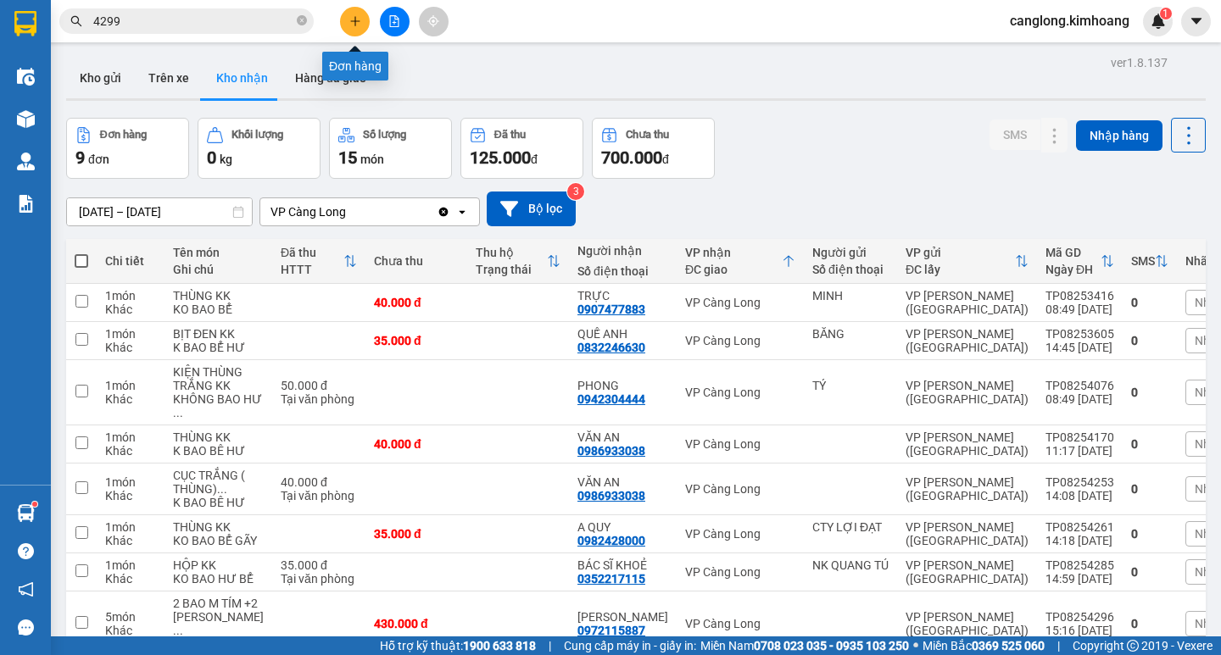
click at [341, 25] on button at bounding box center [355, 22] width 30 height 30
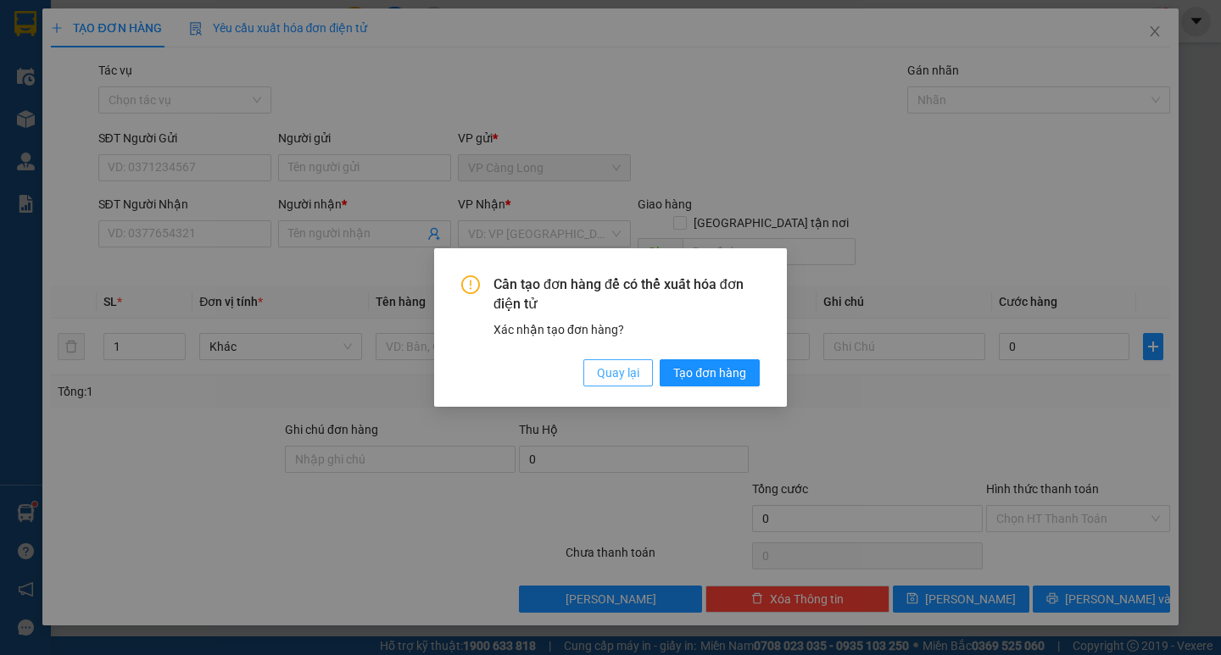
click at [630, 372] on span "Quay lại" at bounding box center [618, 373] width 42 height 19
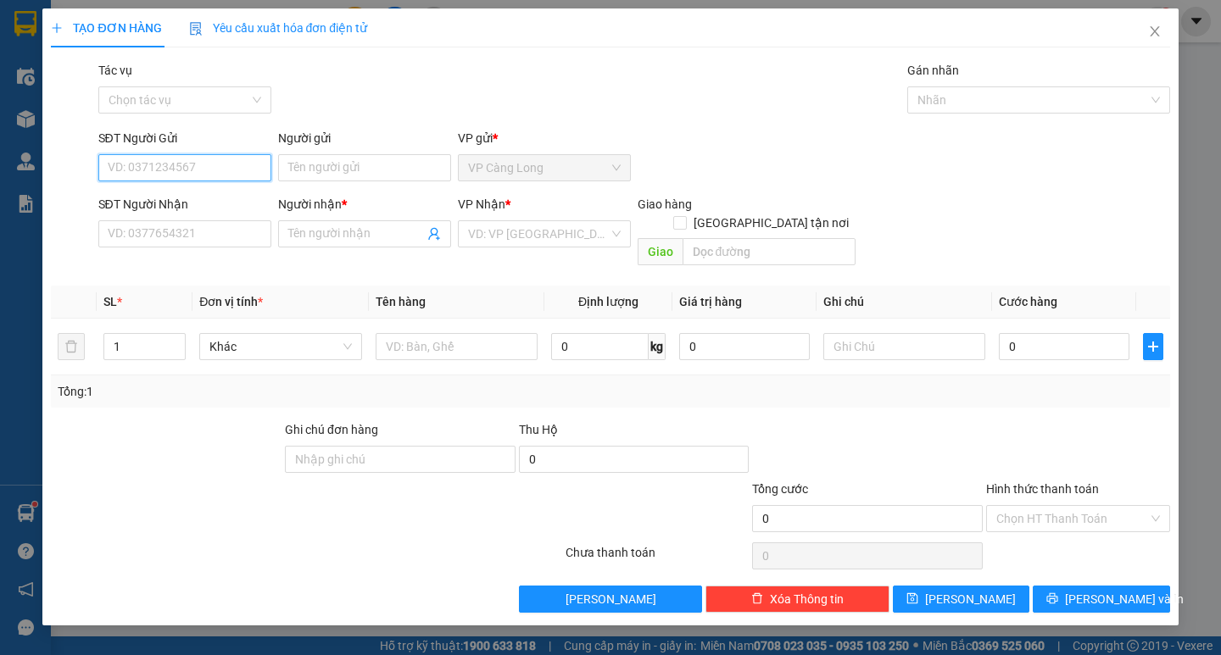
drag, startPoint x: 225, startPoint y: 162, endPoint x: 216, endPoint y: 161, distance: 8.5
click at [220, 161] on input "SĐT Người Gửi" at bounding box center [184, 167] width 173 height 27
click at [192, 201] on div "0903178371 - LÊ MAU" at bounding box center [192, 201] width 167 height 19
type input "0903178371"
type input "LÊ MAU"
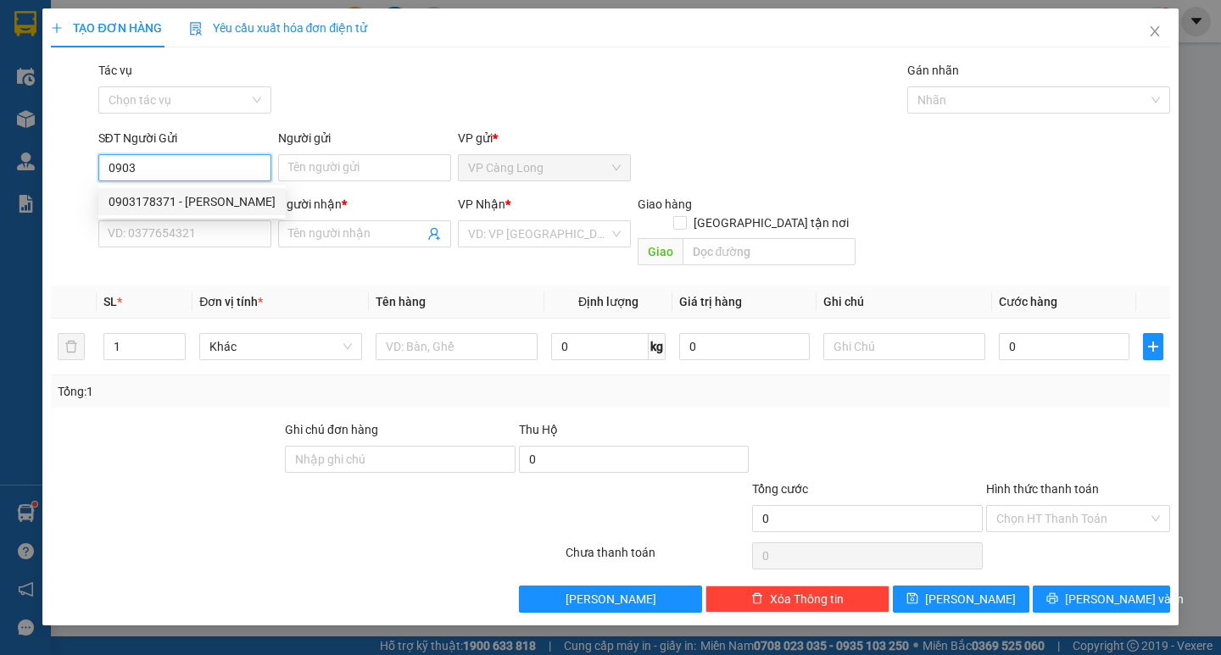
type input "0913168091"
type input "THẢO"
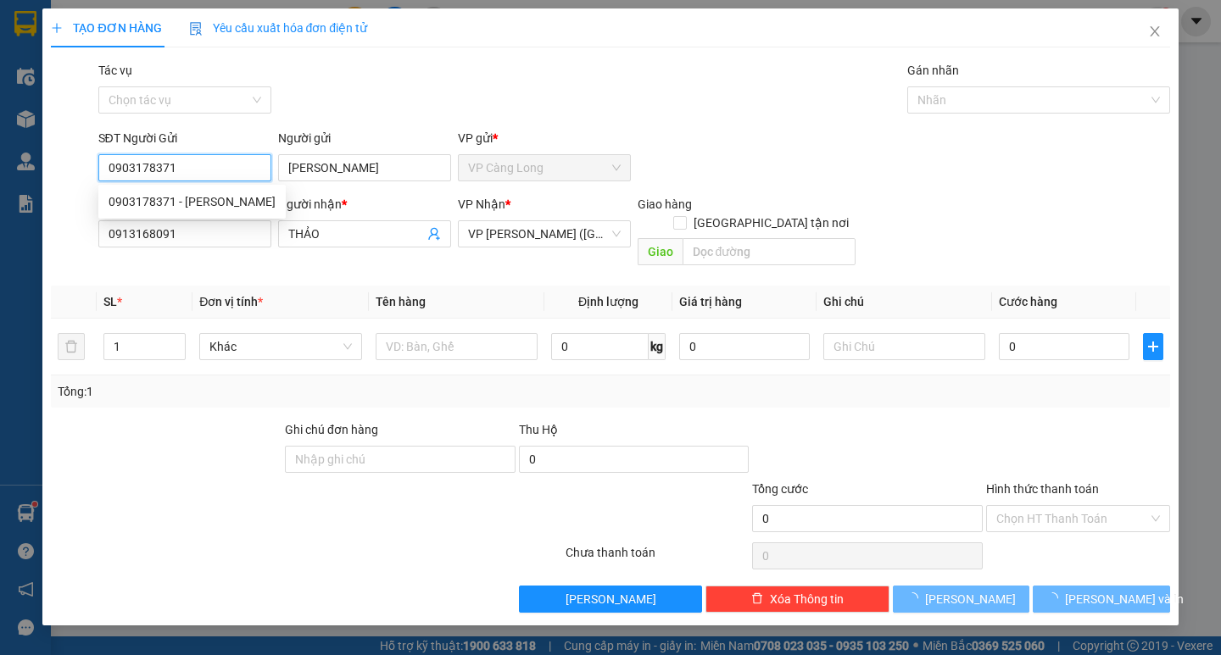
type input "35.000"
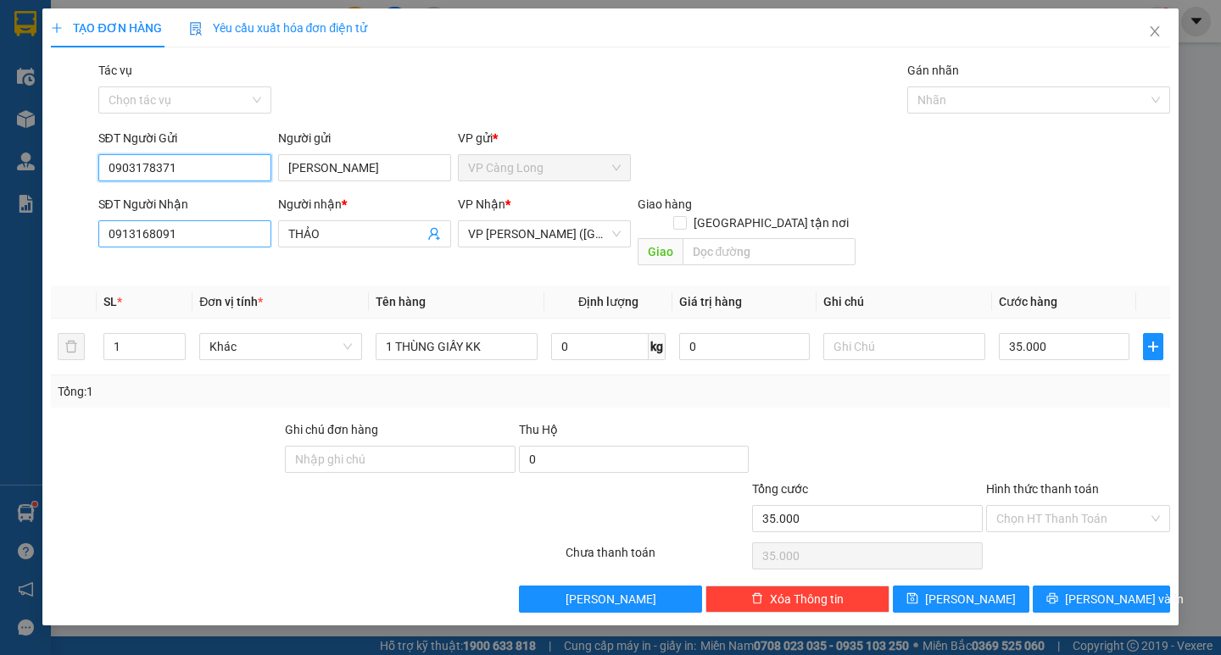
type input "0903178371"
click at [231, 237] on input "0913168091" at bounding box center [184, 233] width 173 height 27
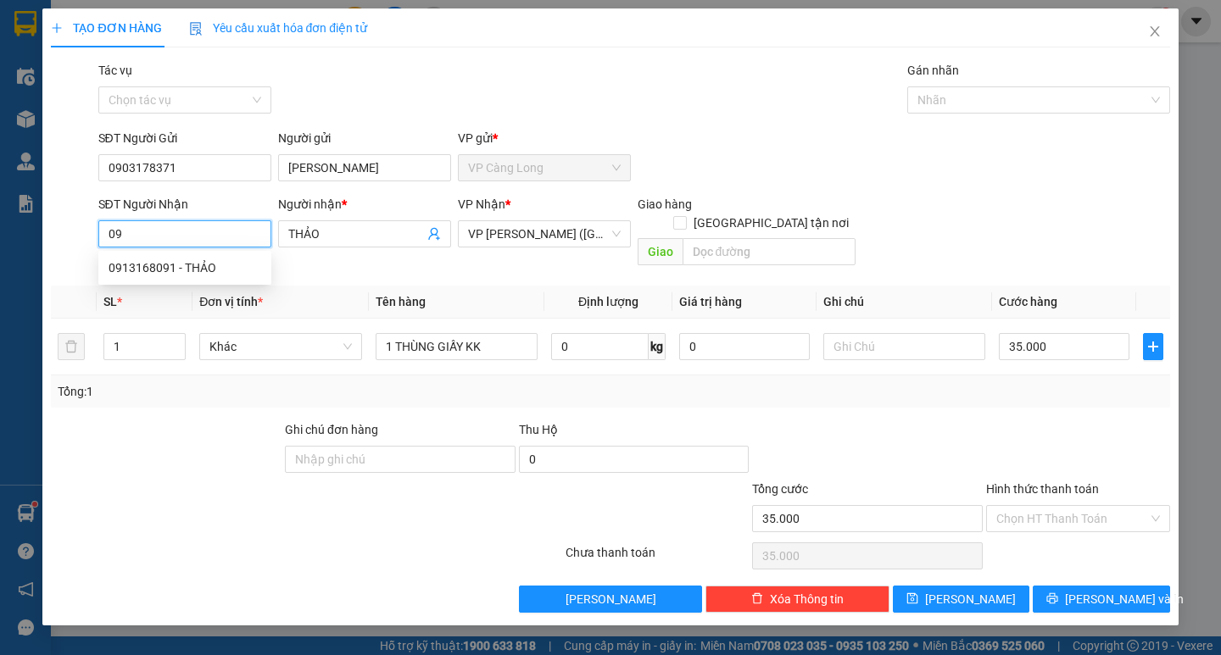
type input "0"
click at [361, 241] on input "THẢO" at bounding box center [356, 234] width 136 height 19
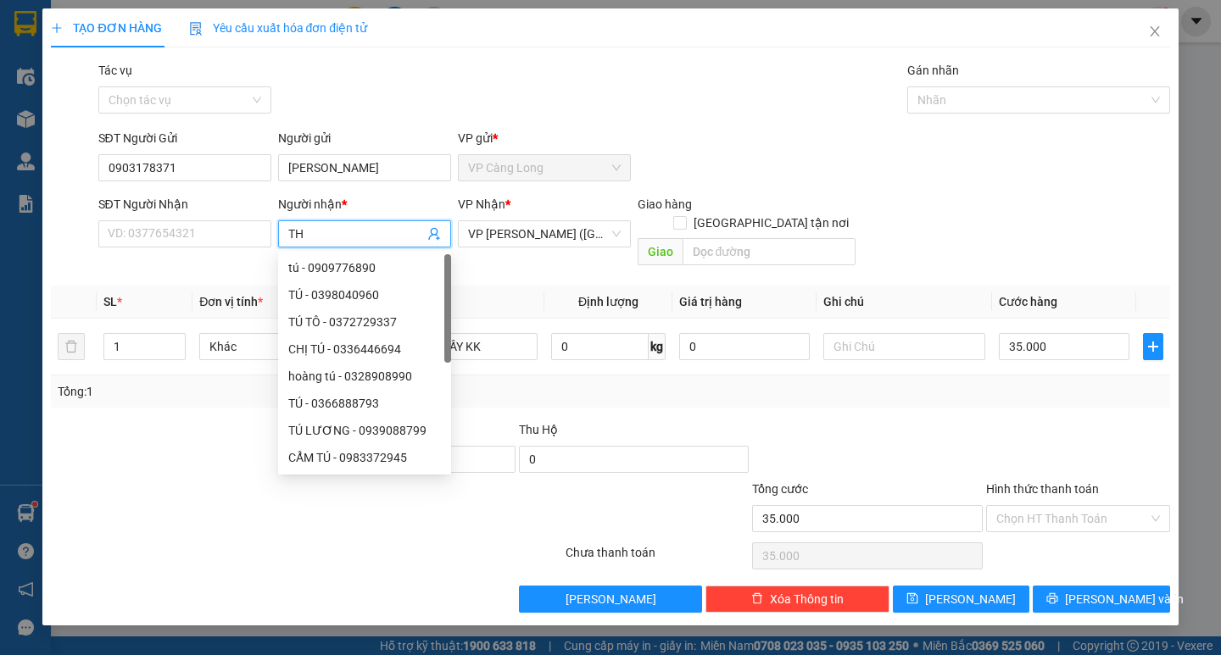
type input "T"
click at [156, 244] on input "SĐT Người Nhận" at bounding box center [184, 233] width 173 height 27
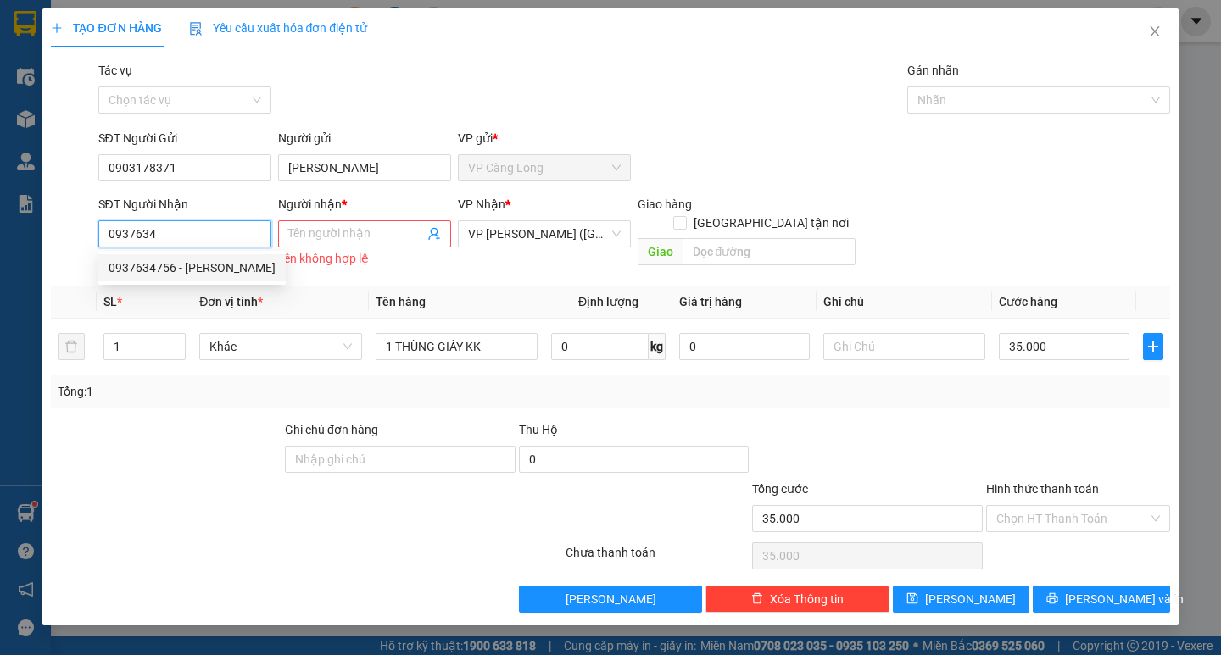
click at [176, 257] on div "0937634756 - NGUYỄN LIỂU" at bounding box center [191, 267] width 187 height 27
type input "0937634756"
type input "NGUYỄN LIỂU"
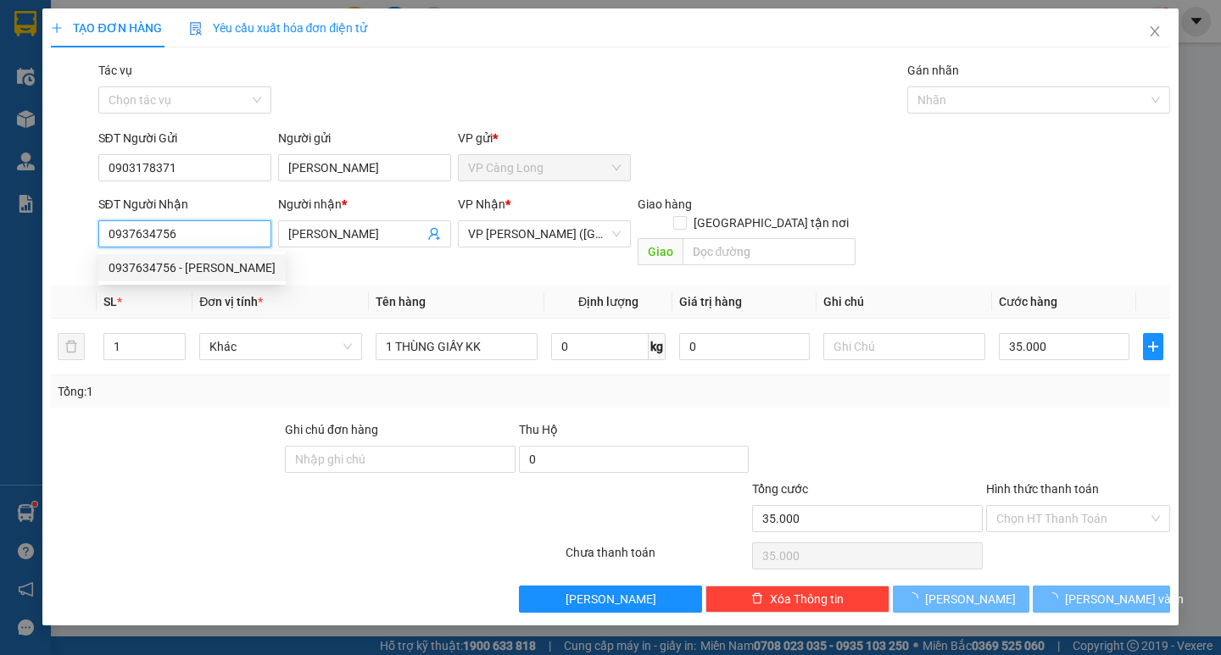
type input "50.000"
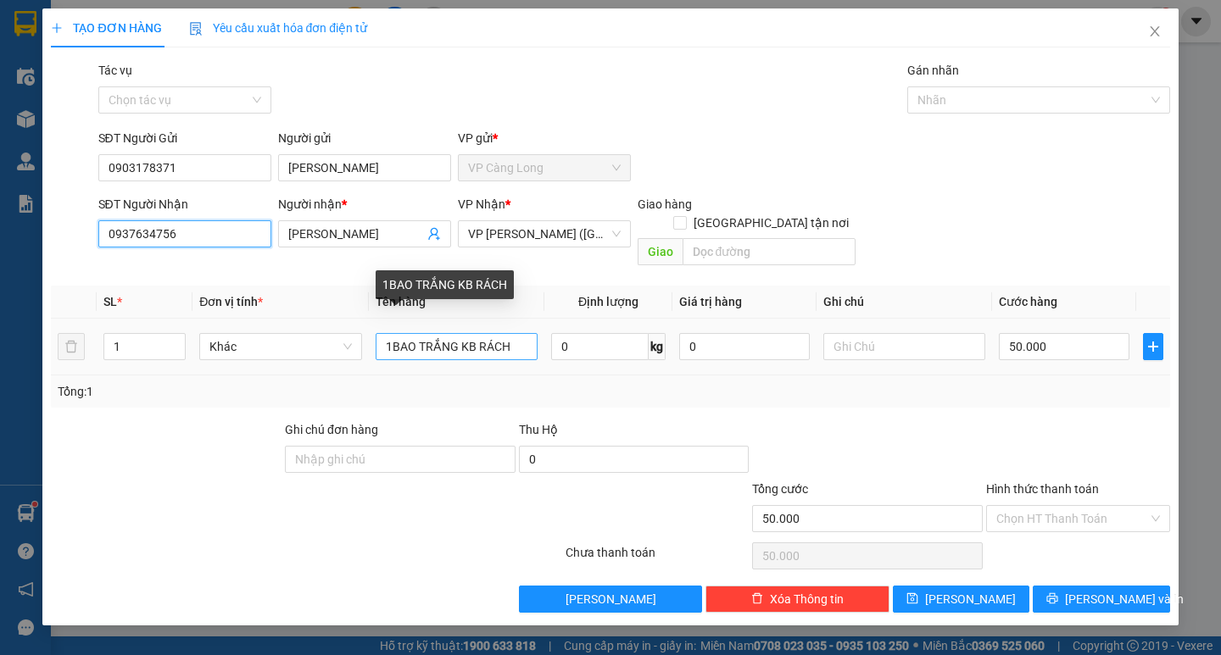
type input "0937634756"
click at [521, 333] on input "1BAO TRẮNG KB RÁCH" at bounding box center [457, 346] width 162 height 27
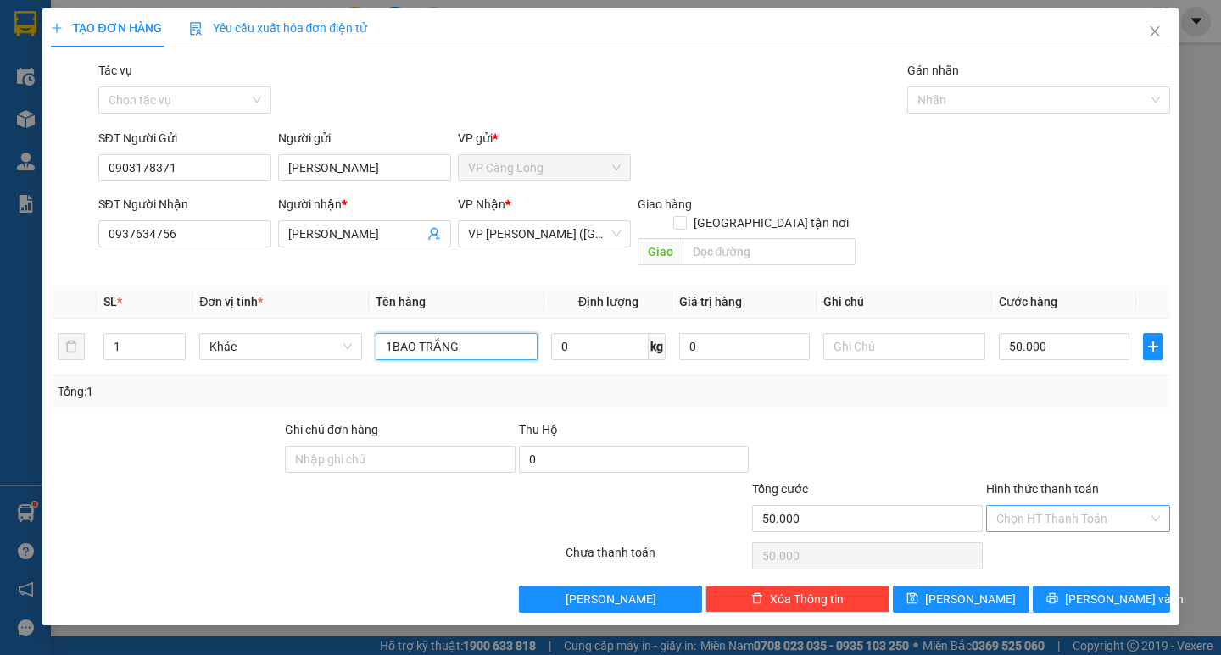
type input "1BAO TRẮNG"
click at [1067, 506] on input "Hình thức thanh toán" at bounding box center [1072, 518] width 152 height 25
click at [1060, 527] on div "Tại văn phòng" at bounding box center [1078, 534] width 164 height 19
type input "0"
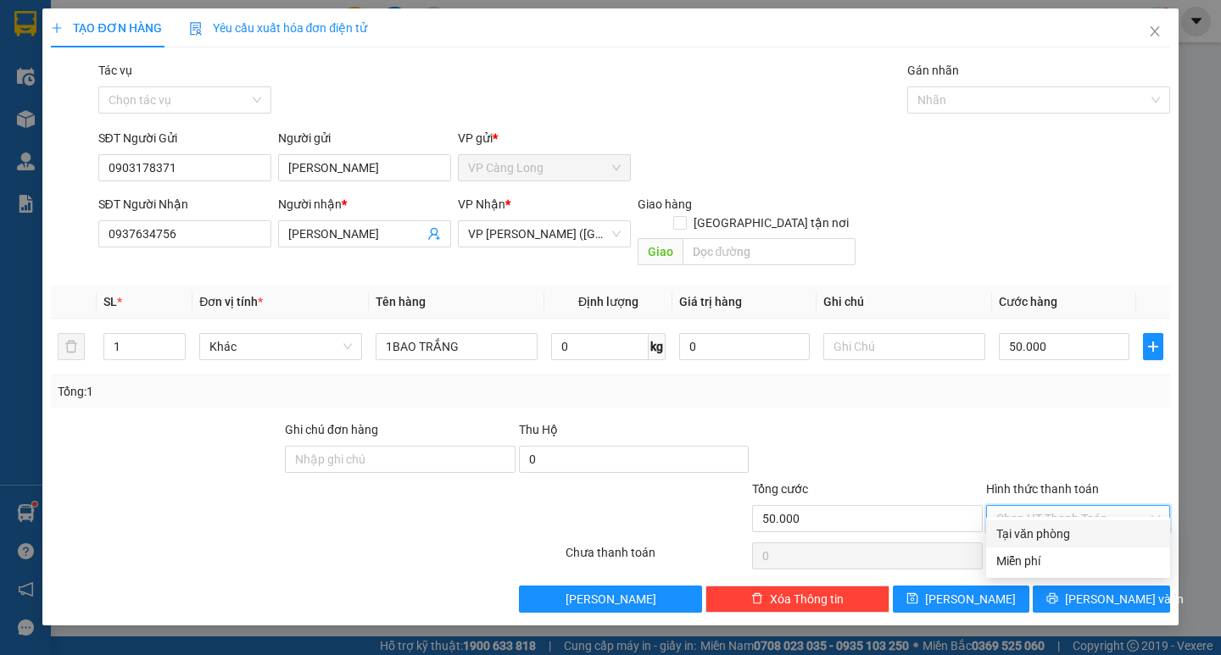
click at [1060, 539] on div "Chọn HT Thanh Toán" at bounding box center [1077, 556] width 187 height 34
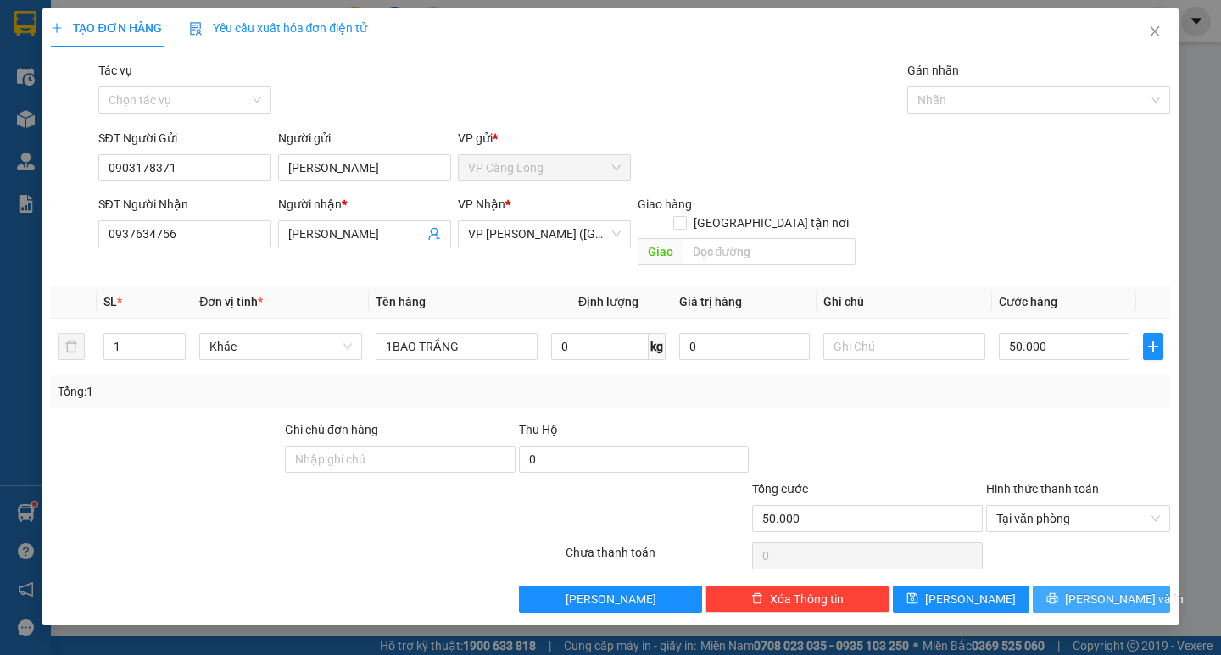
click at [1106, 590] on span "[PERSON_NAME] và In" at bounding box center [1124, 599] width 119 height 19
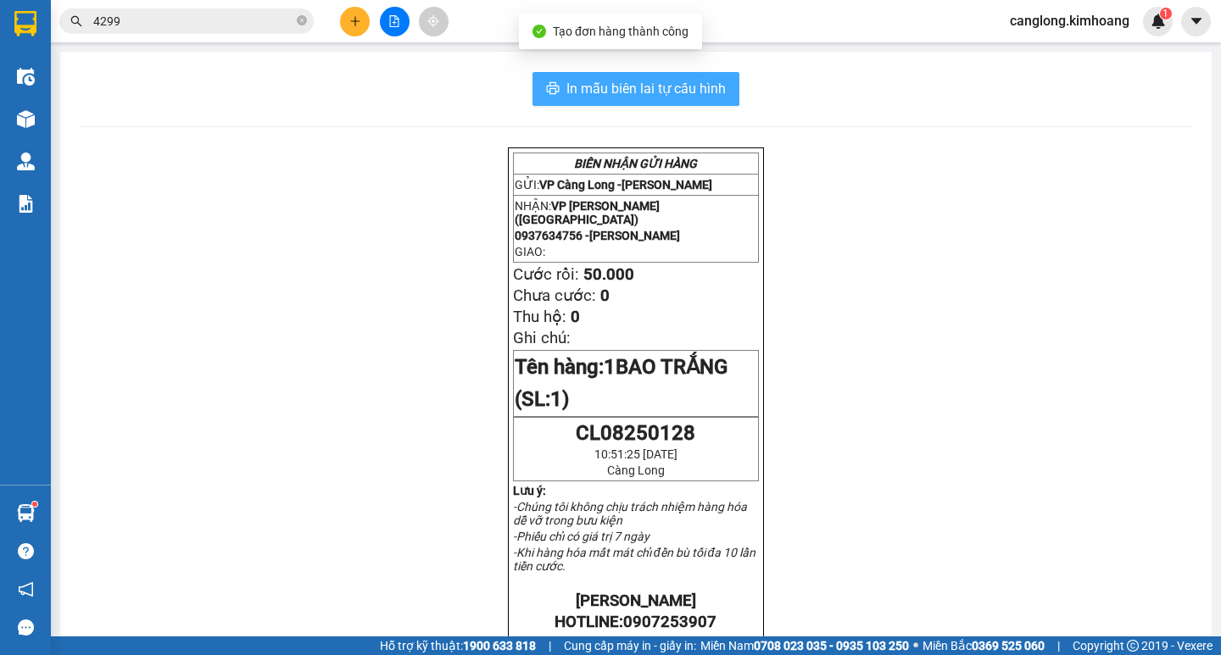
click at [655, 85] on span "In mẫu biên lai tự cấu hình" at bounding box center [645, 88] width 159 height 21
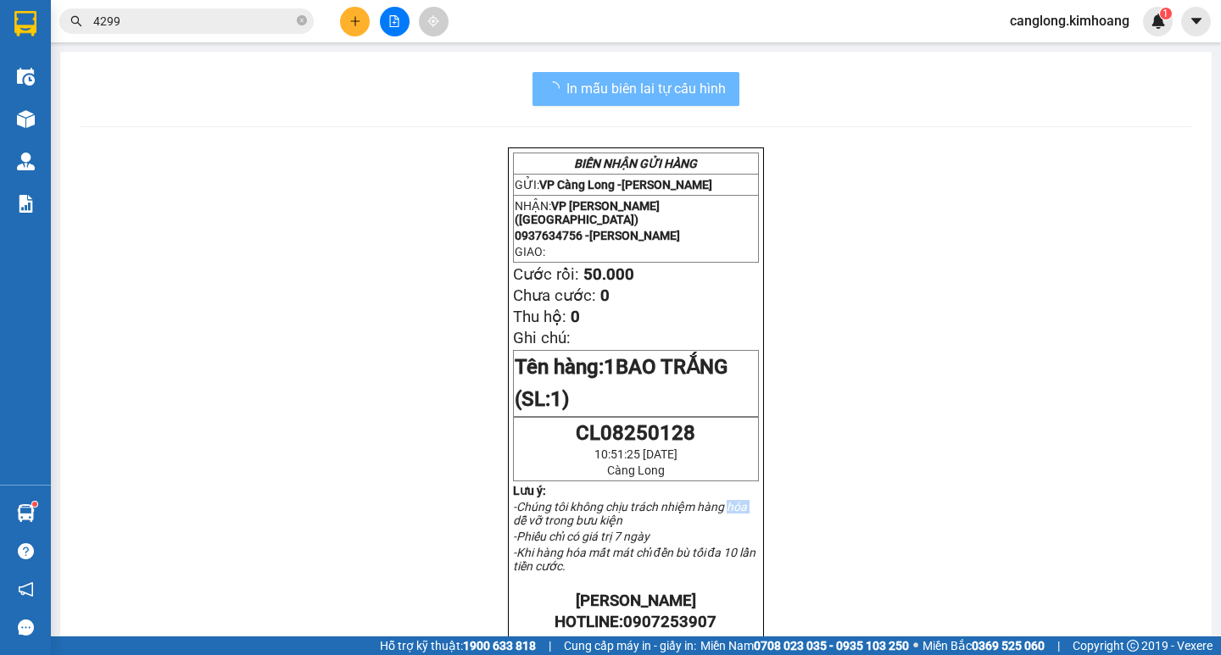
click at [925, 521] on div "BIÊN NHẬN GỬI HÀNG GỬI: VP Càng Long - LÊ MAU NHẬN: VP Trần Phú (Hàng) 09376347…" at bounding box center [636, 636] width 1111 height 977
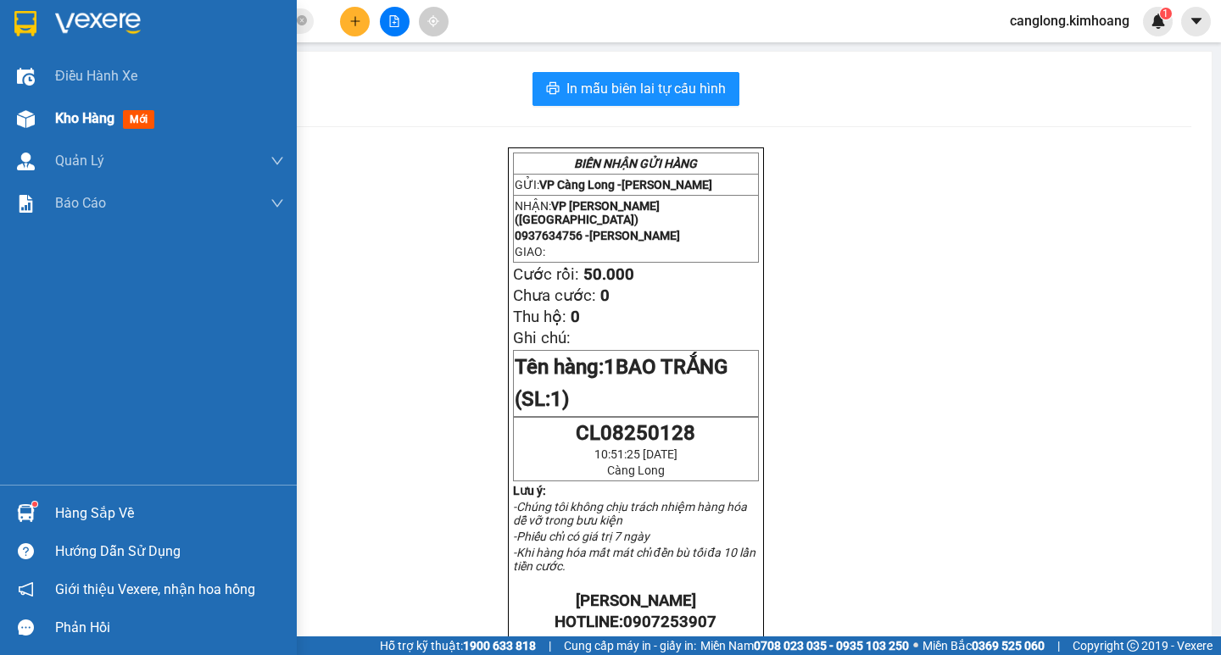
click at [42, 119] on div "Kho hàng mới" at bounding box center [148, 119] width 297 height 42
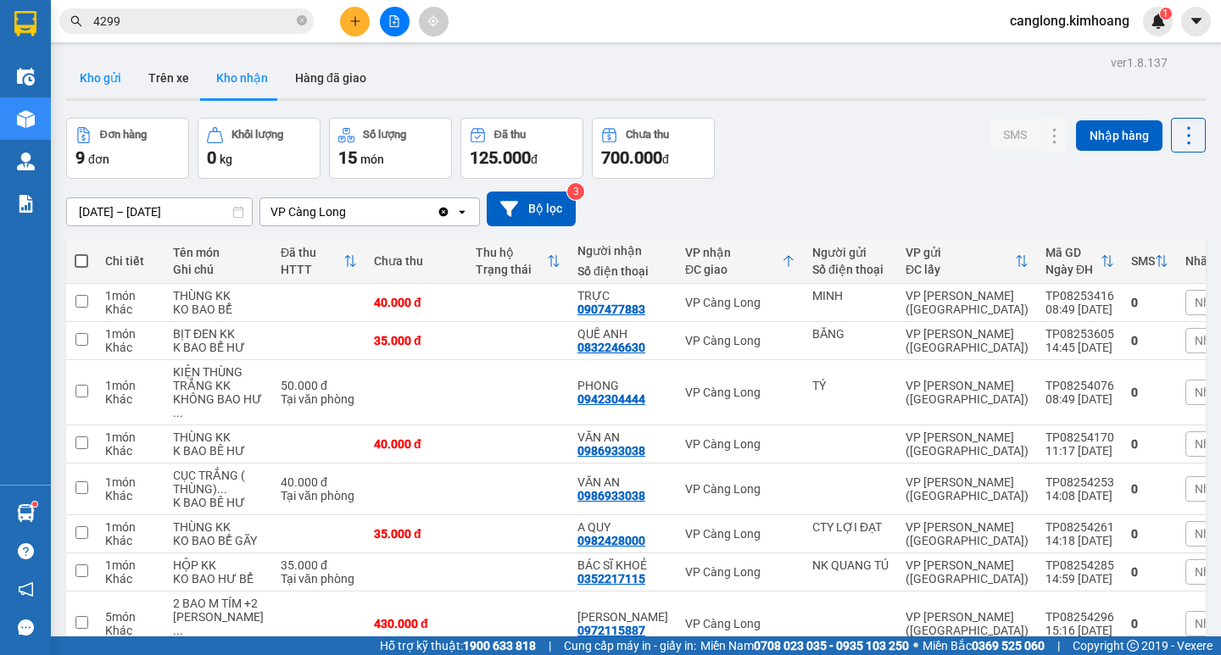
drag, startPoint x: 109, startPoint y: 67, endPoint x: 100, endPoint y: 60, distance: 11.5
click at [108, 65] on button "Kho gửi" at bounding box center [100, 78] width 69 height 41
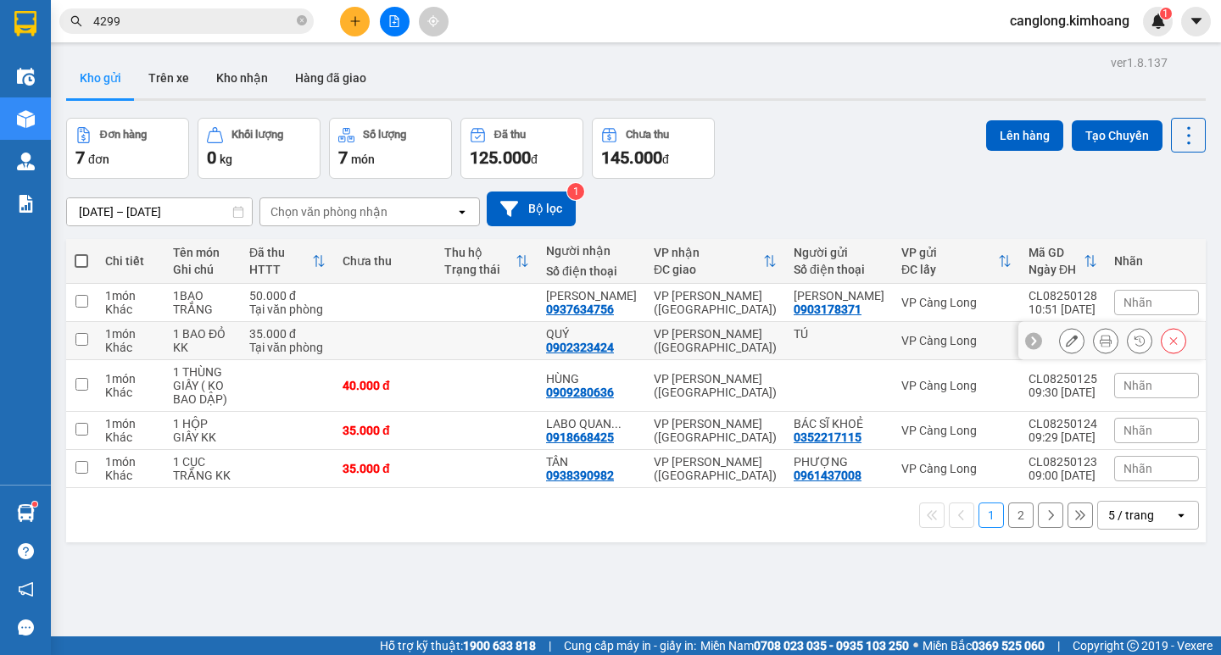
click at [81, 335] on input "checkbox" at bounding box center [81, 339] width 13 height 13
checkbox input "true"
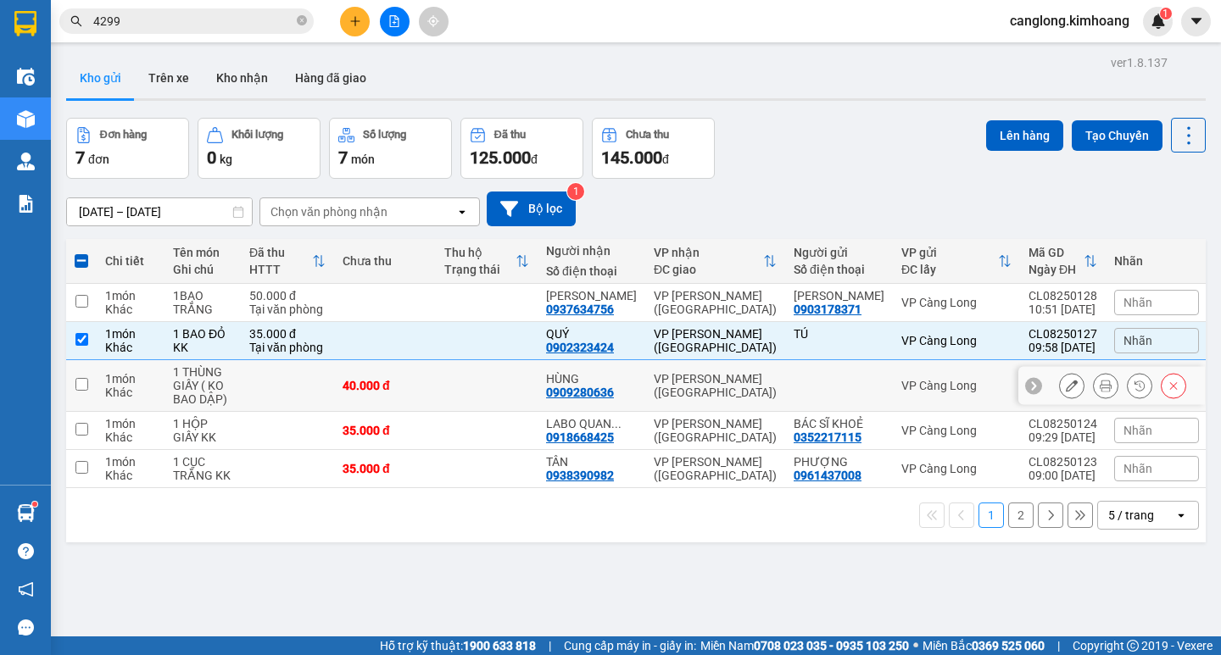
click at [87, 383] on input "checkbox" at bounding box center [81, 384] width 13 height 13
checkbox input "true"
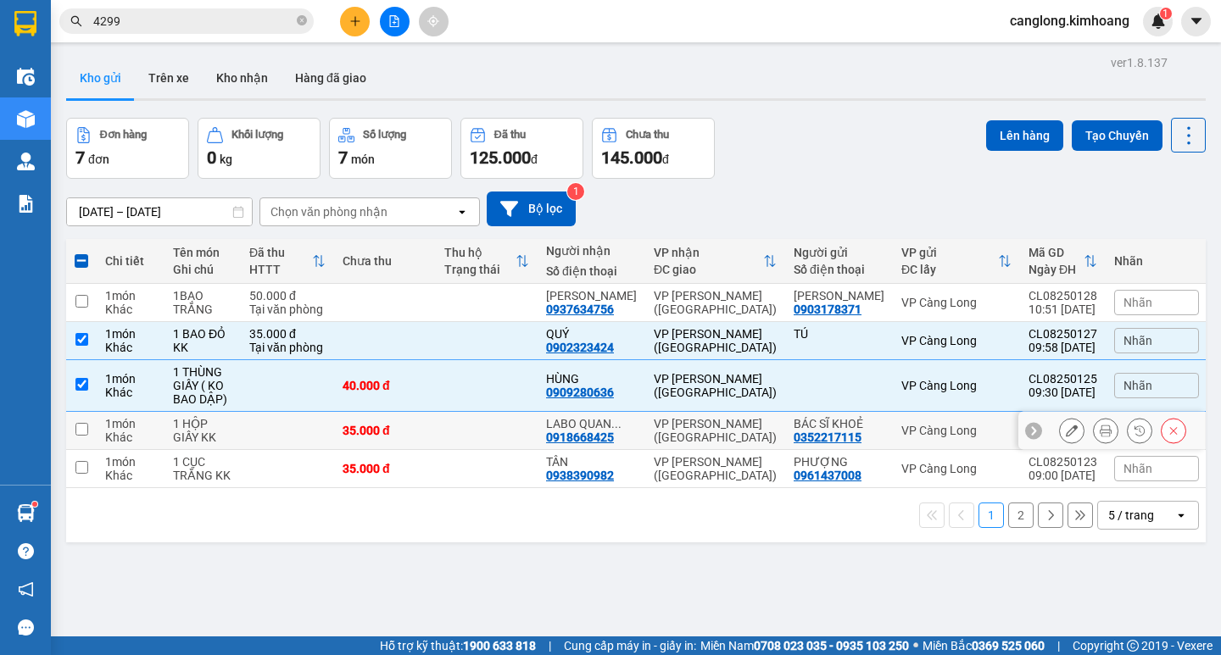
click at [83, 431] on input "checkbox" at bounding box center [81, 429] width 13 height 13
checkbox input "true"
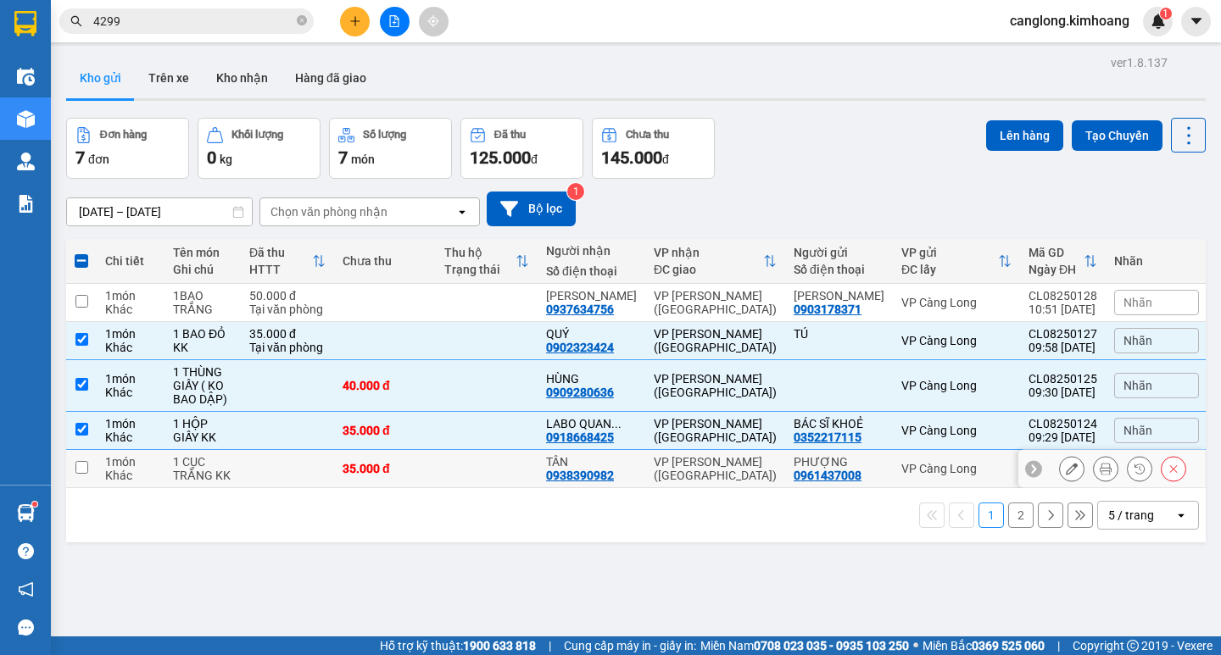
click at [88, 459] on td at bounding box center [81, 469] width 31 height 38
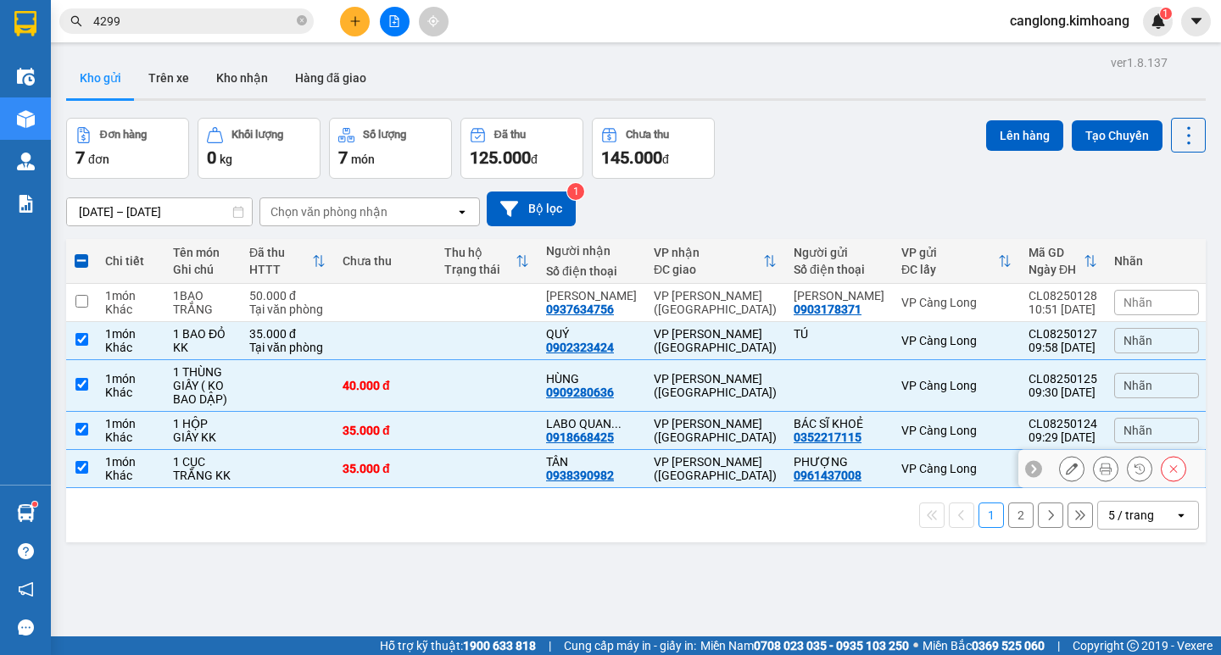
checkbox input "true"
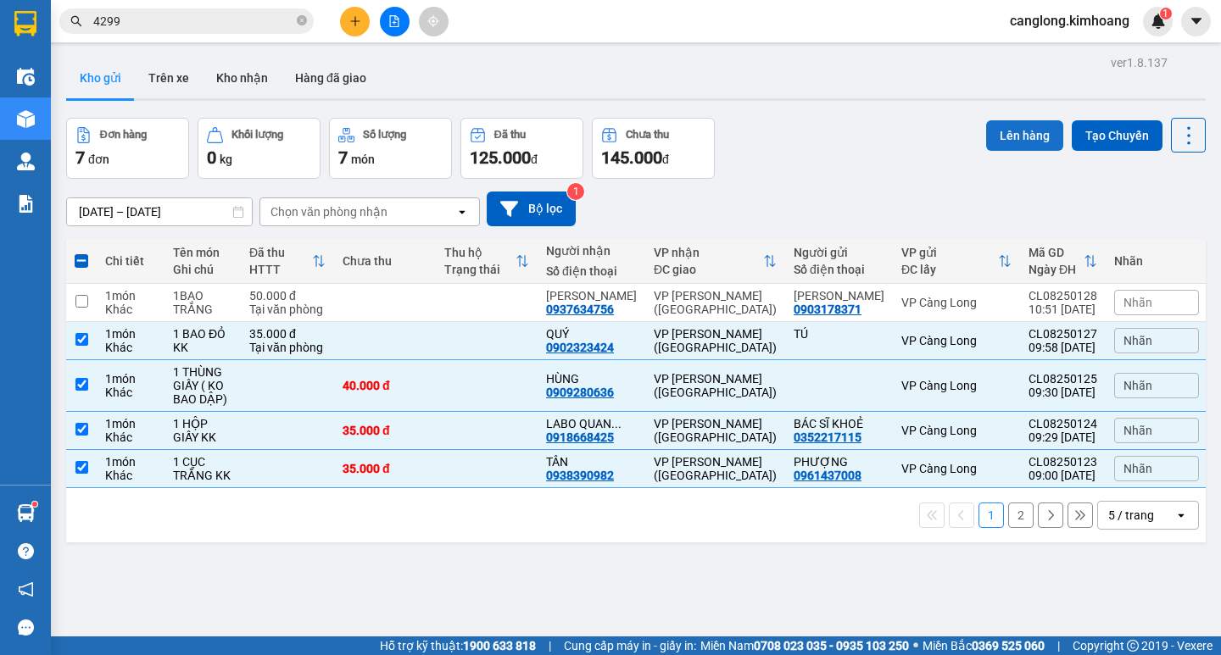
click at [1019, 134] on button "Lên hàng" at bounding box center [1024, 135] width 77 height 31
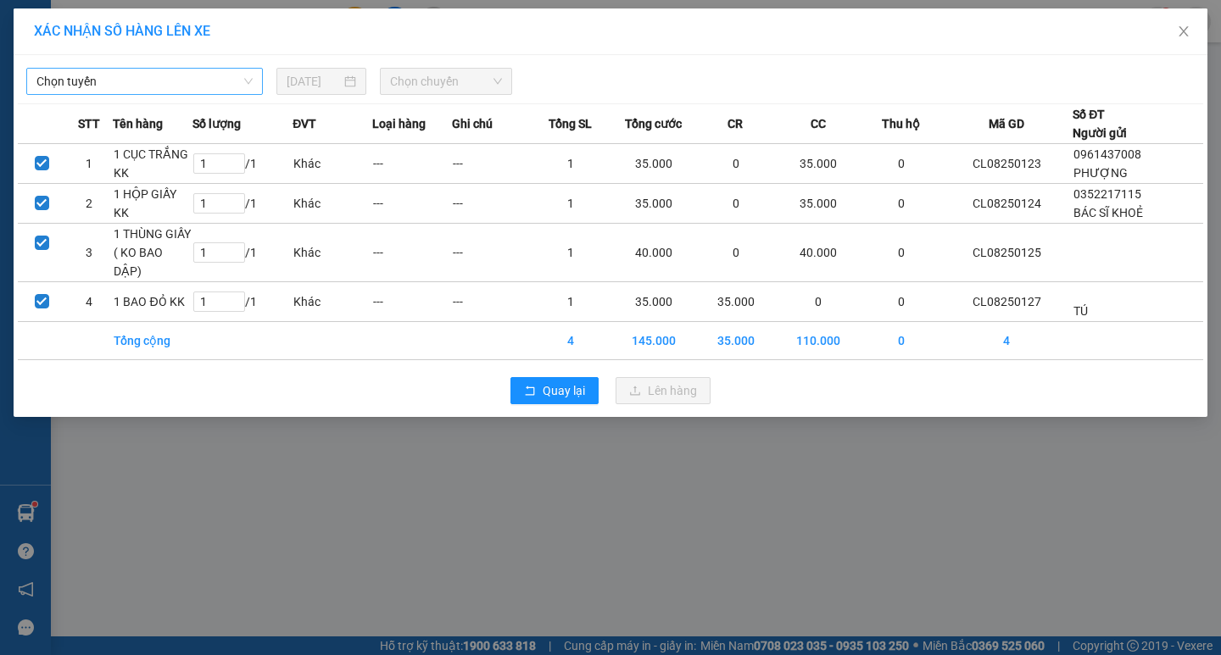
click at [224, 76] on span "Chọn tuyến" at bounding box center [144, 81] width 216 height 25
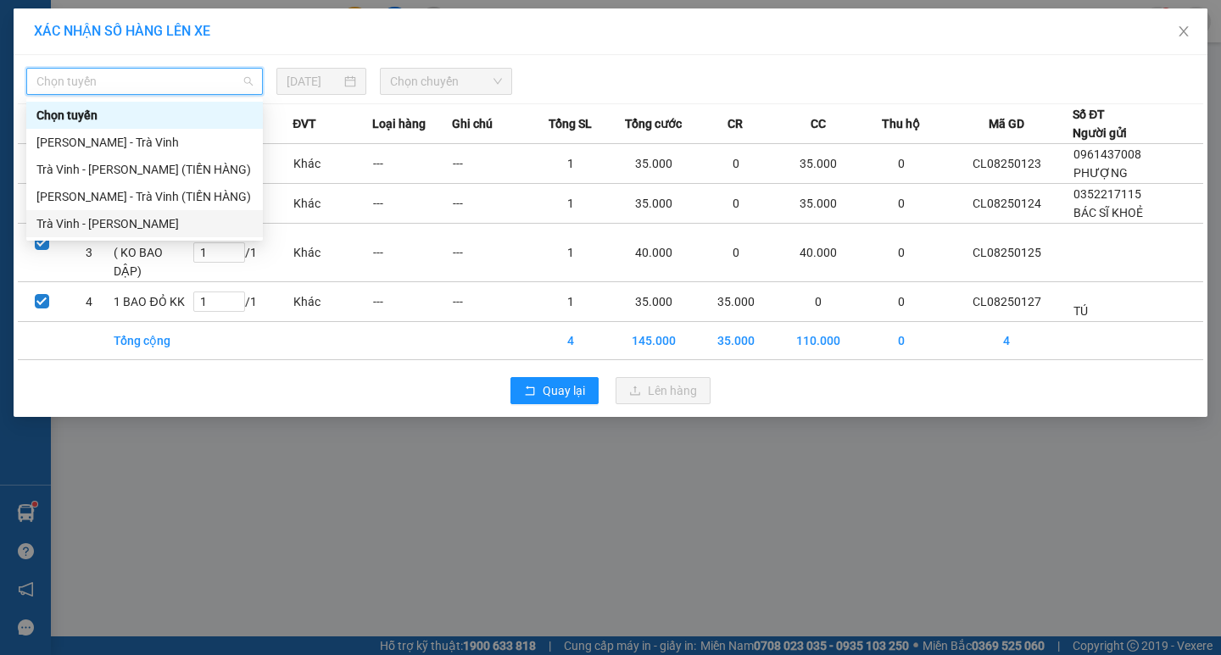
click at [150, 224] on div "Trà Vinh - Hồ Chí Minh" at bounding box center [144, 224] width 216 height 19
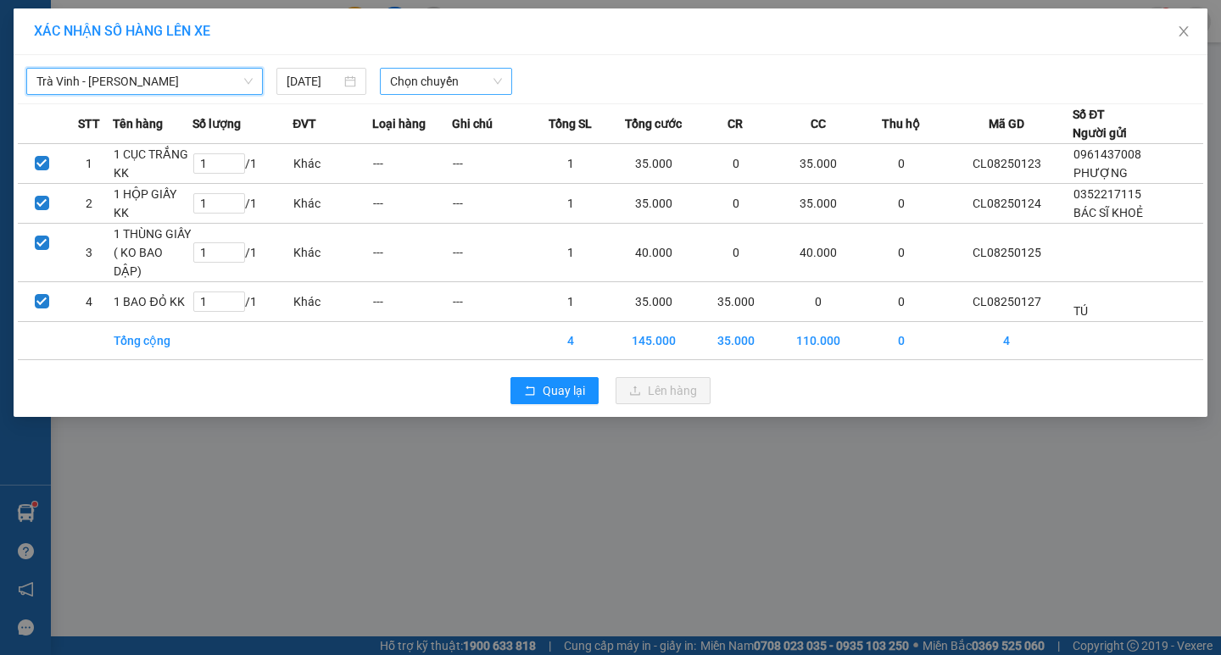
click at [476, 86] on span "Chọn chuyến" at bounding box center [446, 81] width 112 height 25
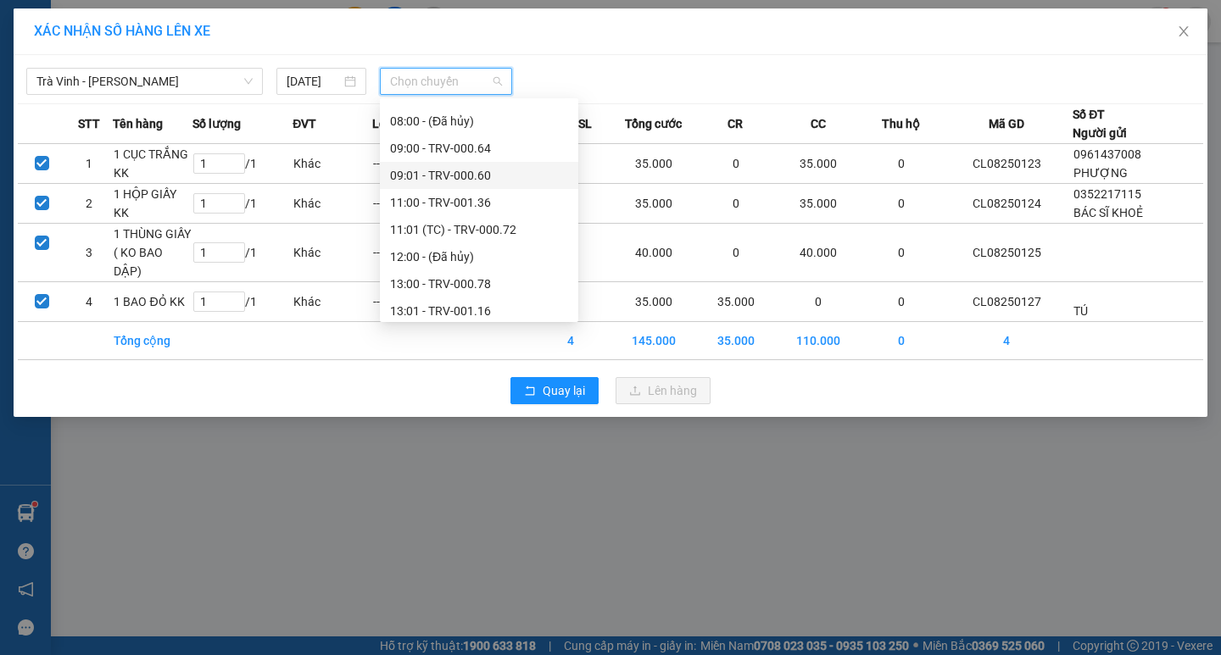
scroll to position [424, 0]
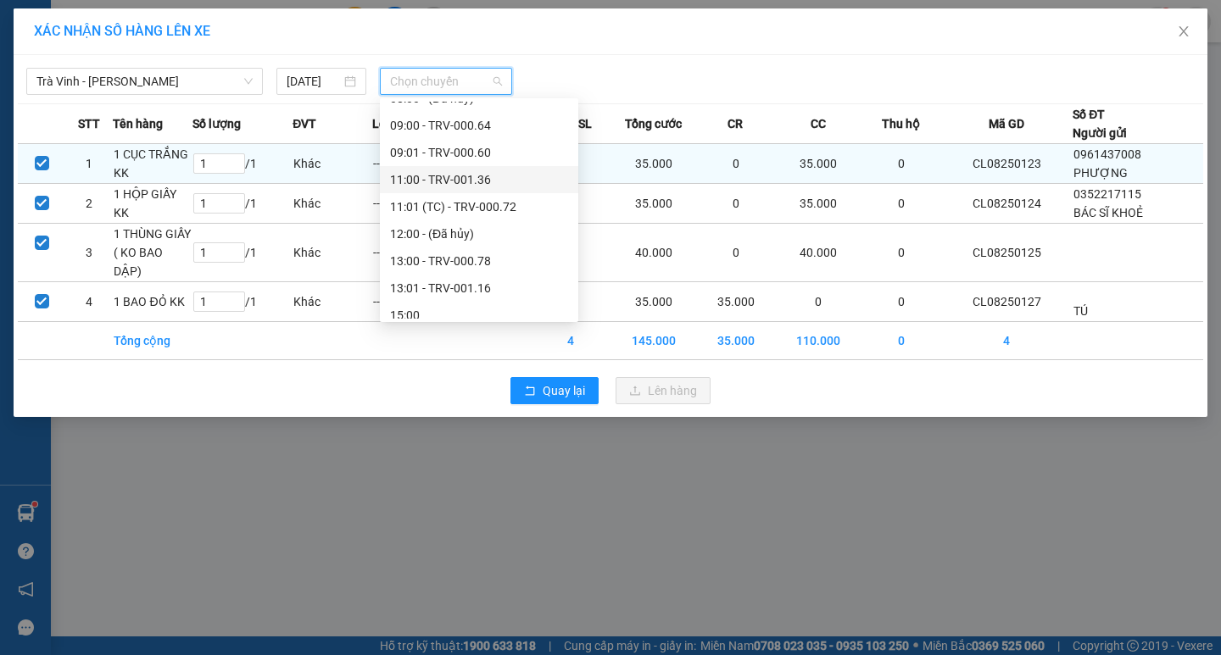
click at [411, 175] on div "11:00 - TRV-001.36" at bounding box center [479, 179] width 178 height 19
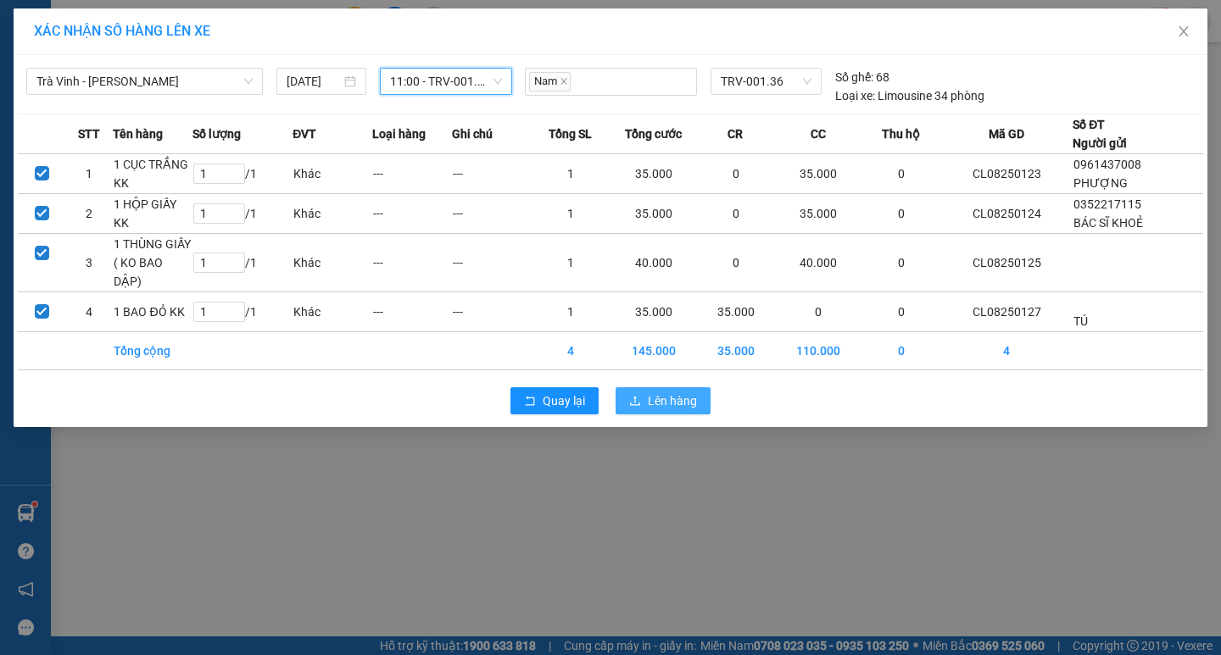
drag, startPoint x: 655, startPoint y: 387, endPoint x: 659, endPoint y: 378, distance: 9.5
click at [657, 392] on span "Lên hàng" at bounding box center [672, 401] width 49 height 19
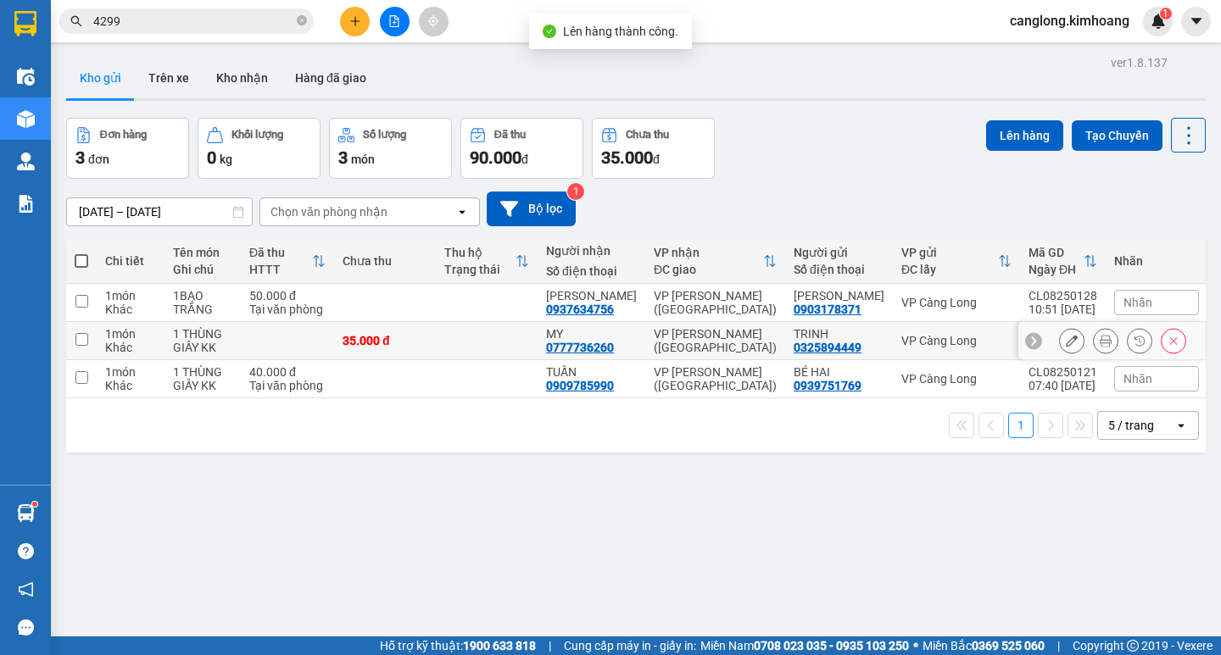
click at [495, 344] on td at bounding box center [487, 341] width 102 height 38
checkbox input "true"
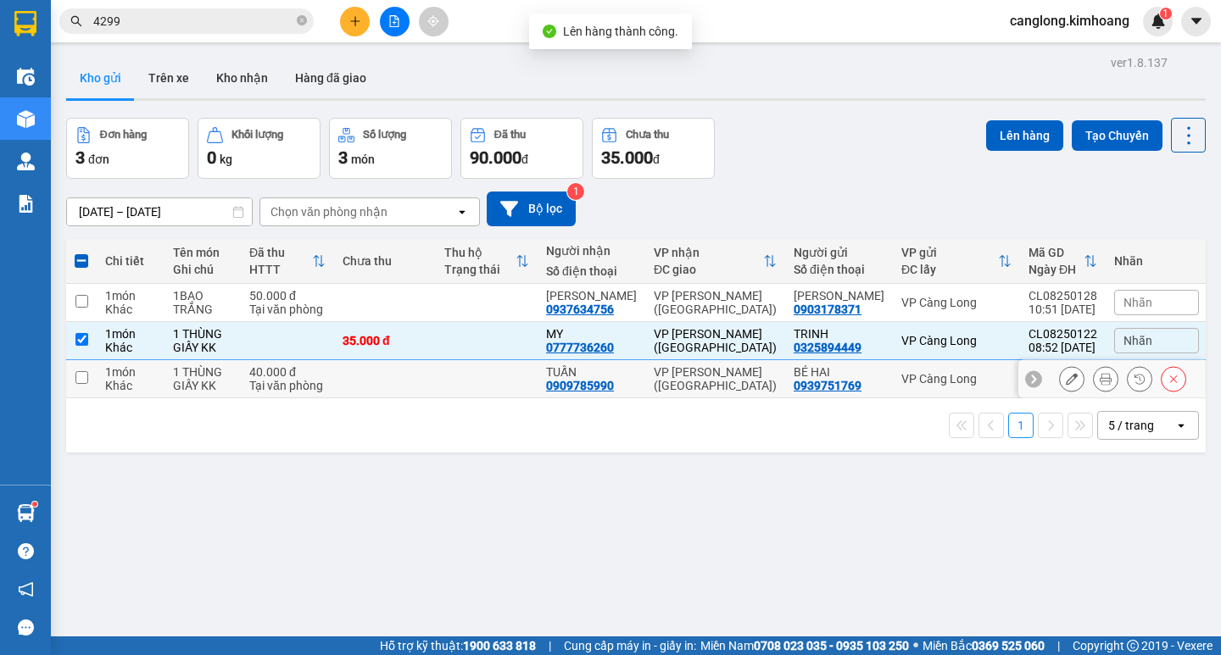
click at [476, 374] on td at bounding box center [487, 379] width 102 height 38
checkbox input "true"
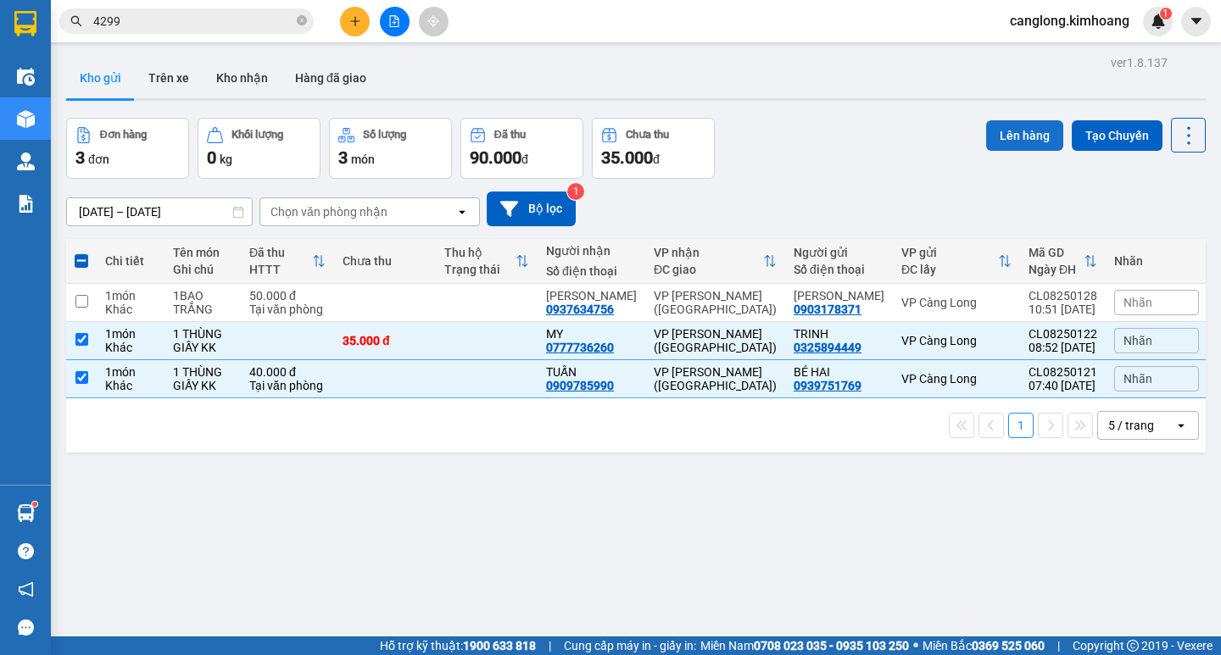
click at [1007, 137] on button "Lên hàng" at bounding box center [1024, 135] width 77 height 31
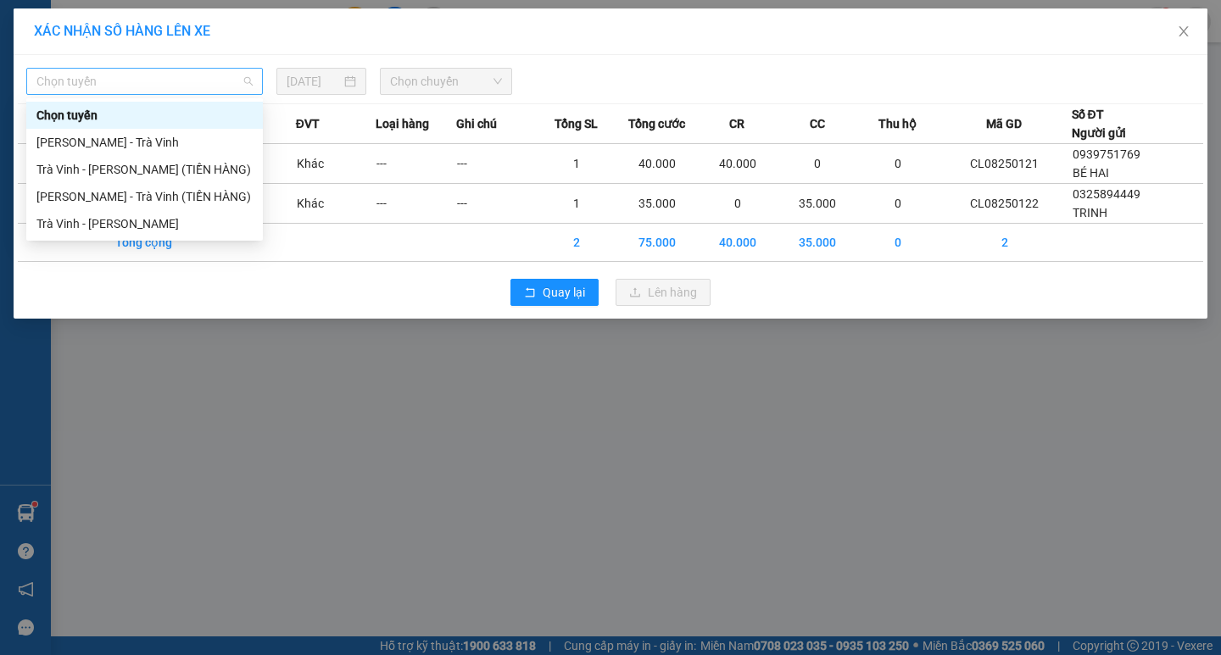
click at [230, 78] on span "Chọn tuyến" at bounding box center [144, 81] width 216 height 25
click at [160, 214] on div "Trà Vinh - Hồ Chí Minh" at bounding box center [144, 223] width 237 height 27
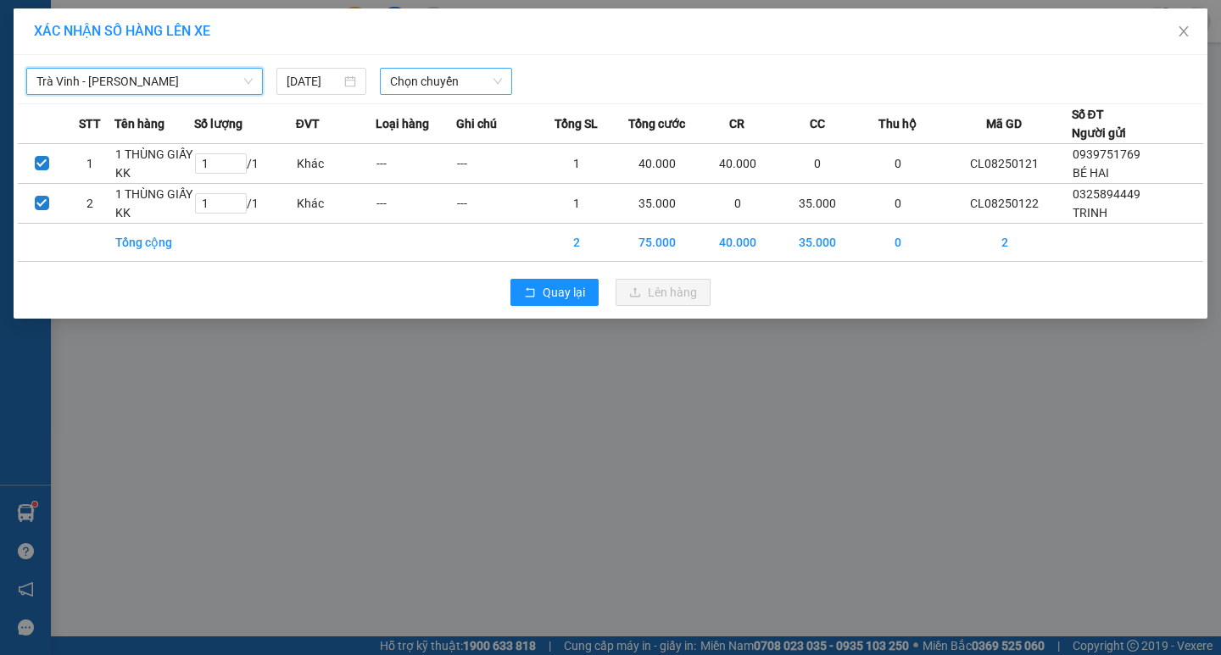
click at [485, 86] on span "Chọn chuyến" at bounding box center [446, 81] width 112 height 25
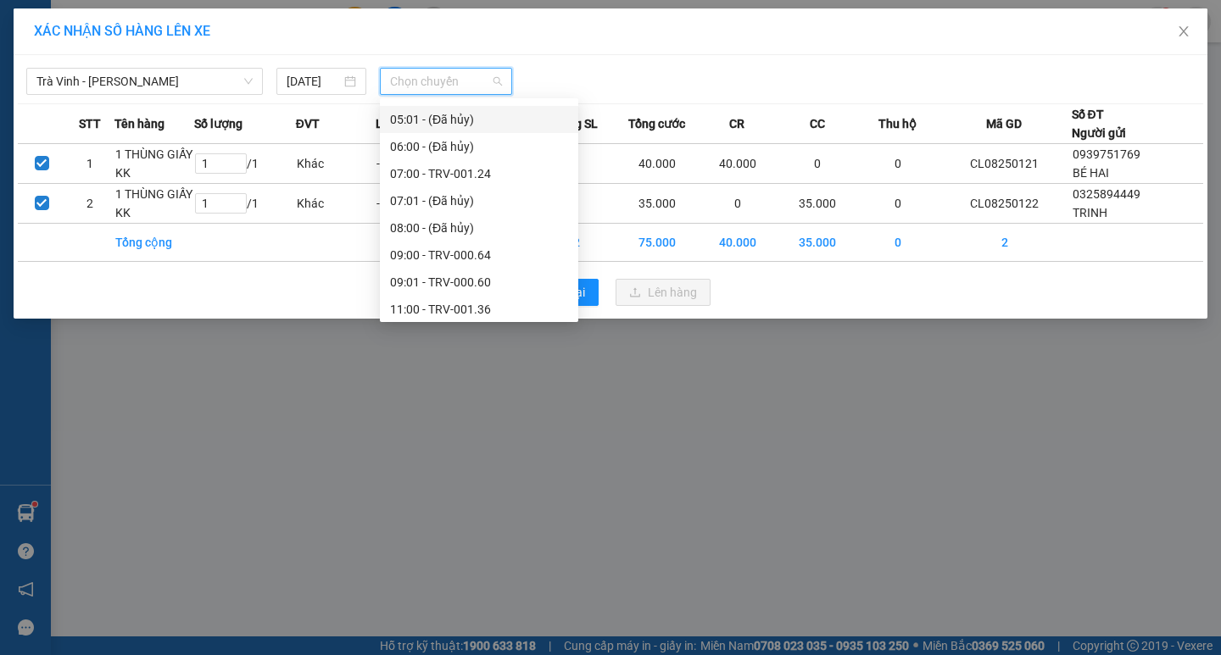
scroll to position [339, 0]
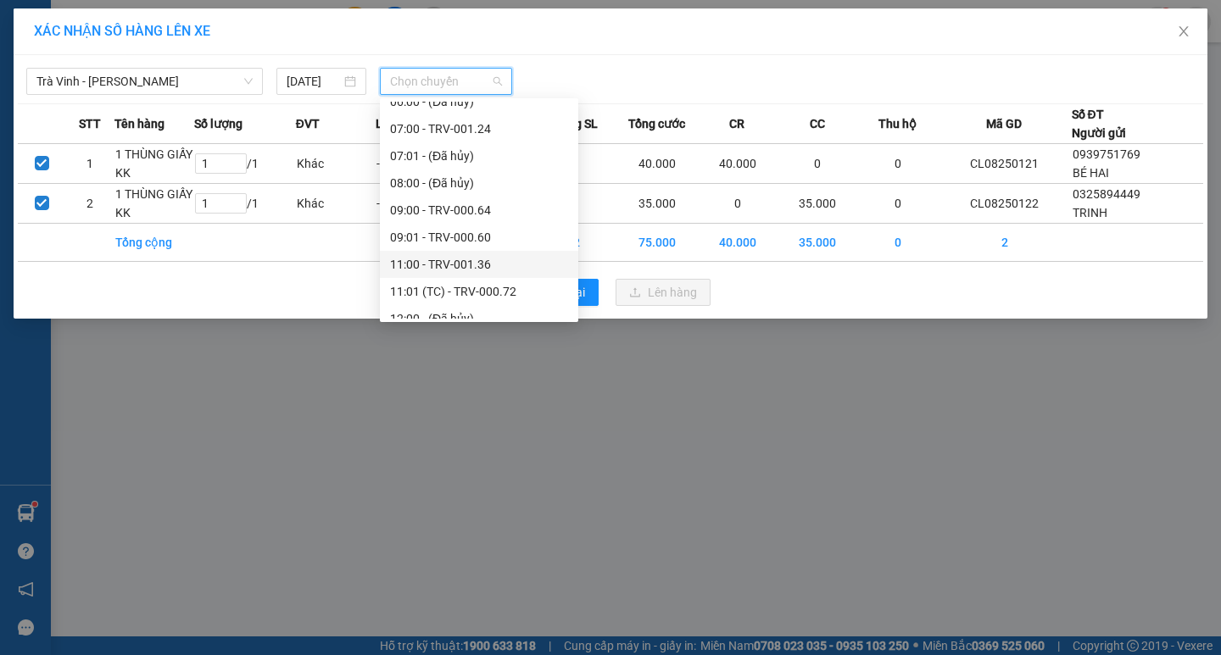
click at [415, 259] on div "11:00 - TRV-001.36" at bounding box center [479, 264] width 178 height 19
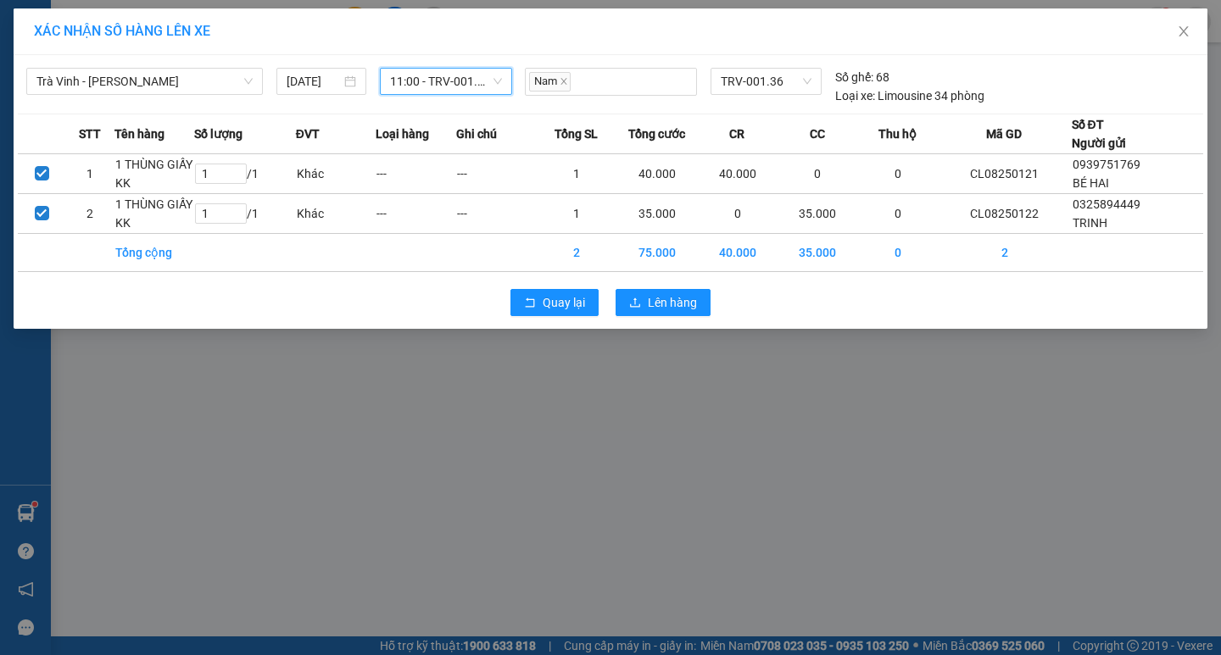
click at [415, 259] on td at bounding box center [416, 253] width 81 height 38
click at [683, 301] on span "Lên hàng" at bounding box center [672, 302] width 49 height 19
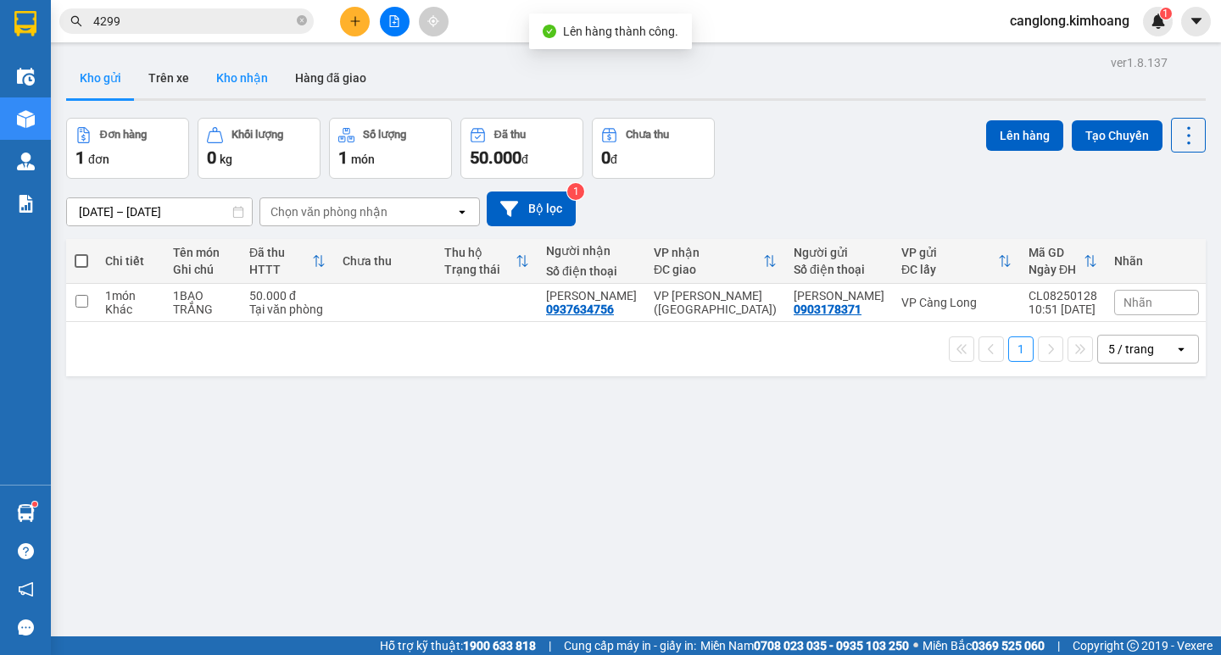
click at [248, 72] on button "Kho nhận" at bounding box center [242, 78] width 79 height 41
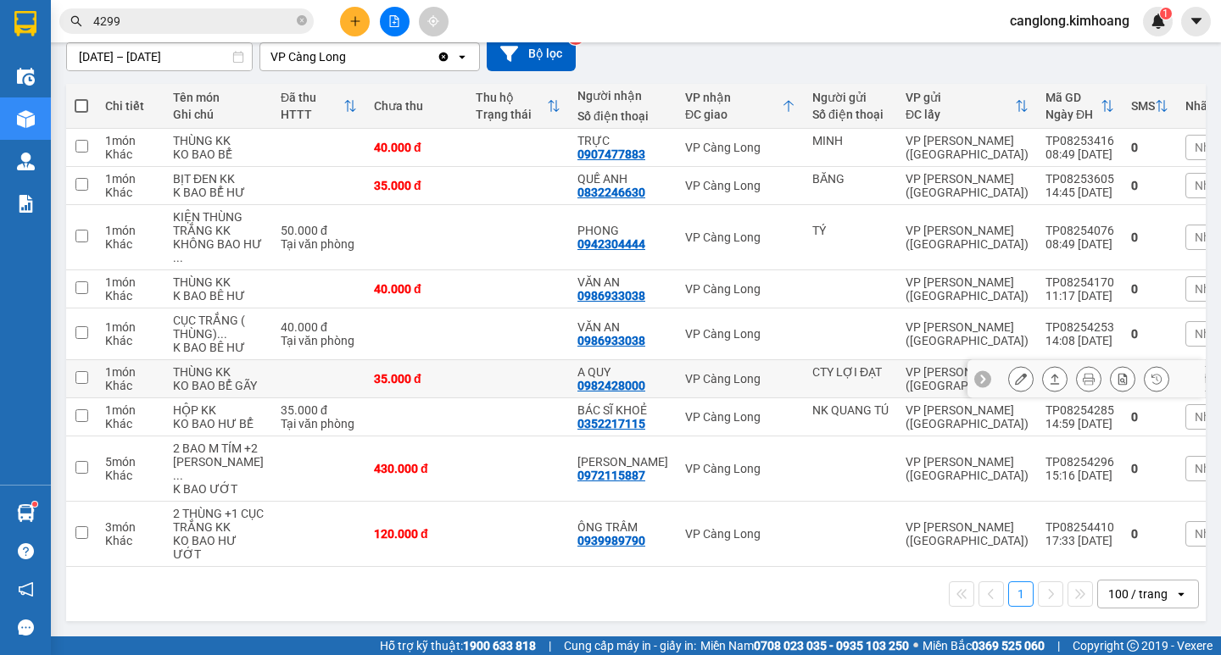
scroll to position [254, 0]
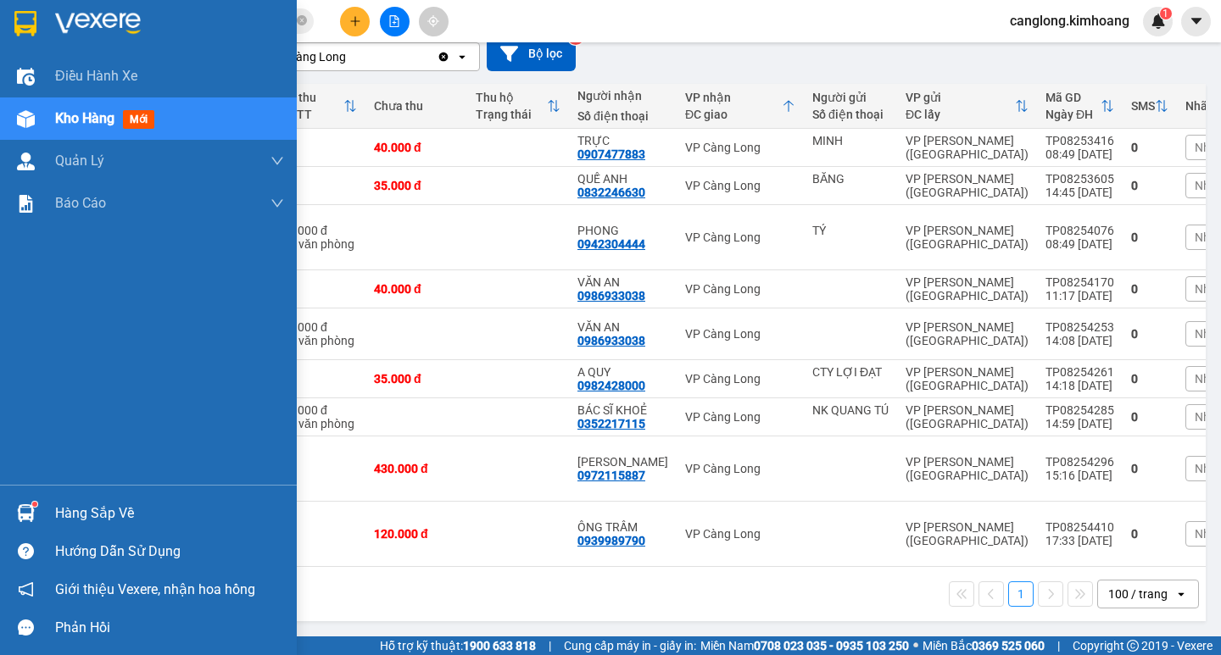
drag, startPoint x: 43, startPoint y: 498, endPoint x: 35, endPoint y: 499, distance: 8.5
click at [36, 498] on div "Hàng sắp về" at bounding box center [148, 513] width 297 height 38
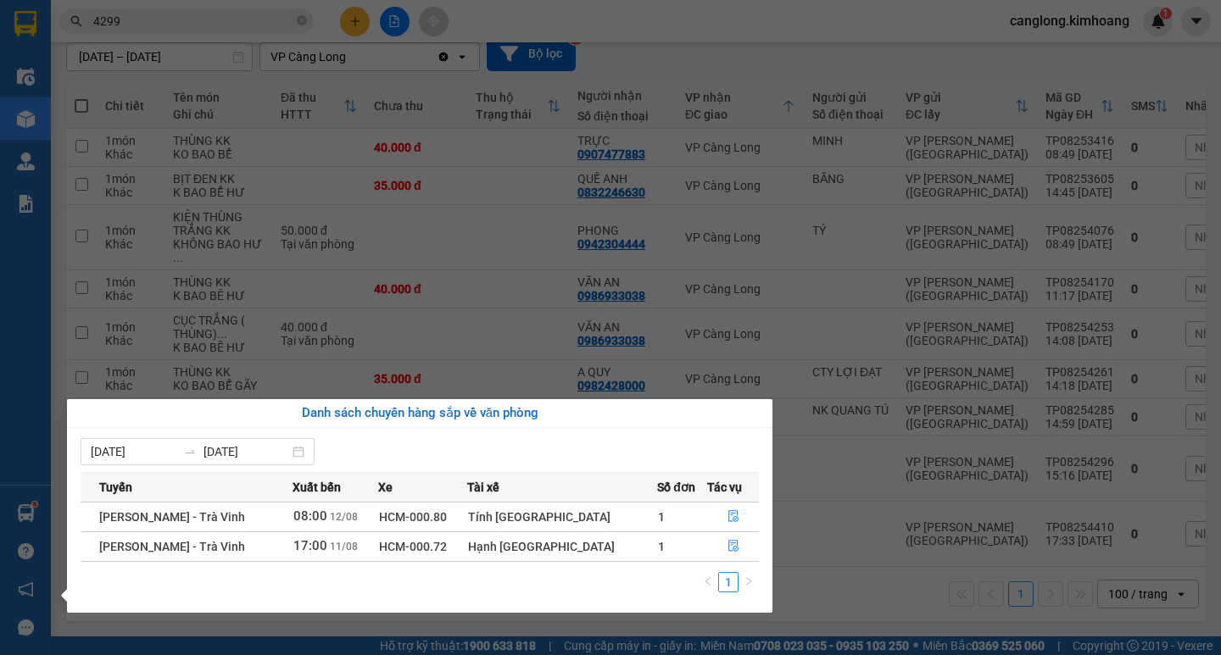
click at [447, 302] on section "Kết quả tìm kiếm ( 185 ) Bộ lọc Mã ĐH Trạng thái Món hàng Thu hộ Tổng cước Chưa…" at bounding box center [610, 327] width 1221 height 655
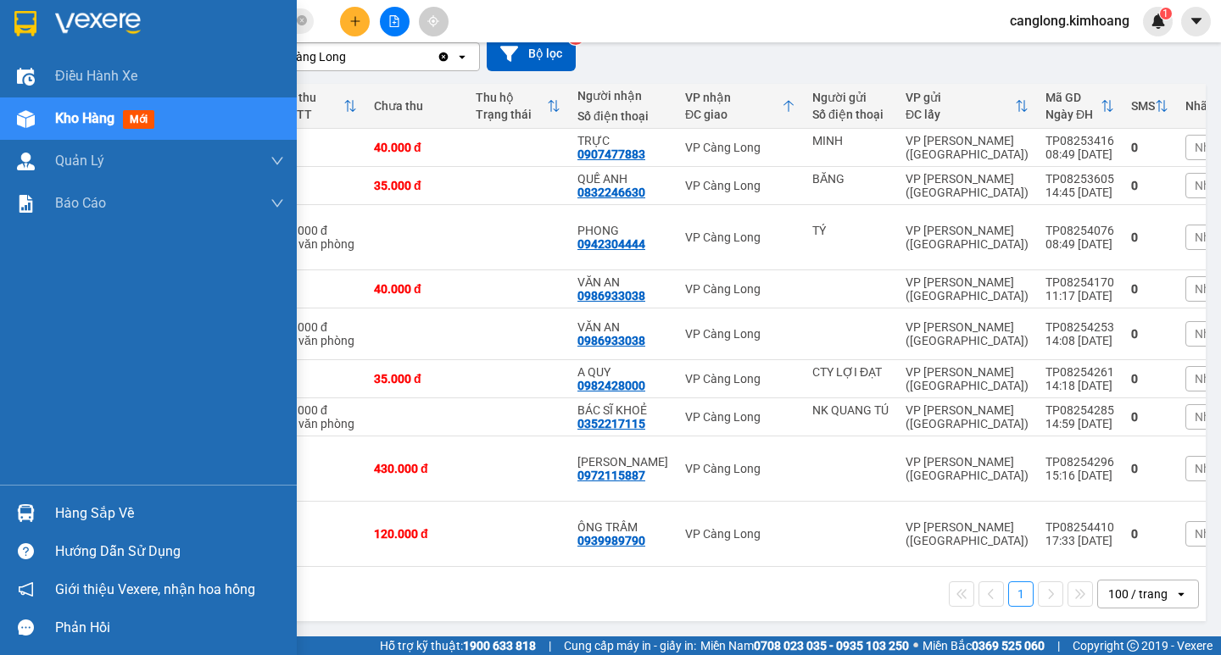
click at [61, 486] on div "Hàng sắp về Hướng dẫn sử dụng Giới thiệu Vexere, nhận hoa hồng Phản hồi" at bounding box center [148, 566] width 297 height 162
drag, startPoint x: 89, startPoint y: 508, endPoint x: 92, endPoint y: 527, distance: 19.0
click at [89, 521] on div "Hàng sắp về" at bounding box center [169, 513] width 229 height 25
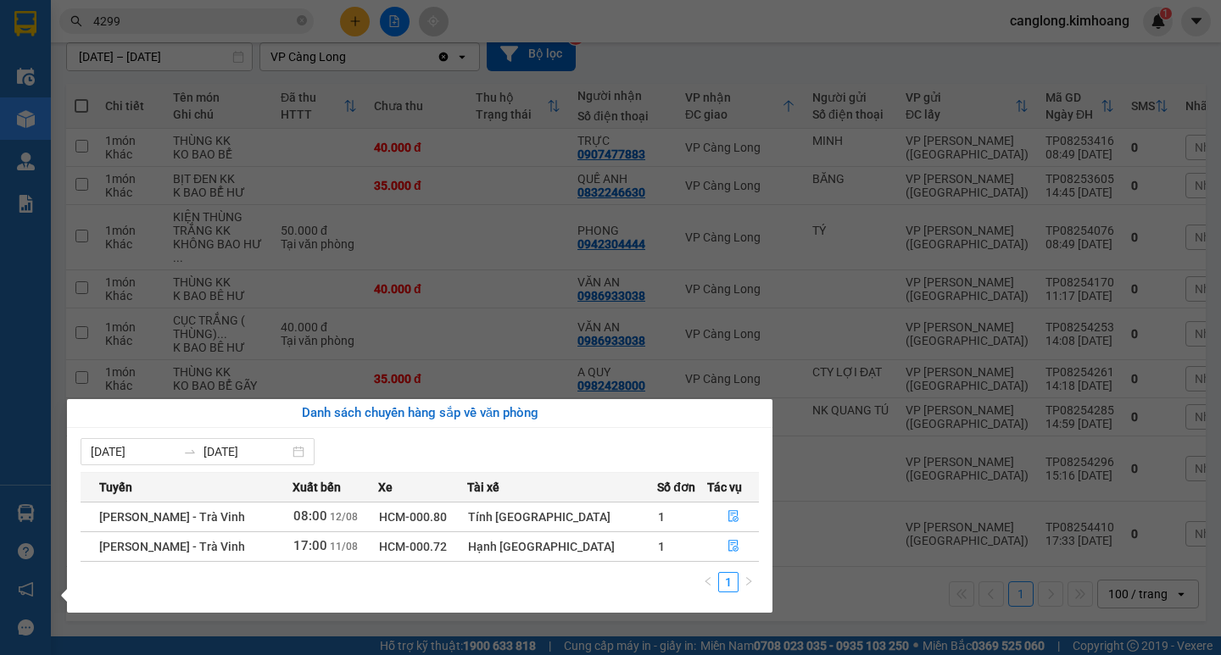
click at [729, 207] on section "Kết quả tìm kiếm ( 185 ) Bộ lọc Mã ĐH Trạng thái Món hàng Thu hộ Tổng cước Chưa…" at bounding box center [610, 327] width 1221 height 655
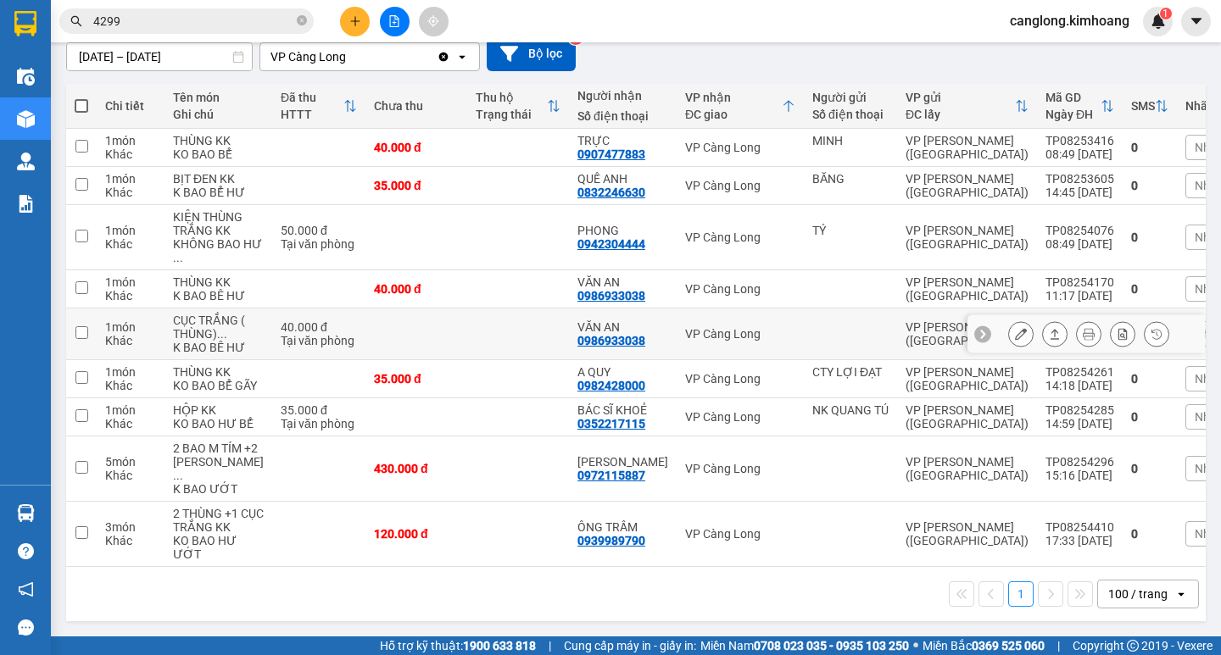
scroll to position [298, 0]
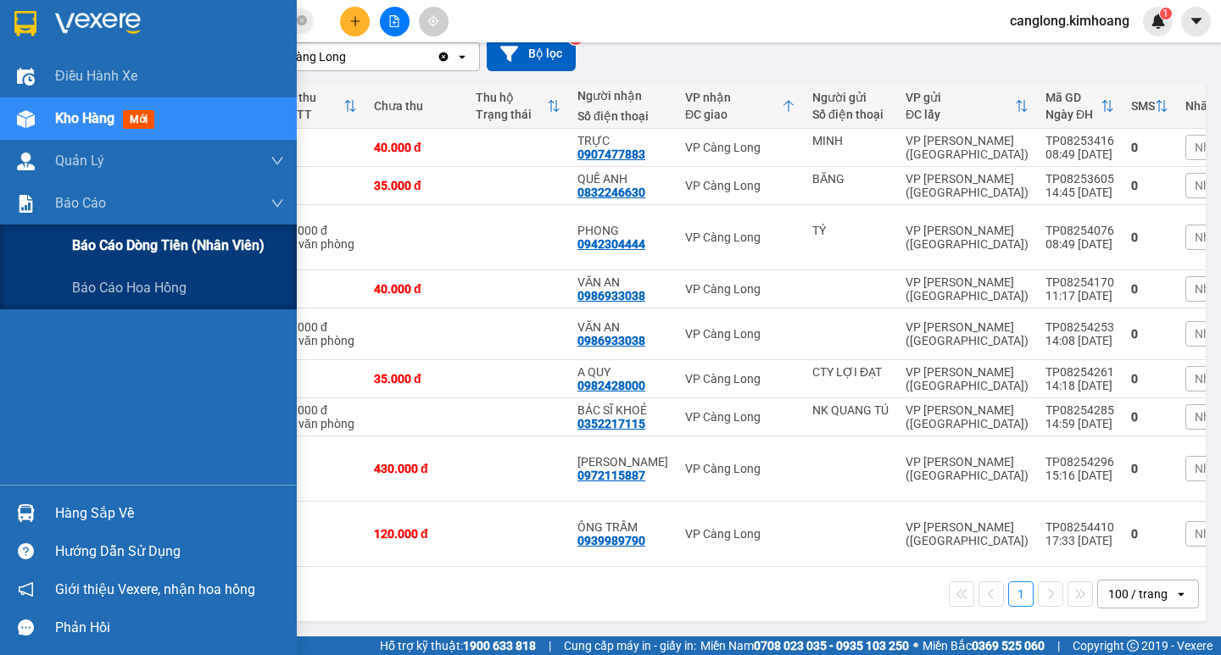
click at [106, 250] on span "Báo cáo dòng tiền (nhân viên)" at bounding box center [168, 245] width 192 height 21
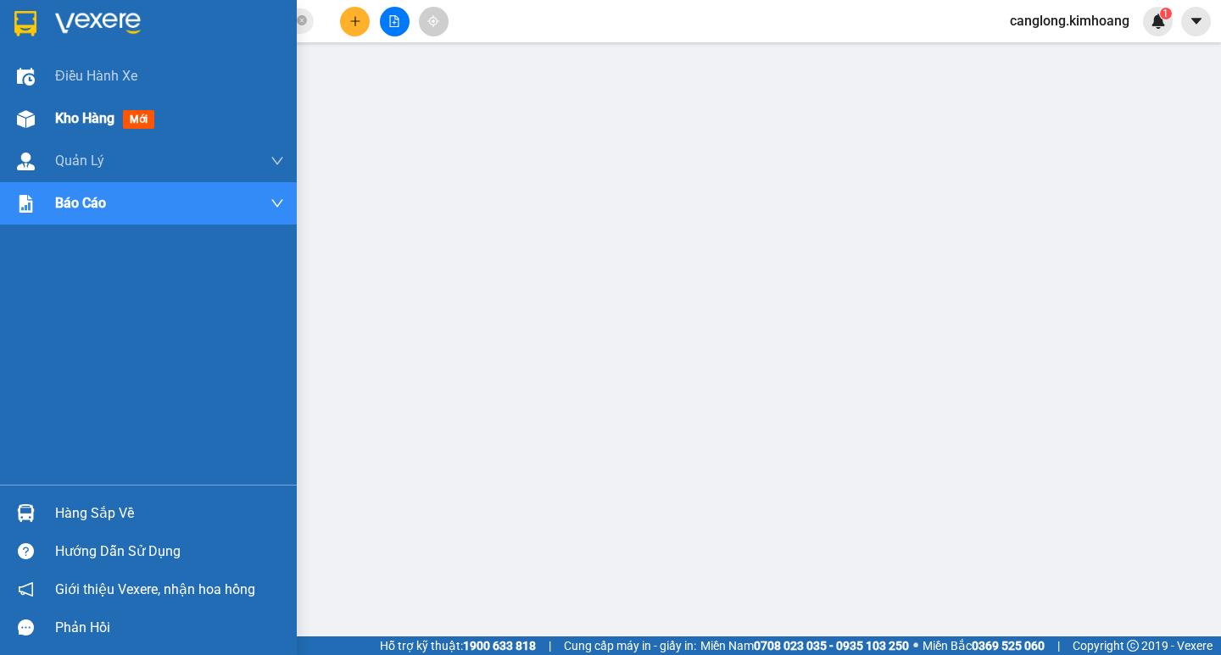
click at [38, 119] on div at bounding box center [26, 119] width 30 height 30
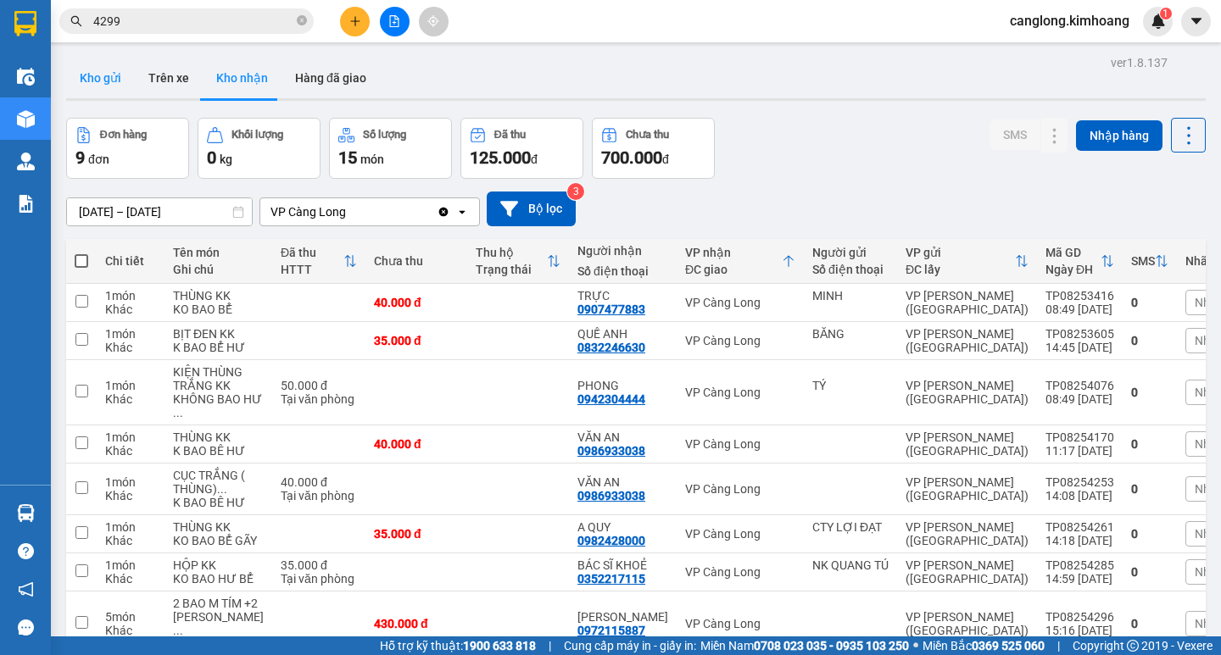
click at [114, 78] on button "Kho gửi" at bounding box center [100, 78] width 69 height 41
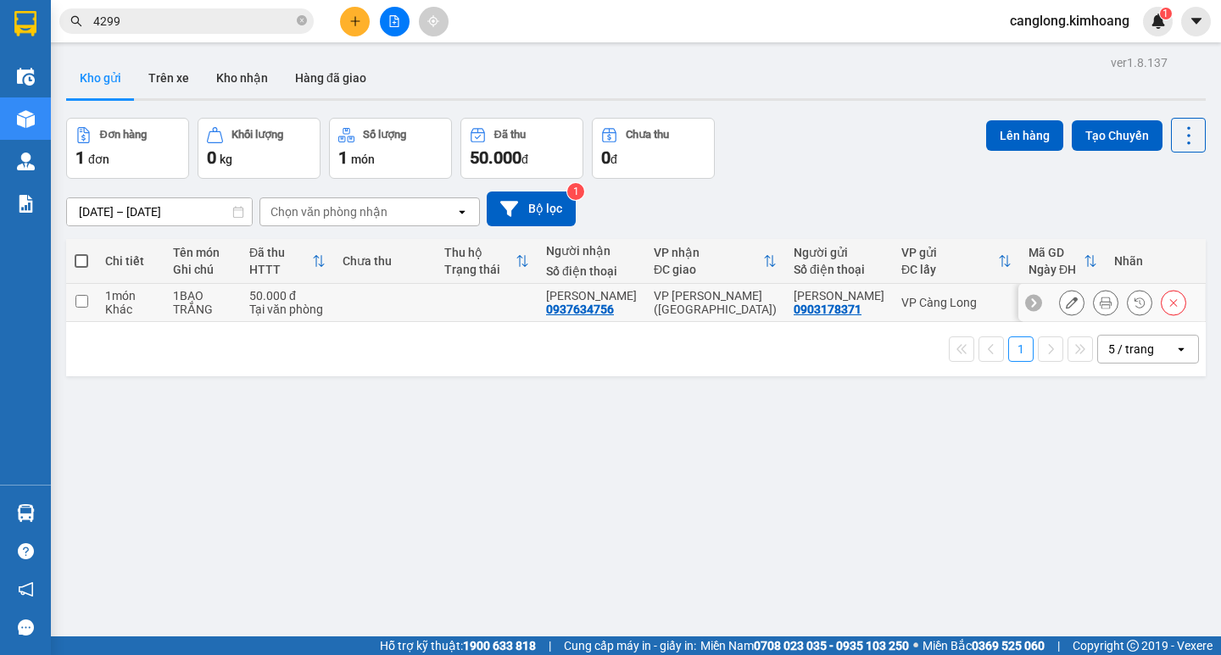
click at [156, 297] on div "1 món" at bounding box center [130, 296] width 51 height 14
click at [369, 300] on td at bounding box center [385, 303] width 102 height 38
checkbox input "true"
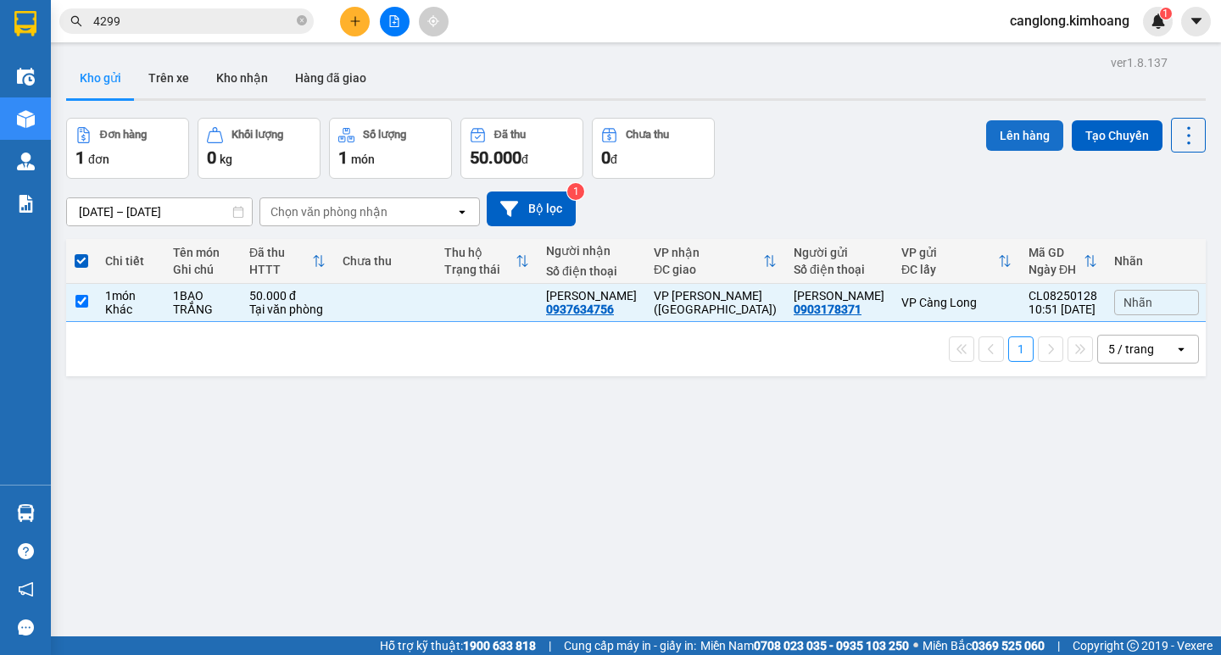
click at [998, 128] on button "Lên hàng" at bounding box center [1024, 135] width 77 height 31
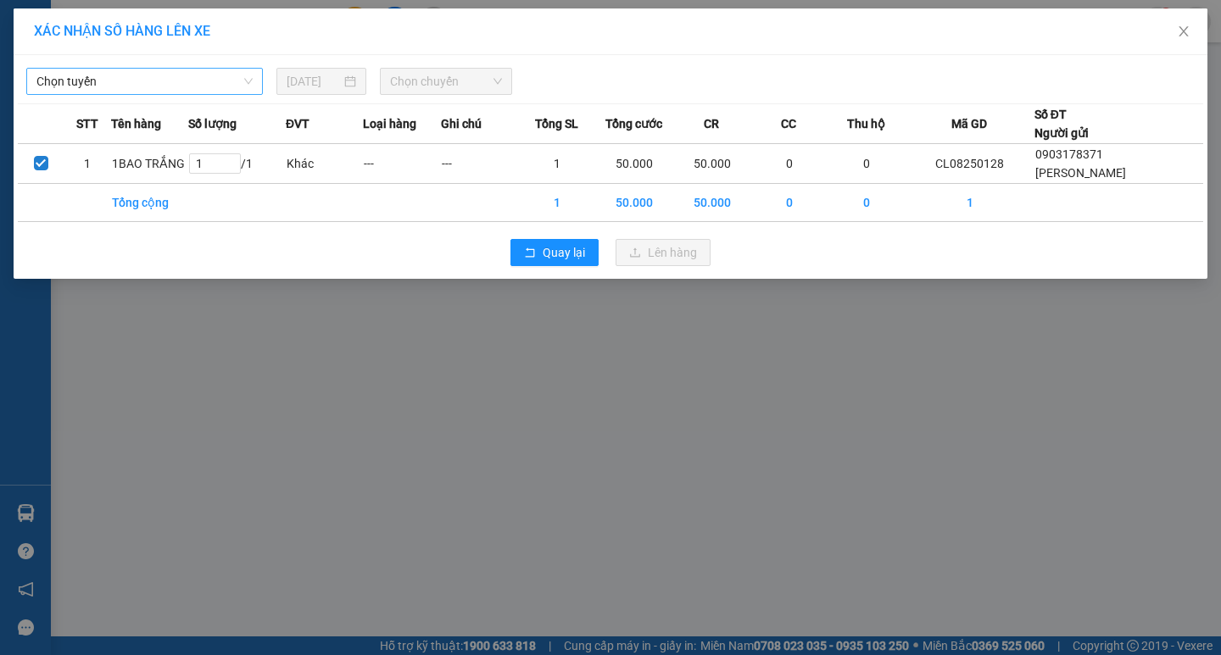
click at [203, 77] on span "Chọn tuyến" at bounding box center [144, 81] width 216 height 25
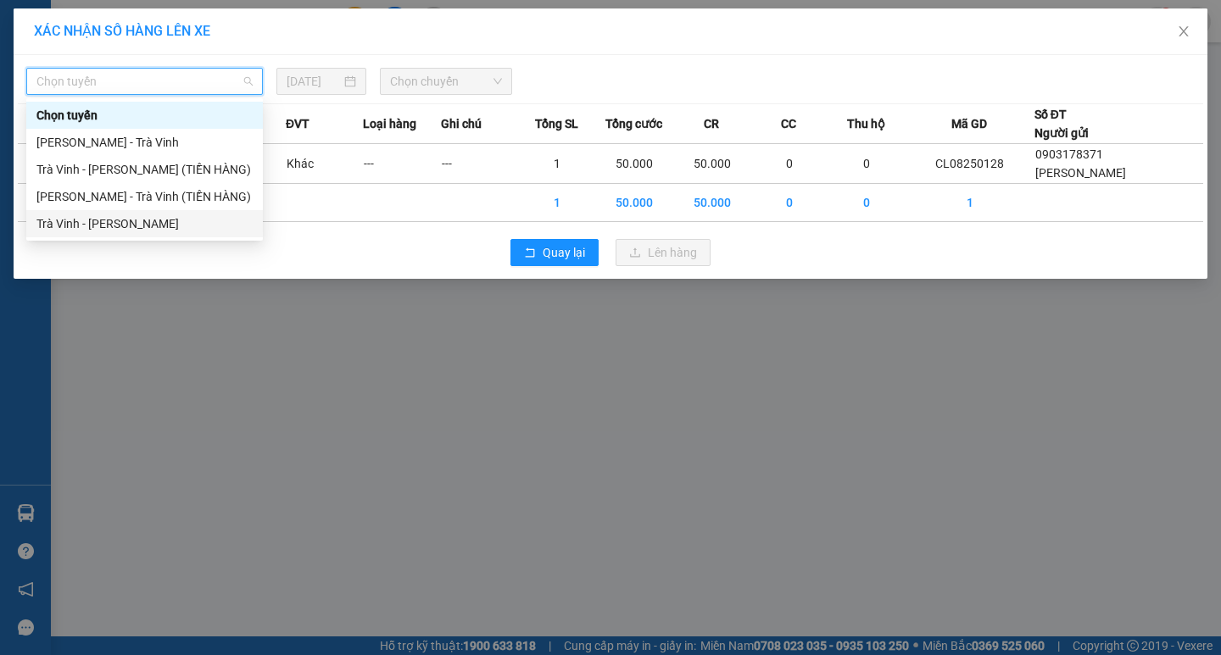
click at [103, 220] on div "Trà Vinh - Hồ Chí Minh" at bounding box center [144, 224] width 216 height 19
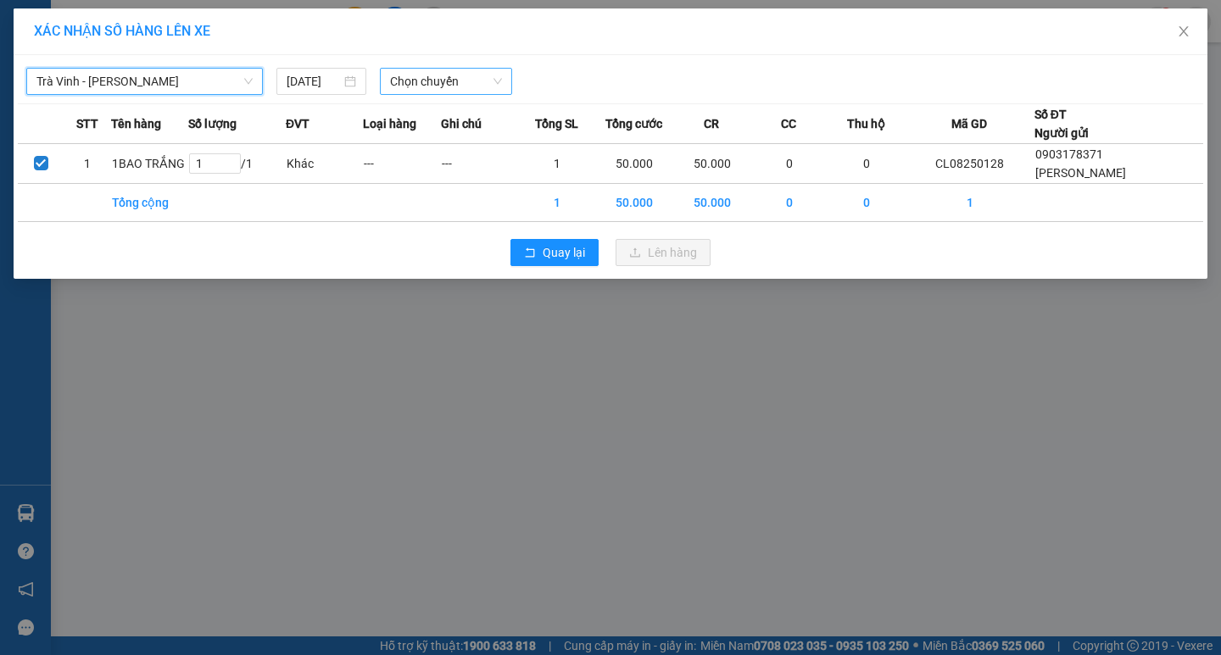
click at [473, 84] on span "Chọn chuyến" at bounding box center [446, 81] width 112 height 25
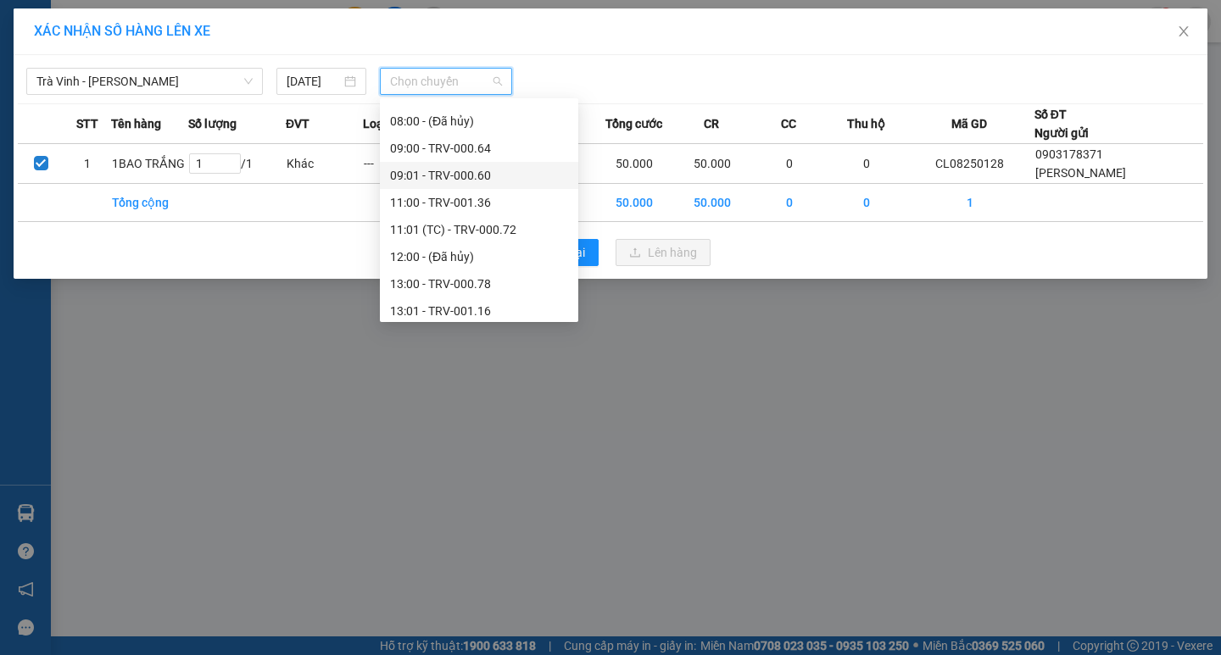
scroll to position [424, 0]
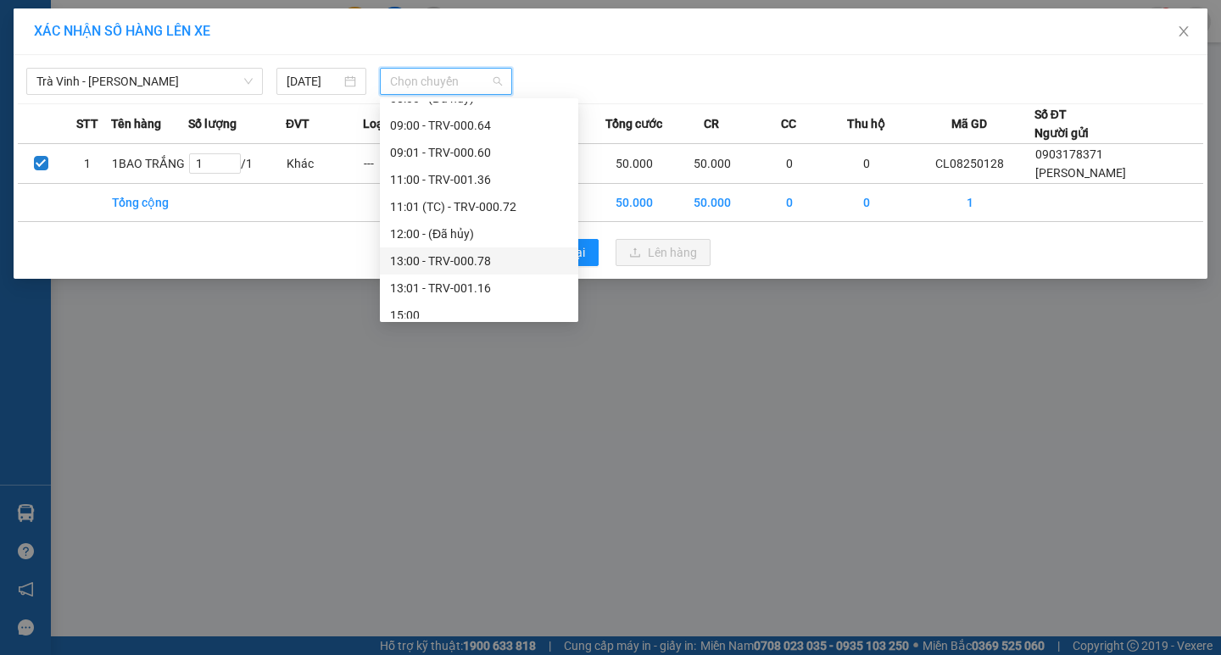
click at [437, 259] on div "13:00 - TRV-000.78" at bounding box center [479, 261] width 178 height 19
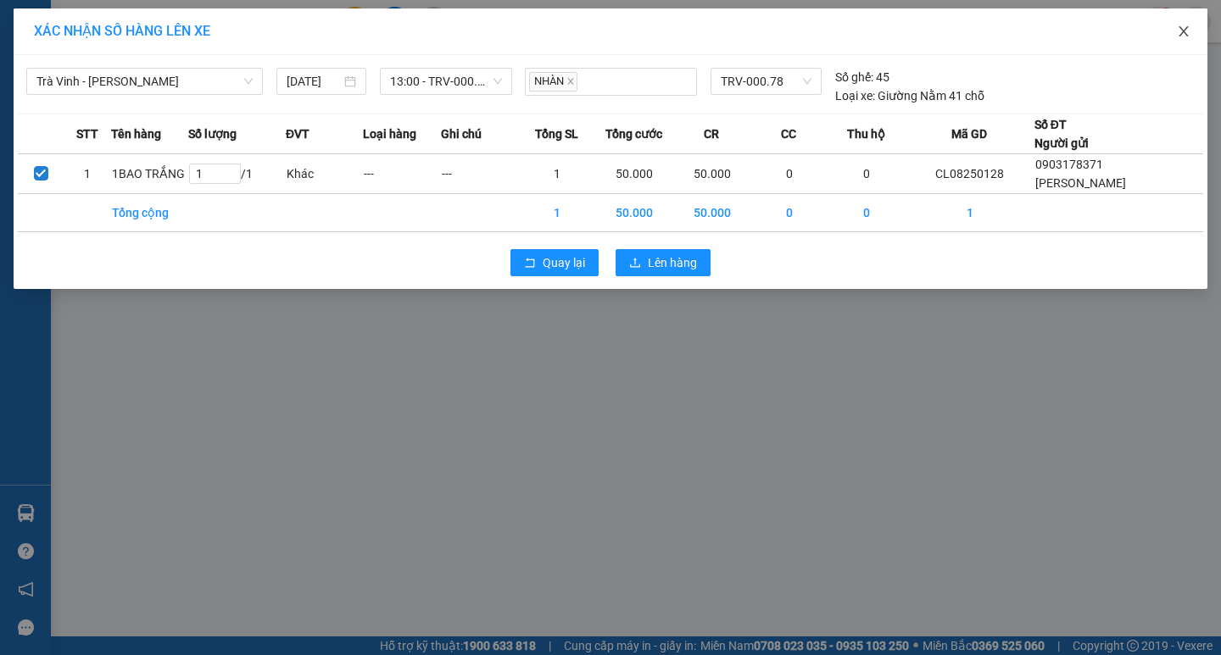
click at [1182, 26] on icon "close" at bounding box center [1184, 32] width 14 height 14
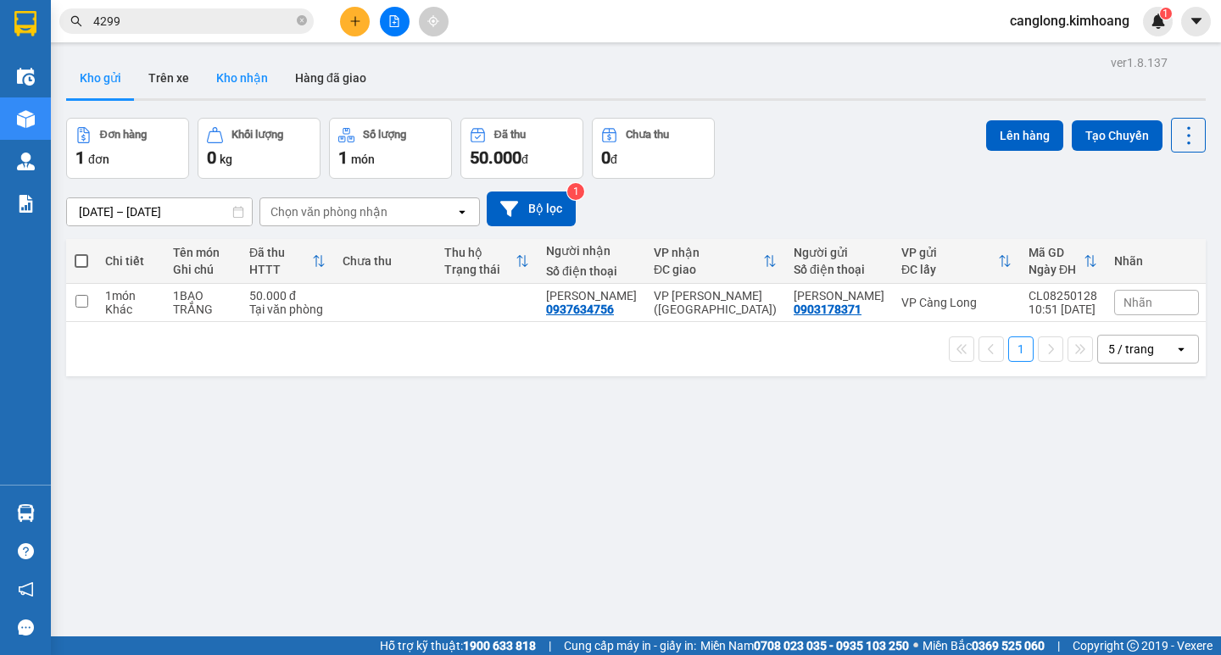
drag, startPoint x: 237, startPoint y: 73, endPoint x: 249, endPoint y: 78, distance: 12.9
click at [249, 78] on button "Kho nhận" at bounding box center [242, 78] width 79 height 41
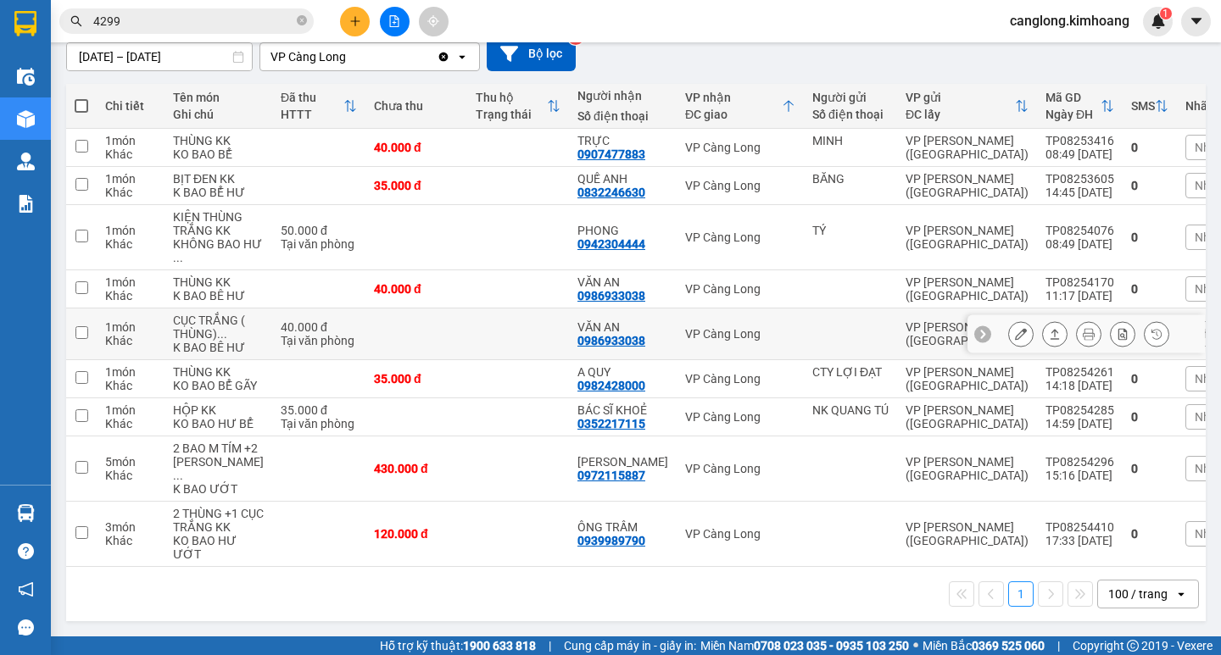
scroll to position [254, 0]
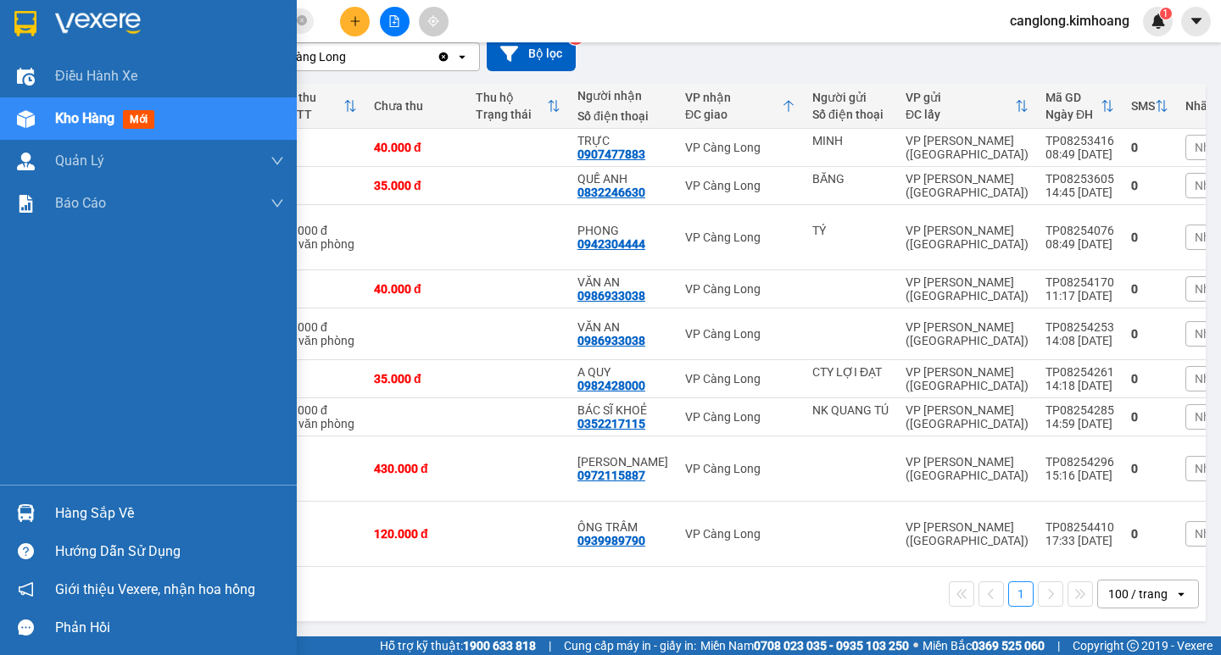
click at [35, 515] on div at bounding box center [26, 514] width 30 height 30
click at [35, 515] on div "Điều hành xe Kho hàng mới Quản [PERSON_NAME] lý chuyến Quản lý khách hàng mới B…" at bounding box center [148, 327] width 297 height 655
click at [35, 514] on div at bounding box center [26, 514] width 30 height 30
click at [27, 312] on div "Điều hành xe Kho hàng mới Quản [PERSON_NAME] lý chuyến Quản lý khách hàng mới B…" at bounding box center [148, 327] width 297 height 655
click at [44, 504] on div "Hàng sắp về" at bounding box center [148, 513] width 297 height 38
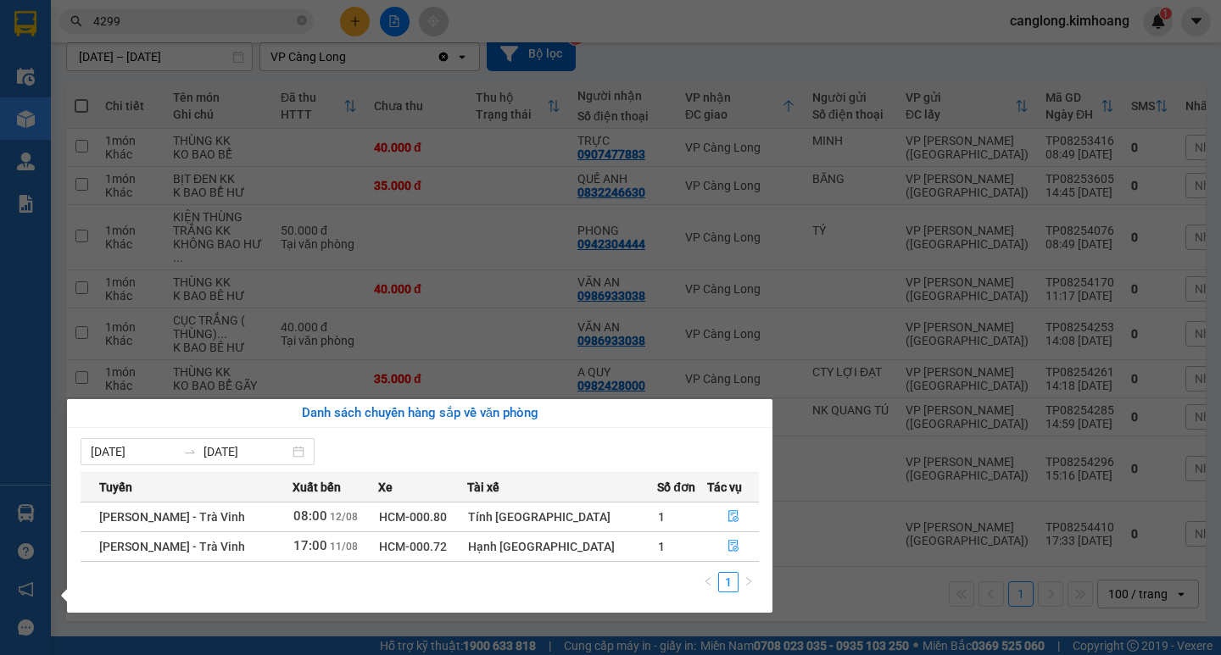
click at [839, 182] on section "Kết quả tìm kiếm ( 185 ) Bộ lọc Mã ĐH Trạng thái Món hàng Thu hộ Tổng cước Chưa…" at bounding box center [610, 327] width 1221 height 655
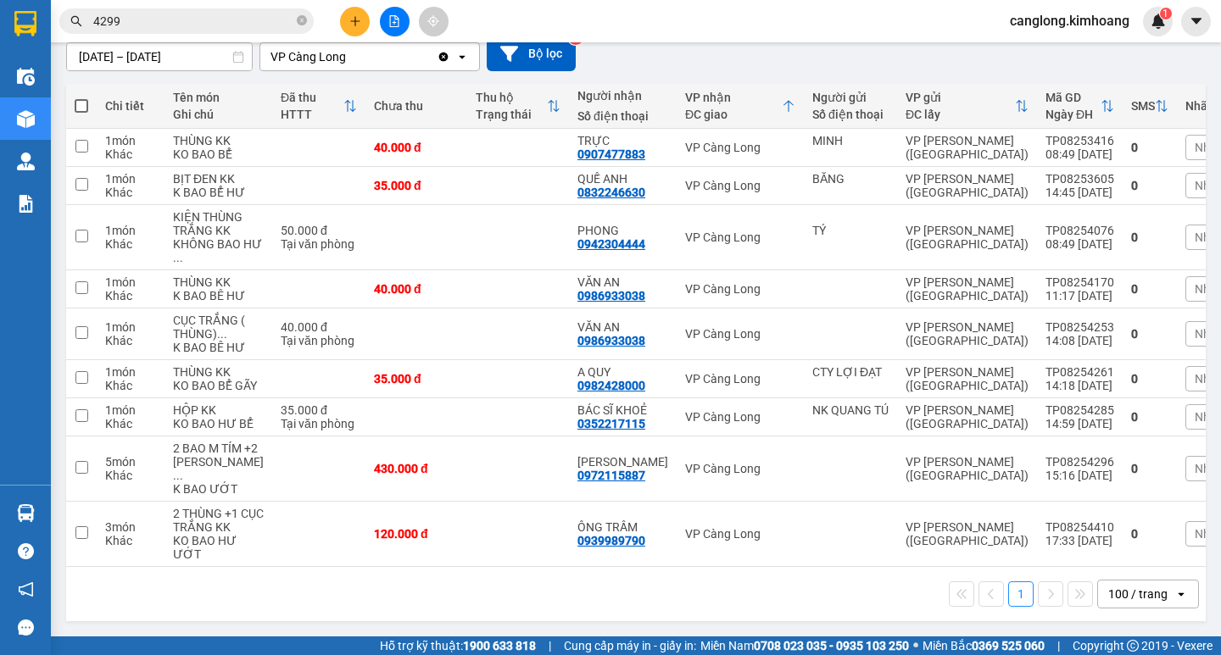
click at [220, 17] on input "4299" at bounding box center [193, 21] width 200 height 19
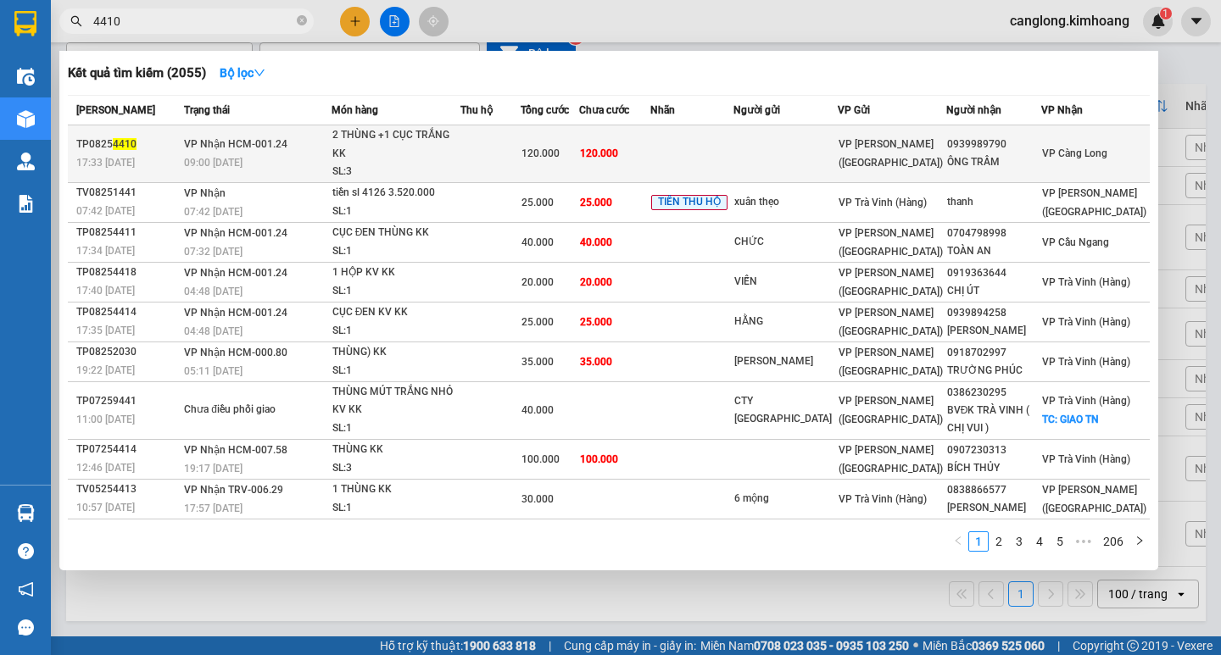
type input "4410"
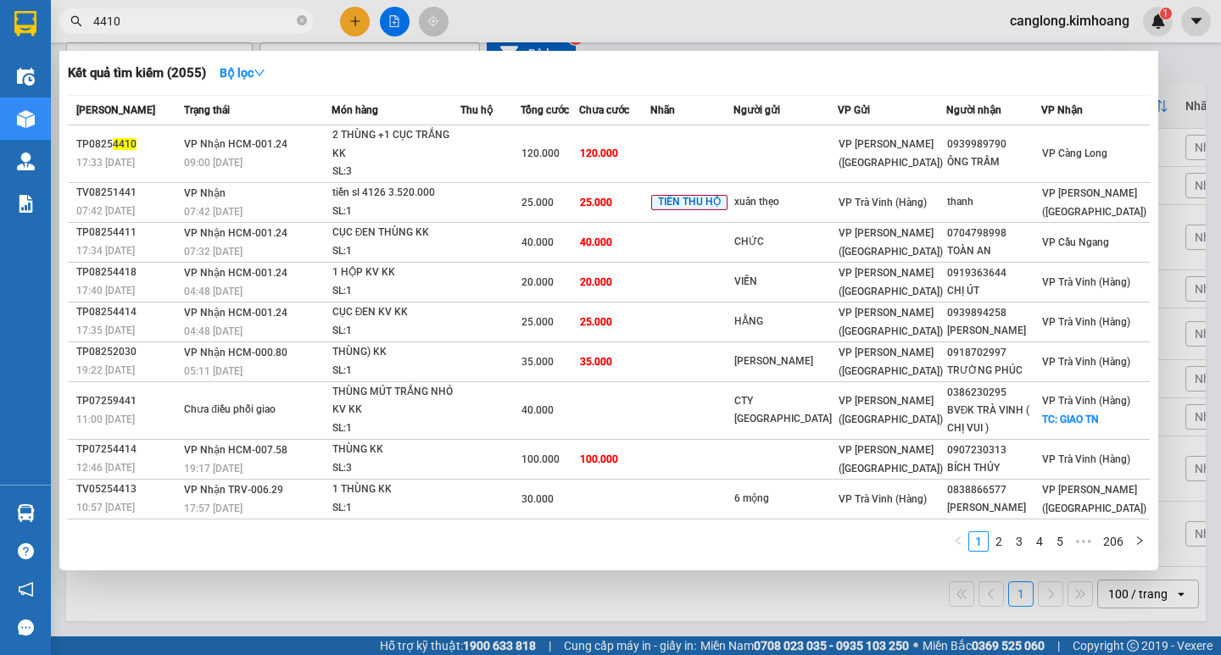
click at [719, 162] on td at bounding box center [691, 154] width 83 height 58
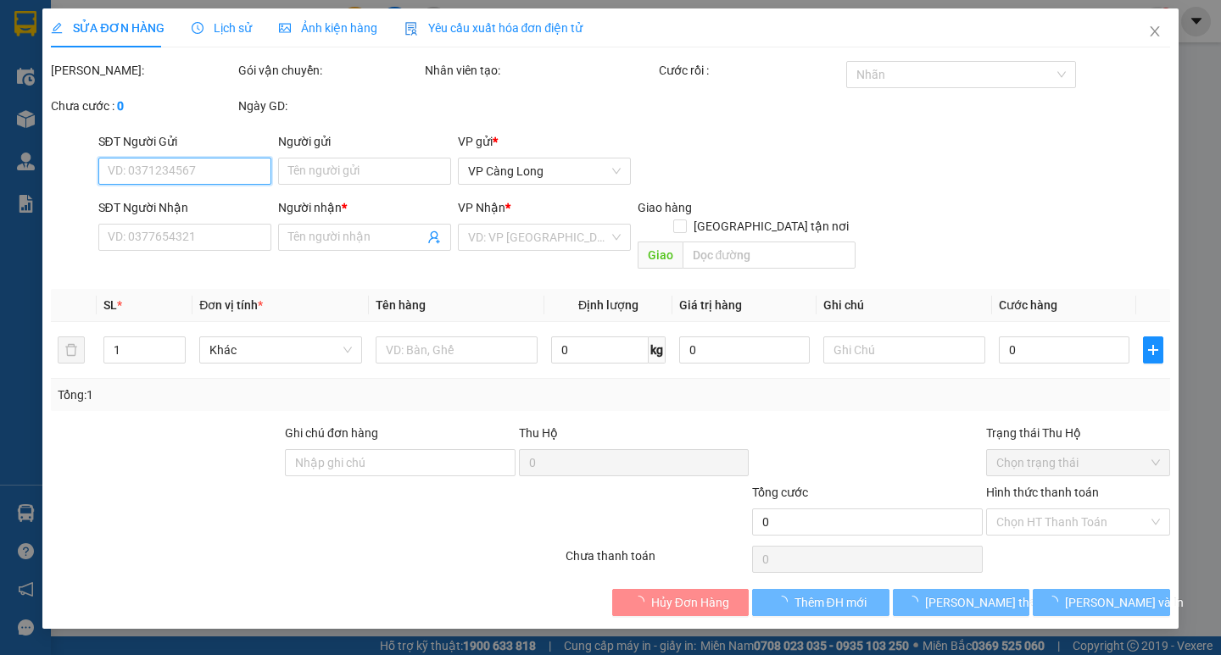
type input "0939989790"
type input "ÔNG TRẦM"
type input "120.000"
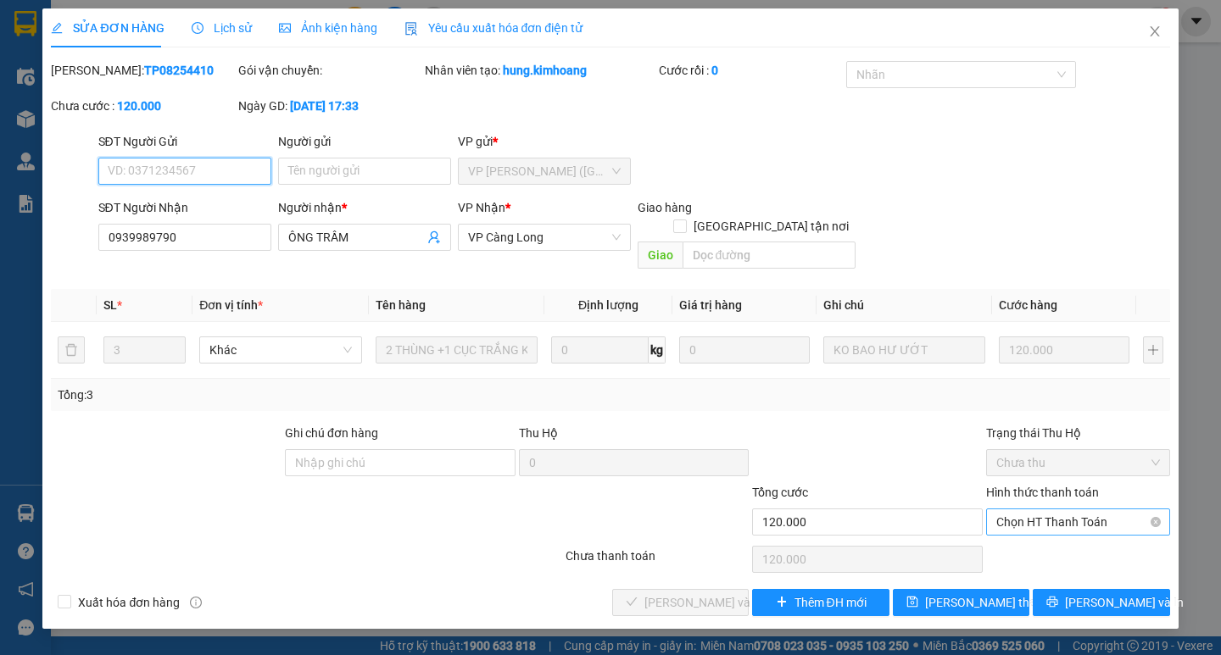
click at [1058, 510] on span "Chọn HT Thanh Toán" at bounding box center [1078, 522] width 164 height 25
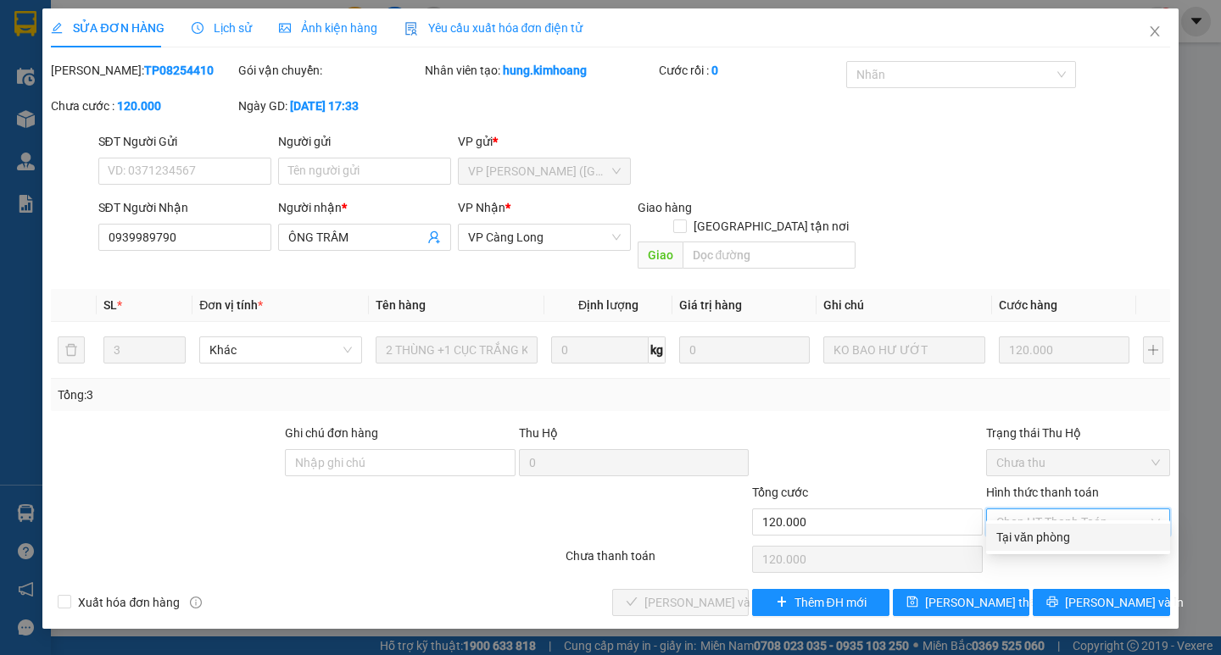
click at [1017, 541] on div "Tại văn phòng" at bounding box center [1078, 537] width 164 height 19
type input "0"
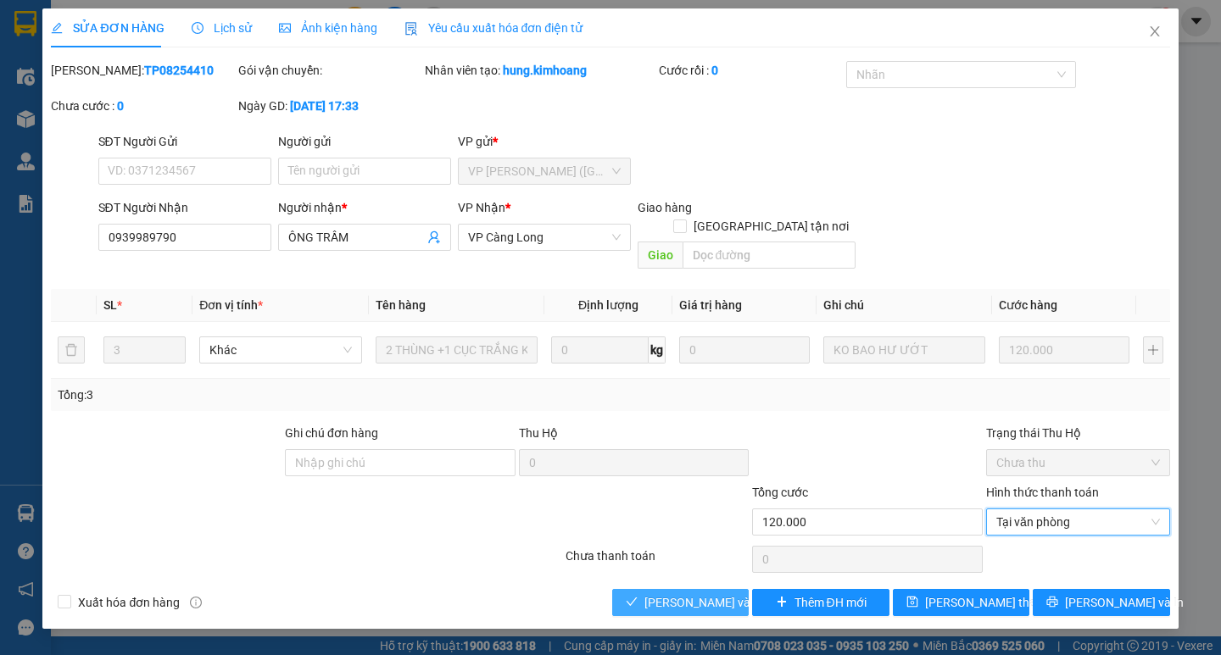
click at [653, 594] on span "[PERSON_NAME] và Giao hàng" at bounding box center [725, 603] width 163 height 19
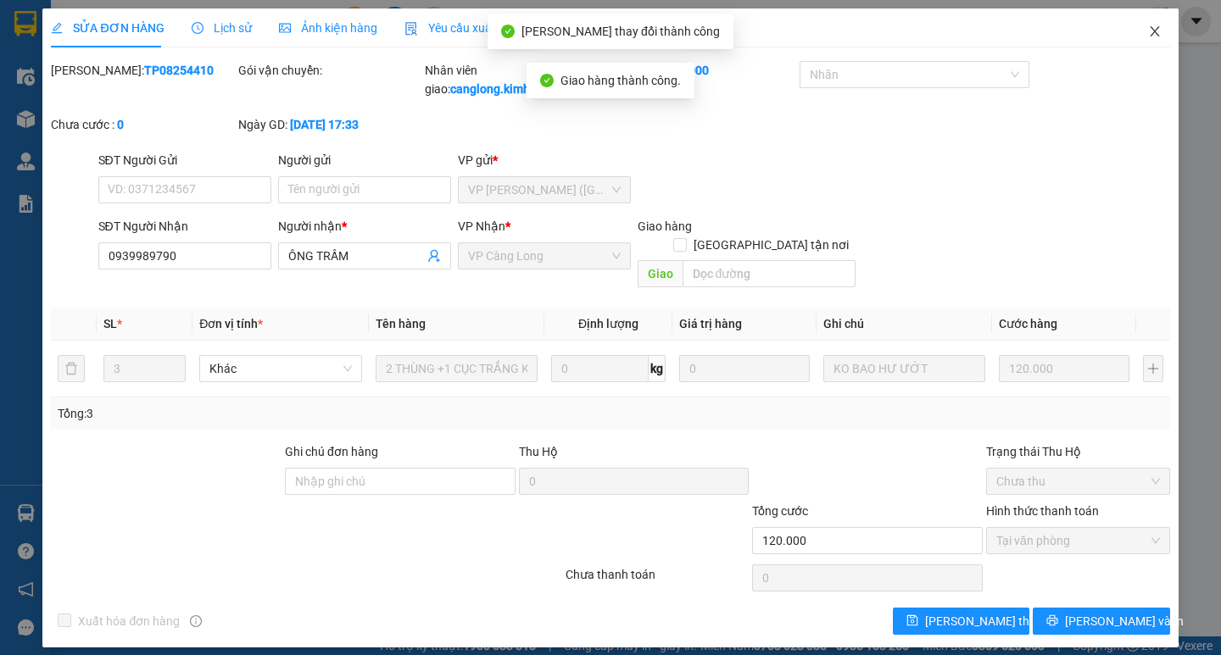
click at [1148, 33] on icon "close" at bounding box center [1155, 32] width 14 height 14
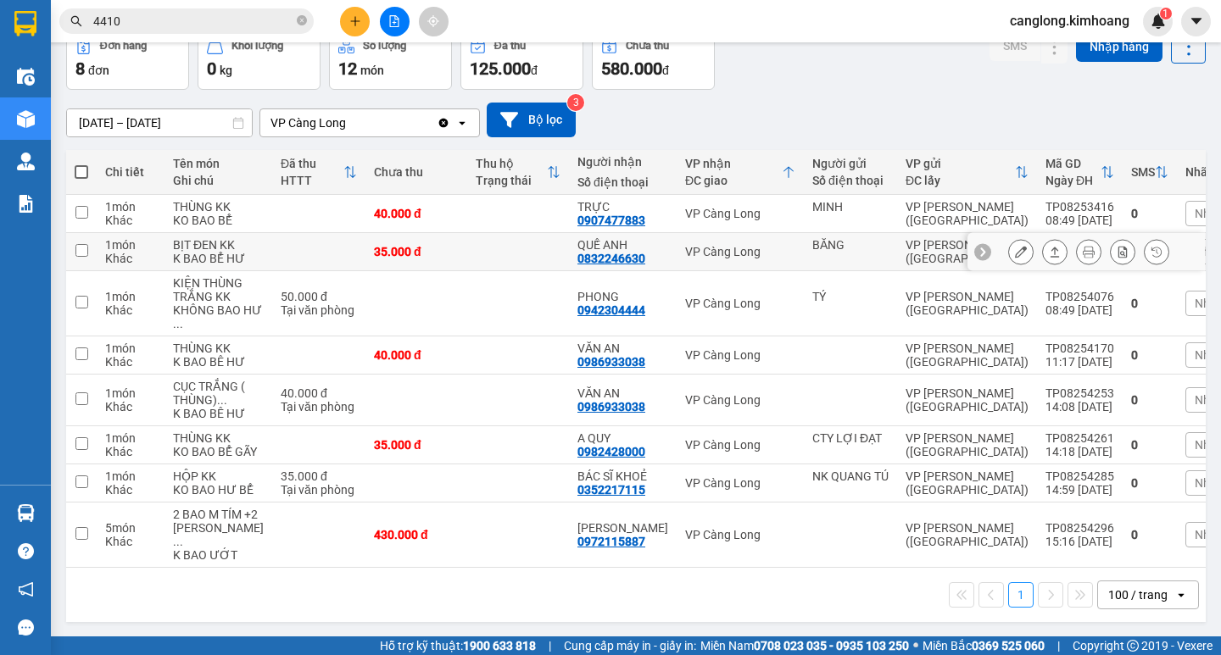
scroll to position [49, 0]
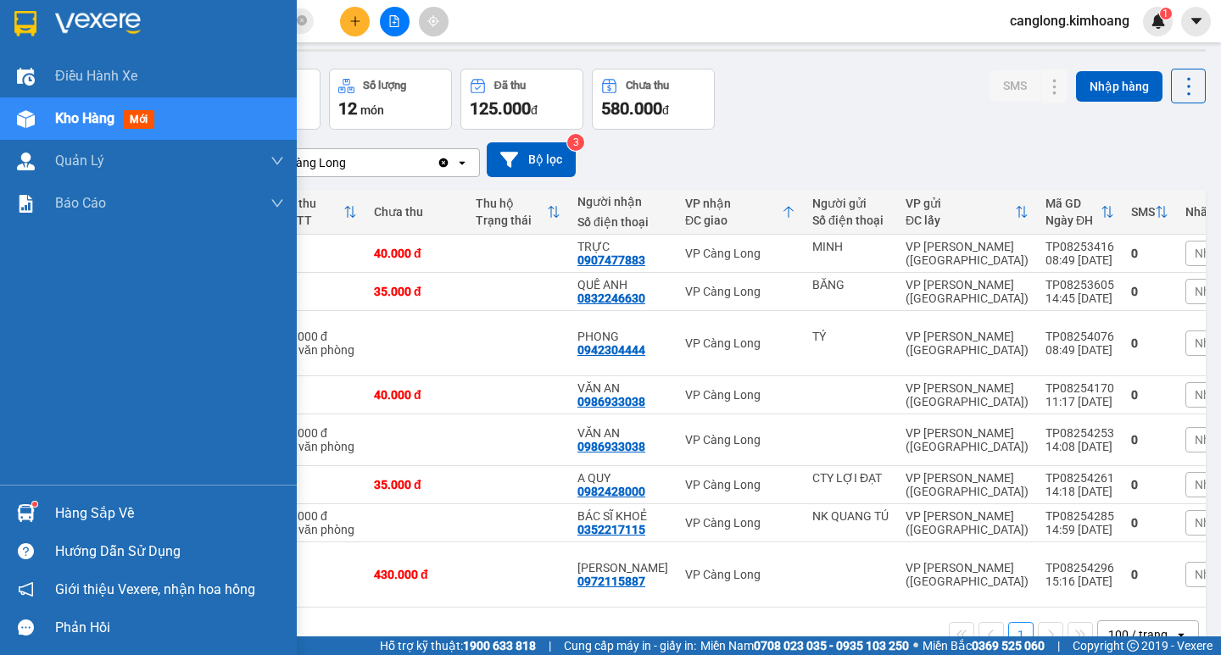
click at [31, 494] on div "Hàng sắp về" at bounding box center [148, 513] width 297 height 38
click at [31, 494] on div "Điều hành xe Kho hàng mới Quản [PERSON_NAME] lý chuyến Quản lý khách hàng mới B…" at bounding box center [148, 327] width 297 height 655
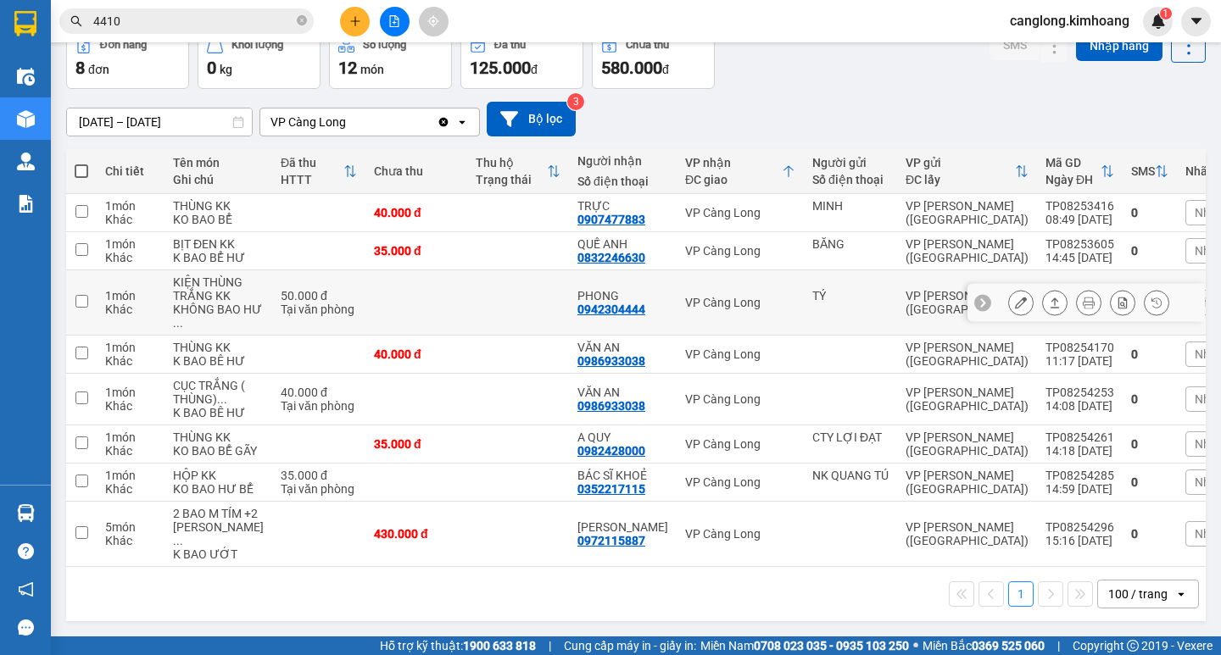
scroll to position [219, 0]
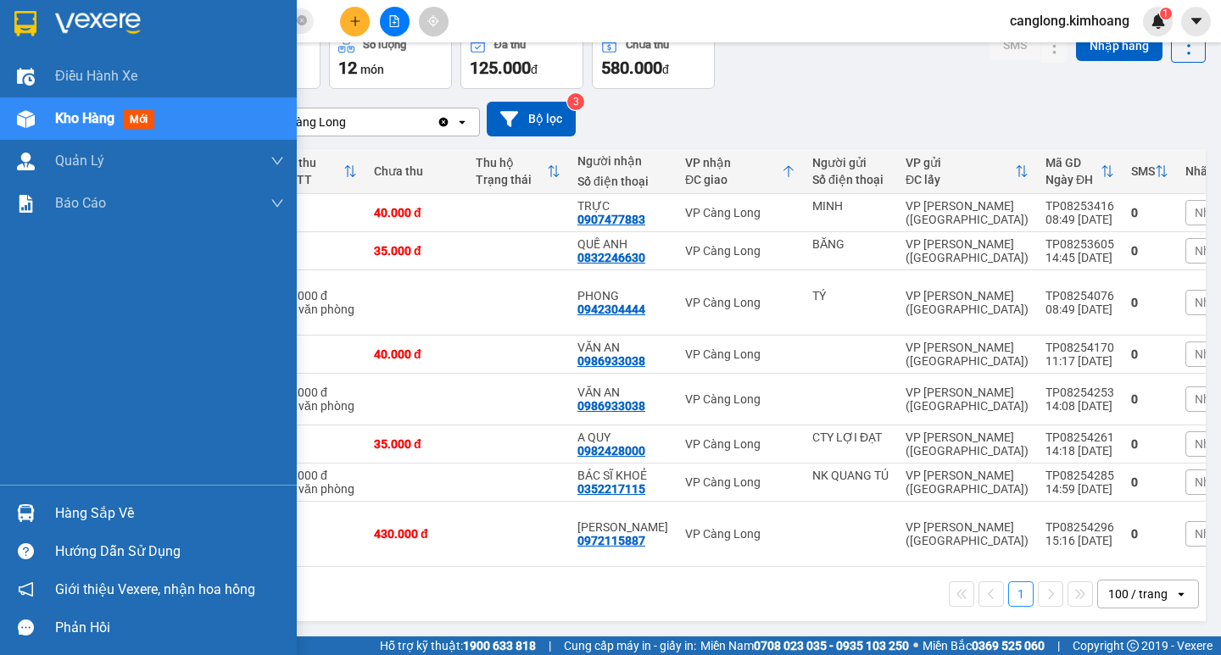
click at [20, 517] on img at bounding box center [26, 513] width 18 height 18
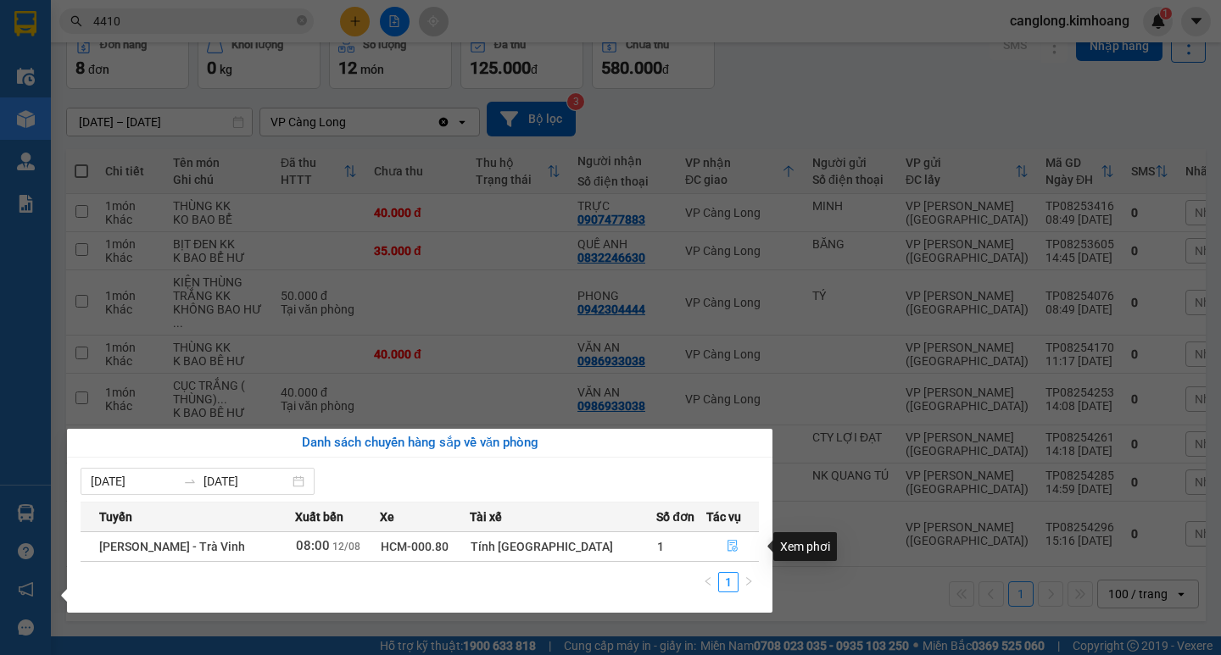
click at [727, 544] on icon "file-done" at bounding box center [733, 546] width 12 height 12
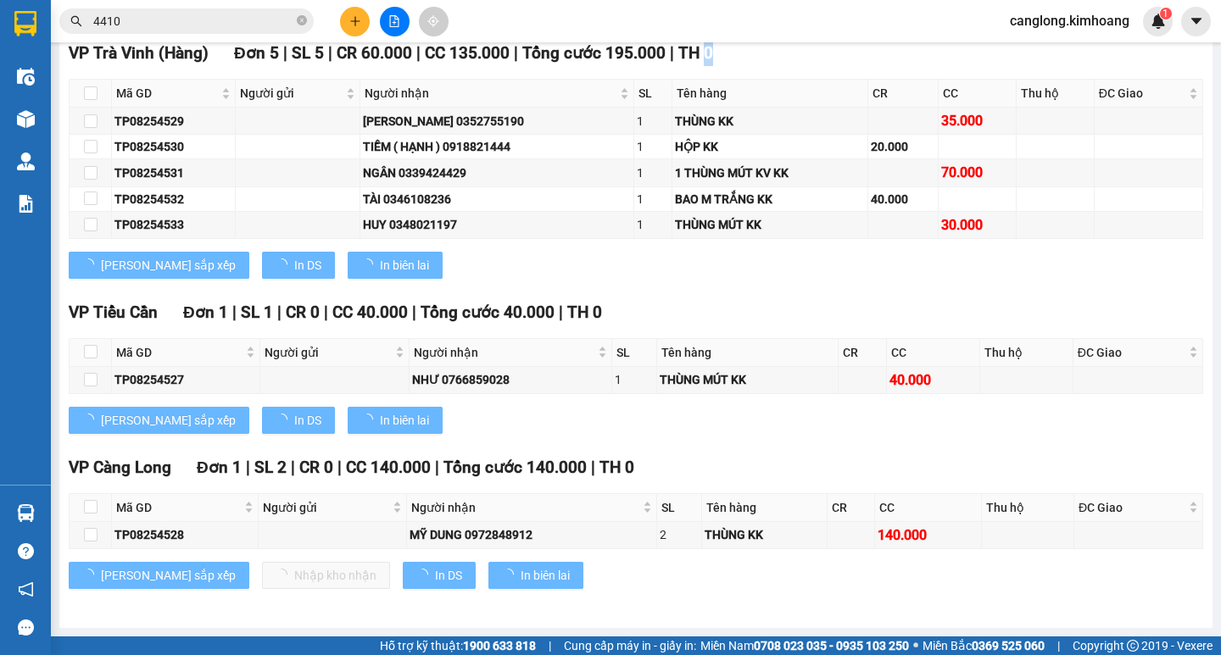
type input "[DATE]"
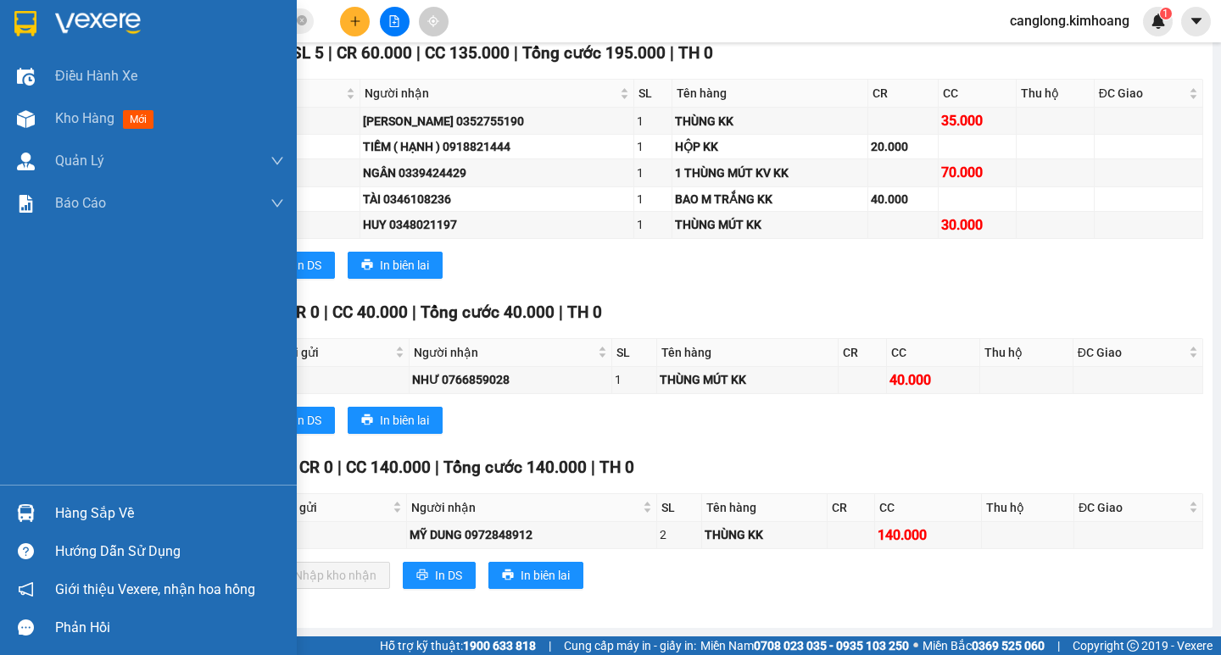
click at [42, 510] on div "Hàng sắp về" at bounding box center [148, 513] width 297 height 38
click at [30, 386] on div "Điều hành xe Kho hàng mới Quản [PERSON_NAME] lý chuyến Quản lý khách hàng mới B…" at bounding box center [148, 327] width 297 height 655
drag, startPoint x: 52, startPoint y: 131, endPoint x: 55, endPoint y: 101, distance: 30.7
click at [52, 125] on div "Kho hàng mới" at bounding box center [148, 119] width 297 height 42
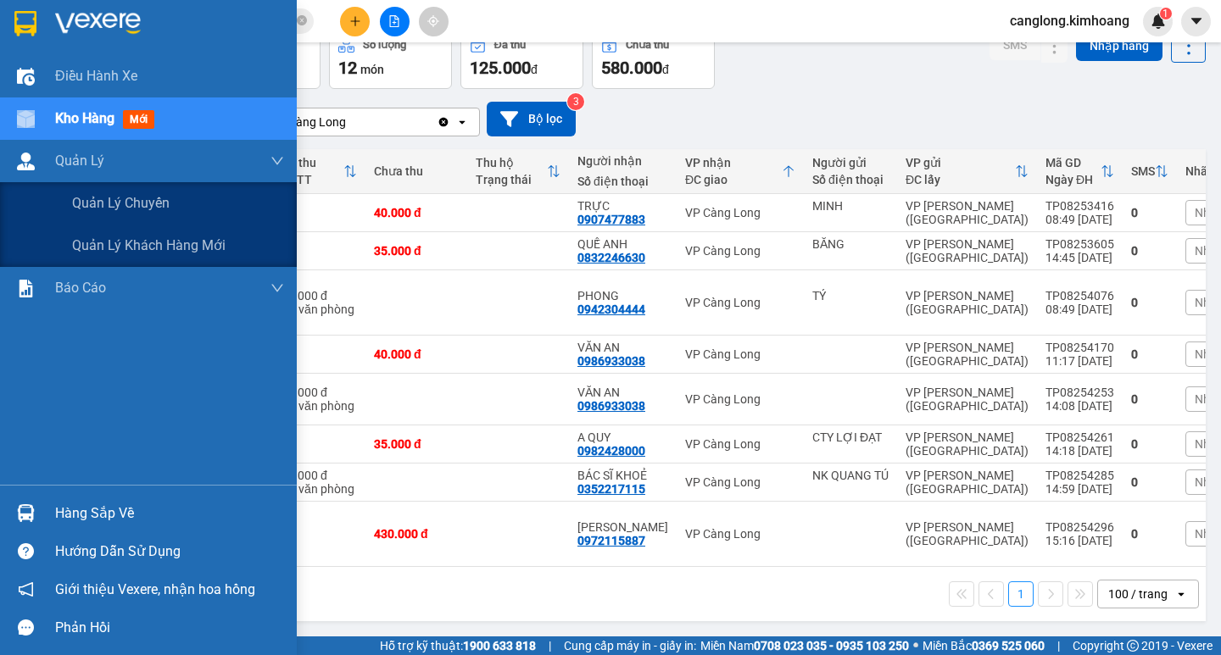
scroll to position [219, 0]
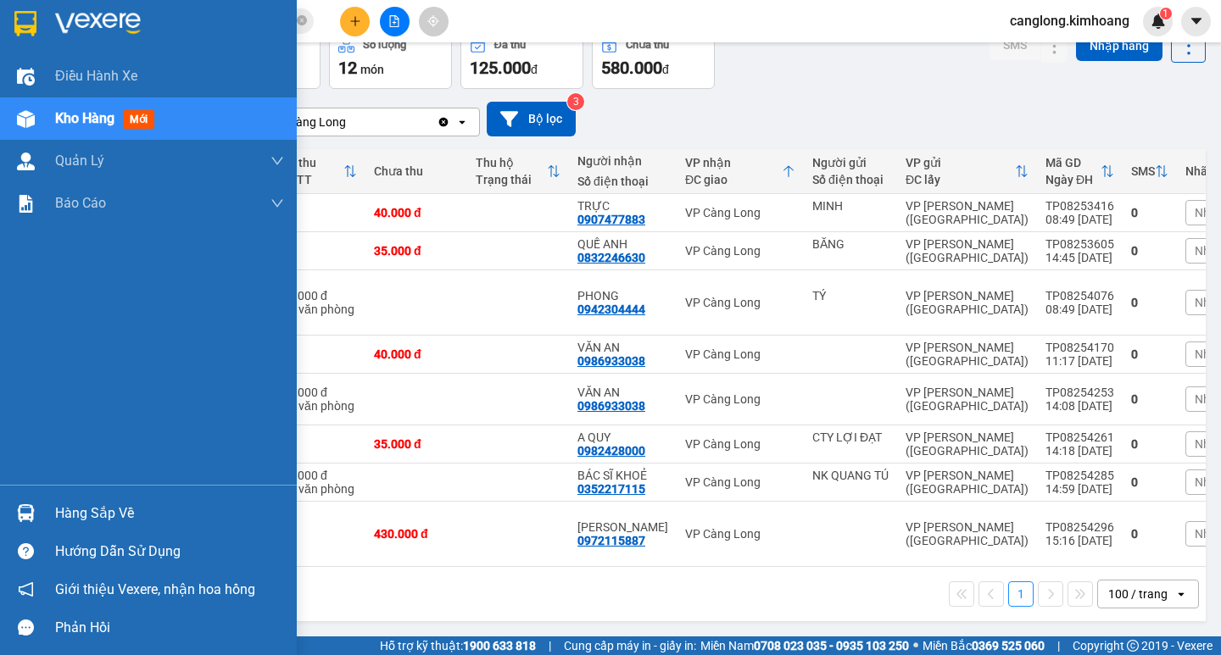
click at [66, 521] on div "Hàng sắp về" at bounding box center [169, 513] width 229 height 25
click at [17, 338] on div "Điều hành xe Kho hàng mới Quản [PERSON_NAME] lý chuyến Quản lý khách hàng mới B…" at bounding box center [148, 327] width 297 height 655
click at [89, 505] on div "Hàng sắp về" at bounding box center [169, 513] width 229 height 25
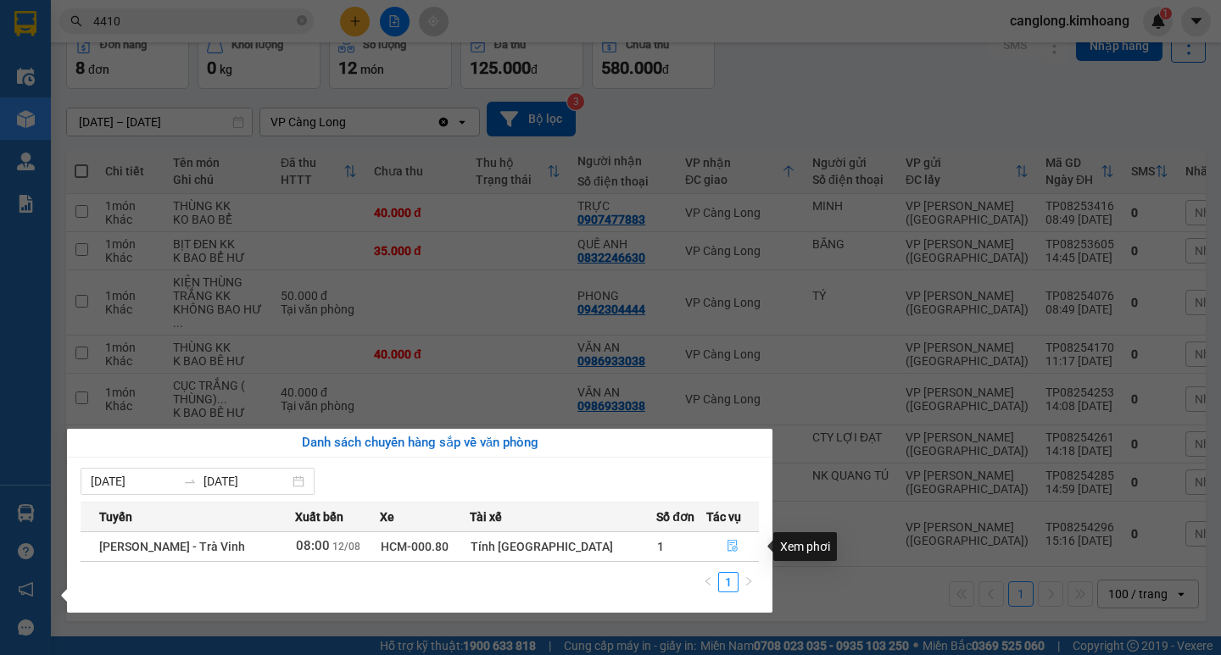
click at [729, 550] on icon "file-done" at bounding box center [733, 546] width 12 height 12
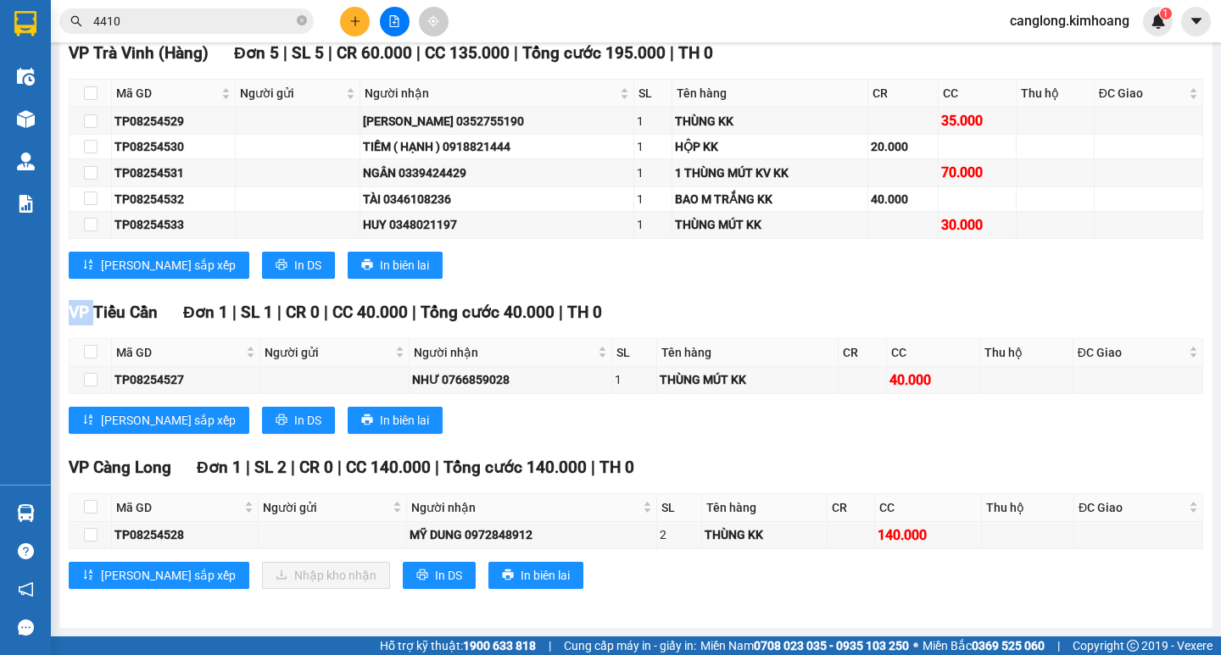
scroll to position [276, 0]
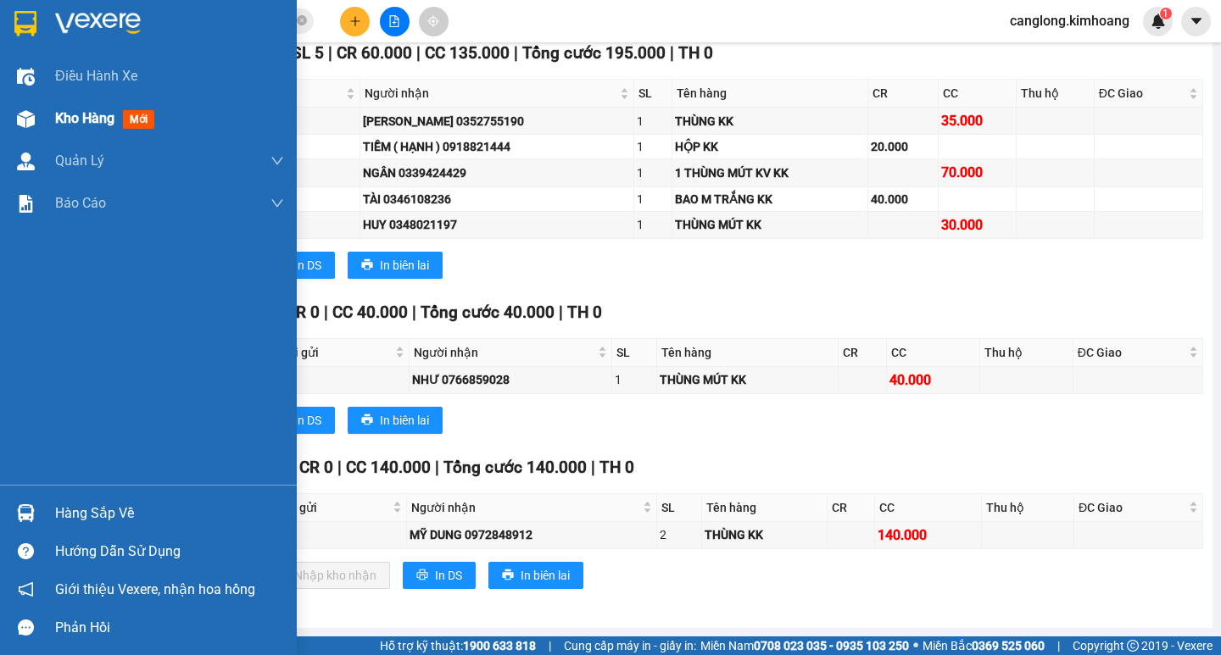
click at [17, 114] on img at bounding box center [26, 119] width 18 height 18
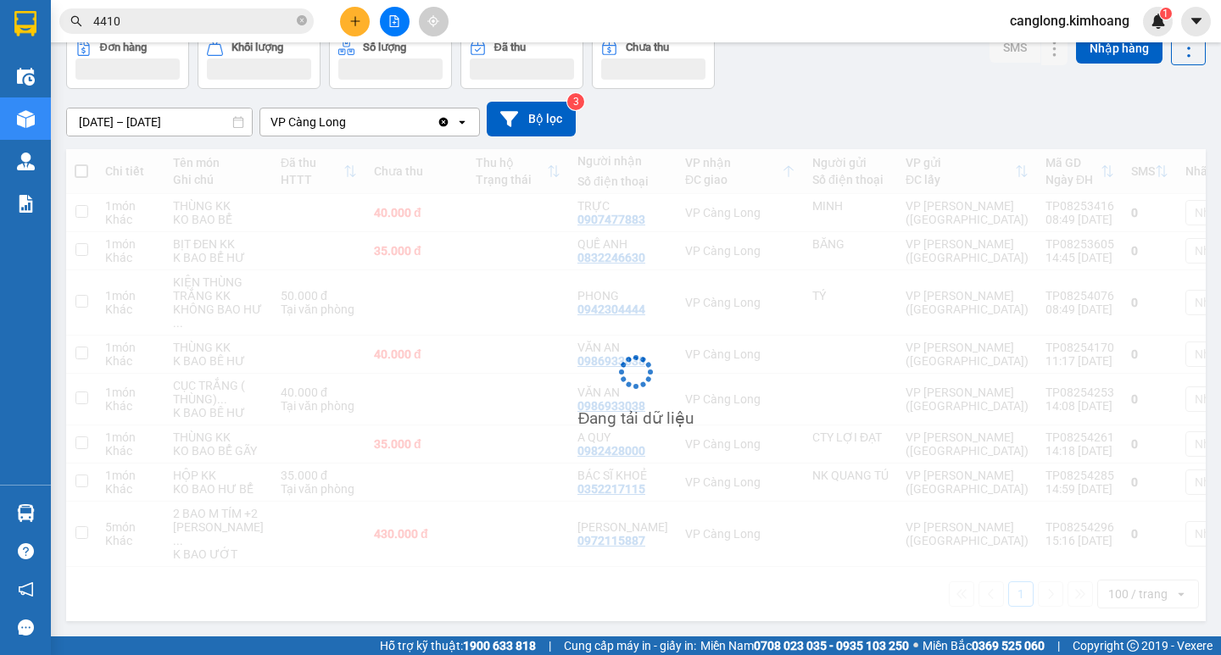
scroll to position [219, 0]
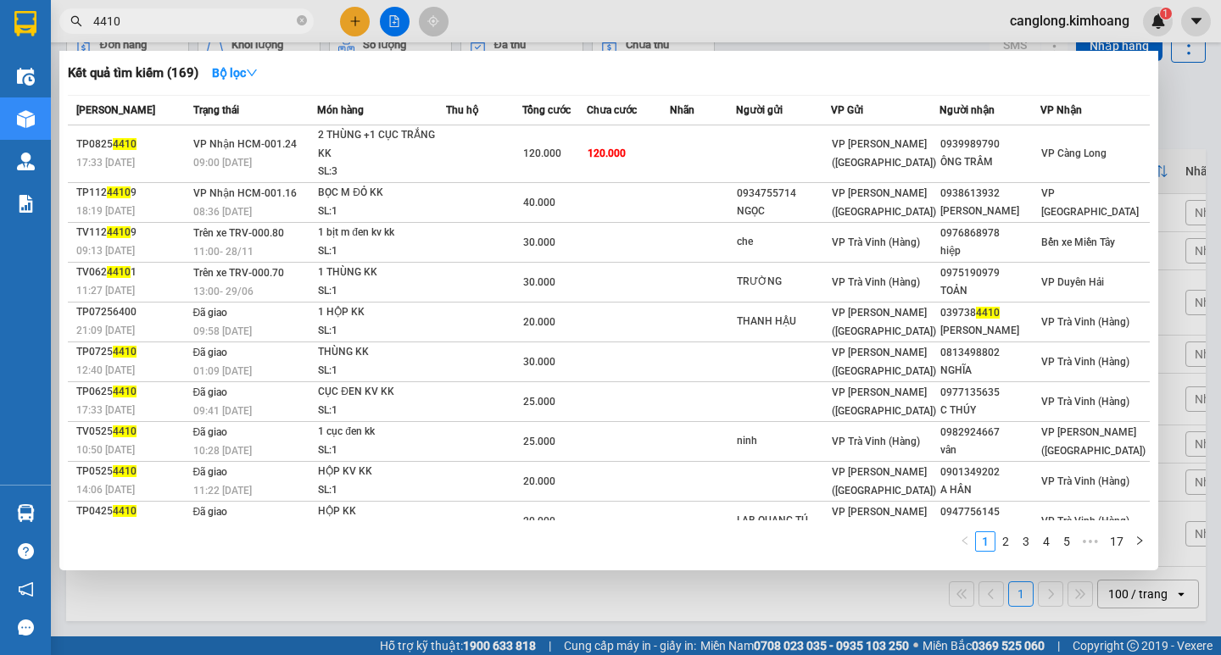
click at [265, 19] on input "4410" at bounding box center [193, 21] width 200 height 19
type input "4"
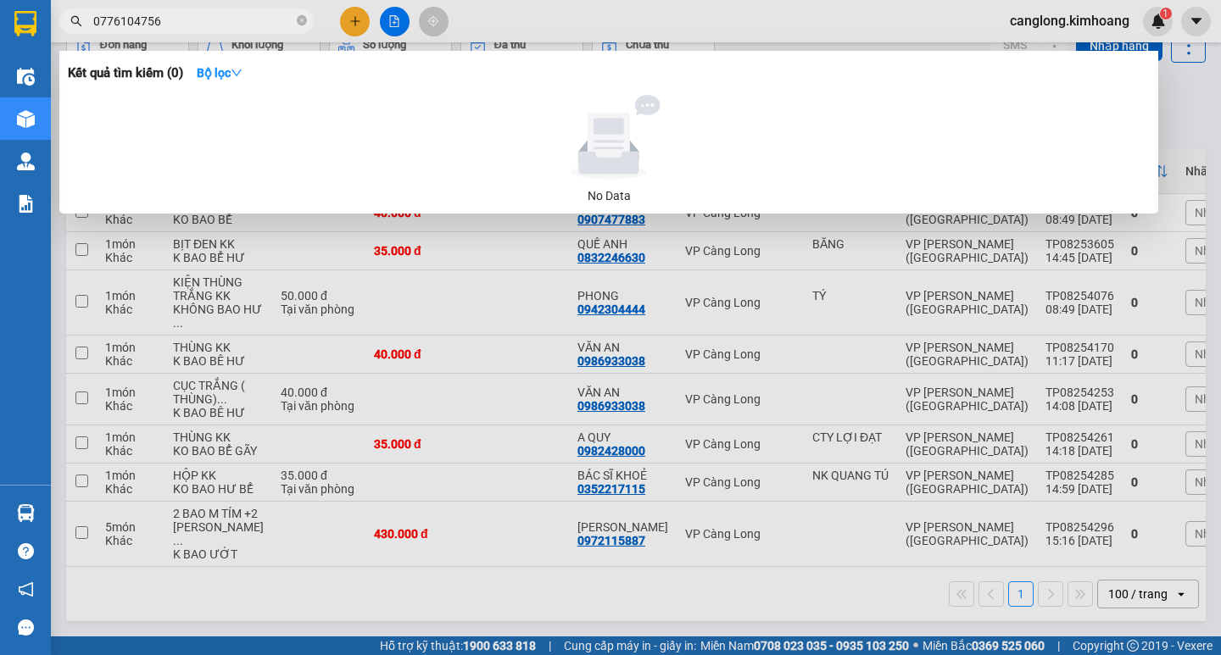
type input "0776104756"
click at [284, 408] on div at bounding box center [610, 327] width 1221 height 655
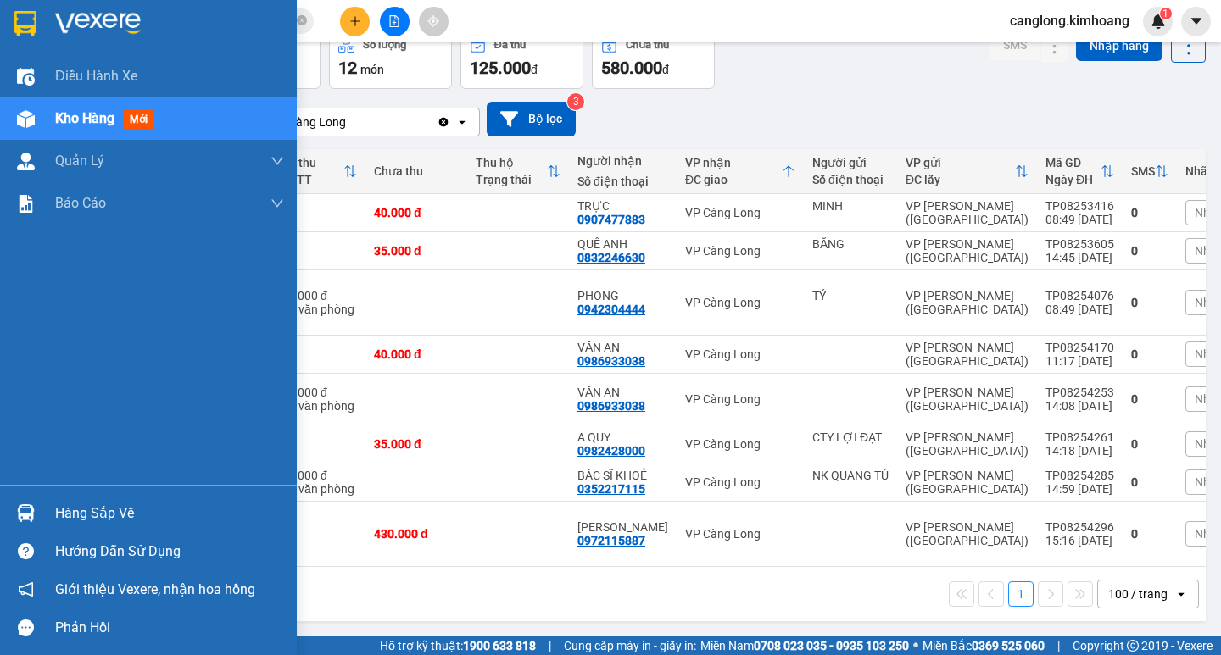
click at [40, 511] on div at bounding box center [26, 514] width 30 height 30
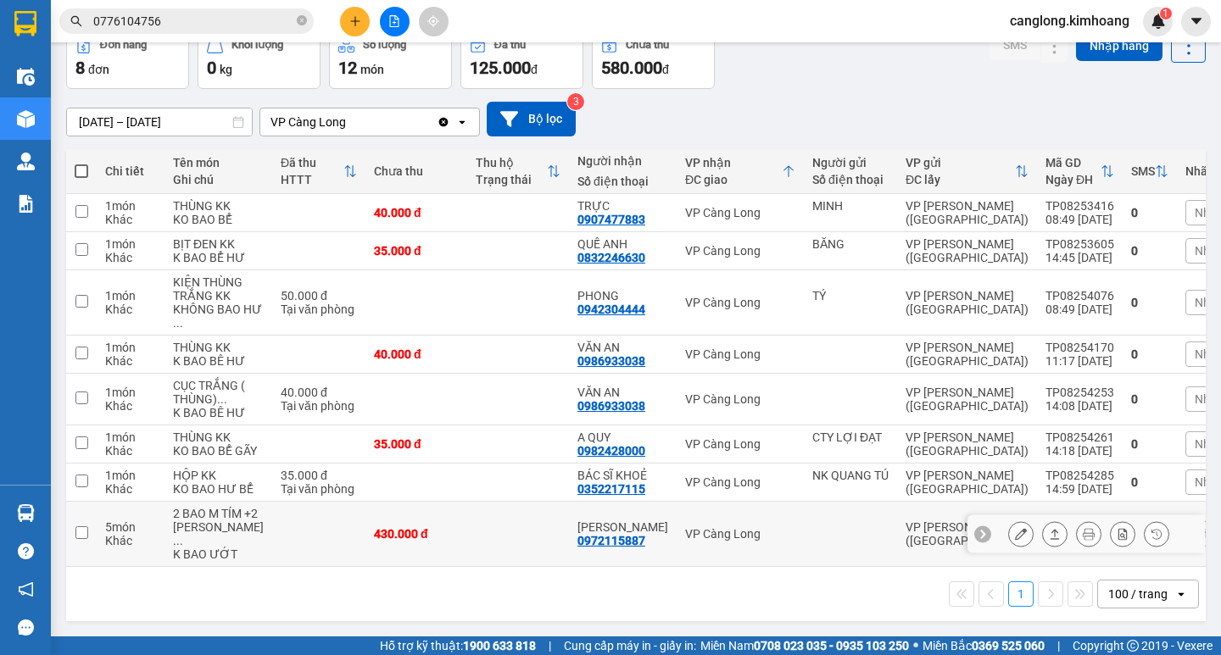
click at [834, 514] on section "Kết quả tìm kiếm ( 0 ) Bộ lọc No Data 0776104756 canglong.kimhoang 1 Điều hành …" at bounding box center [610, 327] width 1221 height 655
drag, startPoint x: 834, startPoint y: 514, endPoint x: 824, endPoint y: 519, distance: 11.4
click at [831, 527] on div at bounding box center [850, 534] width 76 height 14
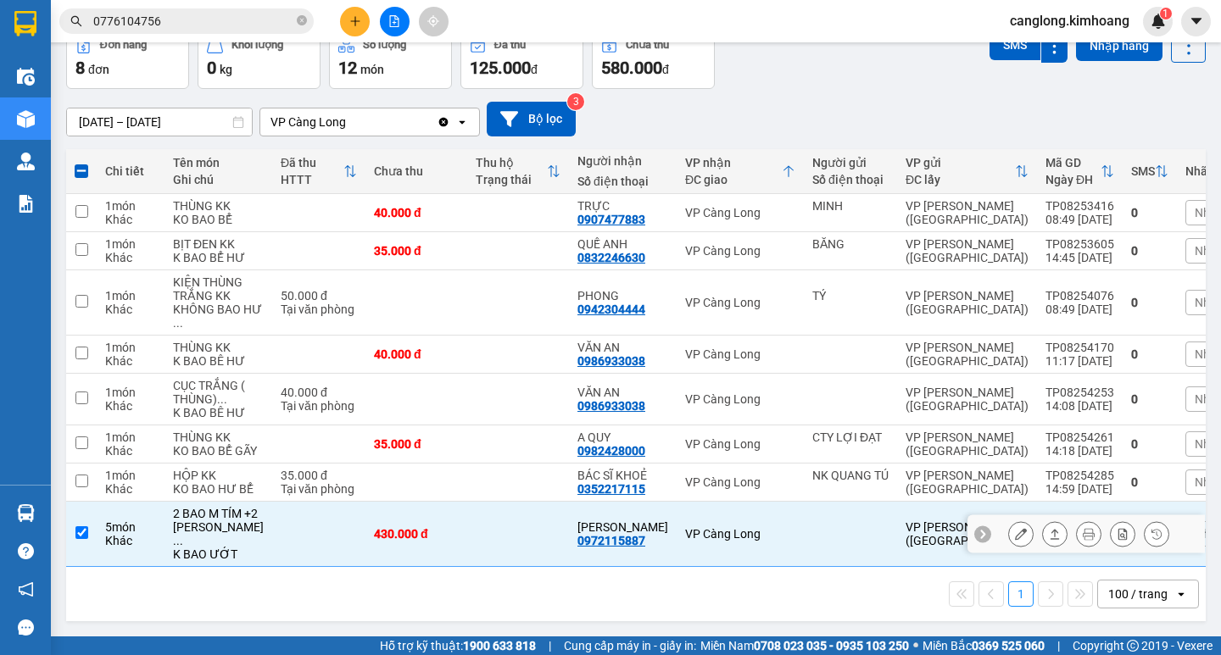
click at [467, 510] on td at bounding box center [518, 534] width 102 height 65
checkbox input "false"
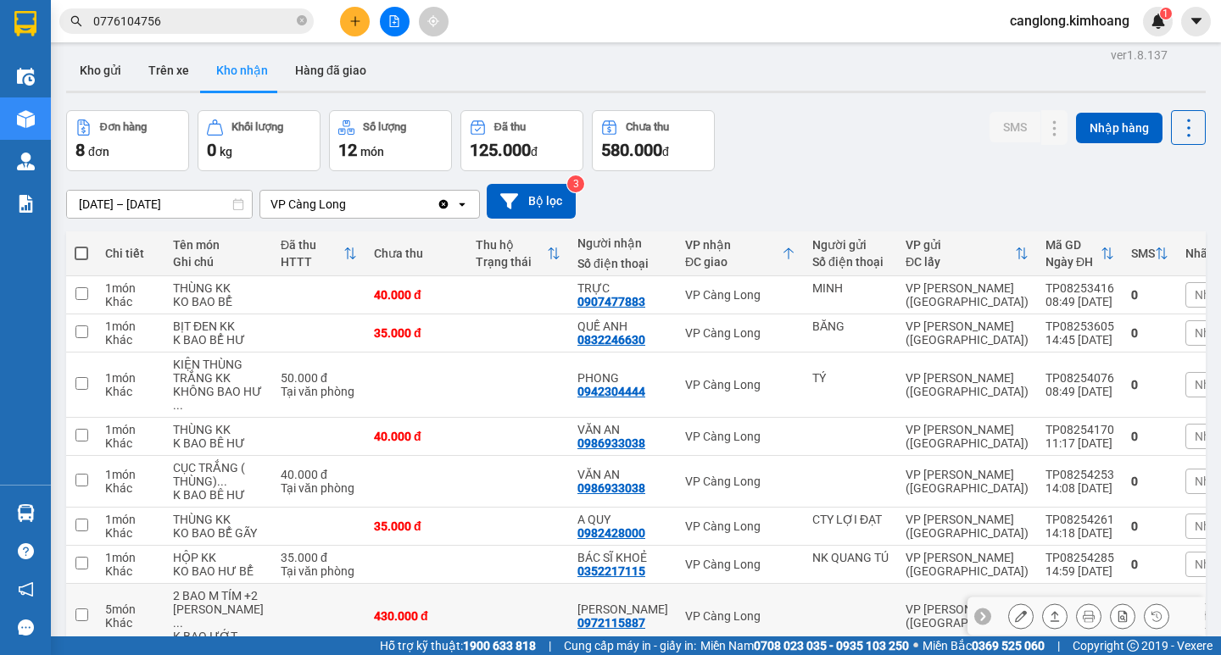
scroll to position [0, 0]
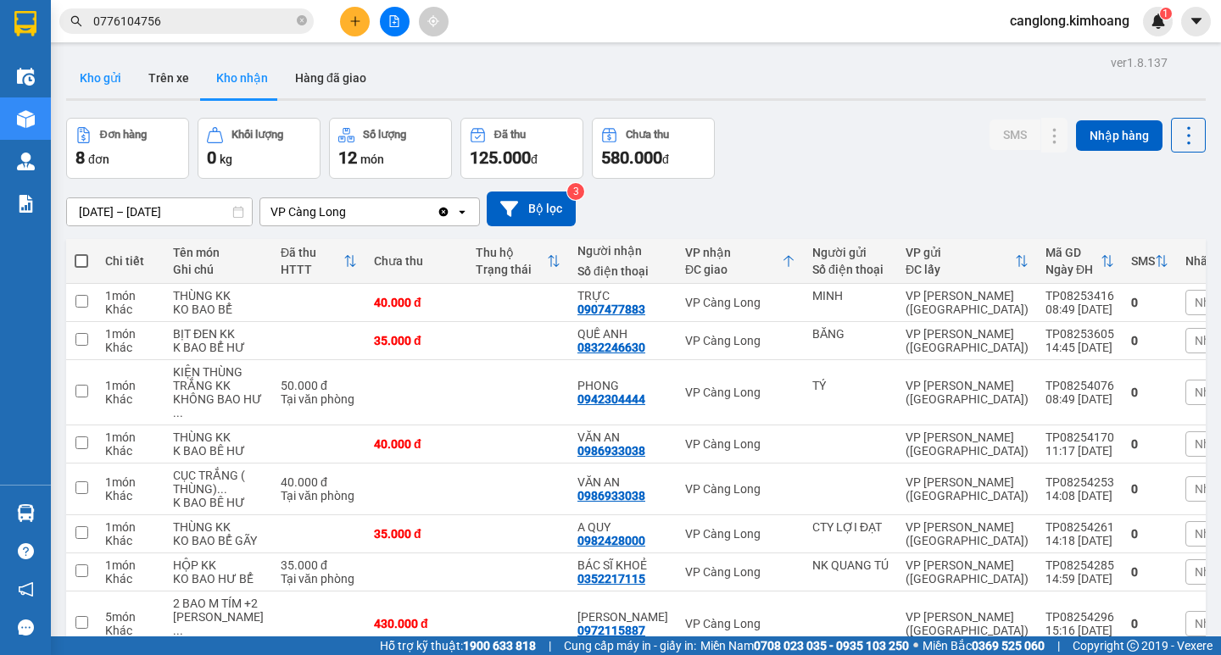
click at [124, 80] on button "Kho gửi" at bounding box center [100, 78] width 69 height 41
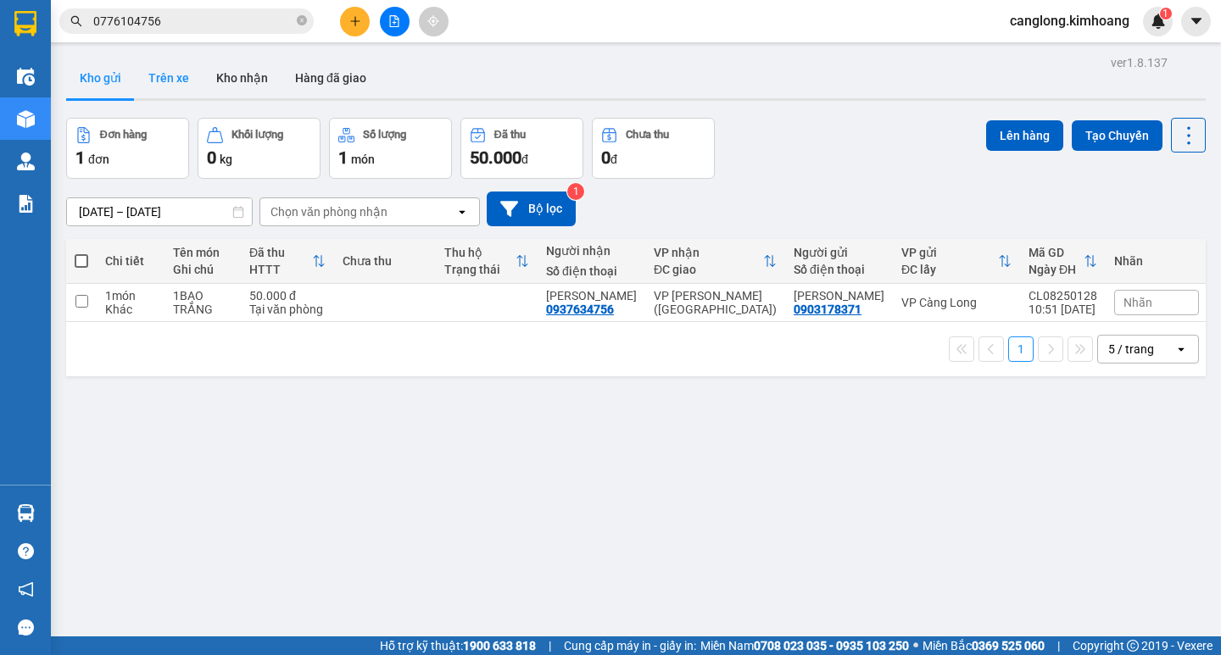
click at [148, 79] on button "Trên xe" at bounding box center [169, 78] width 68 height 41
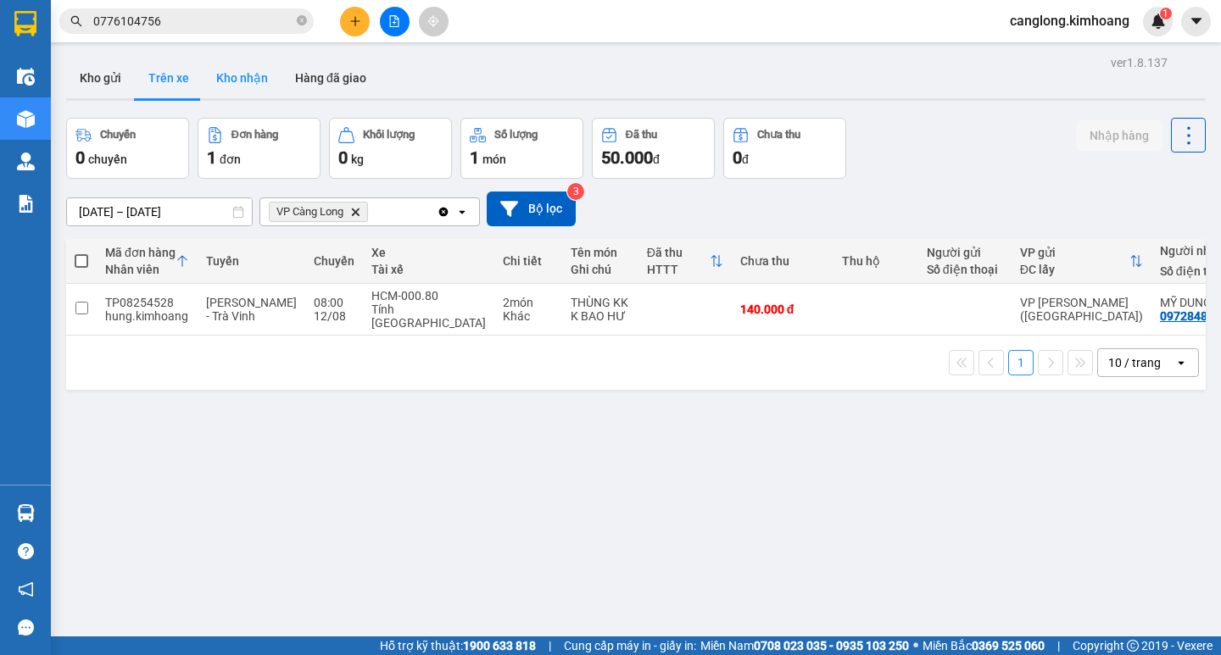
click at [252, 65] on button "Kho nhận" at bounding box center [242, 78] width 79 height 41
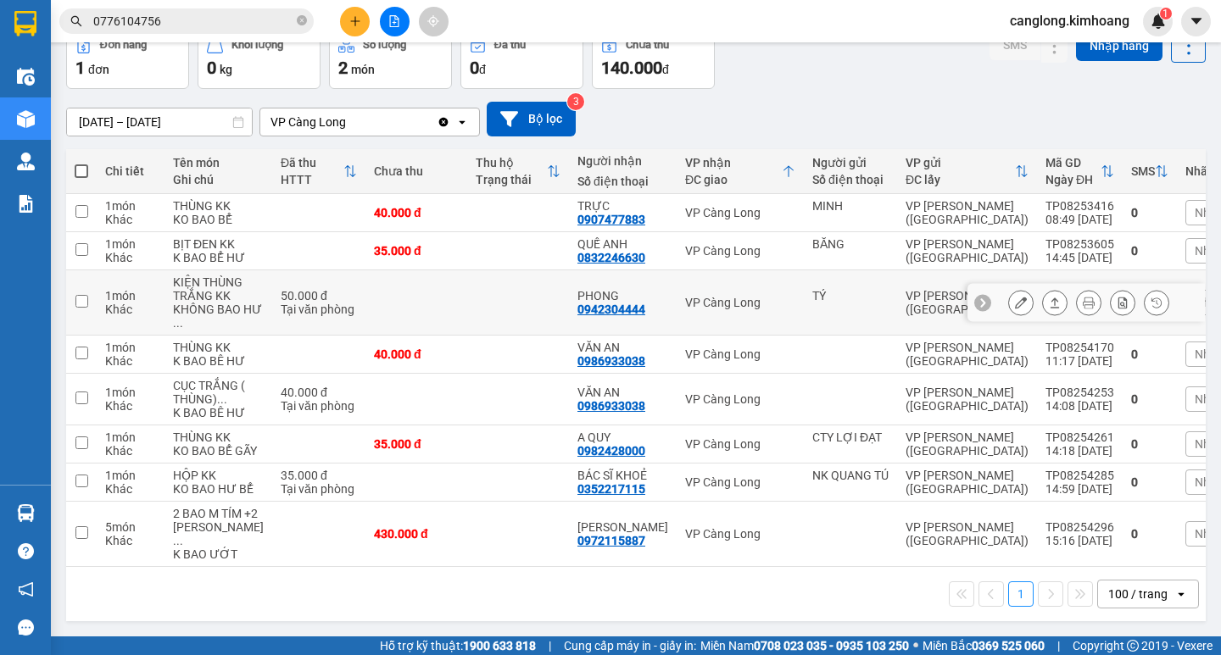
scroll to position [134, 0]
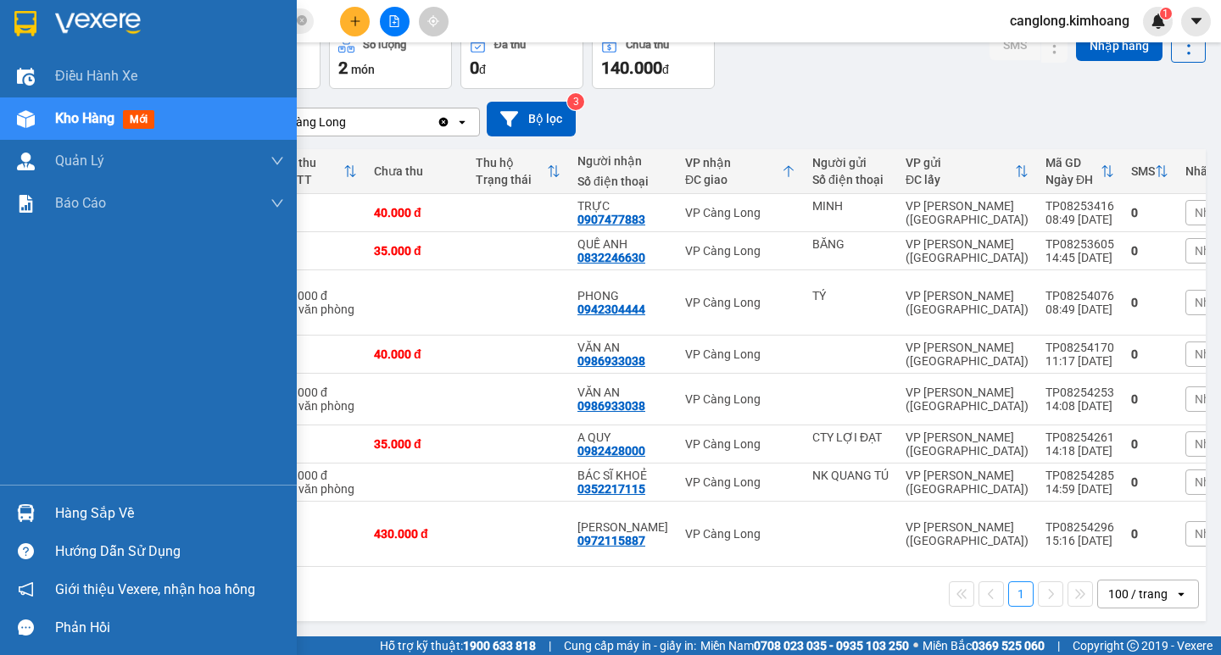
click at [64, 514] on div "Hàng sắp về" at bounding box center [169, 513] width 229 height 25
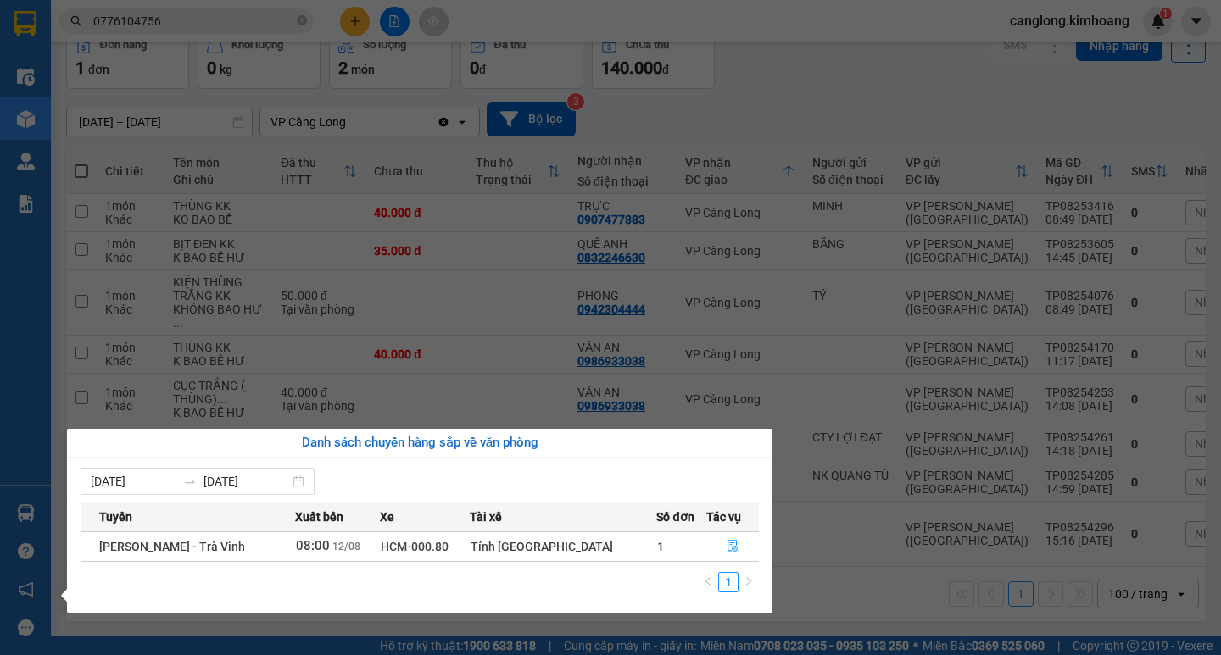
click at [25, 376] on div "Điều hành xe Kho hàng mới Quản Lý Quản lý chuyến Quản lý khách hàng mới Báo cáo…" at bounding box center [25, 327] width 51 height 655
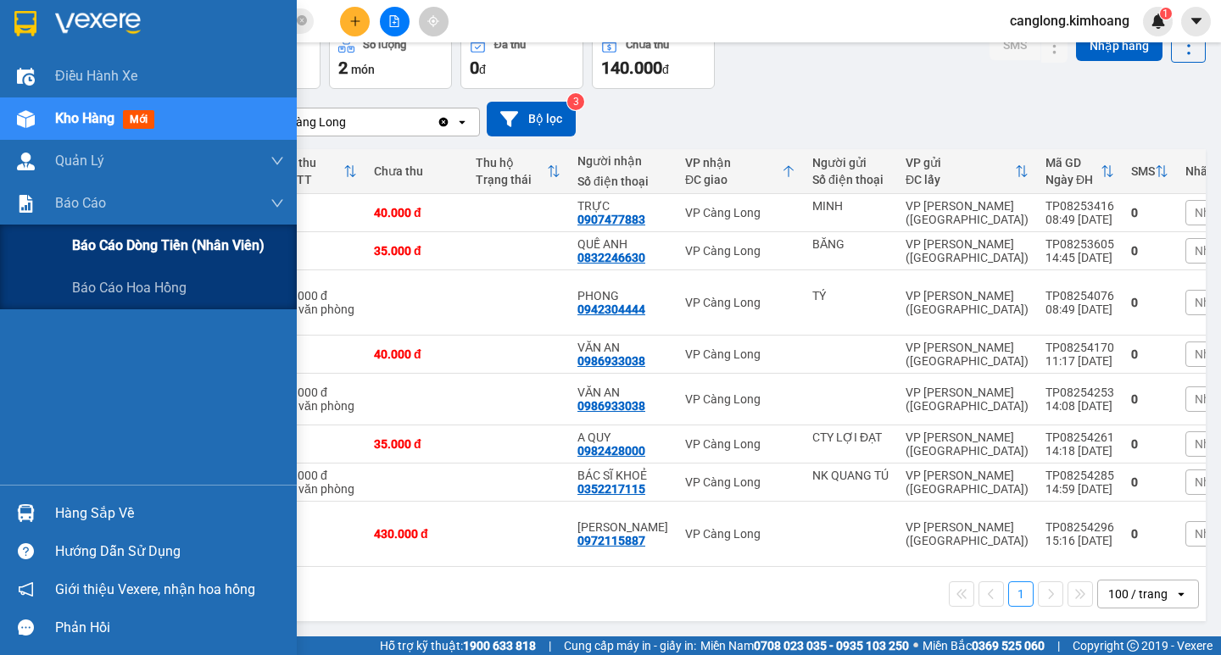
click at [118, 256] on span "Báo cáo dòng tiền (nhân viên)" at bounding box center [168, 245] width 192 height 21
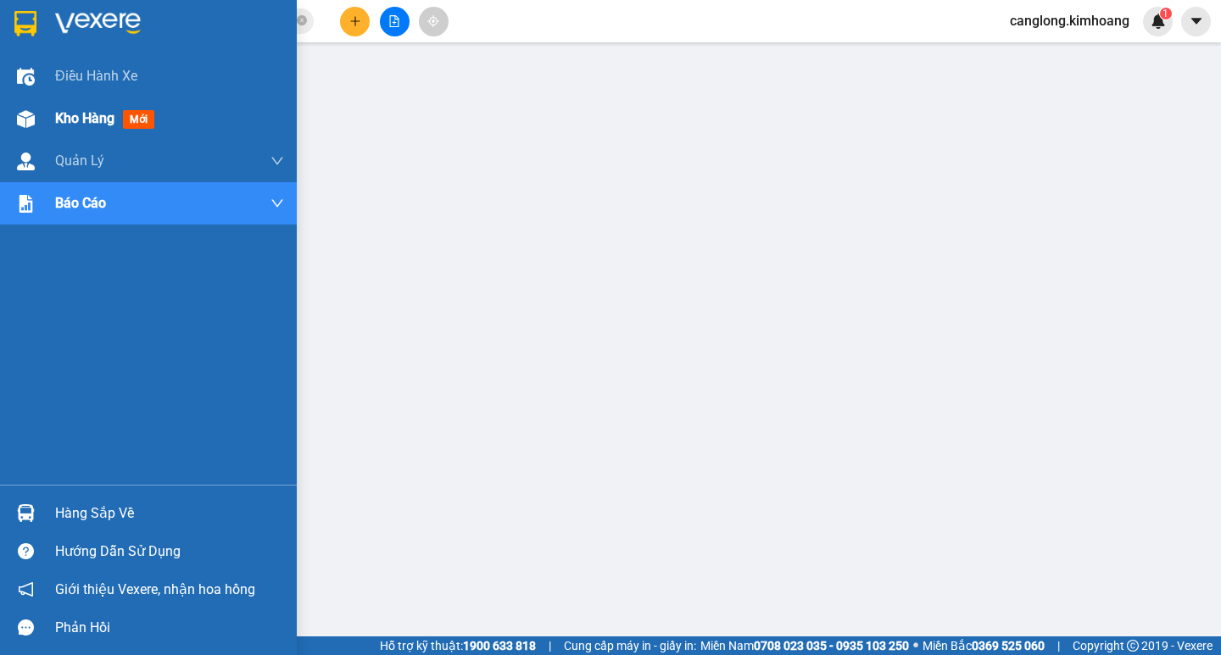
click at [32, 114] on img at bounding box center [26, 119] width 18 height 18
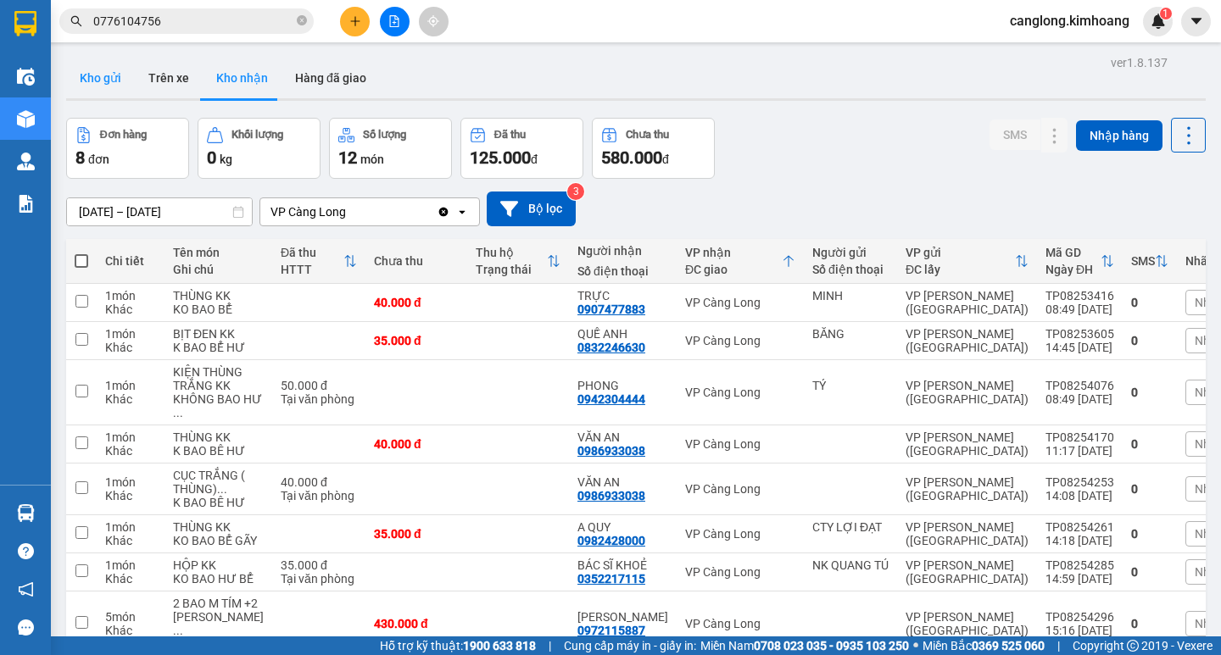
click at [92, 66] on button "Kho gửi" at bounding box center [100, 78] width 69 height 41
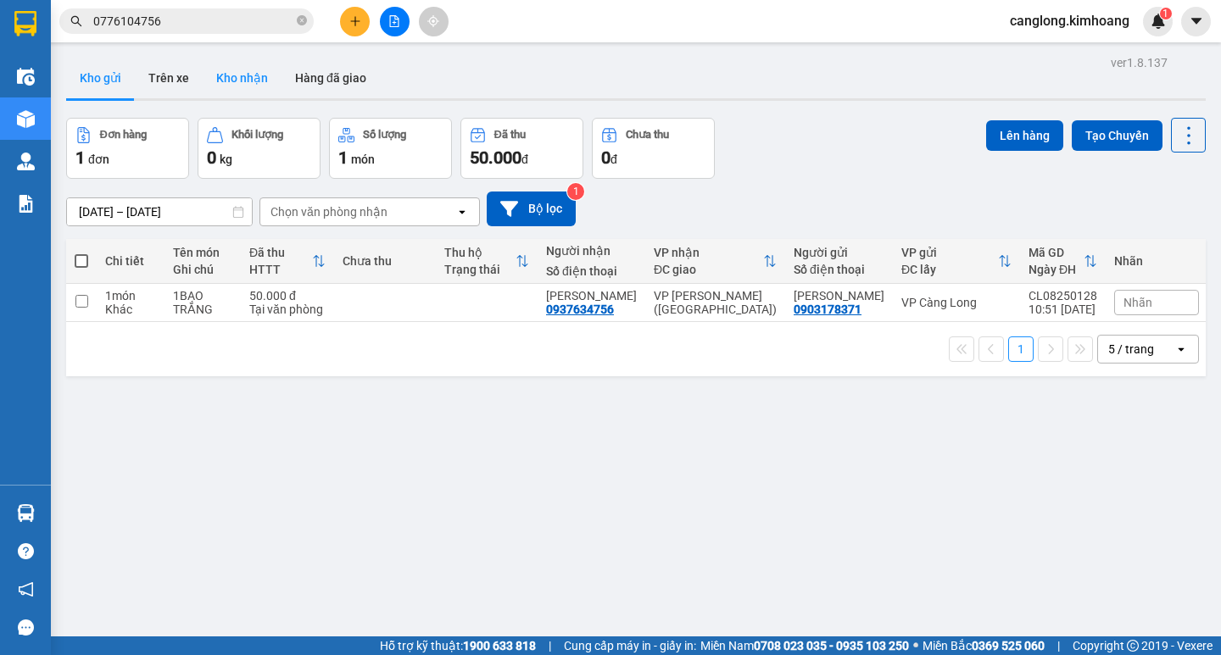
click at [263, 62] on button "Kho nhận" at bounding box center [242, 78] width 79 height 41
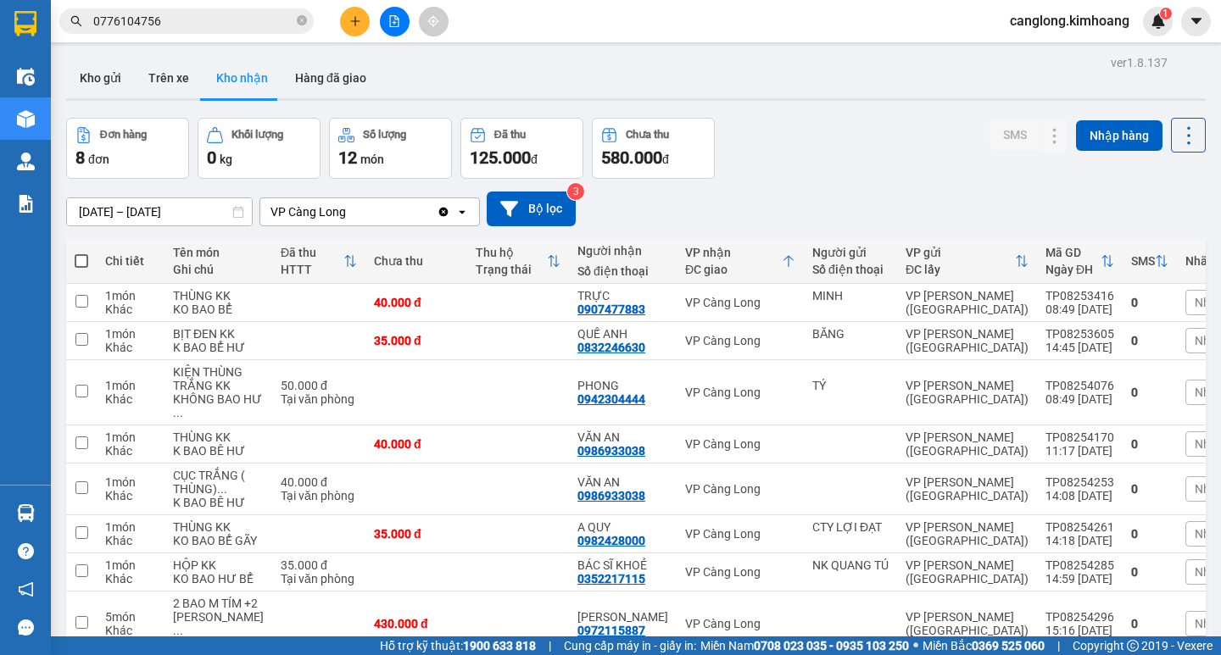
click at [223, 30] on input "0776104756" at bounding box center [193, 21] width 200 height 19
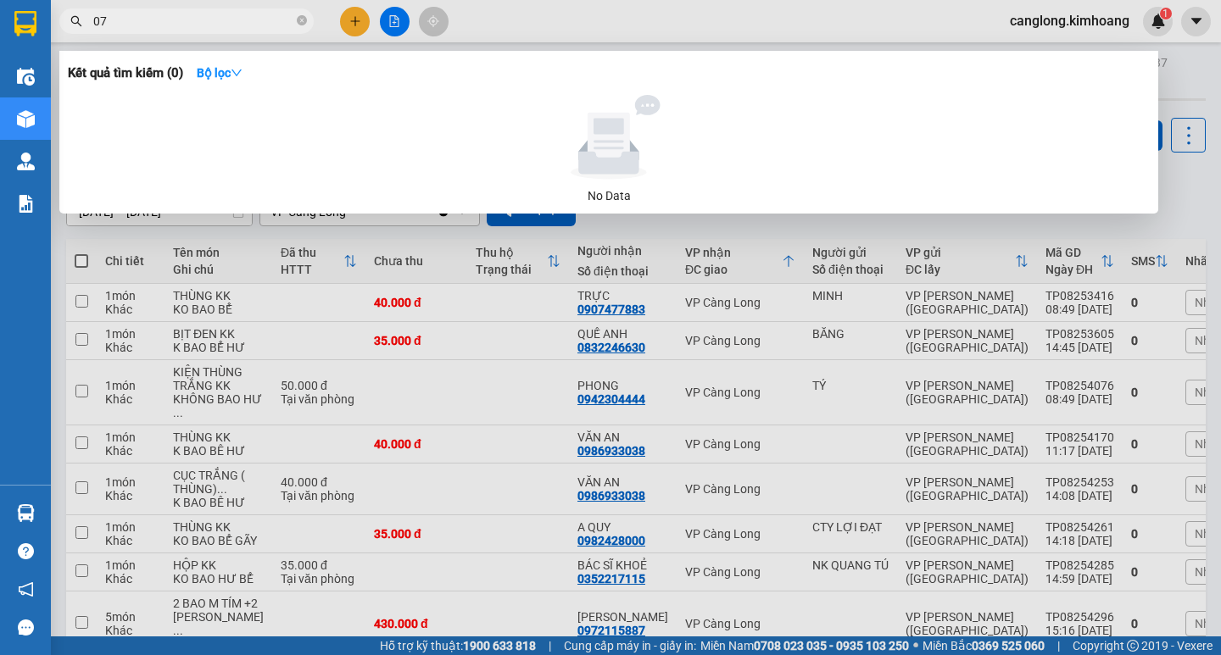
type input "0"
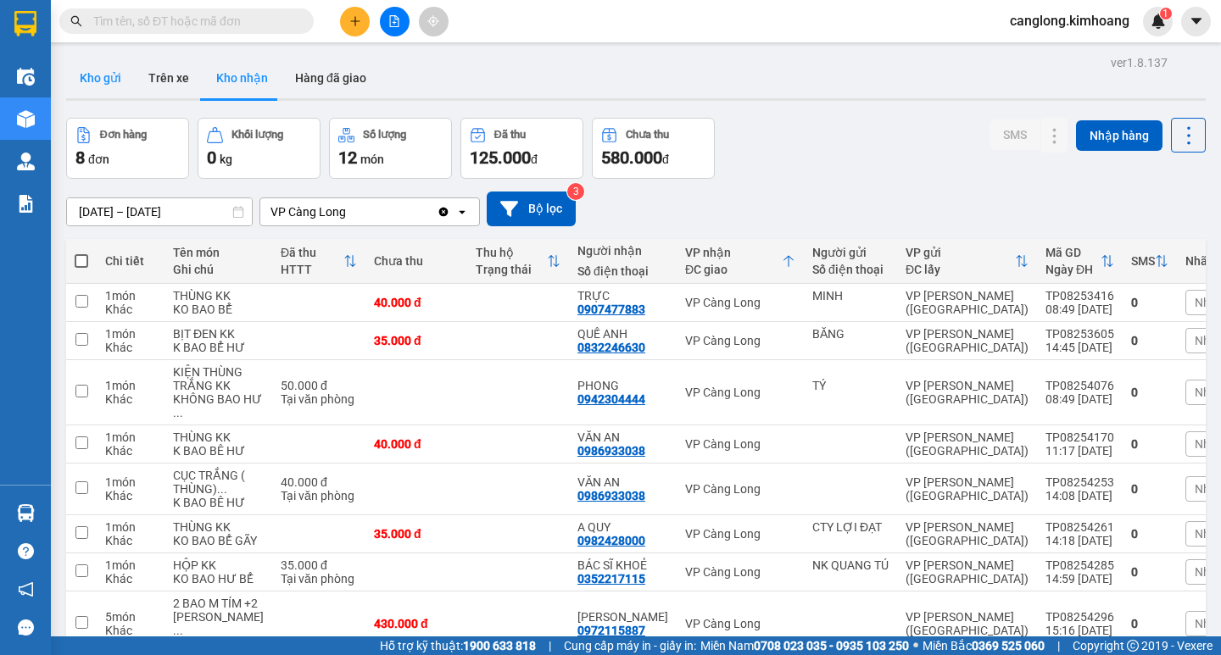
click at [125, 83] on button "Kho gửi" at bounding box center [100, 78] width 69 height 41
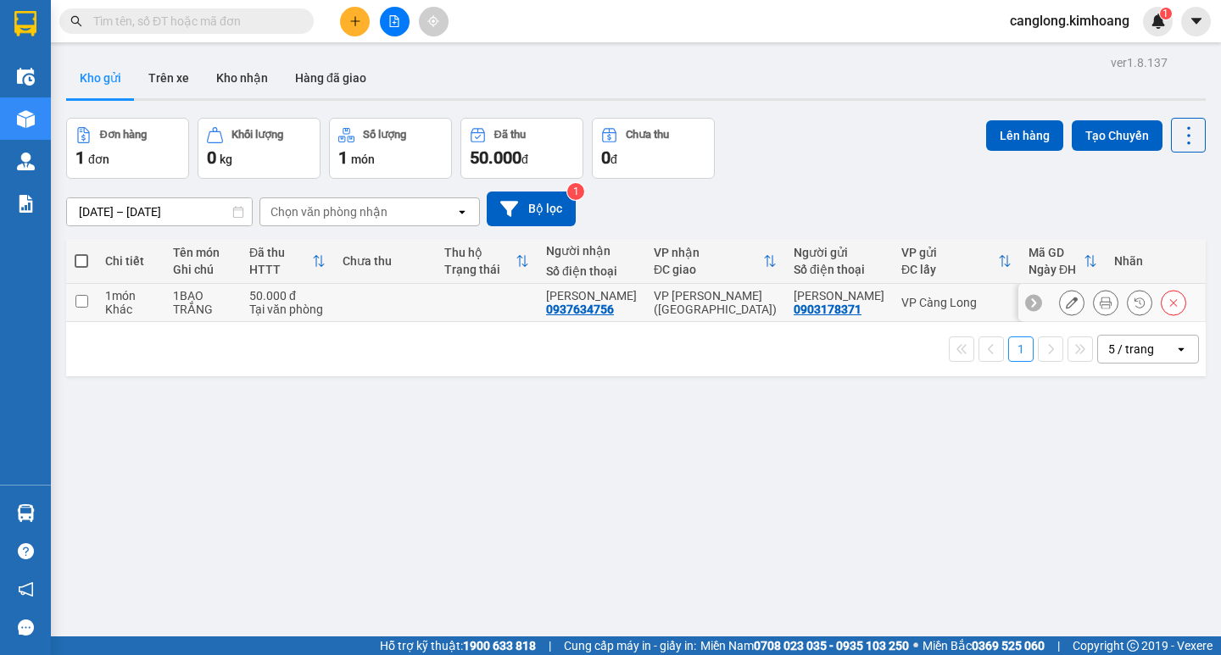
click at [156, 290] on div "1 món" at bounding box center [130, 296] width 51 height 14
click at [171, 284] on td "1BAO TRẮNG" at bounding box center [202, 303] width 76 height 38
checkbox input "true"
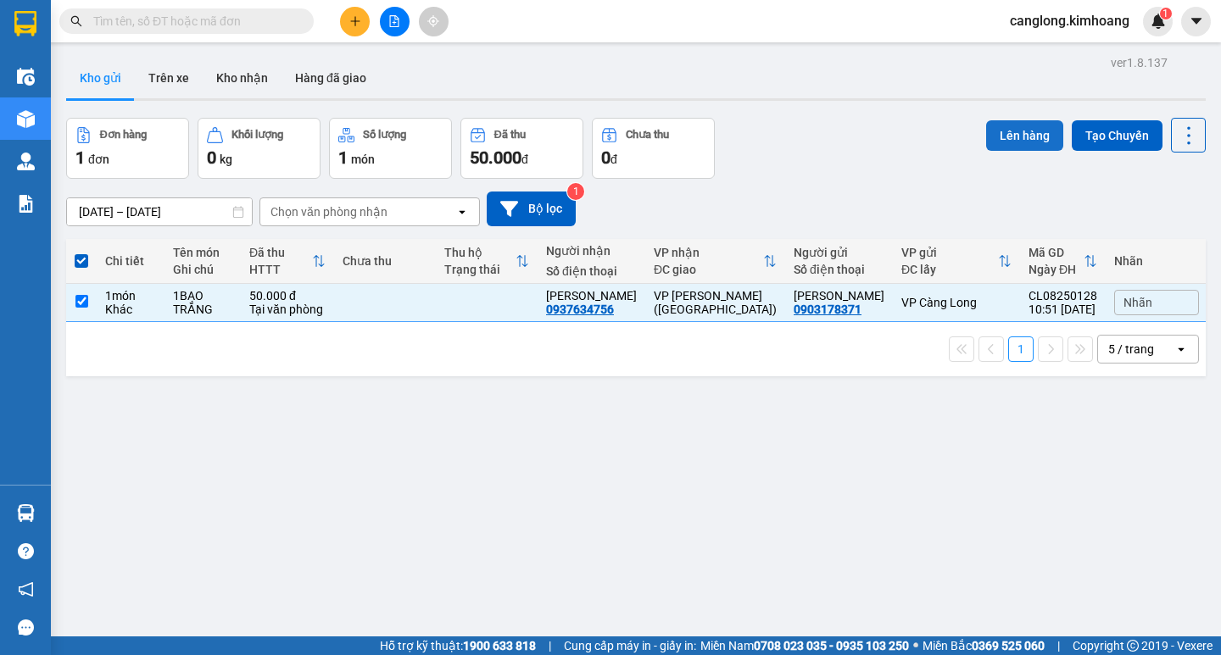
click at [1025, 135] on button "Lên hàng" at bounding box center [1024, 135] width 77 height 31
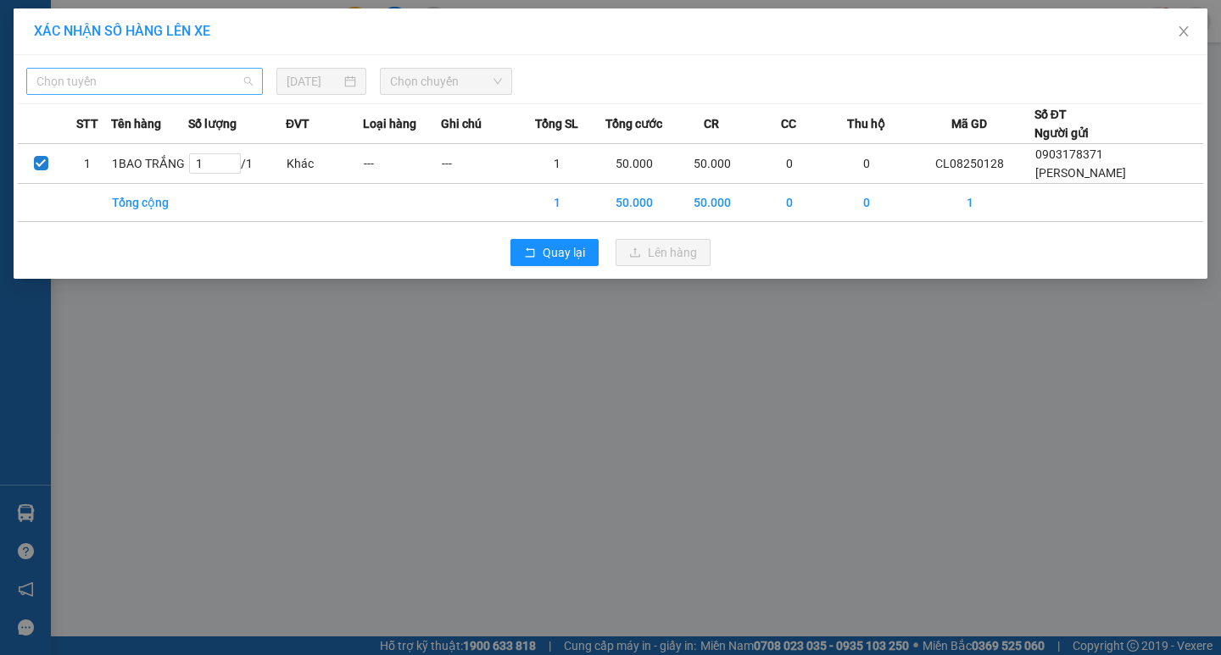
click at [215, 82] on span "Chọn tuyến" at bounding box center [144, 81] width 216 height 25
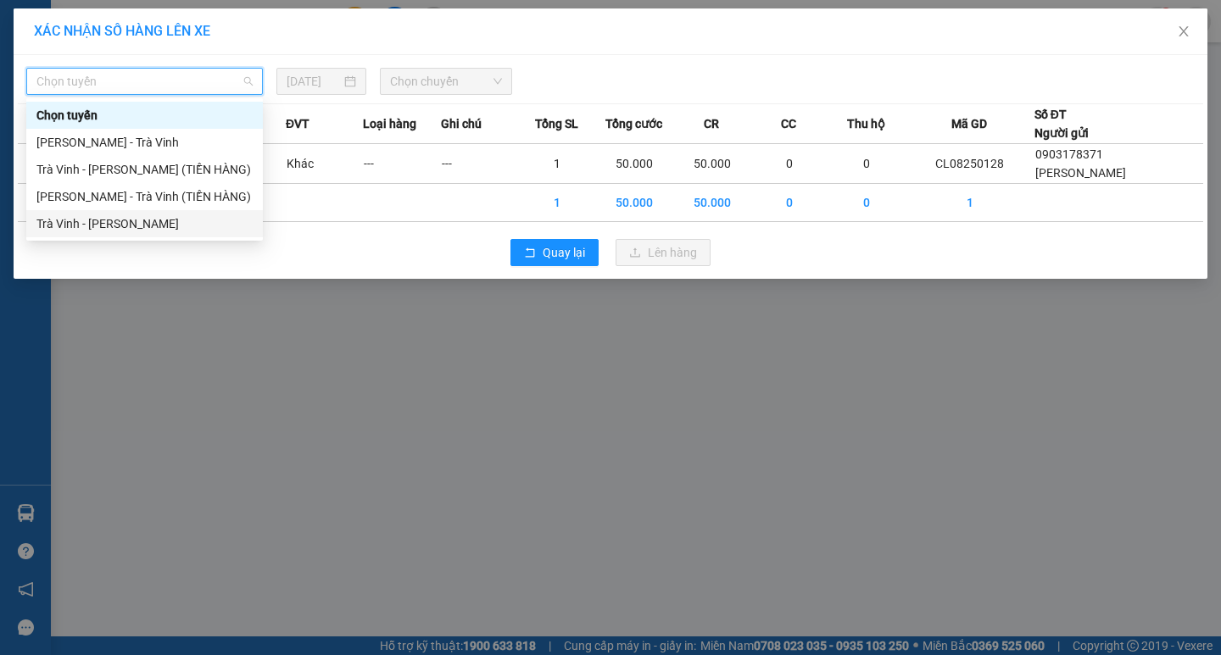
click at [150, 223] on div "Trà Vinh - Hồ Chí Minh" at bounding box center [144, 224] width 216 height 19
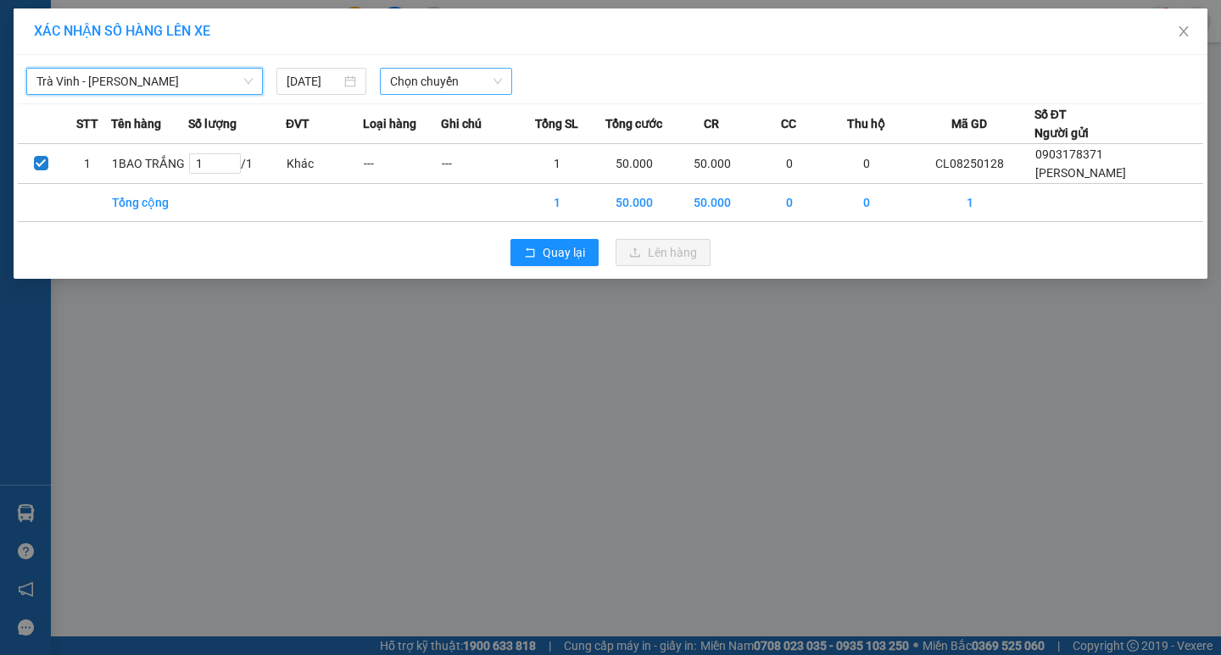
click at [488, 86] on span "Chọn chuyến" at bounding box center [446, 81] width 112 height 25
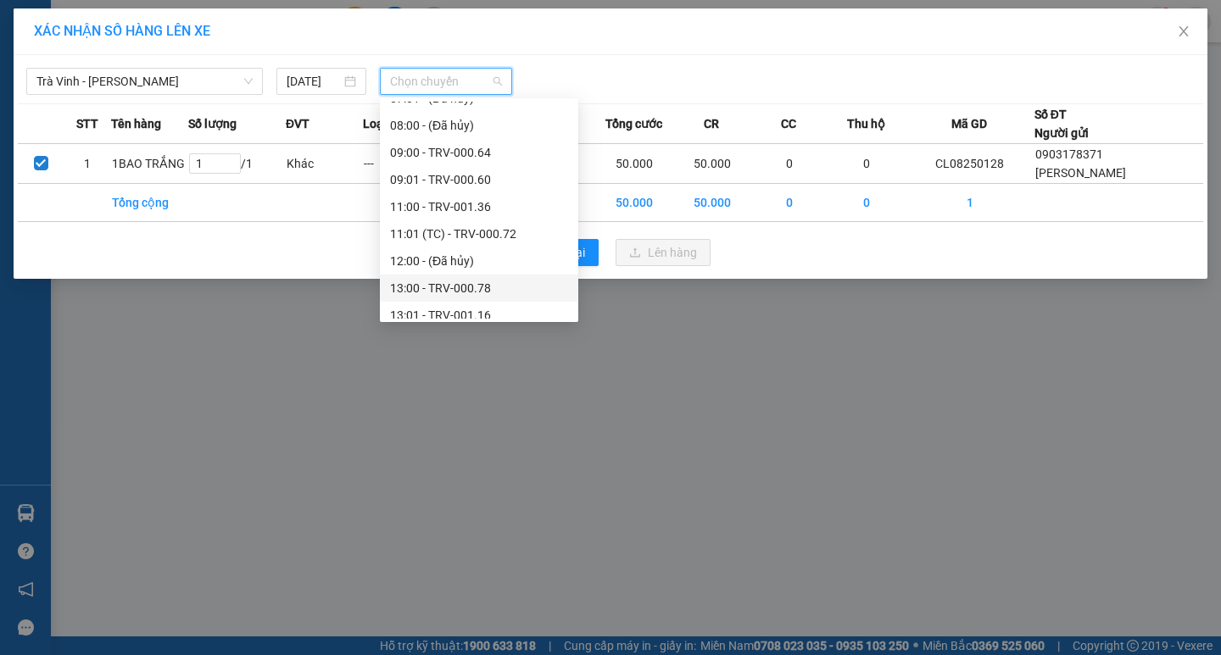
scroll to position [424, 0]
click at [432, 265] on div "13:00 - TRV-000.78" at bounding box center [479, 261] width 178 height 19
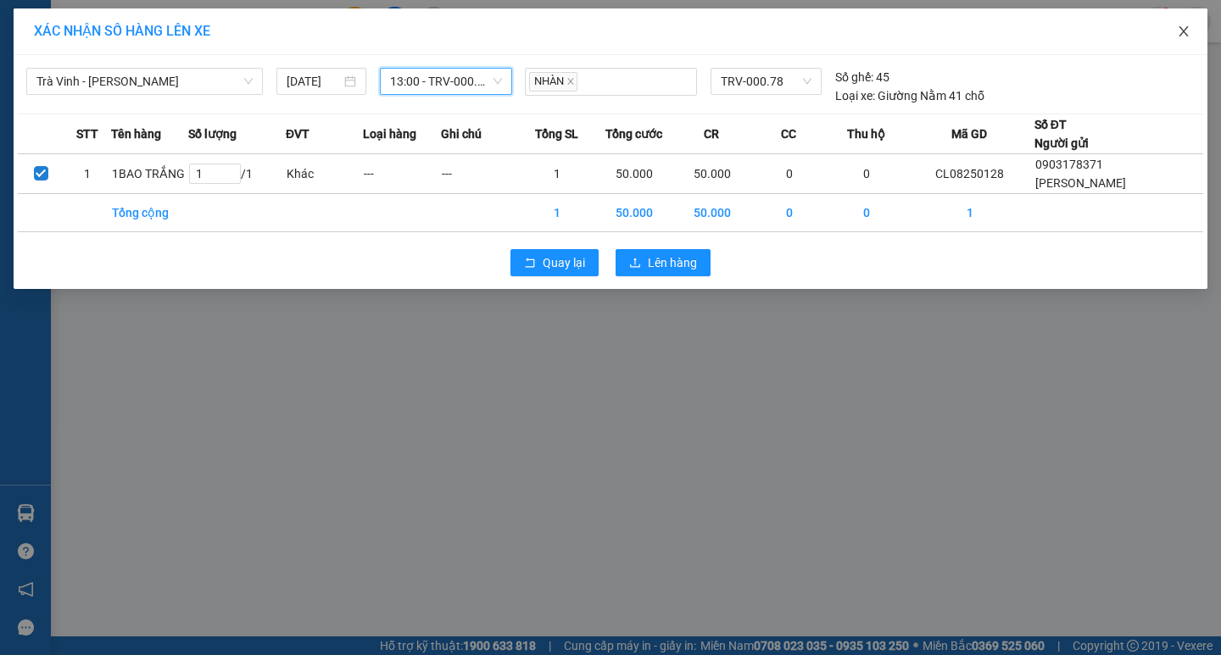
click at [1192, 24] on span "Close" at bounding box center [1183, 31] width 47 height 47
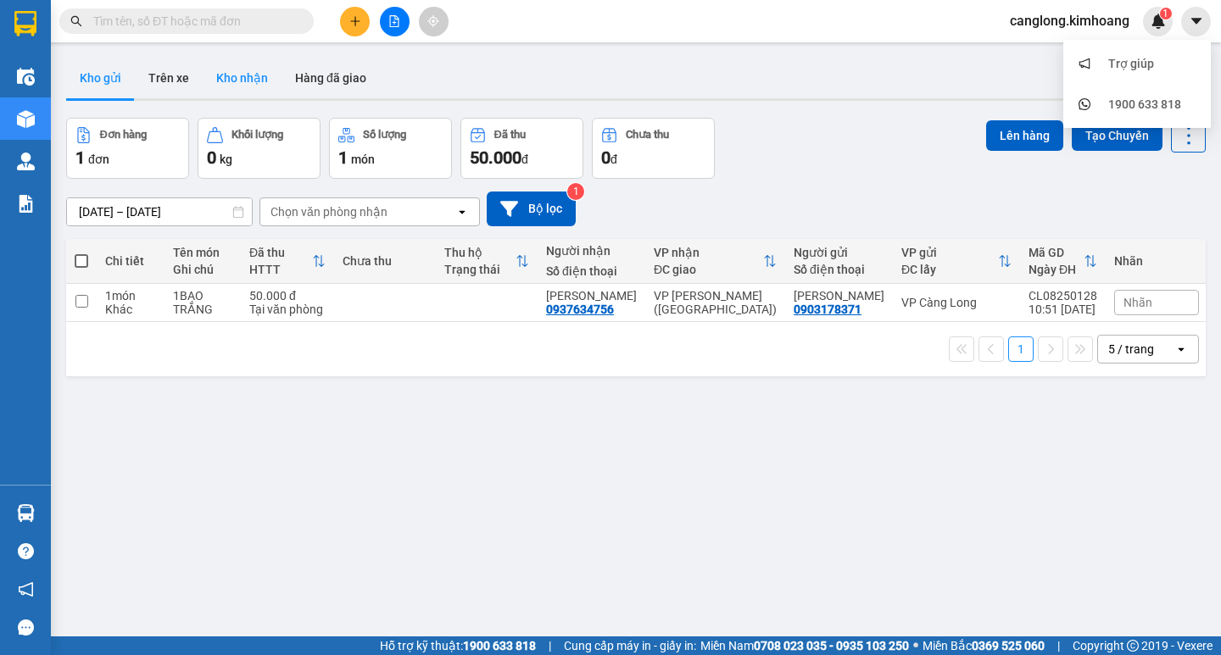
click at [268, 77] on button "Kho nhận" at bounding box center [242, 78] width 79 height 41
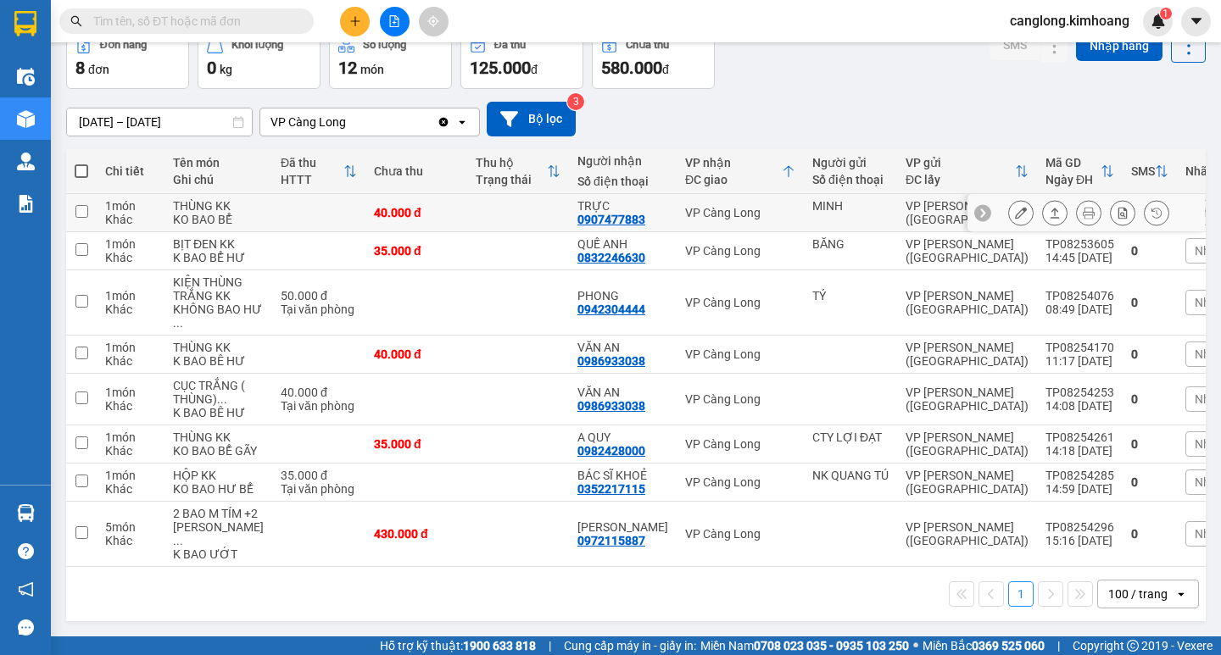
scroll to position [219, 0]
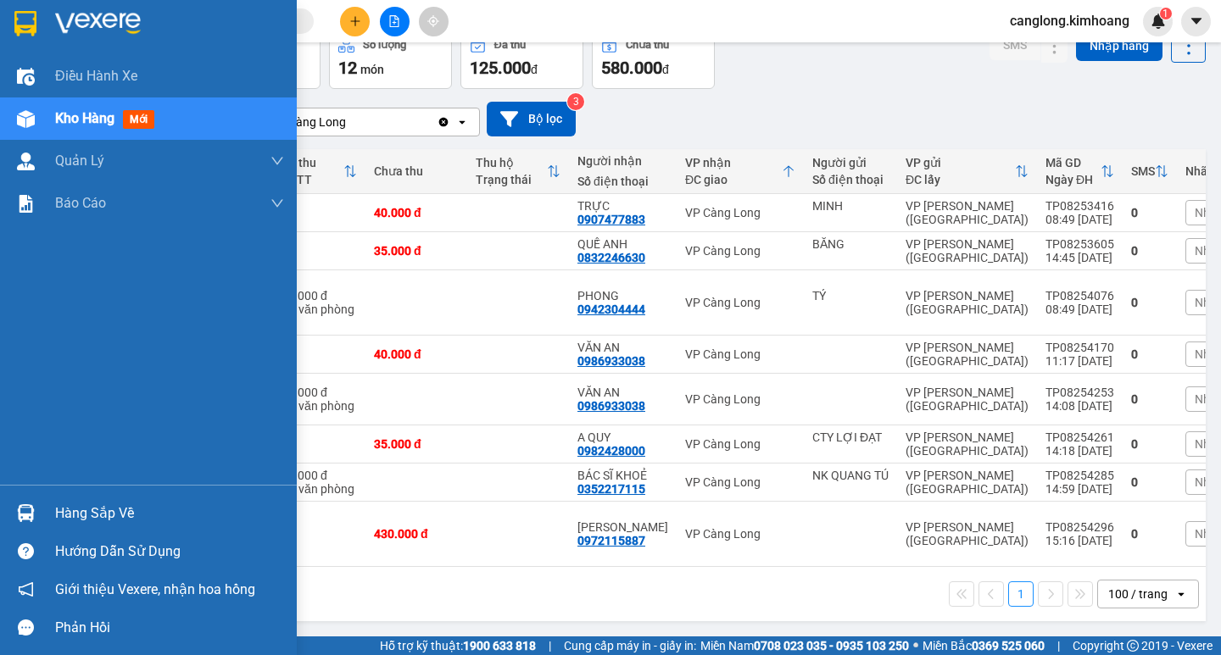
click at [102, 514] on div "Hàng sắp về" at bounding box center [169, 513] width 229 height 25
click at [102, 514] on body "Kết quả tìm kiếm ( 0 ) Bộ lọc No Data canglong.kimhoang 1 Điều hành xe Kho hàng…" at bounding box center [610, 327] width 1221 height 655
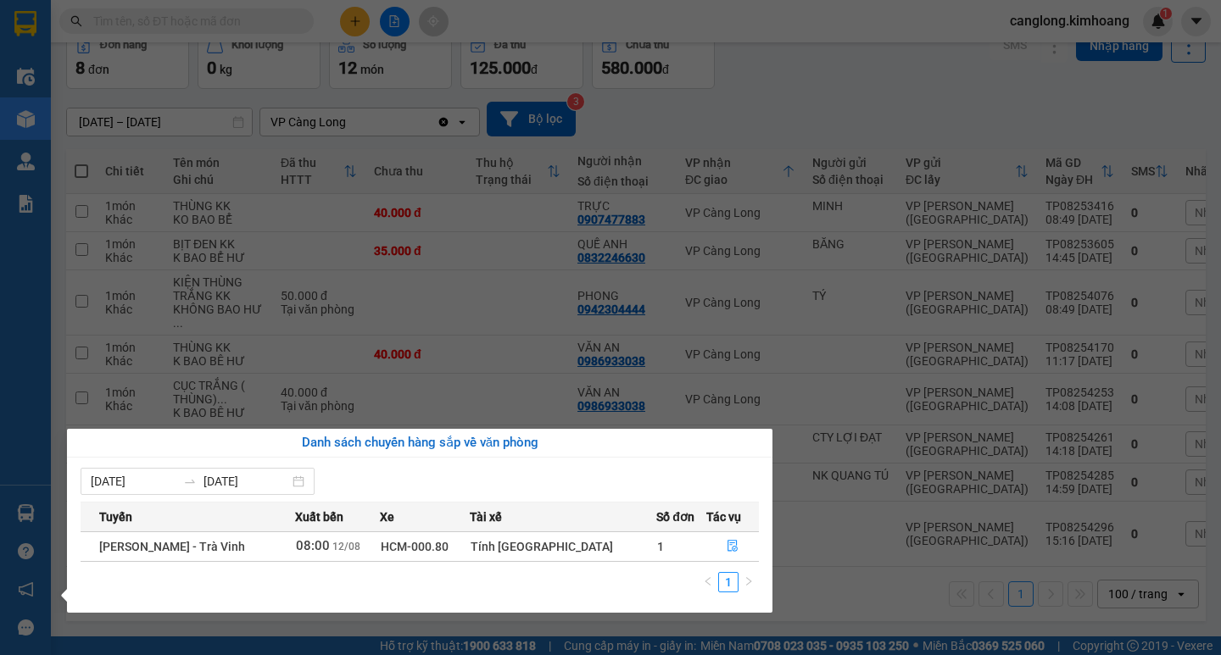
click at [1045, 640] on section "Kết quả tìm kiếm ( 0 ) Bộ lọc No Data canglong.kimhoang 1 Điều hành xe Kho hàng…" at bounding box center [610, 327] width 1221 height 655
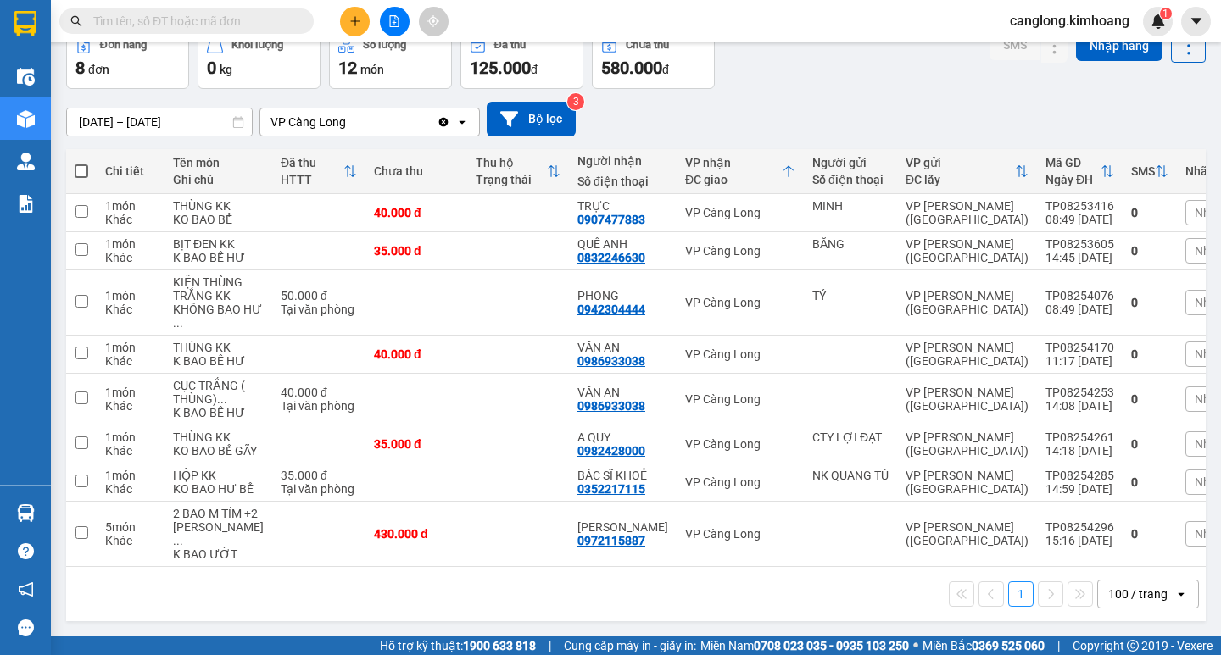
click at [275, 9] on span at bounding box center [186, 20] width 254 height 25
click at [256, 20] on input "text" at bounding box center [193, 21] width 200 height 19
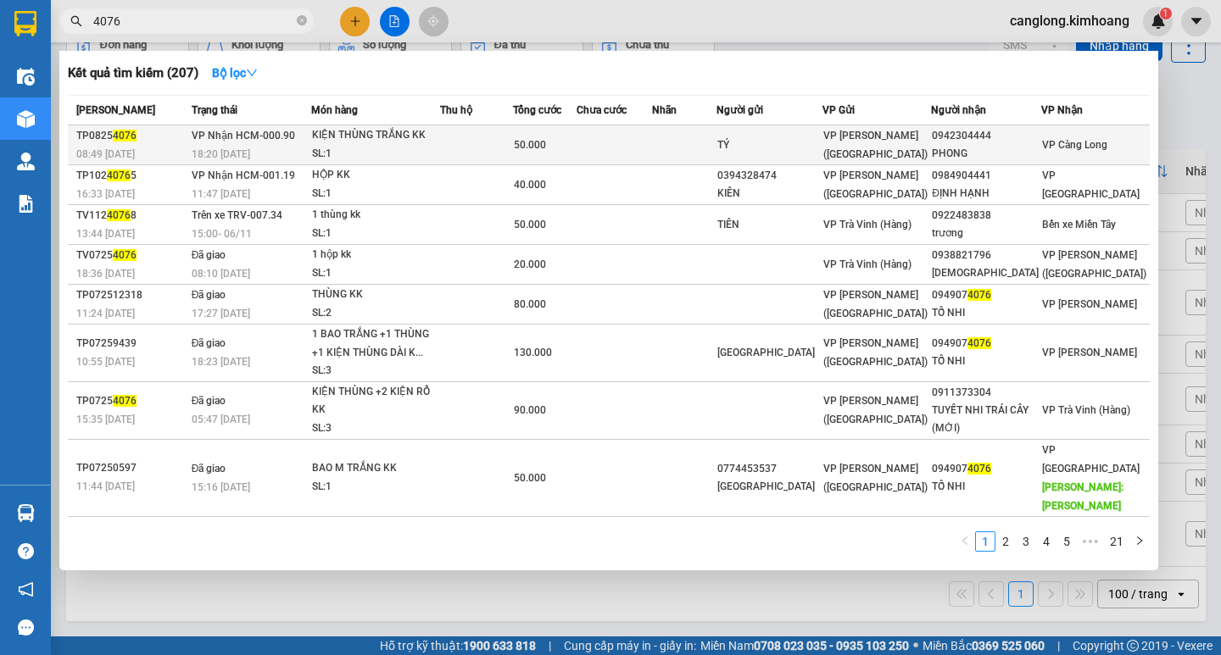
type input "4076"
click at [822, 137] on div "TÝ" at bounding box center [769, 146] width 105 height 18
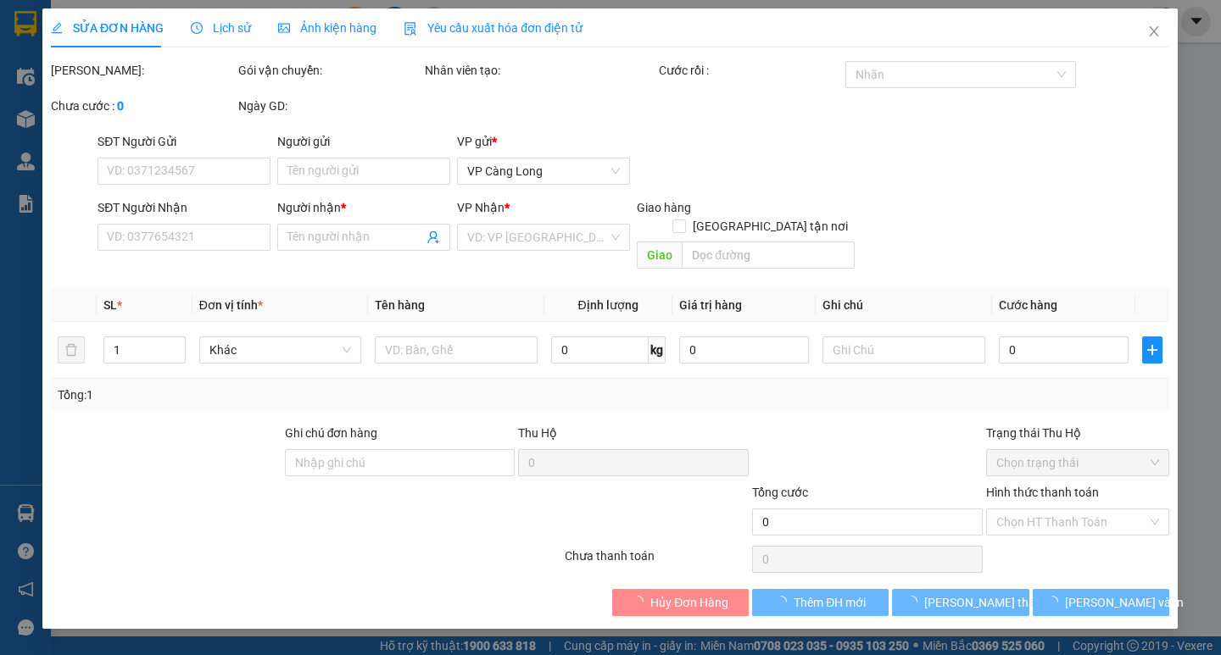
type input "TÝ"
type input "0942304444"
type input "PHONG"
type input "50.000"
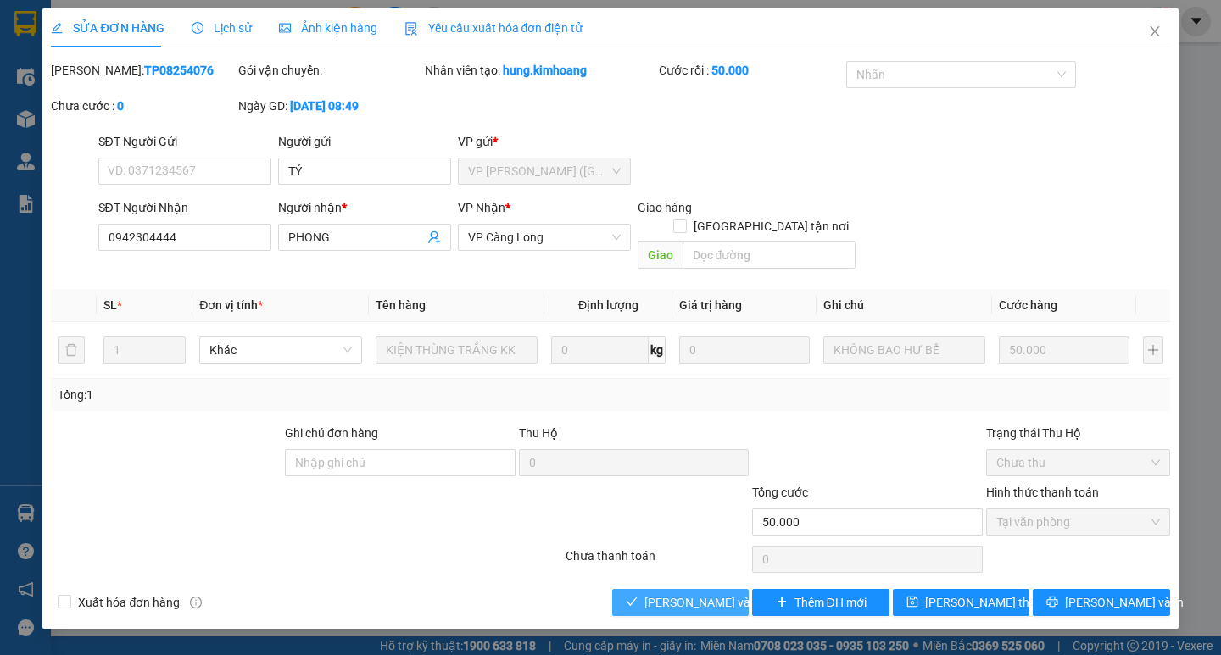
click at [662, 594] on span "Lưu và Giao hàng" at bounding box center [725, 603] width 163 height 19
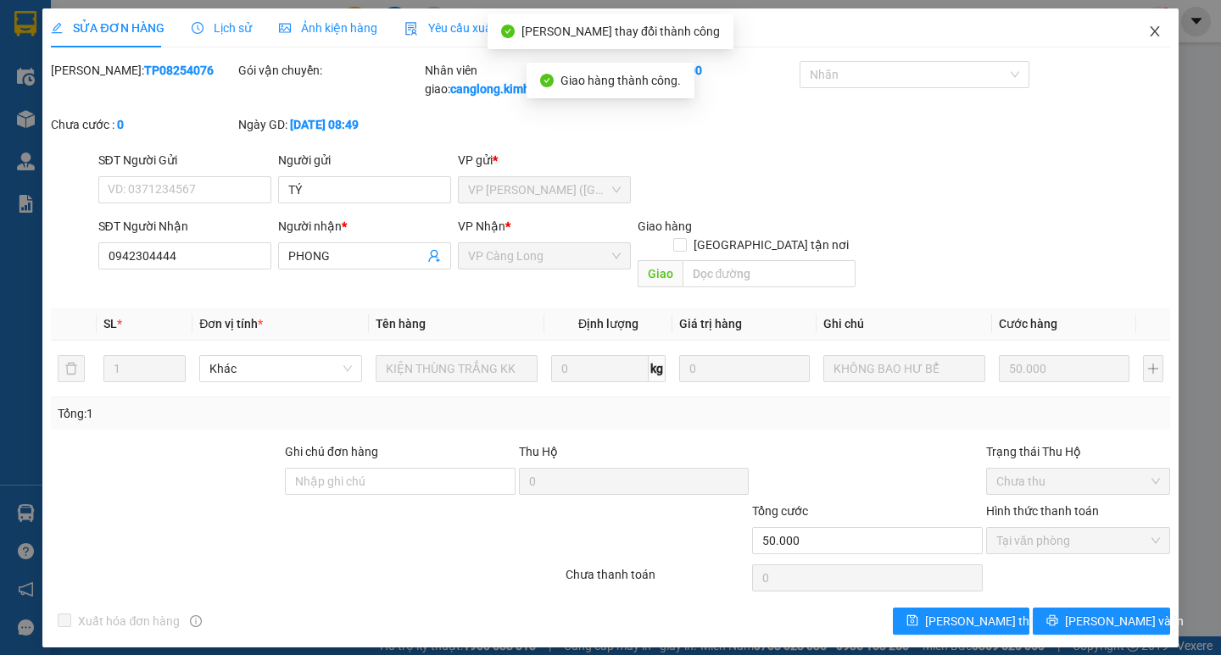
click at [1146, 29] on span "Close" at bounding box center [1154, 31] width 47 height 47
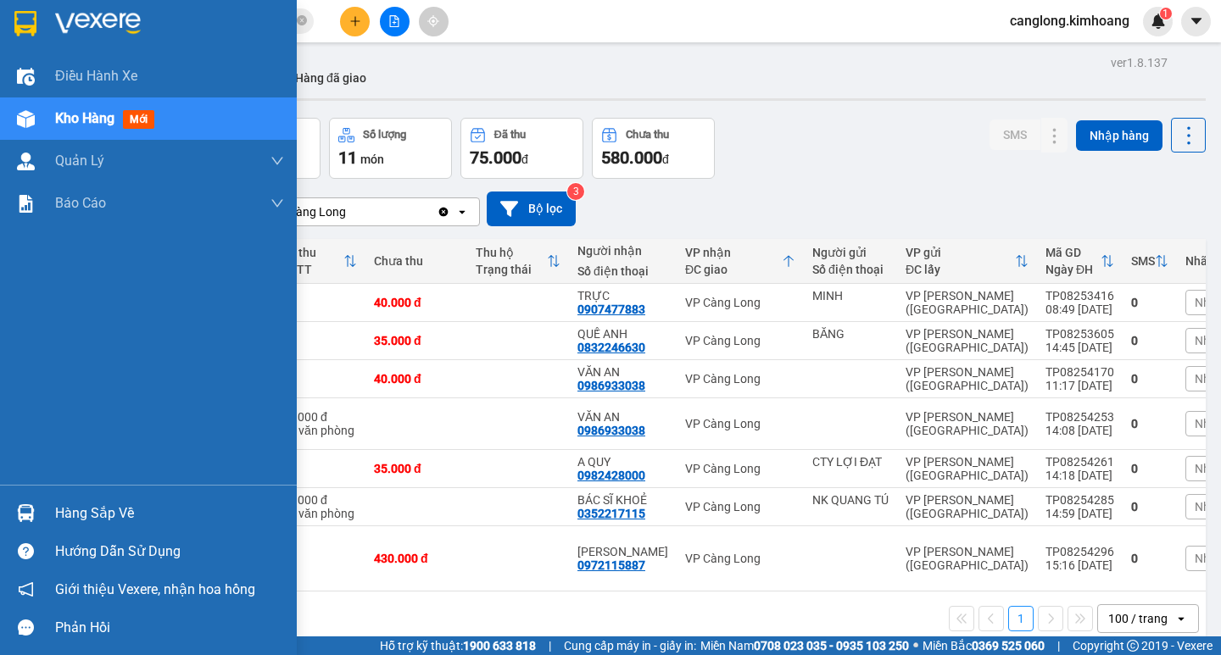
click at [92, 524] on div "Hàng sắp về" at bounding box center [148, 513] width 297 height 38
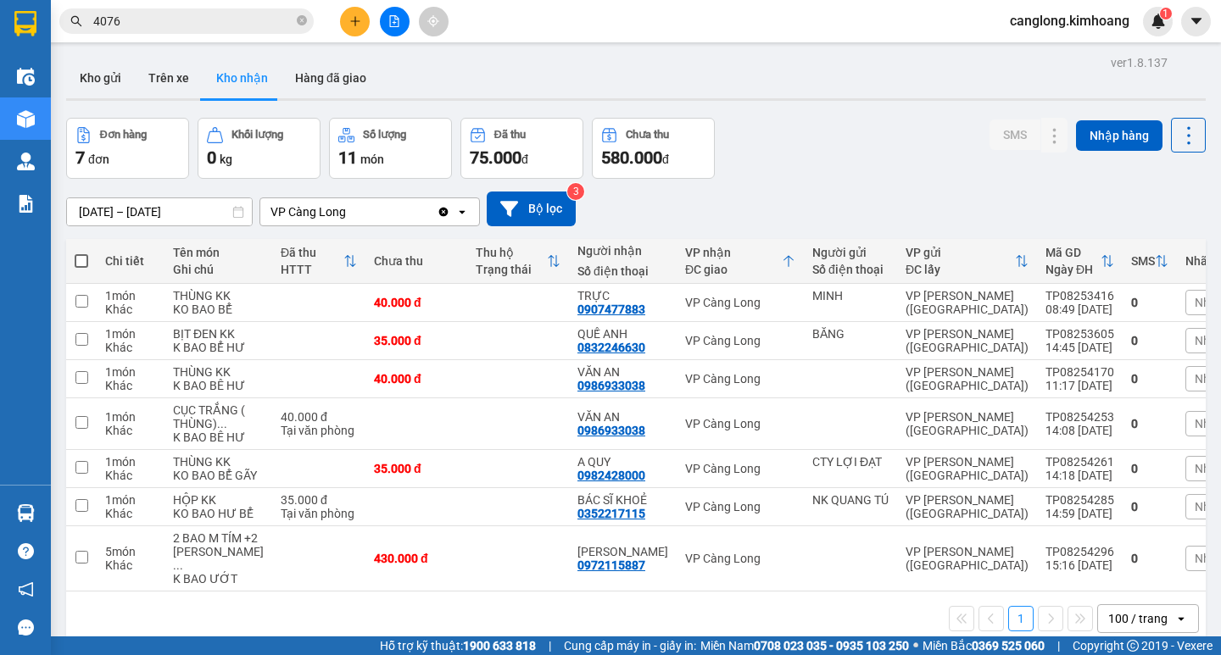
click at [894, 144] on section "Kết quả tìm kiếm ( 207 ) Bộ lọc Mã ĐH Trạng thái Món hàng Thu hộ Tổng cước Chưa…" at bounding box center [610, 327] width 1221 height 655
click at [56, 510] on main "ver 1.8.137 Kho gửi Trên xe Kho nhận Hàng đã giao Đơn hàng 7 đơn Khối lượng 0 k…" at bounding box center [610, 318] width 1221 height 637
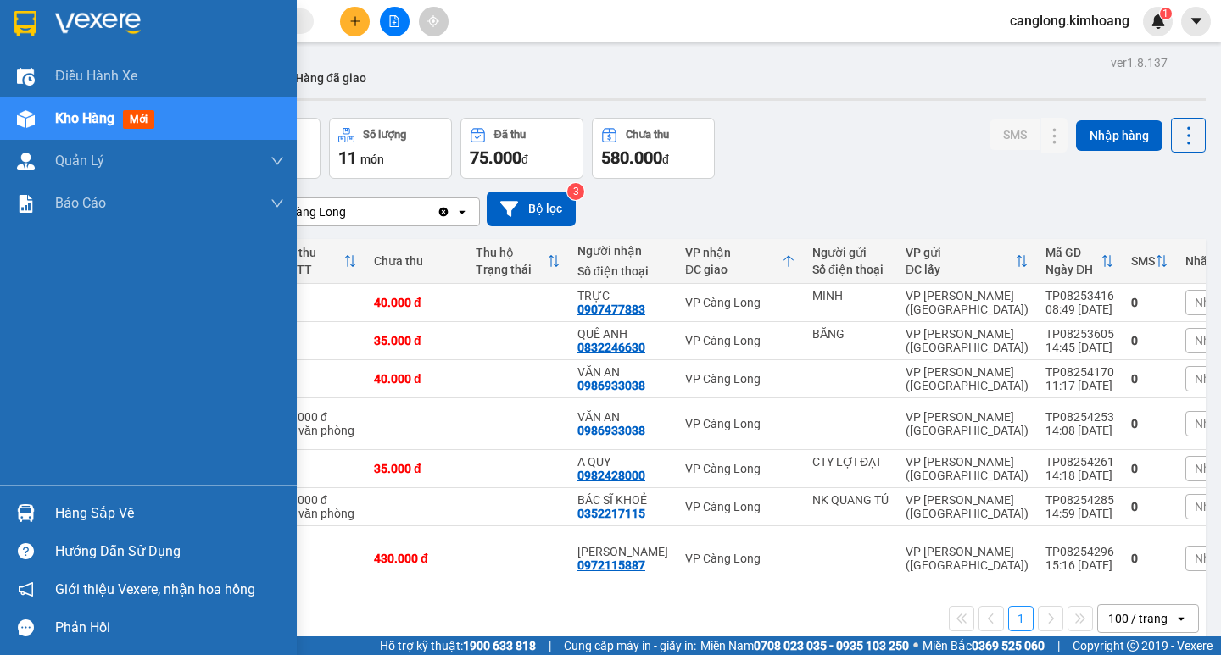
click at [27, 507] on img at bounding box center [26, 513] width 18 height 18
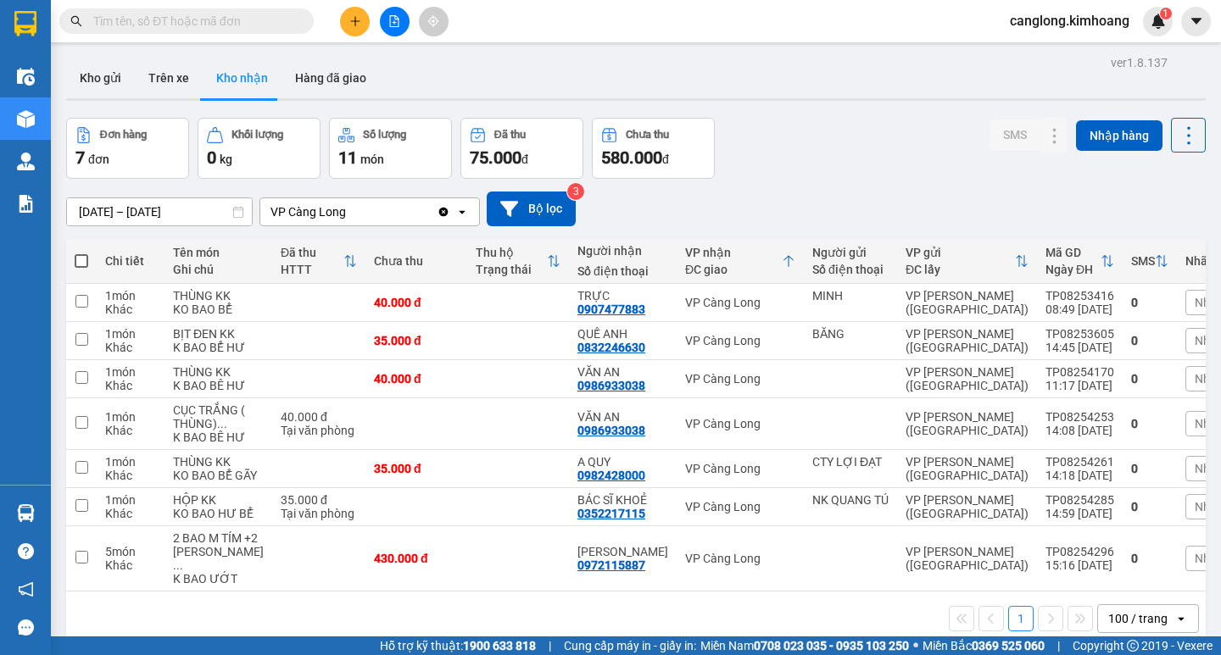
click at [774, 197] on section "Kết quả tìm kiếm ( 0 ) Bộ lọc No Data canglong.kimhoang 1 Điều hành xe Kho hàng…" at bounding box center [610, 327] width 1221 height 655
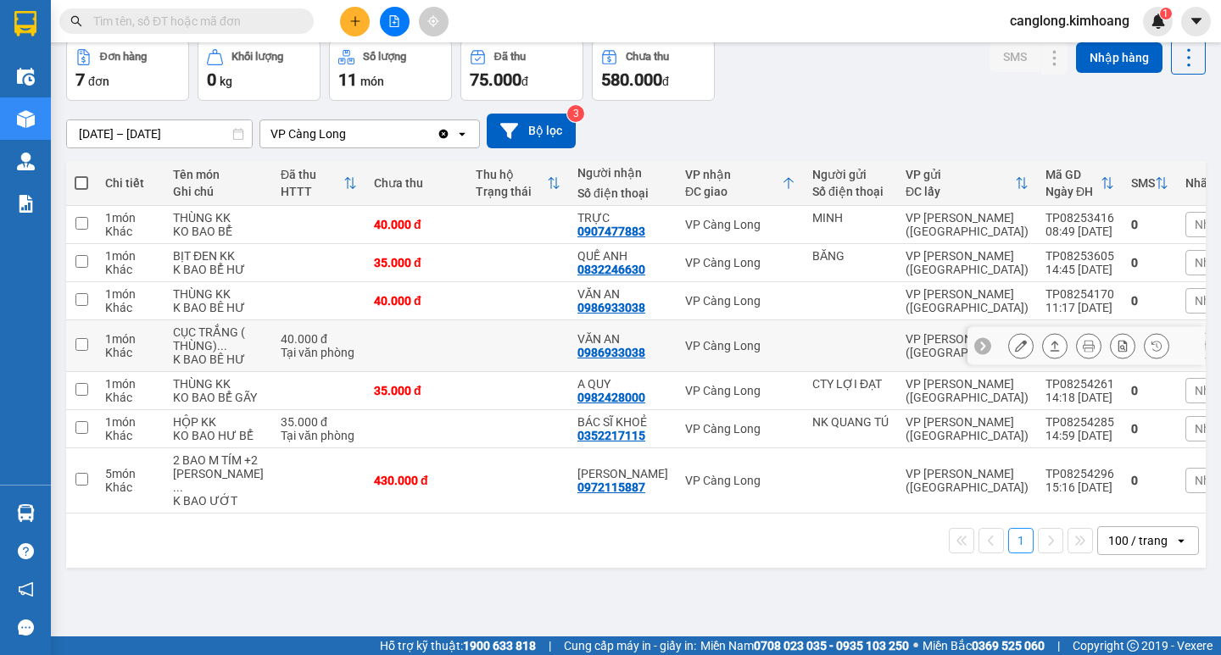
scroll to position [140, 0]
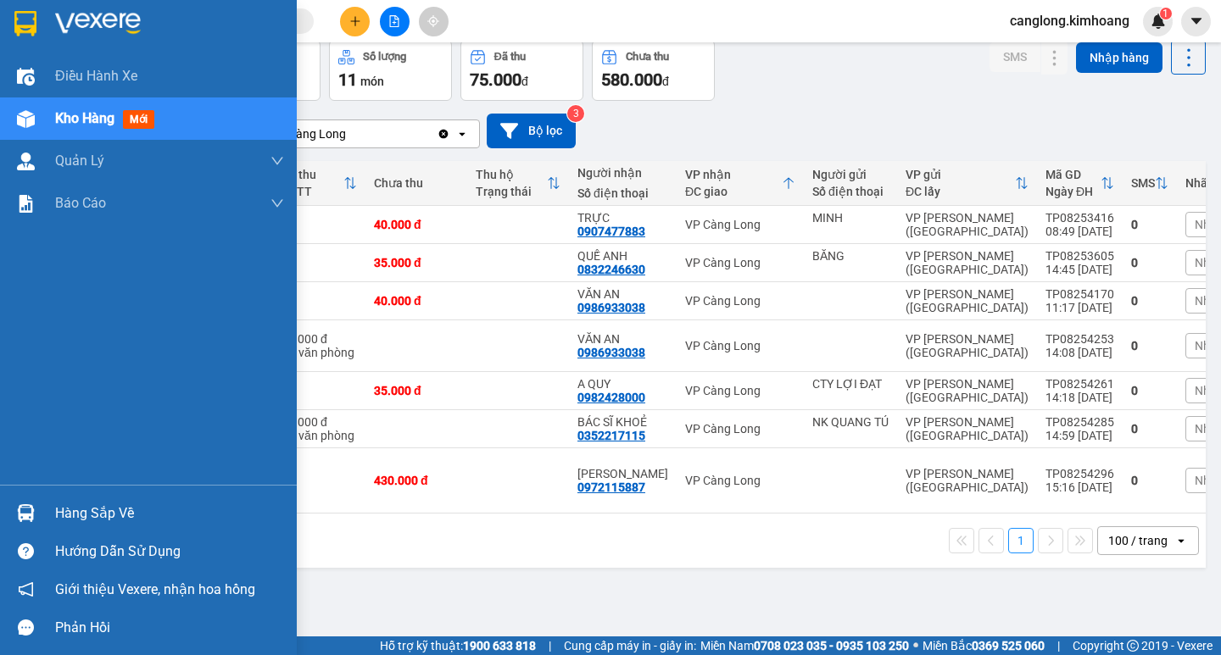
click at [112, 511] on div "Hàng sắp về" at bounding box center [169, 513] width 229 height 25
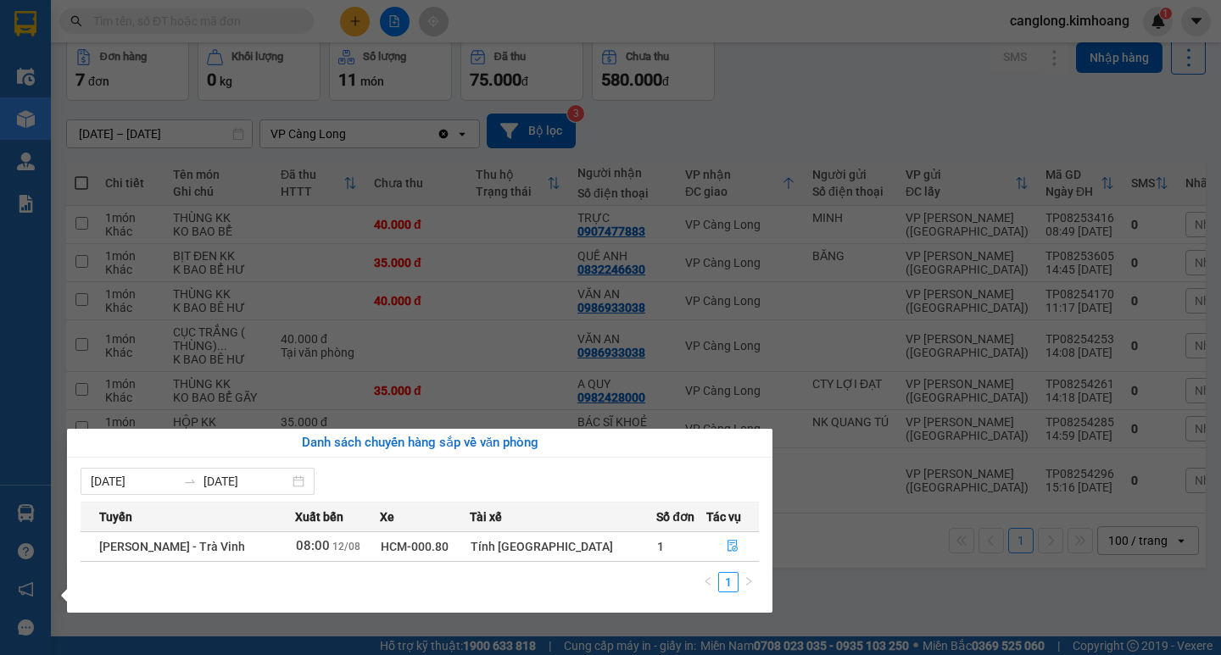
click at [868, 587] on section "Kết quả tìm kiếm ( 0 ) Bộ lọc No Data canglong.kimhoang 1 Điều hành xe Kho hàng…" at bounding box center [610, 327] width 1221 height 655
click at [868, 555] on div "1 100 / trang open" at bounding box center [636, 541] width 1126 height 29
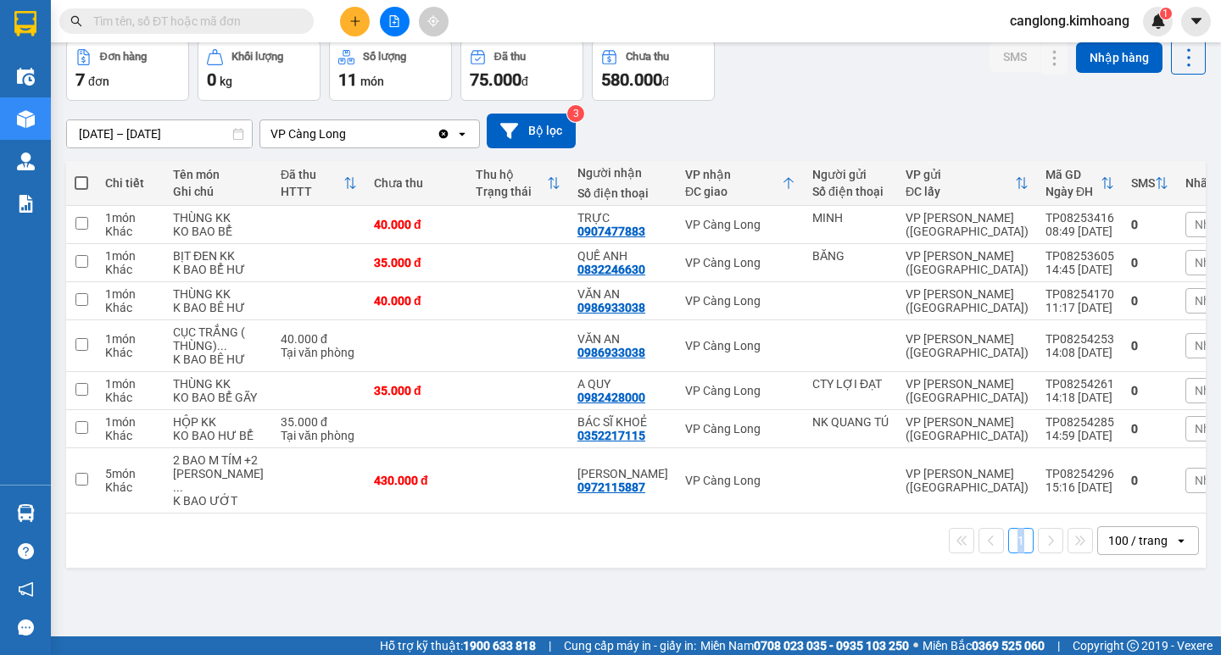
click at [1008, 554] on button "1" at bounding box center [1020, 540] width 25 height 25
click at [775, 568] on div "1 100 / trang open" at bounding box center [636, 541] width 1140 height 54
drag, startPoint x: 775, startPoint y: 609, endPoint x: 741, endPoint y: 595, distance: 36.5
click at [774, 568] on div "1 100 / trang open" at bounding box center [636, 541] width 1140 height 54
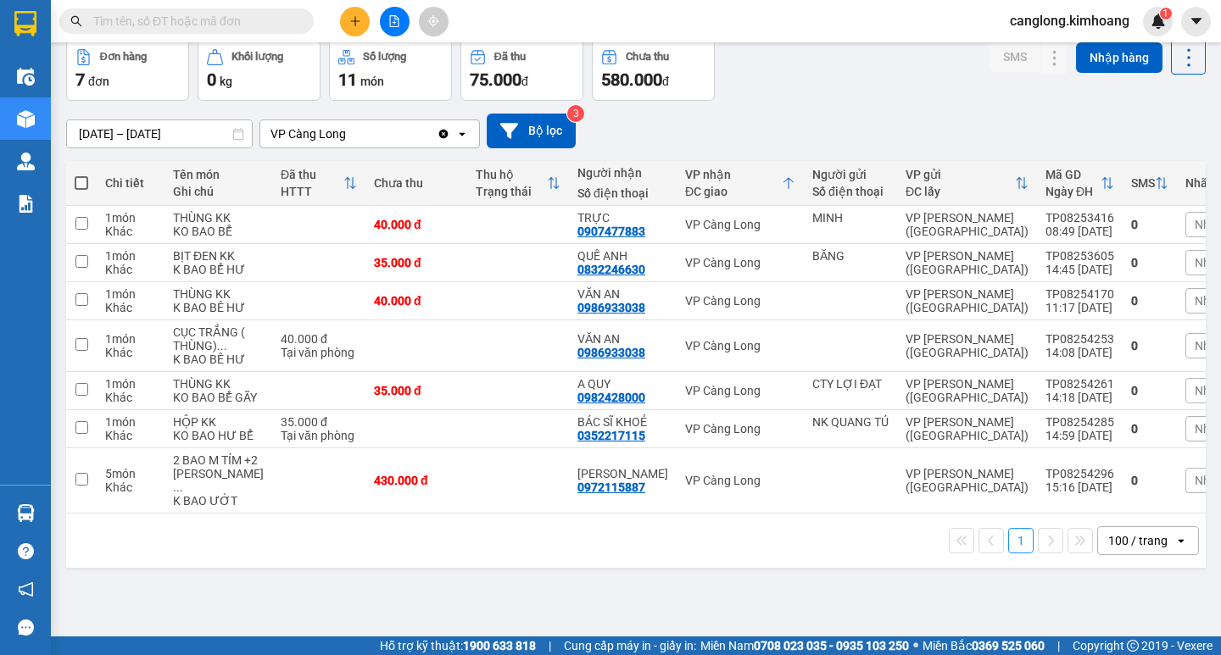
click at [683, 555] on div "1 100 / trang open" at bounding box center [636, 541] width 1126 height 29
drag, startPoint x: 443, startPoint y: 586, endPoint x: 343, endPoint y: 604, distance: 100.8
click at [343, 555] on div "1 100 / trang open" at bounding box center [636, 541] width 1126 height 29
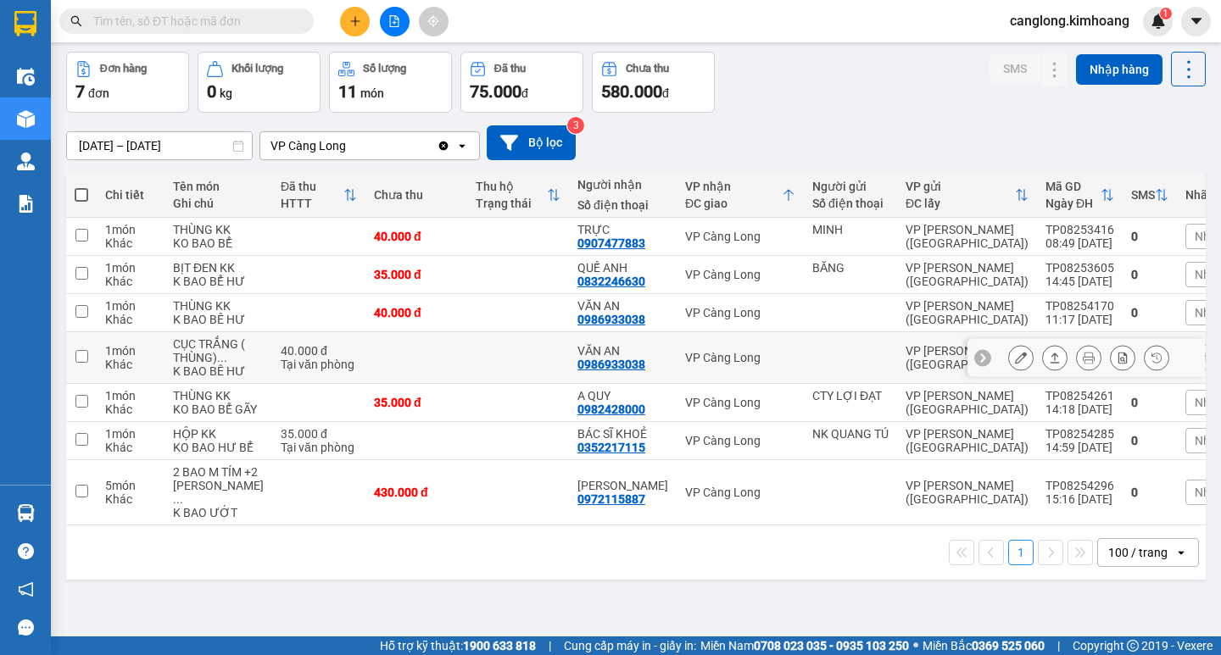
scroll to position [140, 0]
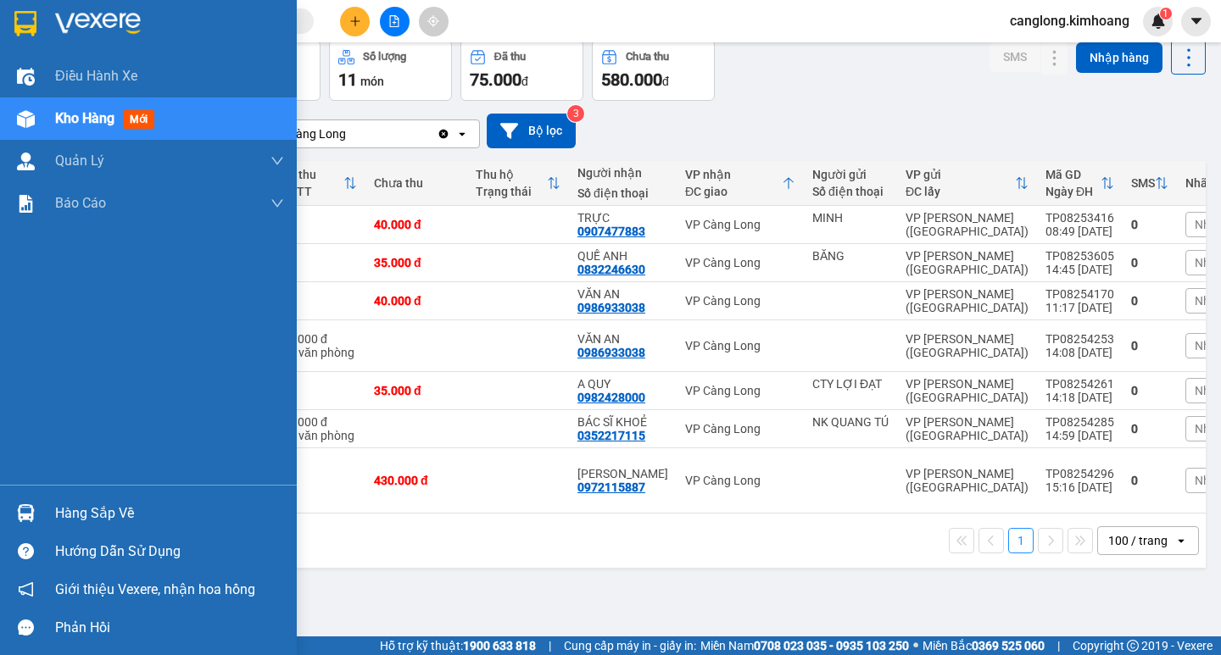
click at [37, 513] on div at bounding box center [26, 514] width 30 height 30
click at [0, 355] on div "Điều hành xe Kho hàng mới Quản [PERSON_NAME] lý chuyến Quản lý khách hàng mới B…" at bounding box center [148, 327] width 297 height 655
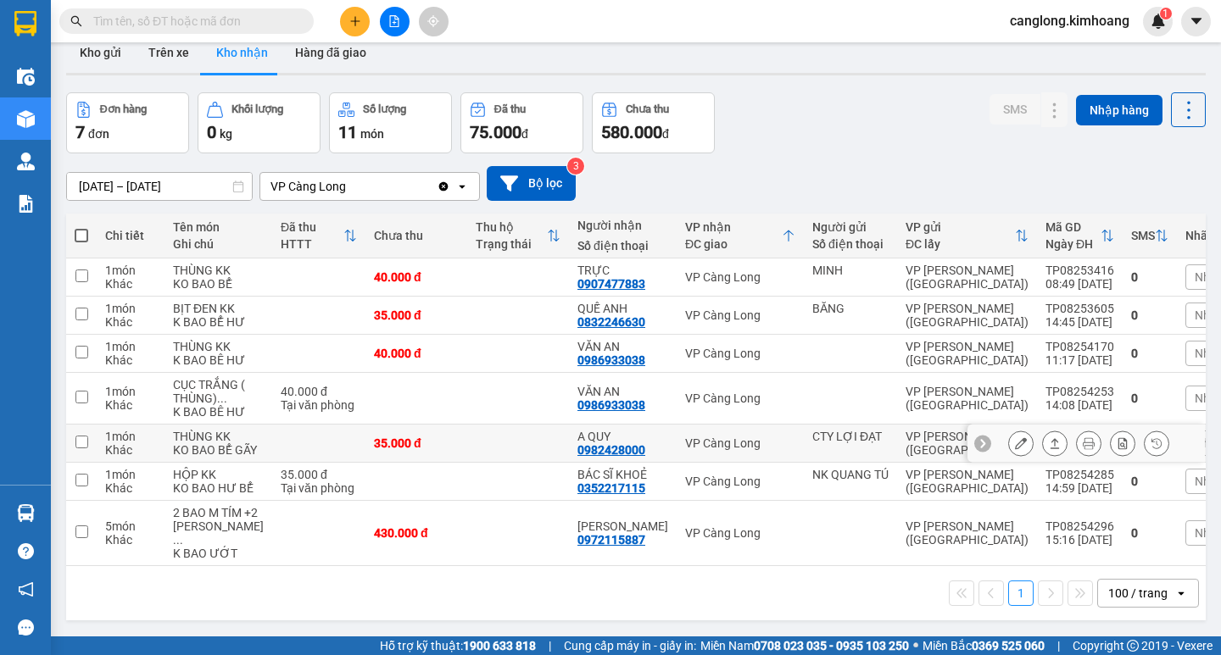
scroll to position [0, 0]
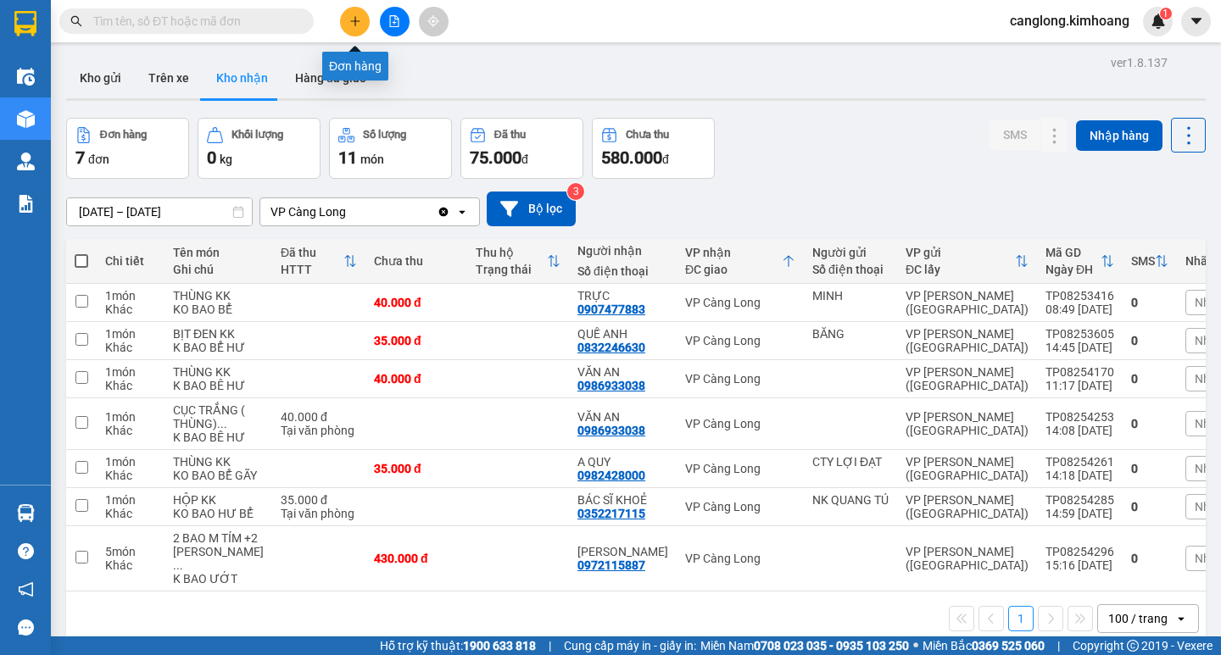
click at [355, 24] on icon "plus" at bounding box center [355, 21] width 12 height 12
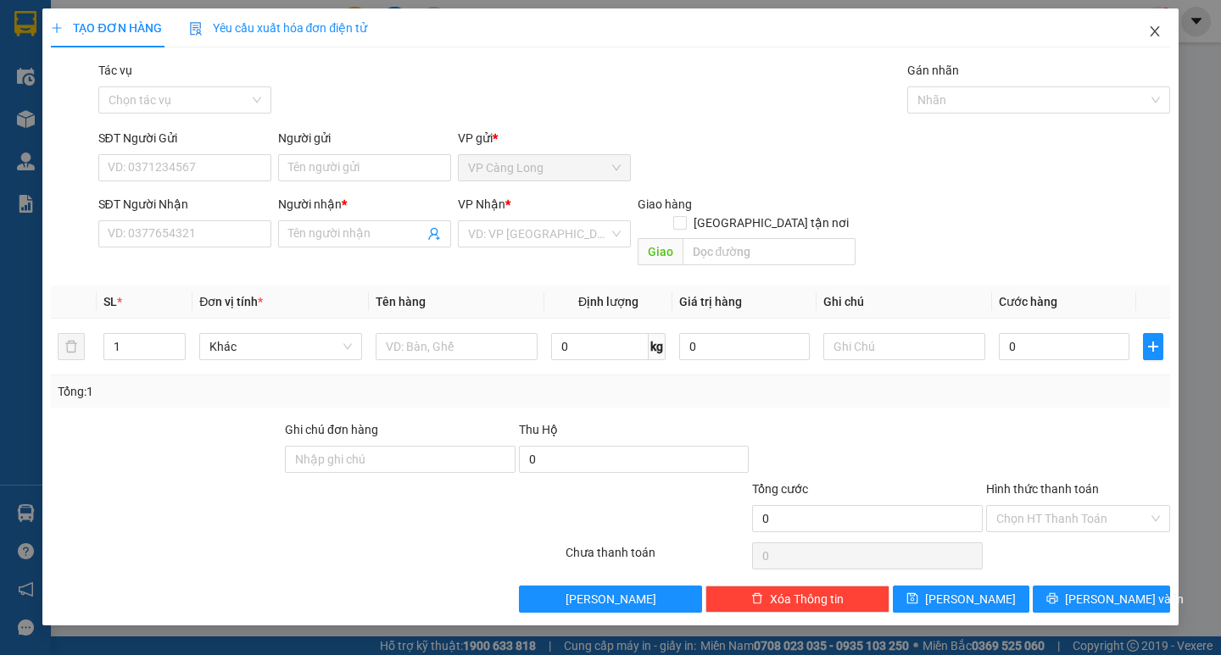
drag, startPoint x: 1157, startPoint y: 28, endPoint x: 1110, endPoint y: 47, distance: 51.3
click at [1155, 30] on icon "close" at bounding box center [1155, 32] width 14 height 14
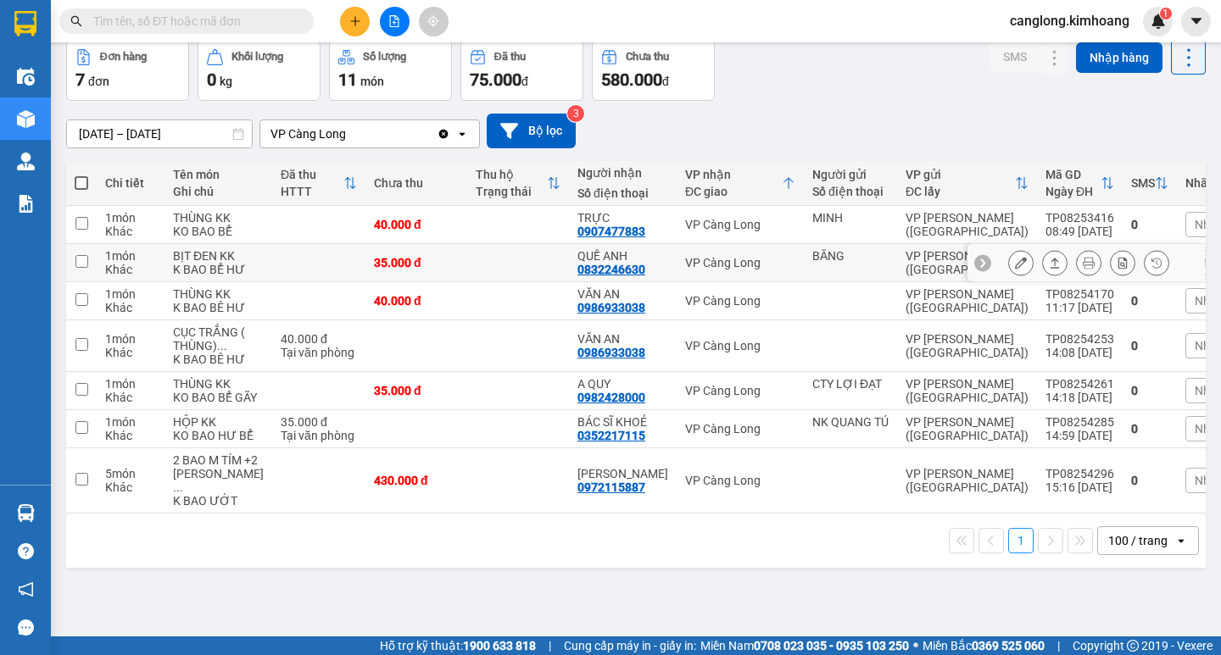
scroll to position [140, 0]
